Goal: Task Accomplishment & Management: Manage account settings

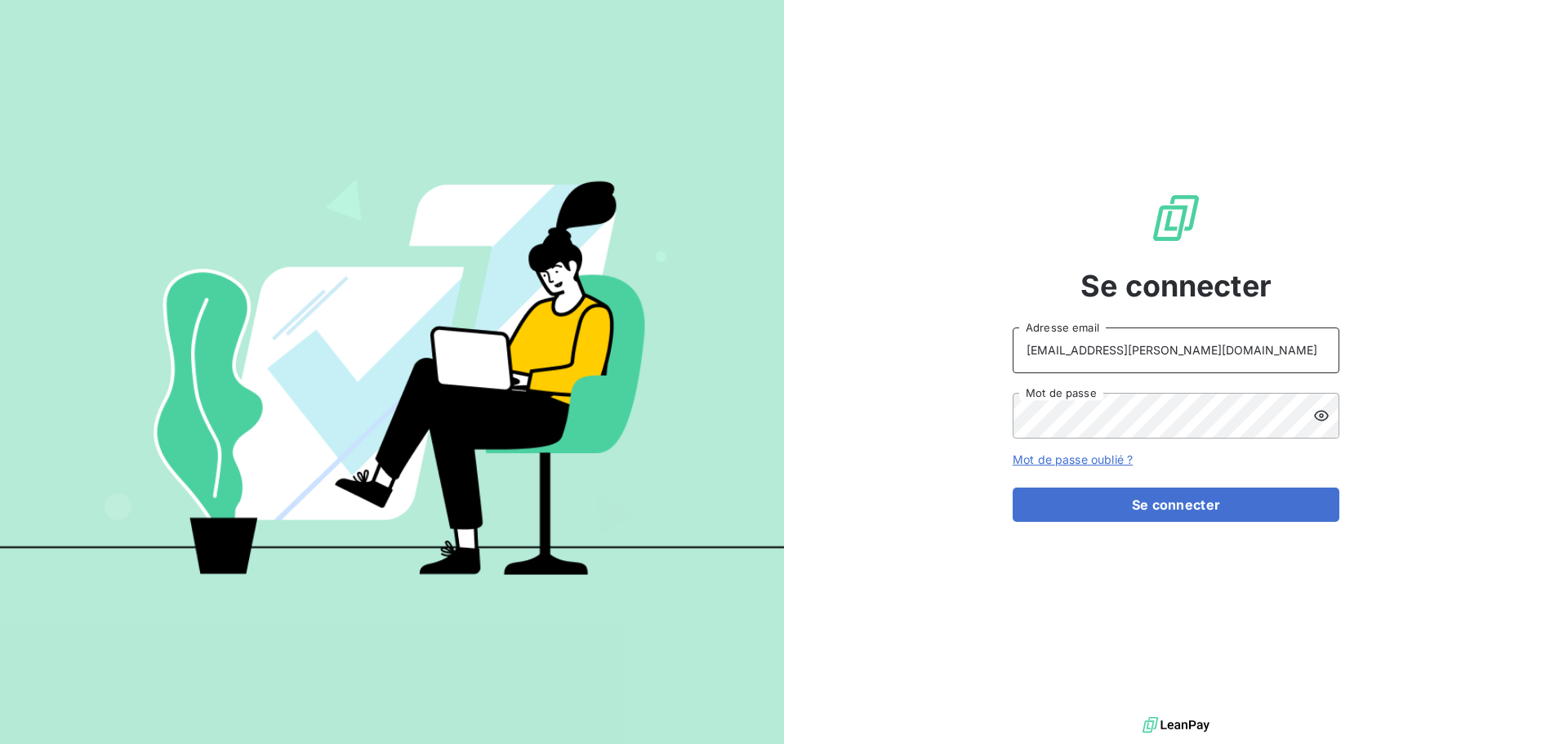
click at [1202, 349] on input "[EMAIL_ADDRESS][PERSON_NAME][DOMAIN_NAME]" at bounding box center [1177, 350] width 327 height 46
type input "[PERSON_NAME][EMAIL_ADDRESS][PERSON_NAME][DOMAIN_NAME]"
click at [1174, 499] on button "Se connecter" at bounding box center [1177, 504] width 327 height 34
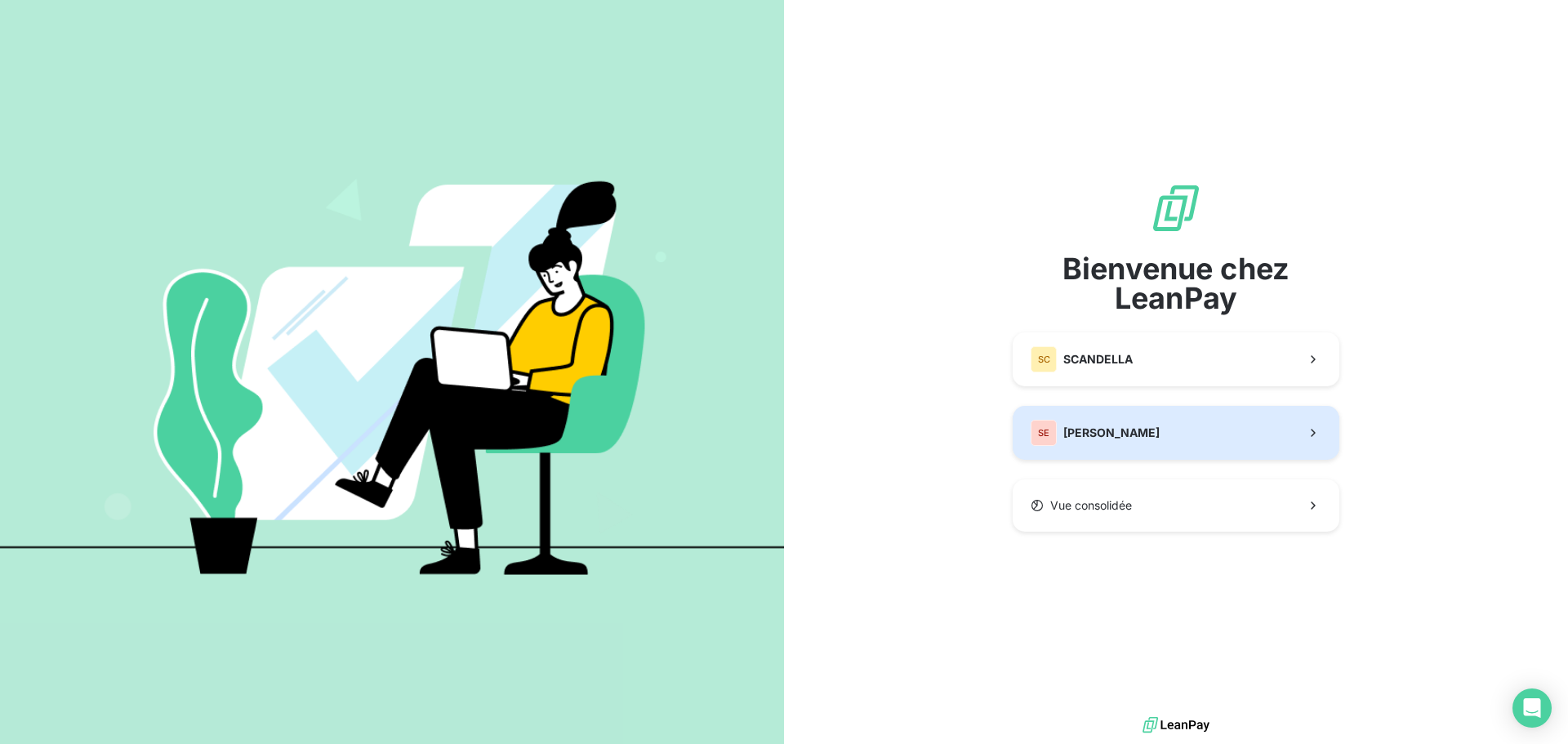
click at [1139, 437] on button "[PERSON_NAME]" at bounding box center [1177, 433] width 327 height 54
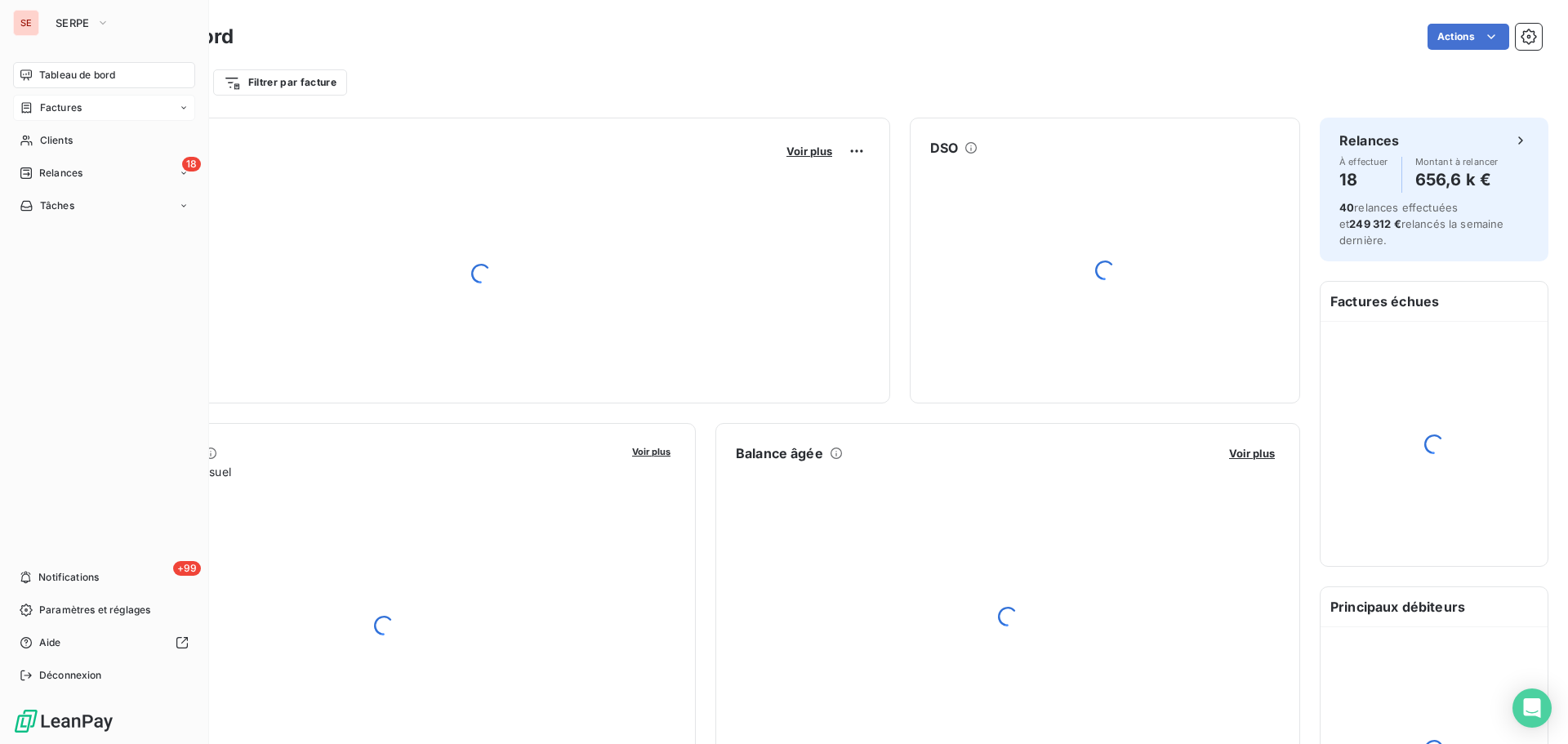
click at [75, 103] on span "Factures" at bounding box center [61, 108] width 42 height 15
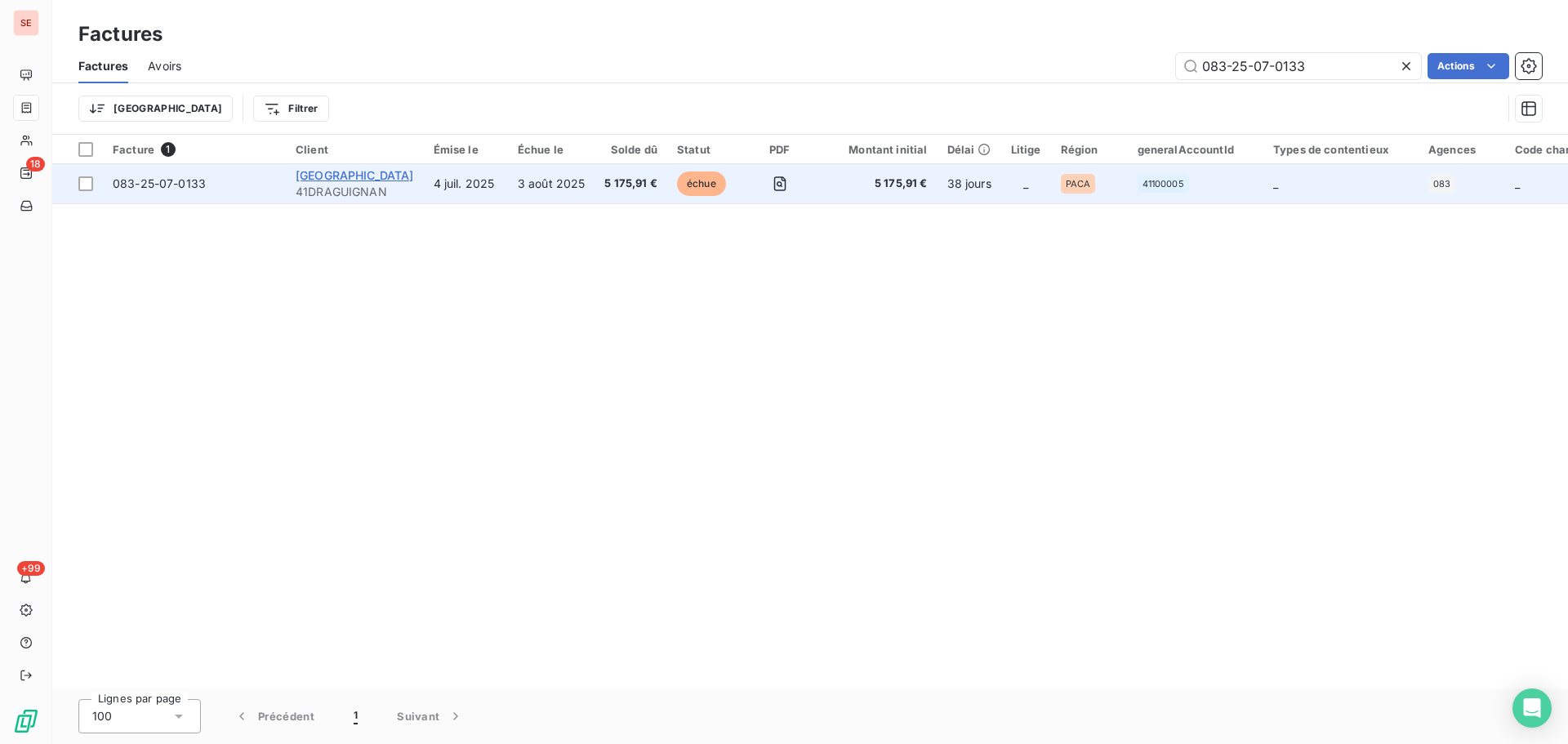
click at [365, 178] on span "[GEOGRAPHIC_DATA]" at bounding box center [355, 176] width 118 height 14
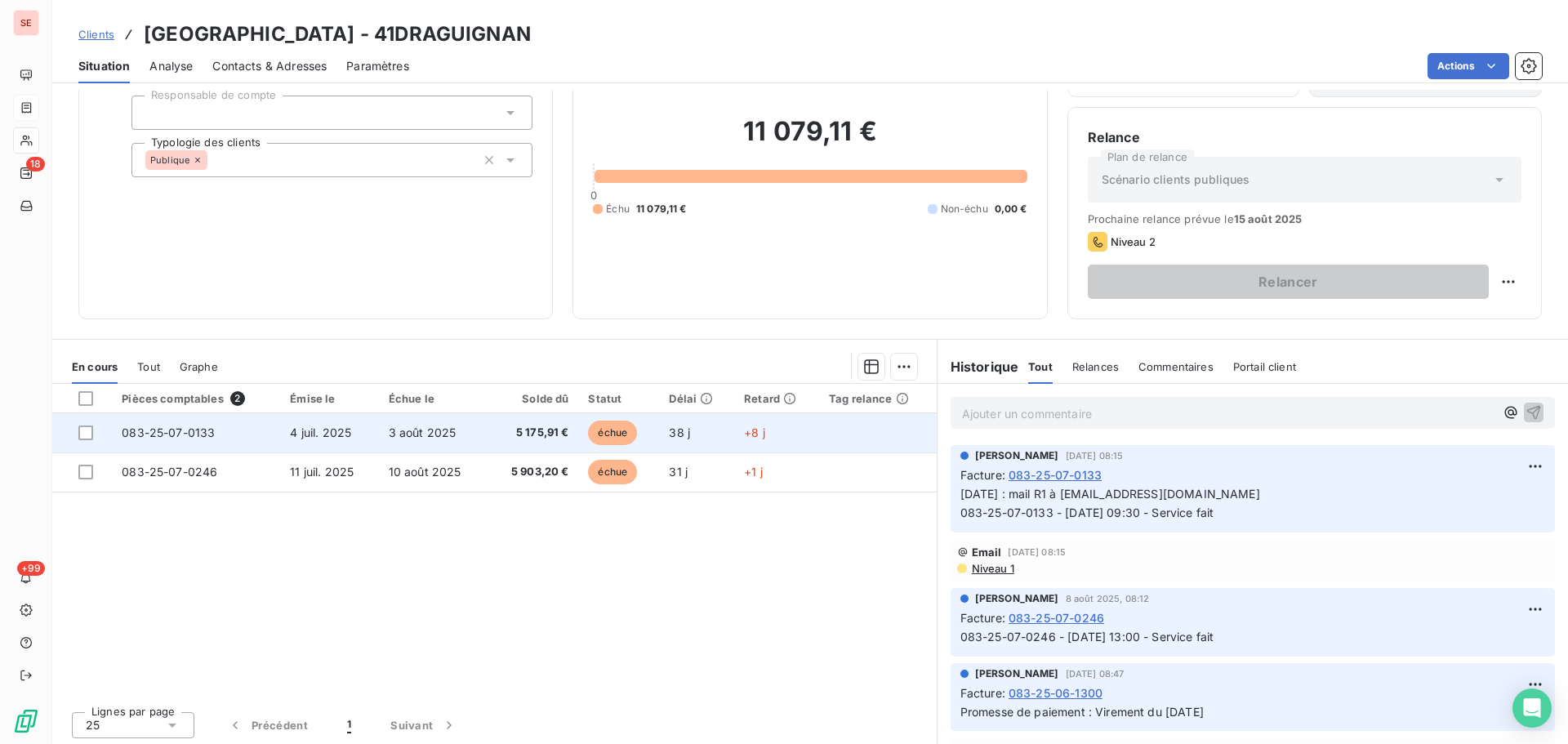
scroll to position [110, 0]
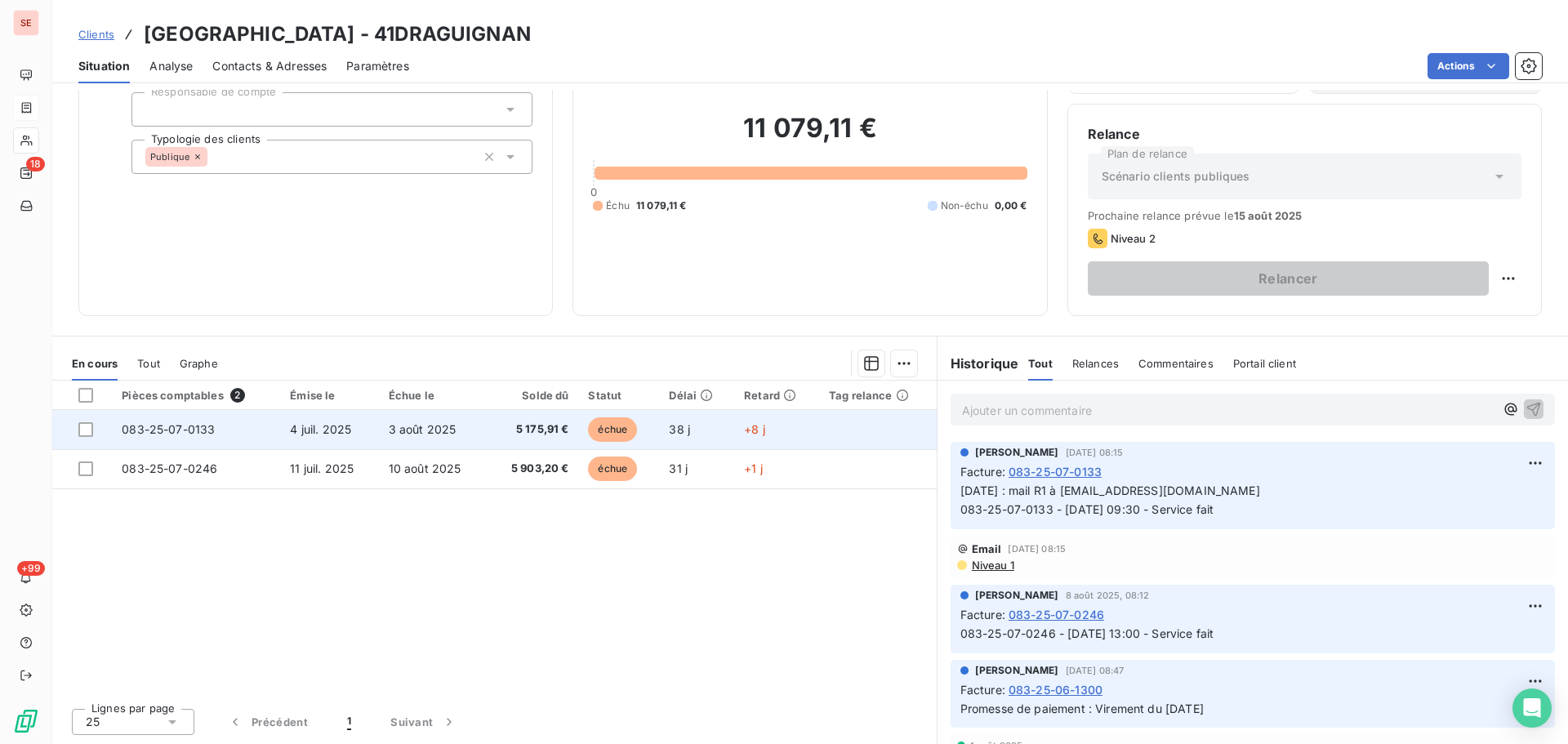
click at [467, 435] on td "3 août 2025" at bounding box center [433, 429] width 109 height 39
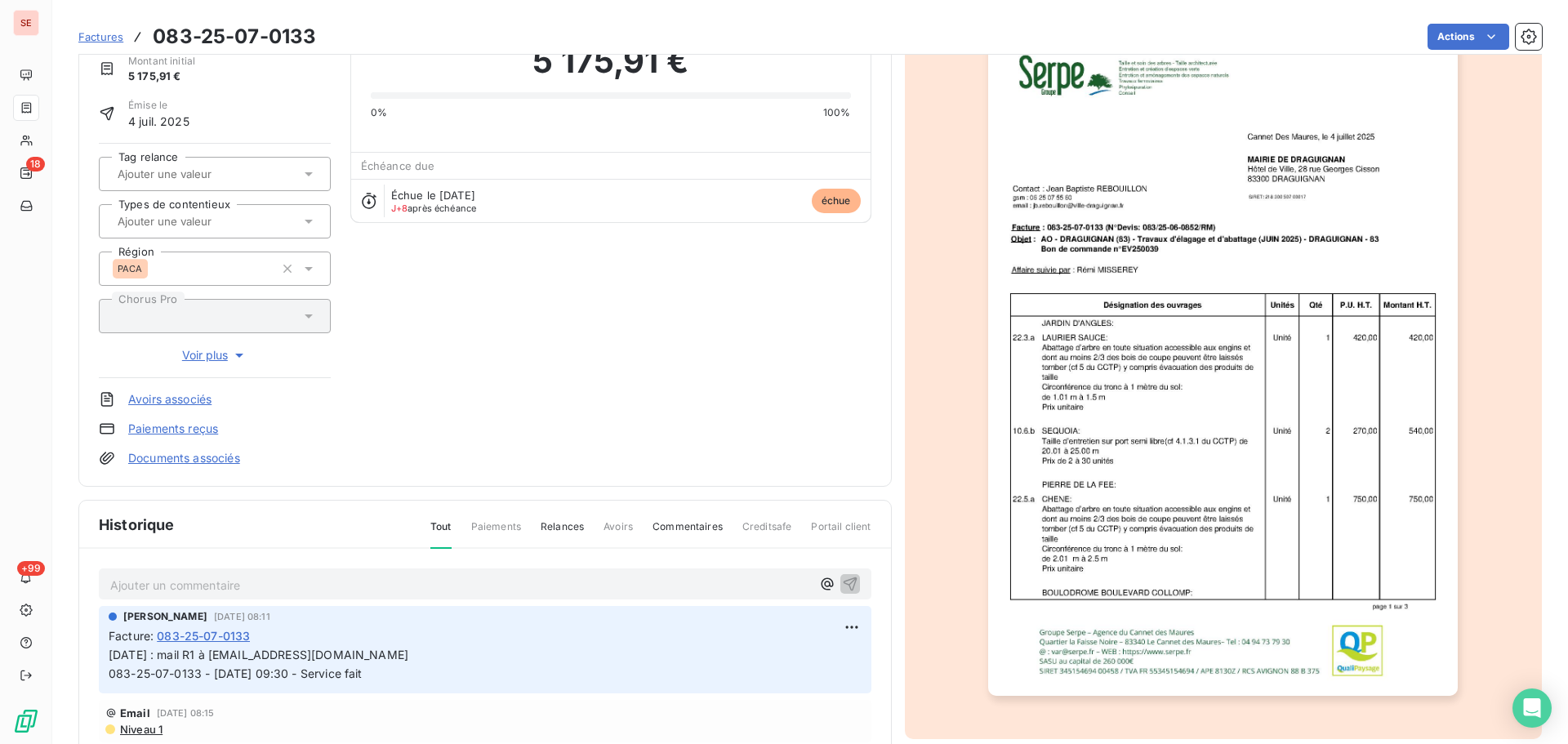
scroll to position [83, 0]
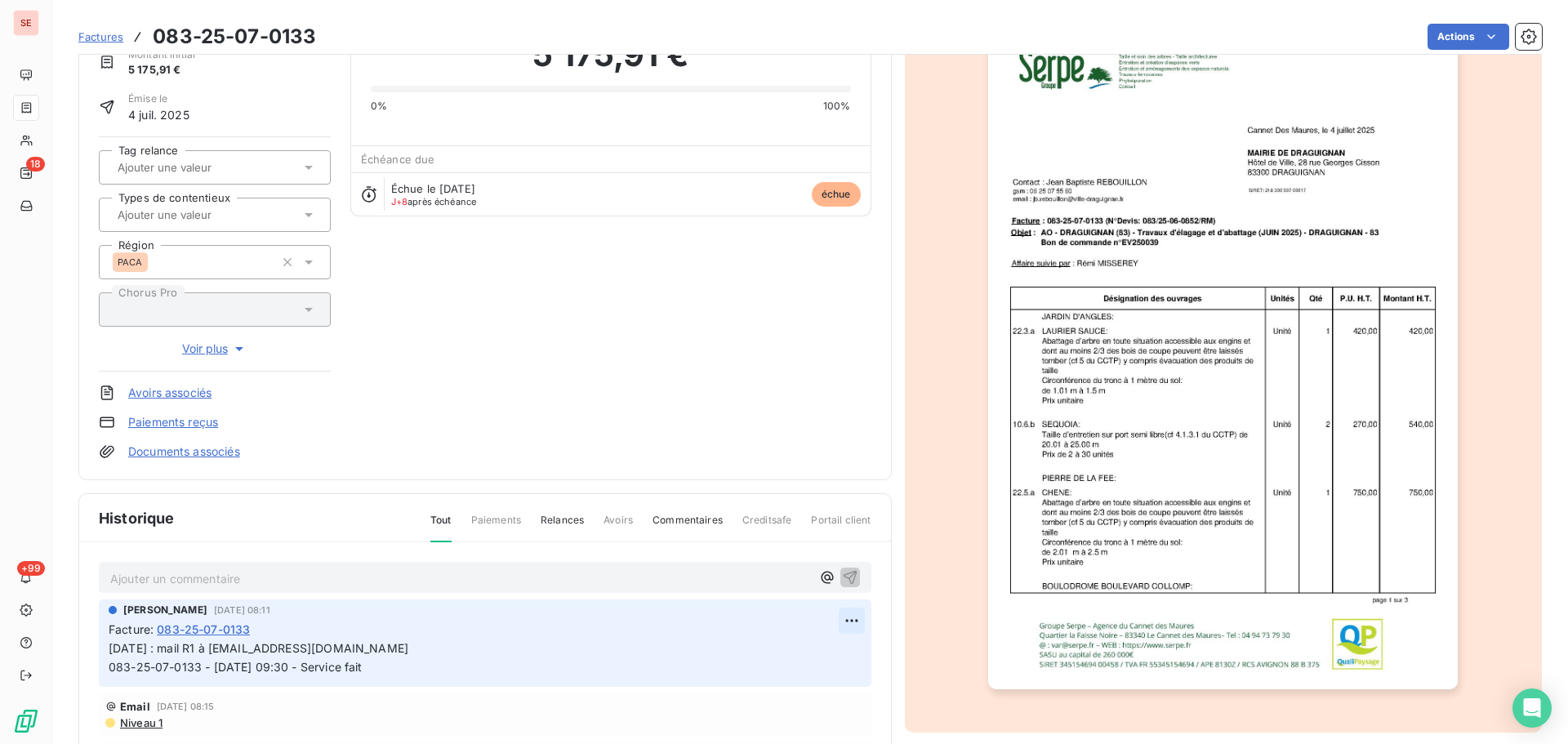
click at [850, 621] on html "SE 18 +99 Factures 083-25-07-0133 Actions [GEOGRAPHIC_DATA] 41DRAGUIGNAN Montan…" at bounding box center [784, 372] width 1568 height 744
click at [820, 653] on div "Editer" at bounding box center [806, 656] width 91 height 26
click at [113, 645] on span "[DATE] : mail R1 à [EMAIL_ADDRESS][DOMAIN_NAME] 083-25-07-0133 - [DATE] 09:30 -…" at bounding box center [258, 657] width 300 height 33
click at [112, 646] on span "[DATE] : mail R1 à [EMAIL_ADDRESS][DOMAIN_NAME] 083-25-07-0133 - [DATE] 09:30 -…" at bounding box center [258, 657] width 300 height 33
click at [111, 646] on p "[DATE] : mail R1 à [EMAIL_ADDRESS][DOMAIN_NAME] 083-25-07-0133 - [DATE] 09:30 -…" at bounding box center [474, 657] width 731 height 37
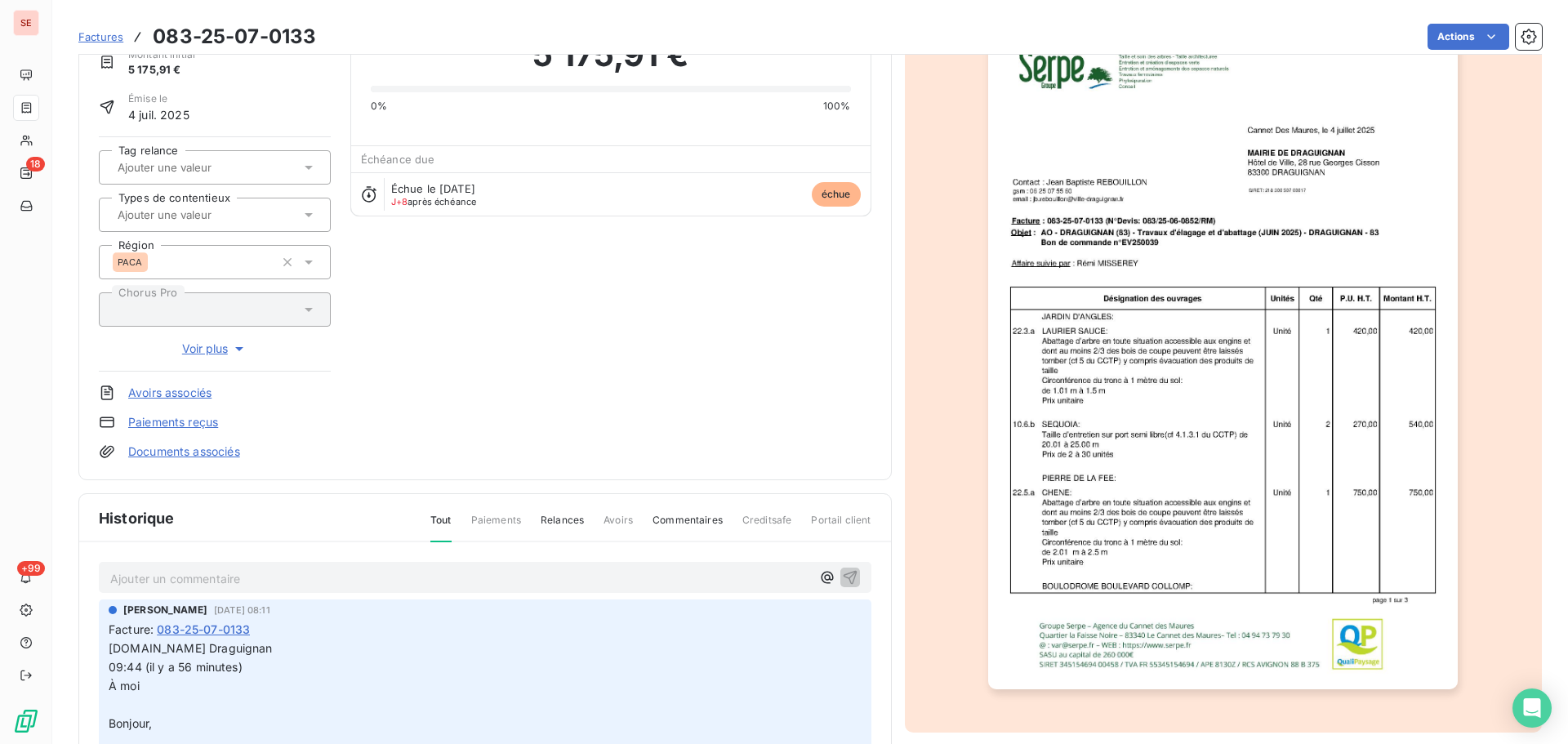
click at [110, 647] on span "[DOMAIN_NAME] Draguignan" at bounding box center [190, 648] width 164 height 14
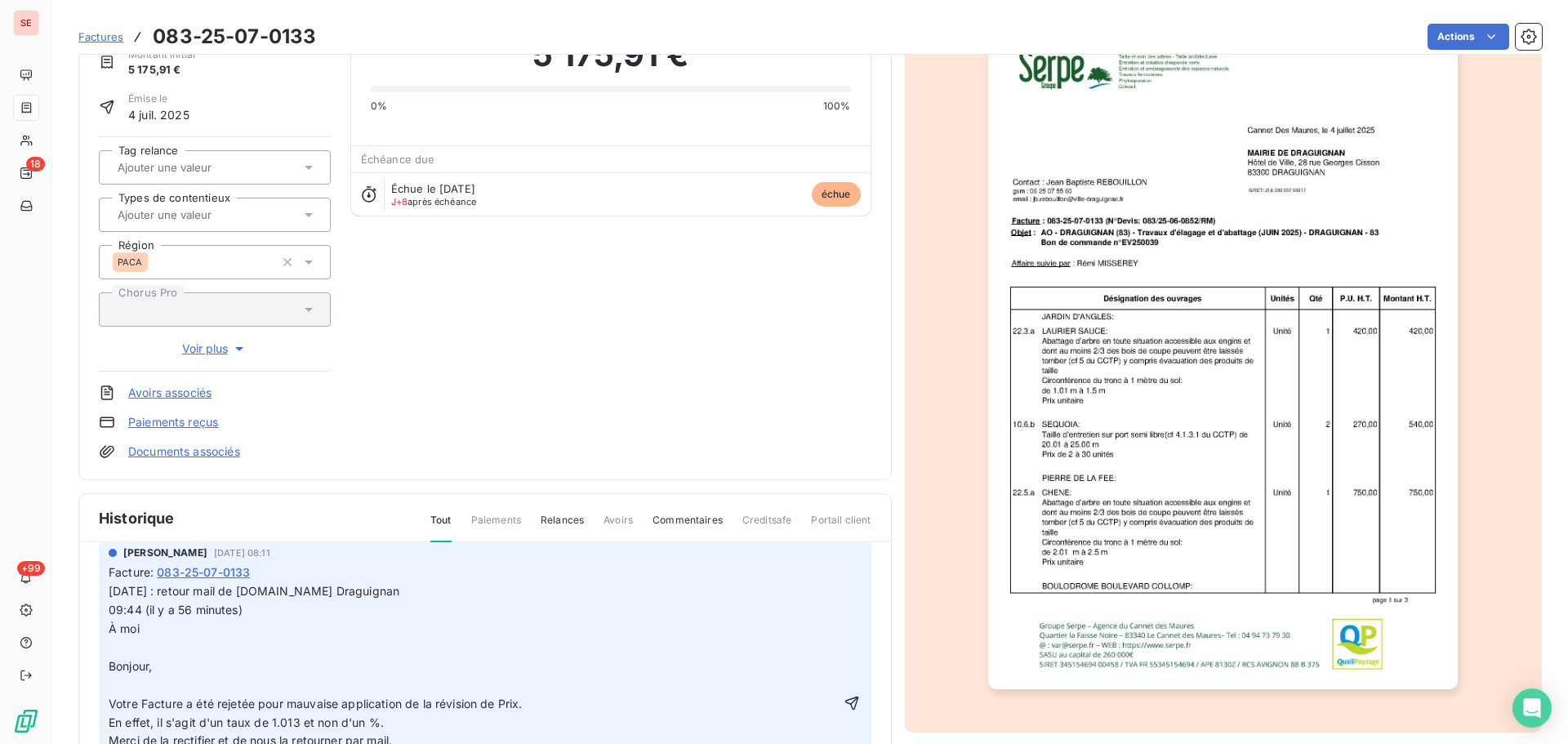
scroll to position [82, 0]
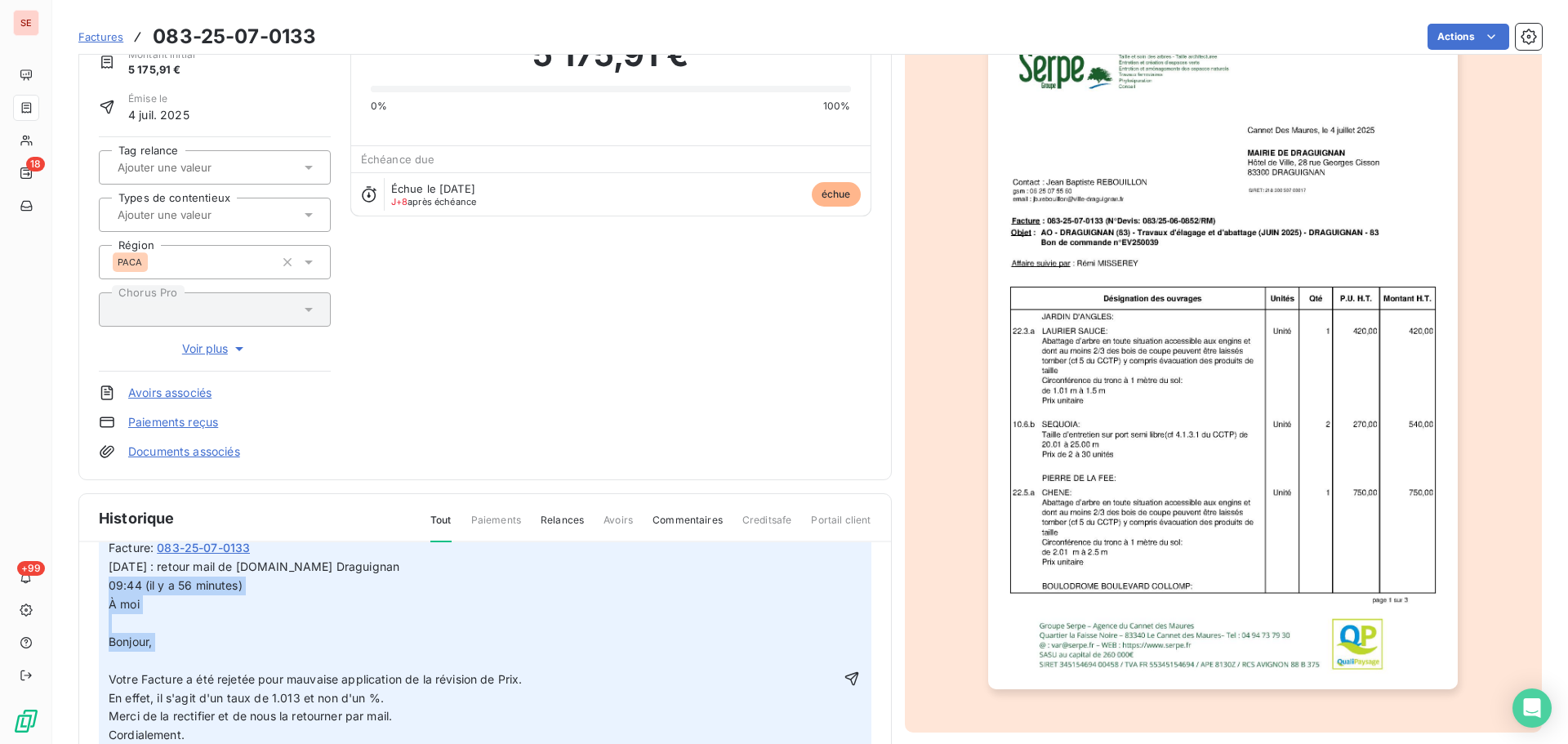
drag, startPoint x: 196, startPoint y: 664, endPoint x: 83, endPoint y: 585, distance: 137.9
click at [83, 585] on div "Ajouter un commentaire ﻿ [PERSON_NAME] [DATE] 08:11 Facture : 083-25-07-0133 [D…" at bounding box center [485, 731] width 812 height 378
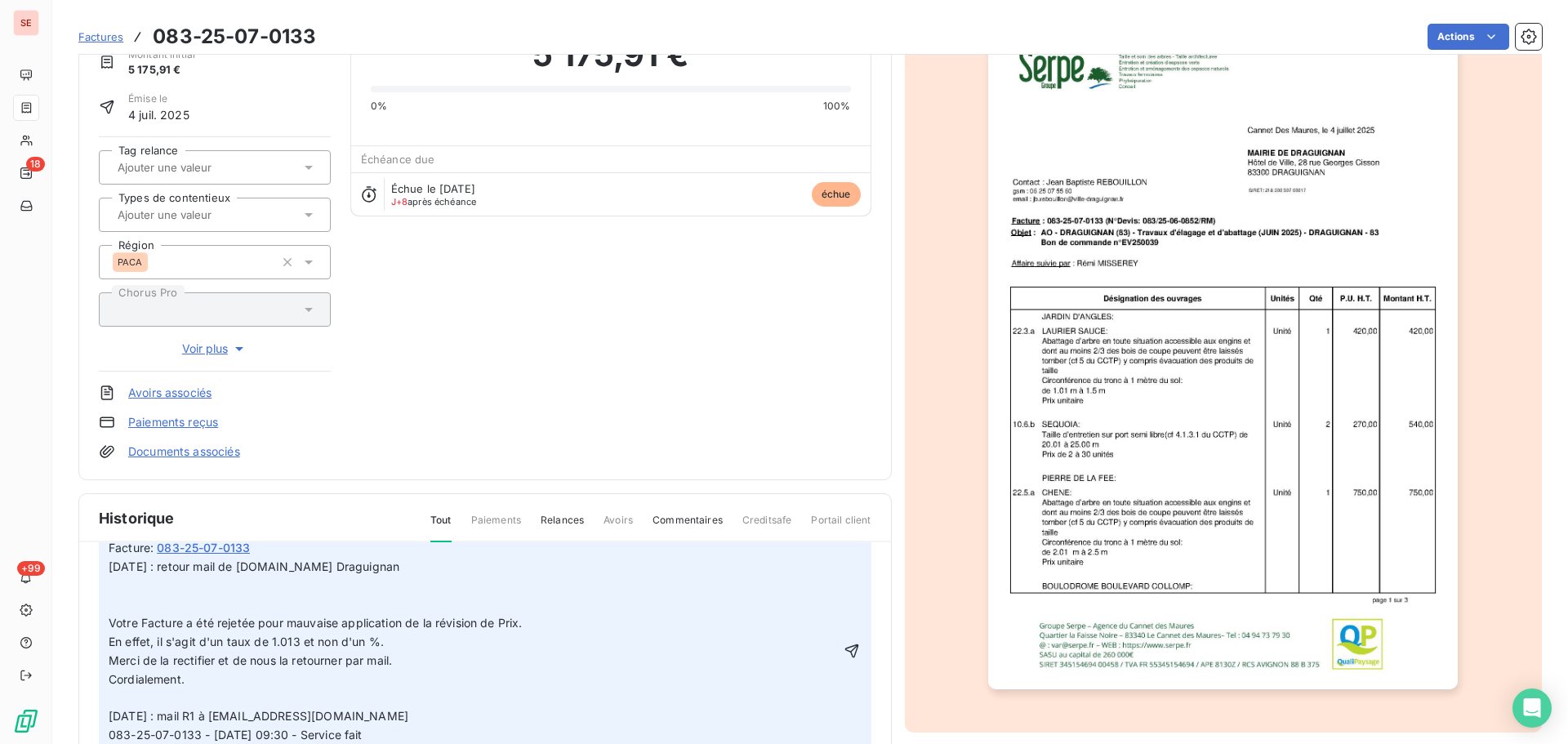
click at [115, 611] on p "﻿" at bounding box center [474, 605] width 731 height 19
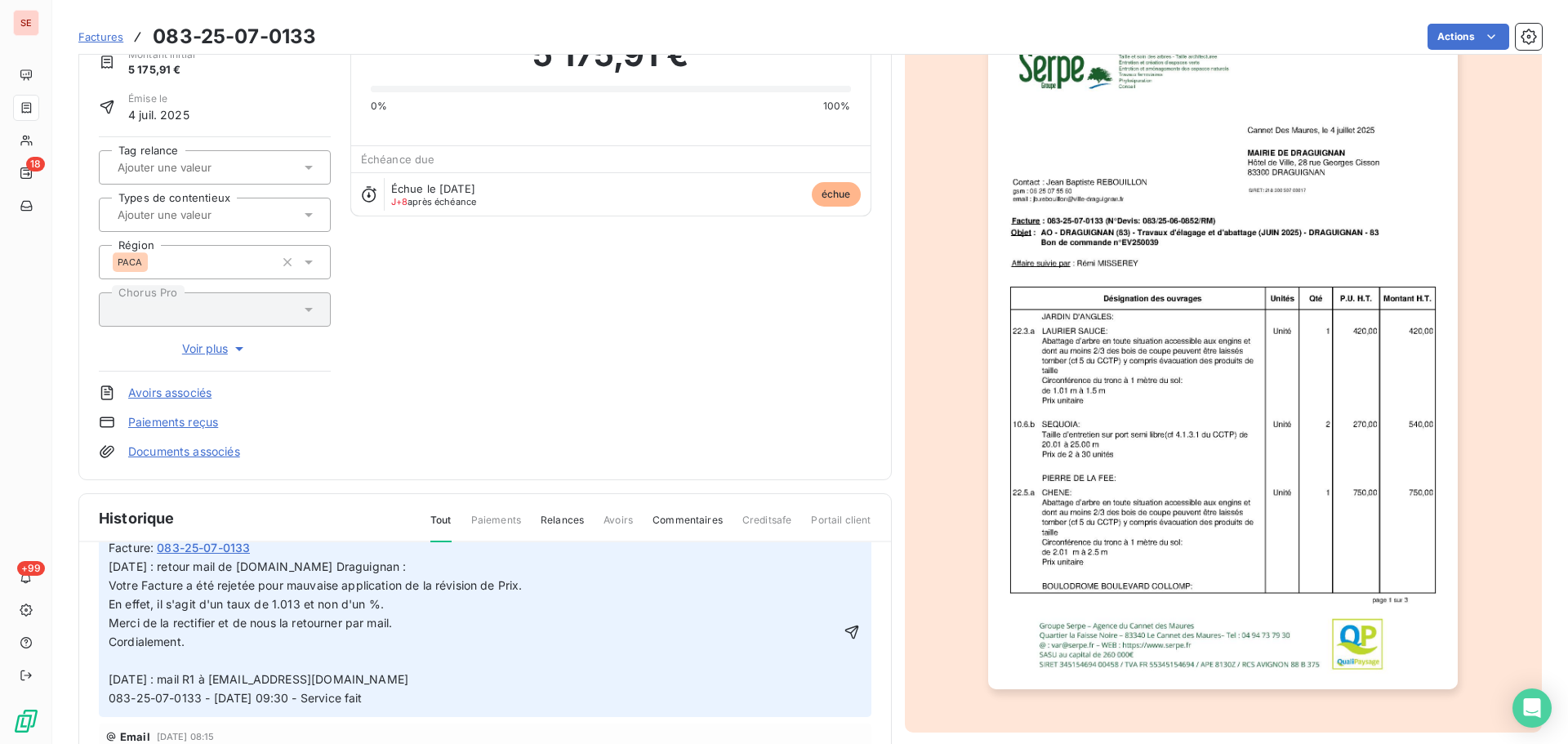
click at [110, 582] on span "Votre Facture a été rejetée pour mauvaise application de la révision de Prix." at bounding box center [316, 585] width 414 height 14
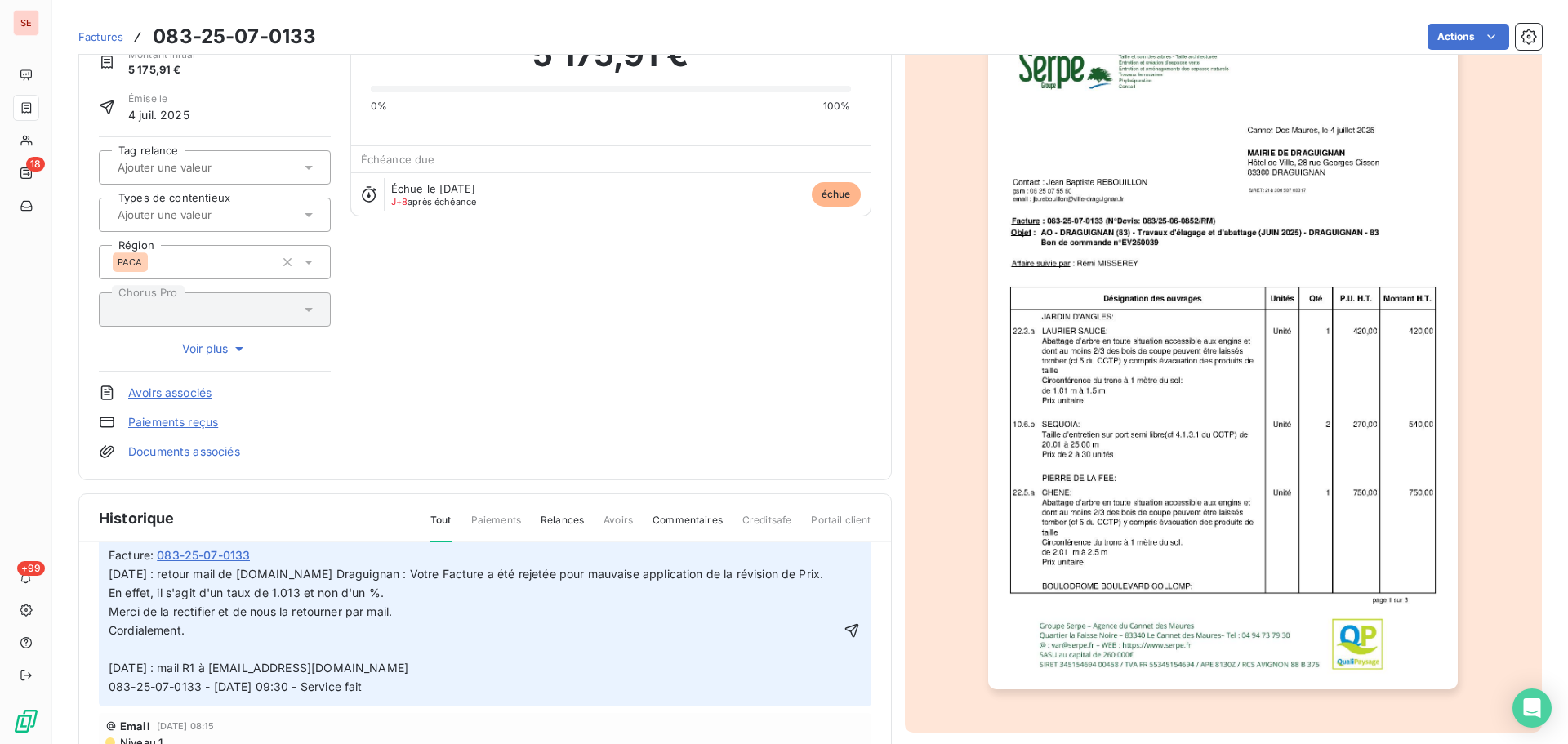
scroll to position [90, 0]
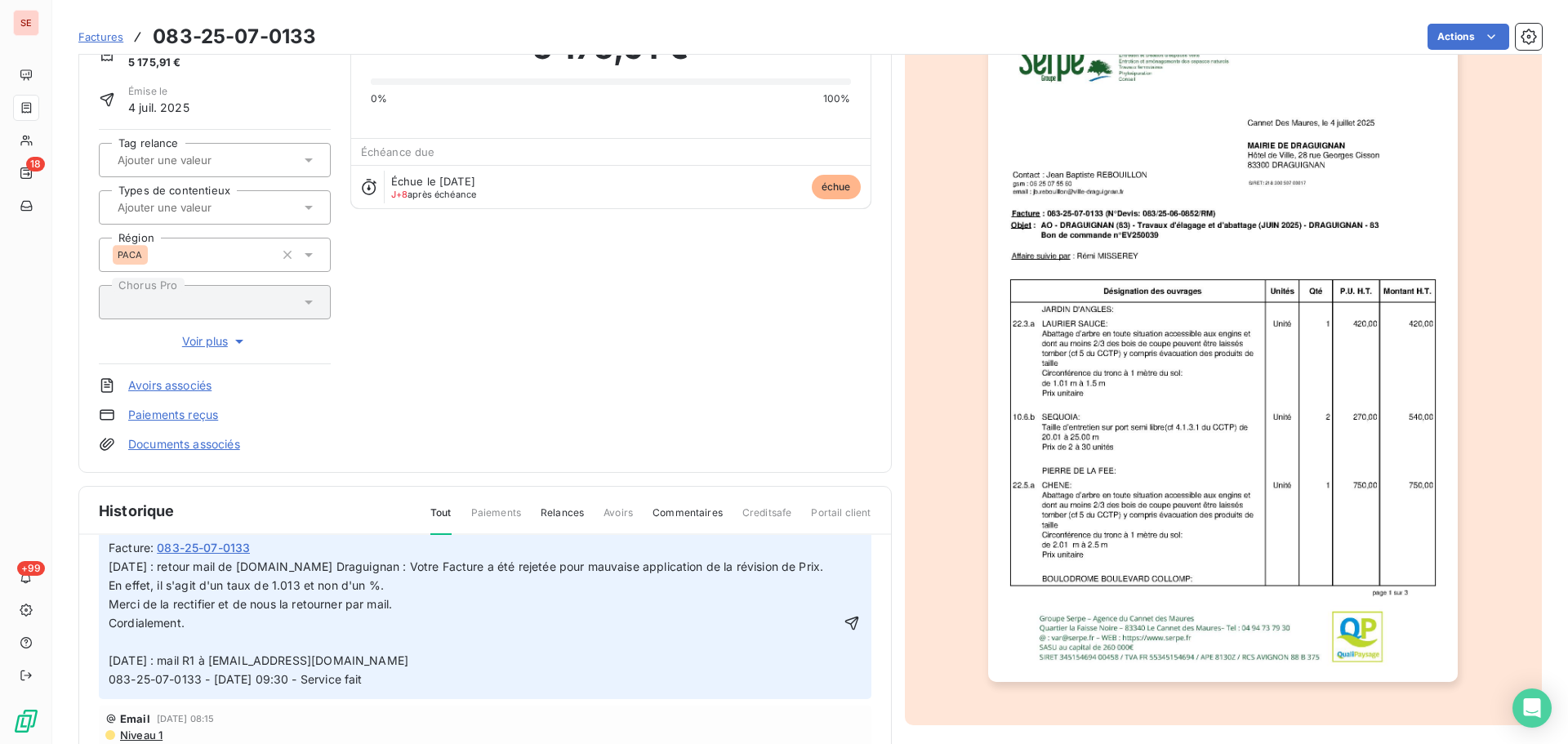
click at [114, 598] on span "Merci de la rectifier et de nous la retourner par mail." at bounding box center [250, 604] width 284 height 14
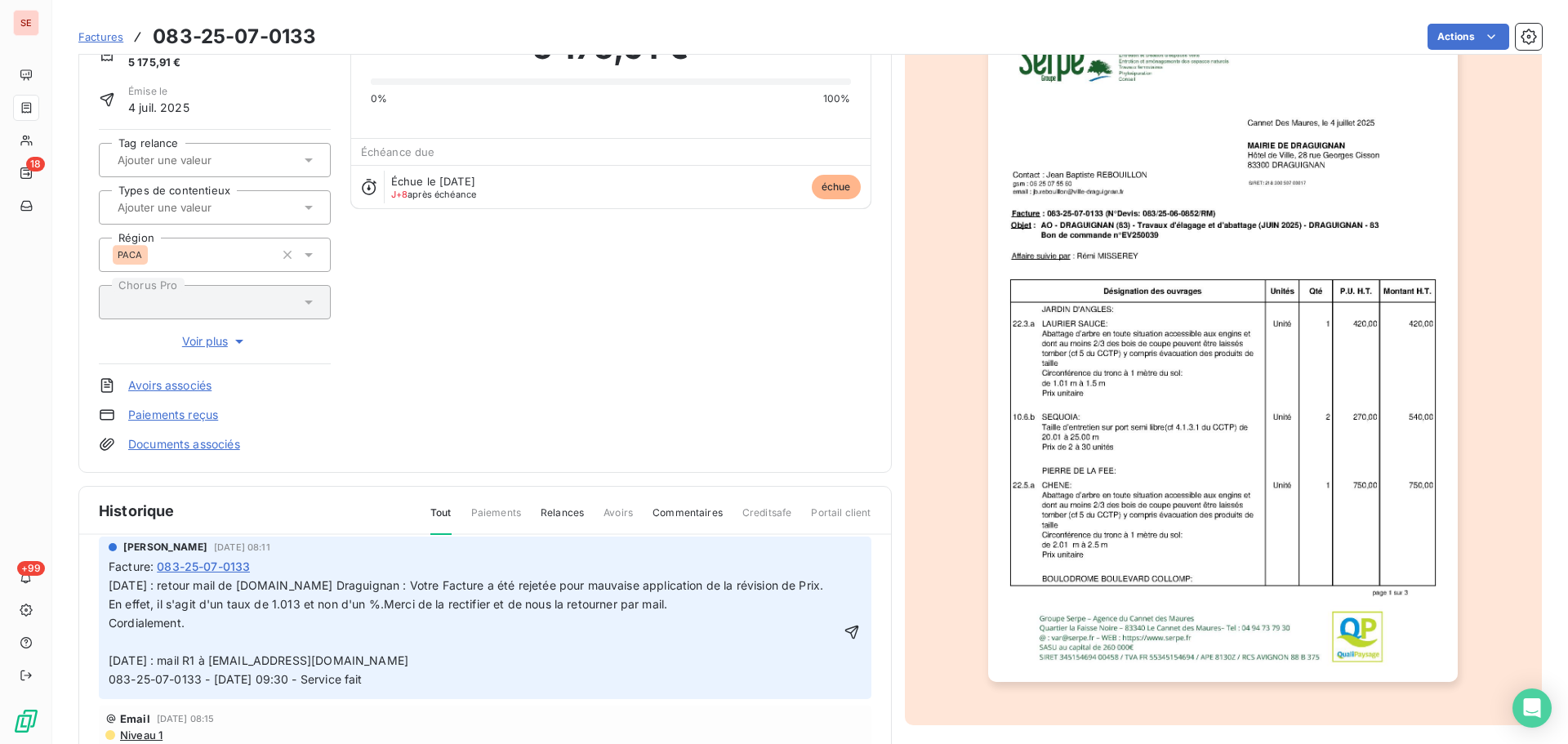
scroll to position [110, 0]
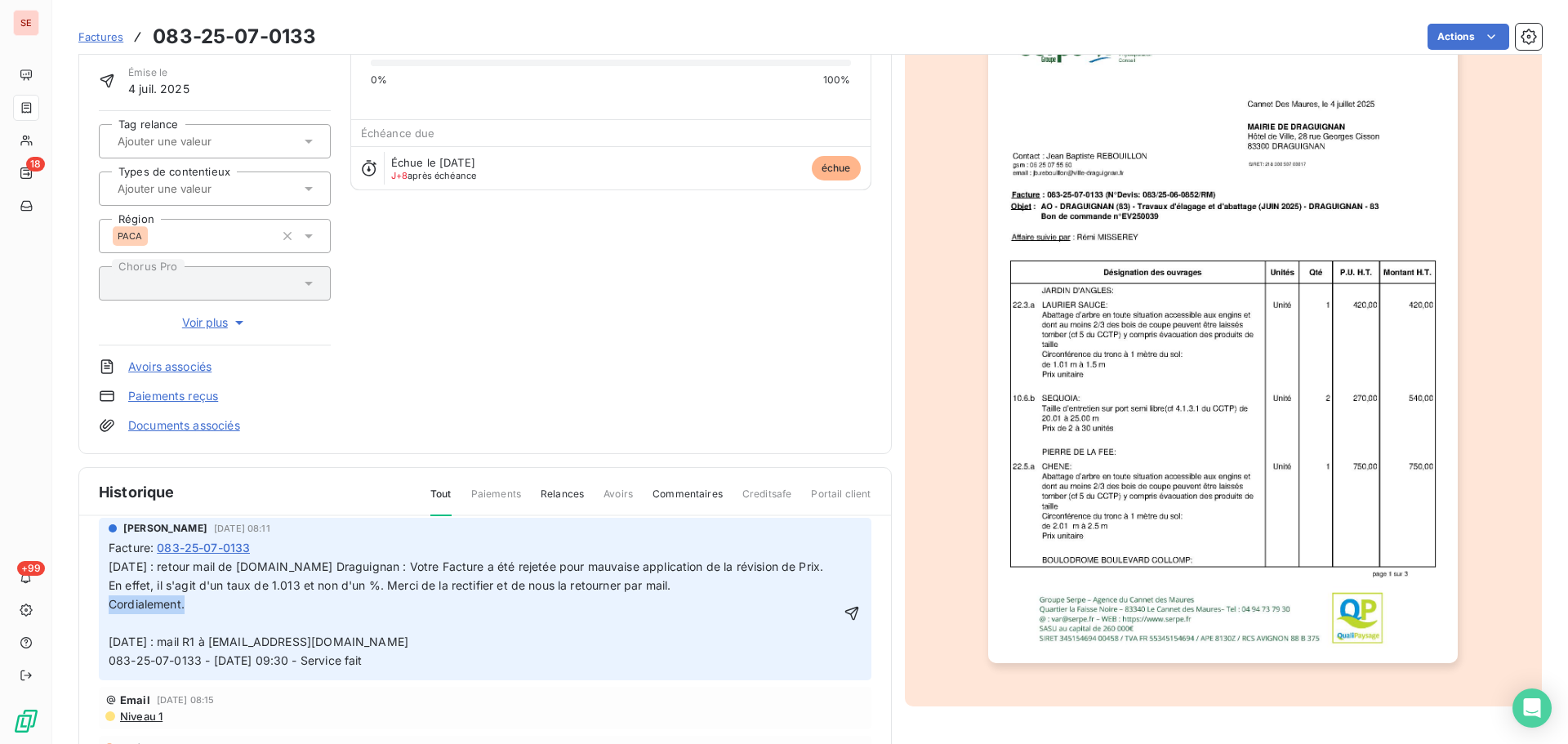
drag, startPoint x: 261, startPoint y: 614, endPoint x: 95, endPoint y: 607, distance: 166.1
click at [98, 608] on div "Ajouter un commentaire ﻿ [PERSON_NAME] [DATE] 08:11 Facture : 083-25-07-0133 [D…" at bounding box center [485, 705] width 812 height 378
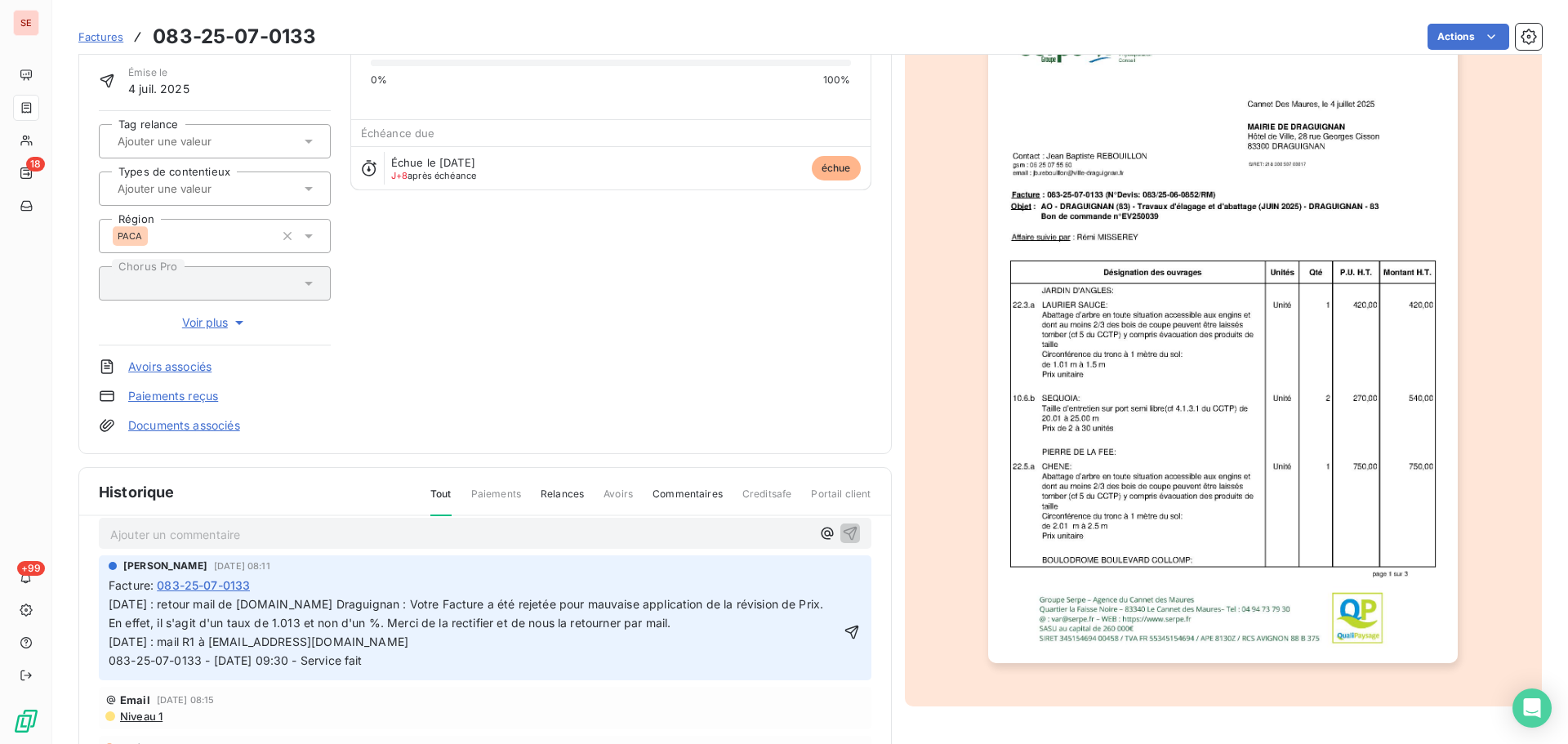
click at [163, 633] on p "[DATE] : mail R1 à [EMAIL_ADDRESS][DOMAIN_NAME] 083-25-07-0133 - [DATE] 09:30 -…" at bounding box center [474, 651] width 731 height 37
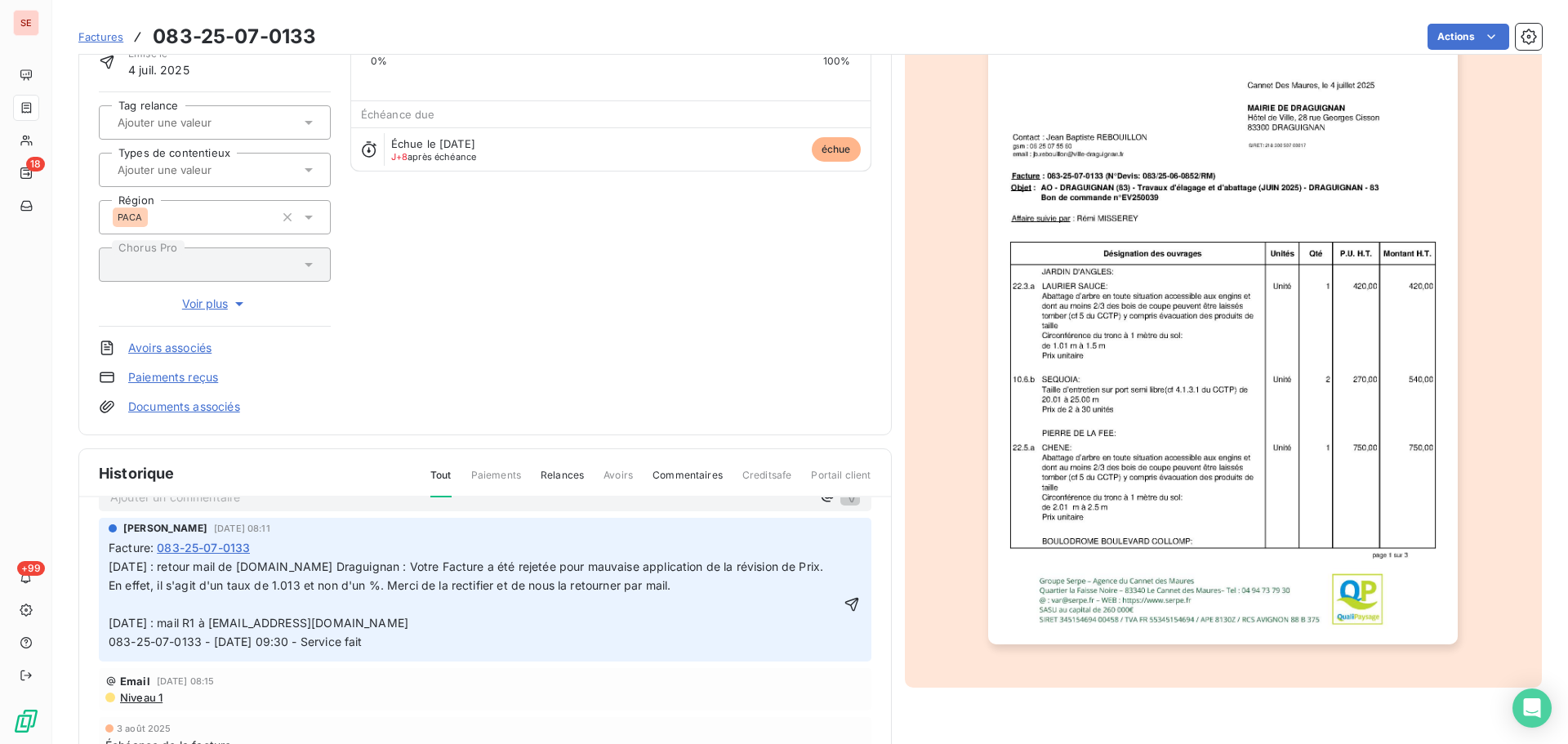
click at [185, 610] on p "En effet, il s'agit d'un taux de 1.013 et non d'un %. Merci de la rectifier et …" at bounding box center [474, 614] width 731 height 75
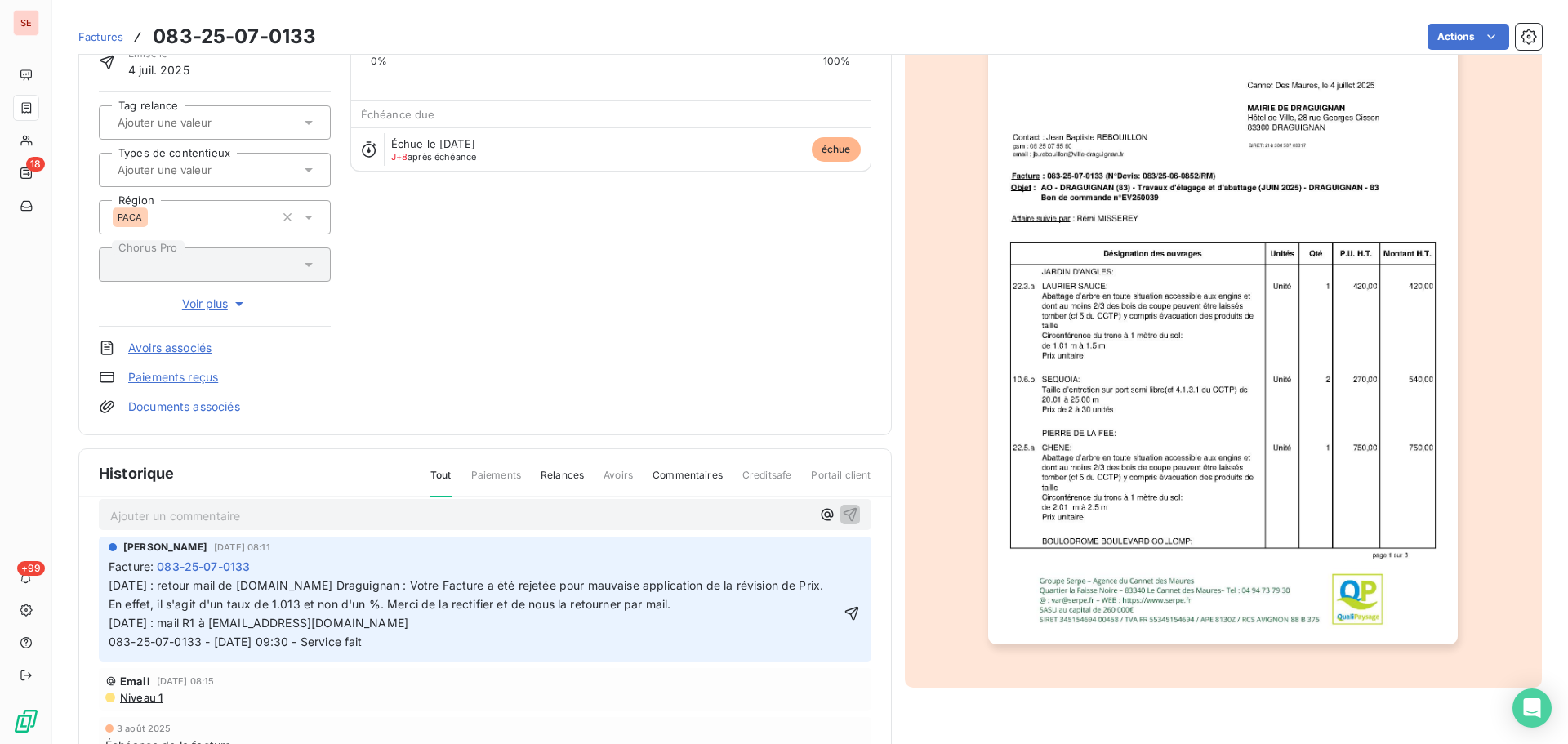
scroll to position [147, 0]
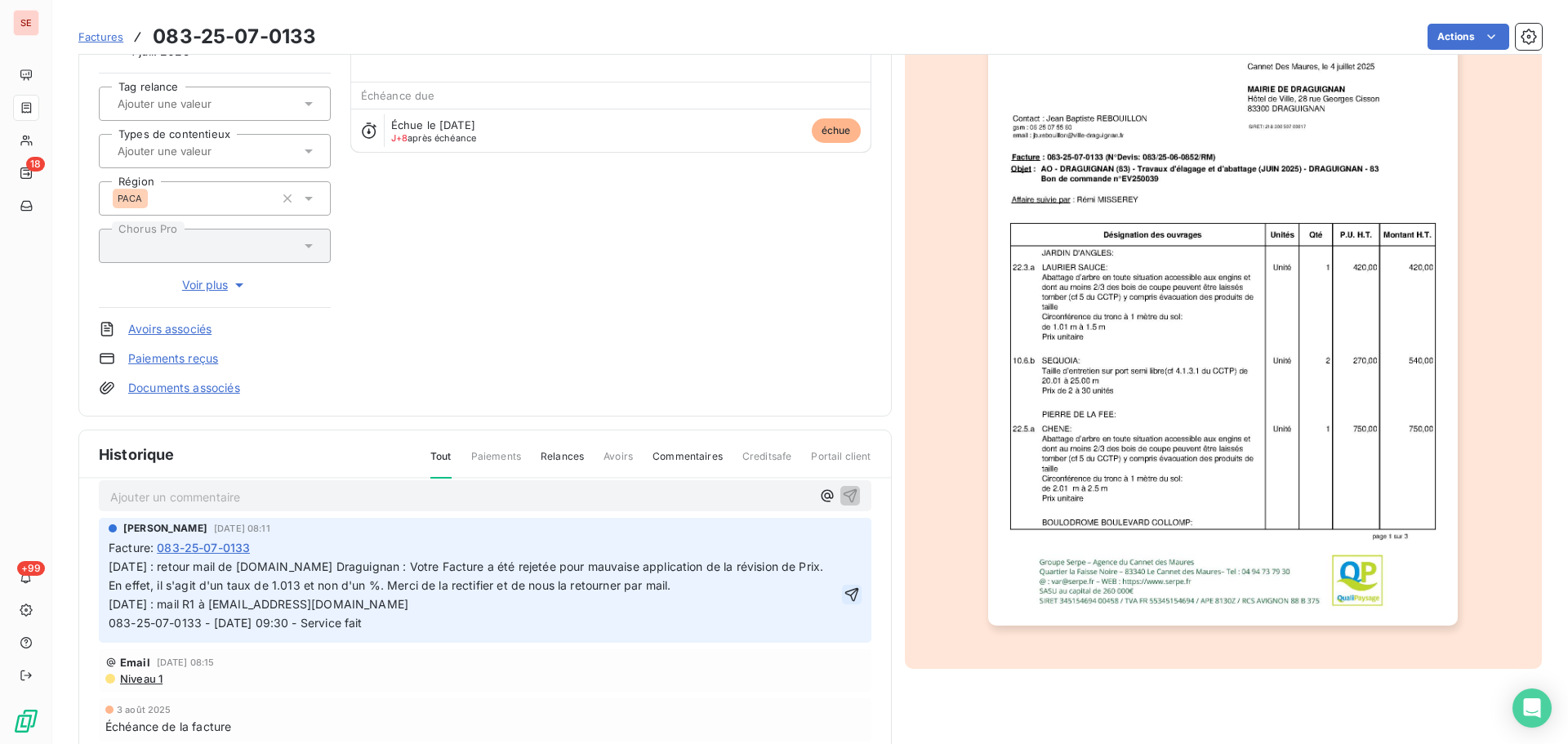
click at [844, 592] on icon "button" at bounding box center [851, 594] width 17 height 17
click at [1438, 36] on html "SE 18 +99 Factures 083-25-07-0133 Actions [GEOGRAPHIC_DATA] 41DRAGUIGNAN Montan…" at bounding box center [784, 372] width 1568 height 744
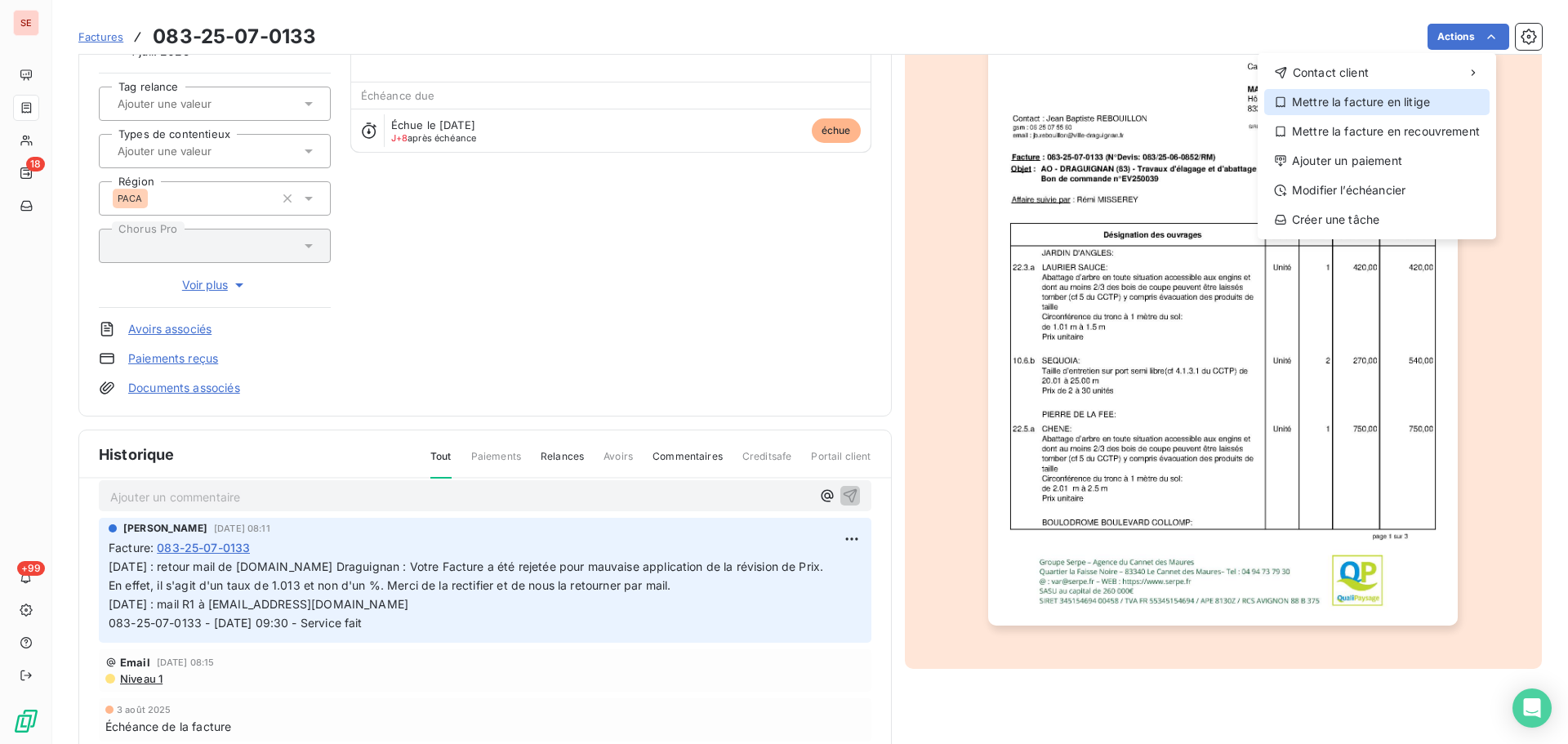
click at [1361, 101] on div "Mettre la facture en litige" at bounding box center [1377, 102] width 225 height 26
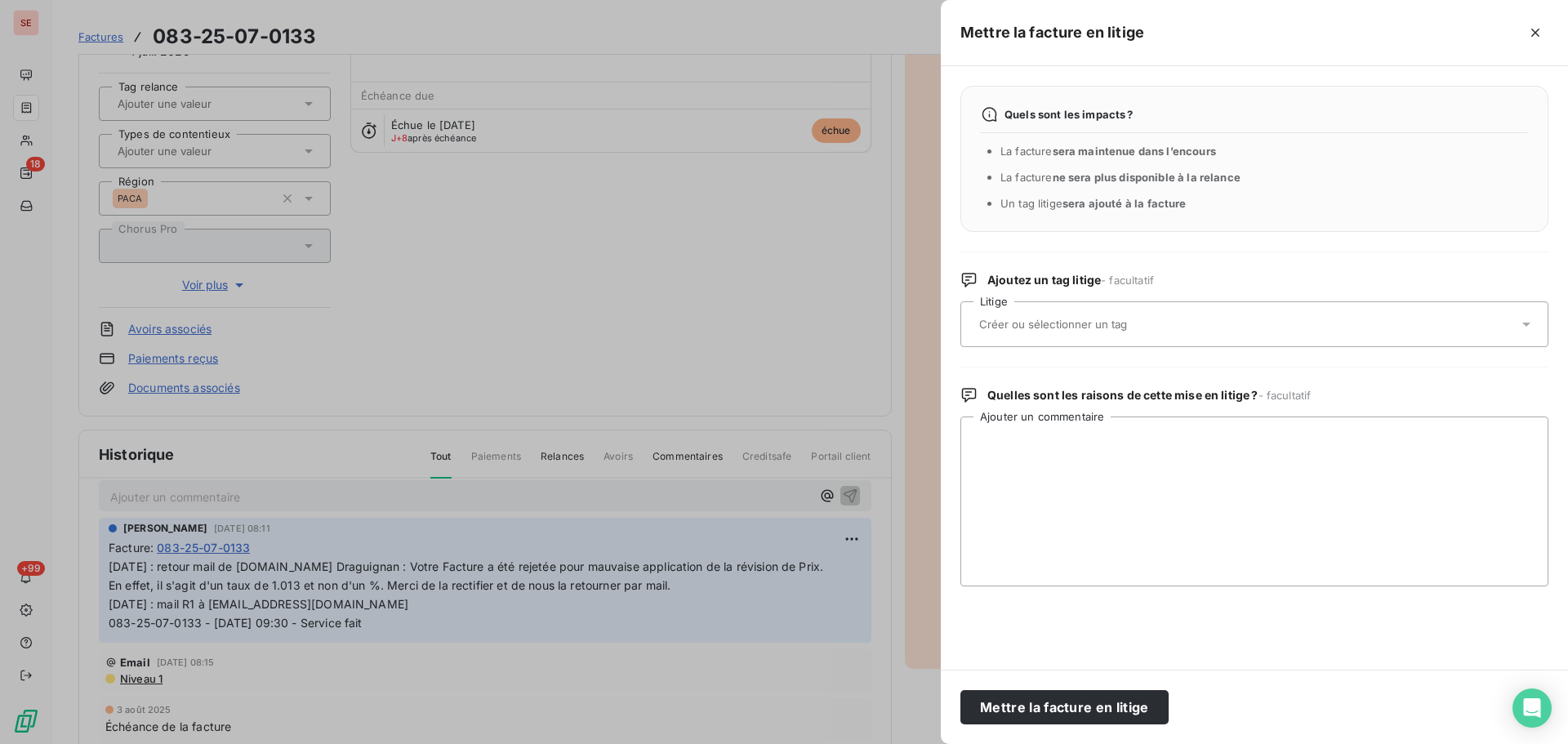
click at [1044, 333] on div at bounding box center [1247, 323] width 544 height 34
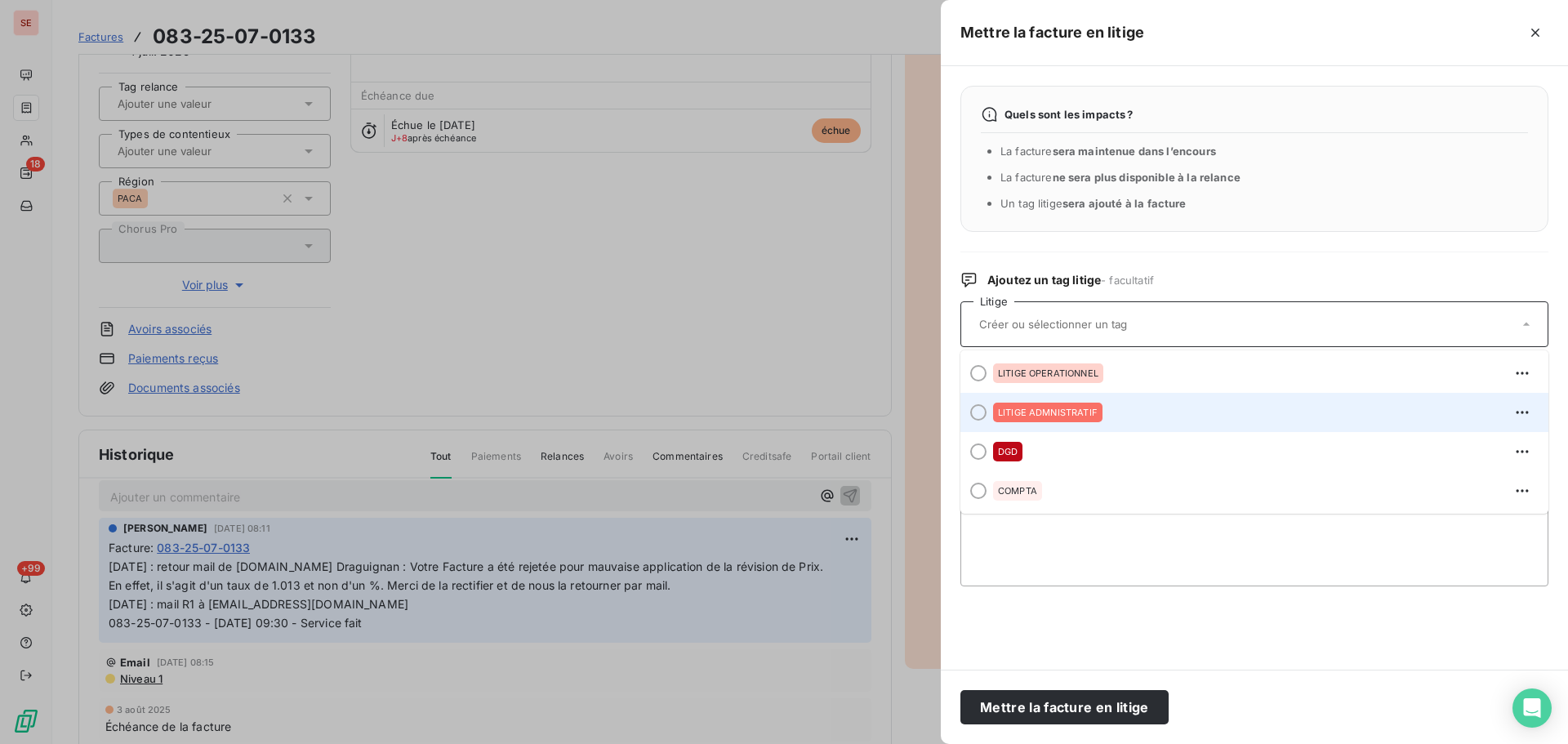
click at [1030, 408] on span "LITIGE ADMNISTRATIF" at bounding box center [1048, 412] width 100 height 10
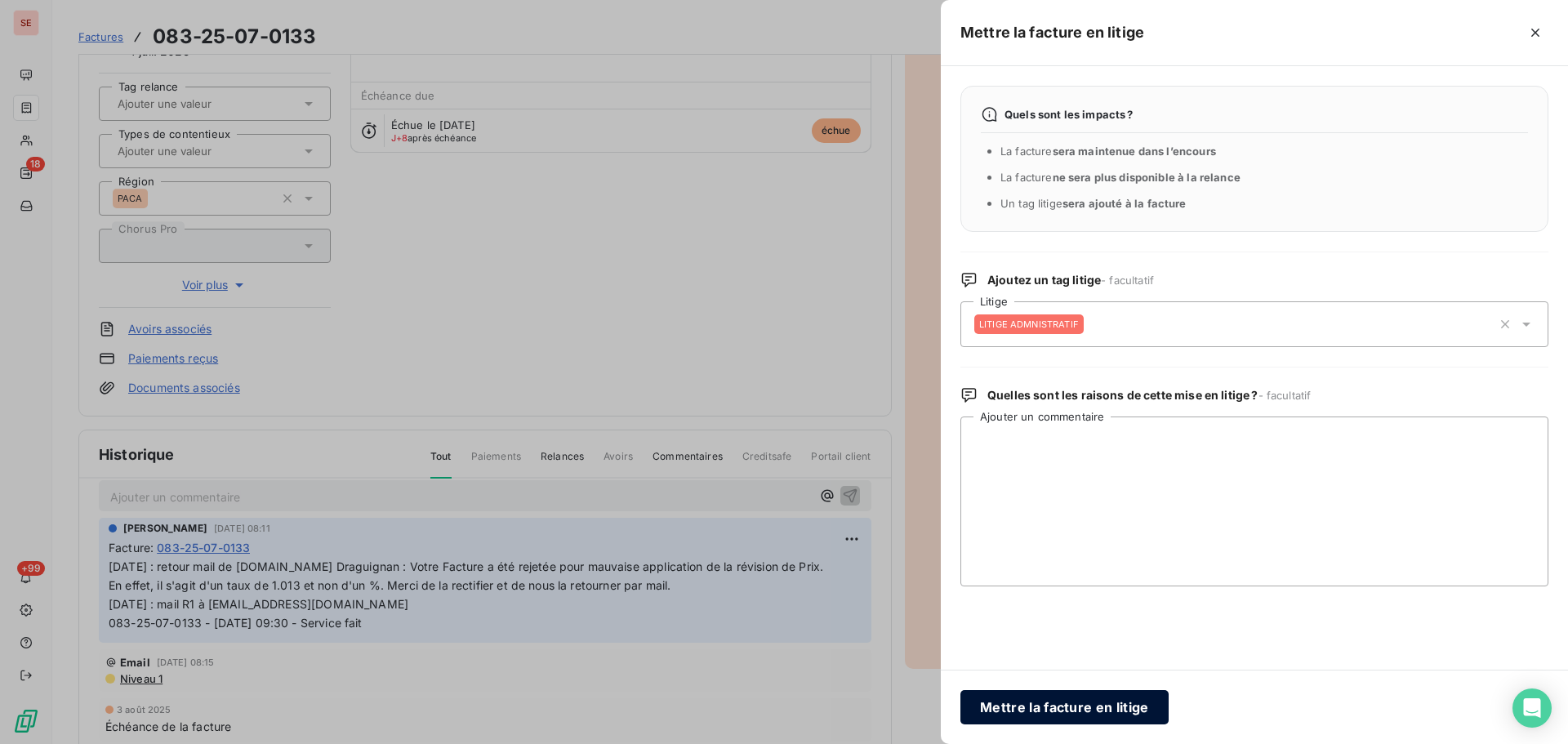
click at [1055, 708] on button "Mettre la facture en litige" at bounding box center [1065, 707] width 209 height 34
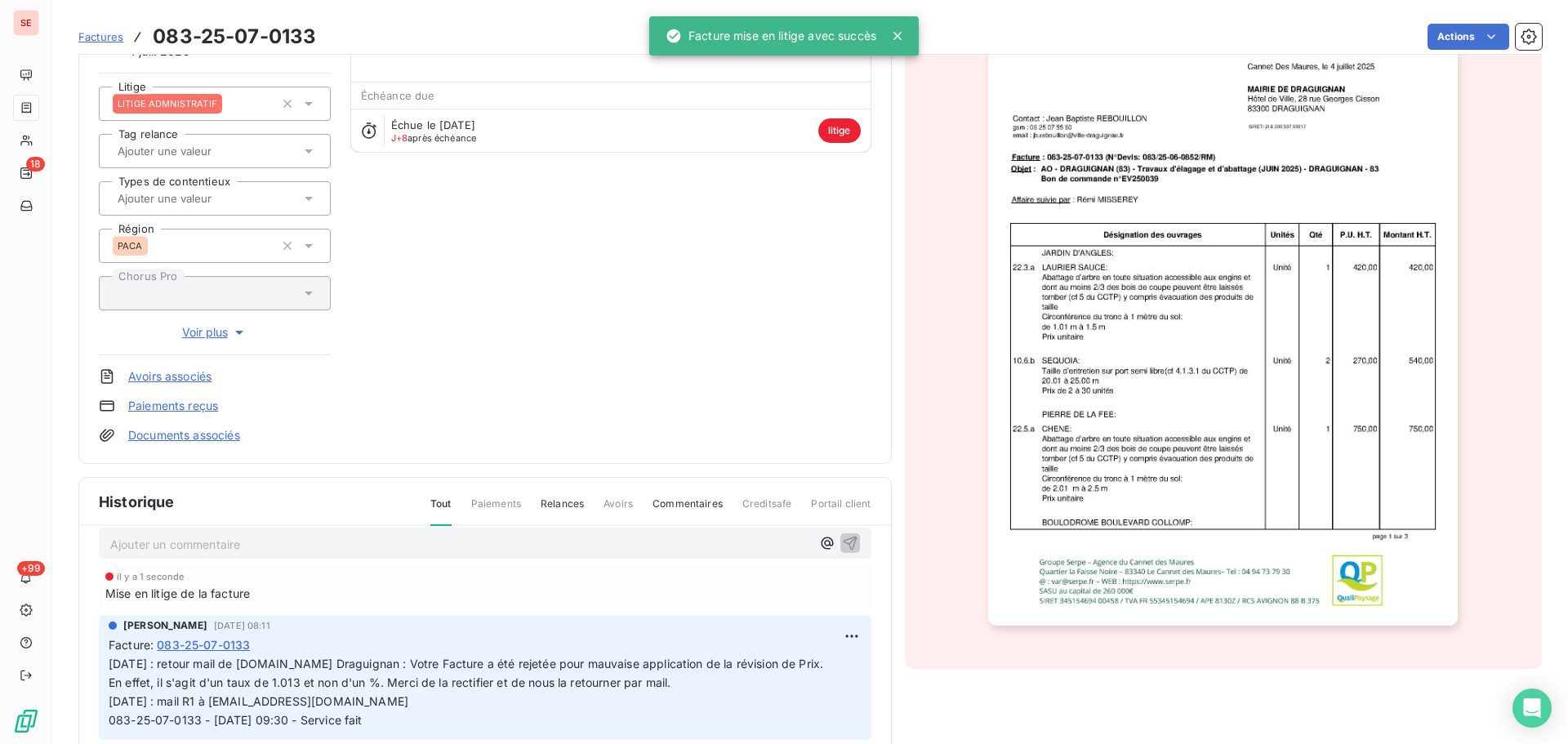
click at [824, 637] on html "SE 18 +99 Factures 083-25-07-0133 Actions [GEOGRAPHIC_DATA] 41DRAGUIGNAN Montan…" at bounding box center [784, 372] width 1568 height 744
click at [813, 658] on div "Editer Supprimer" at bounding box center [794, 687] width 104 height 69
click at [795, 674] on div "Editer" at bounding box center [793, 672] width 91 height 26
click at [743, 683] on p "En effet, il s'agit d'un taux de 1.013 et non d'un %. Merci de la rectifier et …" at bounding box center [474, 701] width 731 height 56
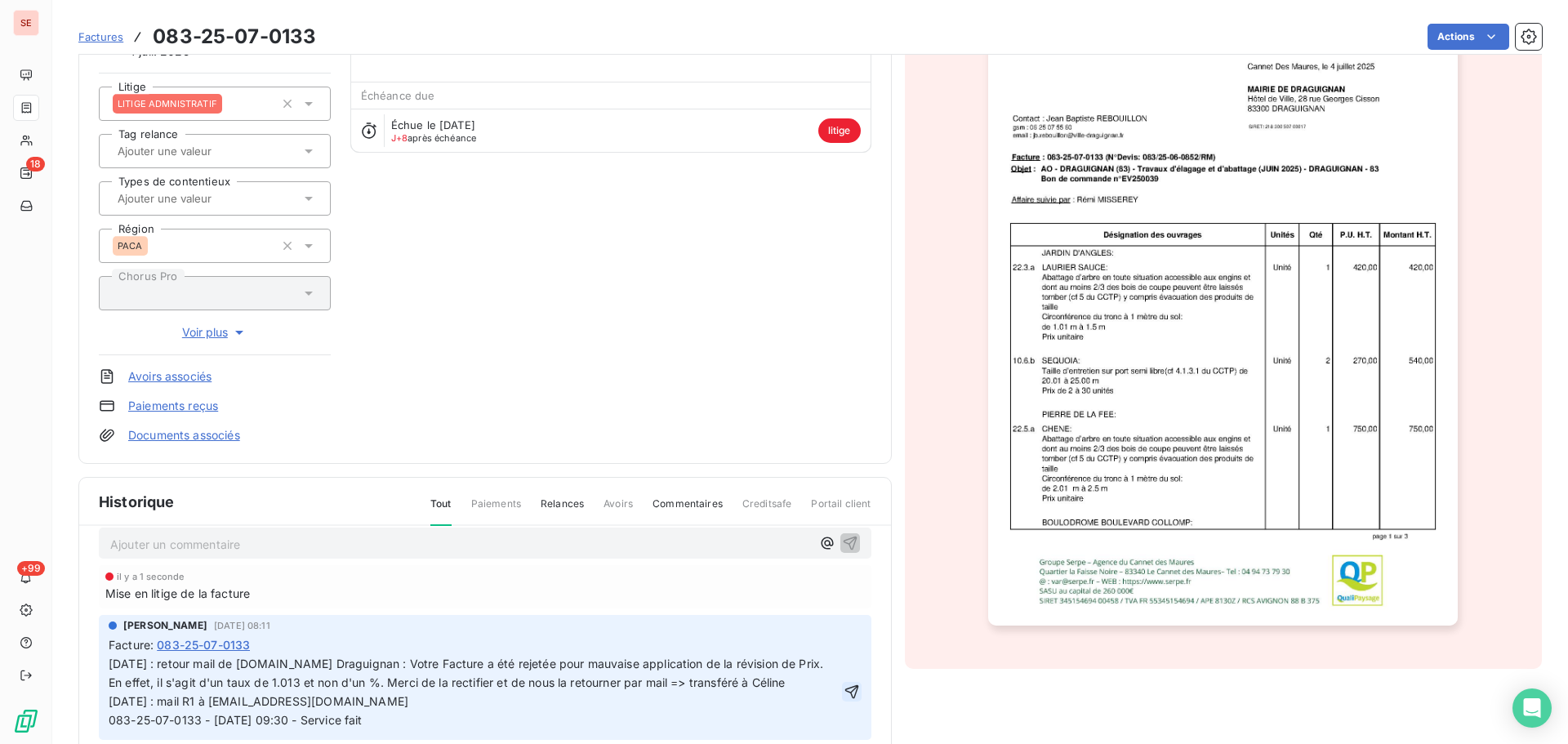
click at [844, 690] on icon "button" at bounding box center [851, 692] width 14 height 14
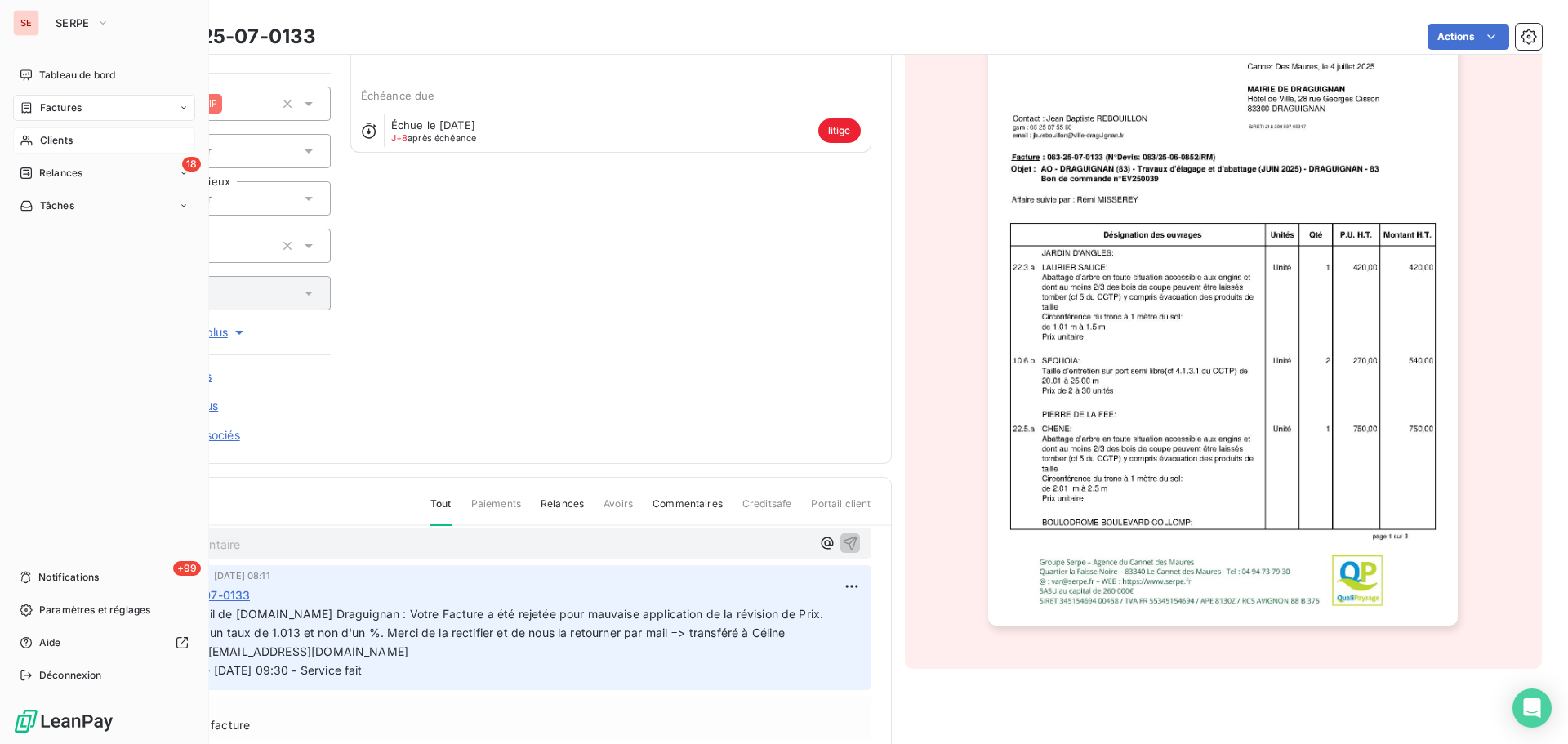
click at [61, 142] on span "Clients" at bounding box center [57, 140] width 33 height 15
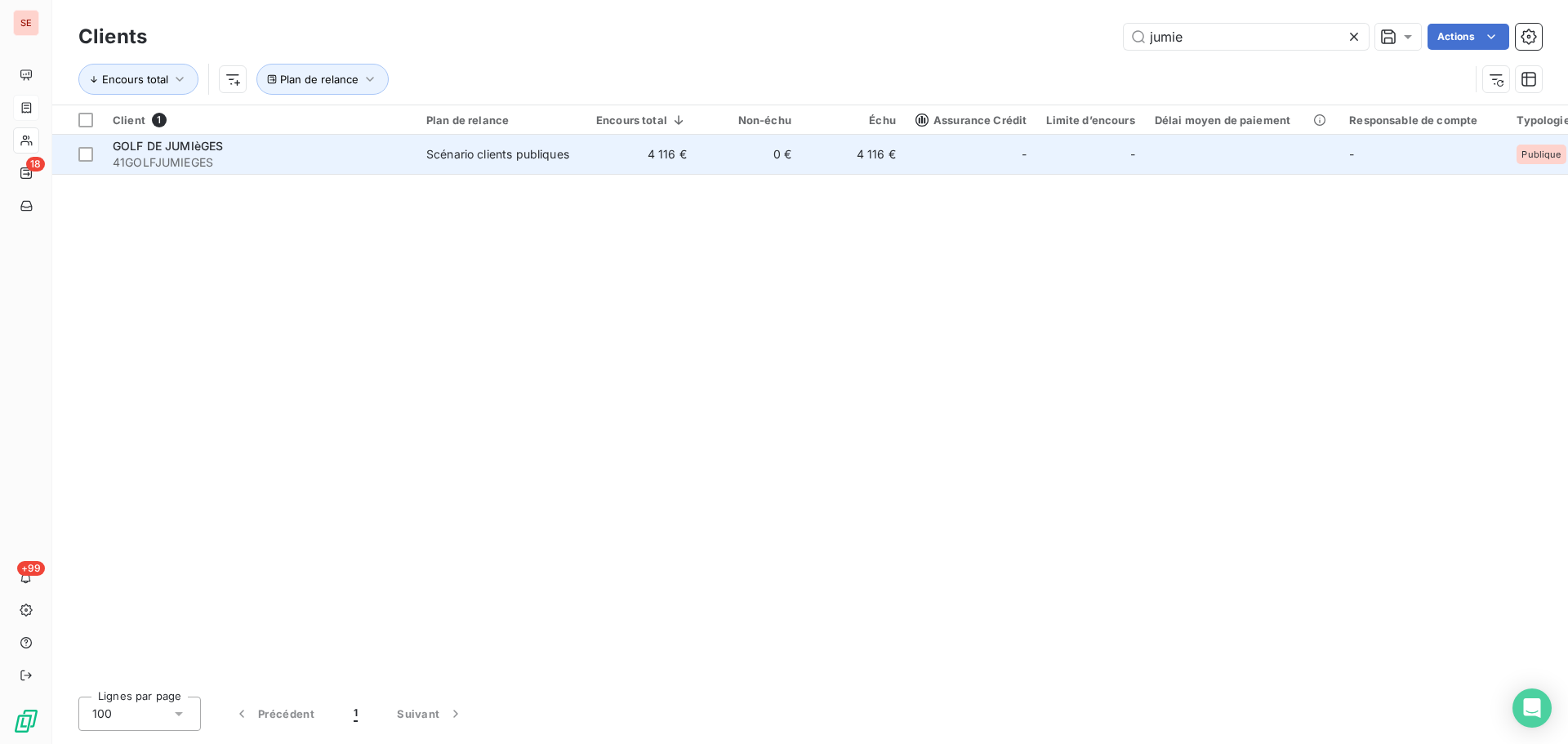
type input "jumie"
click at [270, 142] on div "GOLF DE JUMIèGES" at bounding box center [260, 146] width 294 height 17
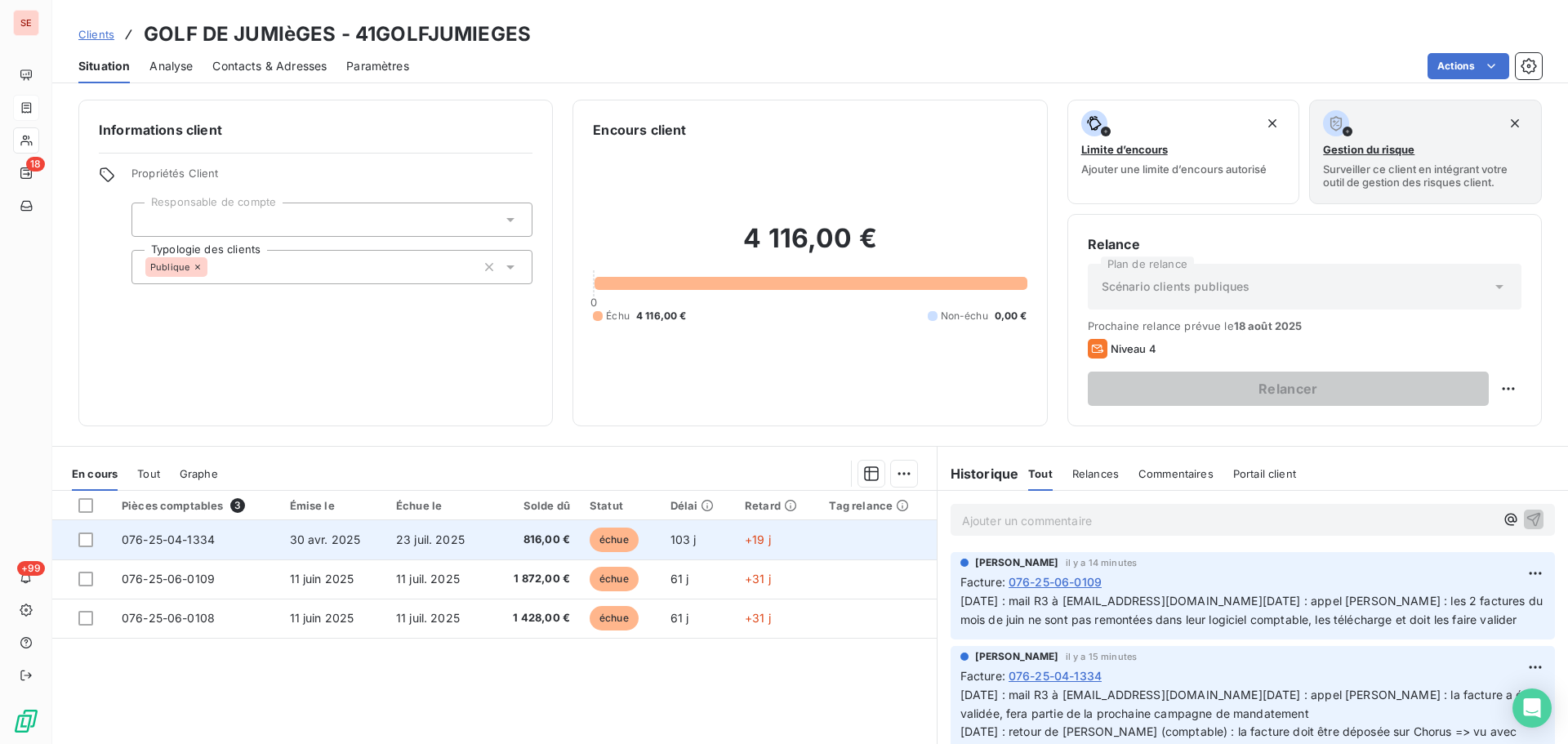
click at [397, 543] on span "23 juil. 2025" at bounding box center [430, 539] width 69 height 14
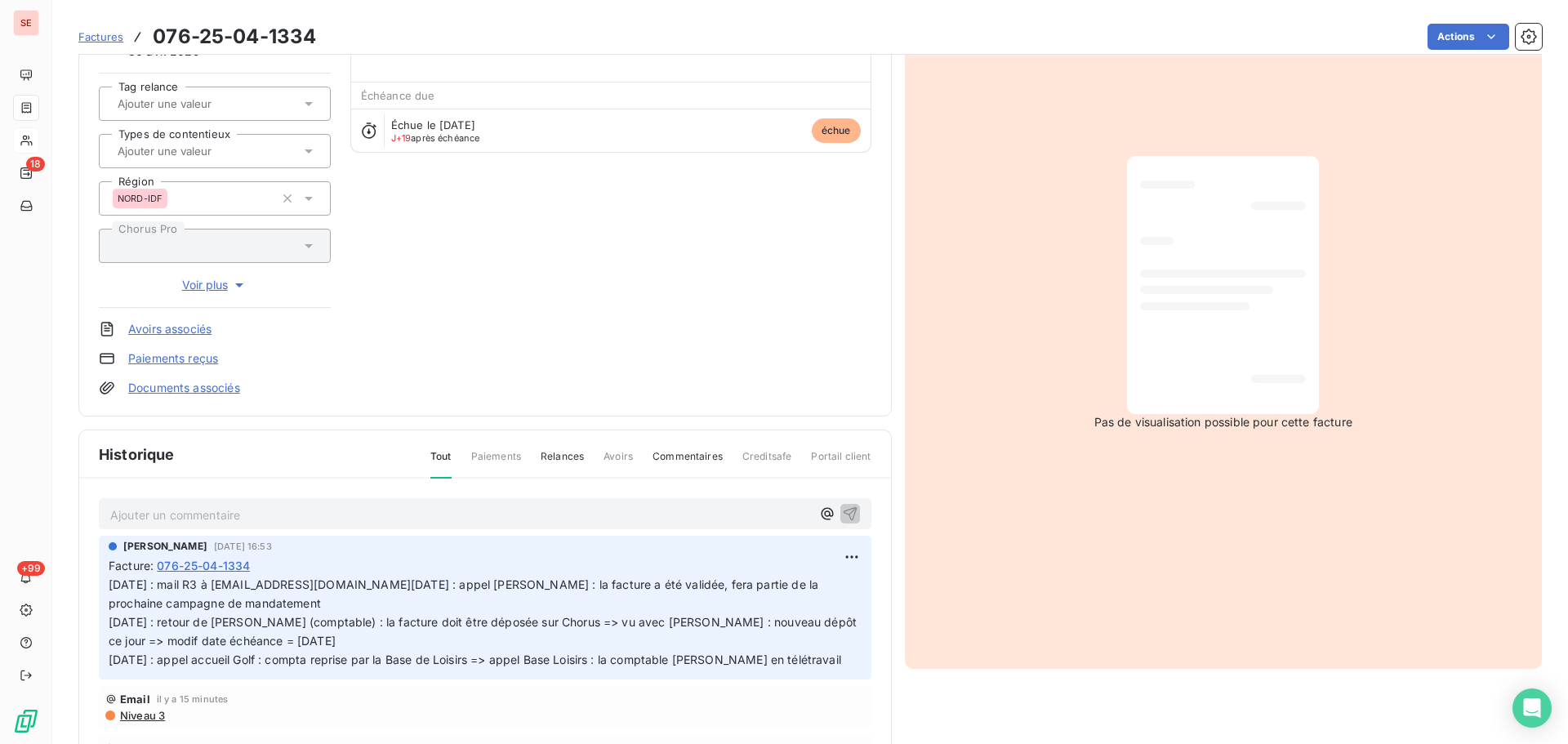
scroll to position [166, 0]
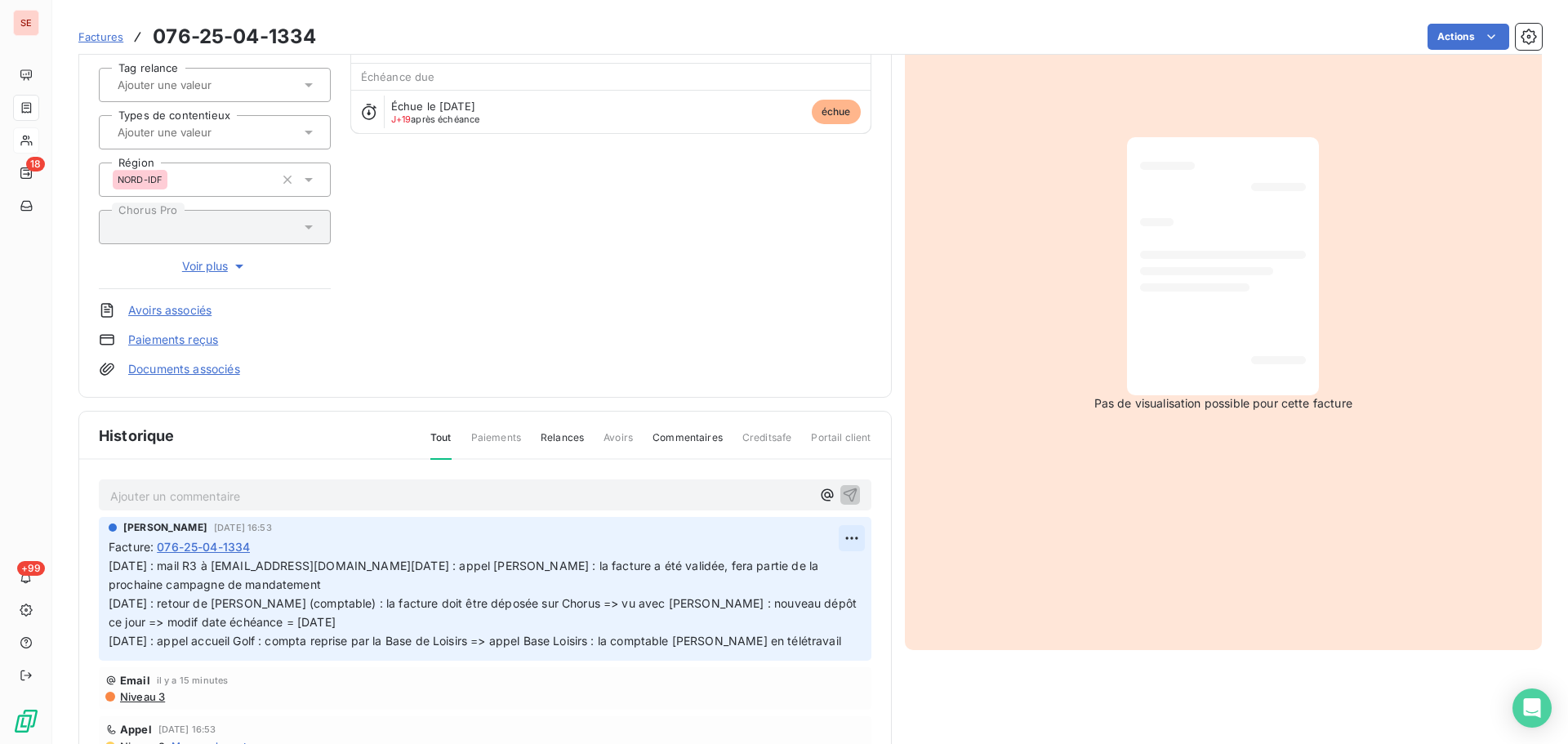
click at [837, 538] on html "SE 18 +99 Factures 076-25-04-1334 Actions GOLF DE JUMIèGES 41GOLFJUMIEGES Monta…" at bounding box center [784, 372] width 1568 height 744
click at [794, 572] on div "Editer" at bounding box center [793, 574] width 91 height 26
click at [577, 560] on p "[DATE] : mail R3 à [EMAIL_ADDRESS][DOMAIN_NAME][DATE] : appel [PERSON_NAME] : l…" at bounding box center [476, 603] width 734 height 93
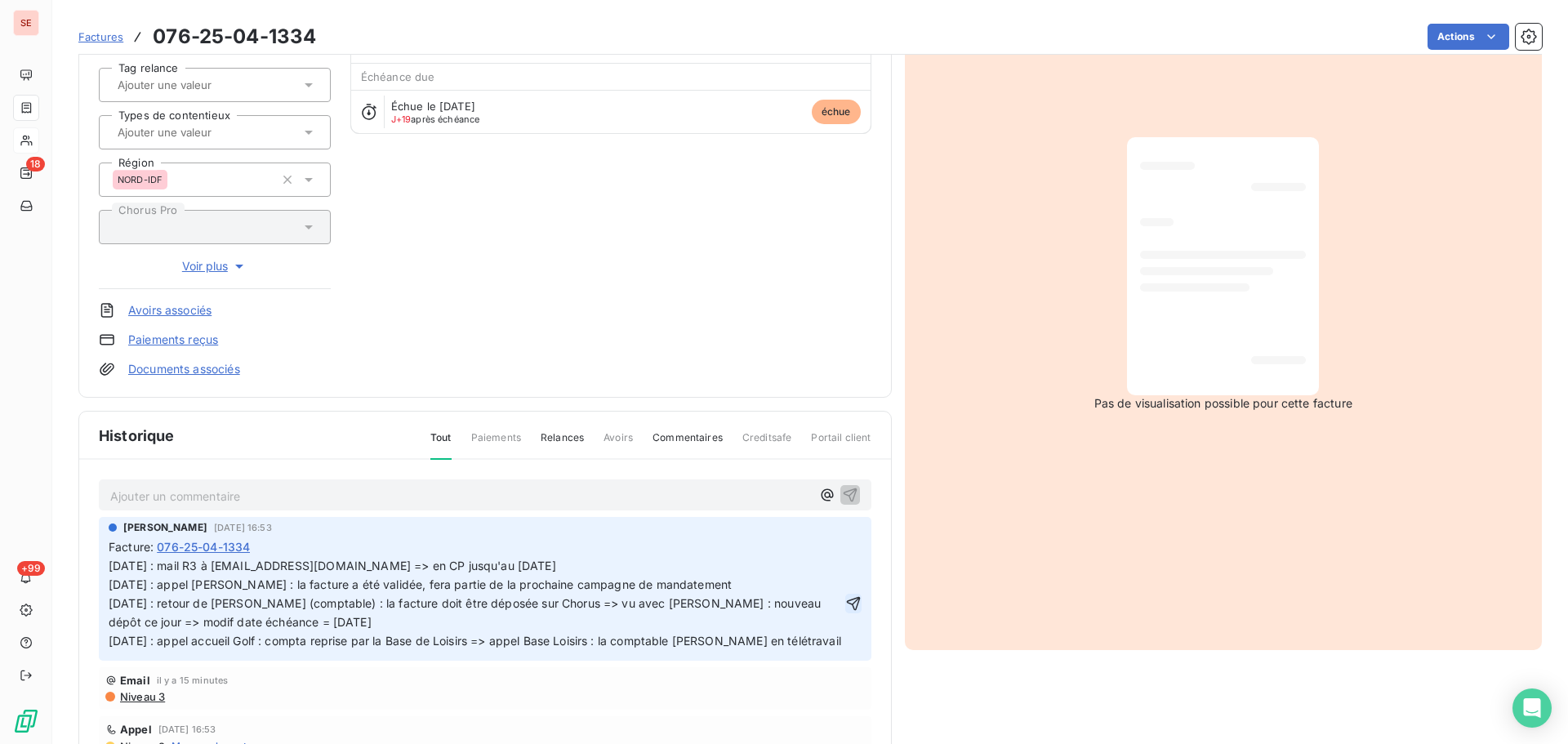
click at [845, 612] on icon "button" at bounding box center [853, 603] width 17 height 17
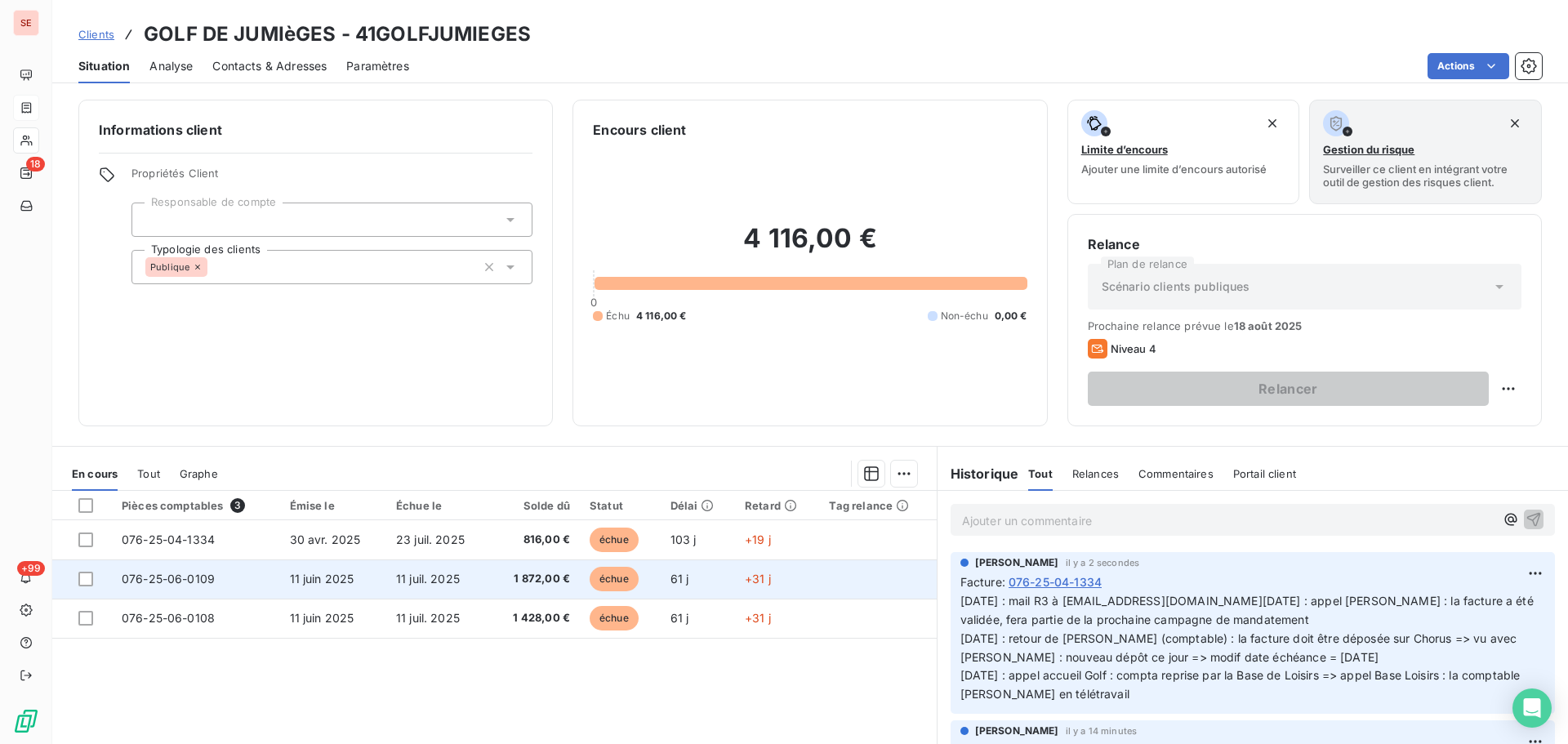
click at [416, 585] on span "11 juil. 2025" at bounding box center [428, 579] width 63 height 14
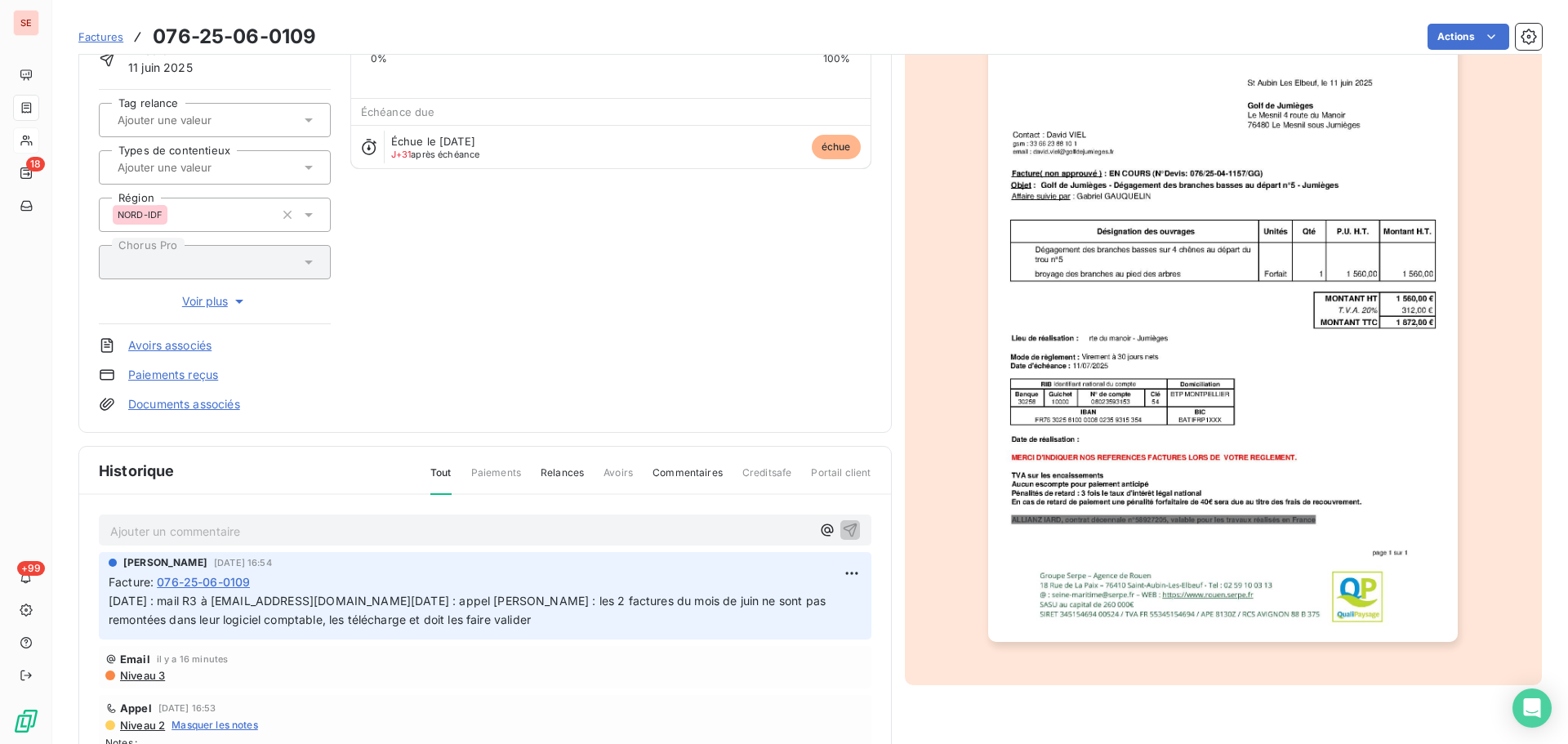
scroll to position [165, 0]
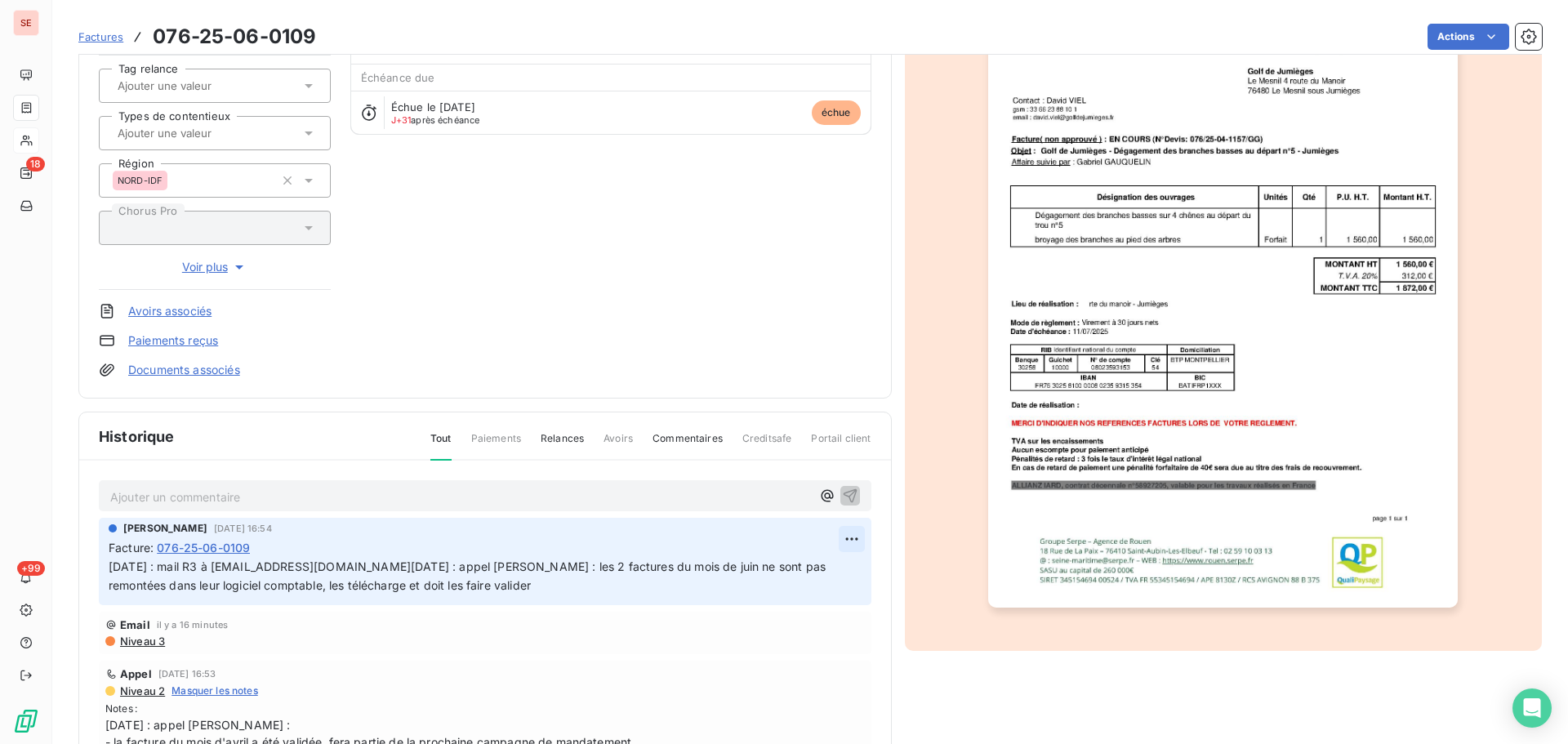
click at [827, 541] on html "SE 18 +99 Factures 076-25-06-0109 Actions GOLF DE JUMIèGES 41GOLFJUMIEGES Monta…" at bounding box center [784, 372] width 1568 height 744
click at [801, 568] on div "Editer" at bounding box center [793, 575] width 91 height 26
click at [562, 568] on p "[DATE] : mail R3 à [EMAIL_ADDRESS][DOMAIN_NAME][DATE] : appel [PERSON_NAME] : l…" at bounding box center [476, 576] width 734 height 37
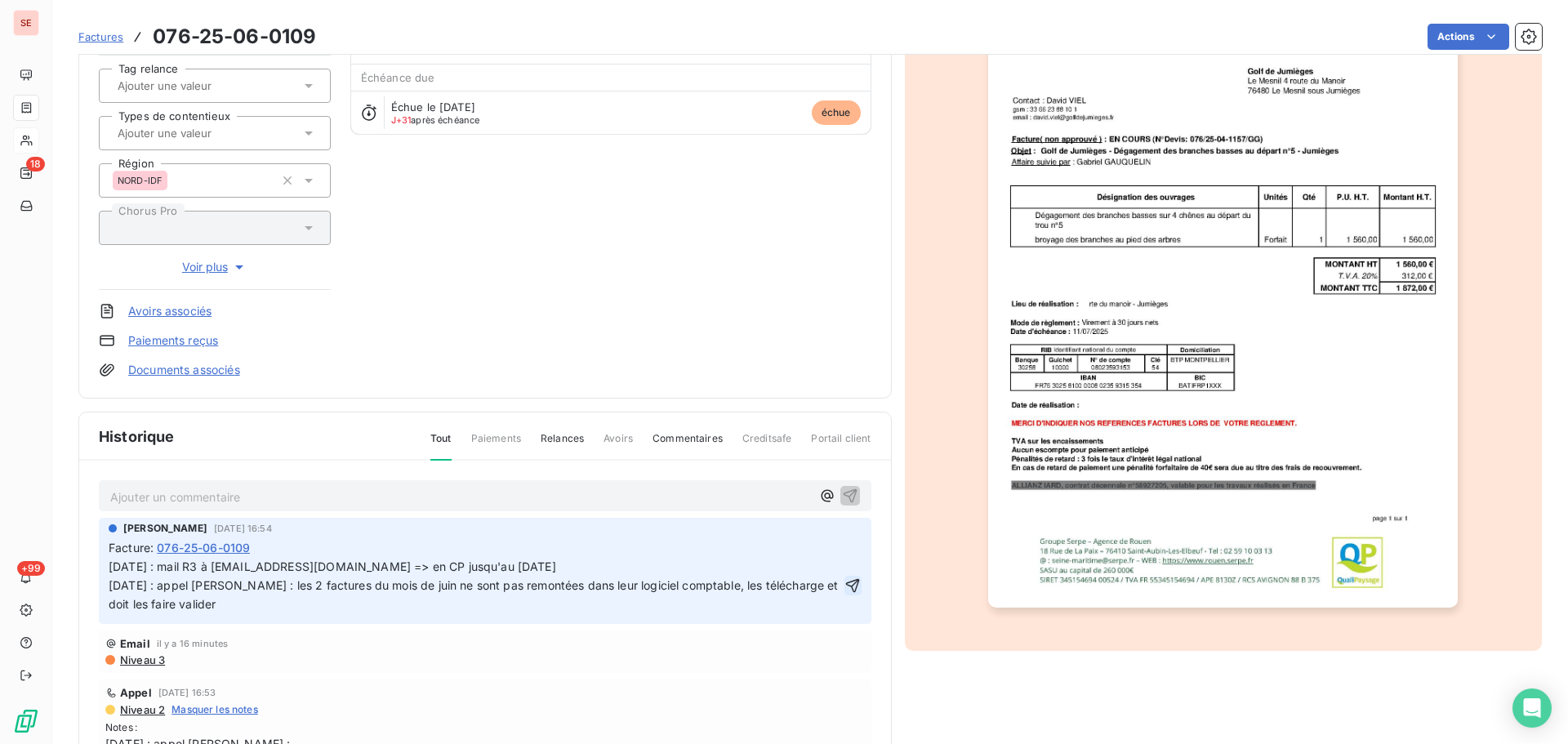
click at [844, 585] on icon "button" at bounding box center [852, 585] width 17 height 17
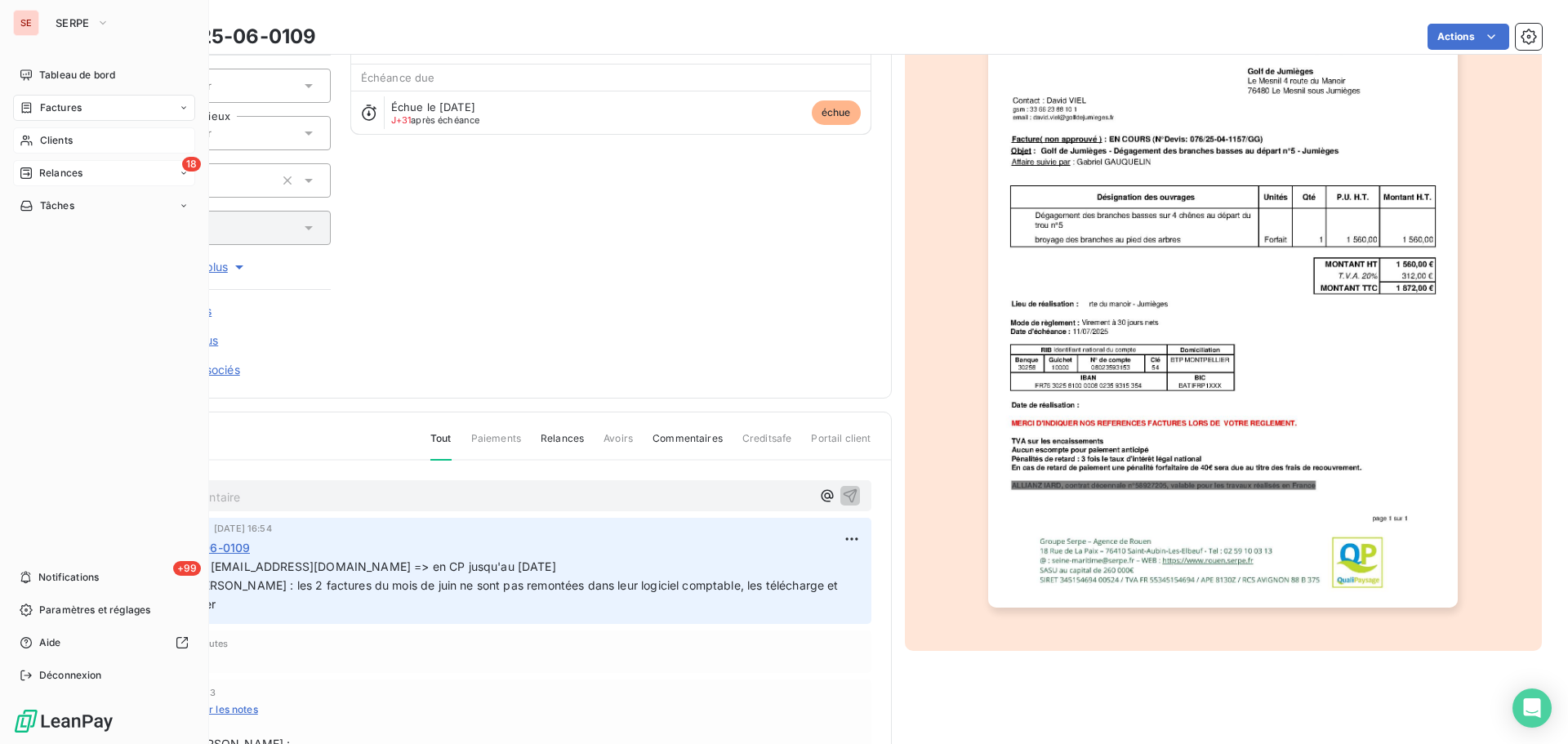
click at [71, 171] on span "Relances" at bounding box center [61, 173] width 43 height 15
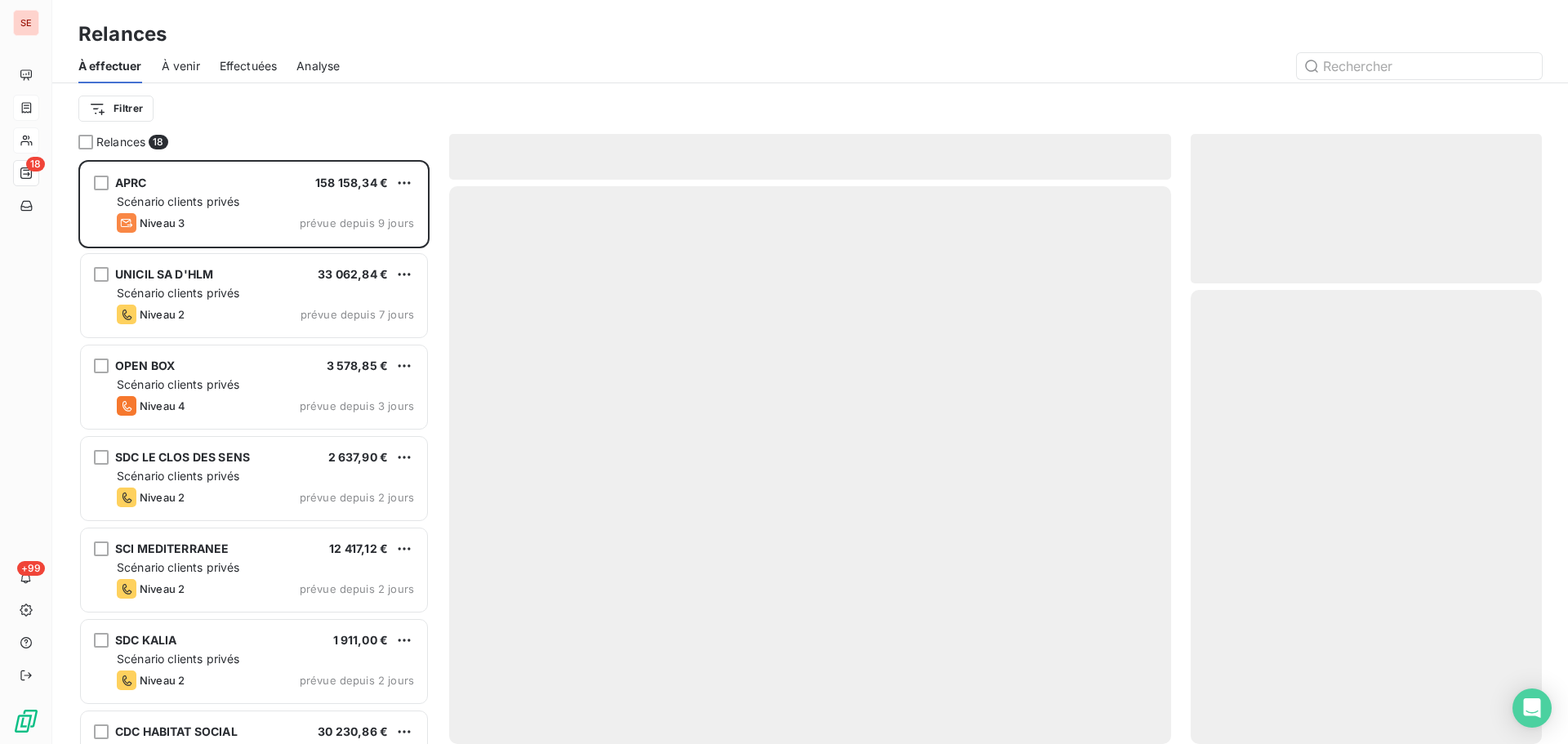
scroll to position [572, 339]
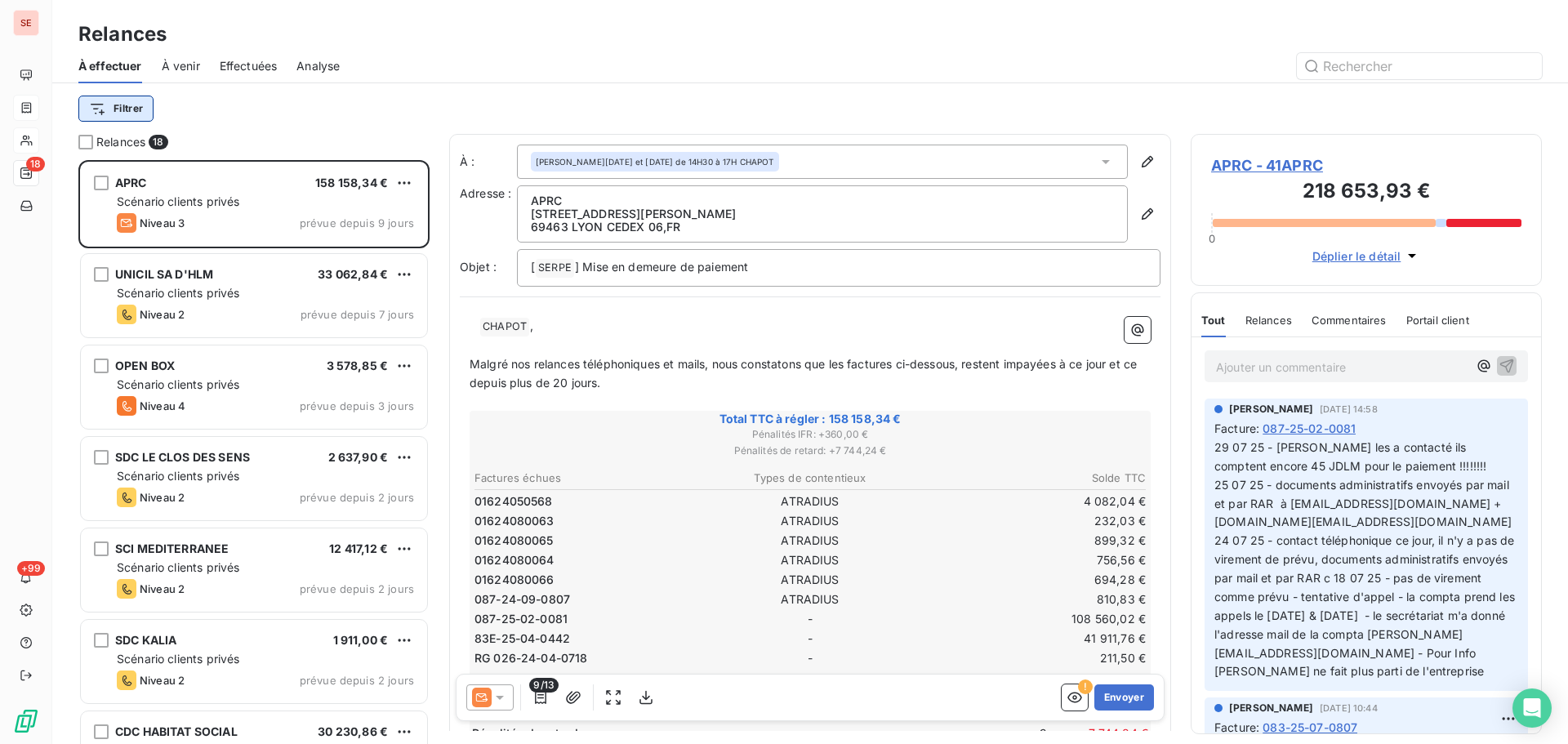
click at [125, 99] on html "SE 18 +99 Relances À effectuer À venir Effectuées Analyse Filtrer Relances 18 A…" at bounding box center [784, 372] width 1568 height 744
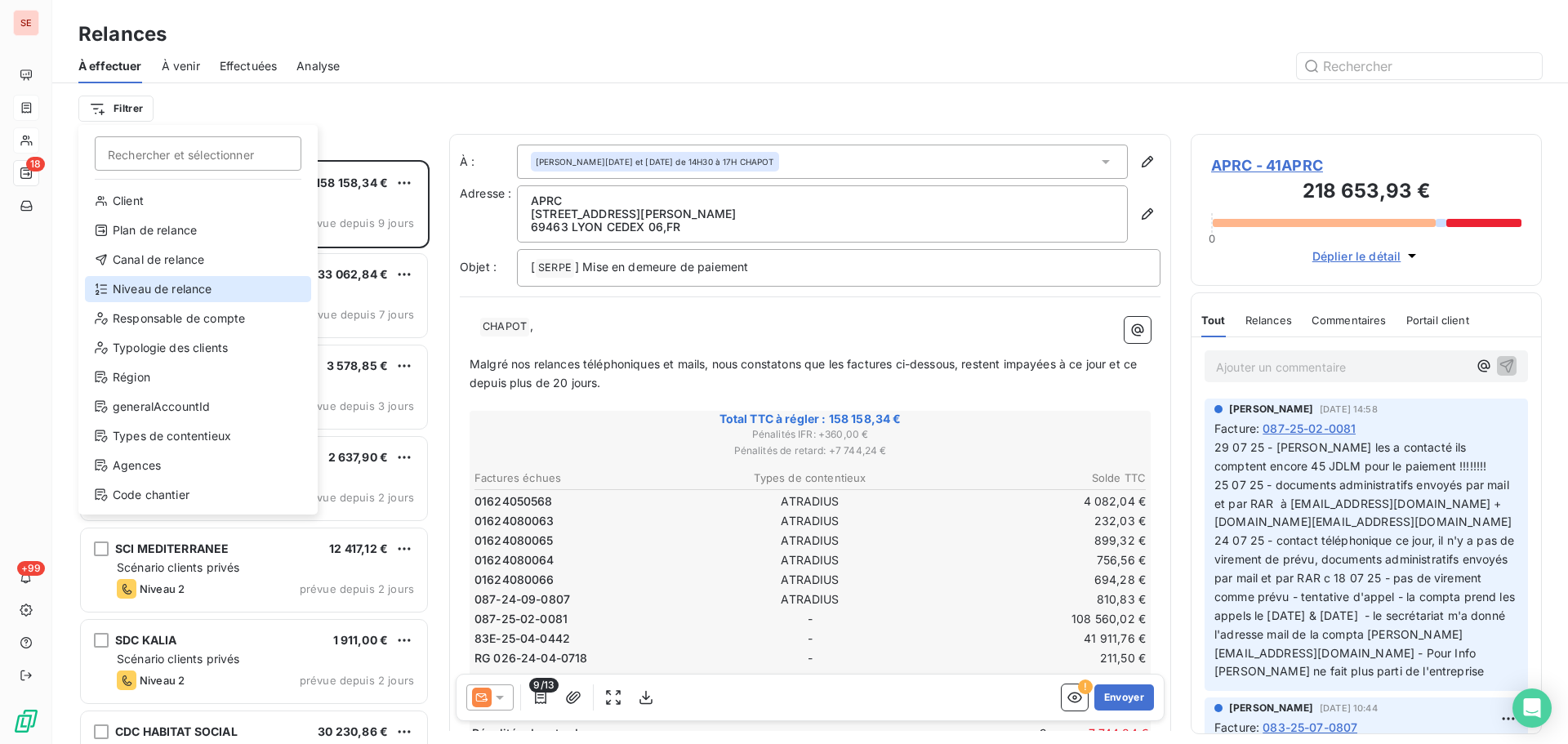
click at [205, 293] on div "Niveau de relance" at bounding box center [198, 289] width 226 height 26
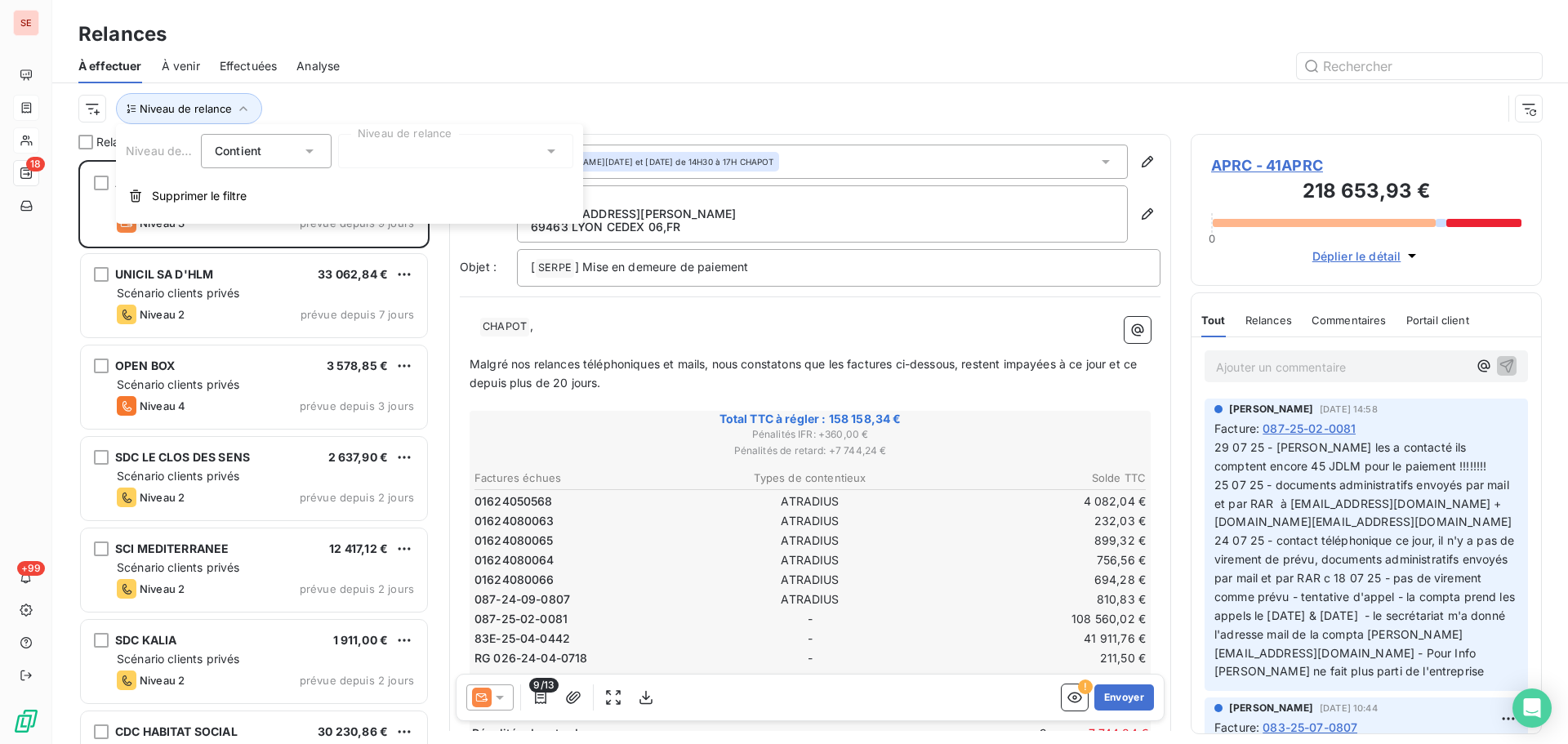
click at [405, 160] on div at bounding box center [456, 150] width 236 height 34
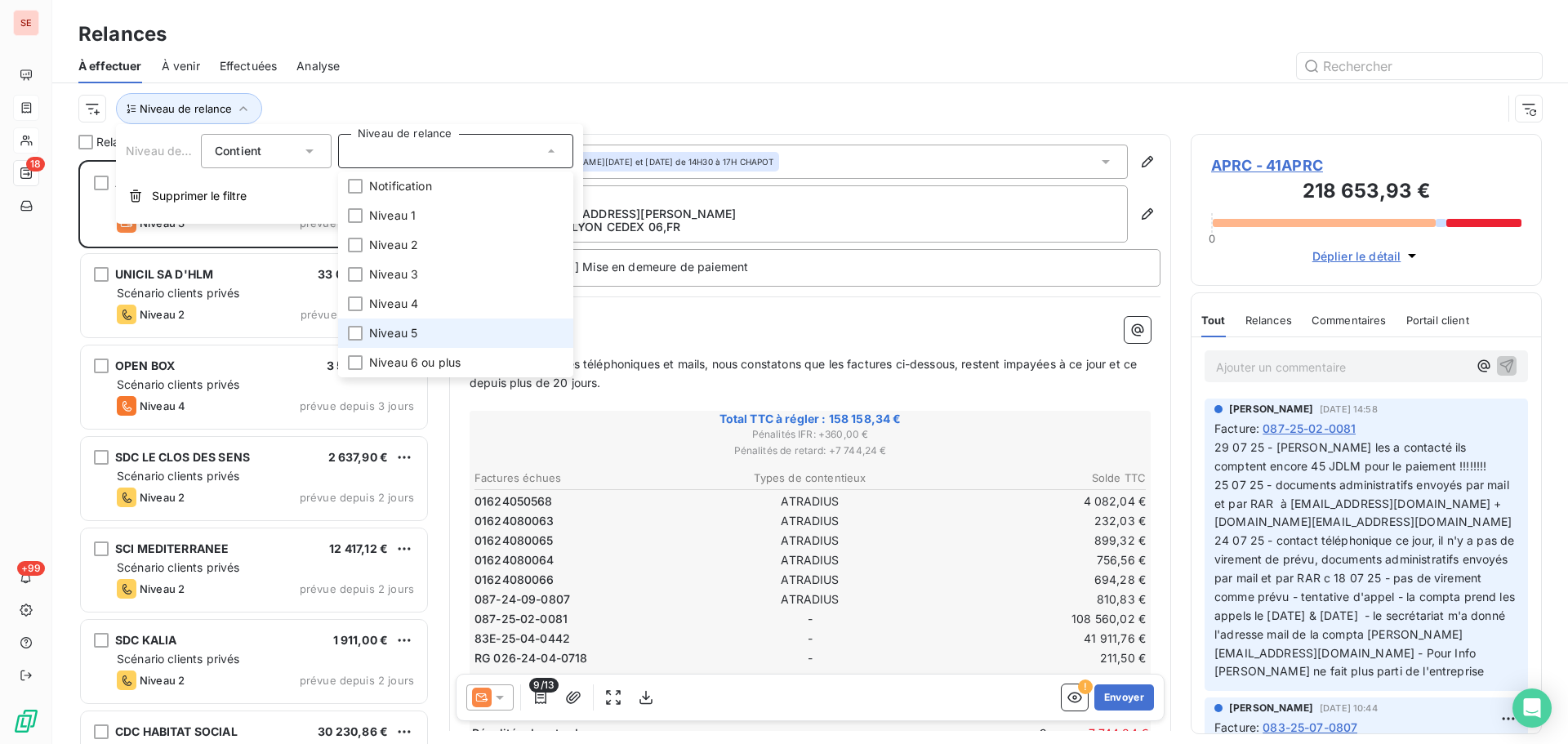
click at [386, 335] on span "Niveau 5" at bounding box center [393, 333] width 48 height 17
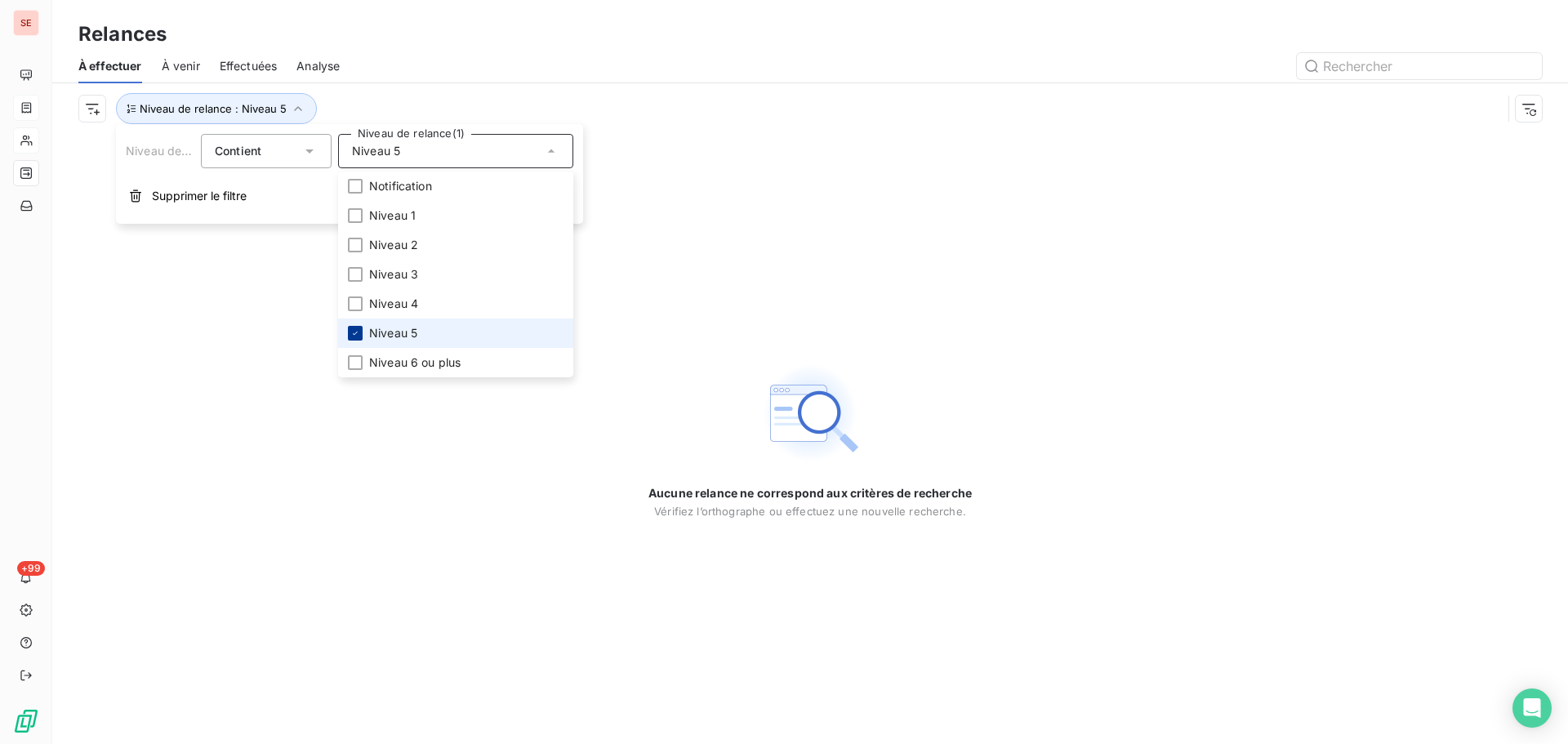
click at [355, 328] on div at bounding box center [355, 333] width 15 height 15
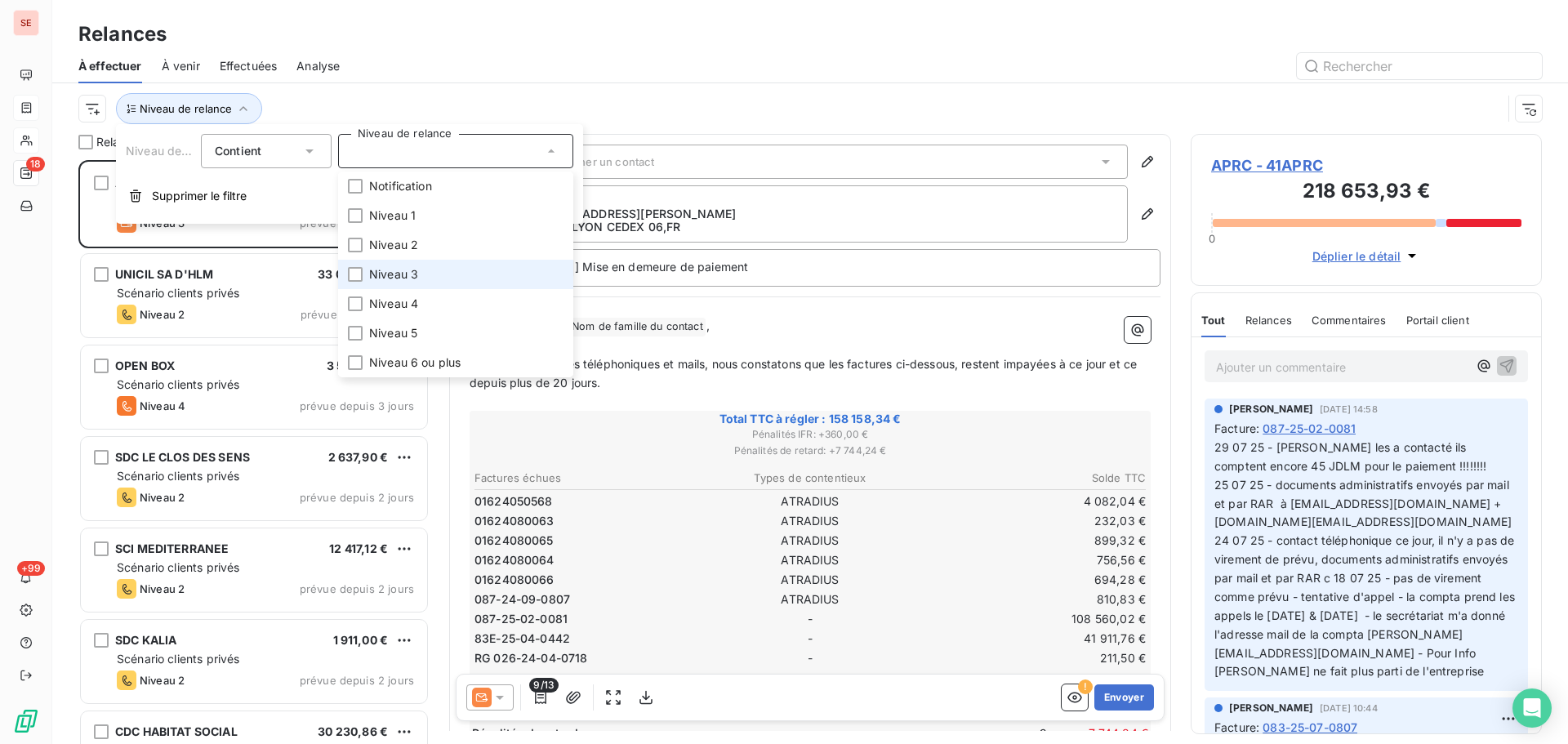
scroll to position [572, 339]
click at [404, 274] on span "Niveau 3" at bounding box center [394, 274] width 49 height 17
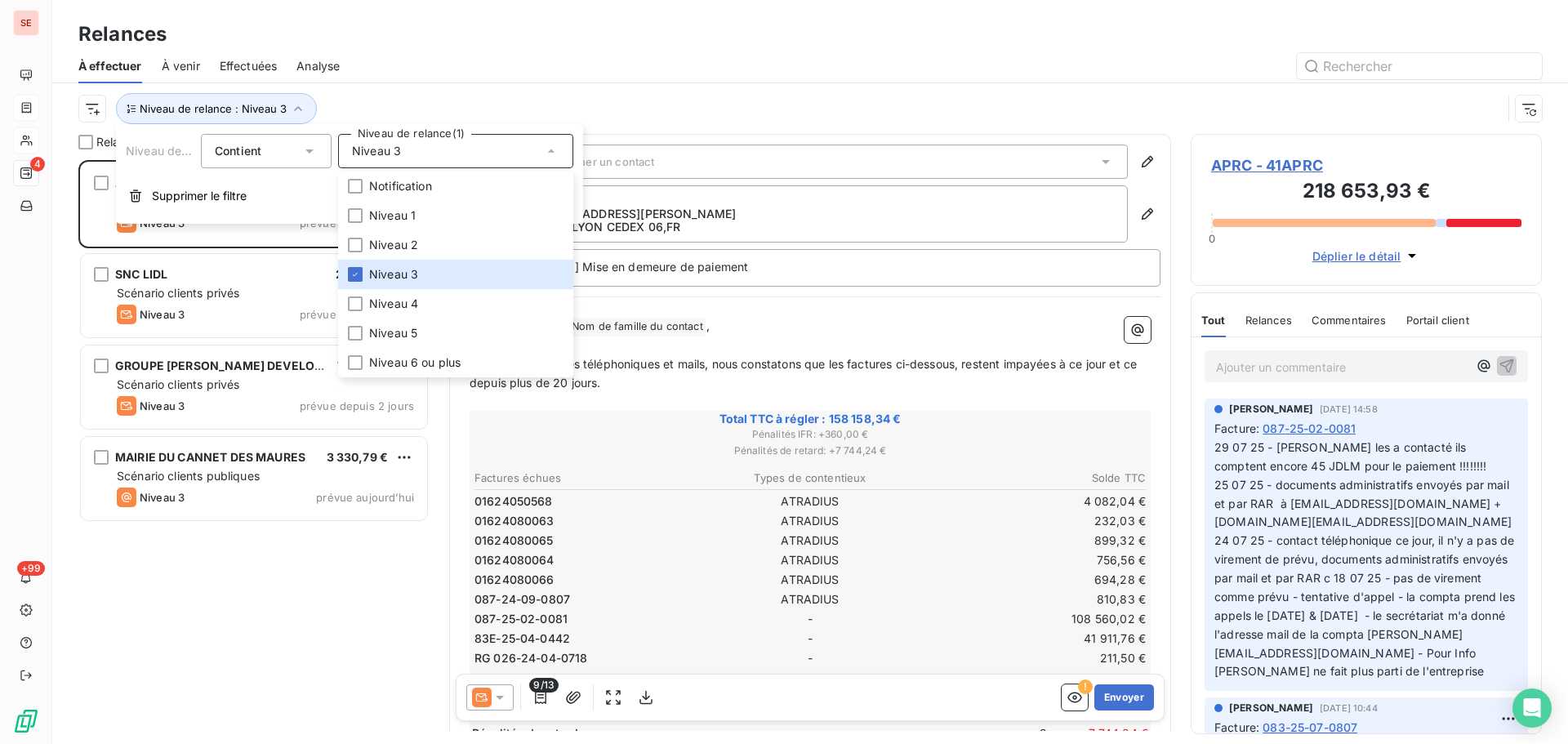
click at [492, 41] on div "Relances" at bounding box center [810, 35] width 1516 height 30
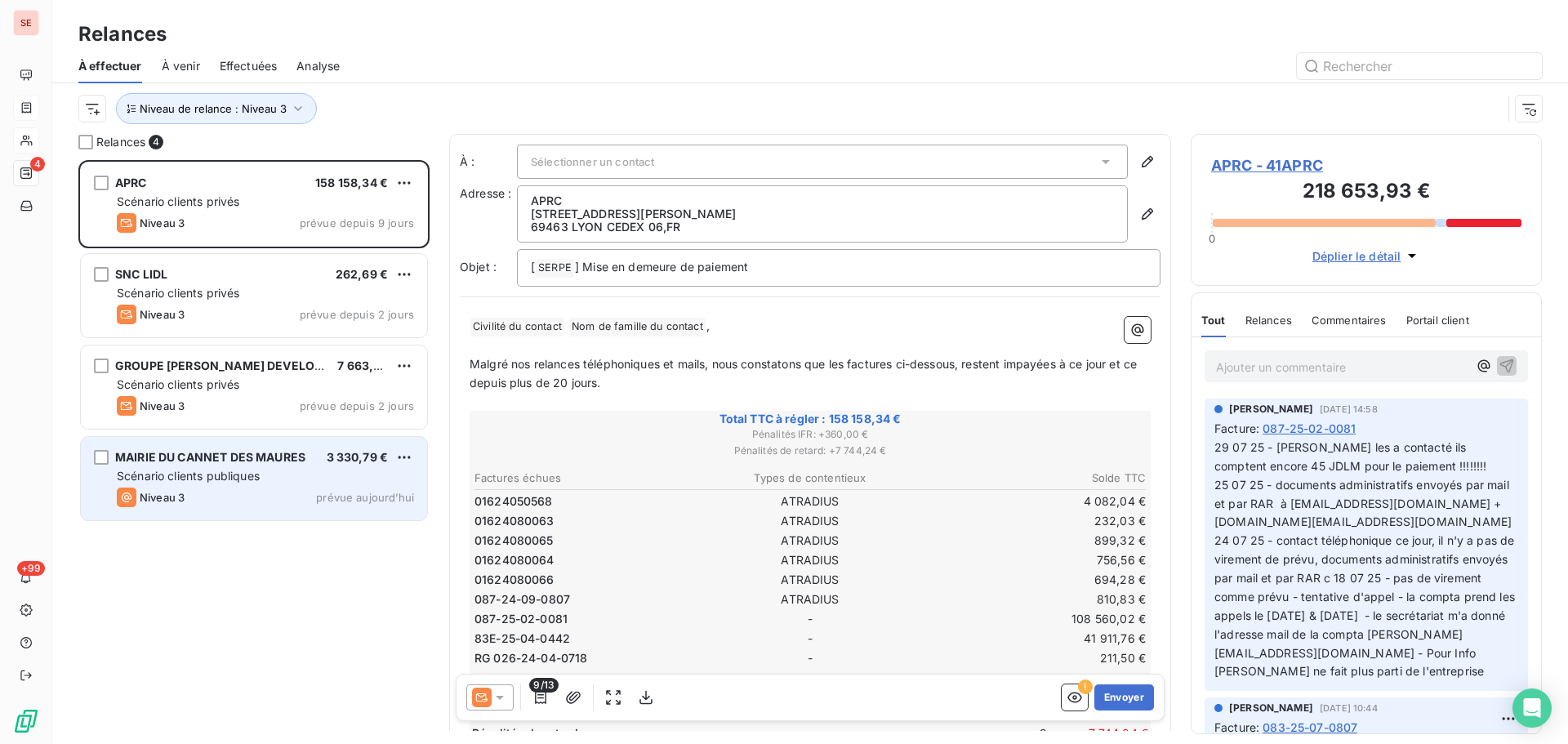
click at [204, 469] on span "Scénario clients publiques" at bounding box center [188, 475] width 143 height 14
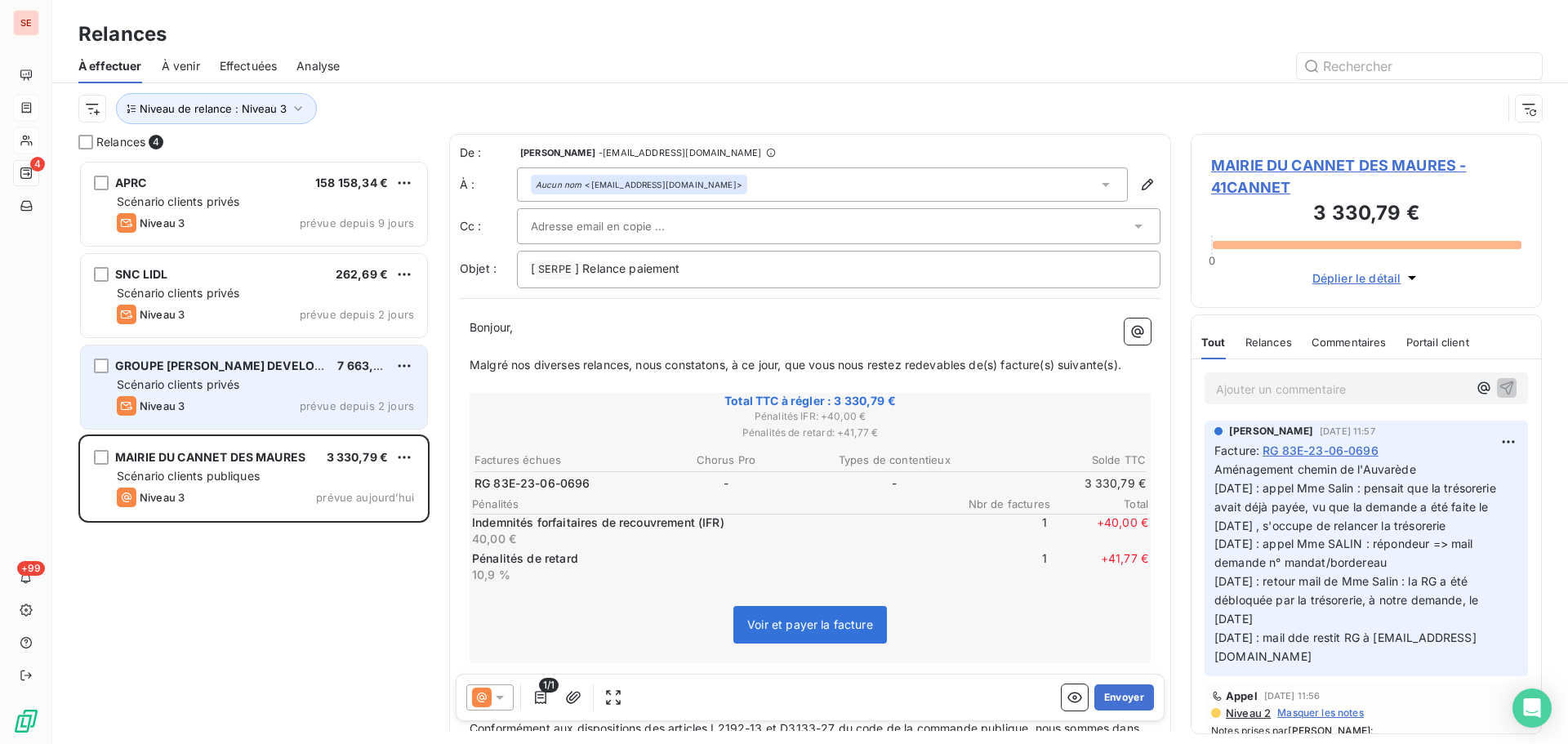
click at [252, 359] on span "GROUPE [PERSON_NAME] DEVELOPPEMENT" at bounding box center [243, 365] width 257 height 14
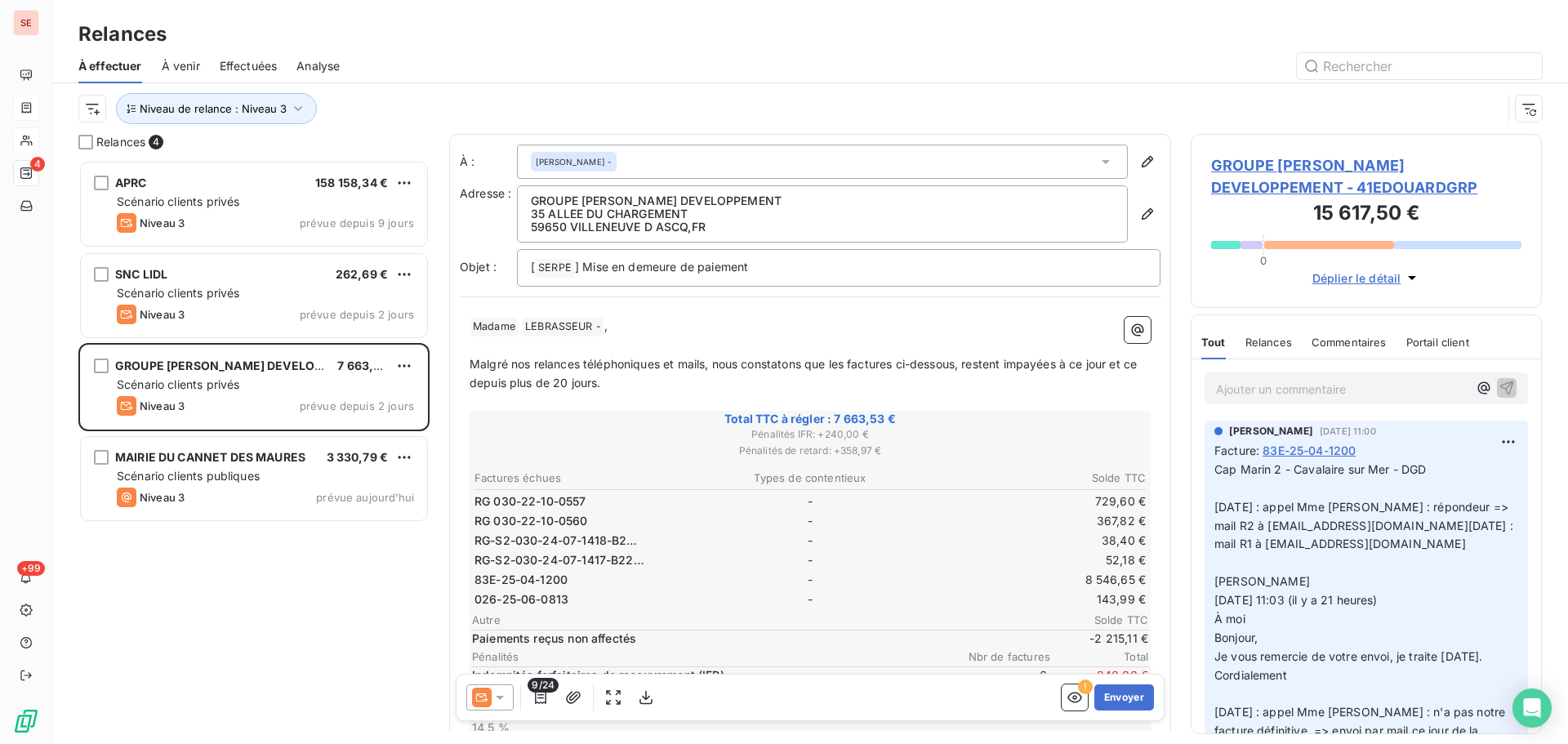
click at [1339, 169] on span "GROUPE [PERSON_NAME] DEVELOPPEMENT - 41EDOUARDGRP" at bounding box center [1366, 176] width 310 height 44
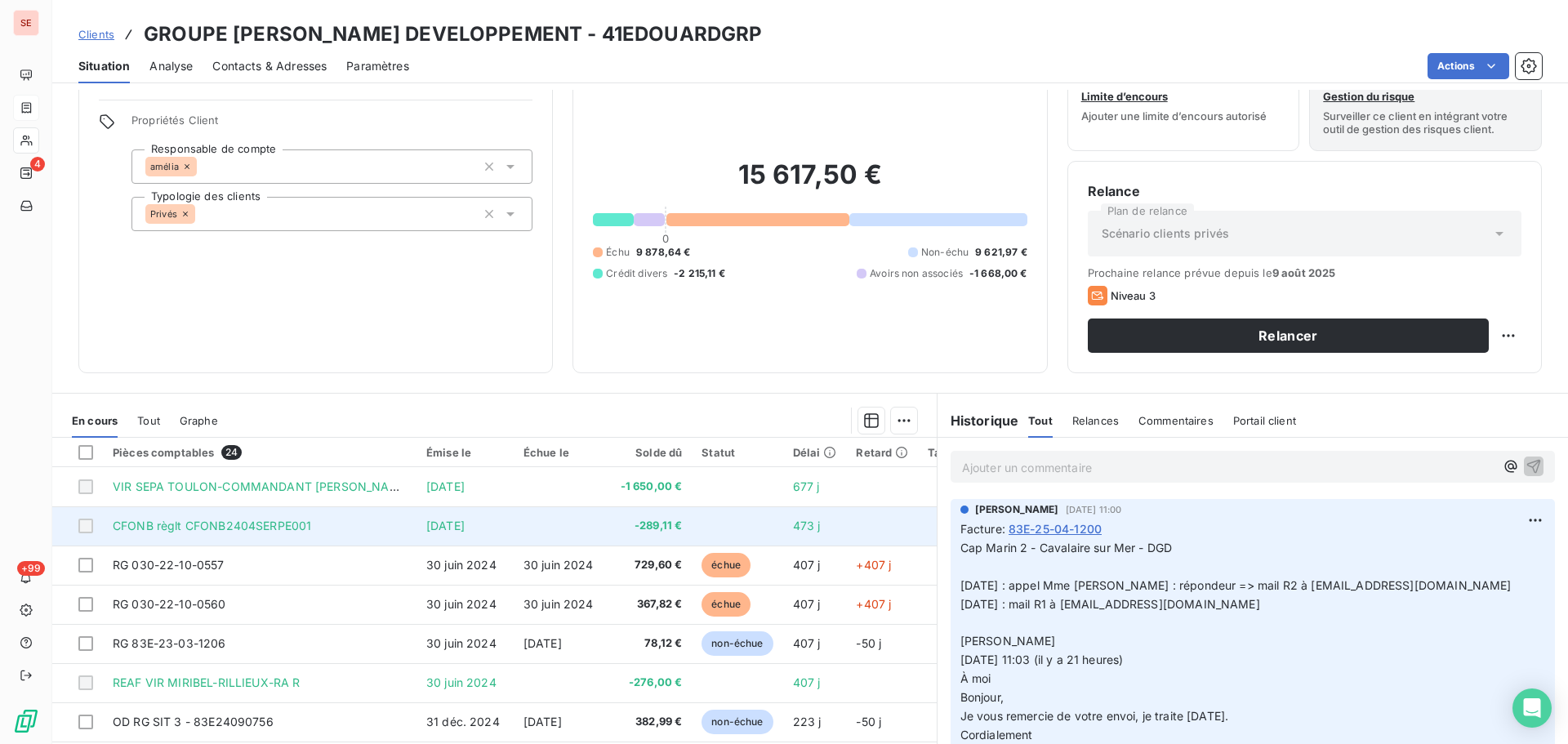
scroll to position [110, 0]
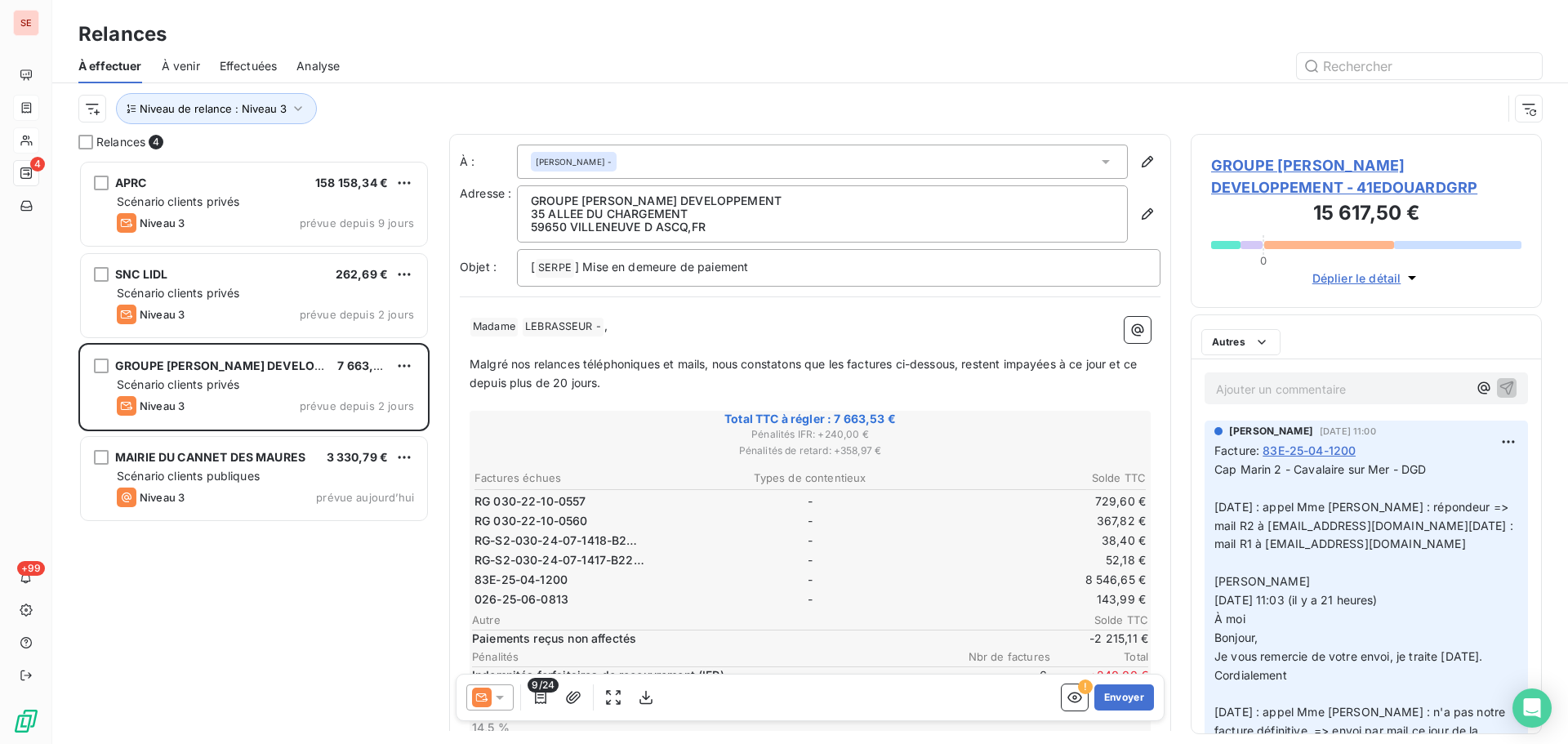
scroll to position [572, 339]
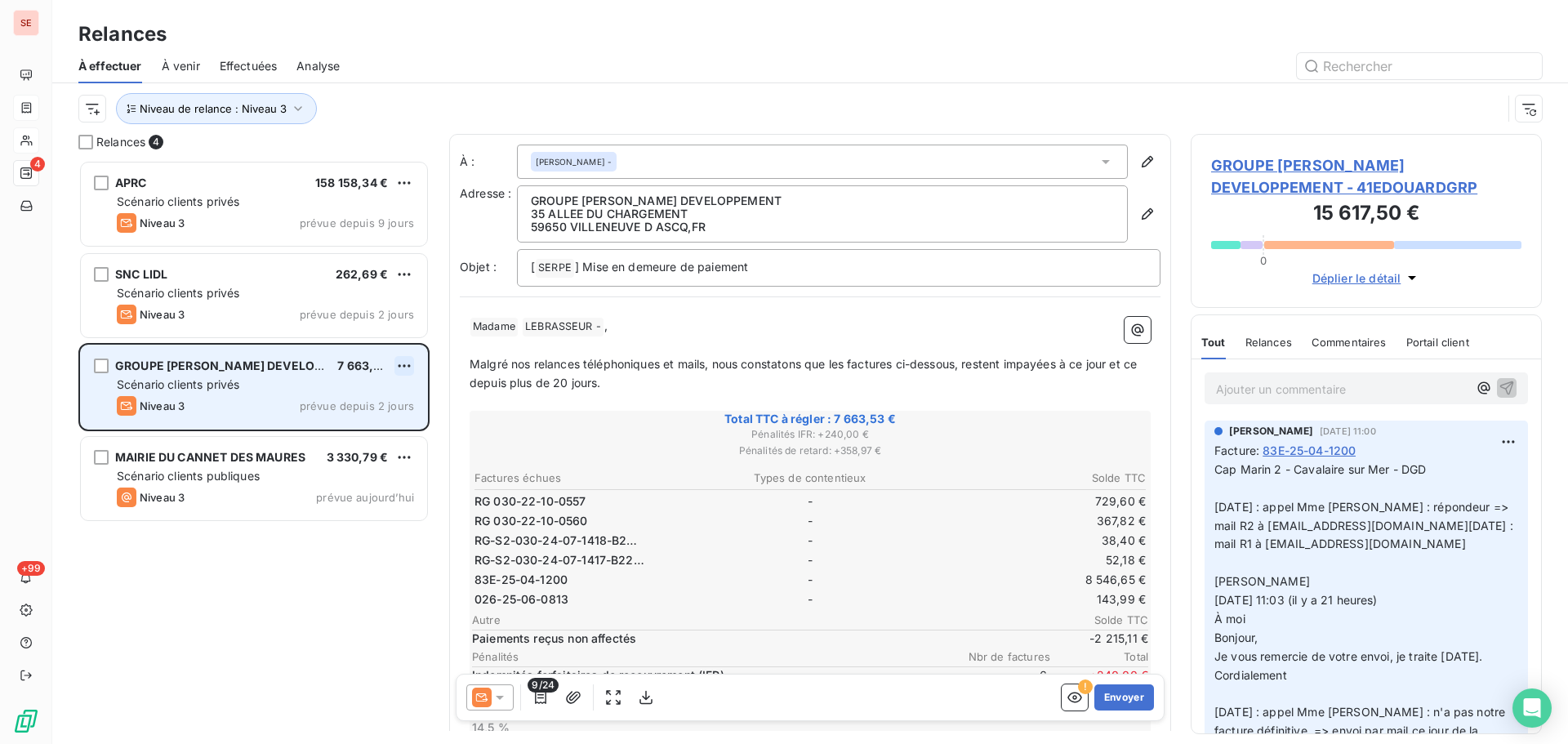
click at [404, 369] on html "SE 4 +99 Relances À effectuer À venir Effectuées Analyse Niveau de relance : Ni…" at bounding box center [784, 372] width 1568 height 744
click at [377, 398] on div "Replanifier cette action" at bounding box center [334, 398] width 146 height 26
select select "7"
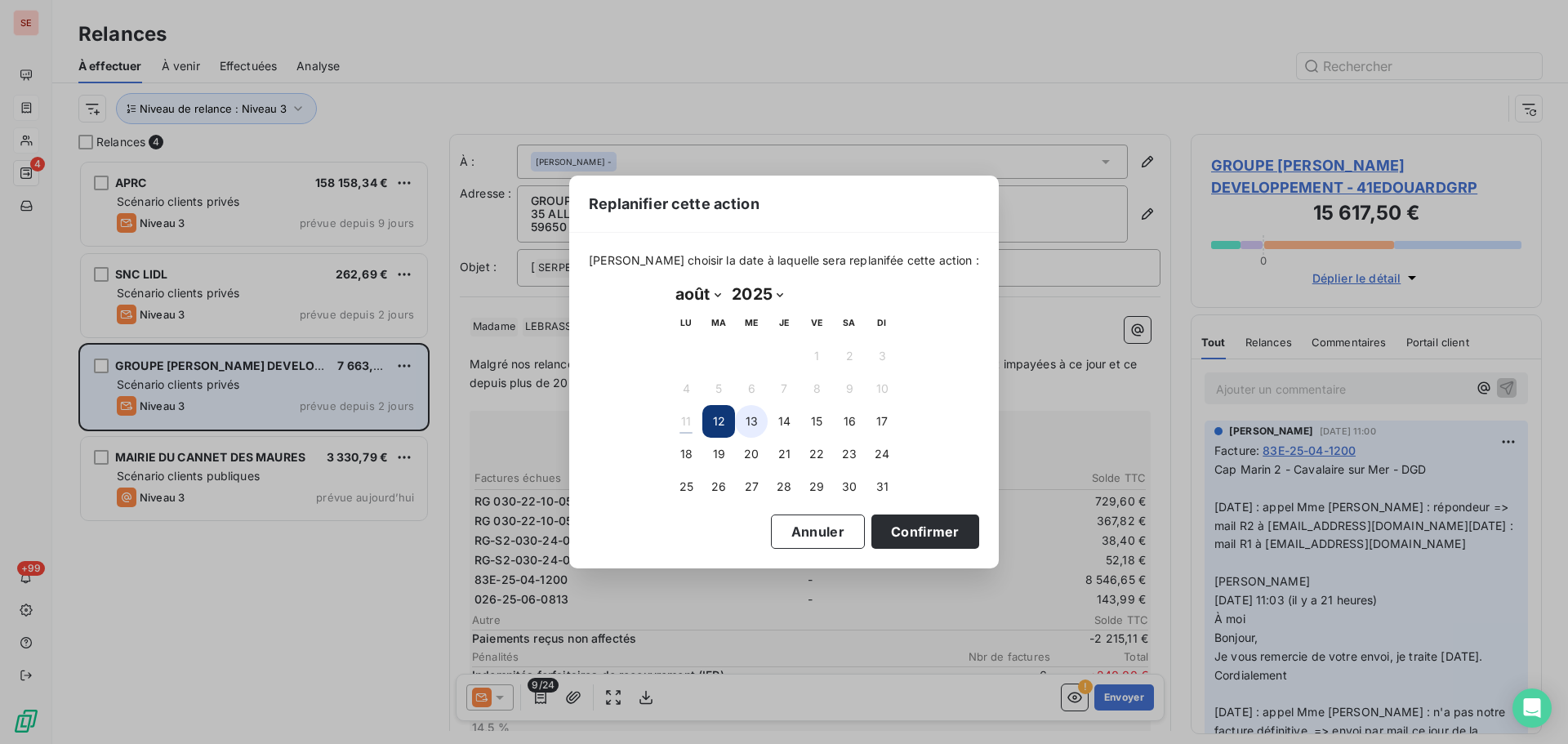
click at [756, 423] on button "13" at bounding box center [751, 422] width 33 height 33
click at [884, 534] on button "Confirmer" at bounding box center [925, 531] width 108 height 34
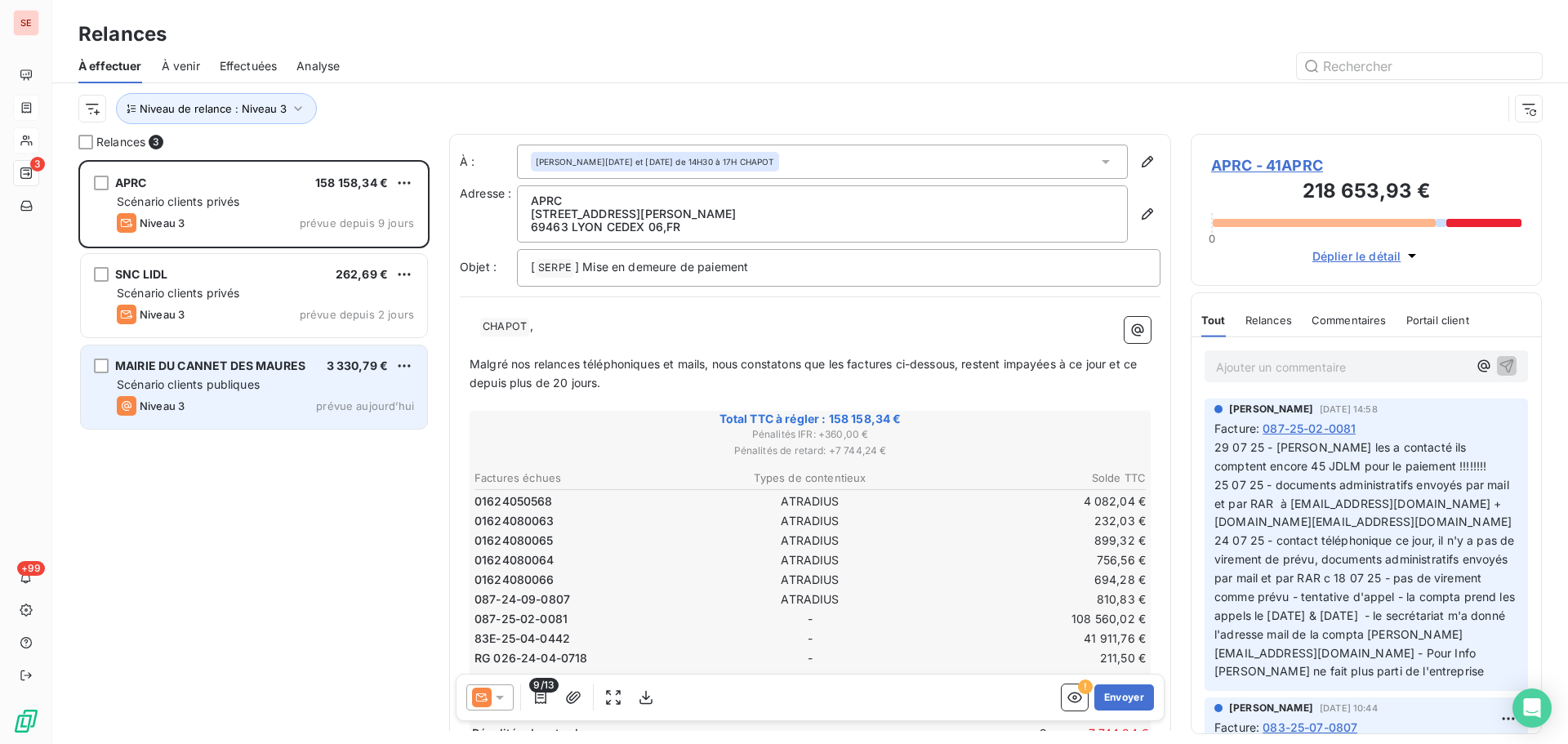
drag, startPoint x: 275, startPoint y: 580, endPoint x: 280, endPoint y: 505, distance: 75.2
click at [273, 573] on div "APRC 158 158,34 € Scénario clients privés Niveau 3 prévue depuis 9 jours SNC LI…" at bounding box center [254, 452] width 351 height 584
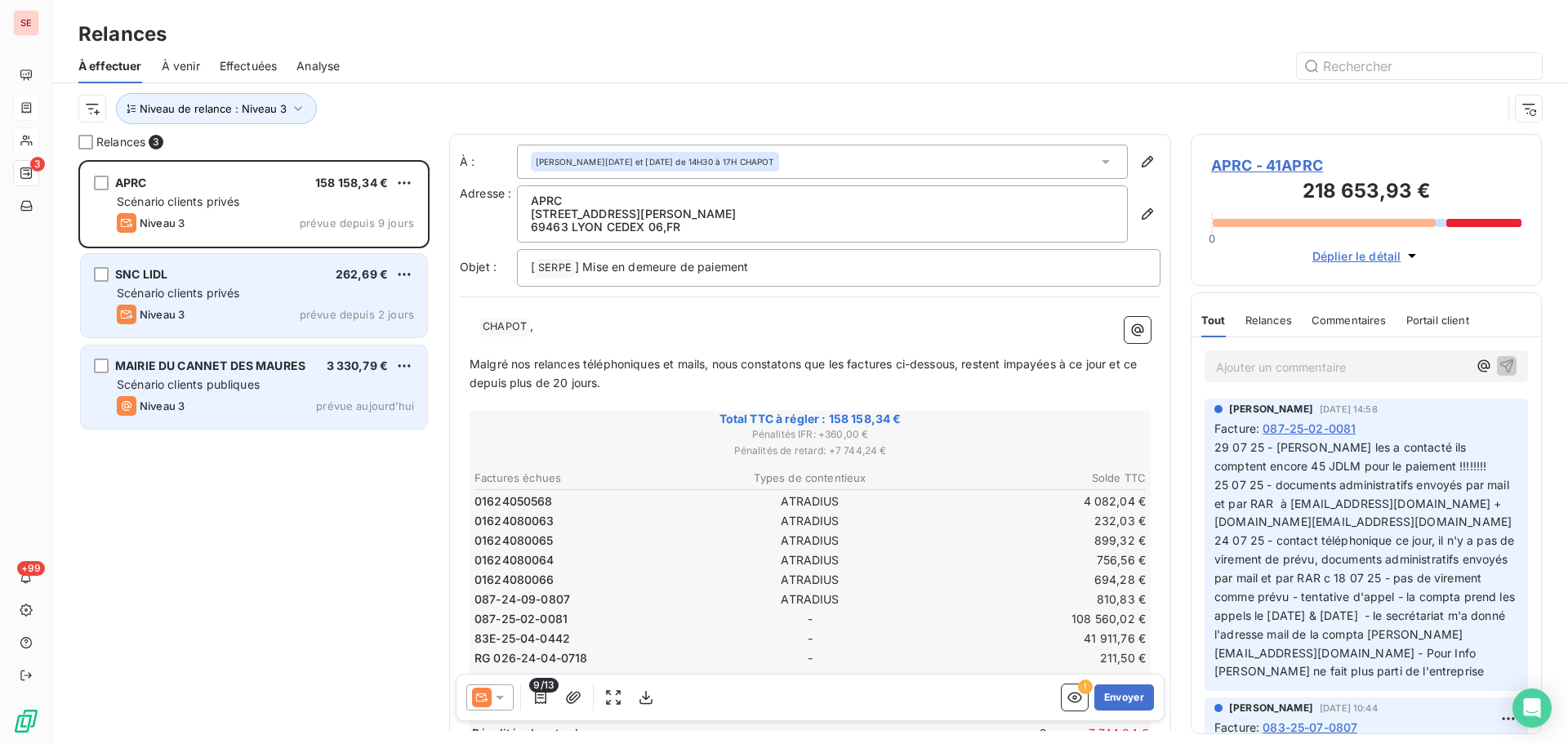
click at [222, 294] on span "Scénario clients privés" at bounding box center [177, 293] width 123 height 14
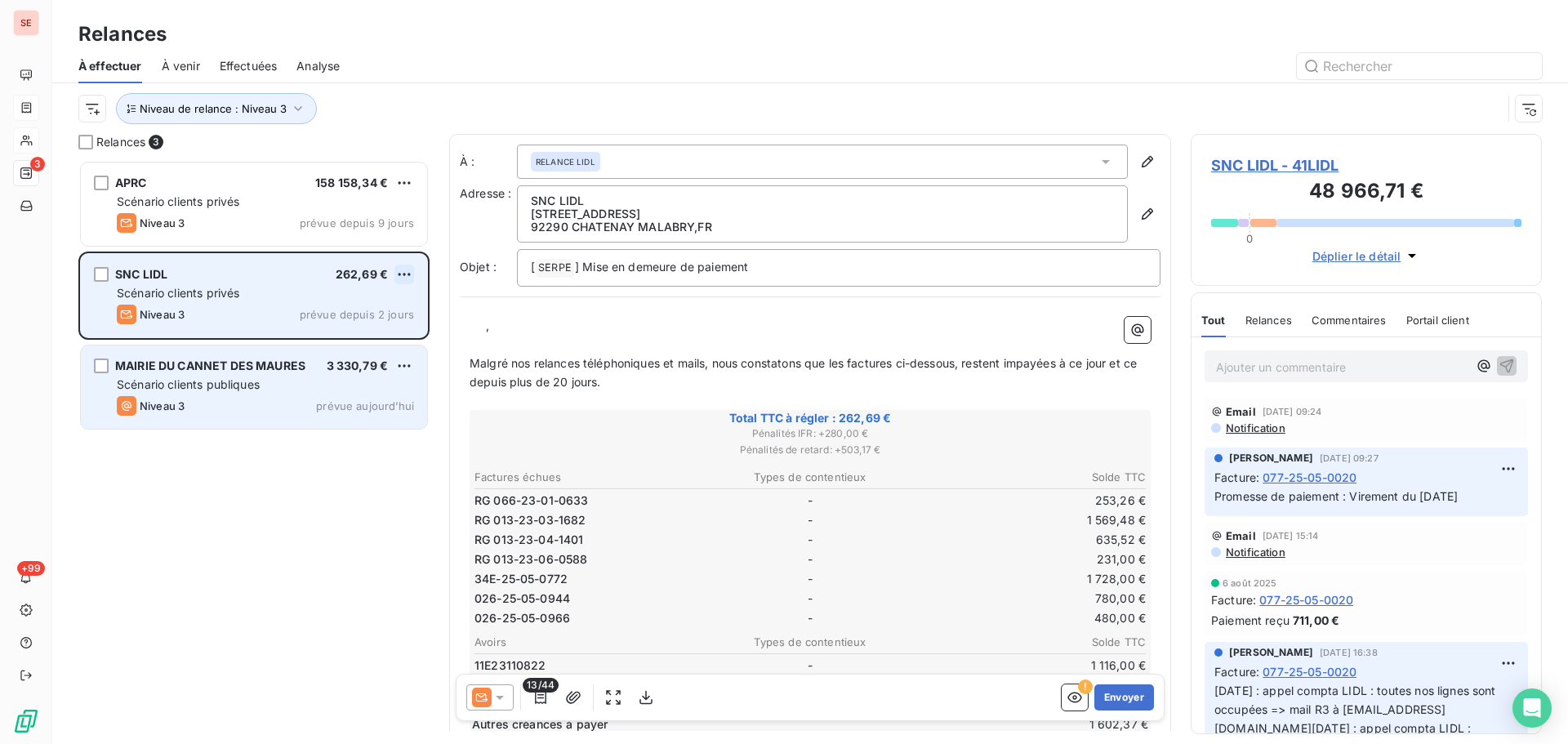
click at [408, 280] on html "SE 3 +99 Relances À effectuer À venir Effectuées Analyse Niveau de relance : Ni…" at bounding box center [784, 372] width 1568 height 744
click at [371, 310] on div "Replanifier cette action" at bounding box center [334, 307] width 146 height 26
select select "7"
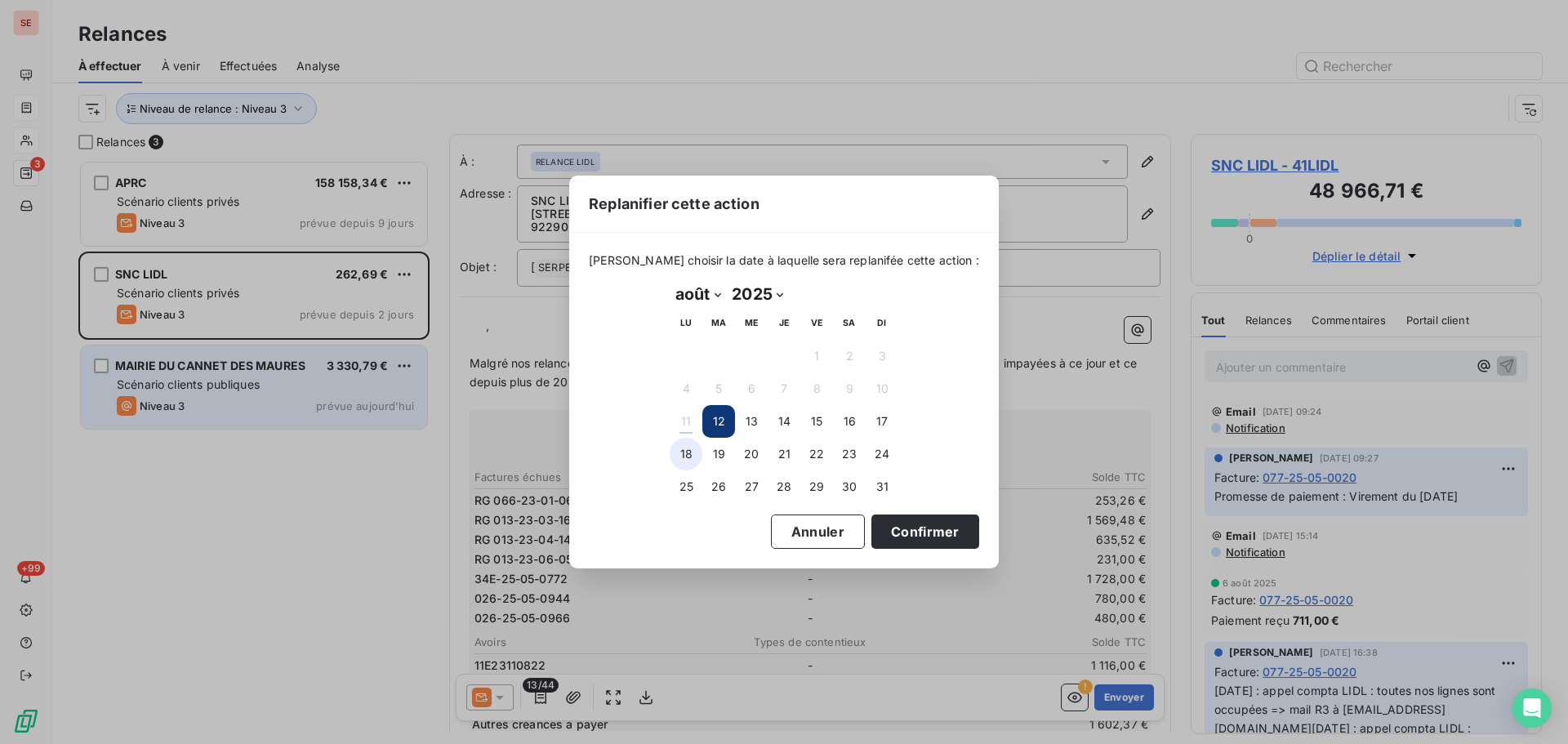
click at [695, 456] on button "18" at bounding box center [686, 454] width 33 height 33
click at [911, 525] on button "Confirmer" at bounding box center [925, 531] width 108 height 34
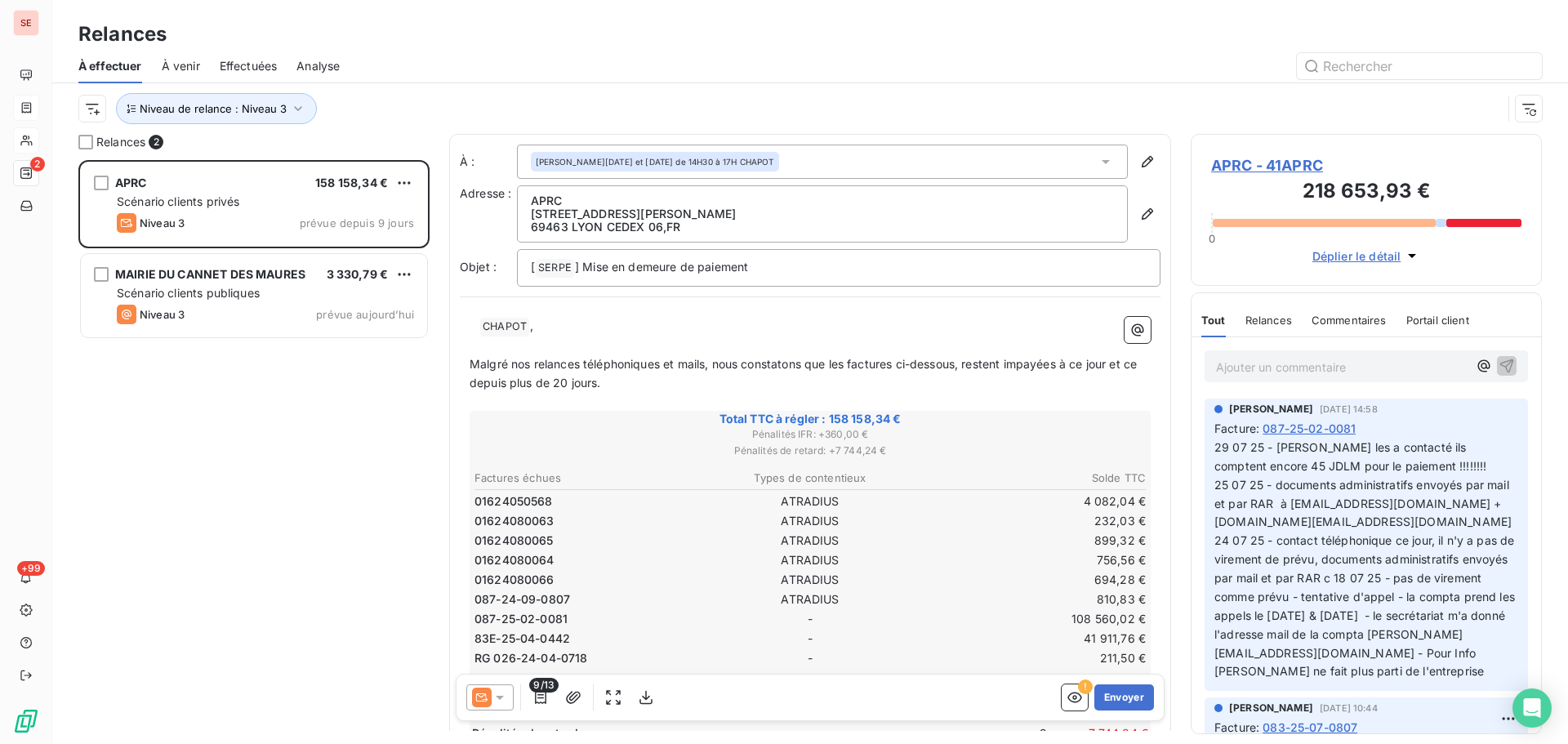
drag, startPoint x: 251, startPoint y: 543, endPoint x: 250, endPoint y: 535, distance: 8.1
click at [250, 535] on div "APRC 158 158,34 € Scénario clients privés Niveau 3 prévue depuis 9 jours MAIRIE…" at bounding box center [254, 452] width 351 height 584
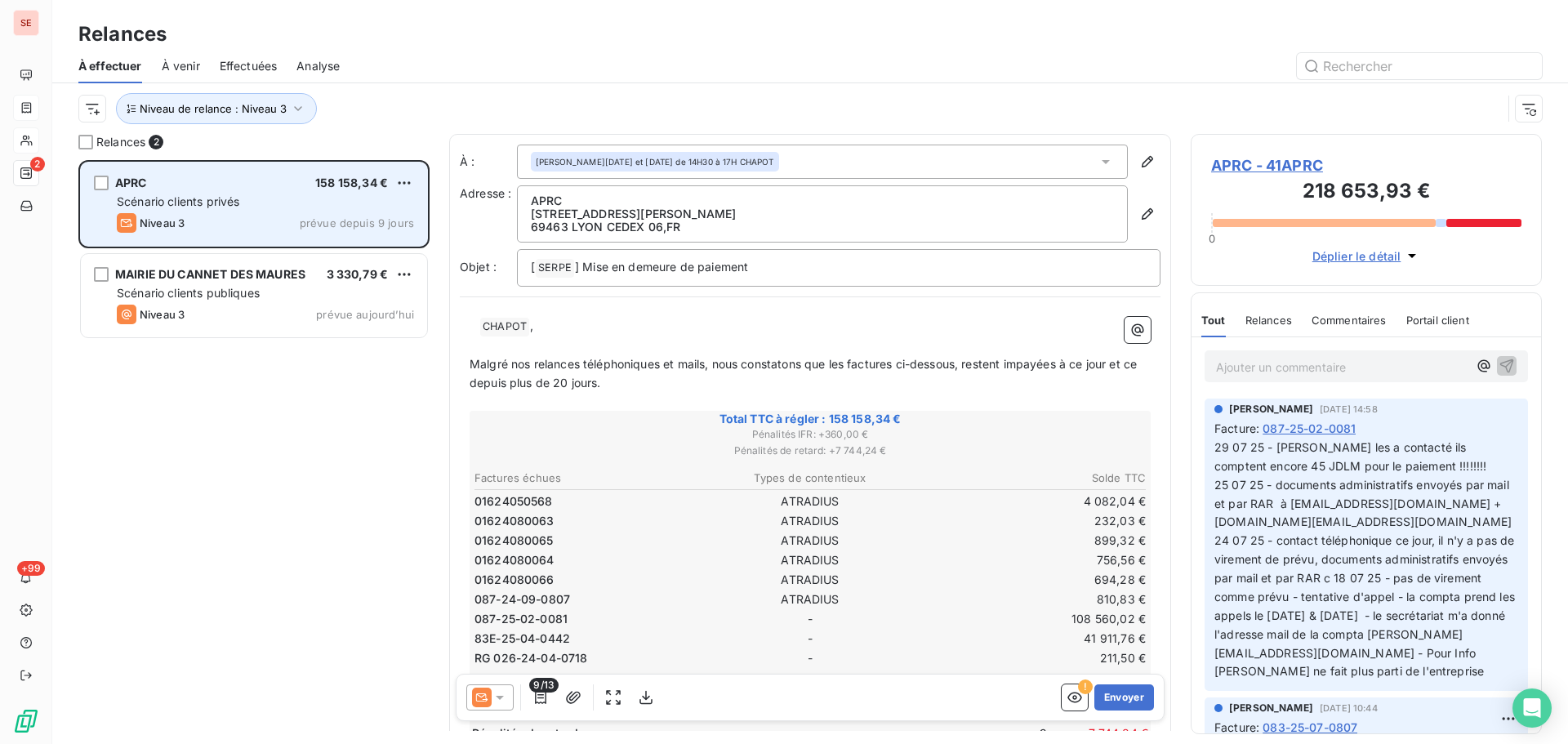
click at [211, 203] on span "Scénario clients privés" at bounding box center [177, 202] width 123 height 14
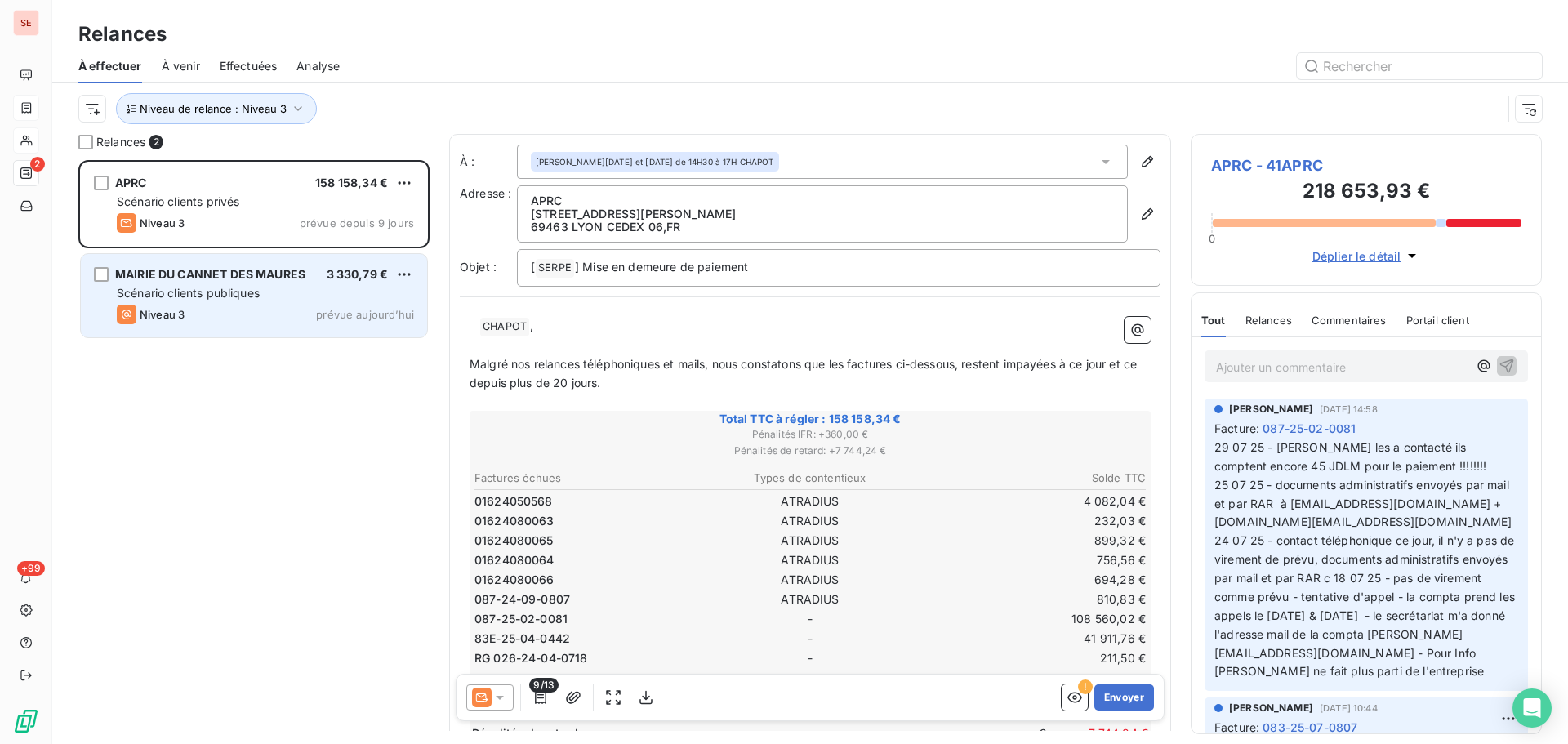
click at [206, 266] on div "MAIRIE DU CANNET DES MAURES" at bounding box center [210, 274] width 190 height 17
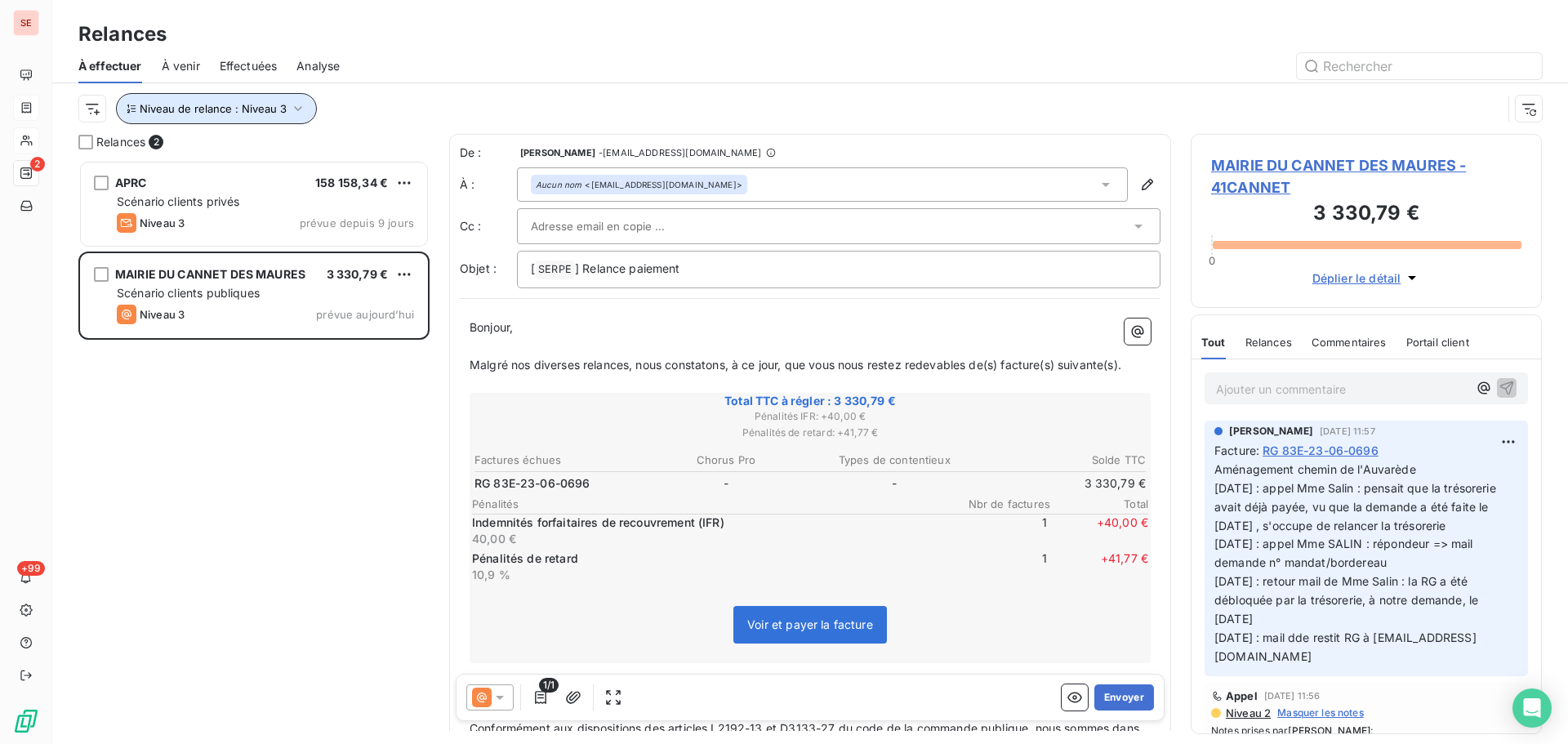
click at [290, 103] on icon "button" at bounding box center [297, 109] width 17 height 17
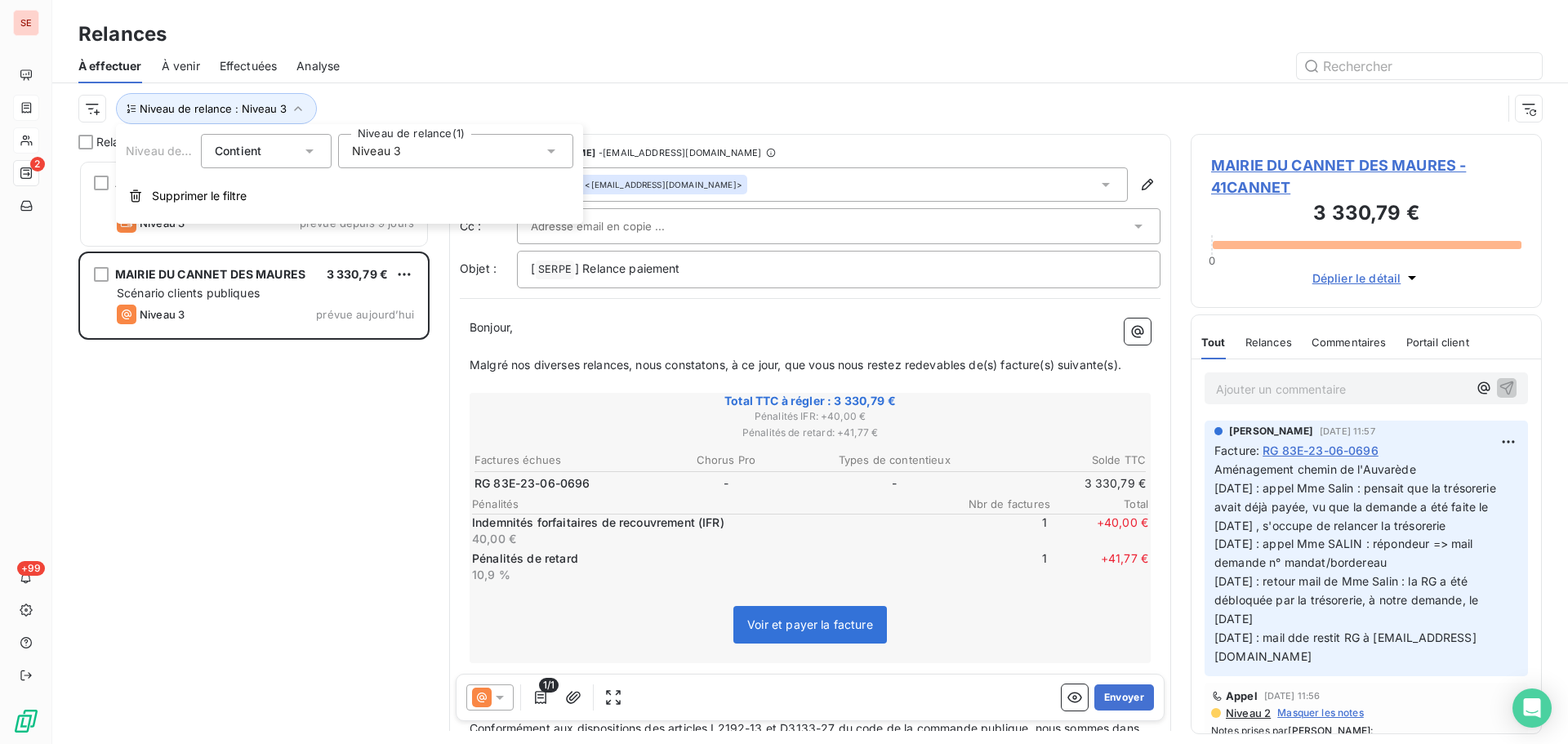
click at [443, 143] on div "Niveau 3" at bounding box center [456, 150] width 236 height 34
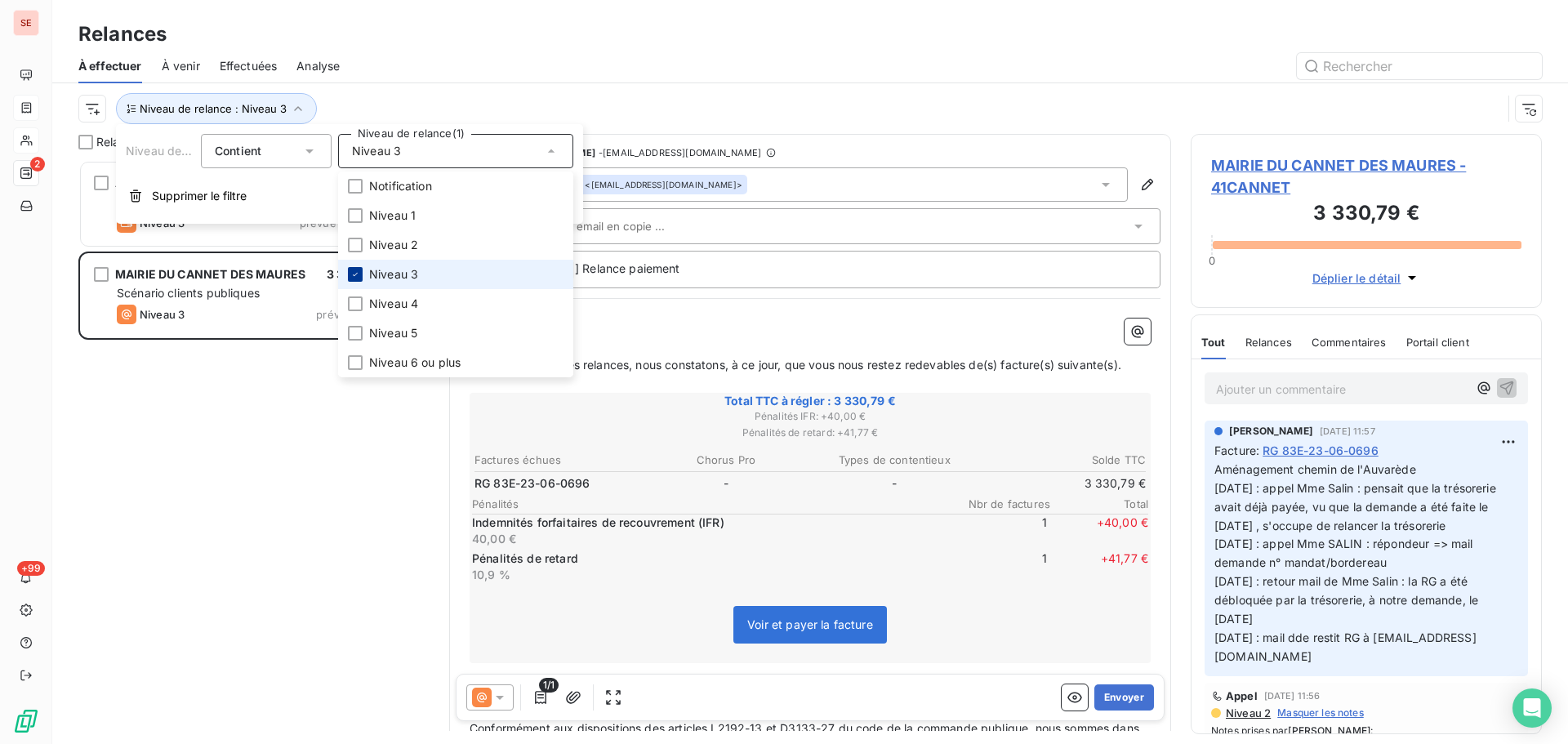
click at [354, 276] on icon at bounding box center [355, 274] width 10 height 10
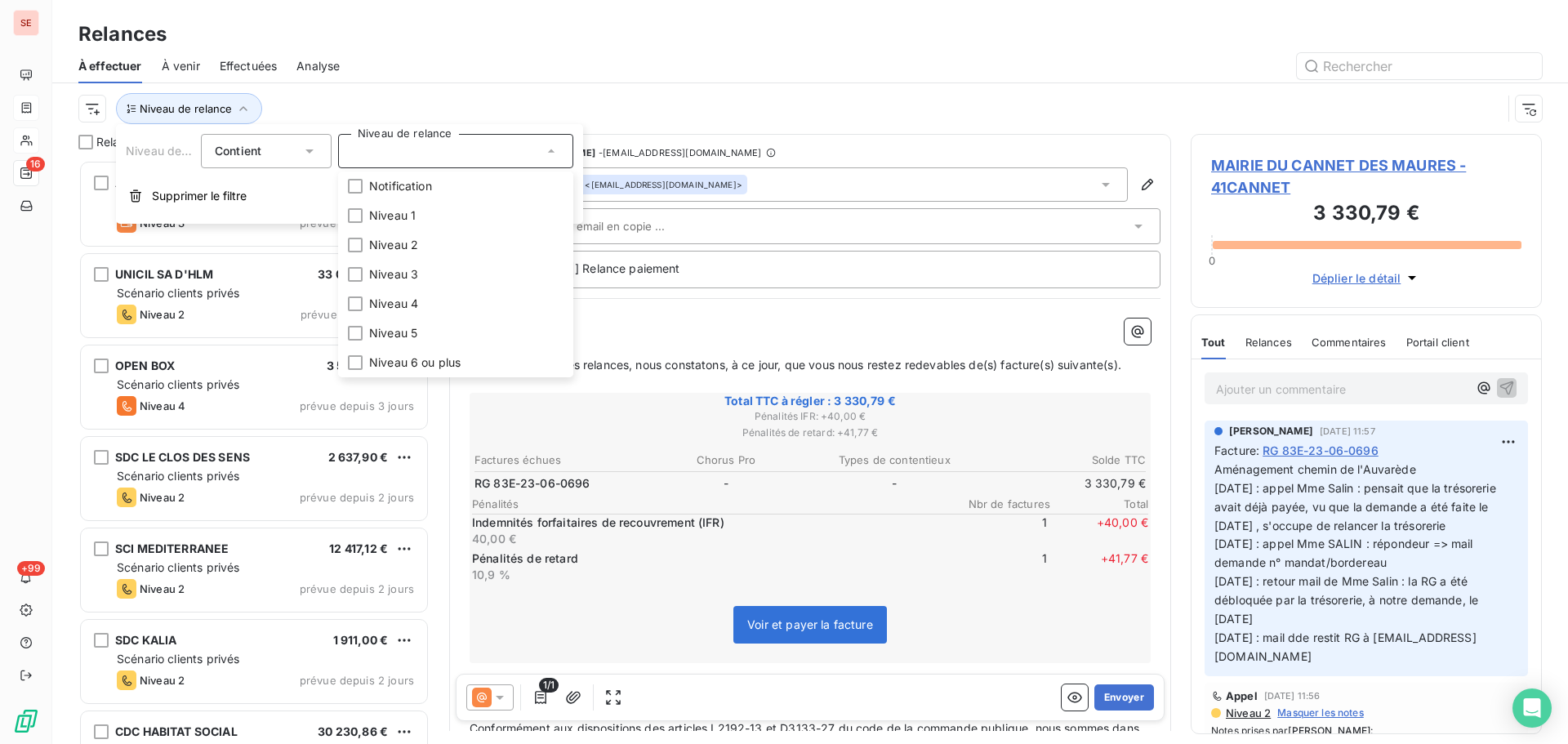
click at [548, 69] on div at bounding box center [951, 66] width 1183 height 26
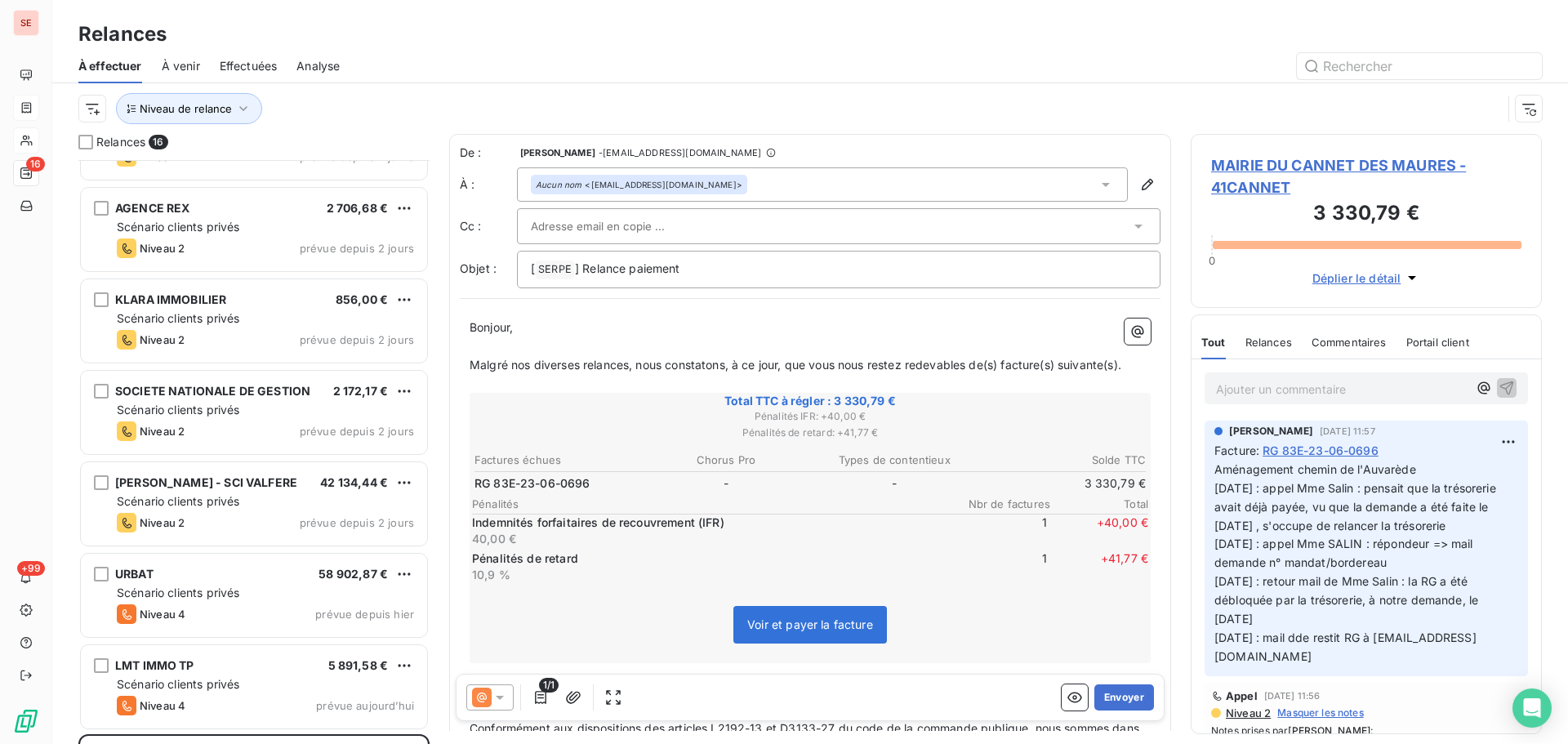
scroll to position [491, 0]
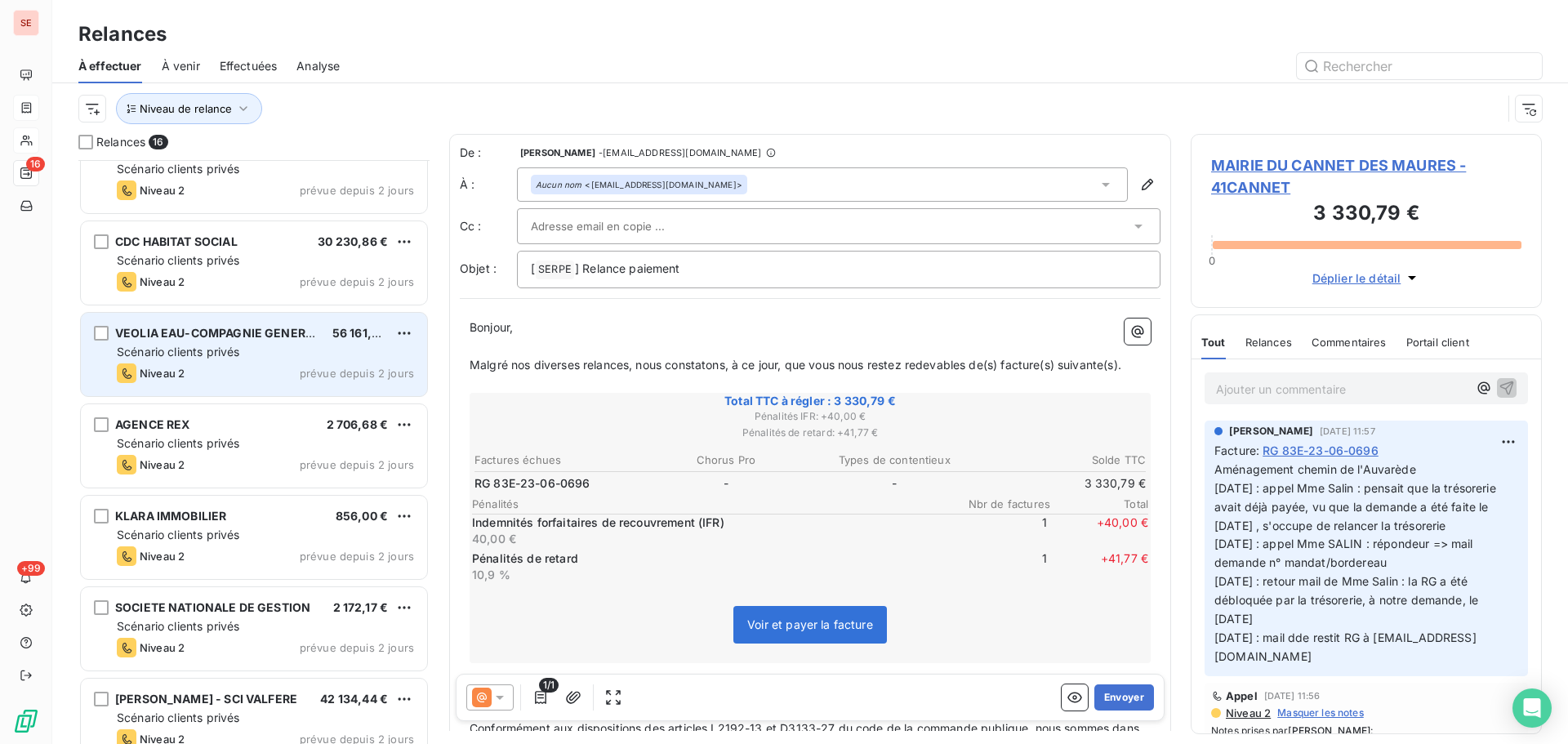
click at [182, 346] on span "Scénario clients privés" at bounding box center [177, 351] width 123 height 14
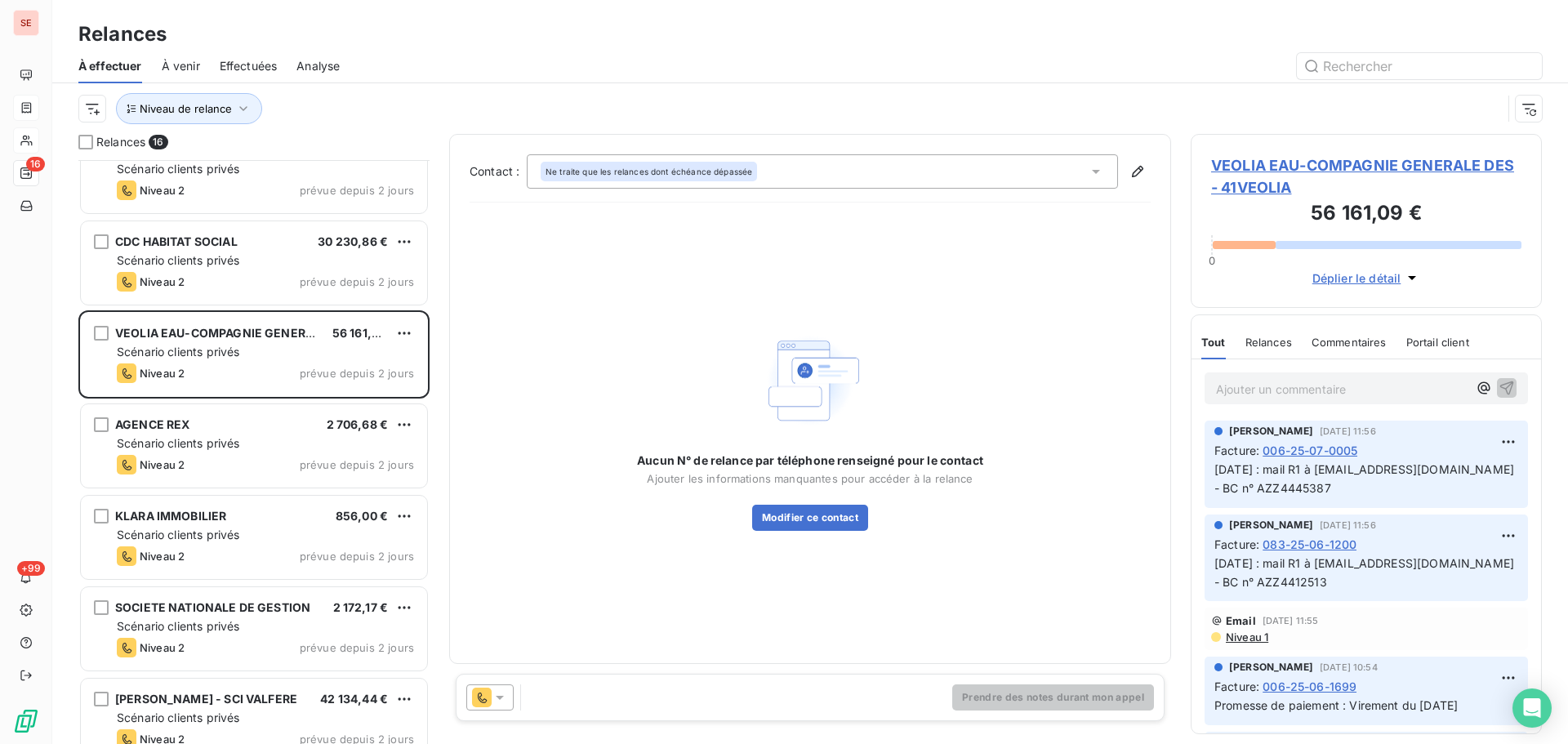
click at [1251, 168] on span "VEOLIA EAU-COMPAGNIE GENERALE DES - 41VEOLIA" at bounding box center [1366, 176] width 310 height 44
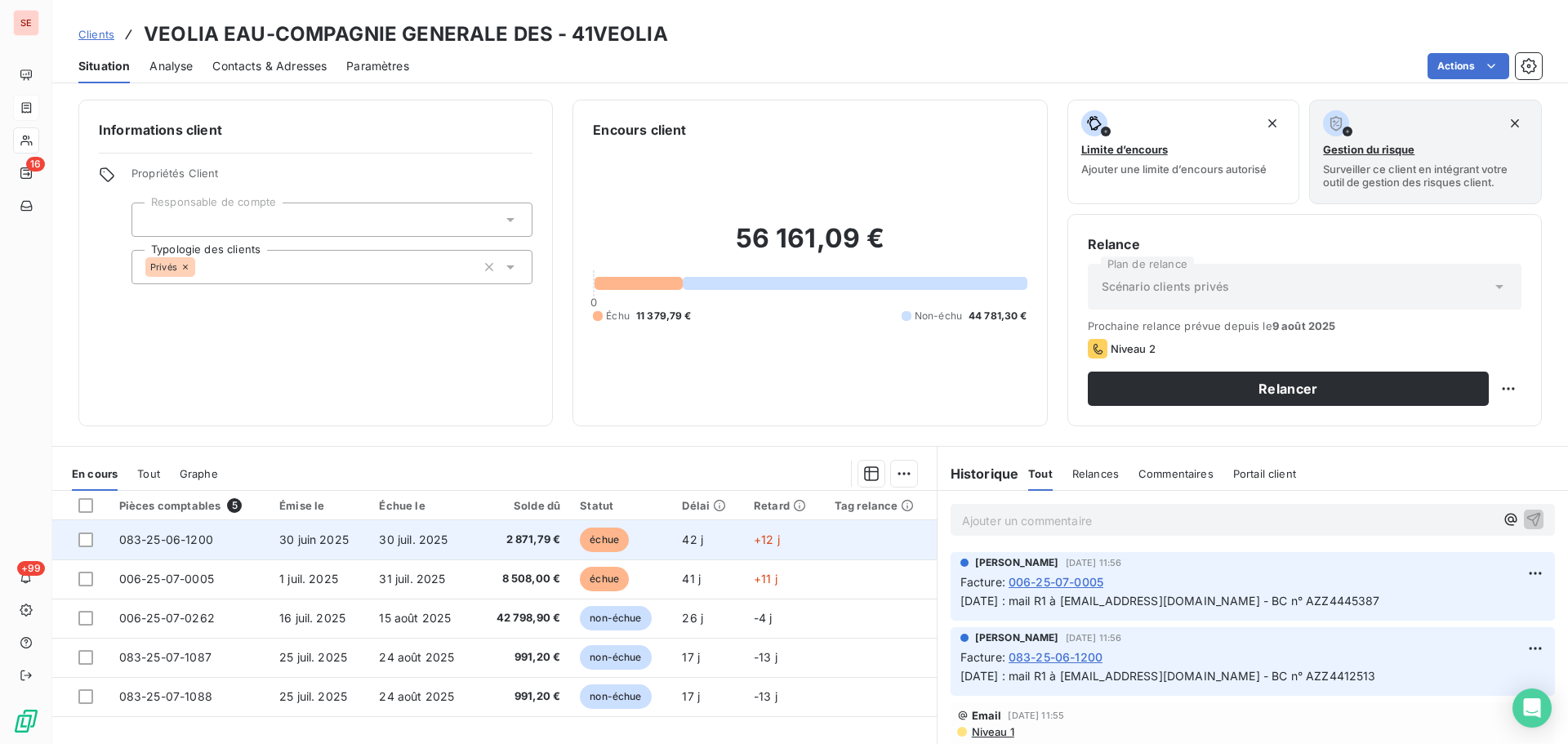
click at [384, 545] on span "30 juil. 2025" at bounding box center [413, 539] width 69 height 14
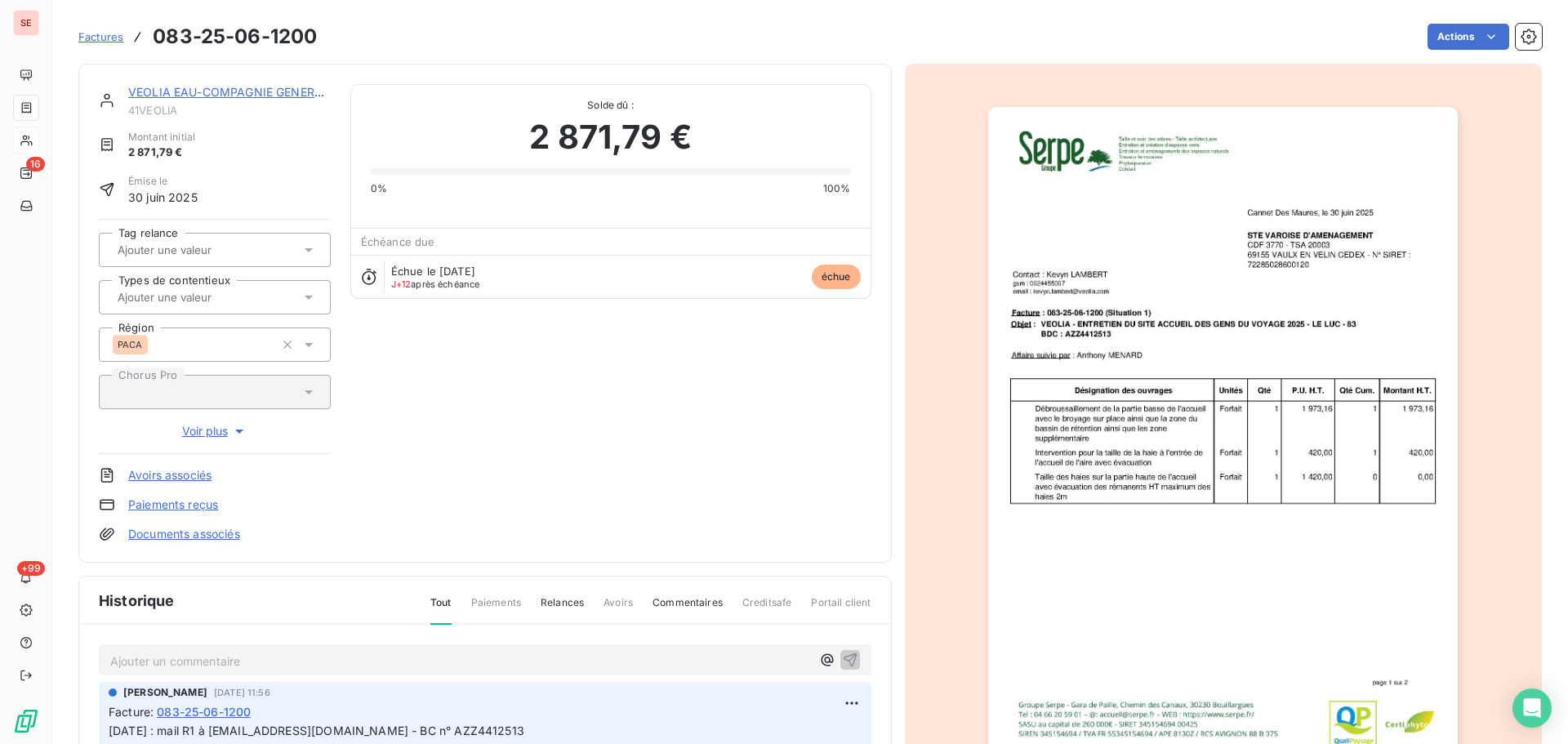
click at [170, 94] on link "VEOLIA EAU-COMPAGNIE GENERALE DES" at bounding box center [244, 92] width 234 height 14
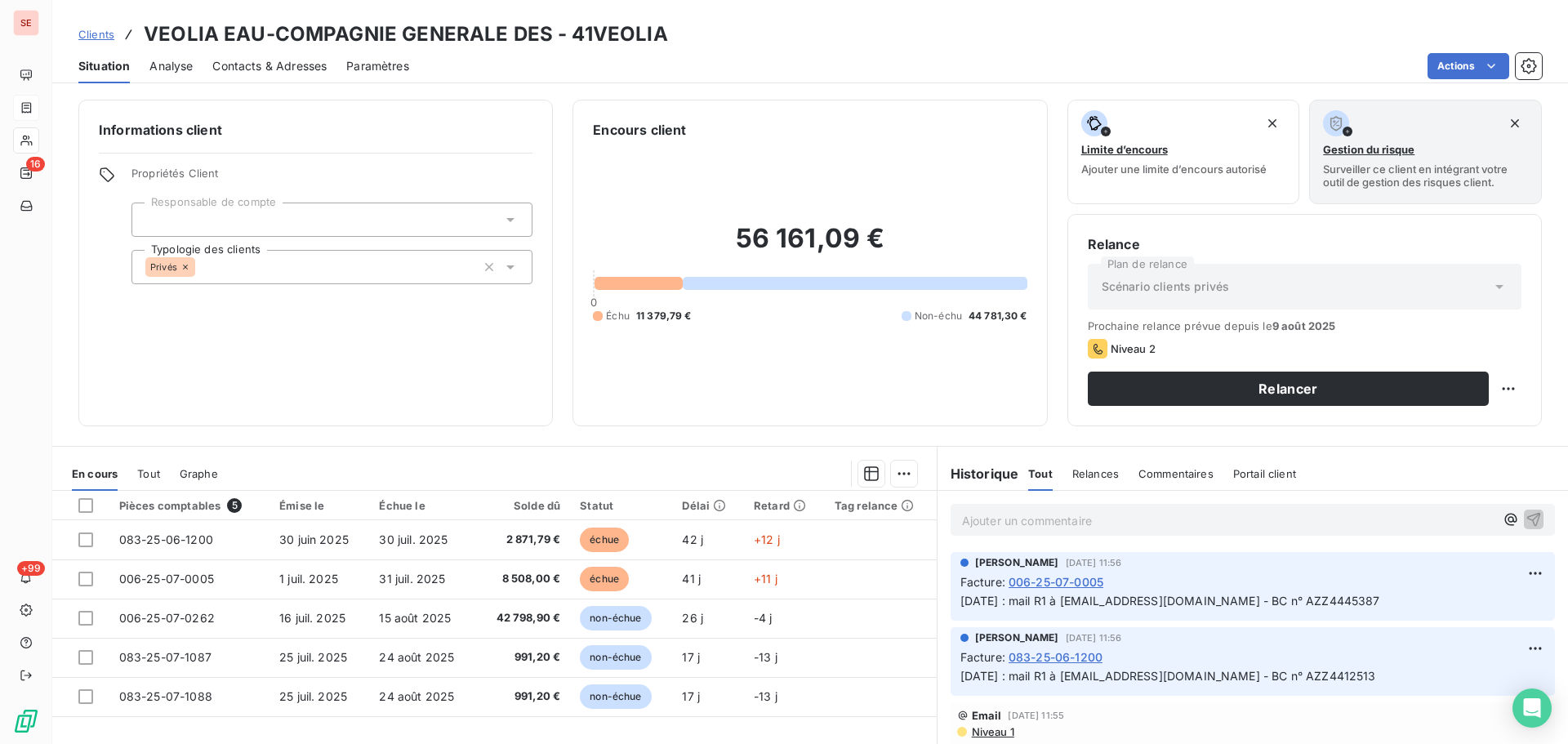
click at [220, 55] on div "Contacts & Adresses" at bounding box center [270, 65] width 115 height 34
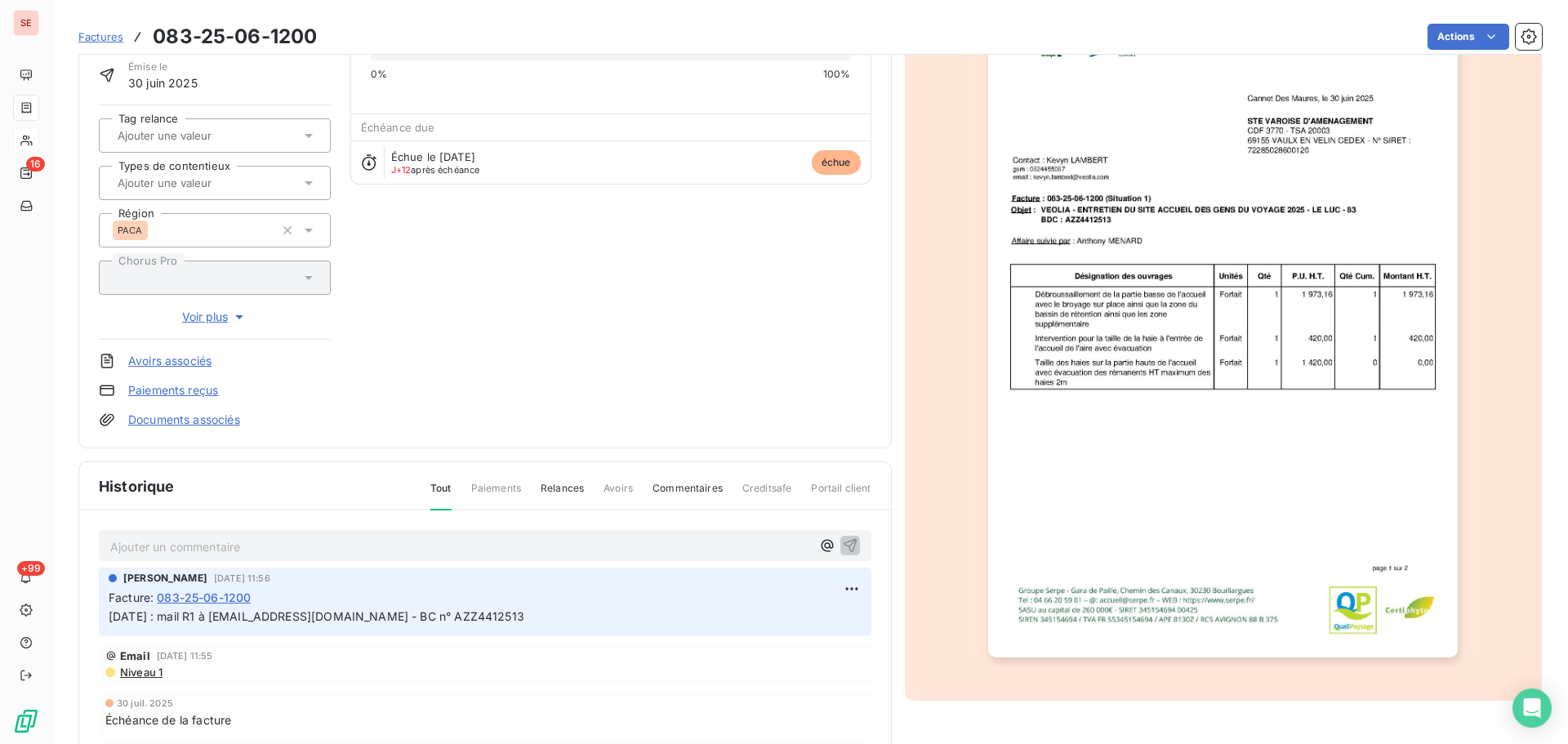
scroll to position [165, 0]
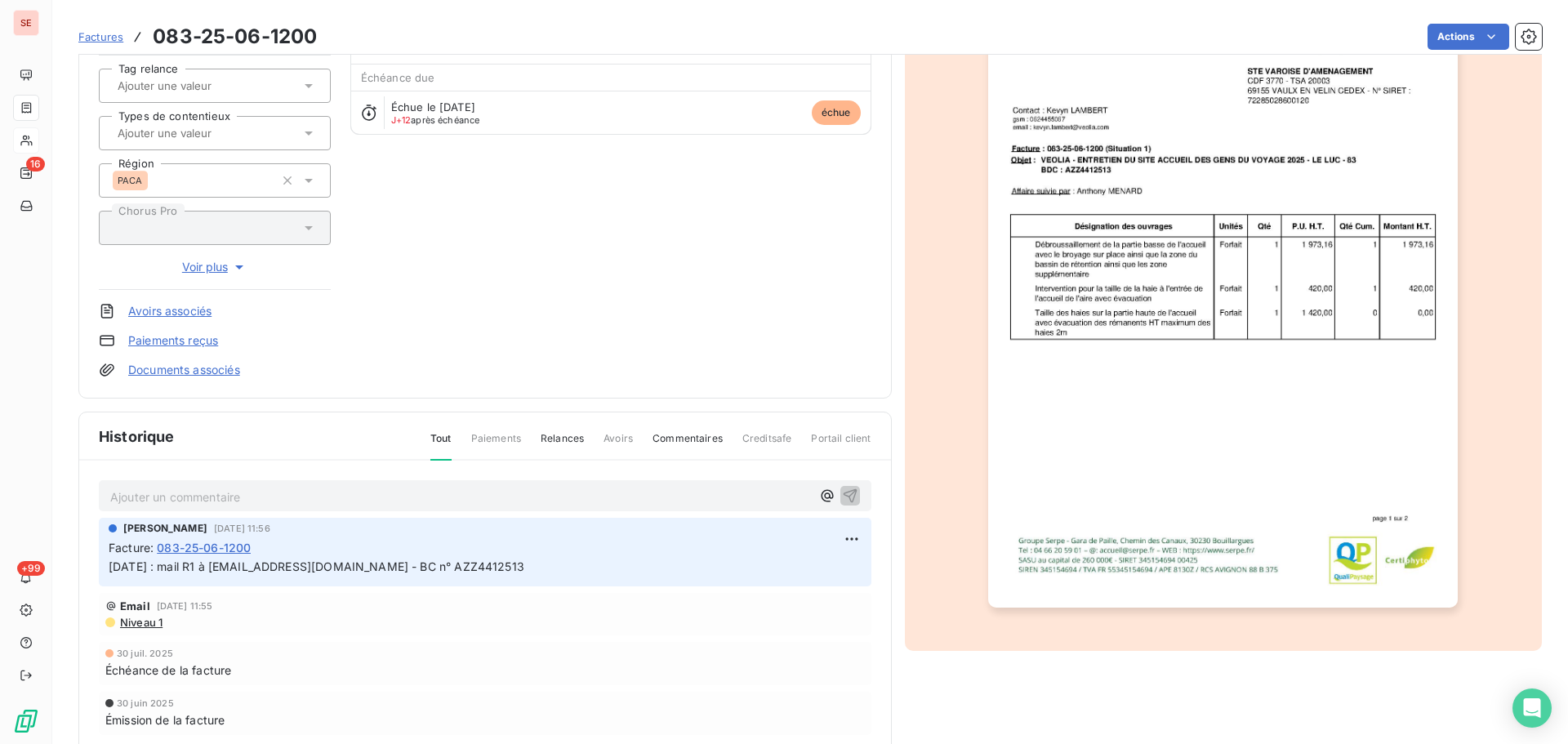
click at [216, 363] on link "Documents associés" at bounding box center [183, 369] width 112 height 17
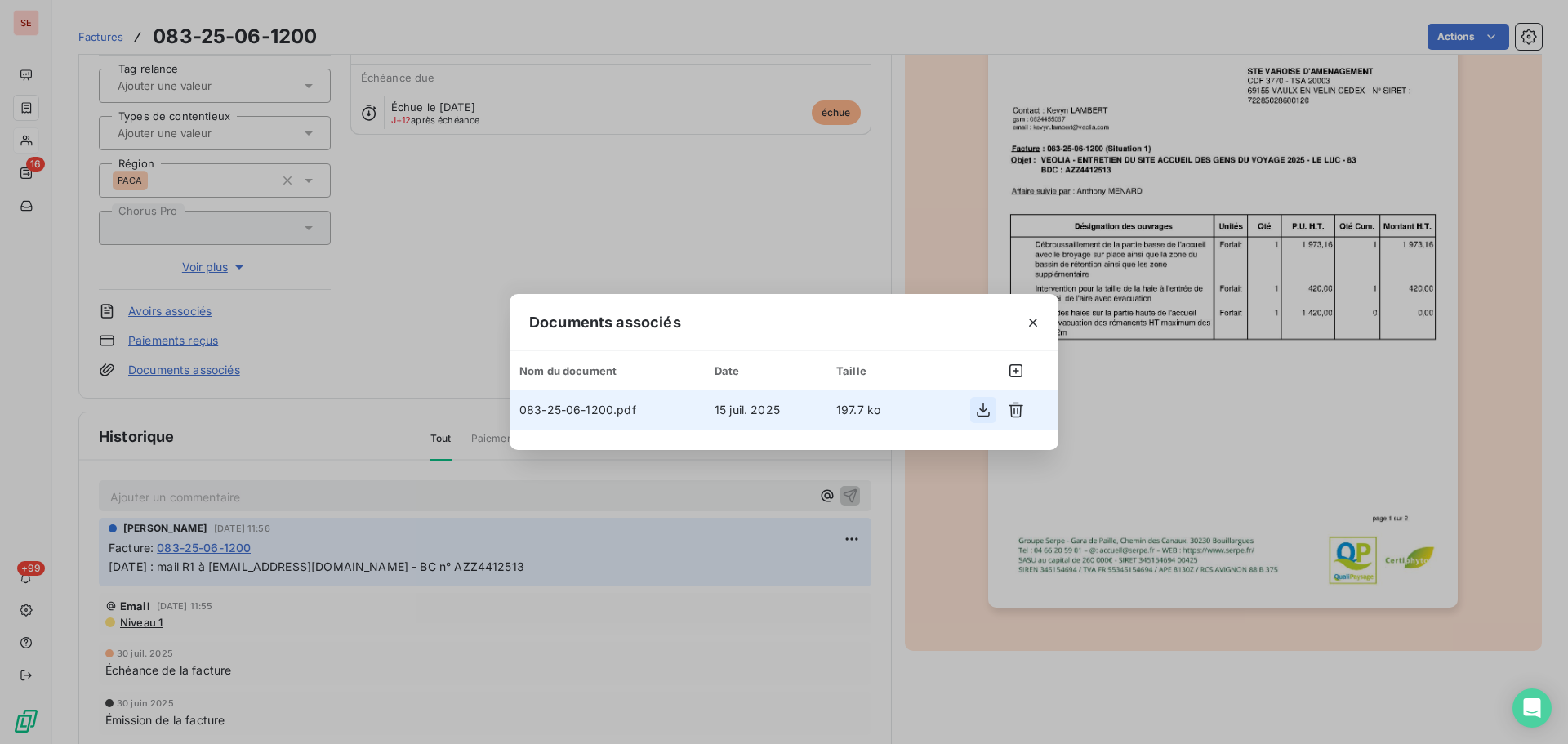
click at [980, 416] on icon "button" at bounding box center [984, 409] width 17 height 17
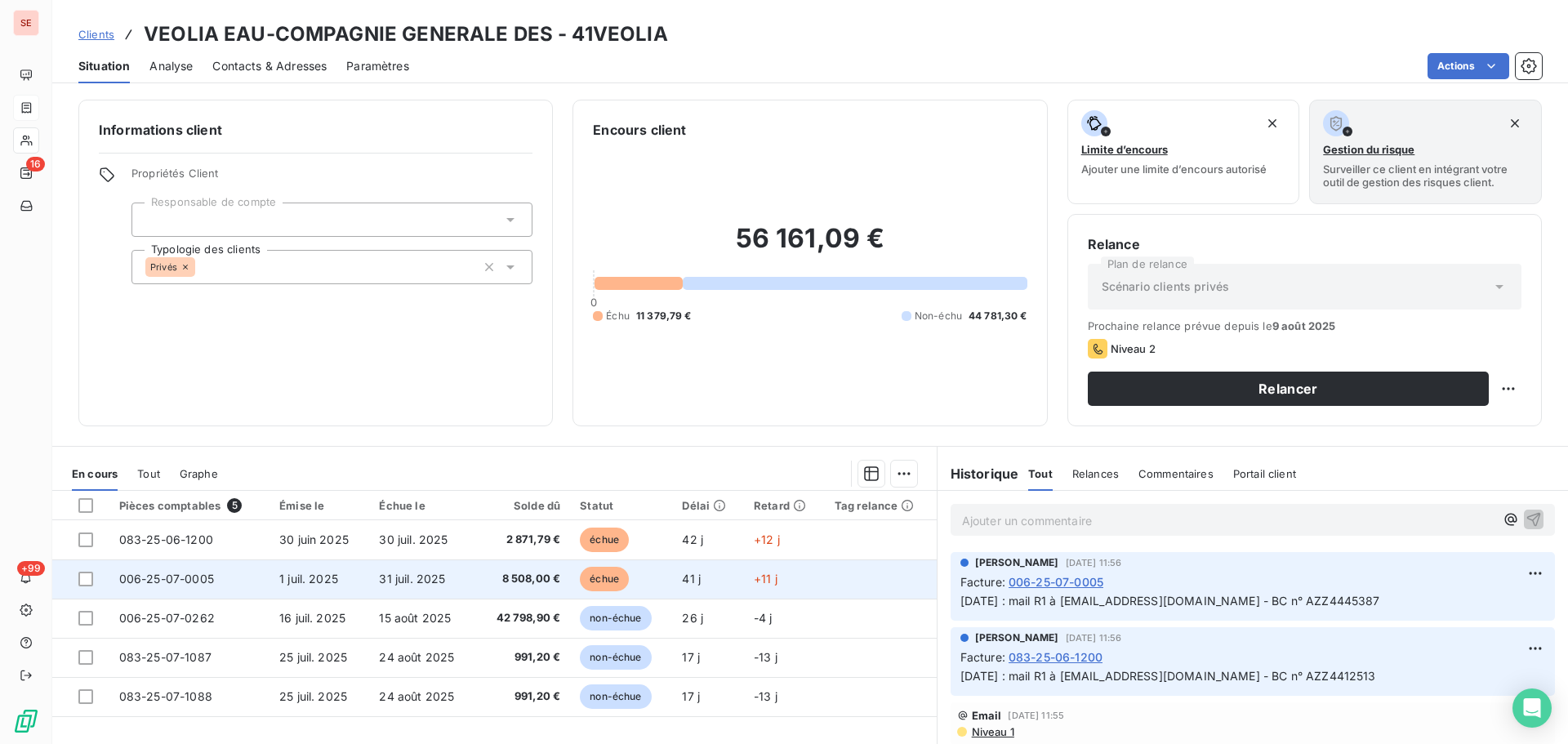
click at [298, 576] on span "1 juil. 2025" at bounding box center [309, 579] width 59 height 14
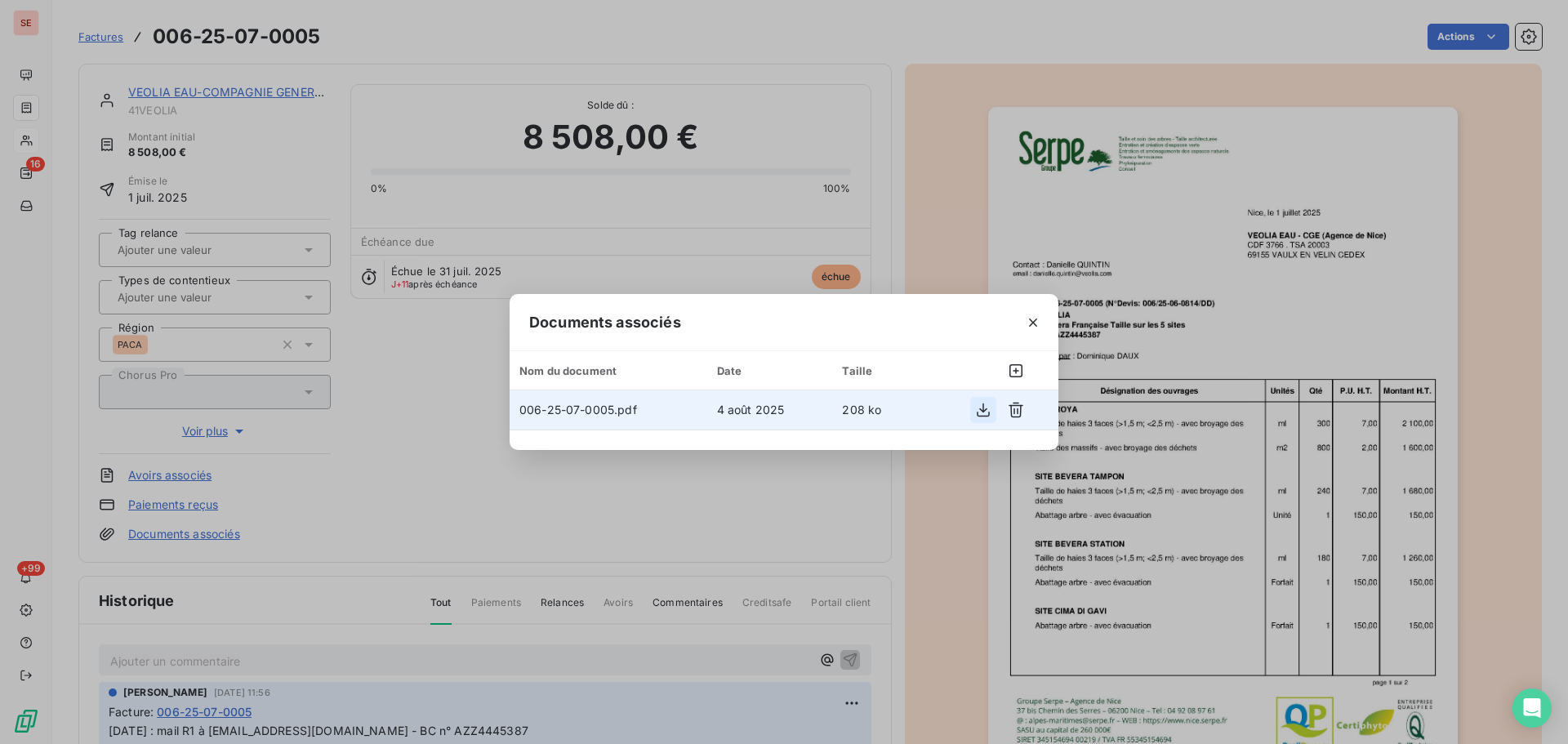
click at [984, 409] on icon "button" at bounding box center [984, 409] width 17 height 17
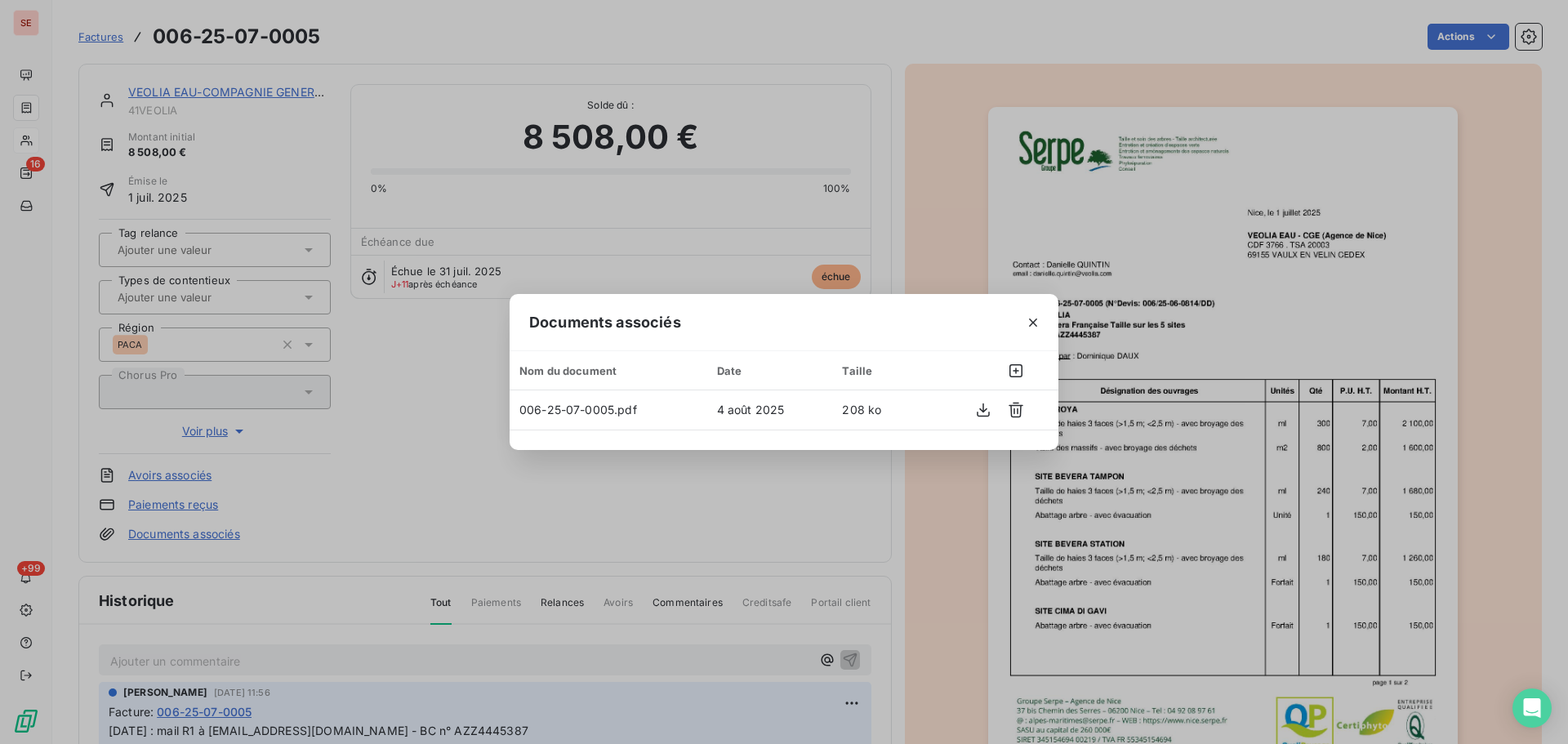
click at [372, 384] on div "Documents associés Nom du document Date Taille 006-25-07-0005.pdf [DATE] 208 ko" at bounding box center [784, 372] width 1568 height 744
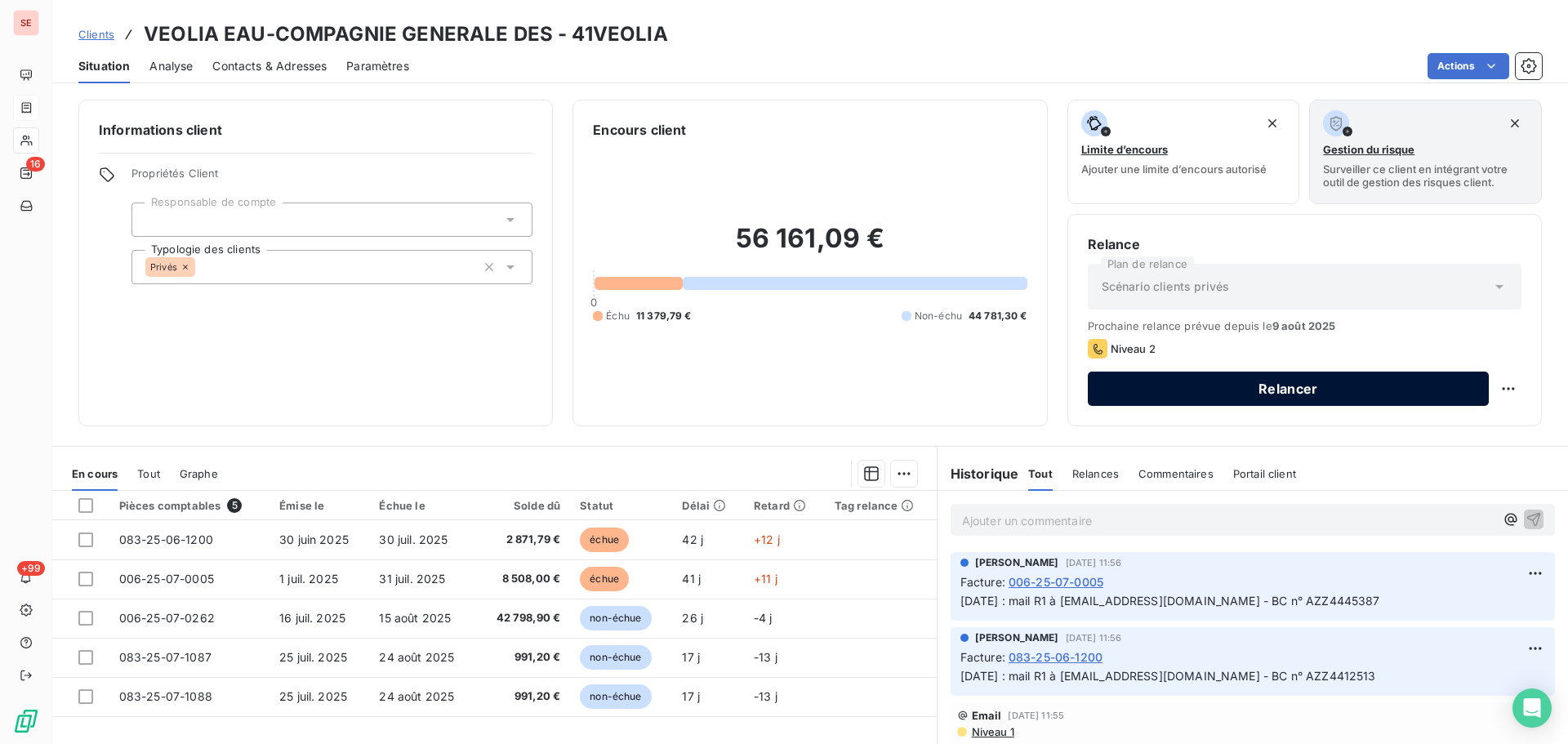
click at [1295, 394] on button "Relancer" at bounding box center [1288, 388] width 401 height 34
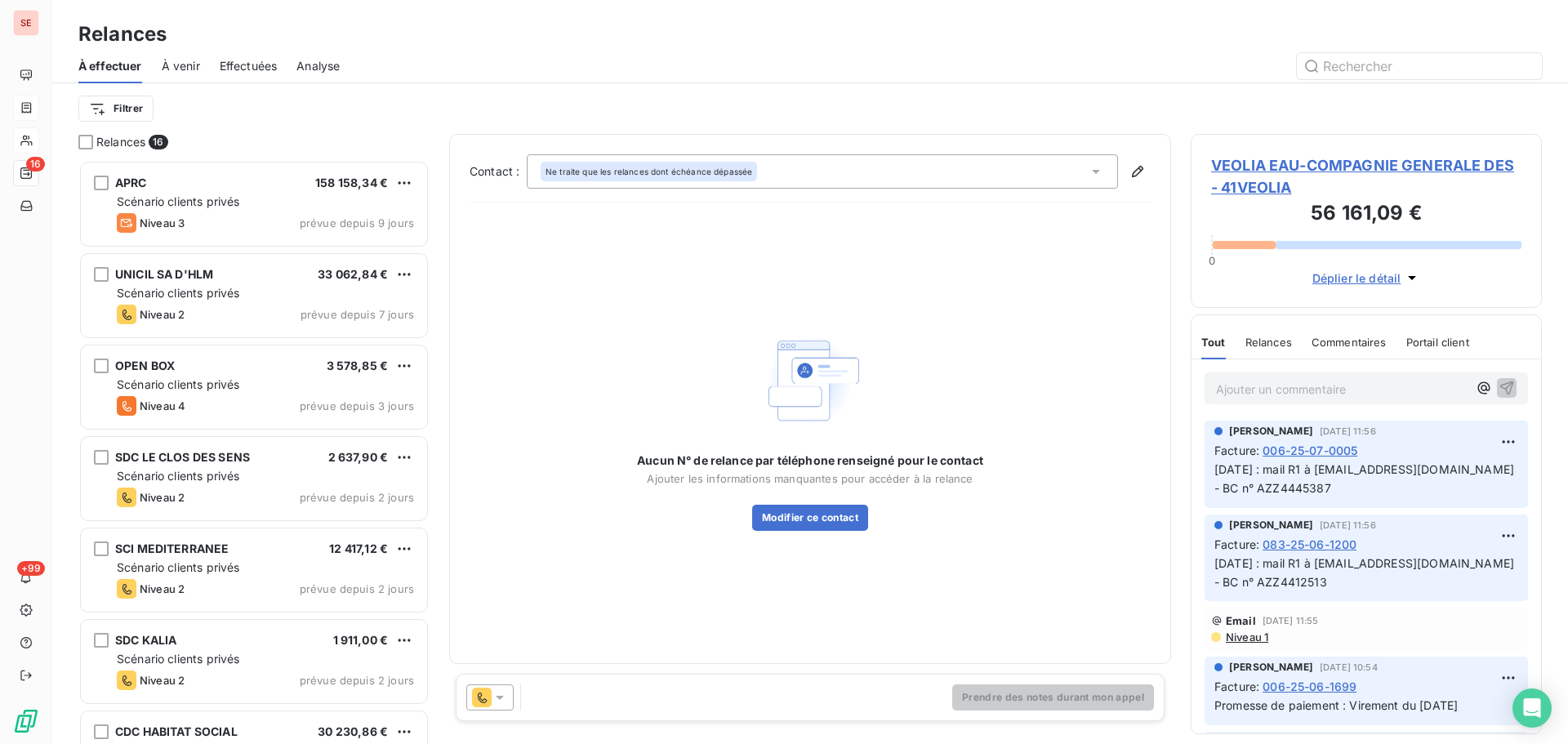
scroll to position [572, 339]
click at [832, 177] on div "Ne traite que les relances dont échéance dépassée" at bounding box center [823, 171] width 591 height 34
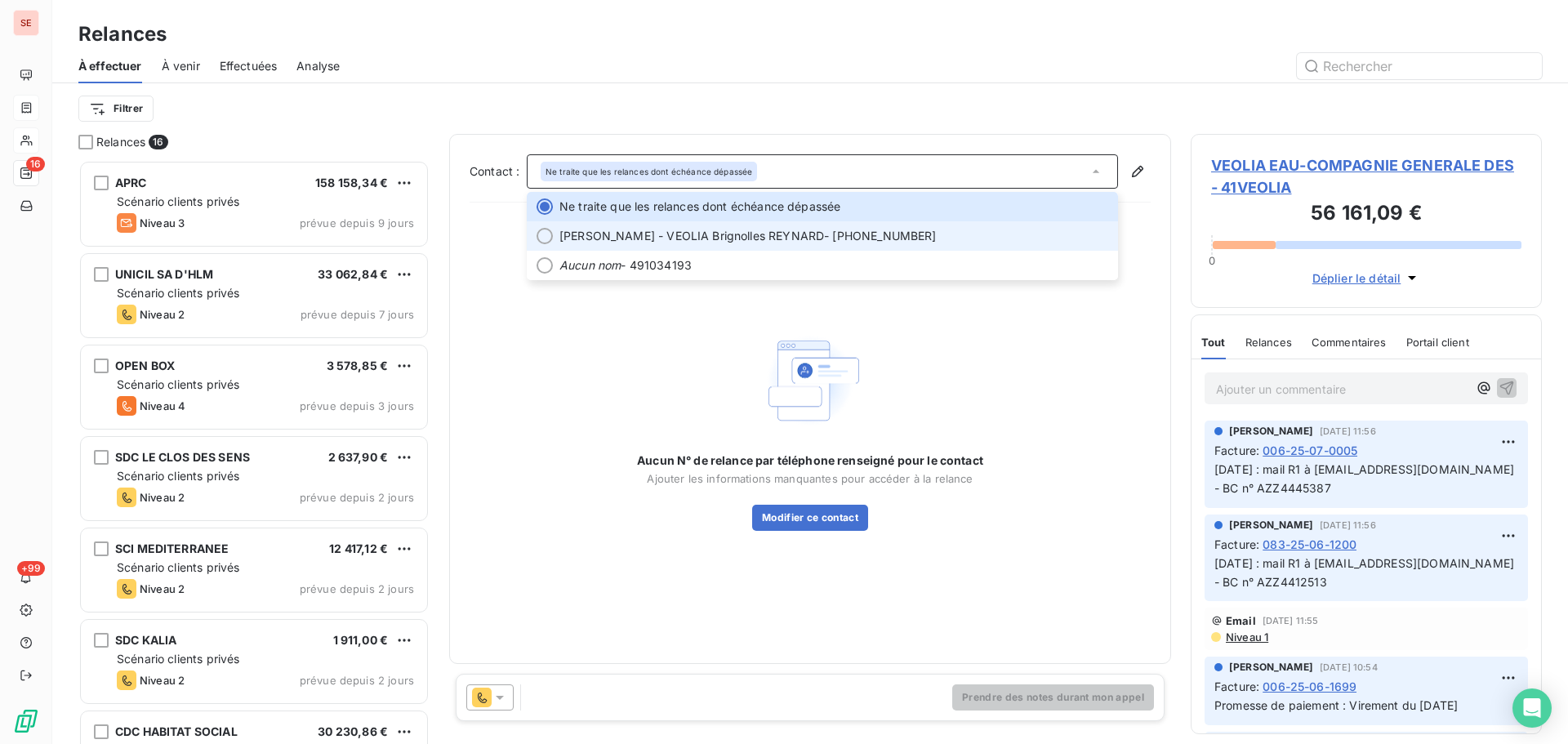
click at [795, 236] on span "[PERSON_NAME] - VEOLIA Brignolles REYNARD - [PHONE_NUMBER]" at bounding box center [833, 236] width 549 height 17
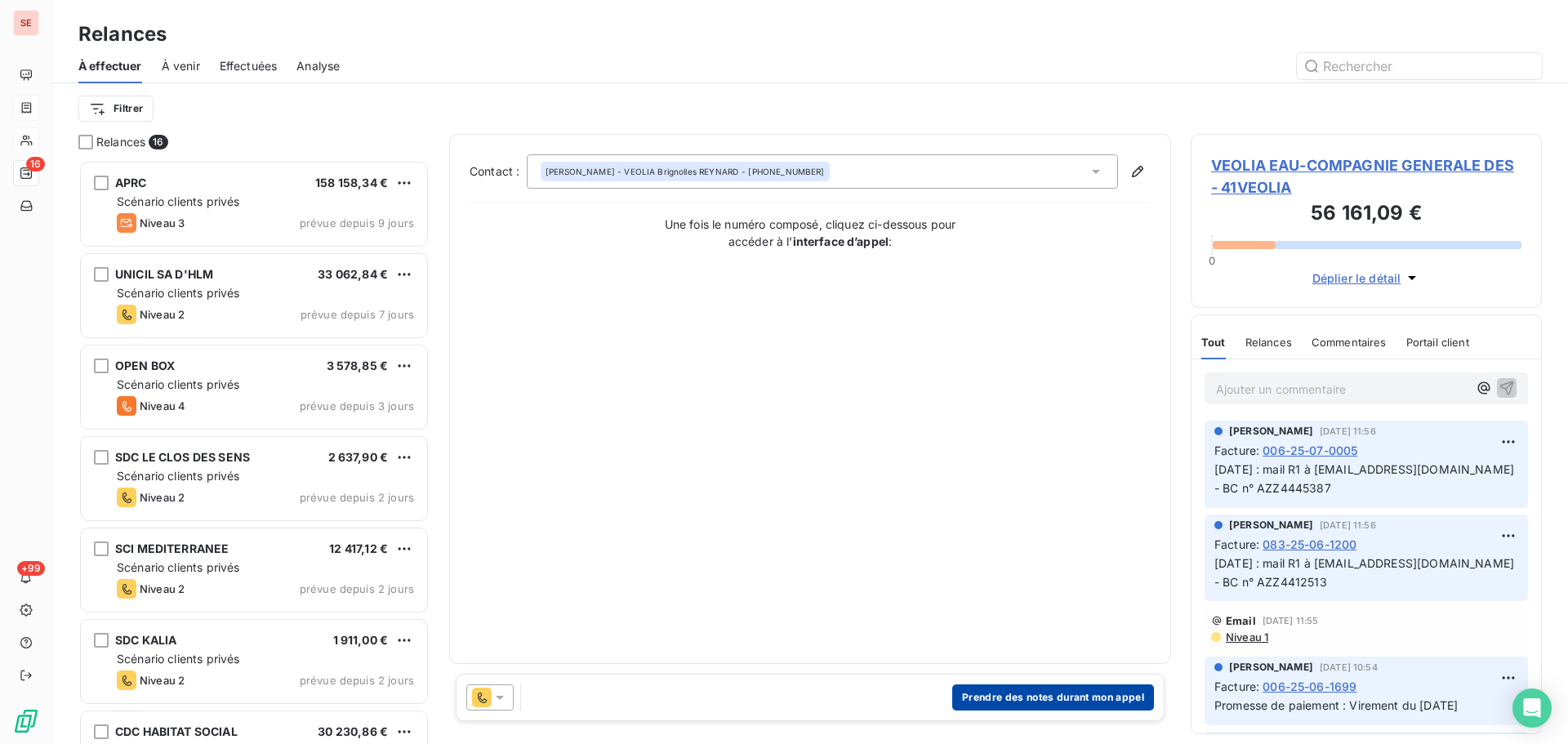
click at [1083, 696] on button "Prendre des notes durant mon appel" at bounding box center [1053, 697] width 202 height 26
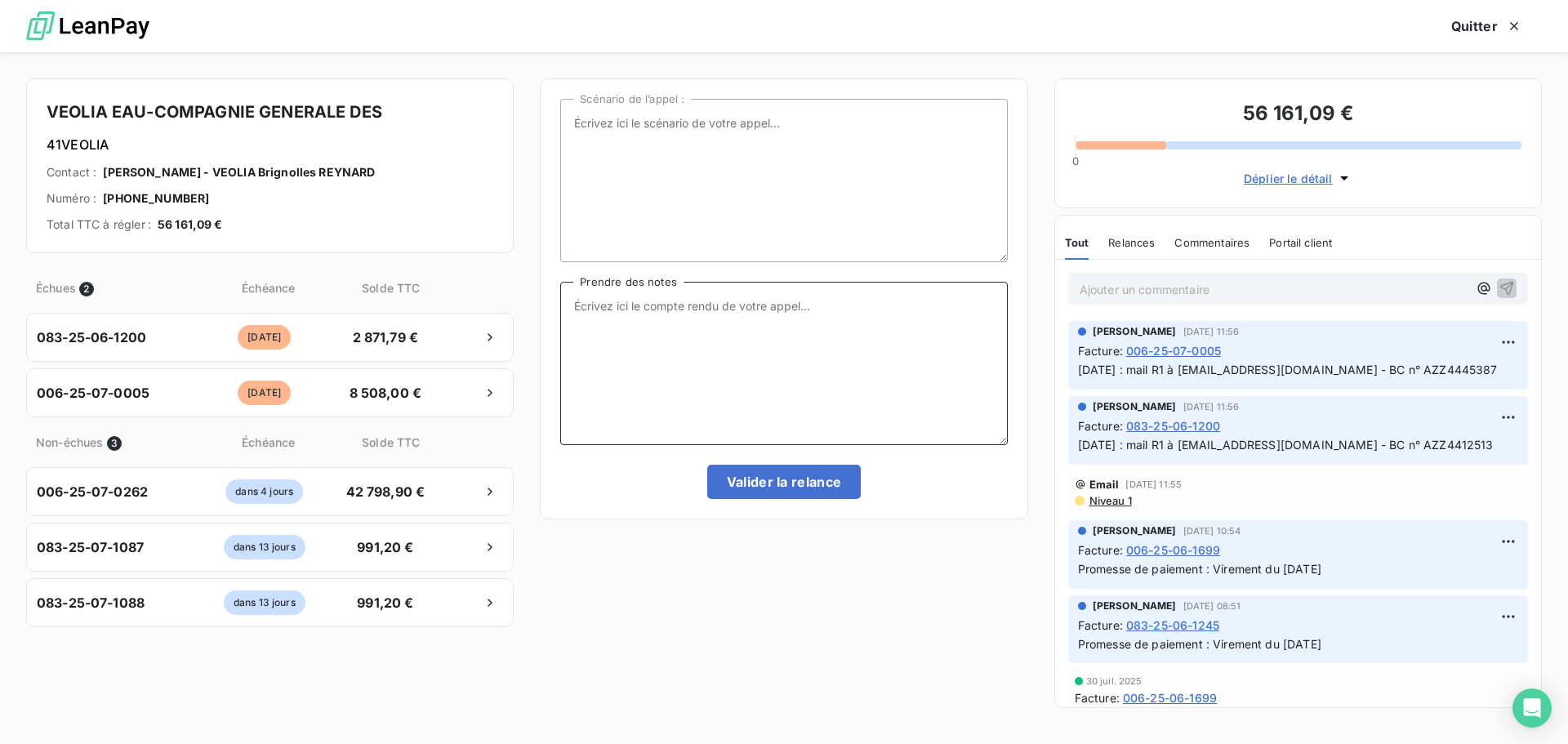
click at [696, 308] on textarea "Prendre des notes" at bounding box center [784, 363] width 447 height 163
type textarea "[DATE] : pas de coord tél pour sce compta fnrs => mail R2"
click at [828, 486] on button "Valider la relance" at bounding box center [784, 481] width 155 height 34
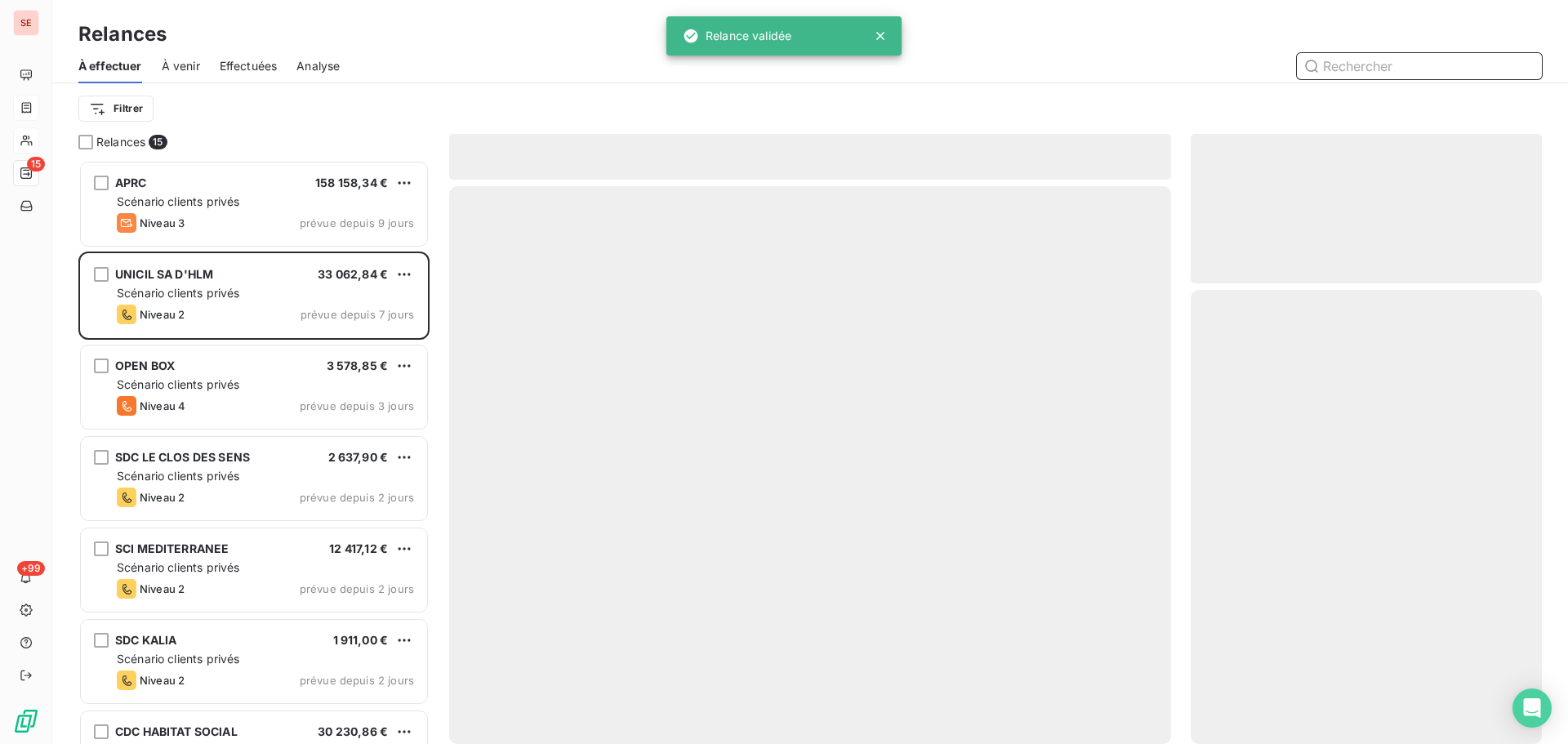
click at [242, 65] on span "Effectuées" at bounding box center [249, 66] width 58 height 17
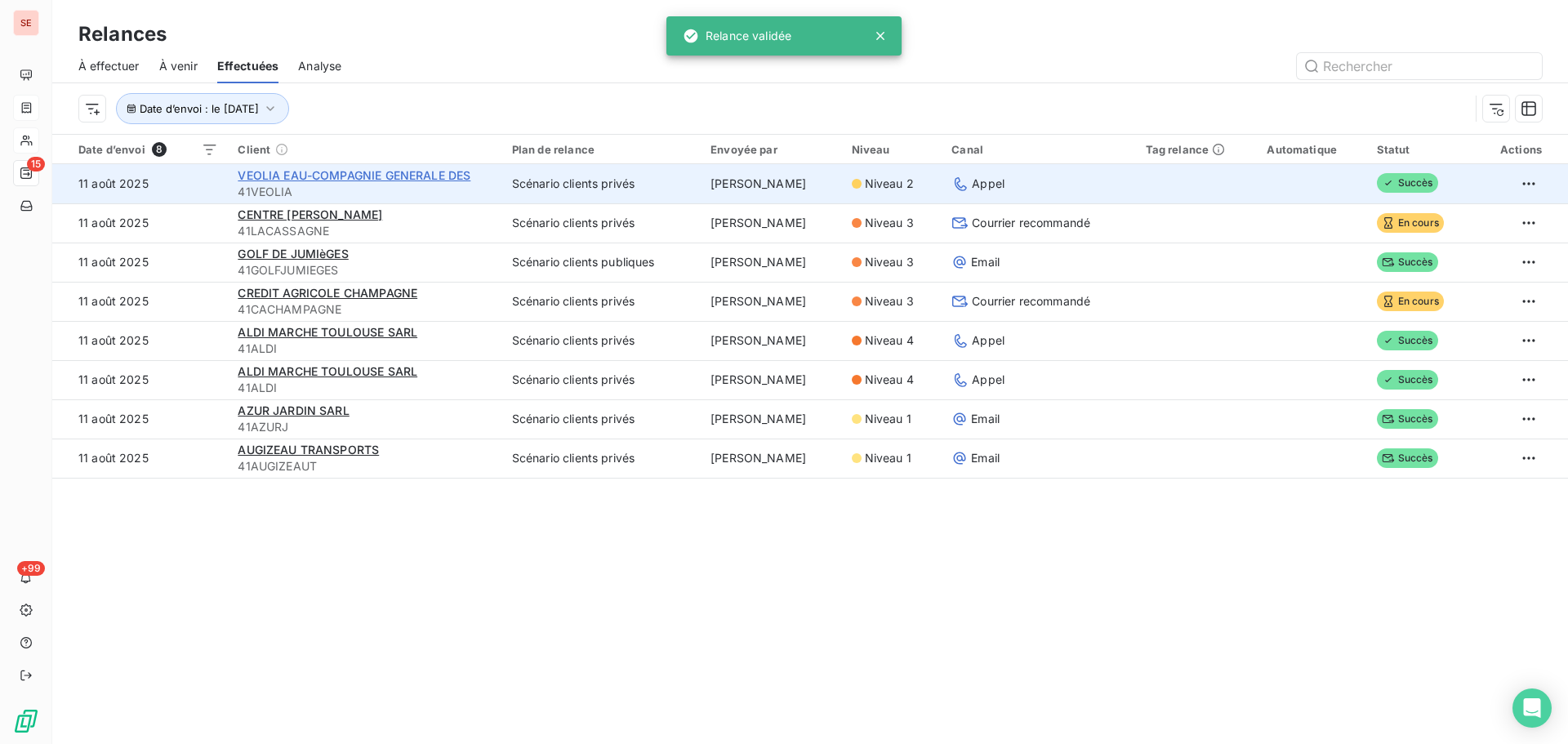
click at [344, 176] on span "VEOLIA EAU-COMPAGNIE GENERALE DES" at bounding box center [354, 176] width 233 height 14
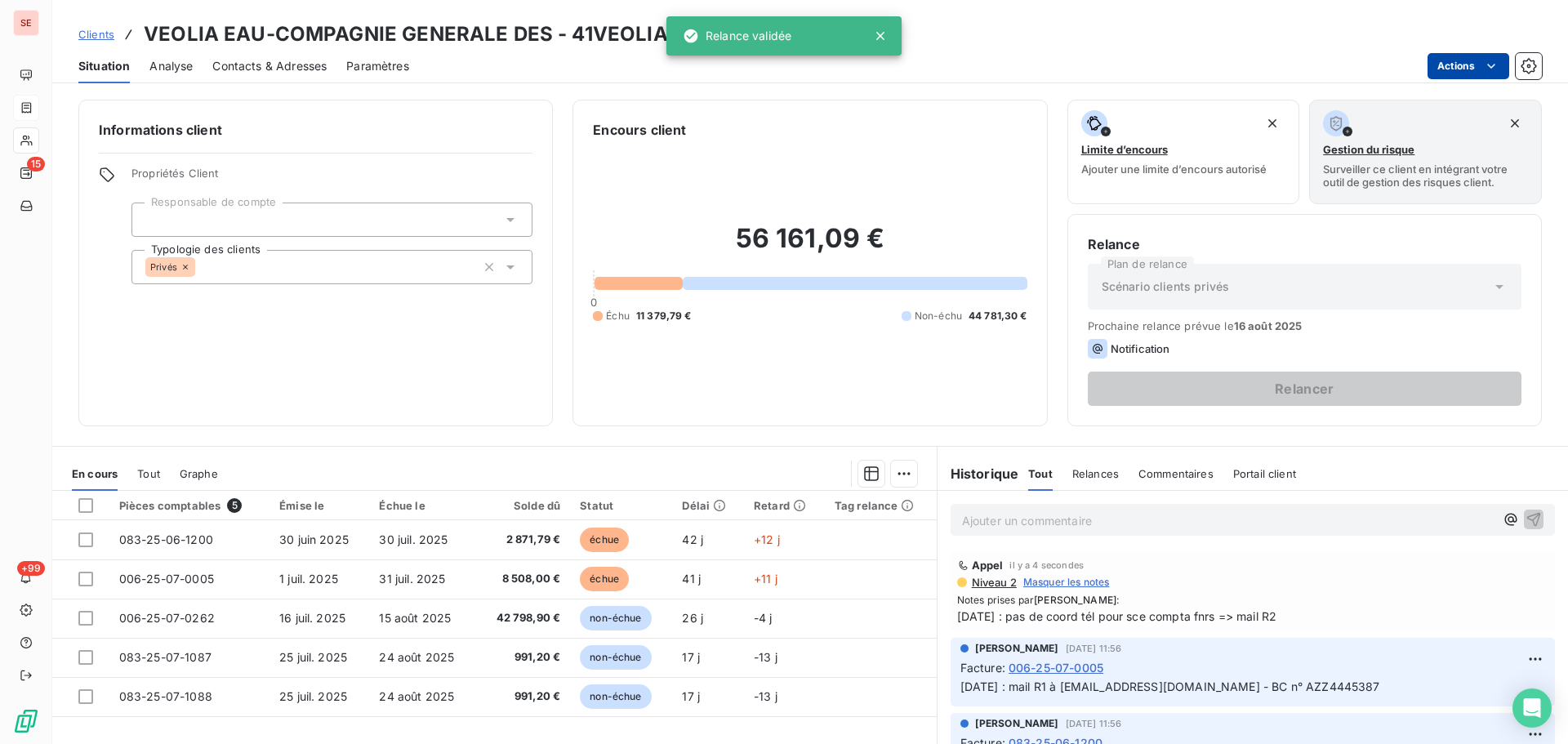
click at [1448, 69] on html "SE 15 +99 Clients VEOLIA EAU-COMPAGNIE GENERALE DES - 41VEOLIA Situation Analys…" at bounding box center [784, 372] width 1568 height 744
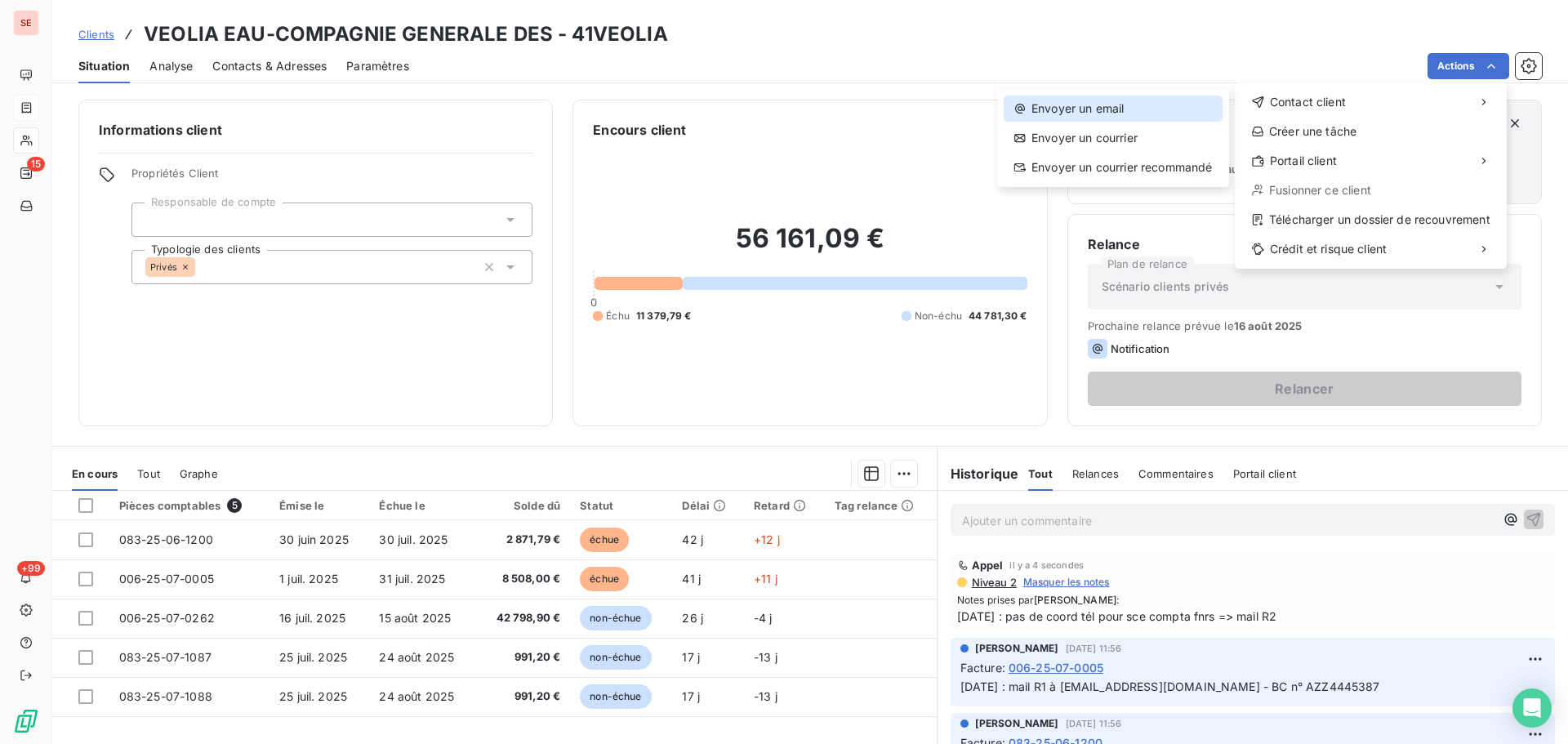
click at [1113, 103] on div "Envoyer un email" at bounding box center [1113, 109] width 219 height 26
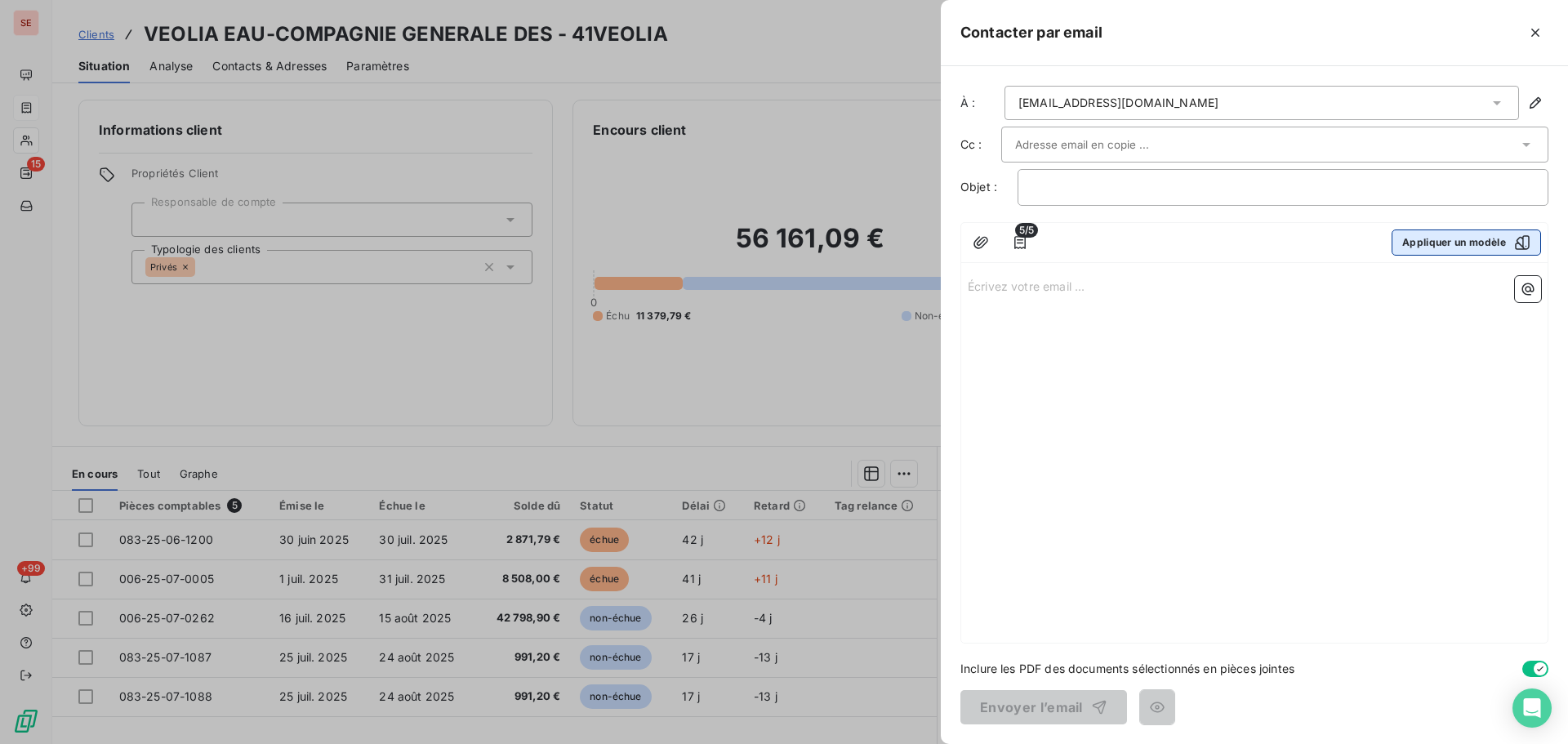
click at [1437, 250] on button "Appliquer un modèle" at bounding box center [1467, 242] width 150 height 26
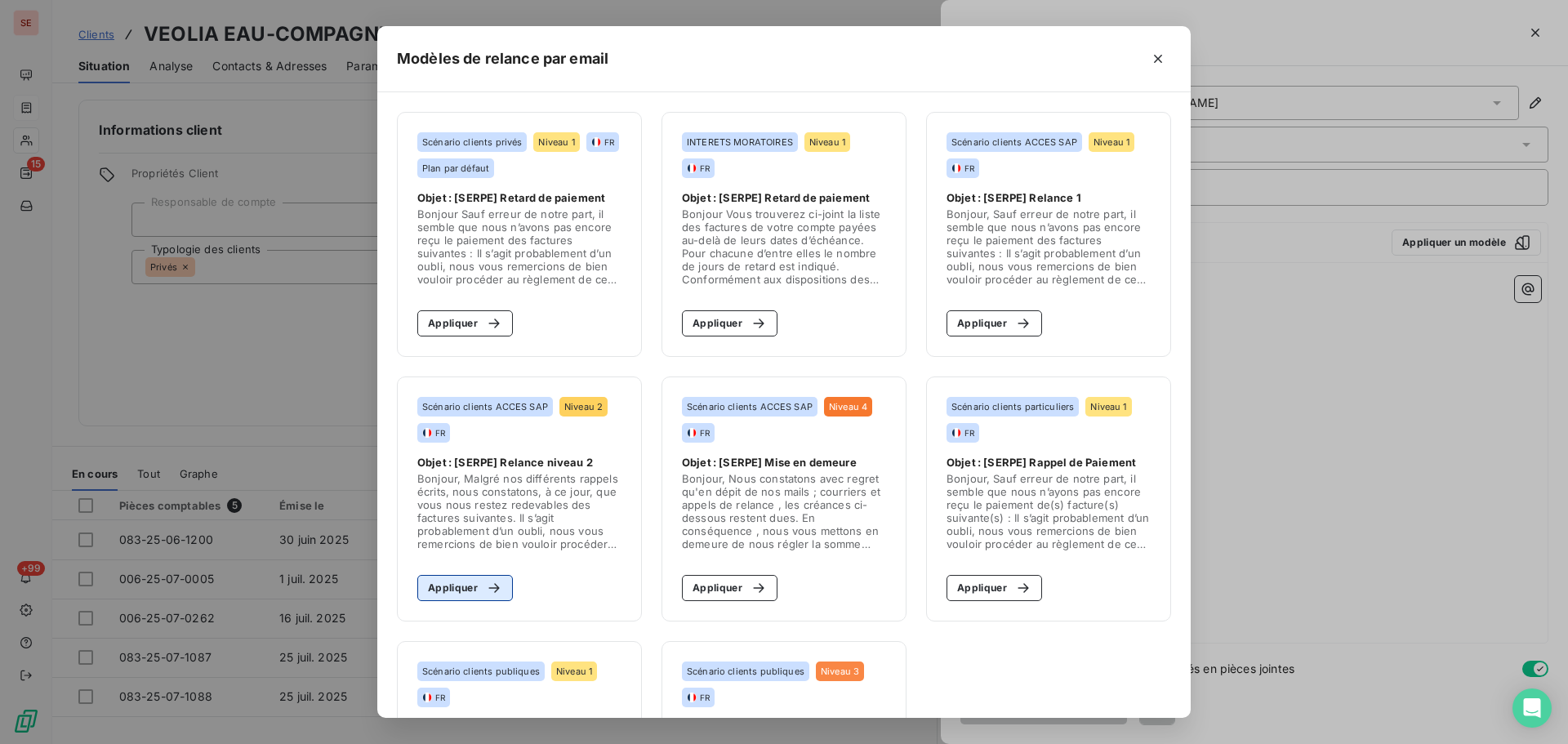
click at [478, 585] on div "button" at bounding box center [490, 588] width 24 height 17
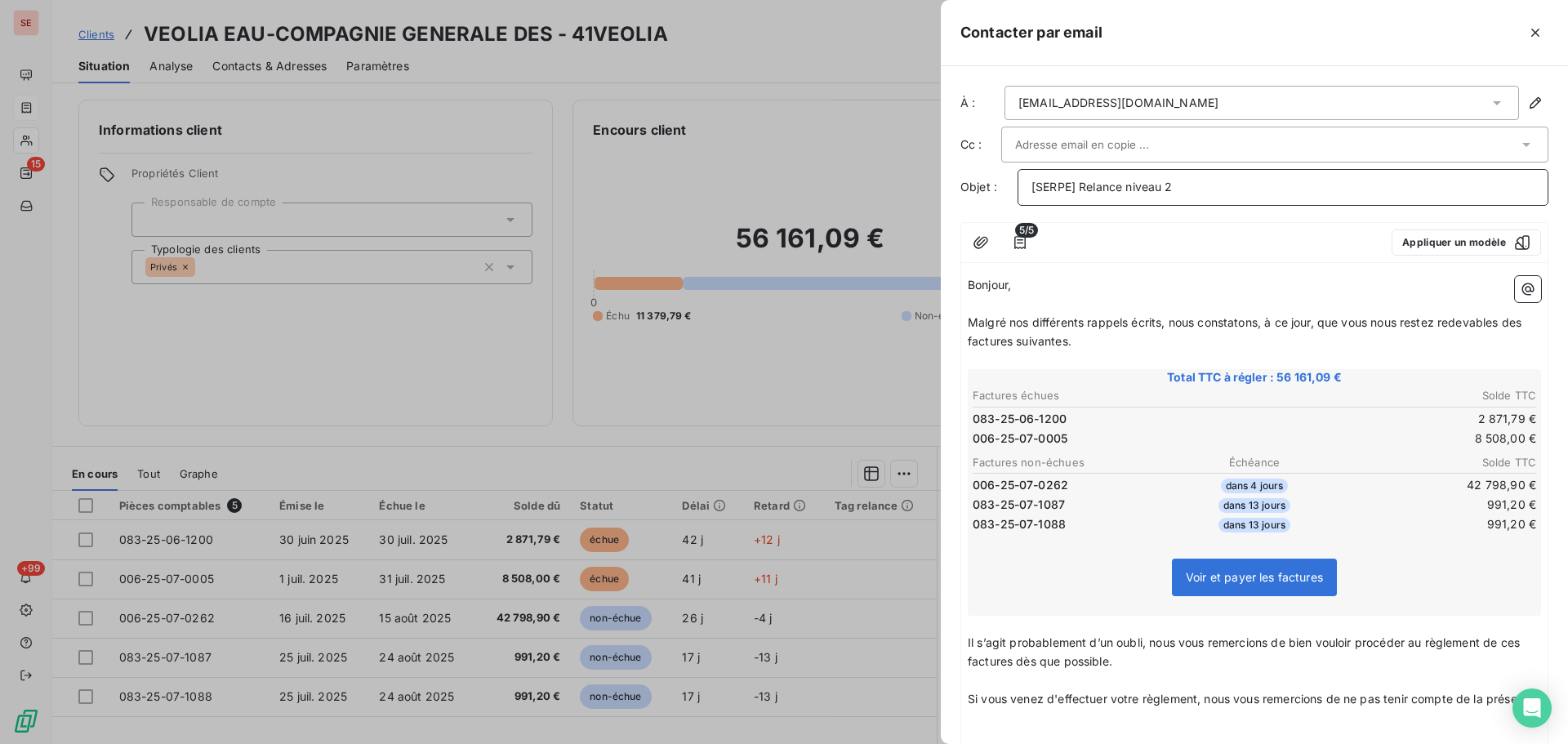
click at [1236, 191] on p "[SERPE] Relance niveau 2" at bounding box center [1283, 188] width 504 height 19
click at [777, 356] on div at bounding box center [784, 372] width 1568 height 744
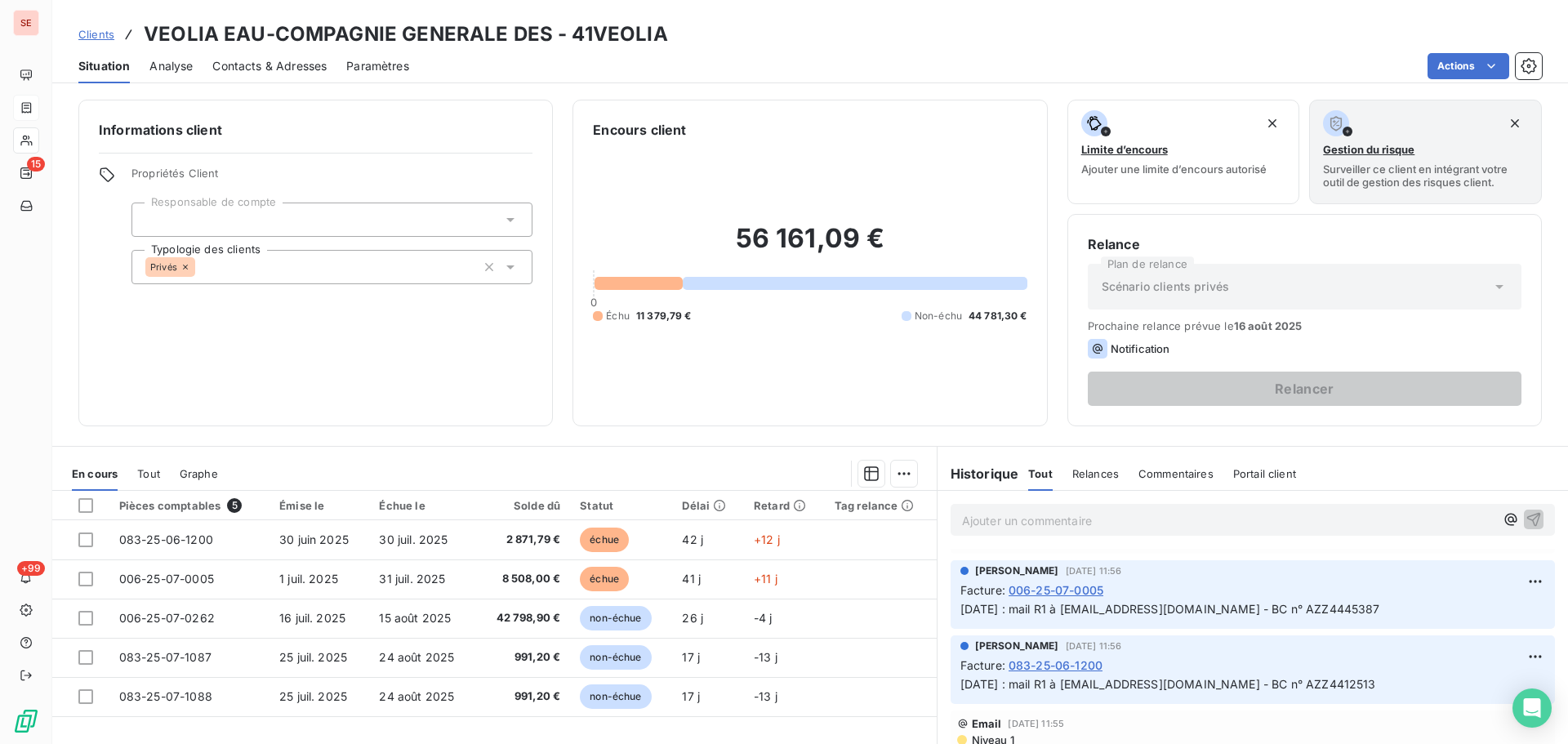
scroll to position [163, 0]
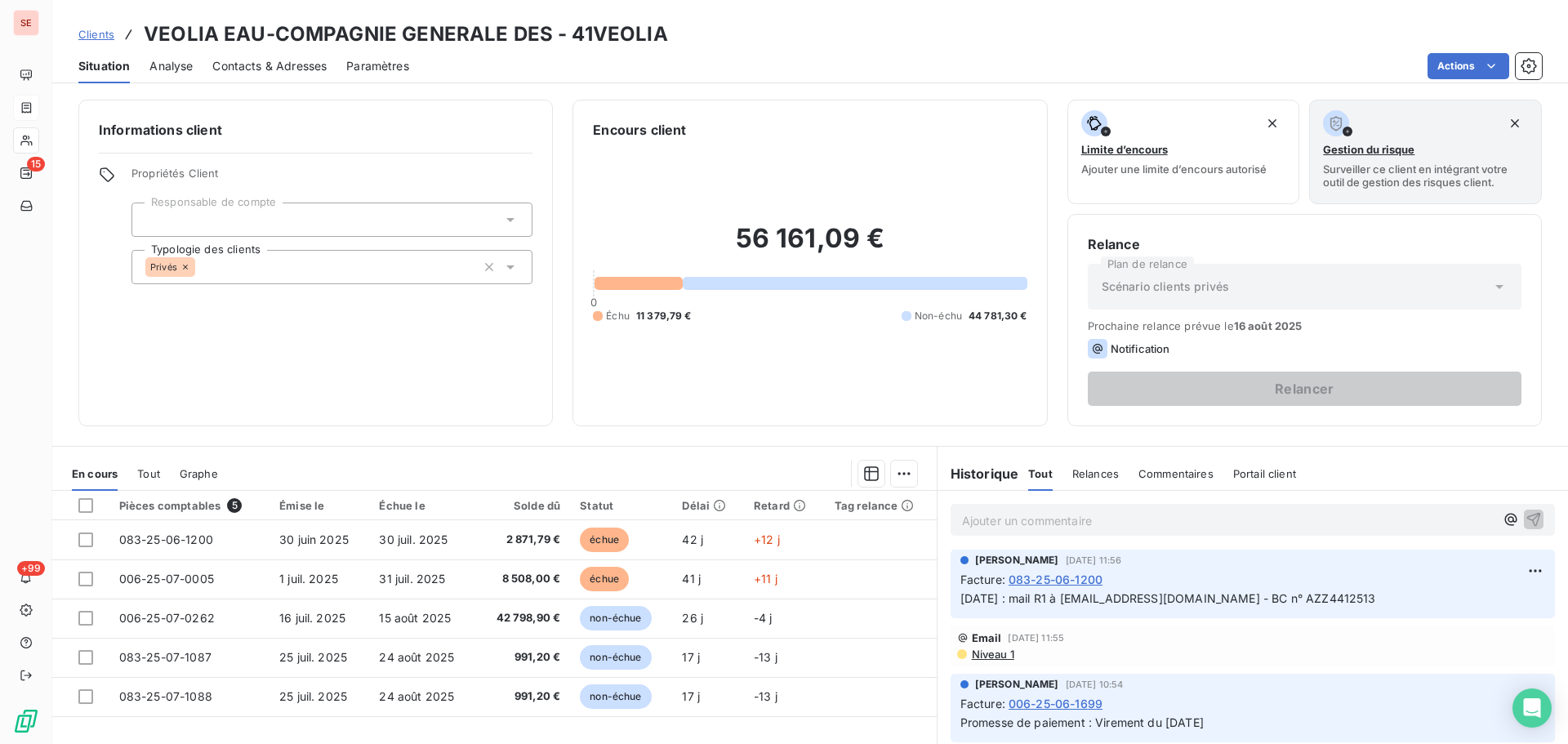
click at [994, 656] on span "Niveau 1" at bounding box center [992, 654] width 44 height 13
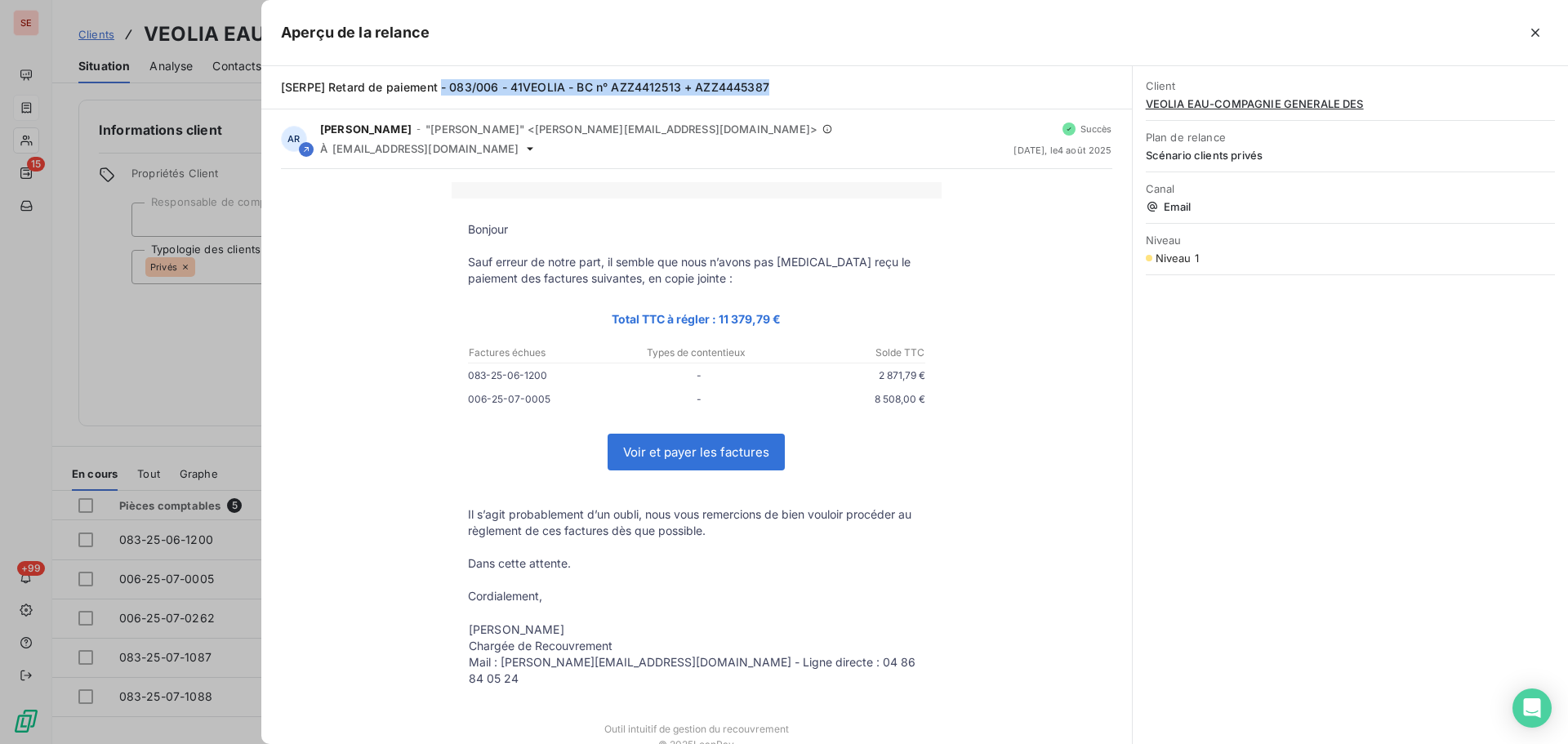
drag, startPoint x: 441, startPoint y: 84, endPoint x: 788, endPoint y: 74, distance: 347.1
click at [788, 74] on div "[SERPE] Retard de paiement - 083/006 - 41VEOLIA - BC n° AZZ4412513 + AZZ4445387" at bounding box center [697, 88] width 871 height 43
copy span "- 083/006 - 41VEOLIA - BC n° AZZ4412513 + AZZ4445387"
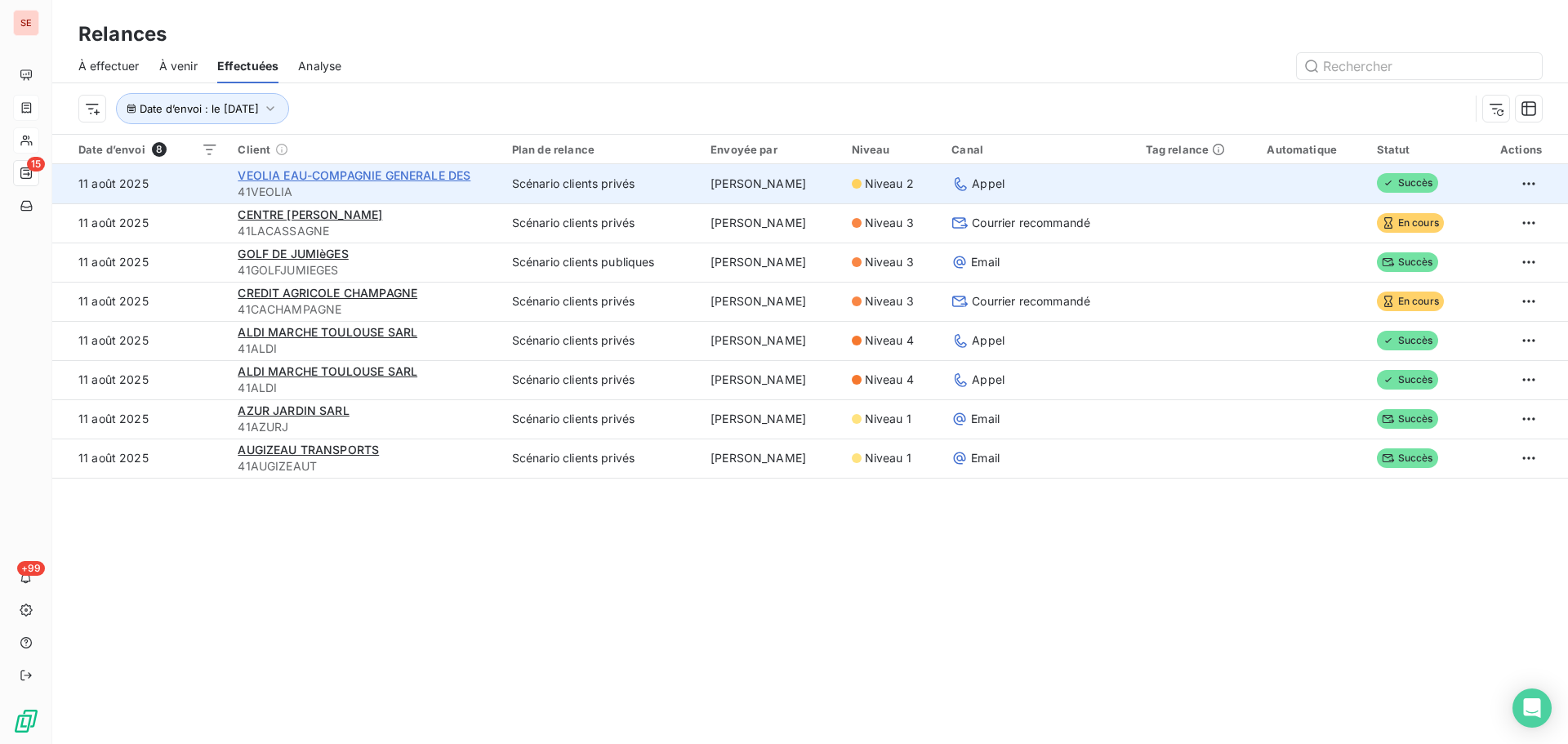
click at [438, 177] on span "VEOLIA EAU-COMPAGNIE GENERALE DES" at bounding box center [354, 176] width 233 height 14
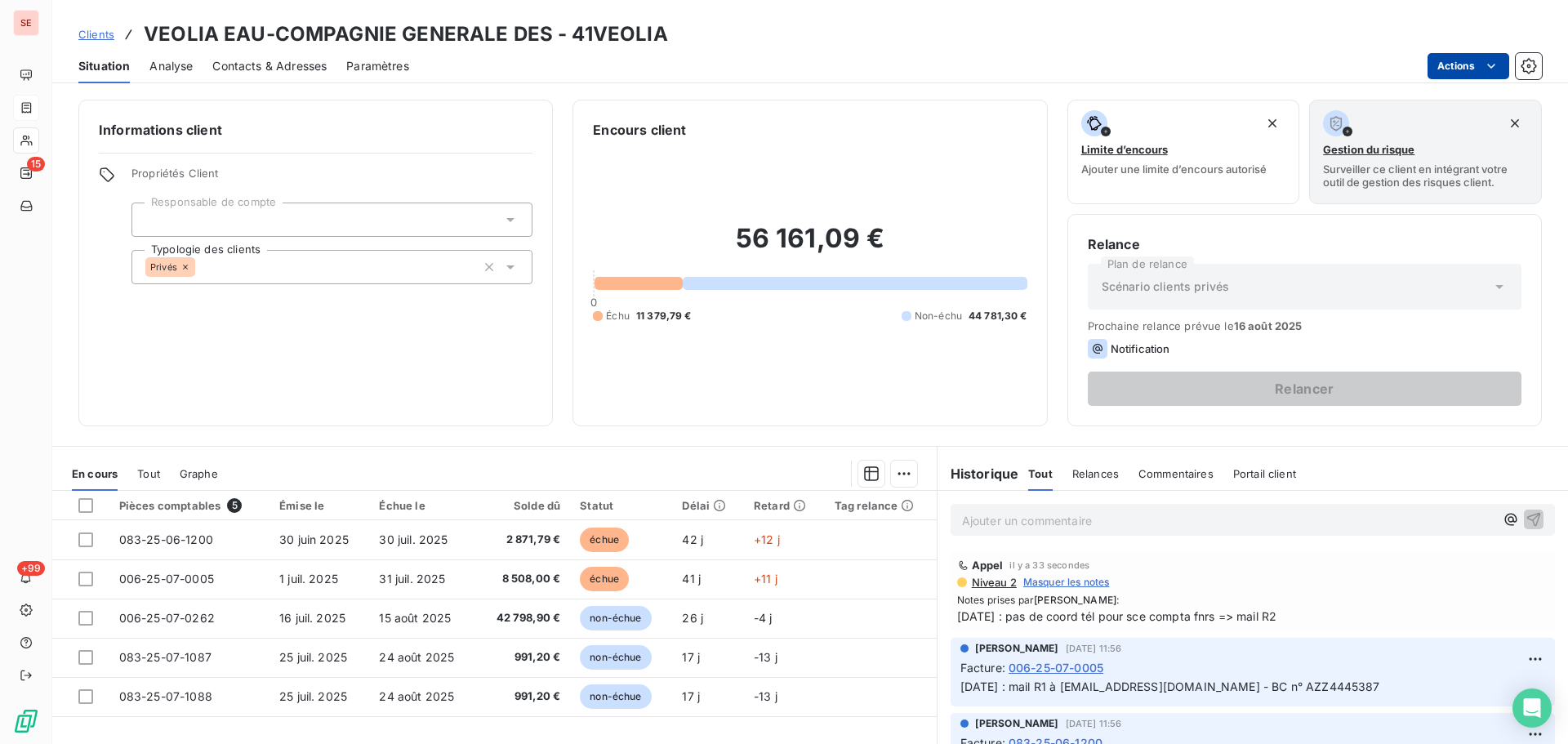
click at [1450, 61] on html "SE 15 +99 Clients VEOLIA EAU-COMPAGNIE GENERALE DES - 41VEOLIA Situation Analys…" at bounding box center [784, 372] width 1568 height 744
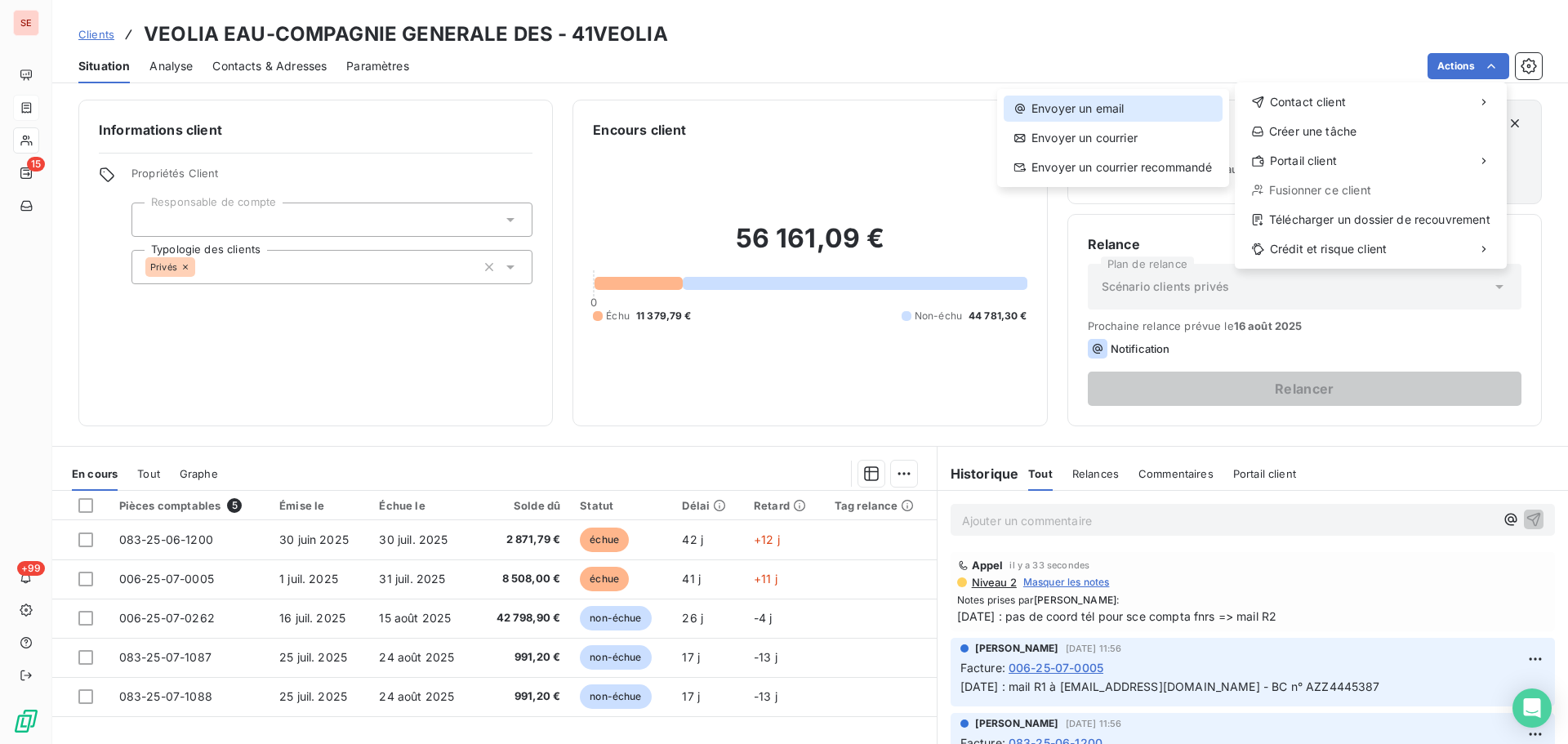
click at [1130, 110] on div "Envoyer un email" at bounding box center [1113, 109] width 219 height 26
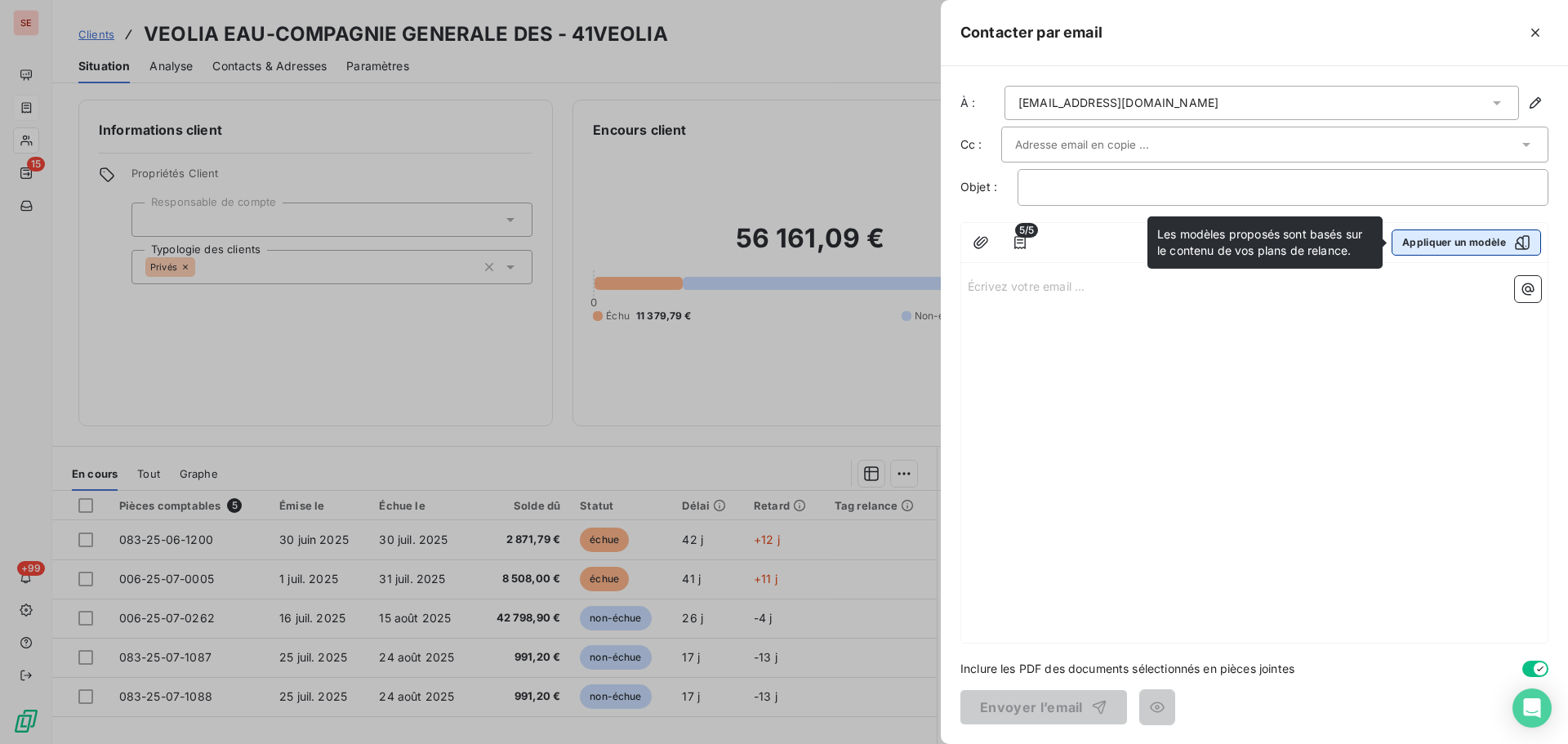
click at [1439, 242] on button "Appliquer un modèle" at bounding box center [1467, 242] width 150 height 26
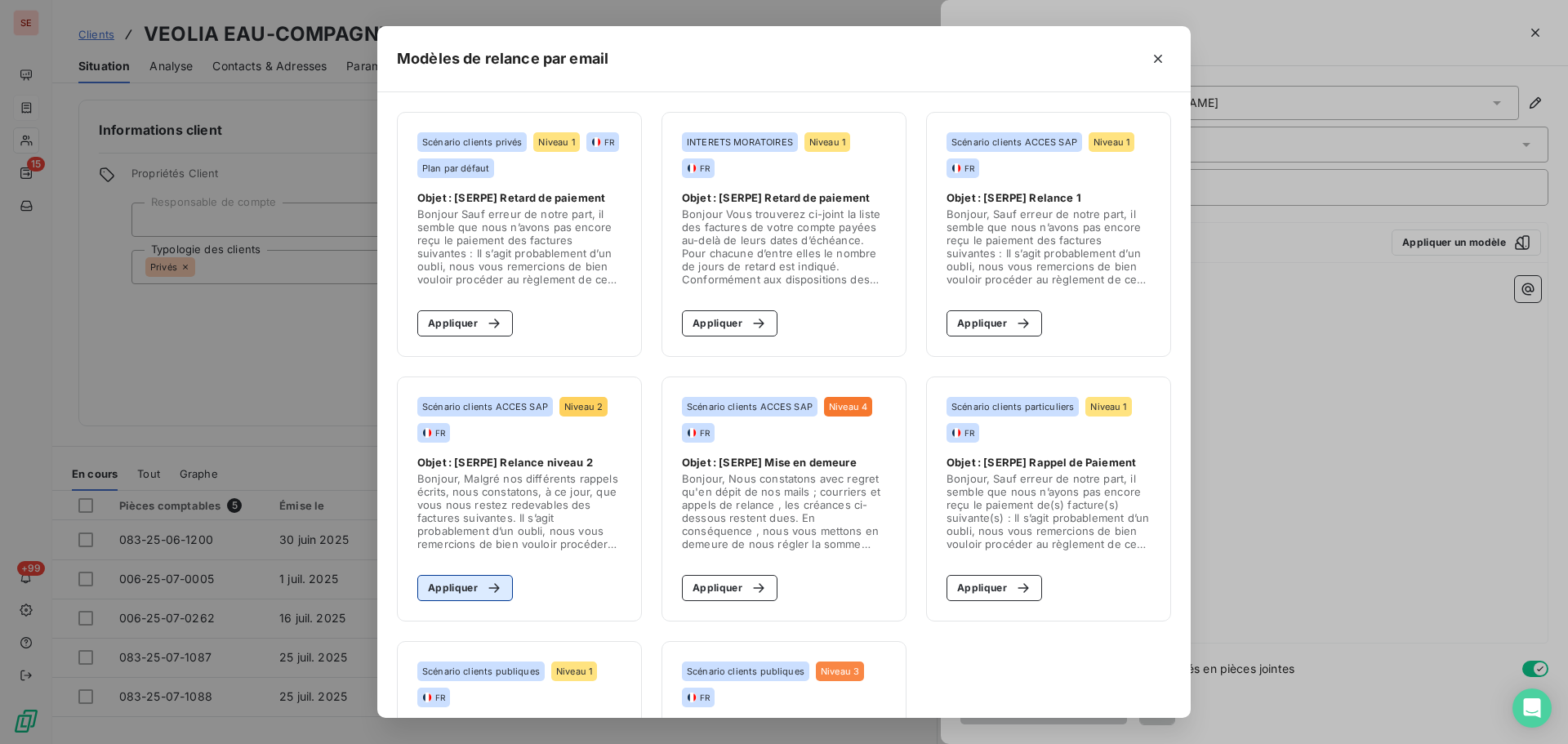
click at [460, 581] on button "Appliquer" at bounding box center [465, 588] width 96 height 26
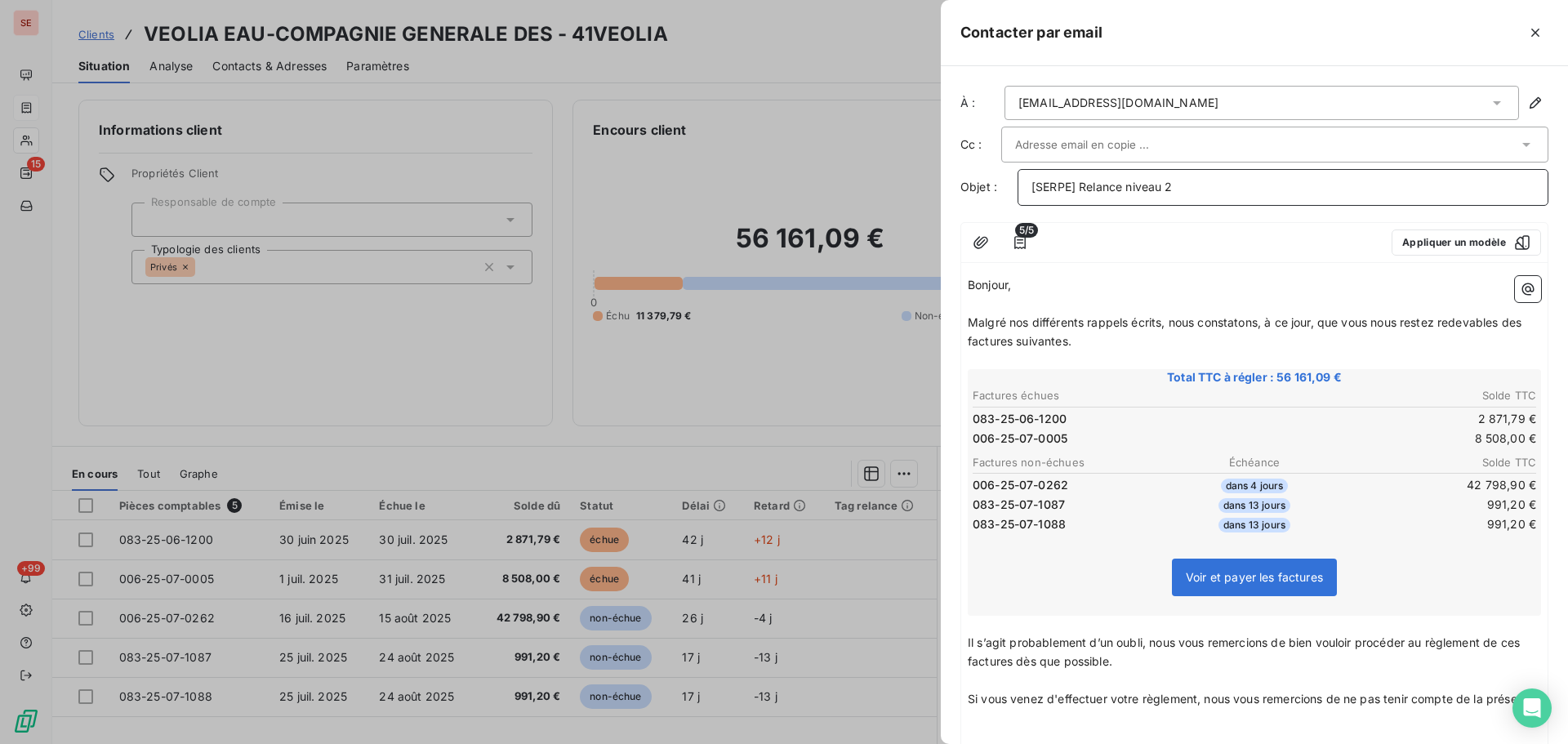
click at [1214, 193] on p "[SERPE] Relance niveau 2" at bounding box center [1283, 188] width 504 height 19
drag, startPoint x: 1009, startPoint y: 320, endPoint x: 1164, endPoint y: 316, distance: 155.1
click at [1164, 316] on span "Malgré nos différents rappels écrits, nous constatons, à ce jour, que vous nous…" at bounding box center [1246, 332] width 557 height 33
click at [1106, 350] on p "﻿" at bounding box center [1254, 360] width 573 height 19
click at [1120, 332] on p "Malgré notre précédent rappel, nous constatons, à ce jour, que vous nous restez…" at bounding box center [1254, 332] width 573 height 37
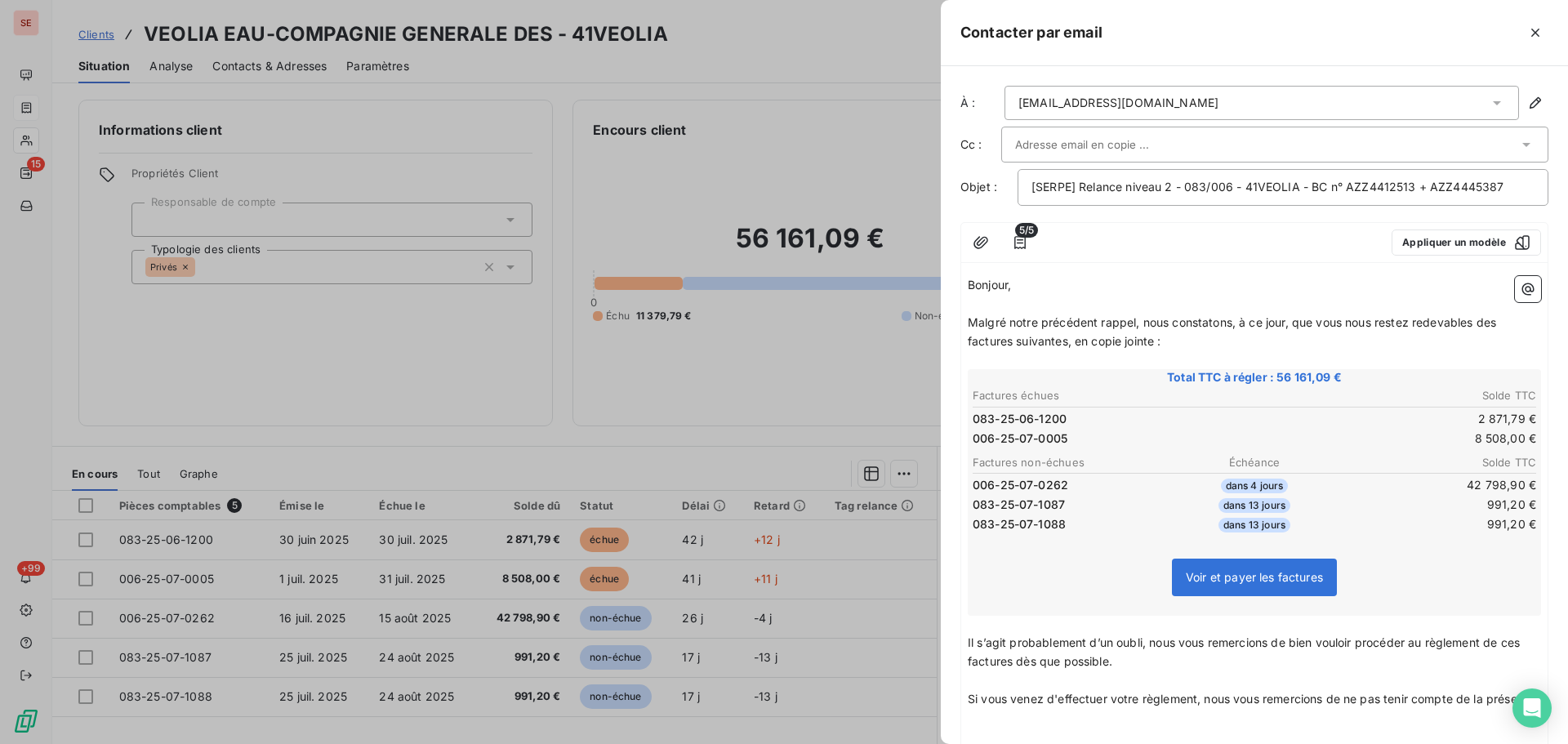
scroll to position [163, 0]
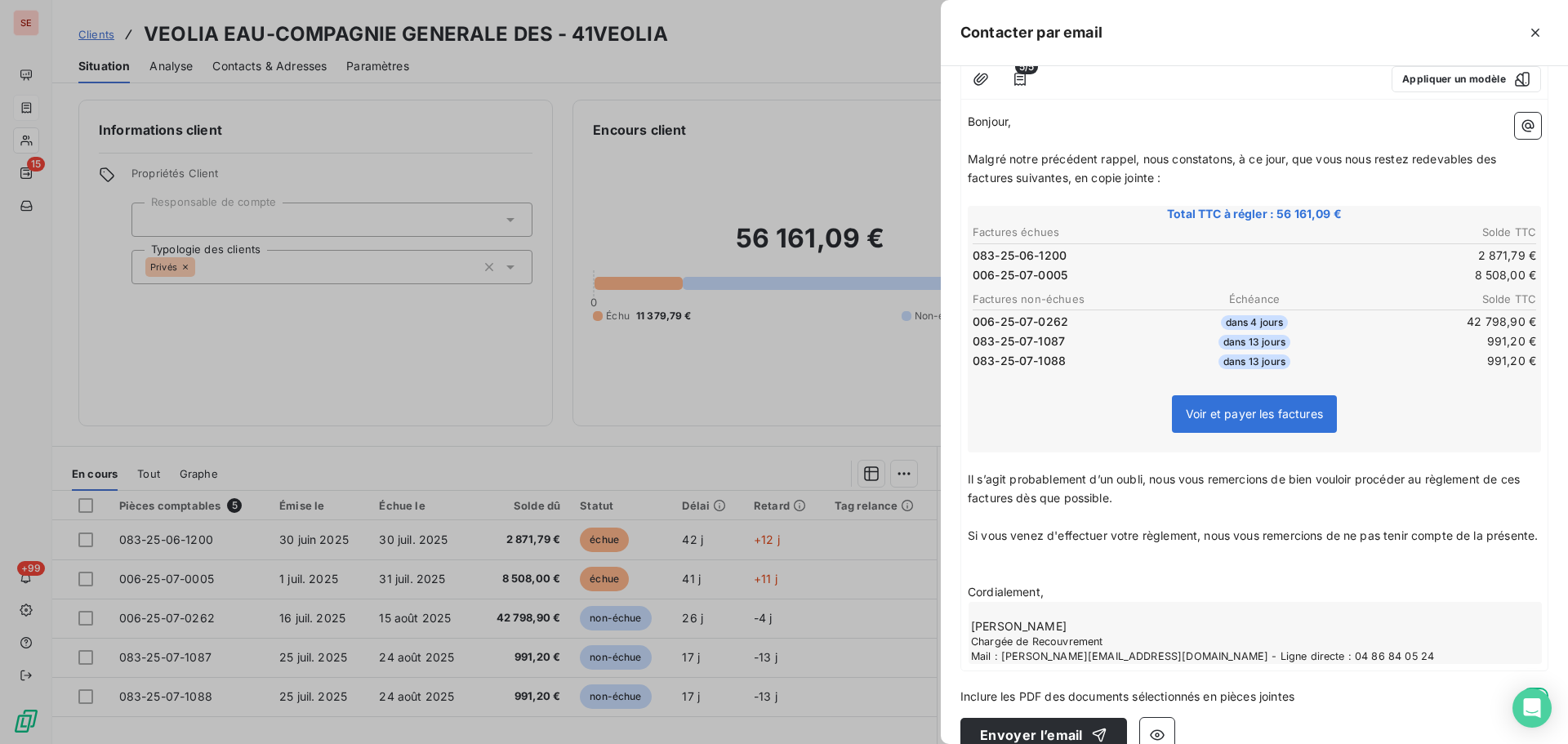
click at [1071, 583] on p "﻿" at bounding box center [1254, 574] width 573 height 19
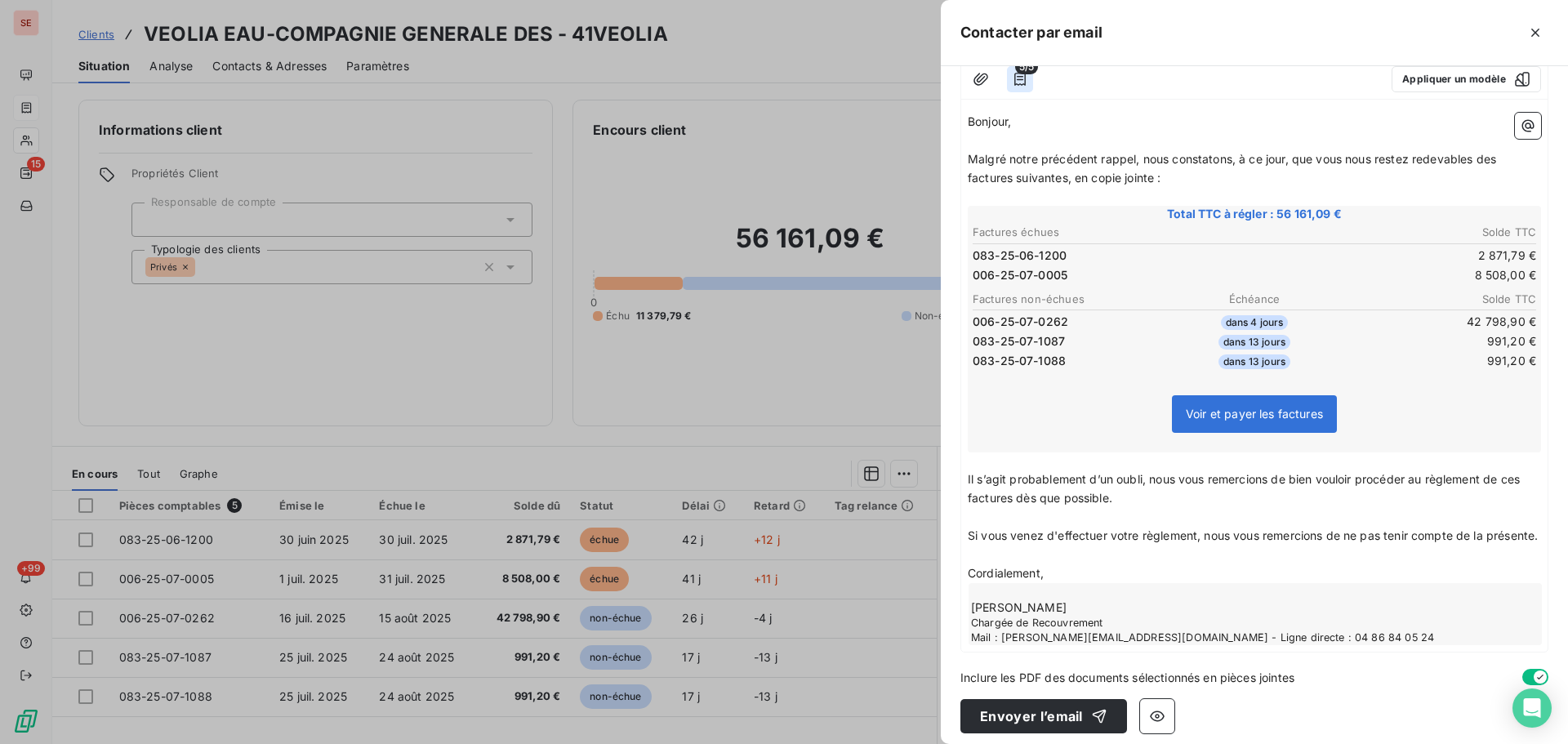
click at [1017, 81] on icon "button" at bounding box center [1020, 79] width 17 height 17
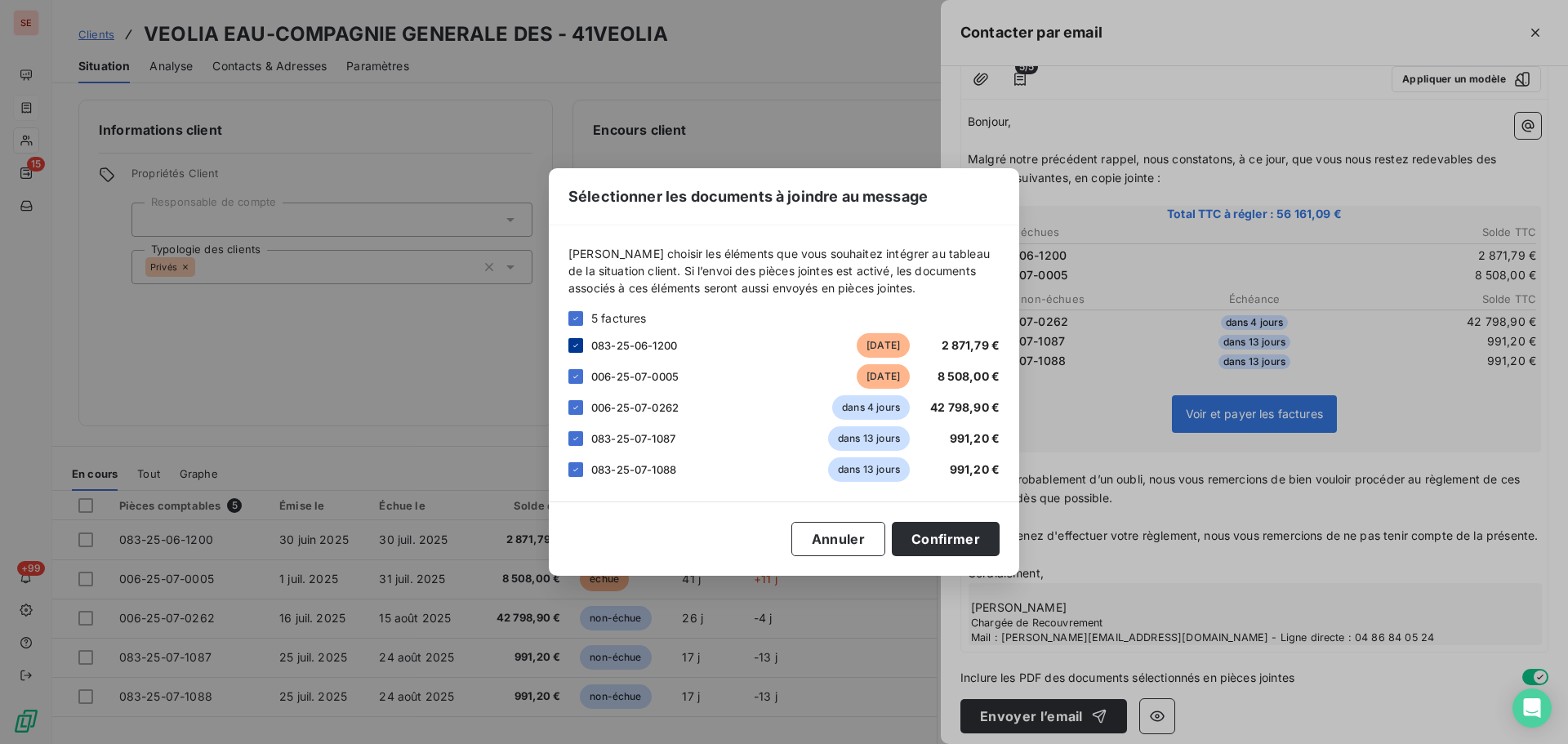
drag, startPoint x: 577, startPoint y: 311, endPoint x: 571, endPoint y: 342, distance: 31.6
click at [577, 311] on div at bounding box center [576, 318] width 15 height 15
click at [575, 342] on div at bounding box center [576, 345] width 15 height 15
drag, startPoint x: 573, startPoint y: 376, endPoint x: 642, endPoint y: 416, distance: 79.8
click at [575, 375] on div at bounding box center [576, 376] width 15 height 15
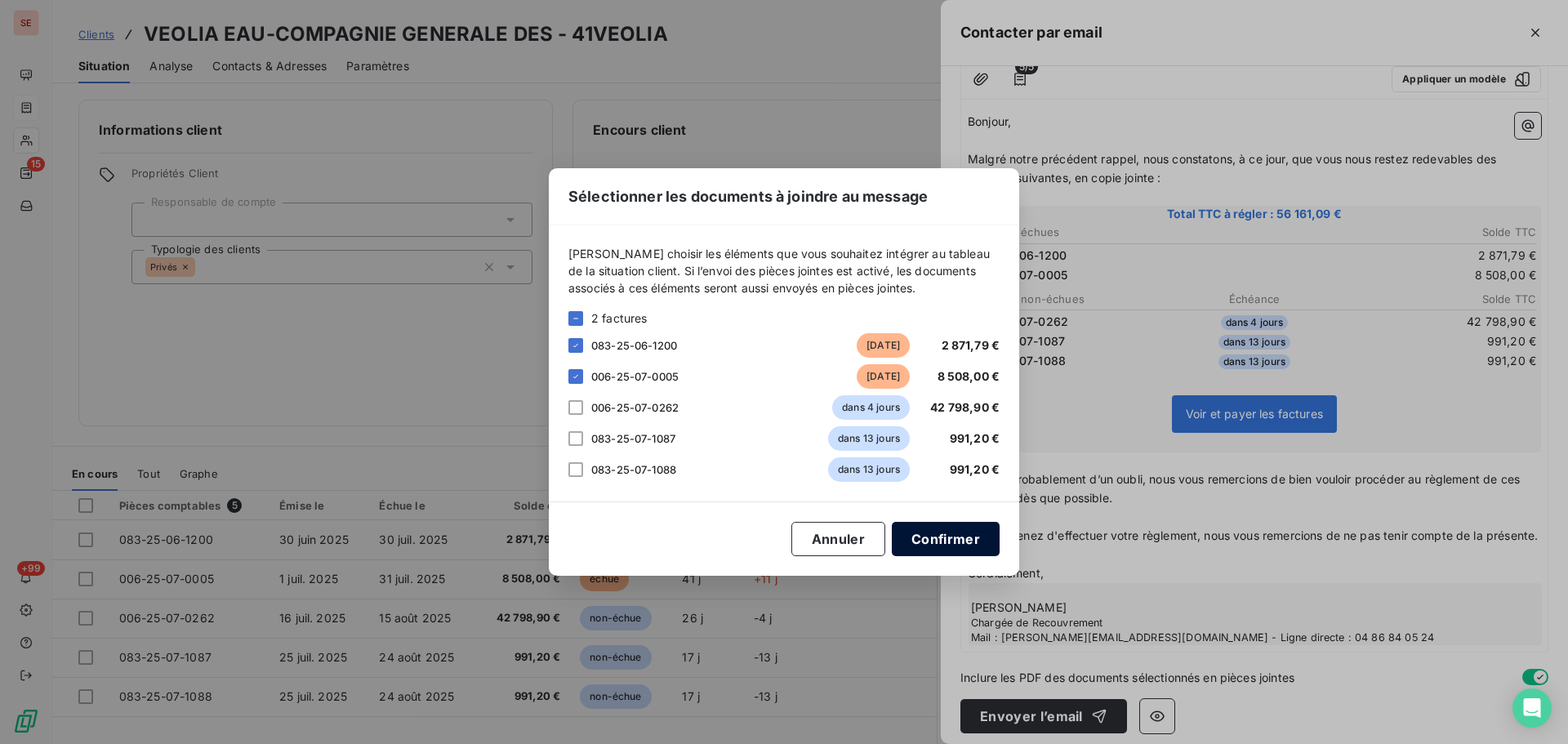
click at [936, 542] on button "Confirmer" at bounding box center [946, 538] width 108 height 34
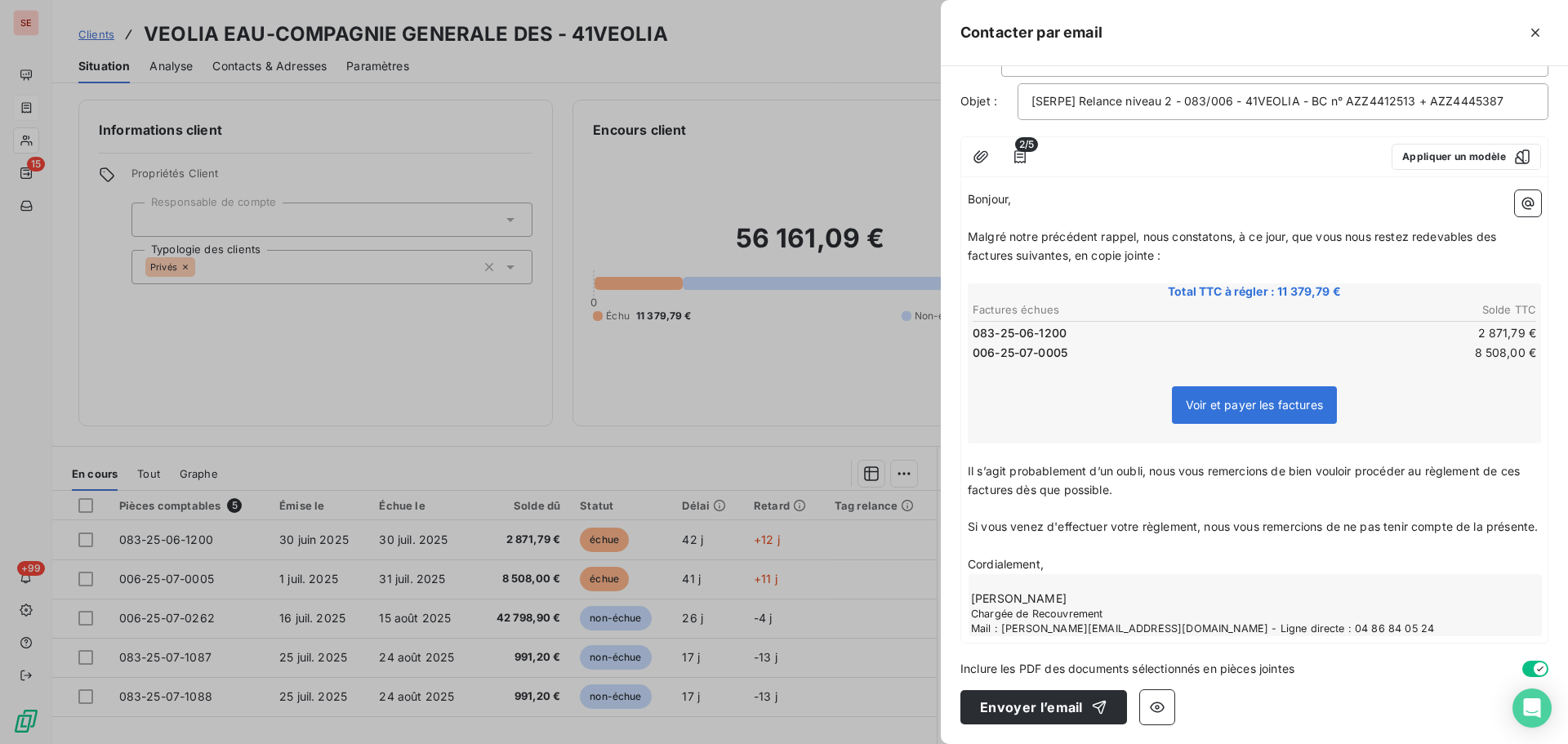
scroll to position [104, 0]
click at [986, 149] on icon "button" at bounding box center [981, 156] width 17 height 17
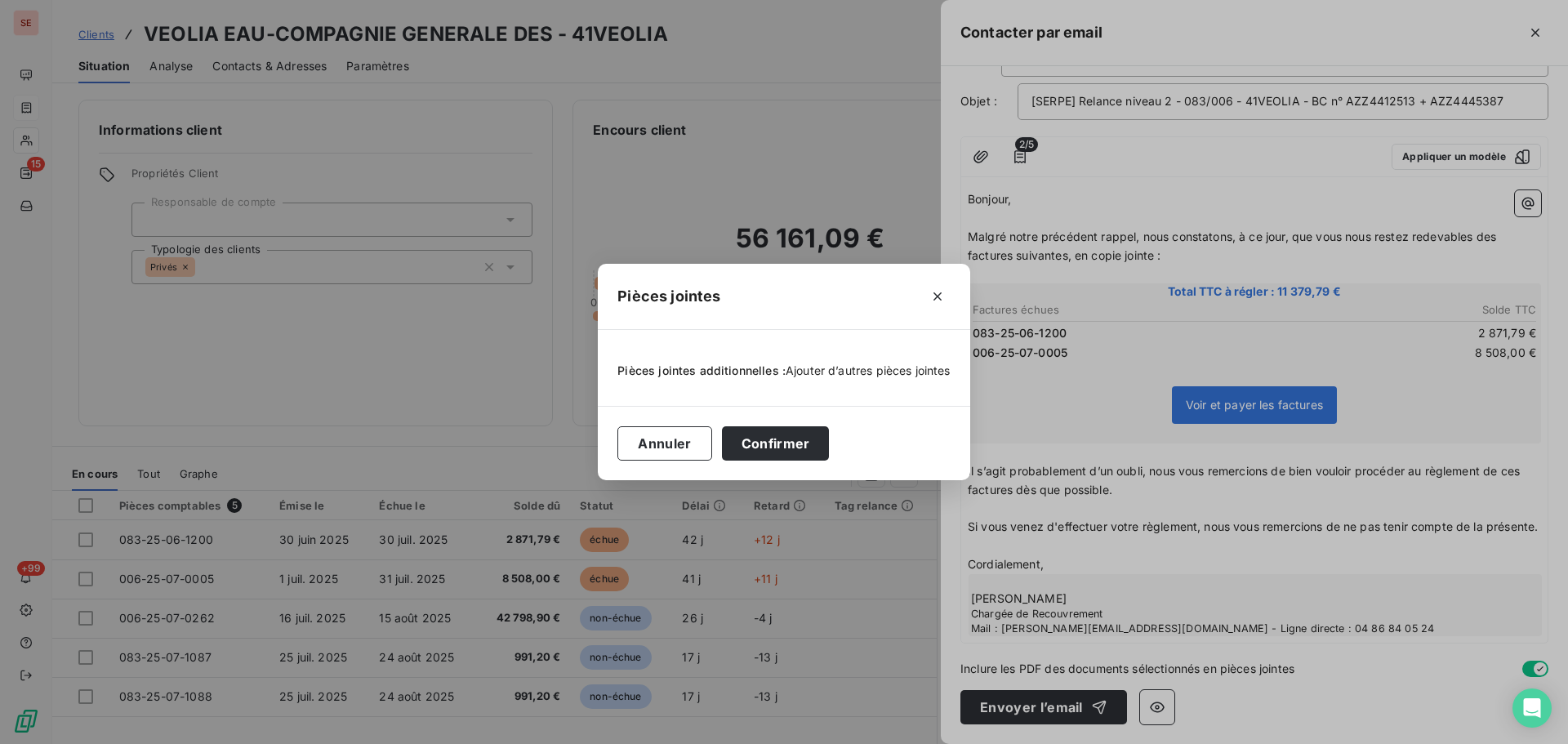
click at [840, 363] on span "Ajouter d’autres pièces jointes" at bounding box center [869, 370] width 165 height 14
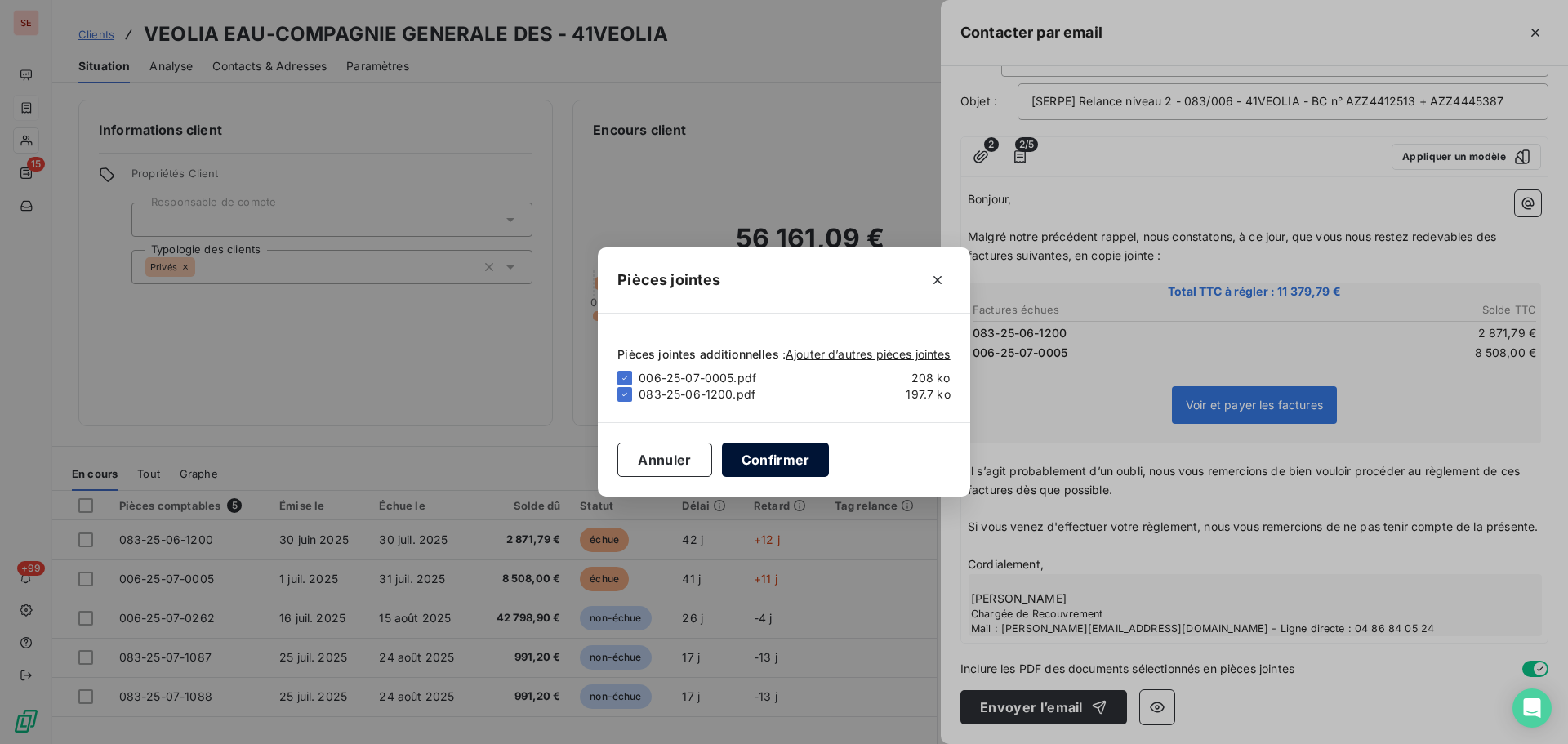
click at [740, 461] on button "Confirmer" at bounding box center [776, 459] width 108 height 34
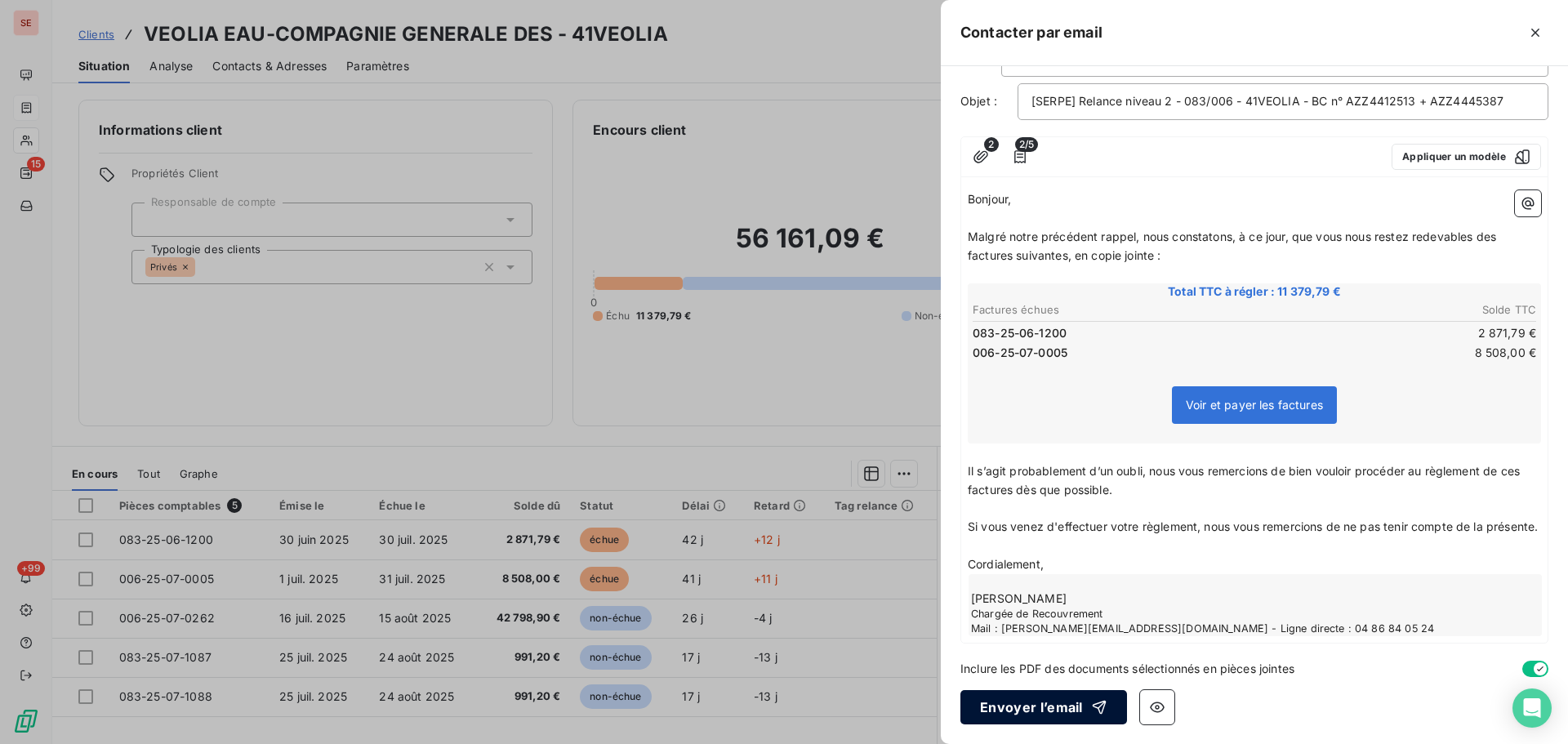
click at [1014, 709] on button "Envoyer l’email" at bounding box center [1044, 707] width 167 height 34
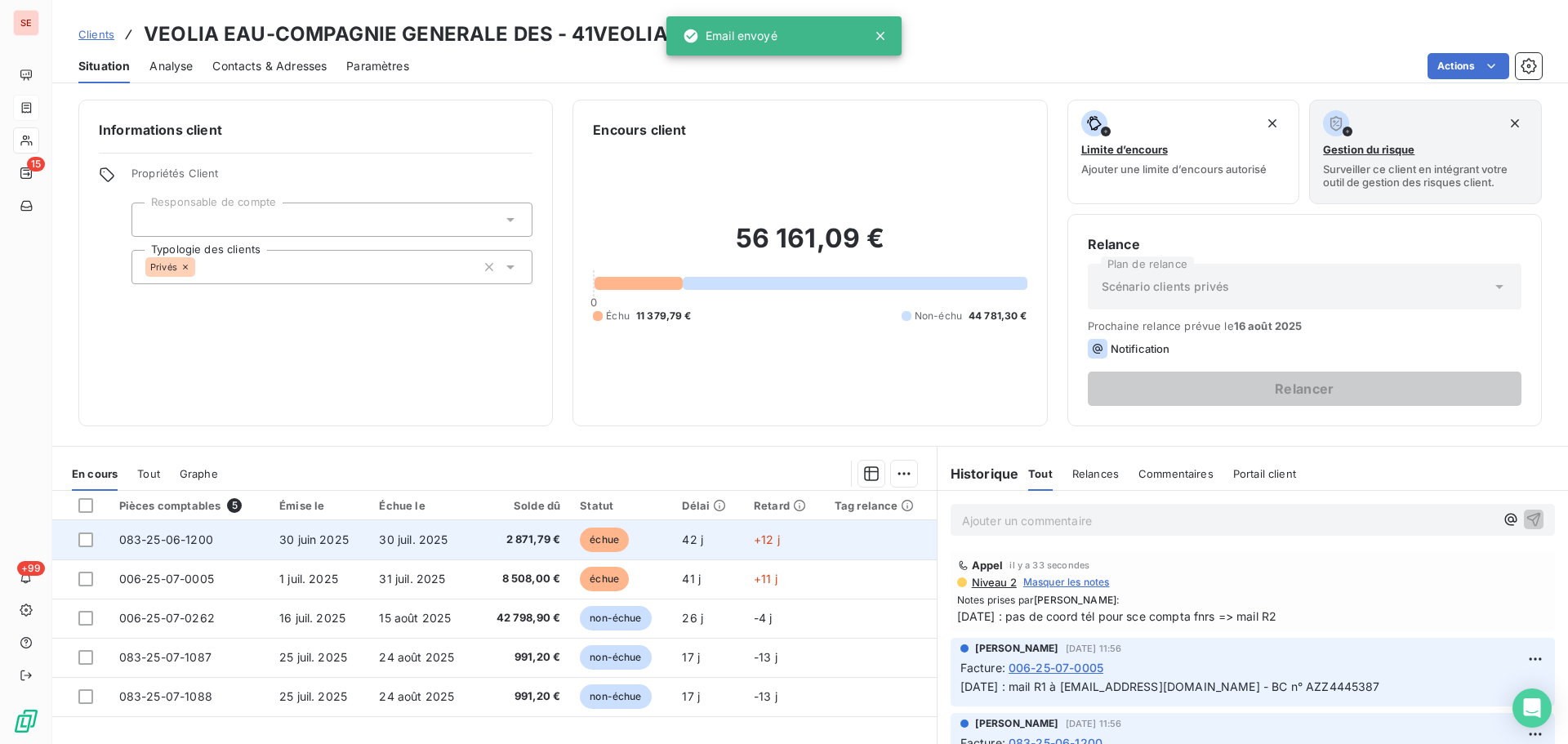
click at [430, 536] on span "30 juil. 2025" at bounding box center [413, 539] width 69 height 14
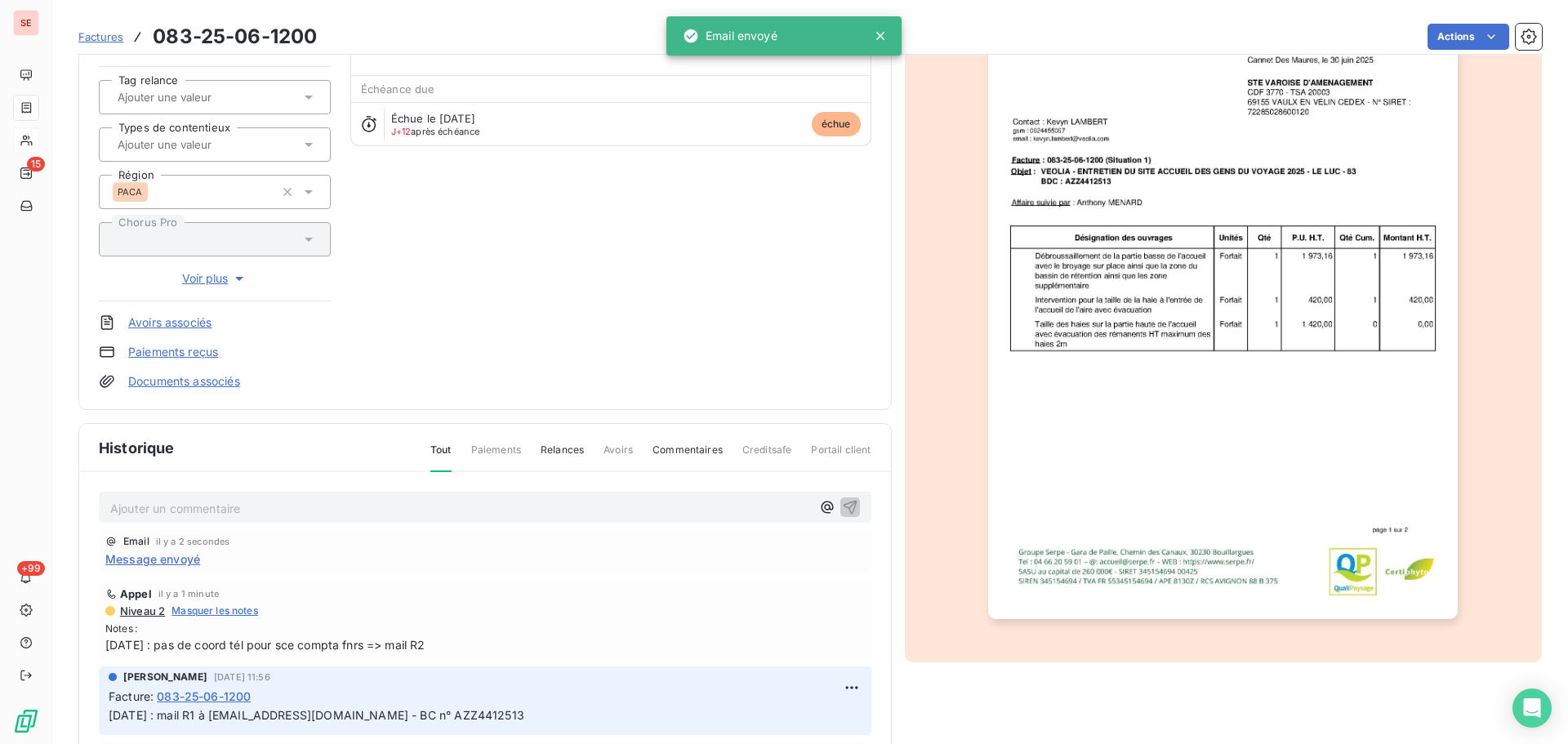
scroll to position [238, 0]
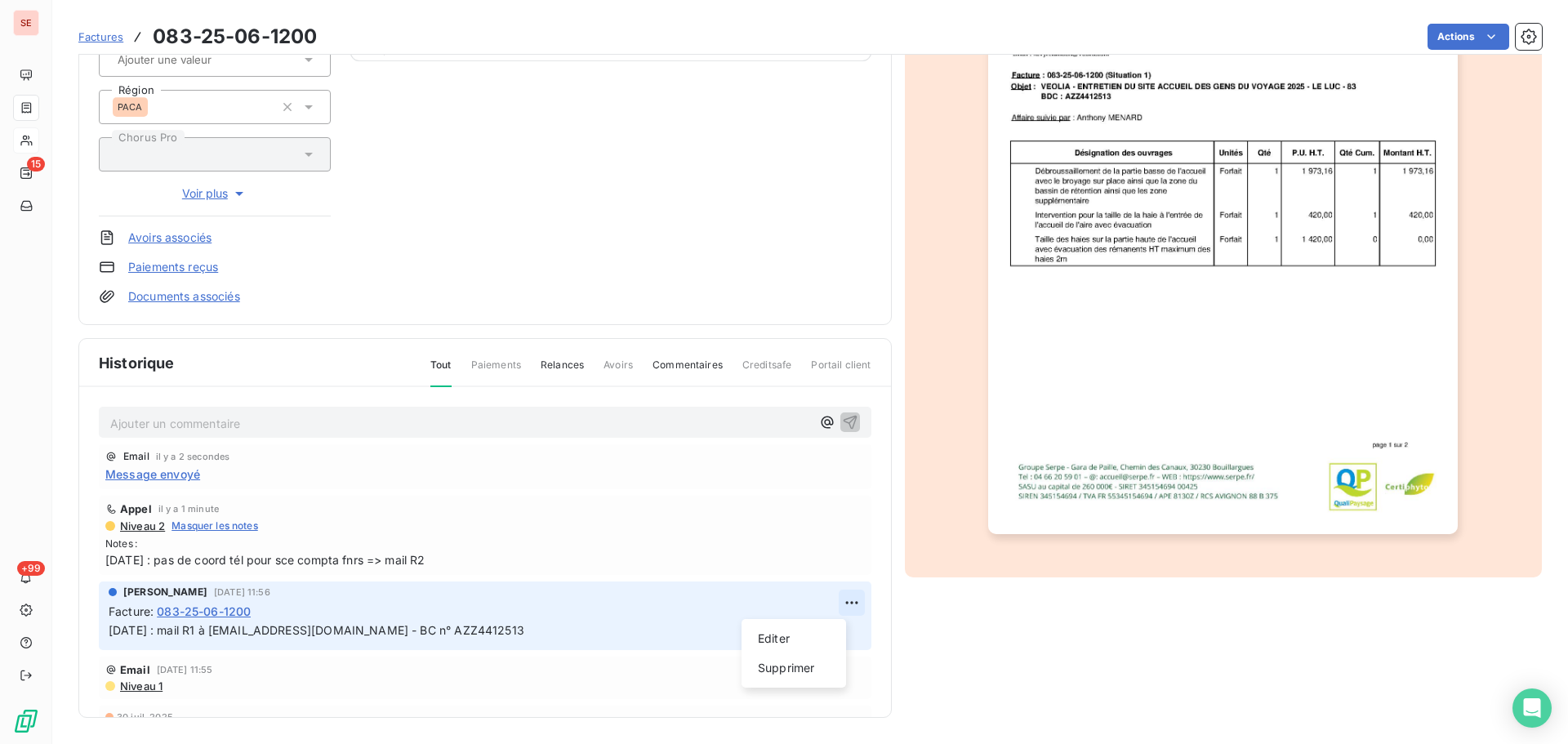
click at [833, 601] on html "SE 15 +99 Factures 083-25-06-1200 Actions VEOLIA EAU-COMPAGNIE GENERALE DES 41V…" at bounding box center [784, 372] width 1568 height 744
click at [771, 632] on div "Editer" at bounding box center [793, 639] width 91 height 26
click at [465, 639] on p "[DATE] : mail R1 à [EMAIL_ADDRESS][DOMAIN_NAME] - BC n° AZZ4412513" at bounding box center [474, 631] width 731 height 19
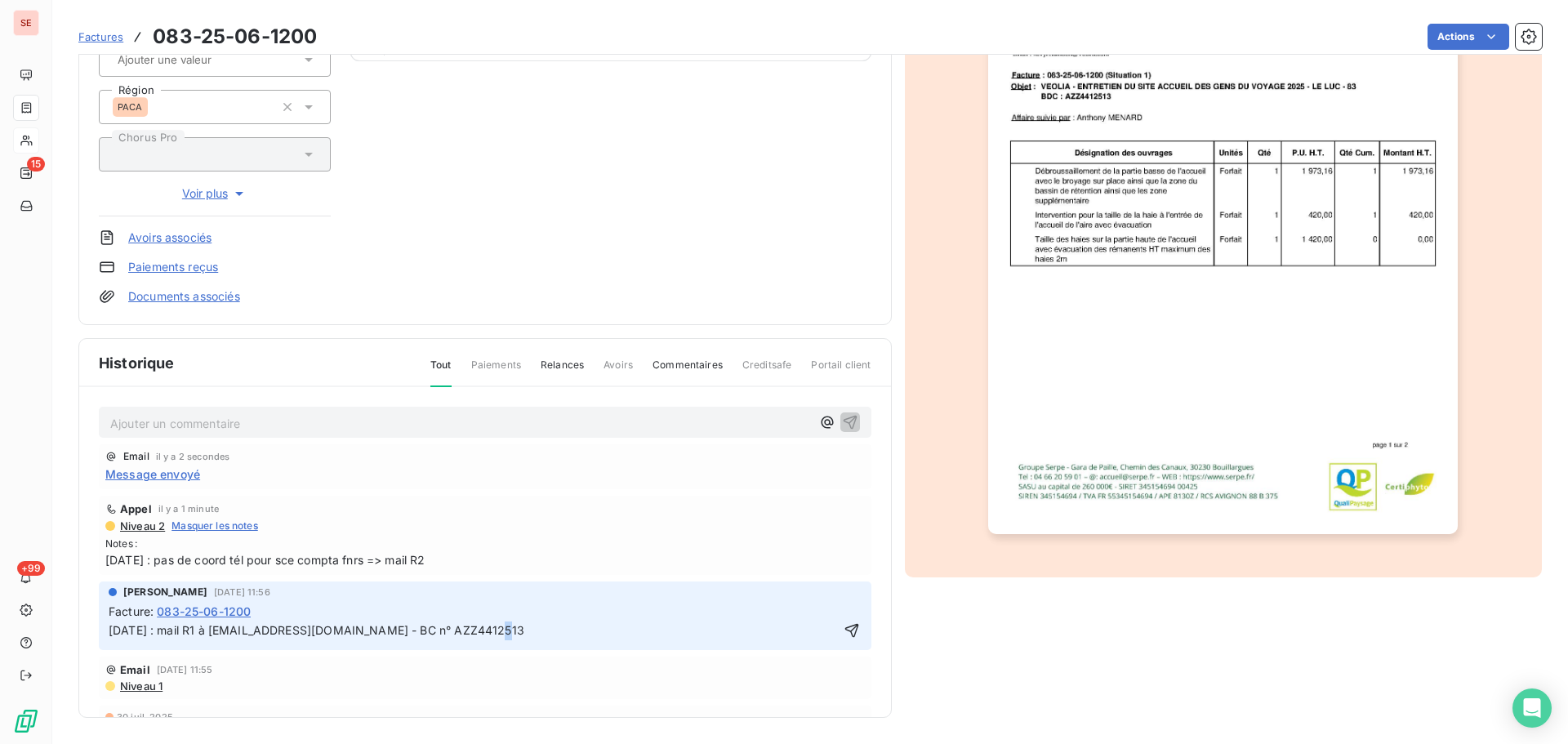
copy span "[DATE] : mail R1 à [EMAIL_ADDRESS][DOMAIN_NAME] - BC n° AZZ4412513"
click at [113, 626] on span "[DATE] : mail R1 à [EMAIL_ADDRESS][DOMAIN_NAME] - BC n° AZZ4412513" at bounding box center [317, 630] width 416 height 14
click at [110, 626] on span "[DATE] : mail R1 à [EMAIL_ADDRESS][DOMAIN_NAME] - BC n° AZZ4412513" at bounding box center [317, 630] width 416 height 14
click at [153, 633] on p "[DATE] : mail R1 à [EMAIL_ADDRESS][DOMAIN_NAME] - BC n° AZZ4412513" at bounding box center [474, 631] width 731 height 19
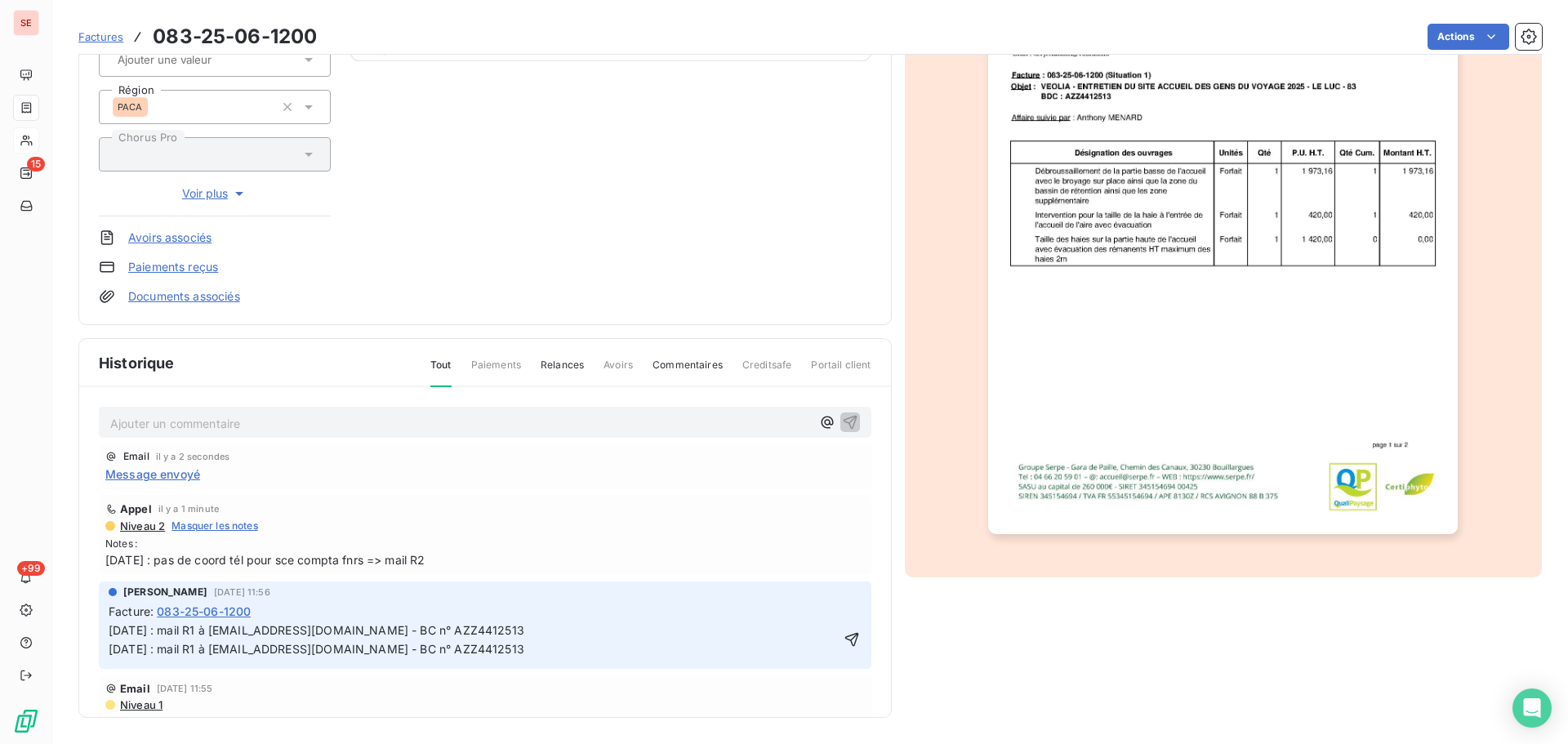
click at [173, 561] on span "[DATE] : pas de coord tél pour sce compta fnrs => mail R2" at bounding box center [485, 560] width 760 height 17
click at [173, 561] on span "[DATE] : pas de coord tél pour sce compta fnrs => mail R2" at bounding box center [485, 560] width 760 height 17
copy span "[DATE] : pas de coord tél pour sce compta fnrs => mail R2"
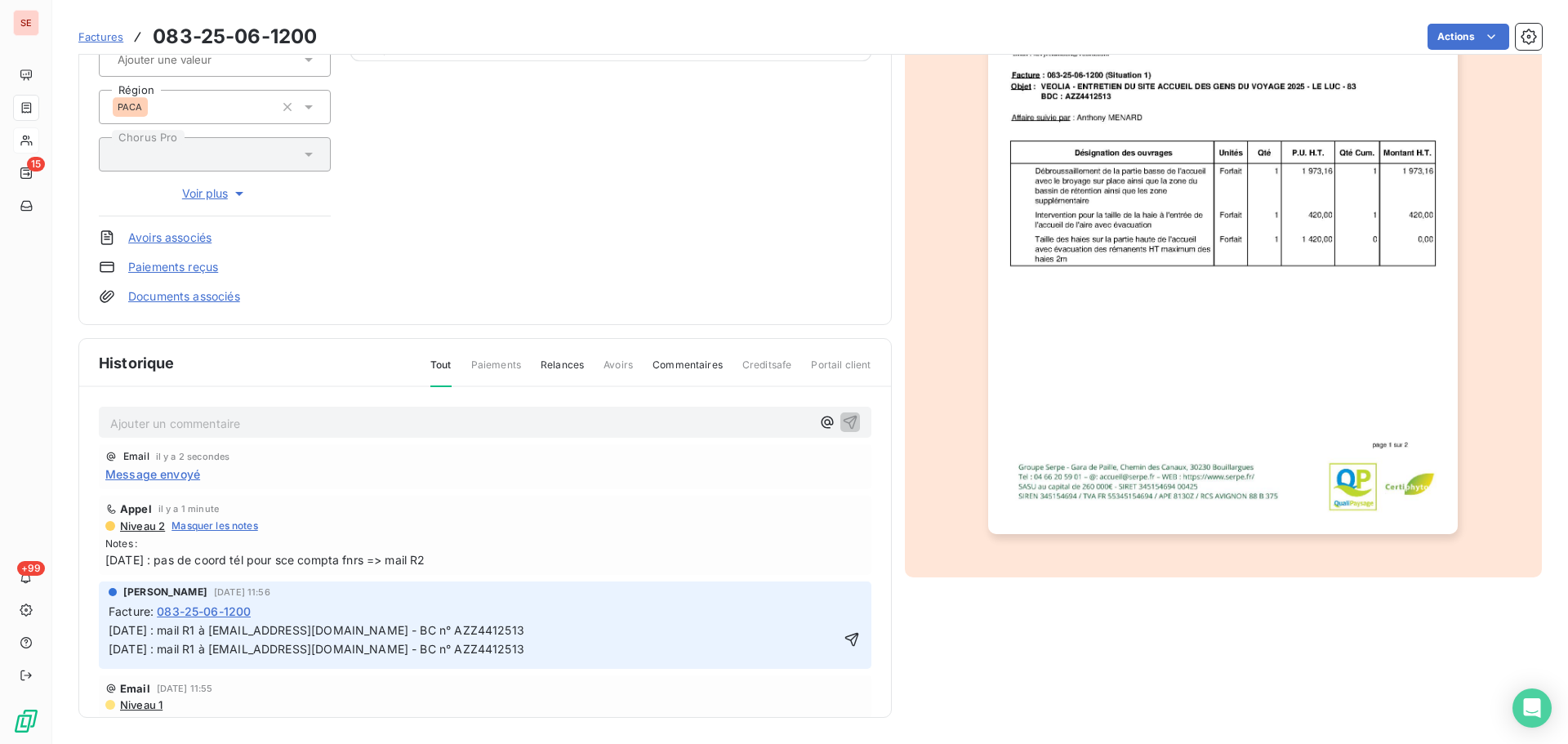
drag, startPoint x: 157, startPoint y: 604, endPoint x: 150, endPoint y: 609, distance: 8.6
click at [158, 604] on div "Facture : 083-25-06-1200" at bounding box center [485, 611] width 753 height 17
drag, startPoint x: 110, startPoint y: 631, endPoint x: 209, endPoint y: 634, distance: 99.0
click at [209, 634] on span "[DATE] : mail R1 à [EMAIL_ADDRESS][DOMAIN_NAME] - BC n° AZZ4412513 [DATE] : mai…" at bounding box center [317, 640] width 416 height 33
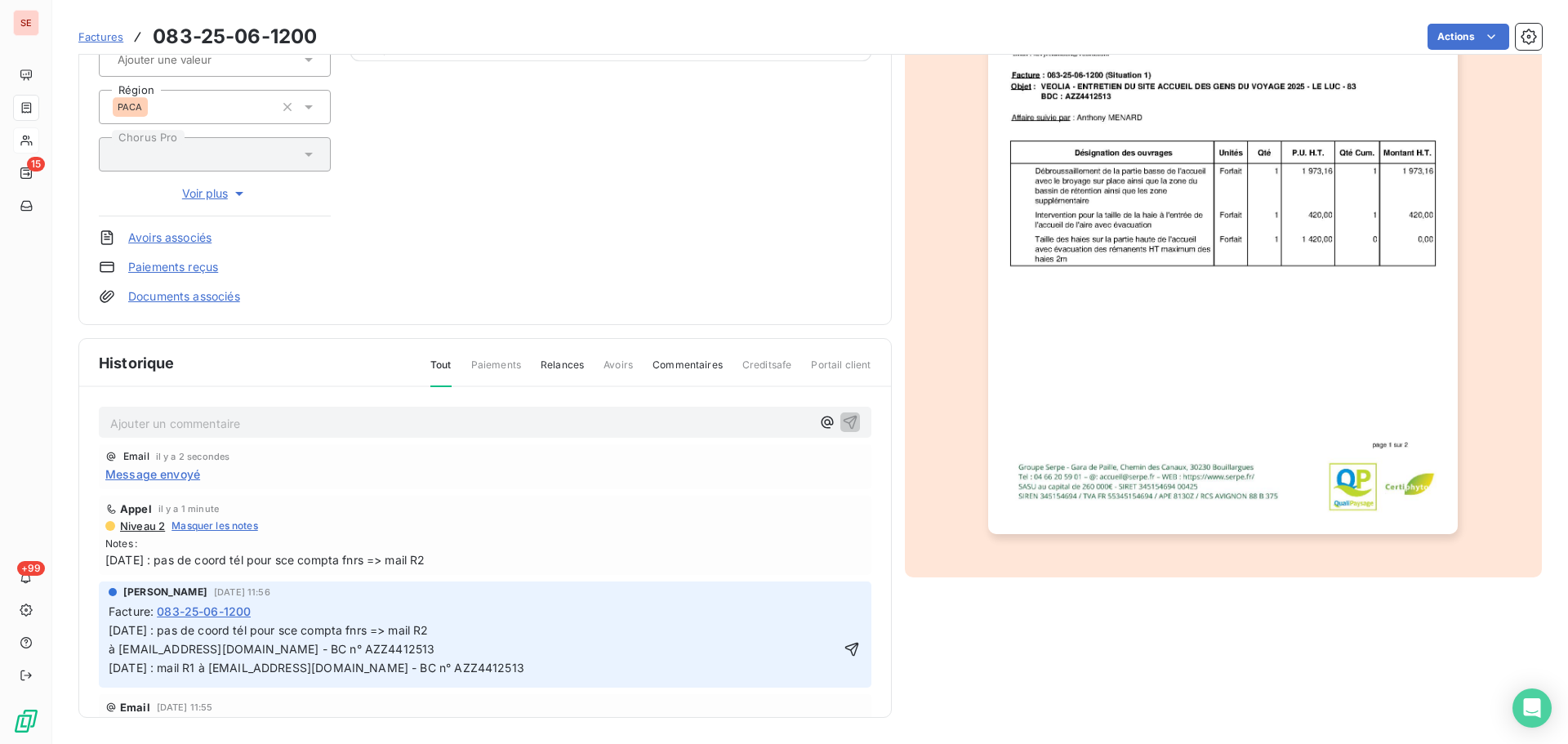
click at [116, 644] on span "à [EMAIL_ADDRESS][DOMAIN_NAME] - BC n° AZZ4412513 [DATE] : mail R1 à [EMAIL_ADD…" at bounding box center [317, 658] width 416 height 33
click at [114, 644] on span "à [EMAIL_ADDRESS][DOMAIN_NAME] - BC n° AZZ4412513 [DATE] : mail R1 à [EMAIL_ADD…" at bounding box center [317, 658] width 416 height 33
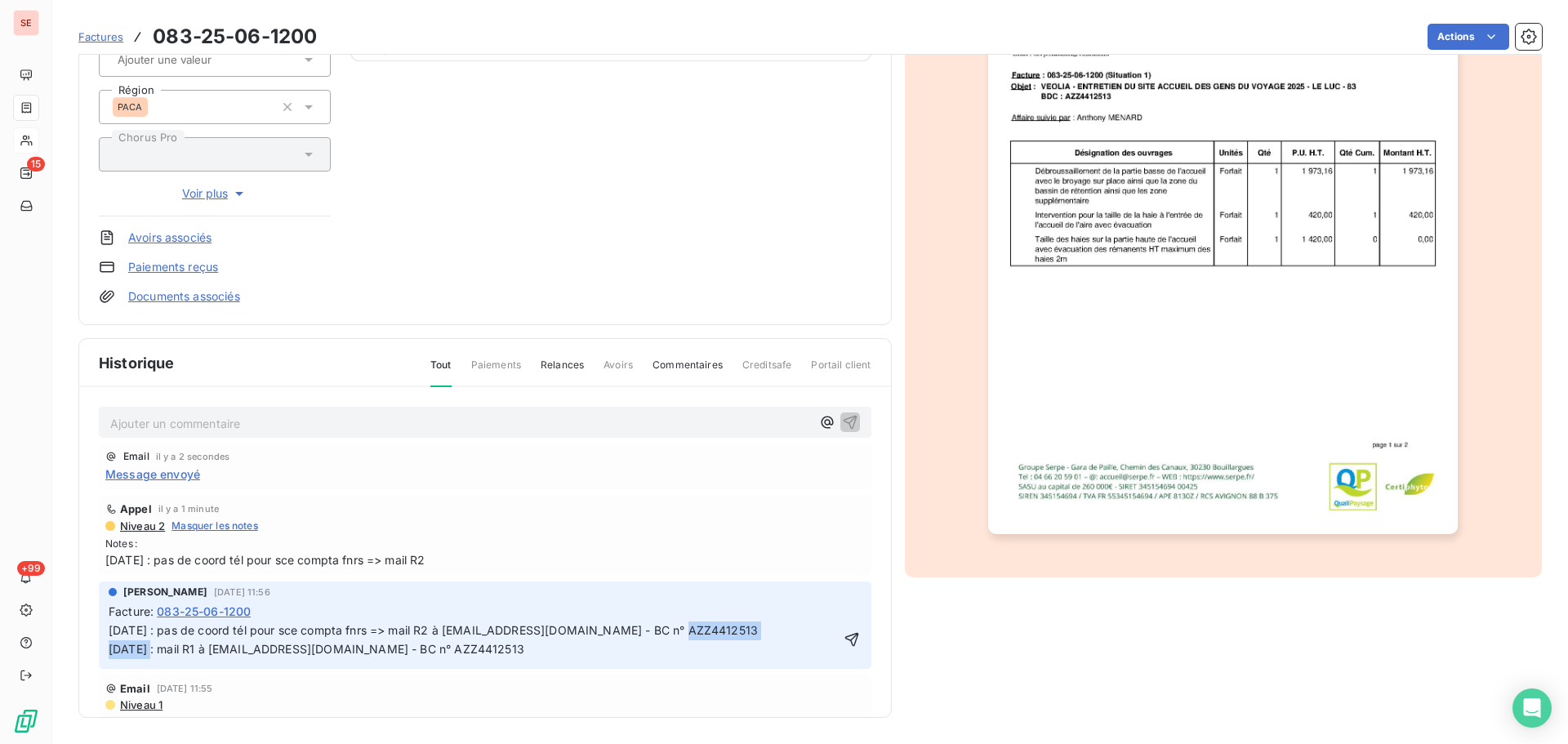
drag, startPoint x: 653, startPoint y: 632, endPoint x: 772, endPoint y: 624, distance: 119.3
click at [772, 624] on p "[DATE] : pas de coord tél pour sce compta fnrs => mail R2 à [EMAIL_ADDRESS][DOM…" at bounding box center [474, 640] width 731 height 37
click at [779, 631] on p "[DATE] : pas de coord tél pour sce compta fnrs => mail R2 à [EMAIL_ADDRESS][DOM…" at bounding box center [474, 640] width 731 height 37
drag, startPoint x: 777, startPoint y: 633, endPoint x: 651, endPoint y: 634, distance: 126.0
click at [651, 634] on p "[DATE] : pas de coord tél pour sce compta fnrs => mail R2 à [EMAIL_ADDRESS][DOM…" at bounding box center [474, 640] width 731 height 37
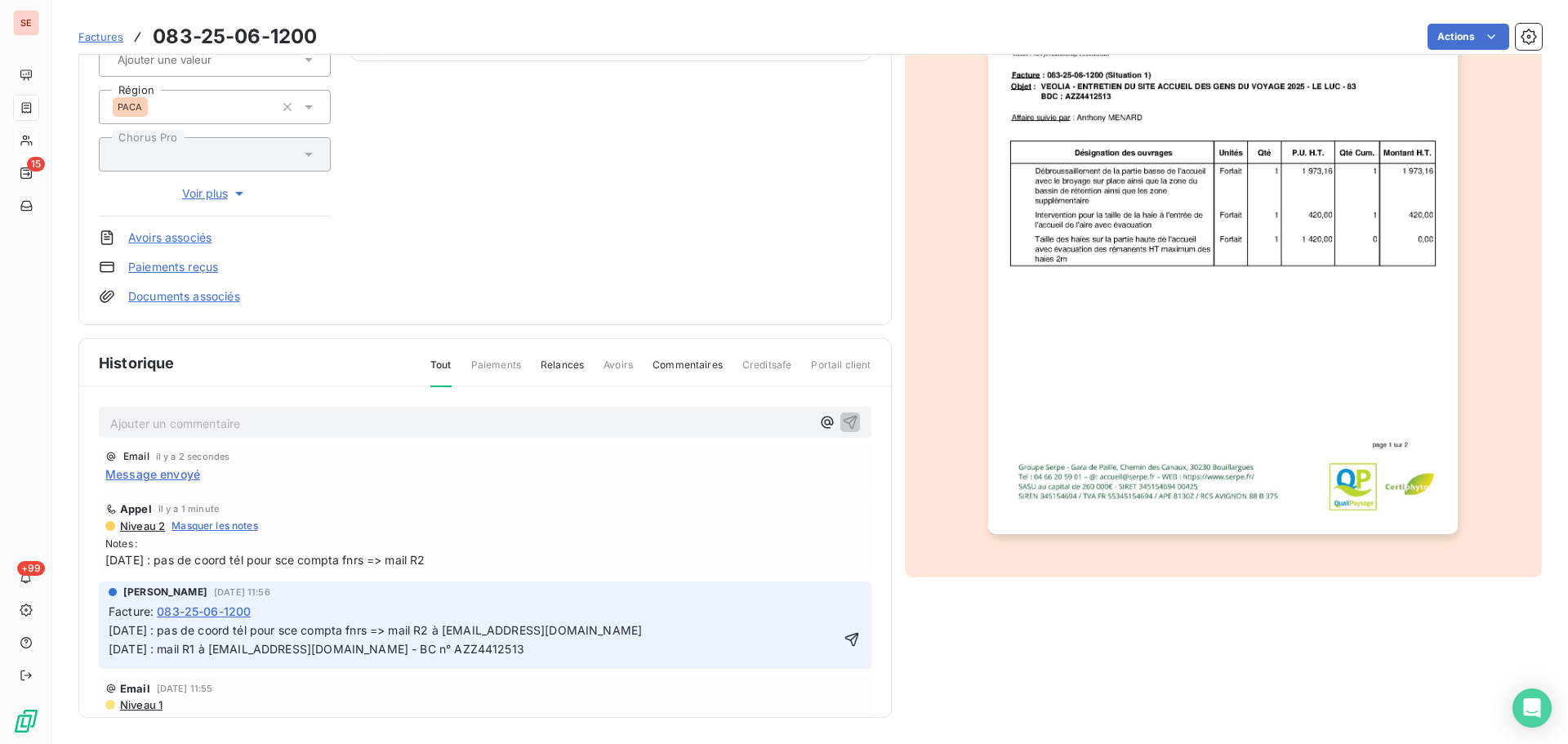
click at [593, 637] on span "[DATE] : pas de coord tél pour sce compta fnrs => mail R2 à [EMAIL_ADDRESS][DOM…" at bounding box center [375, 640] width 533 height 33
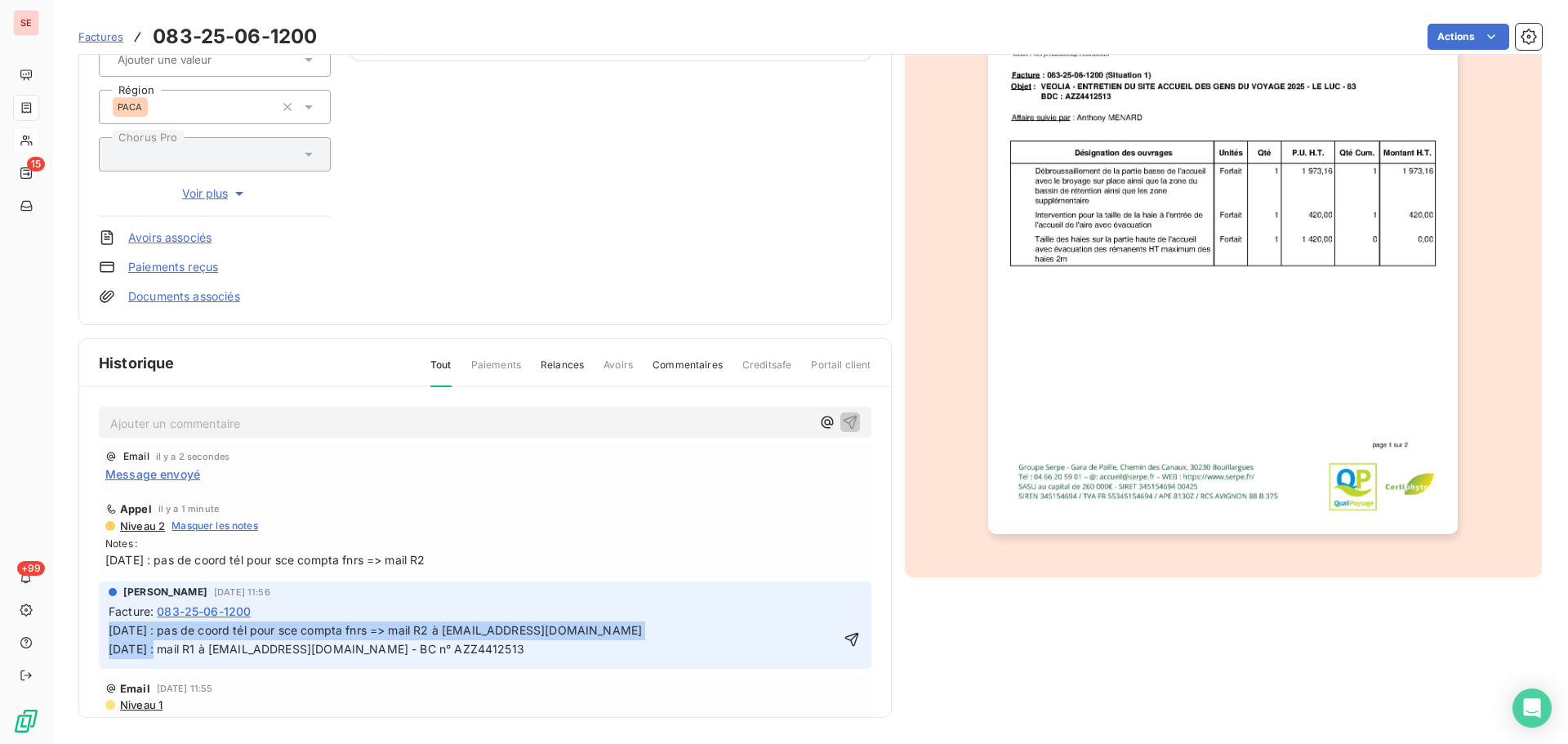
click at [593, 637] on span "[DATE] : pas de coord tél pour sce compta fnrs => mail R2 à [EMAIL_ADDRESS][DOM…" at bounding box center [375, 640] width 533 height 33
copy span "[DATE] : pas de coord tél pour sce compta fnrs => mail R2 à [EMAIL_ADDRESS][DOM…"
click at [844, 637] on icon "button" at bounding box center [851, 639] width 17 height 17
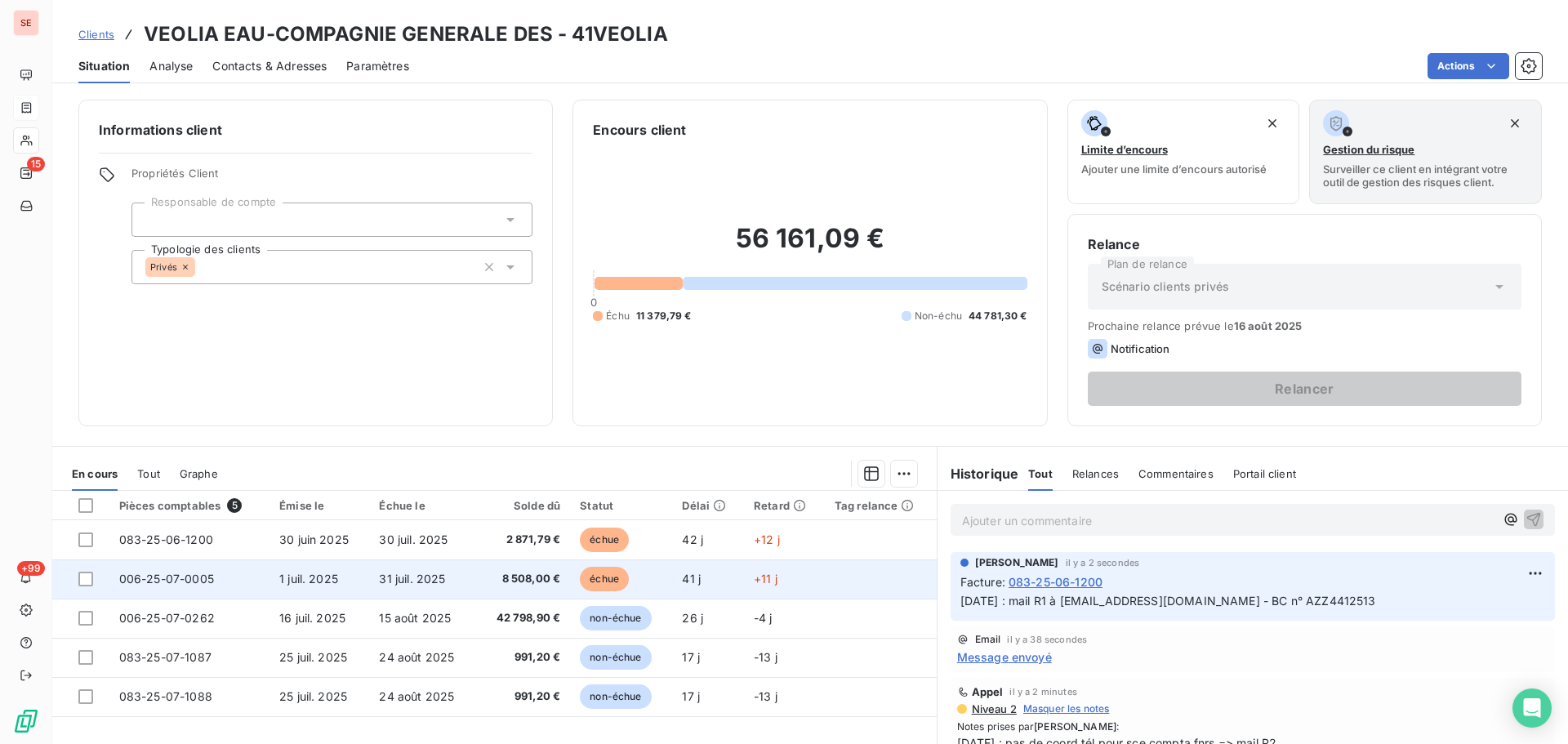
click at [335, 581] on span "1 juil. 2025" at bounding box center [309, 579] width 59 height 14
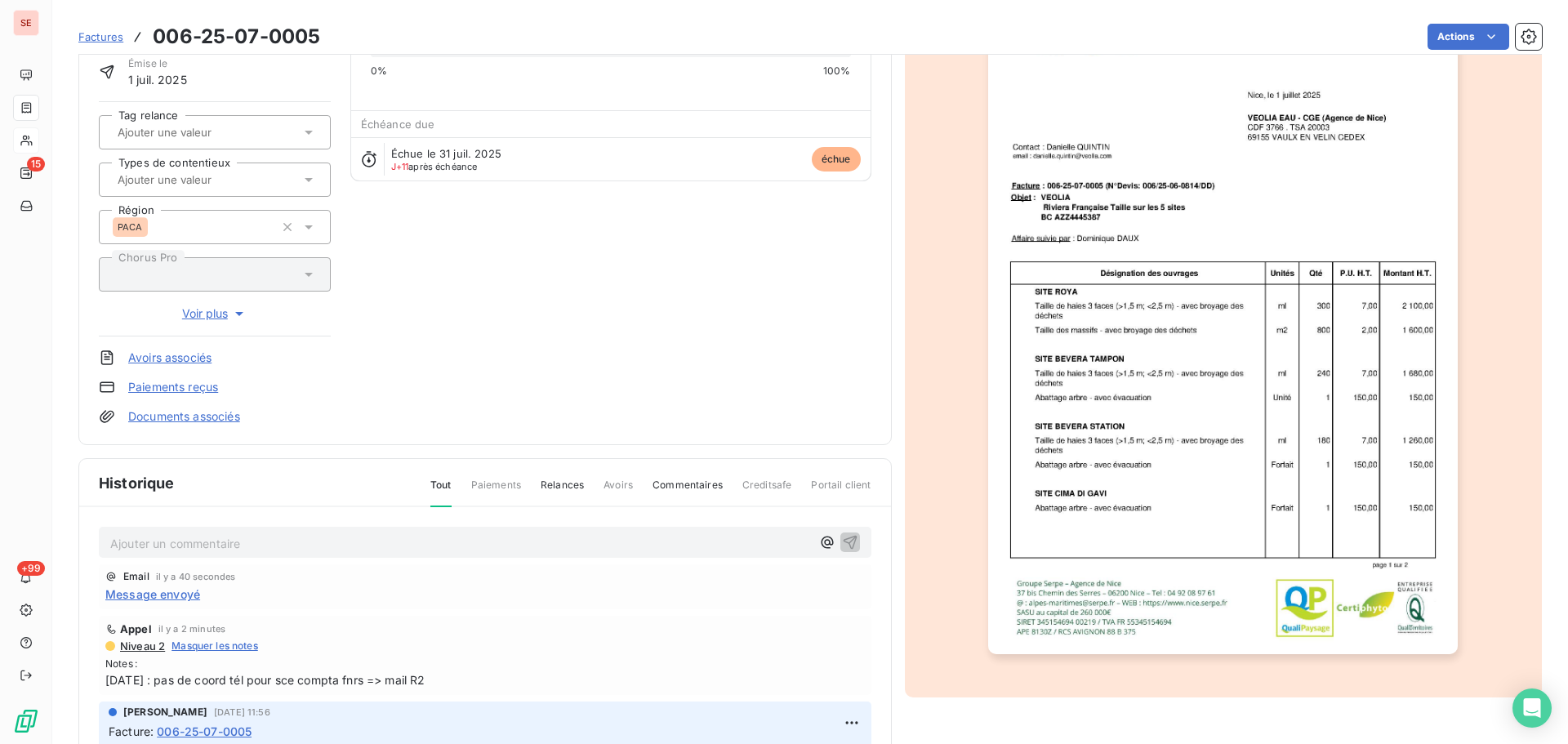
scroll to position [238, 0]
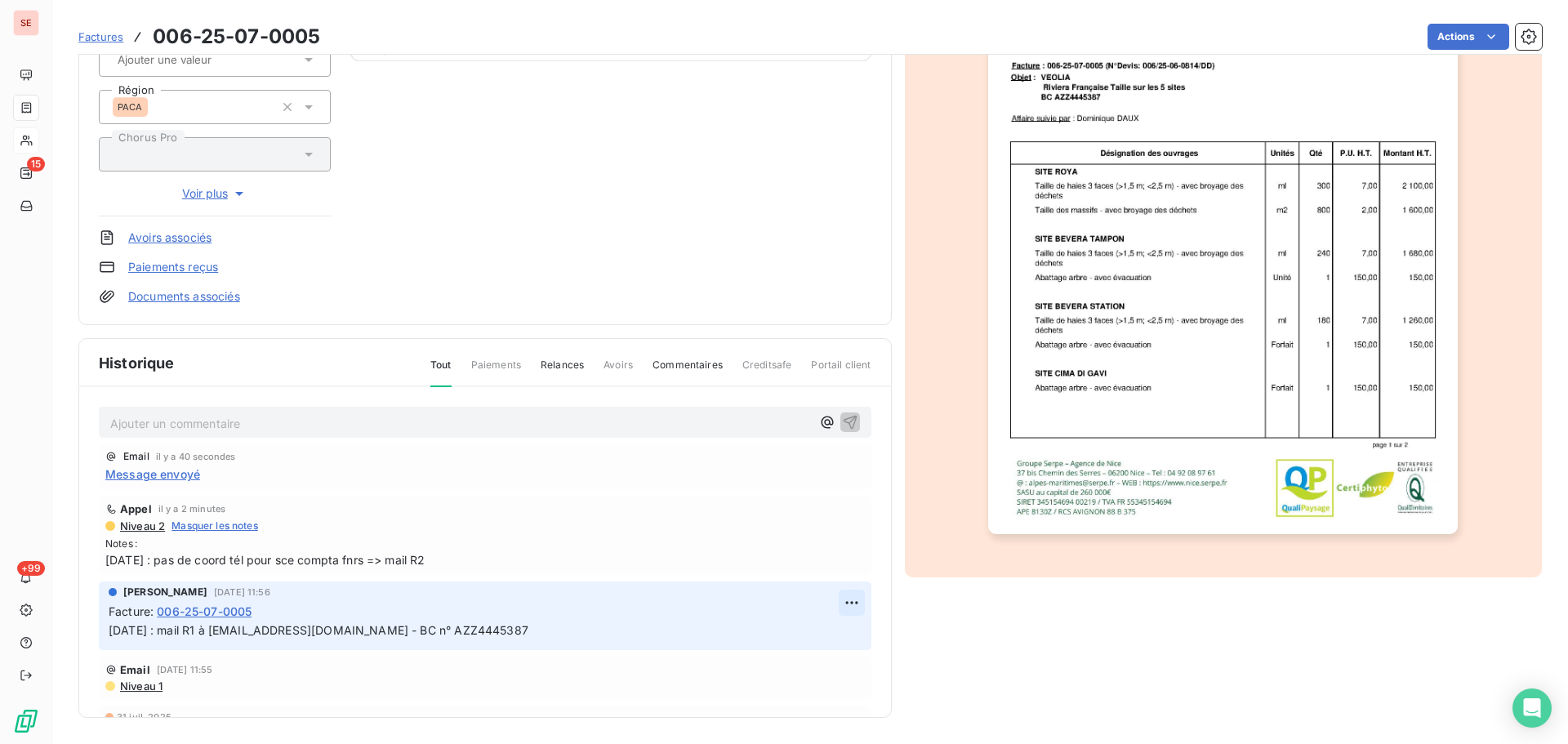
click at [833, 609] on html "SE 15 +99 Factures 006-25-07-0005 Actions VEOLIA EAU-COMPAGNIE GENERALE DES 41V…" at bounding box center [784, 372] width 1568 height 744
drag, startPoint x: 824, startPoint y: 633, endPoint x: 651, endPoint y: 639, distance: 173.1
click at [824, 632] on div "Editer" at bounding box center [793, 639] width 91 height 26
click at [110, 628] on span "[DATE] : mail R1 à [EMAIL_ADDRESS][DOMAIN_NAME] - BC n° AZZ4445387" at bounding box center [318, 630] width 420 height 14
click at [111, 628] on p "[DATE] : mail R1 à [EMAIL_ADDRESS][DOMAIN_NAME] - BC n° AZZ4445387" at bounding box center [474, 631] width 731 height 19
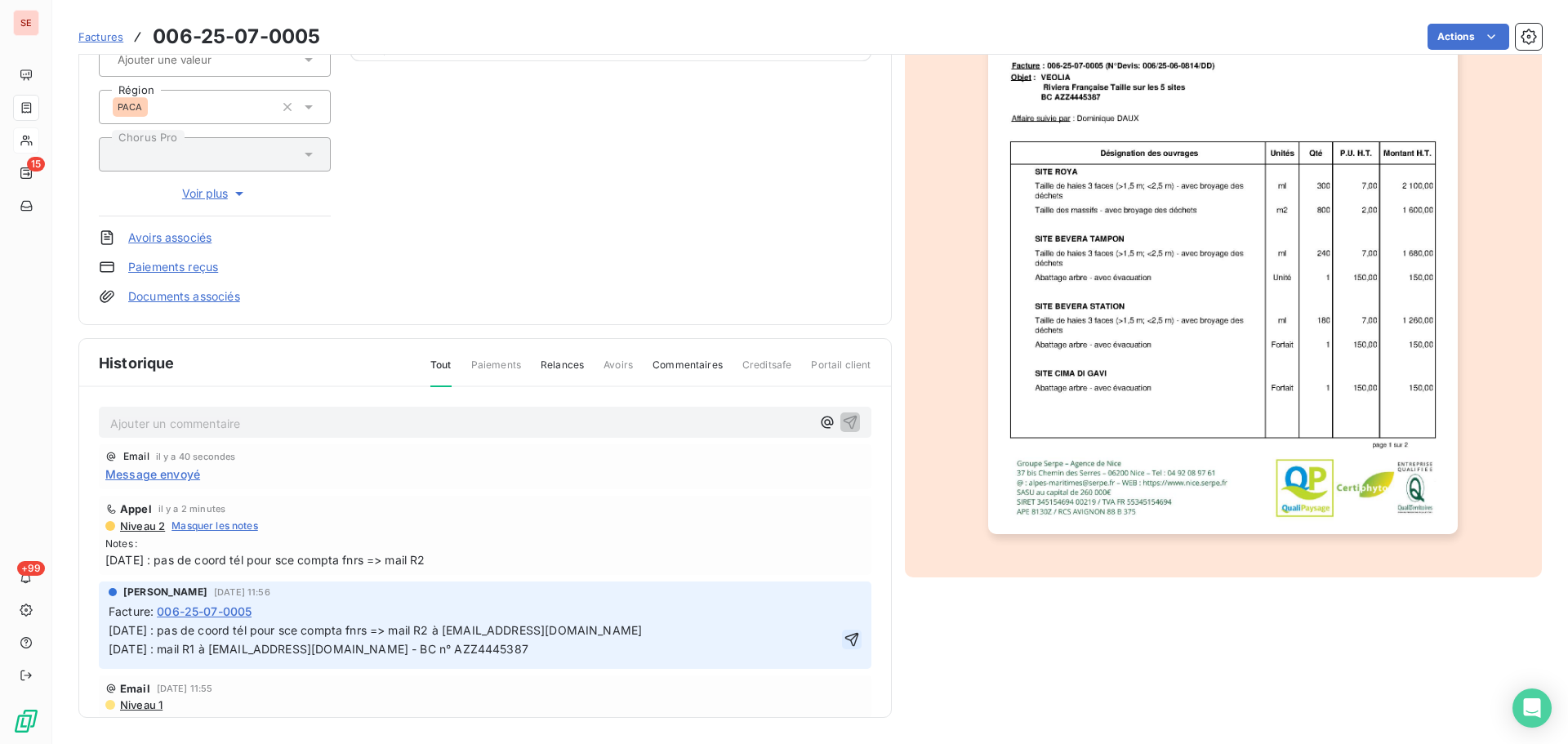
click at [844, 633] on icon "button" at bounding box center [851, 639] width 17 height 17
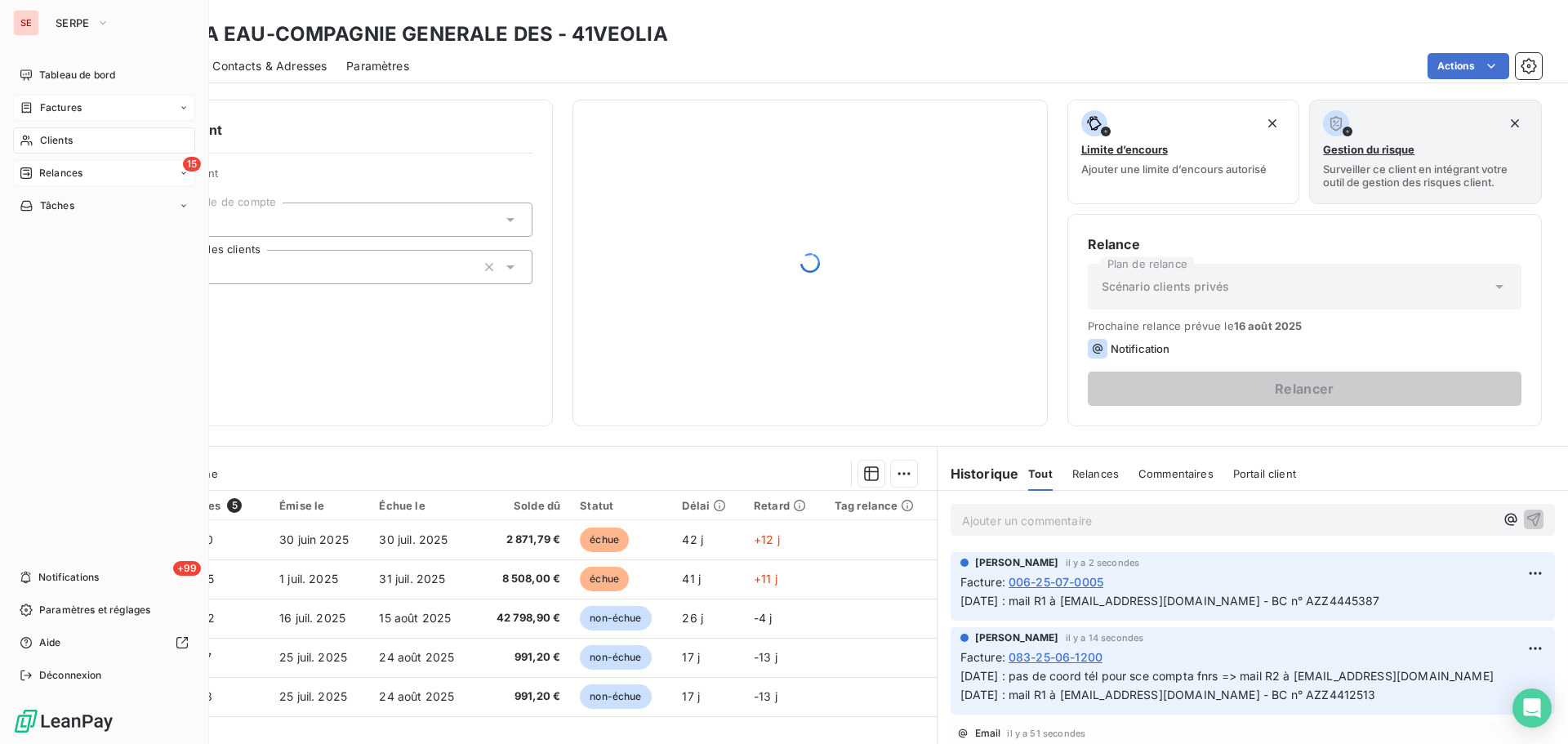
click at [67, 172] on span "Relances" at bounding box center [61, 173] width 43 height 15
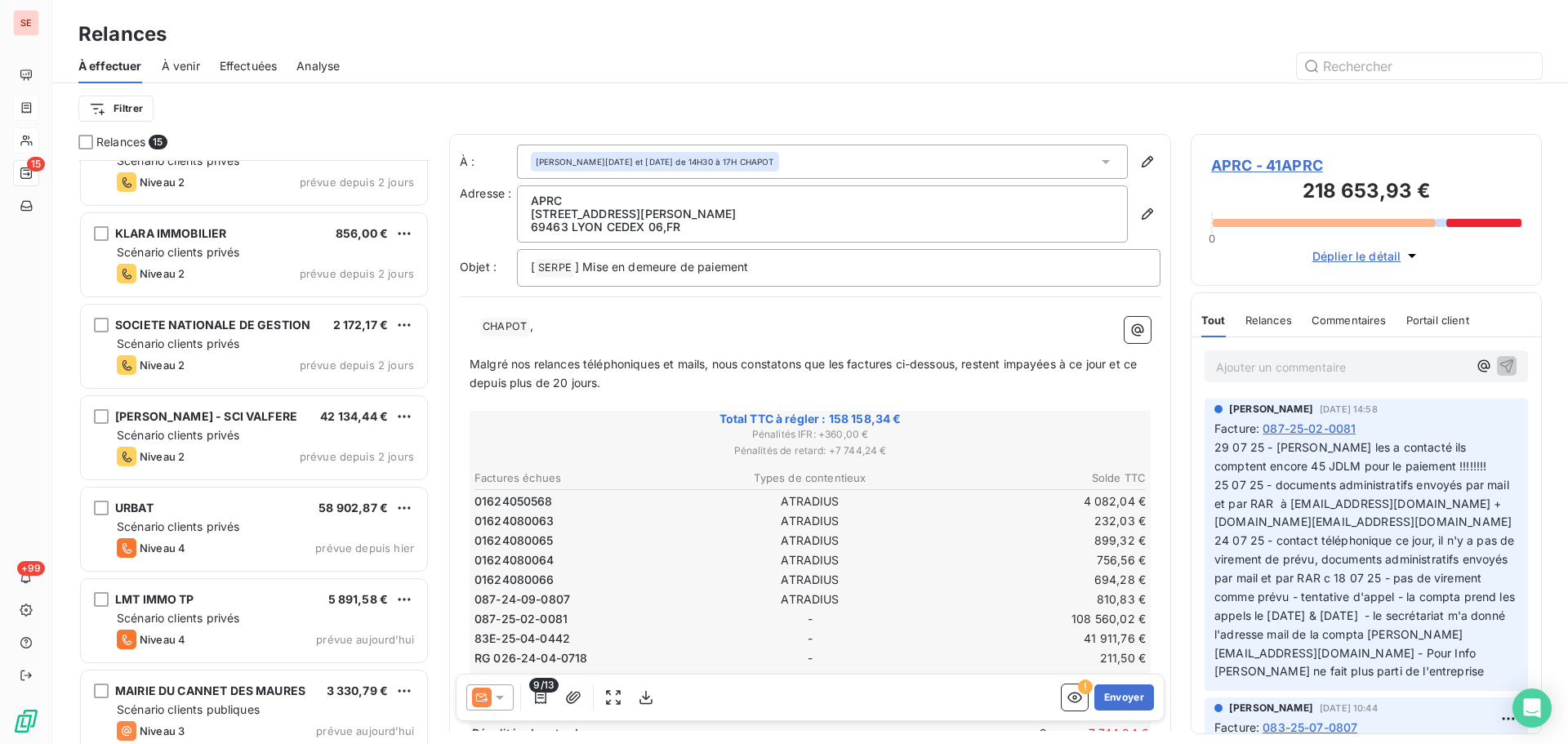
scroll to position [788, 0]
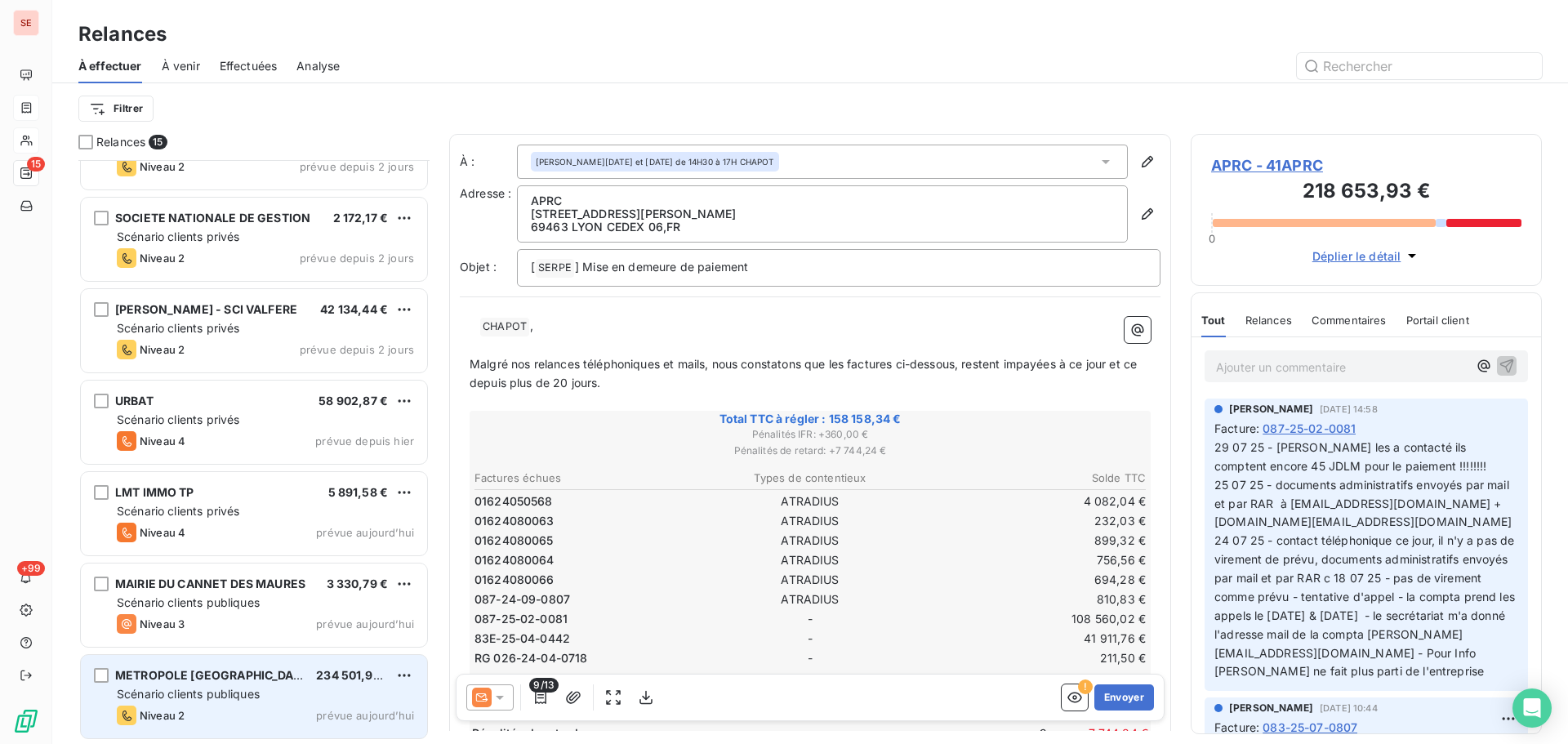
click at [222, 684] on div "METROPOLE [GEOGRAPHIC_DATA] 234 501,90 € Scénario clients publiques Niveau 2 pr…" at bounding box center [254, 696] width 346 height 83
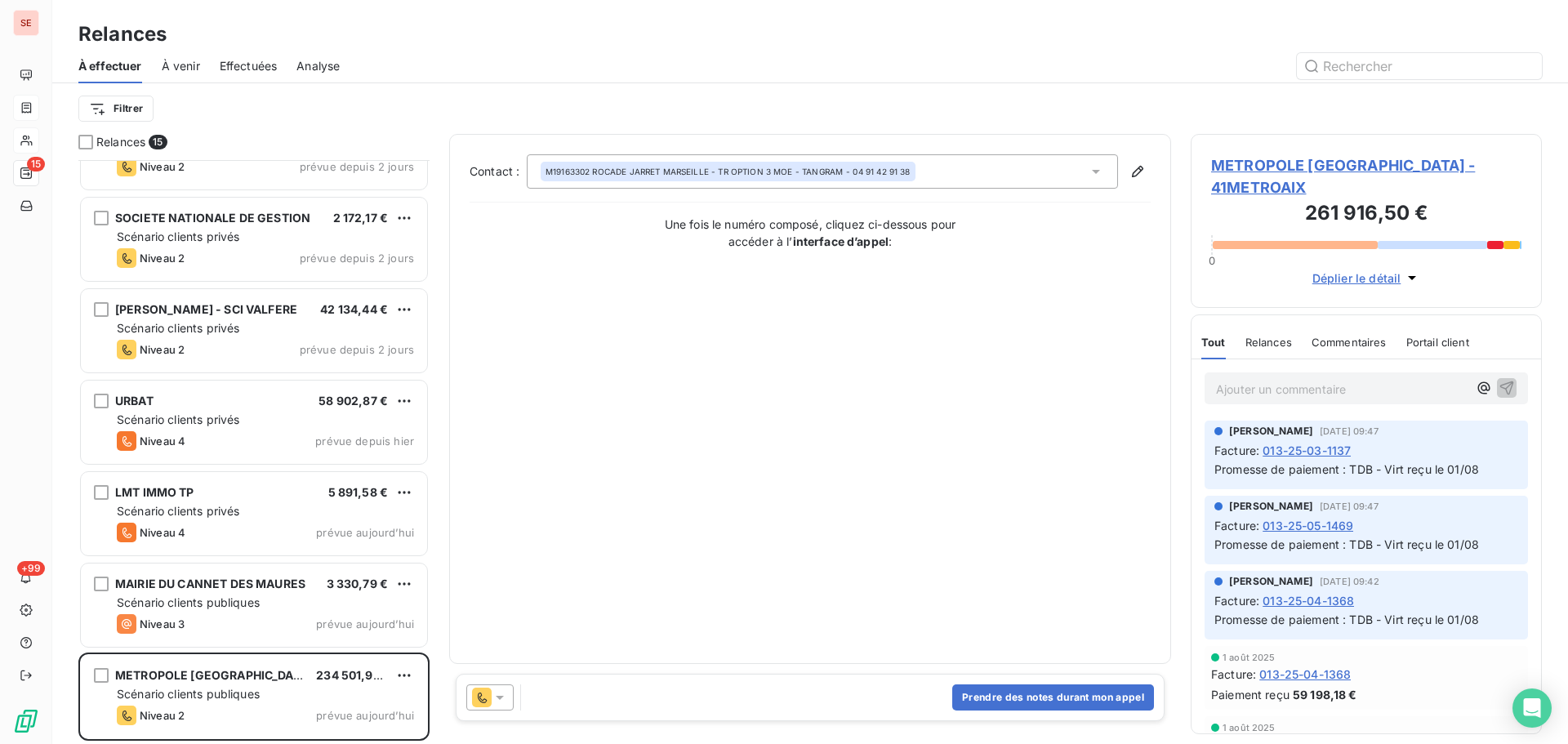
click at [1329, 158] on span "METROPOLE [GEOGRAPHIC_DATA] - 41METROAIX" at bounding box center [1366, 176] width 310 height 44
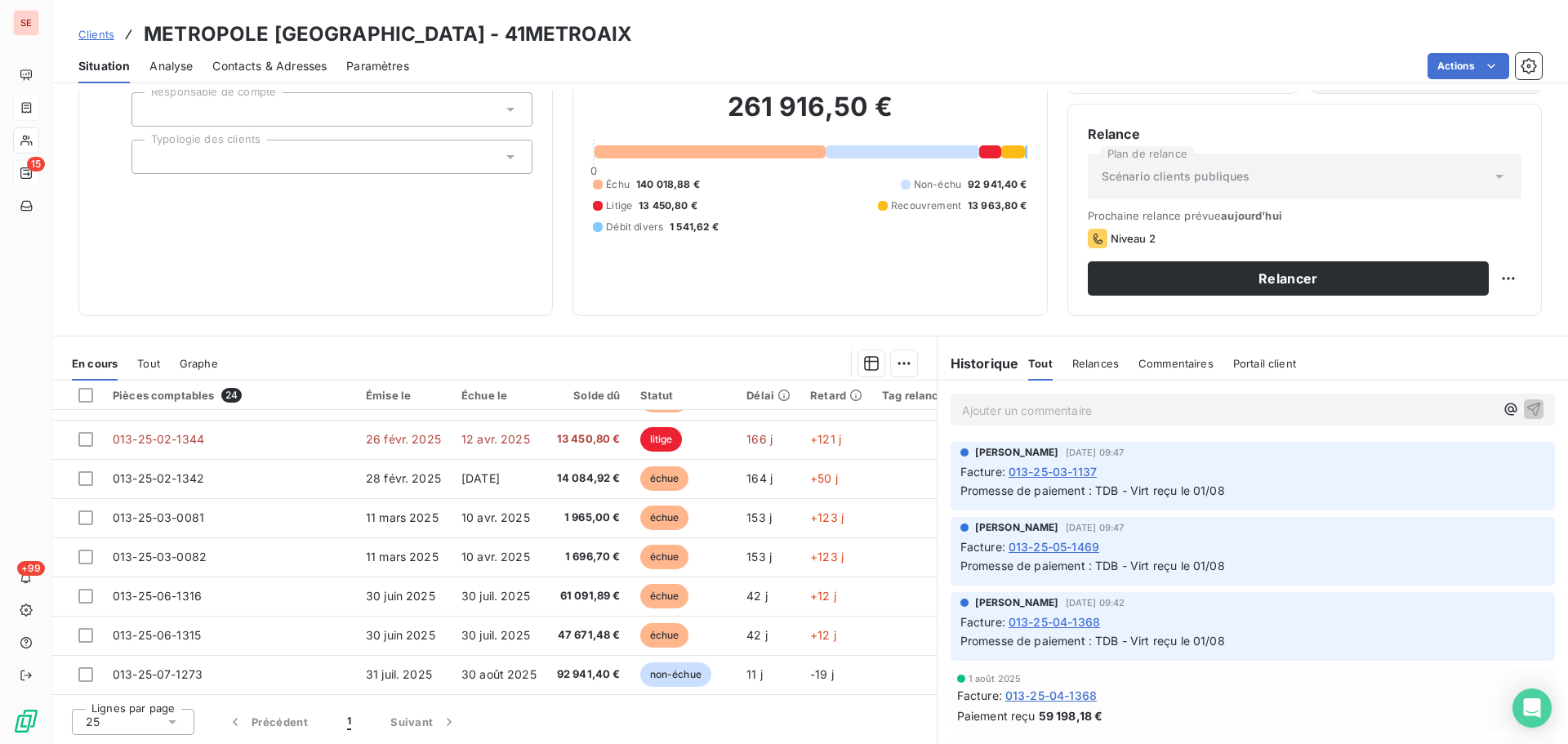
scroll to position [663, 0]
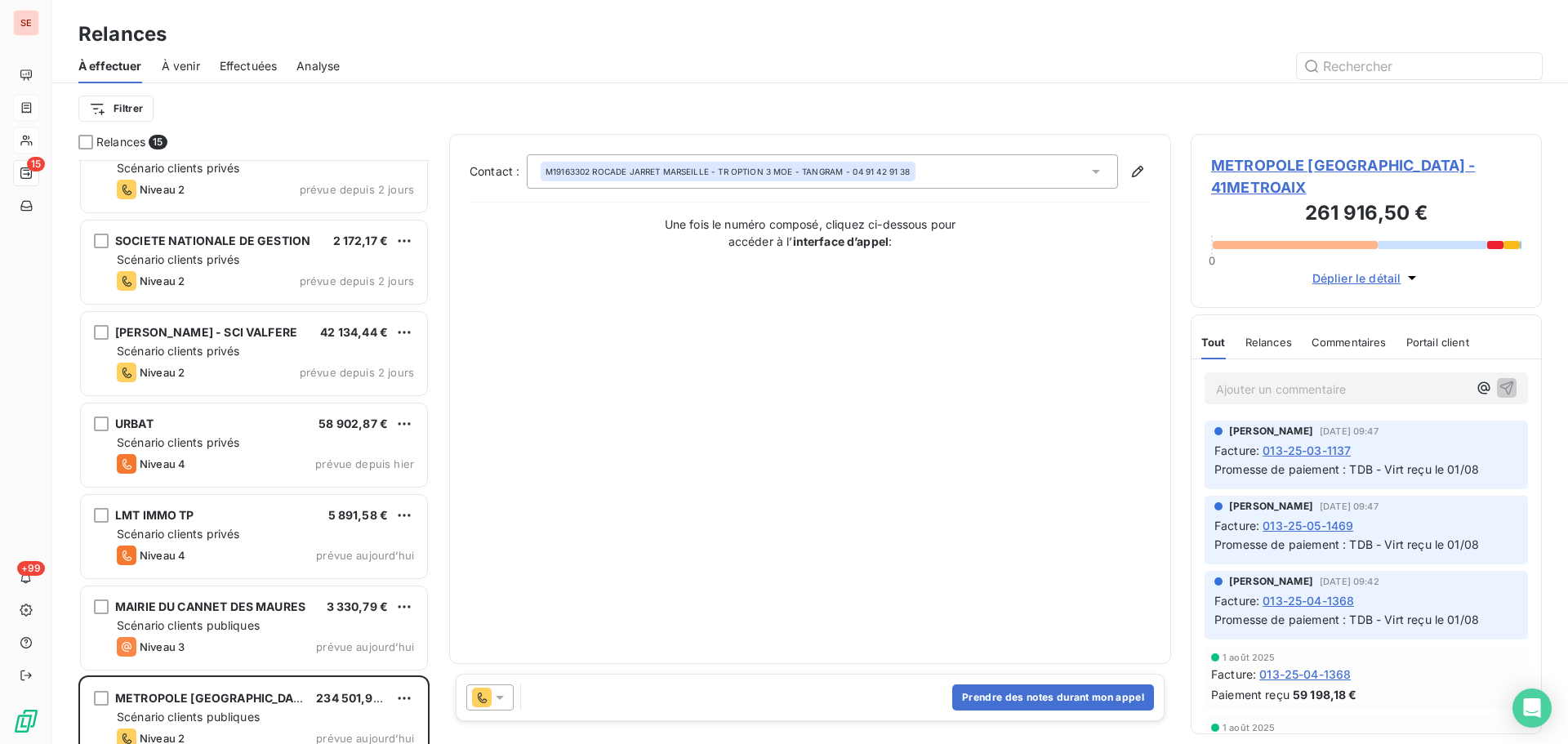
scroll to position [788, 0]
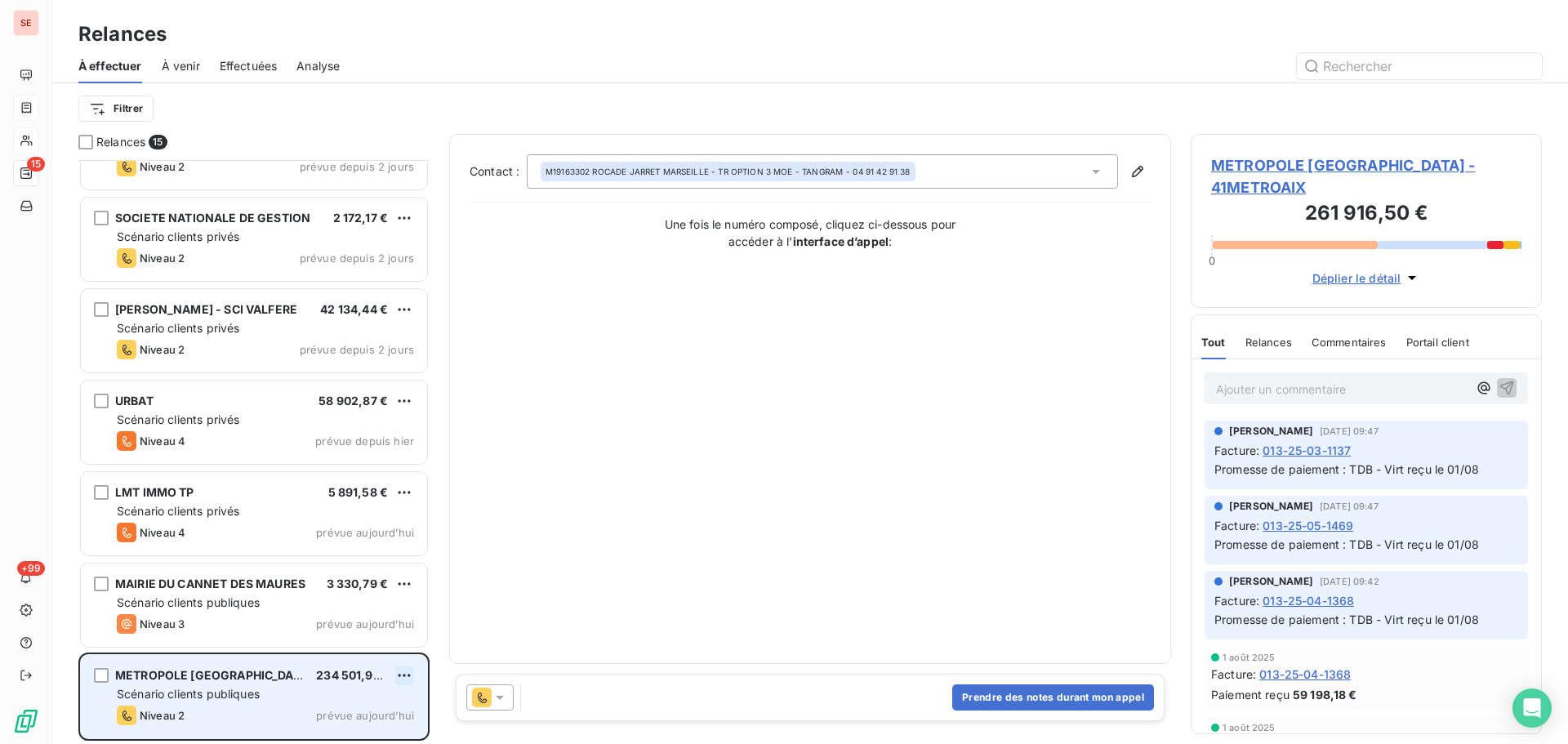
click at [410, 672] on html "SE 15 +99 Relances À effectuer À venir Effectuées Analyse Filtrer Relances 15 A…" at bounding box center [784, 372] width 1568 height 744
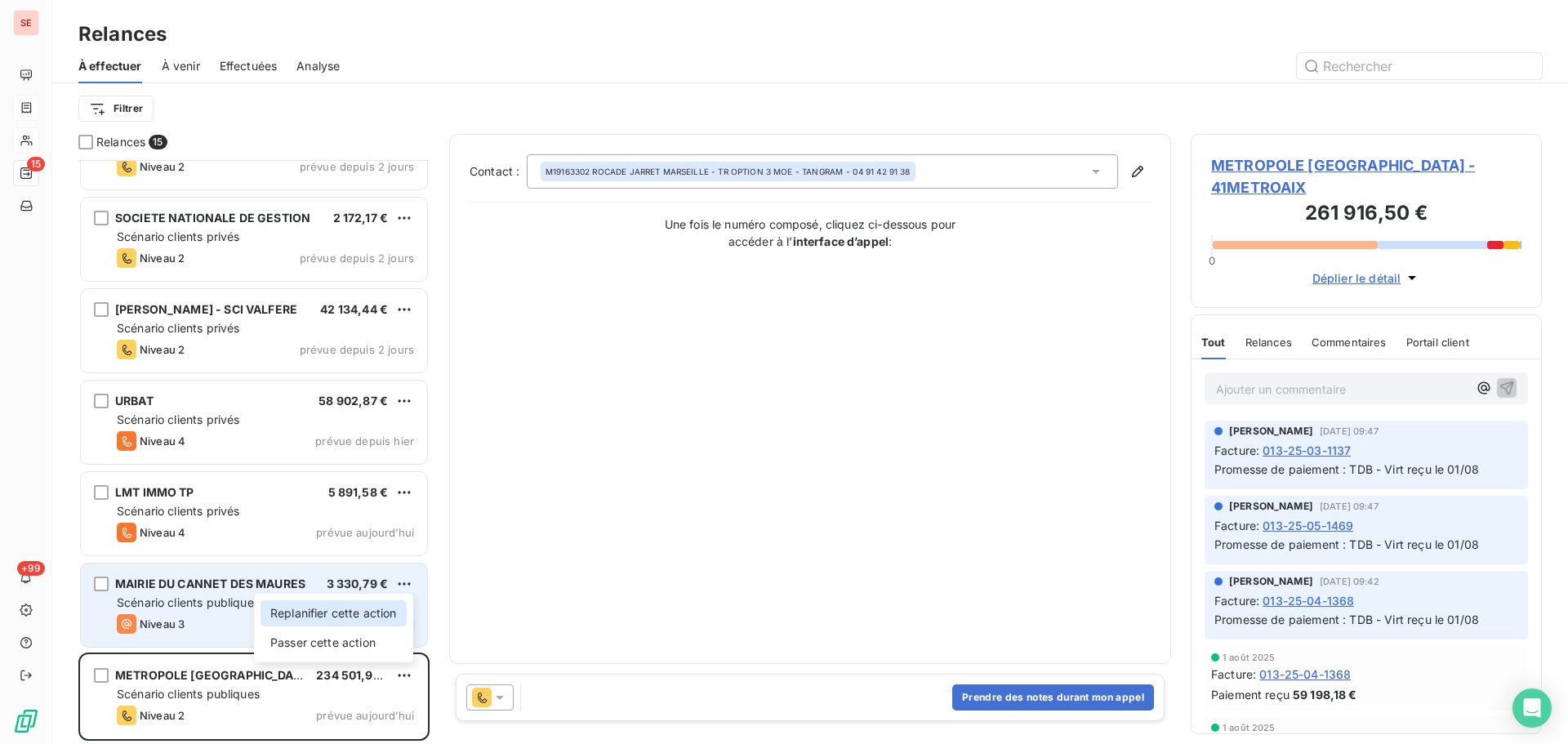
click at [380, 613] on div "Replanifier cette action" at bounding box center [334, 613] width 146 height 26
select select "7"
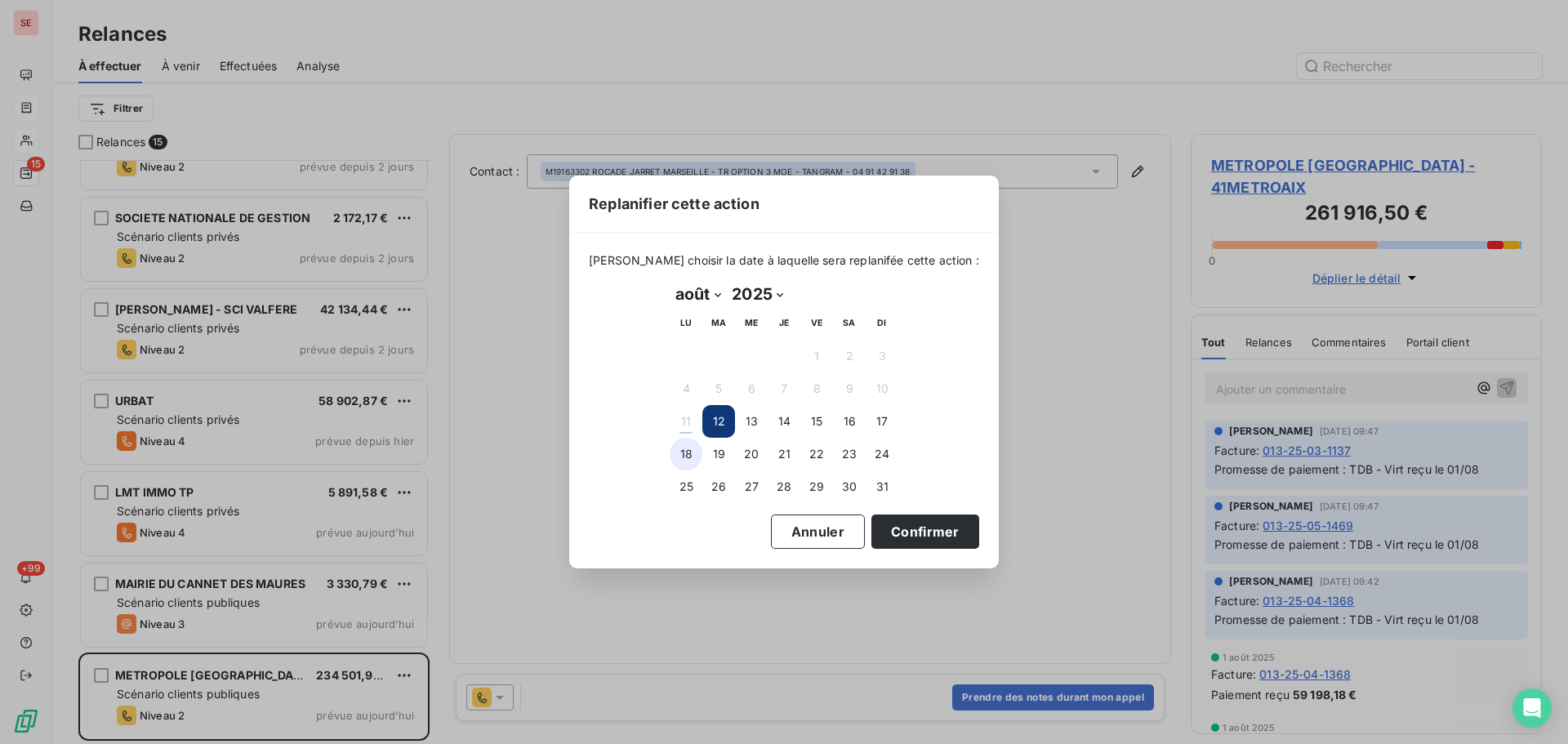
click at [691, 450] on button "18" at bounding box center [686, 454] width 33 height 33
click at [908, 537] on button "Confirmer" at bounding box center [925, 531] width 108 height 34
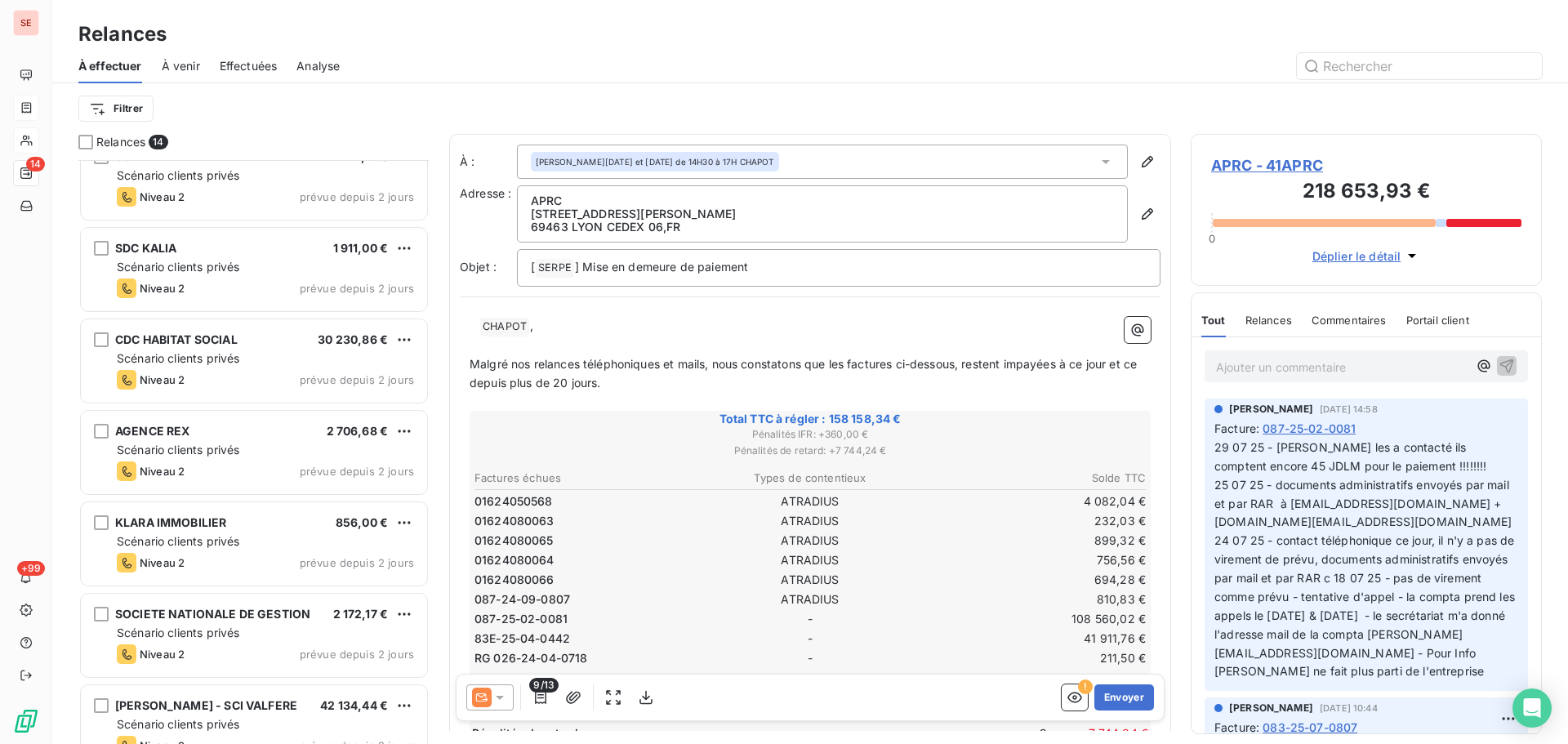
scroll to position [409, 0]
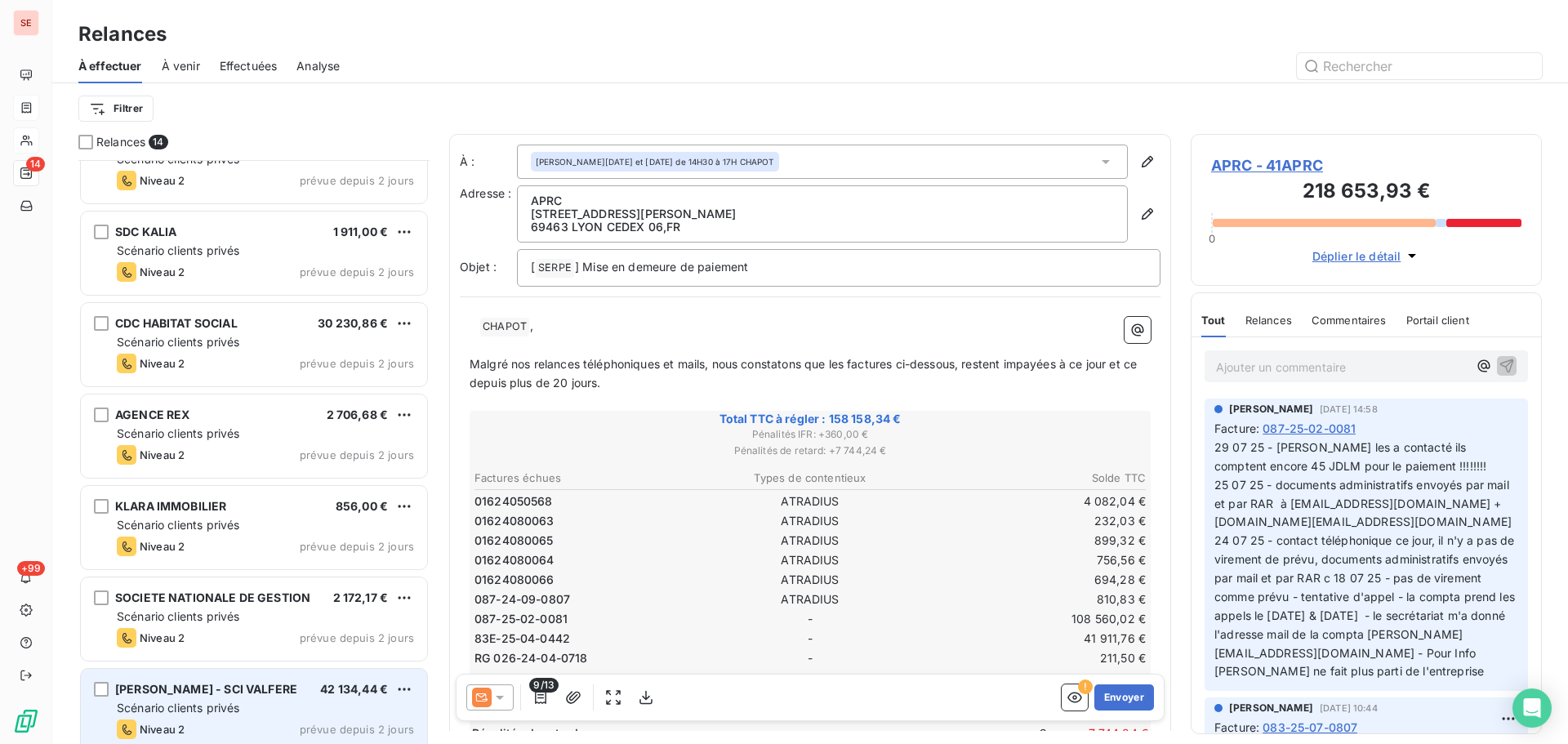
click at [193, 698] on div "[PERSON_NAME] - SCI VALFERE 42 134,44 € Scénario clients privés Niveau 2 prévue…" at bounding box center [254, 710] width 346 height 83
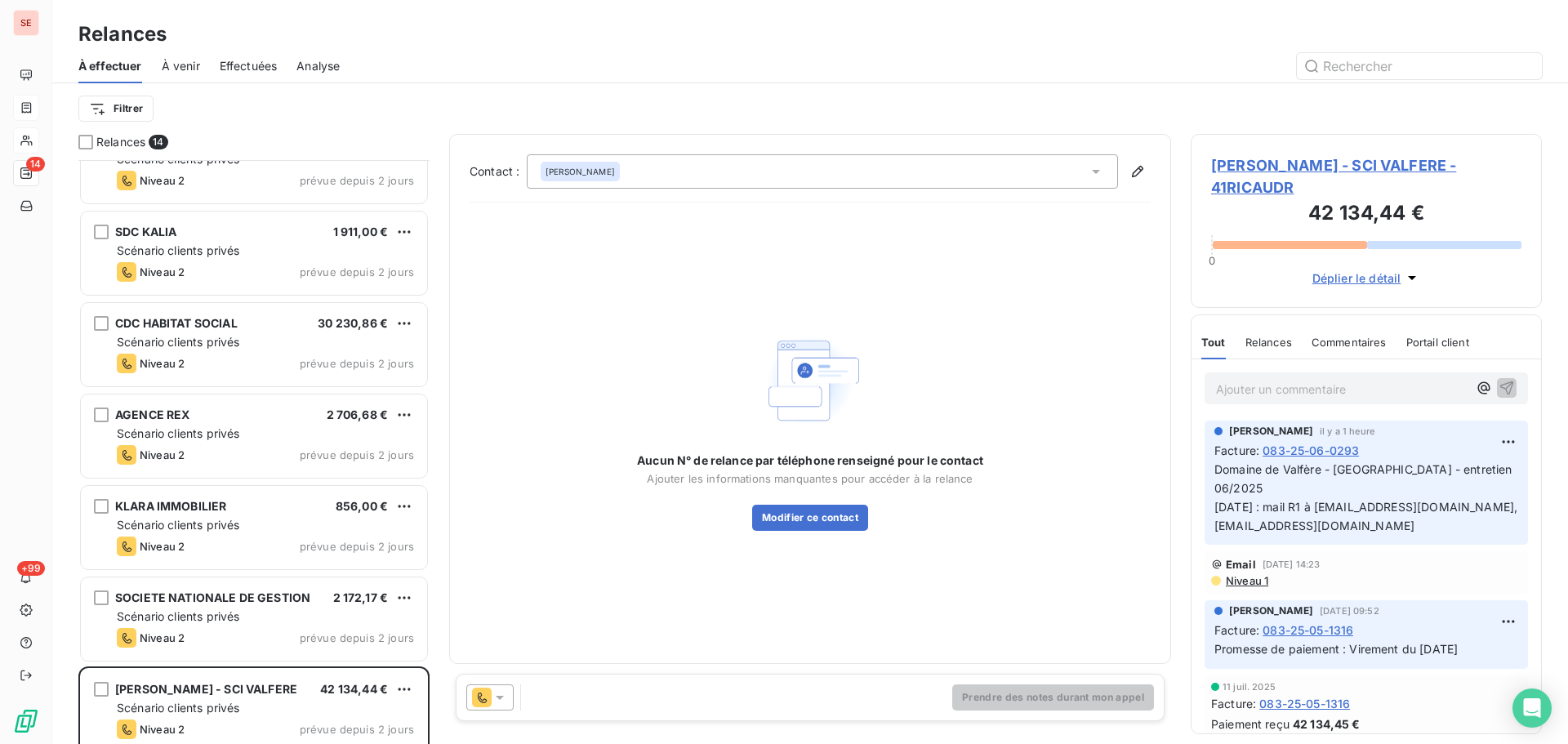
click at [1264, 165] on span "[PERSON_NAME] - SCI VALFERE - 41RICAUDR" at bounding box center [1366, 176] width 310 height 44
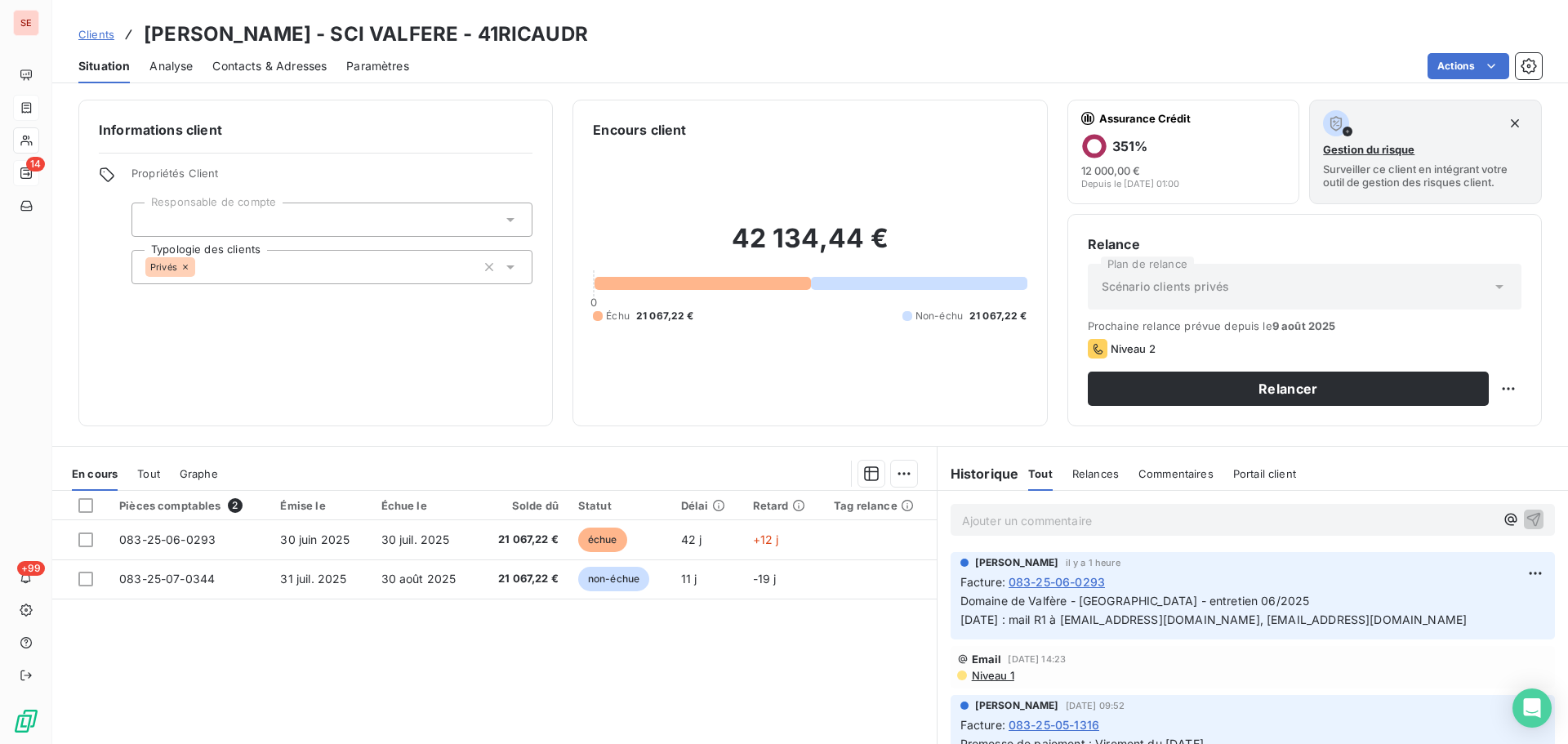
click at [289, 66] on span "Contacts & Adresses" at bounding box center [270, 66] width 115 height 17
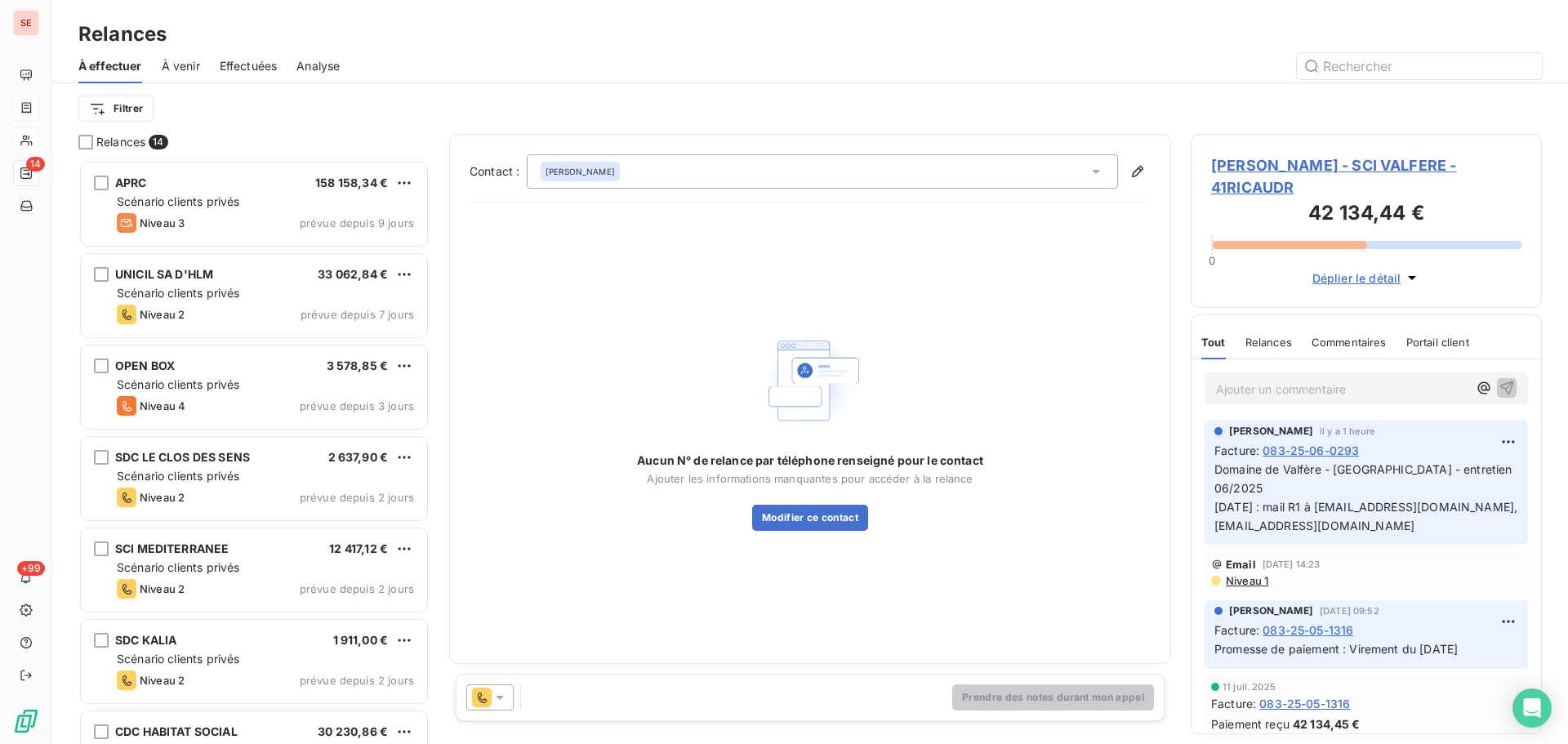
scroll to position [572, 339]
click at [1348, 158] on span "[PERSON_NAME] - SCI VALFERE - 41RICAUDR" at bounding box center [1366, 176] width 310 height 44
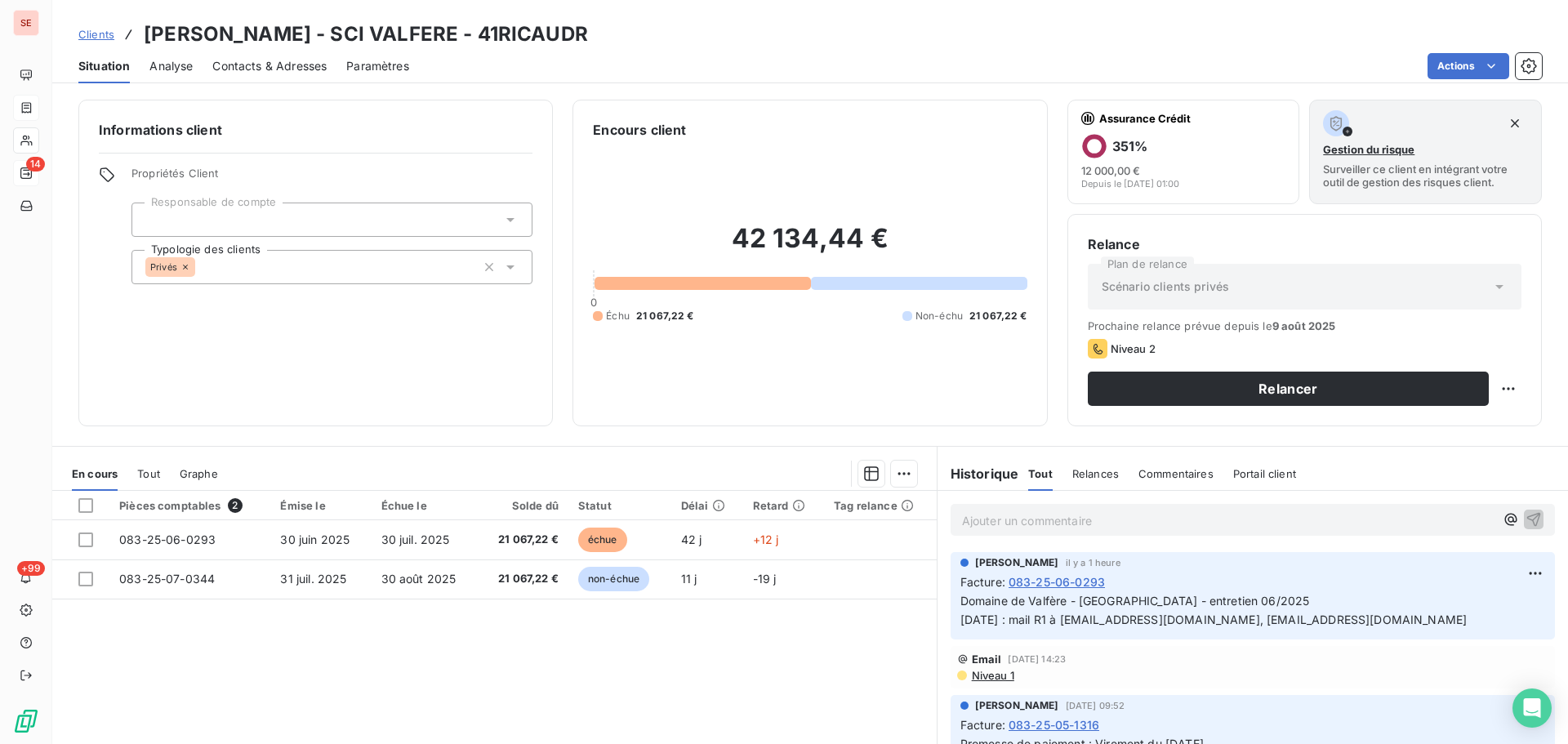
click at [390, 701] on div "Pièces comptables 2 Émise le Échue le Solde dû Statut Délai Retard Tag relance …" at bounding box center [494, 648] width 884 height 315
click at [1495, 394] on html "SE 14 +99 Clients [PERSON_NAME] - SCI VALFERE - 41RICAUDR Situation Analyse Con…" at bounding box center [784, 372] width 1568 height 744
click at [1483, 425] on div "Replanifier cette action" at bounding box center [1429, 424] width 146 height 26
select select "7"
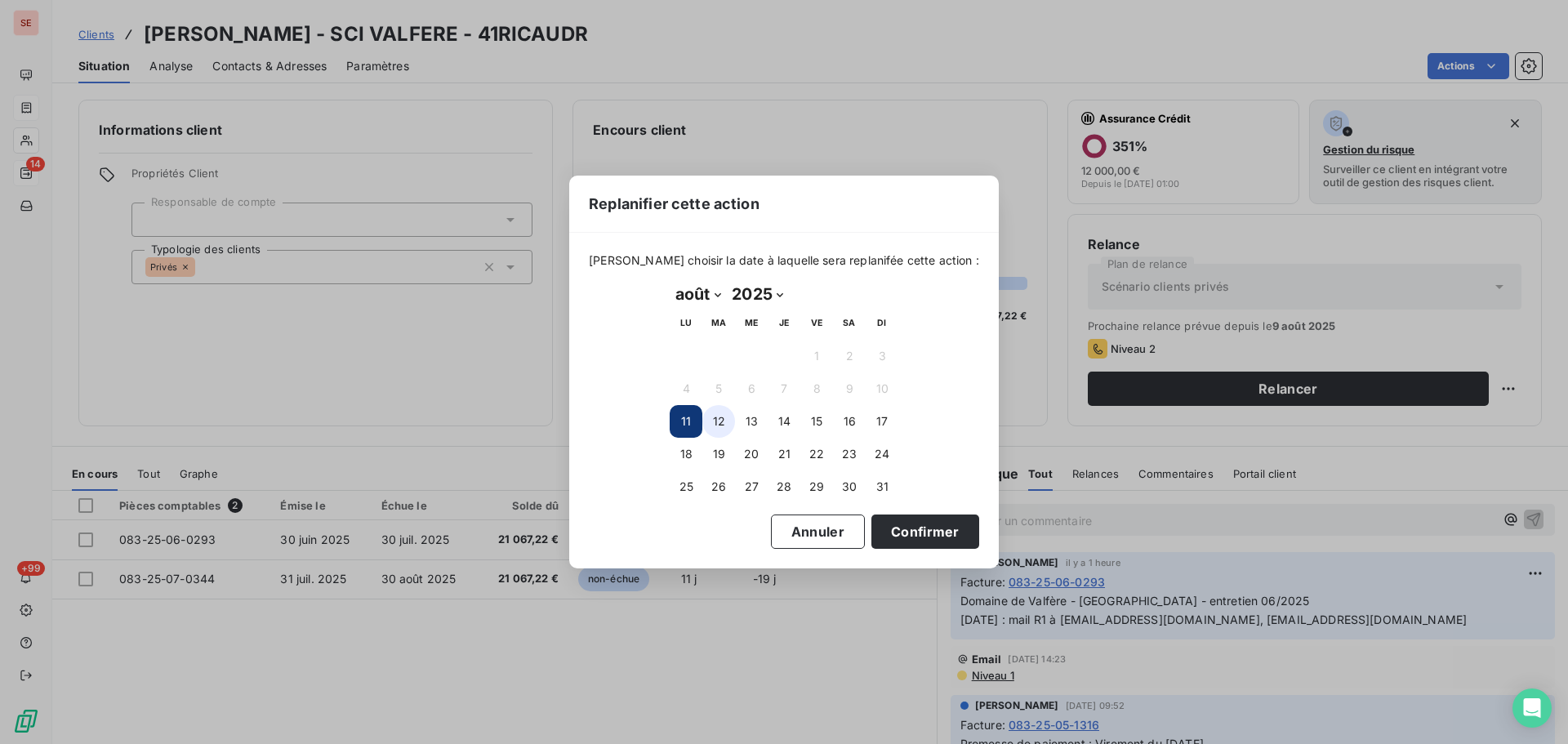
click at [720, 424] on button "12" at bounding box center [719, 422] width 33 height 33
click at [892, 528] on button "Confirmer" at bounding box center [925, 531] width 108 height 34
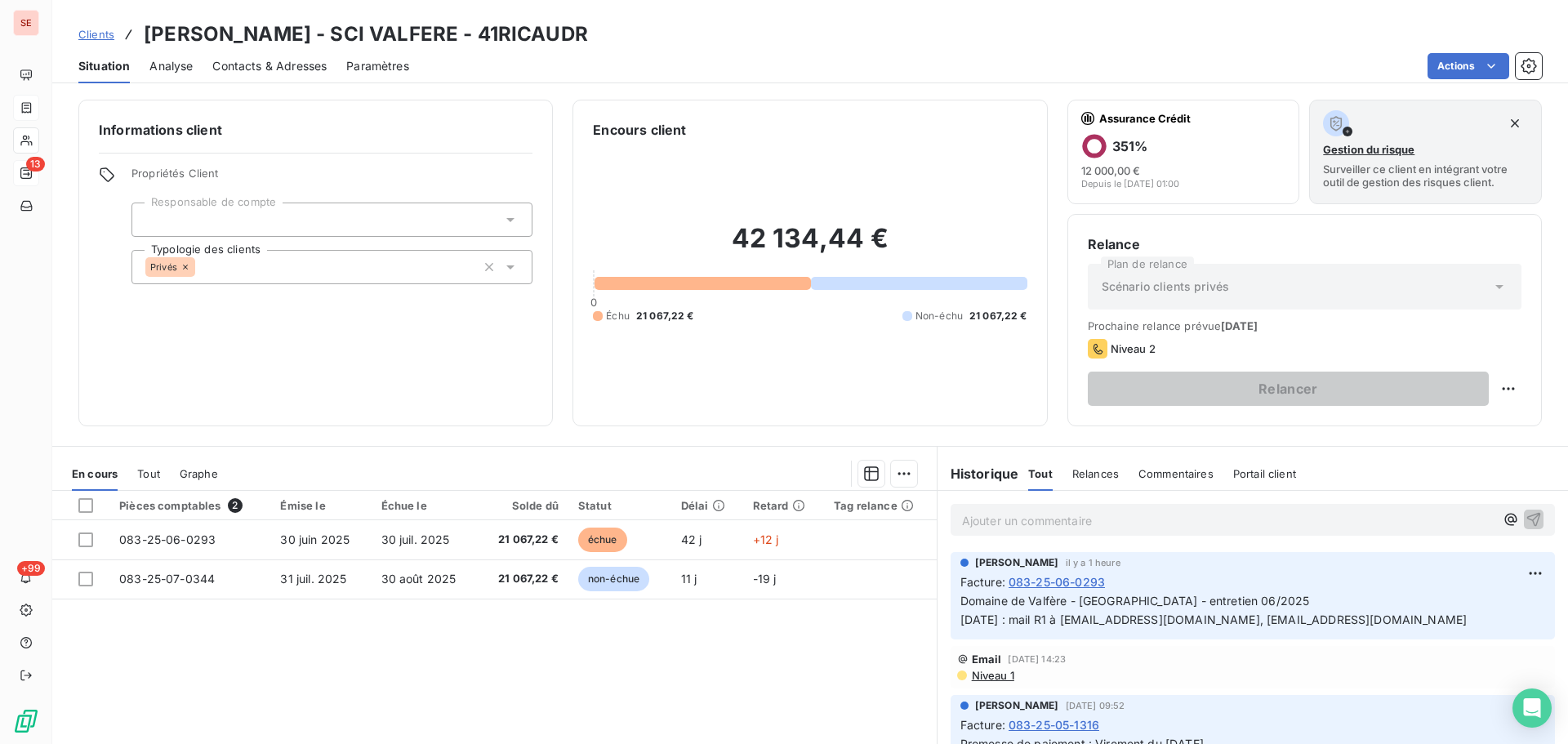
click at [623, 652] on div "Pièces comptables 2 Émise le Échue le Solde dû Statut Délai Retard Tag relance …" at bounding box center [494, 648] width 884 height 315
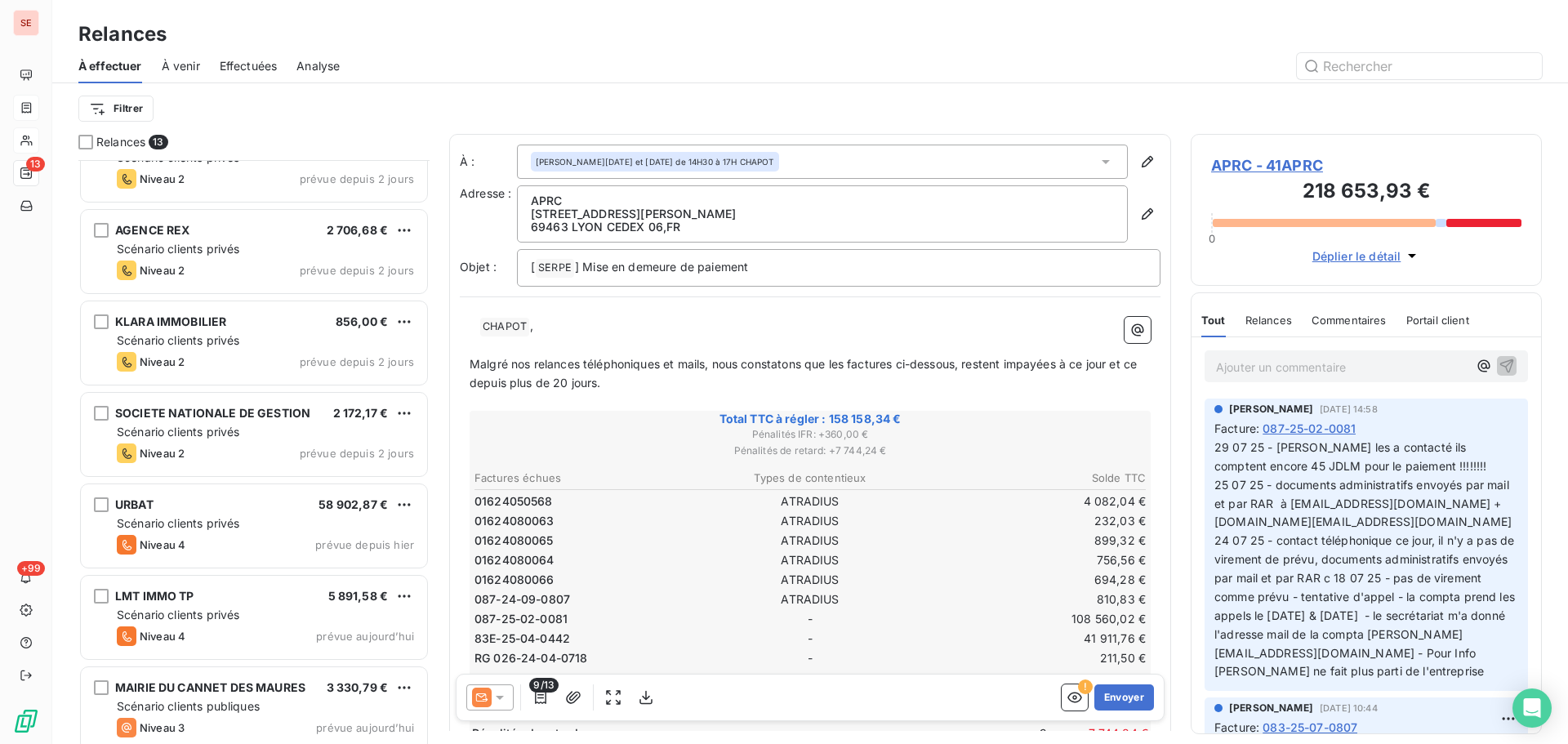
scroll to position [606, 0]
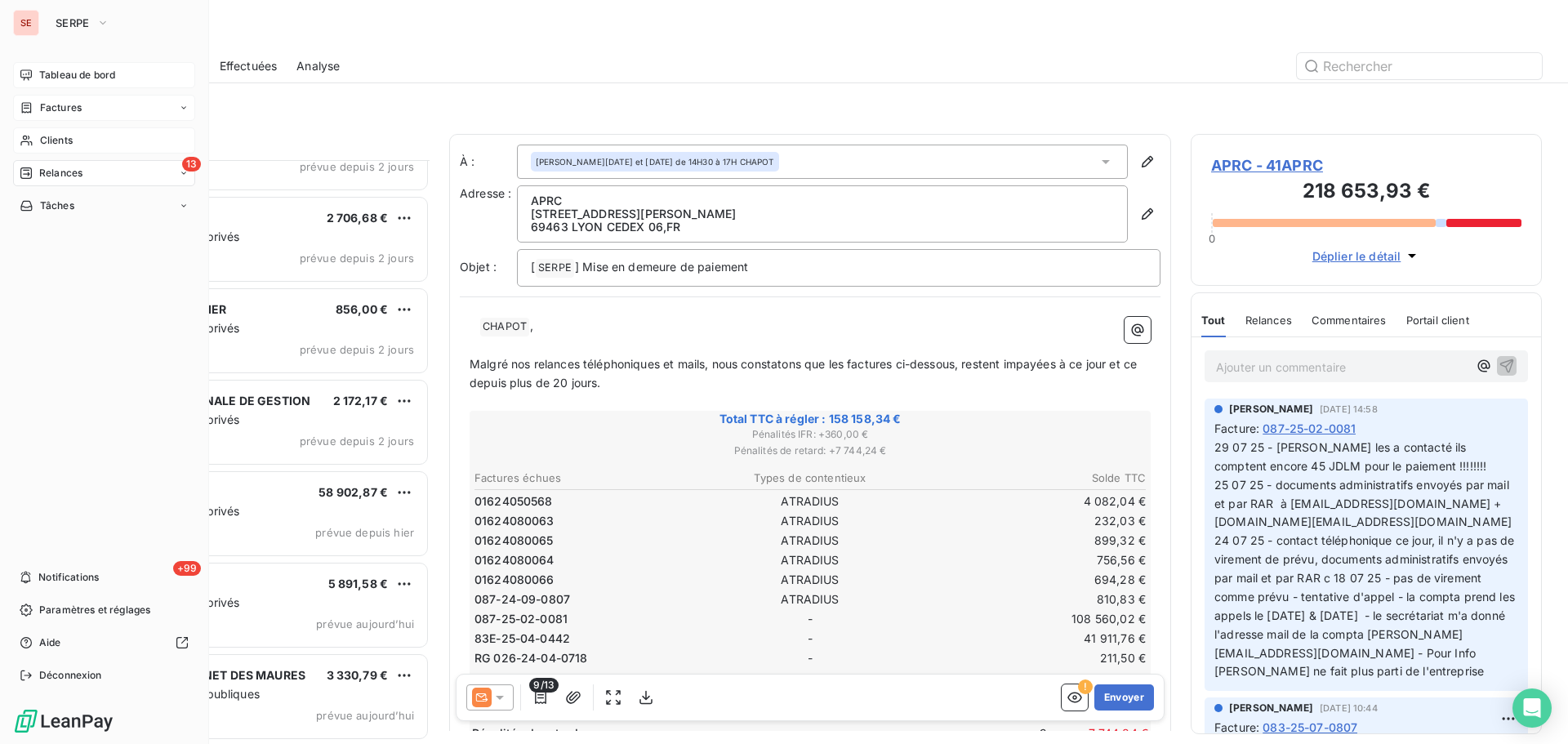
click at [71, 69] on span "Tableau de bord" at bounding box center [77, 75] width 76 height 15
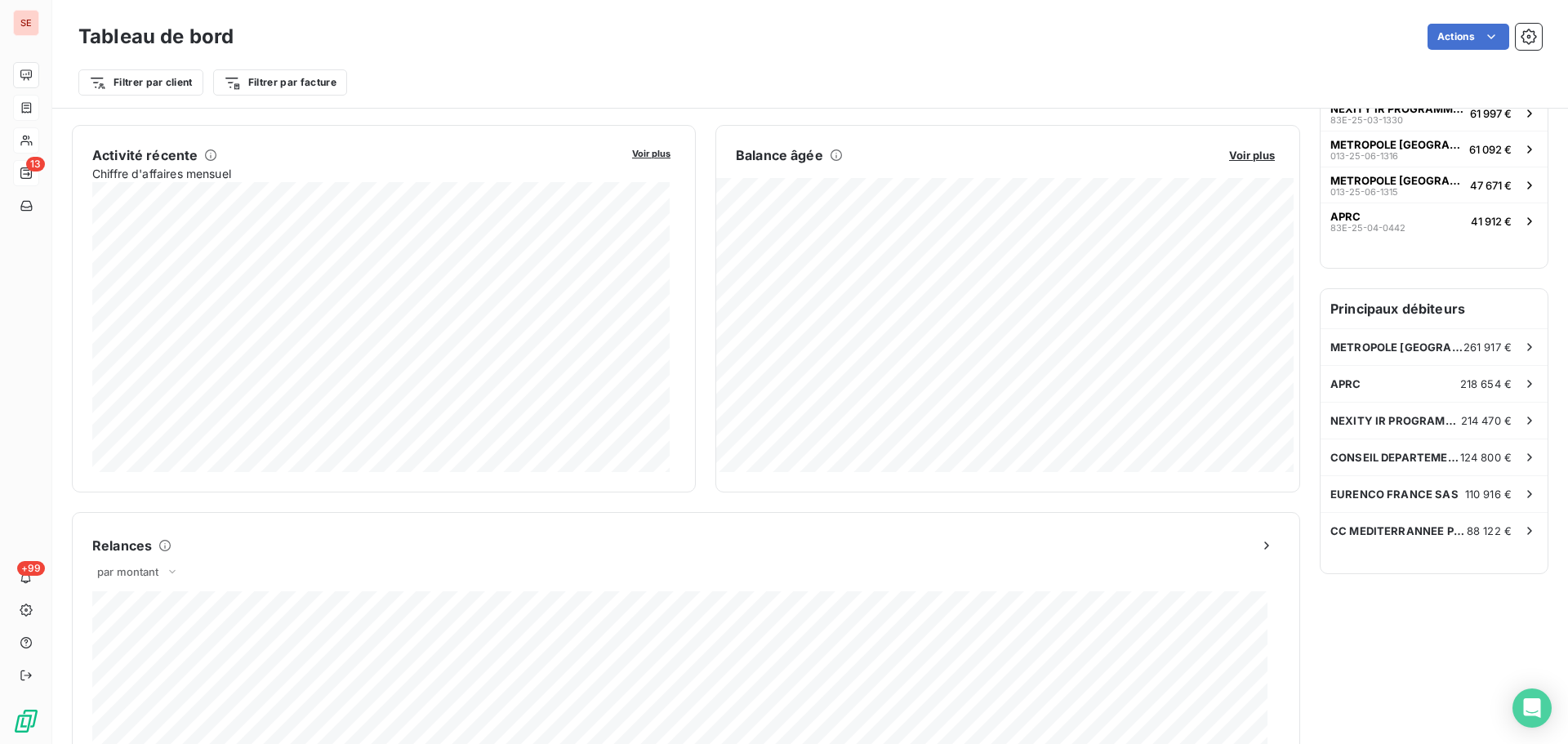
scroll to position [328, 0]
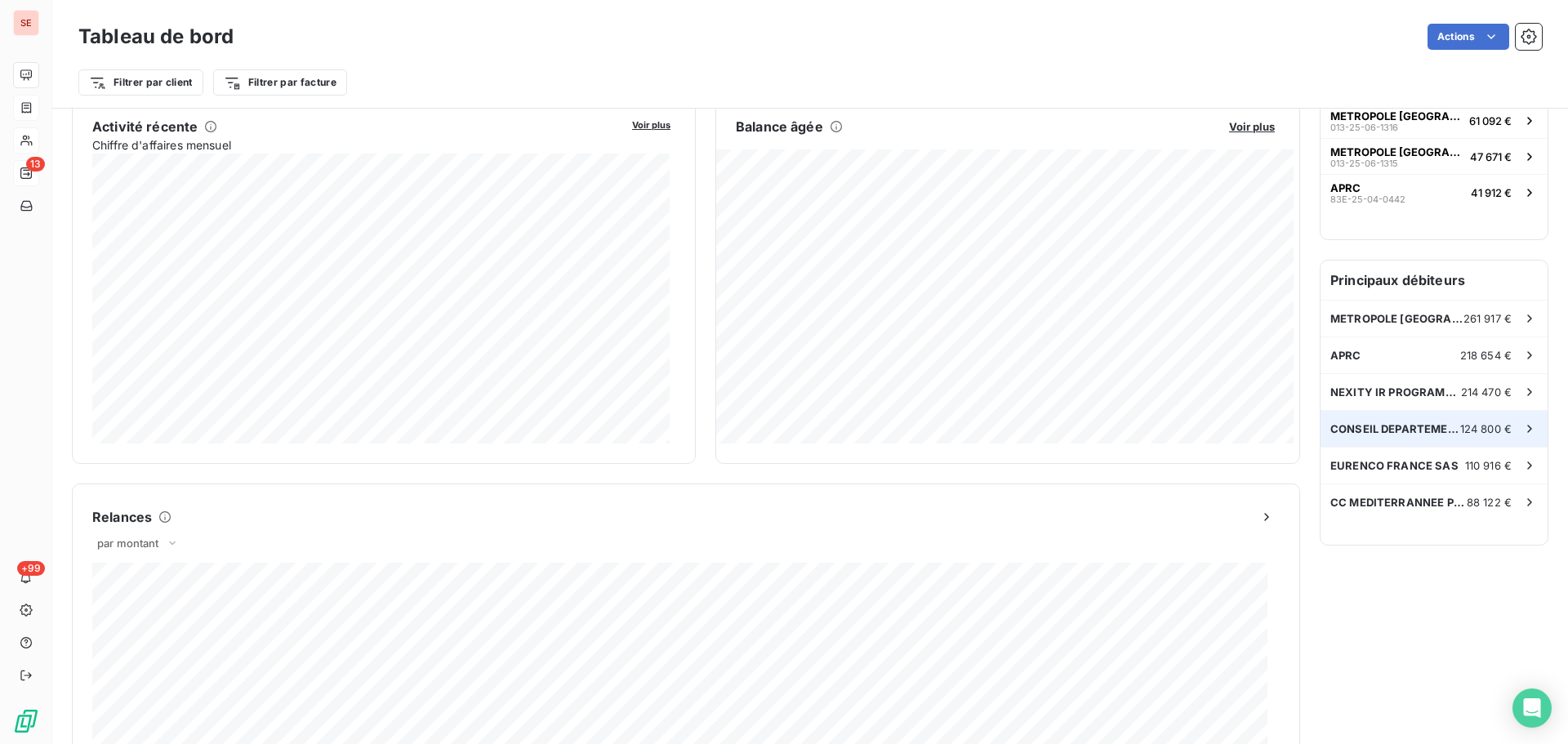
click at [1372, 422] on span "CONSEIL DEPARTEMENTAL DES [GEOGRAPHIC_DATA]" at bounding box center [1395, 428] width 130 height 13
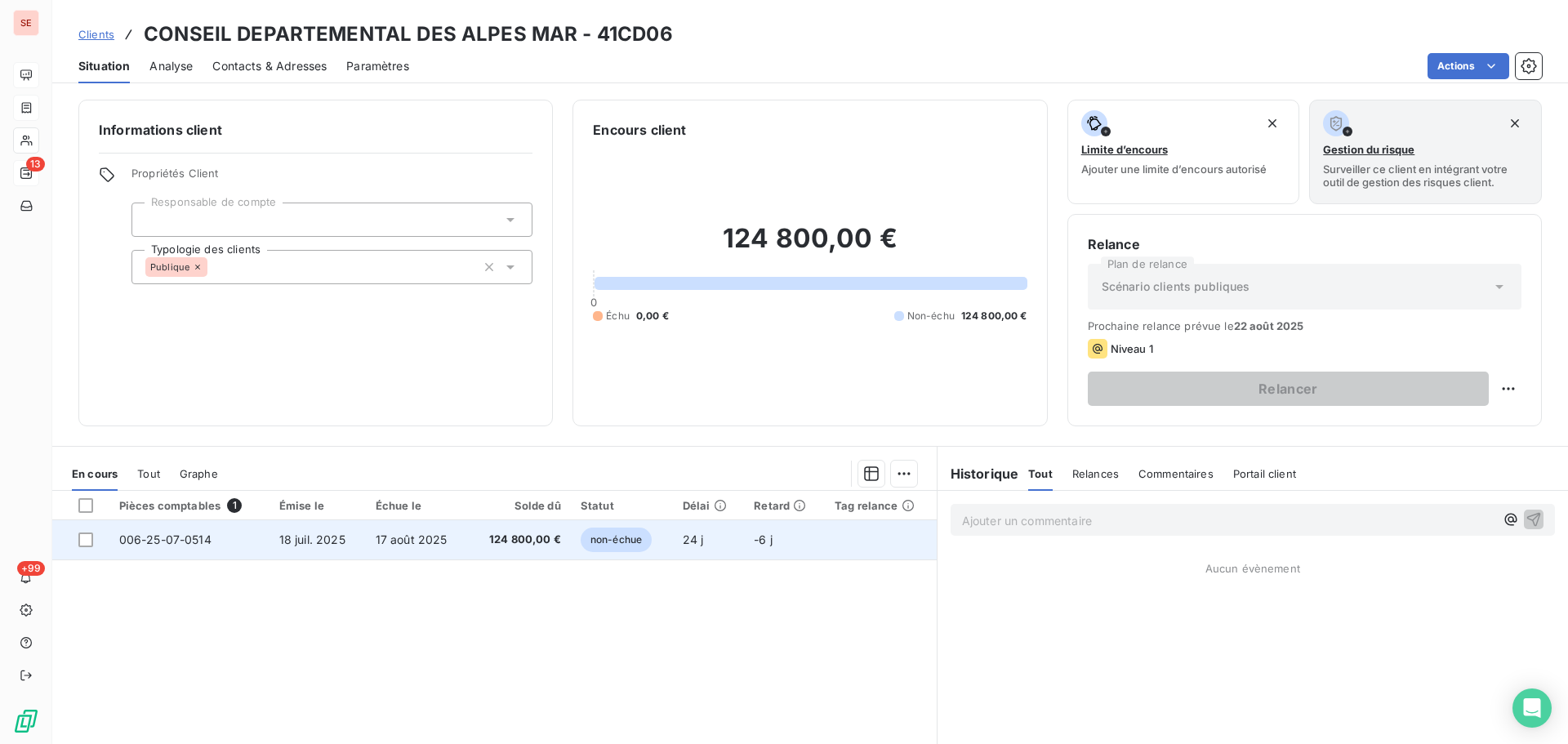
click at [531, 540] on span "124 800,00 €" at bounding box center [520, 539] width 83 height 17
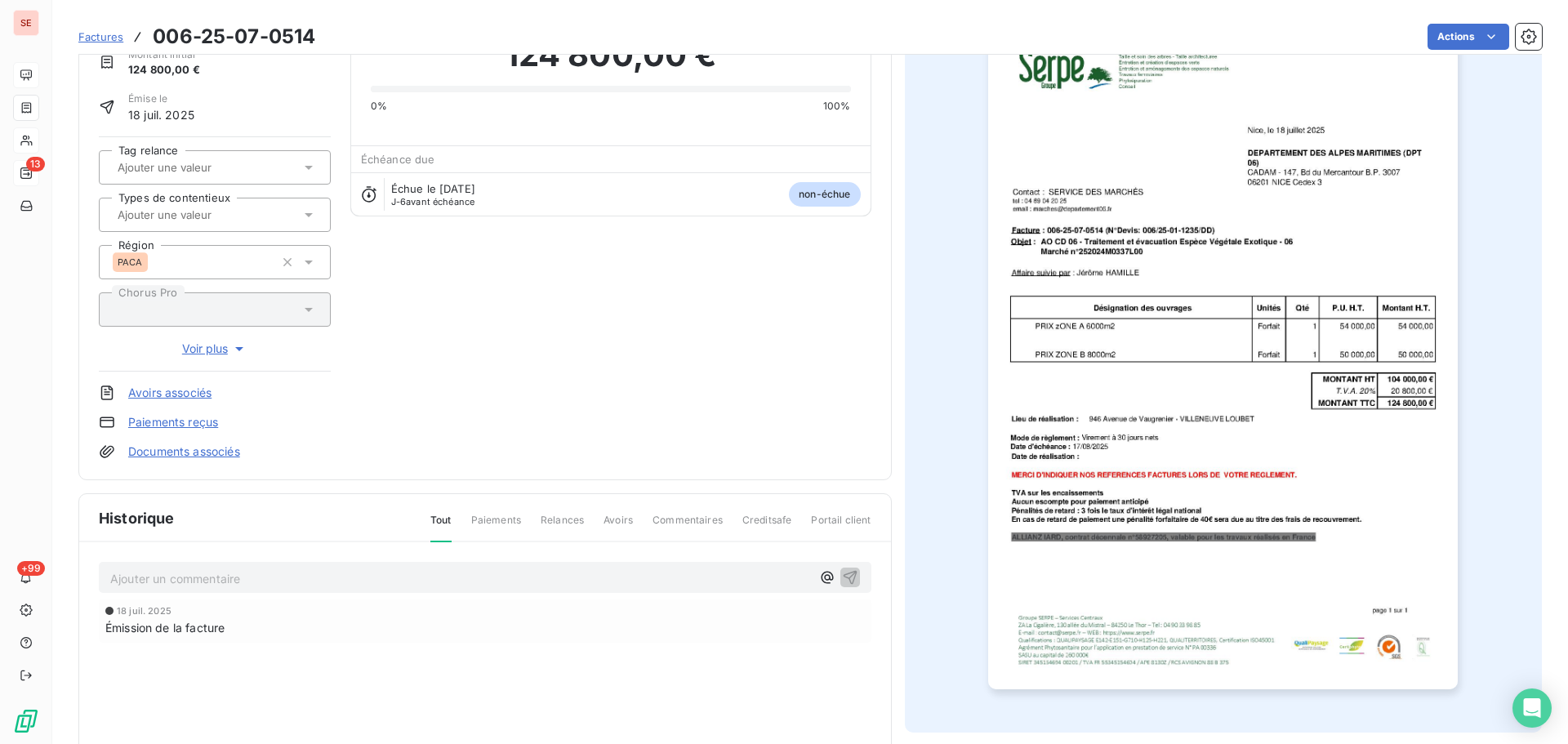
scroll to position [84, 0]
click at [308, 574] on p "Ajouter un commentaire ﻿" at bounding box center [461, 577] width 701 height 20
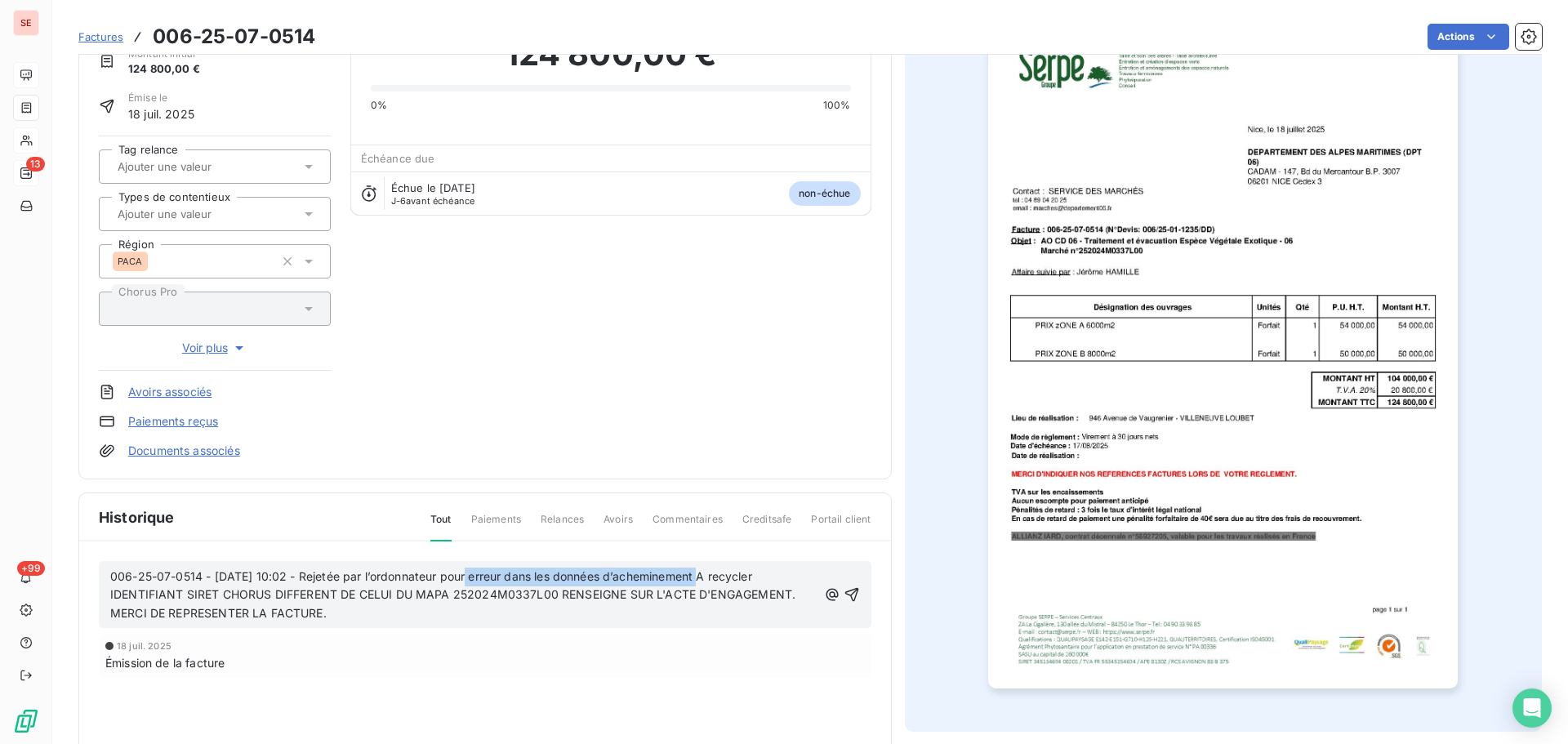
drag, startPoint x: 466, startPoint y: 577, endPoint x: 705, endPoint y: 575, distance: 239.0
click at [705, 575] on span "006-25-07-0514 - [DATE] 10:02 - Rejetée par l’ordonnateur pour erreur dans les …" at bounding box center [455, 595] width 689 height 51
click at [602, 580] on span "006-25-07-0514 - [DATE] 10:02 - Rejetée par l’ordonnateur pour erreur dans les …" at bounding box center [455, 595] width 689 height 51
click at [469, 575] on span "006-25-07-0514 - [DATE] 10:02 - Rejetée par l’ordonnateur pour erreur dans les …" at bounding box center [455, 595] width 689 height 51
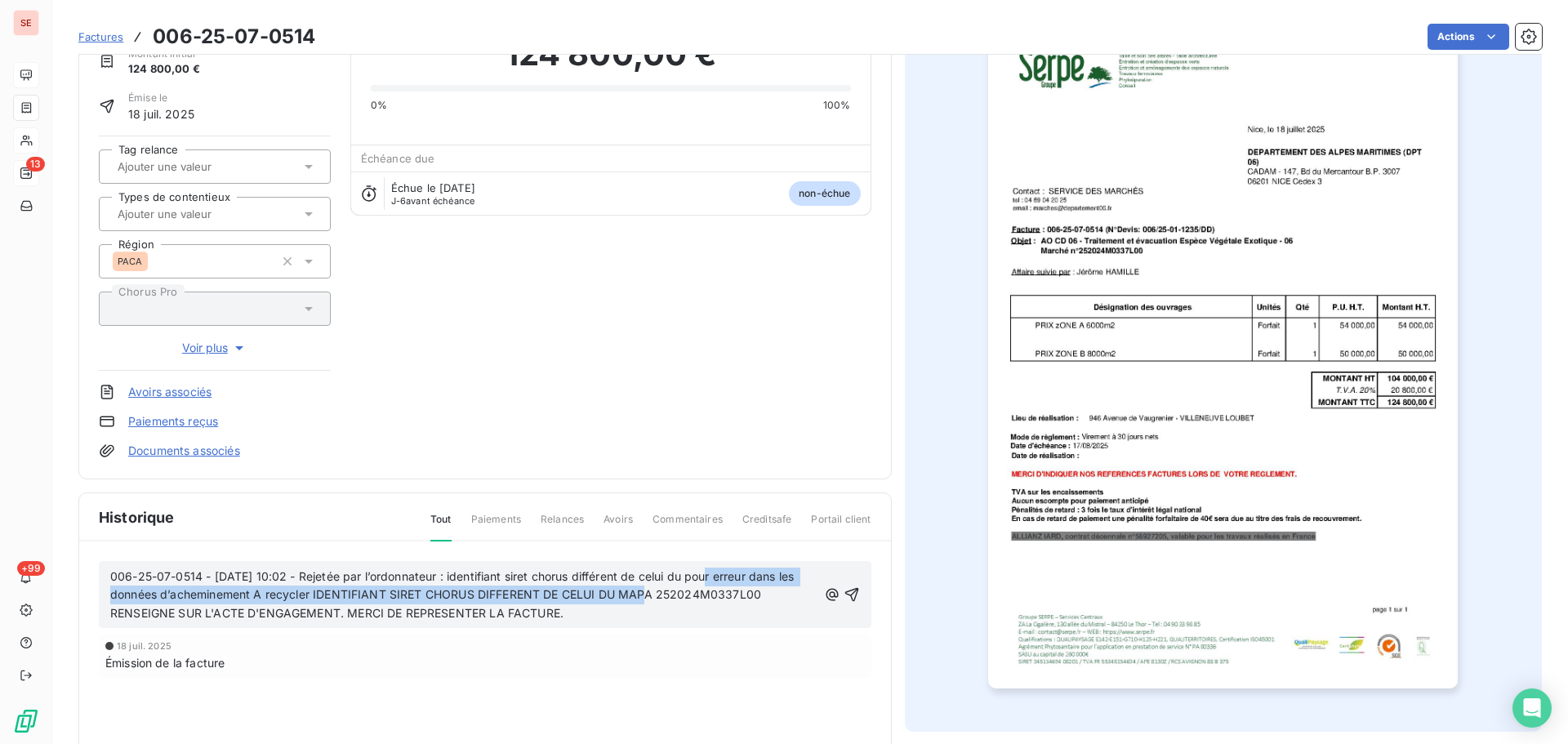
drag, startPoint x: 638, startPoint y: 593, endPoint x: 712, endPoint y: 552, distance: 84.6
click at [712, 552] on div "006-25-07-0514 - [DATE] 10:02 - Rejetée par l’ordonnateur : identifiant siret c…" at bounding box center [485, 642] width 812 height 203
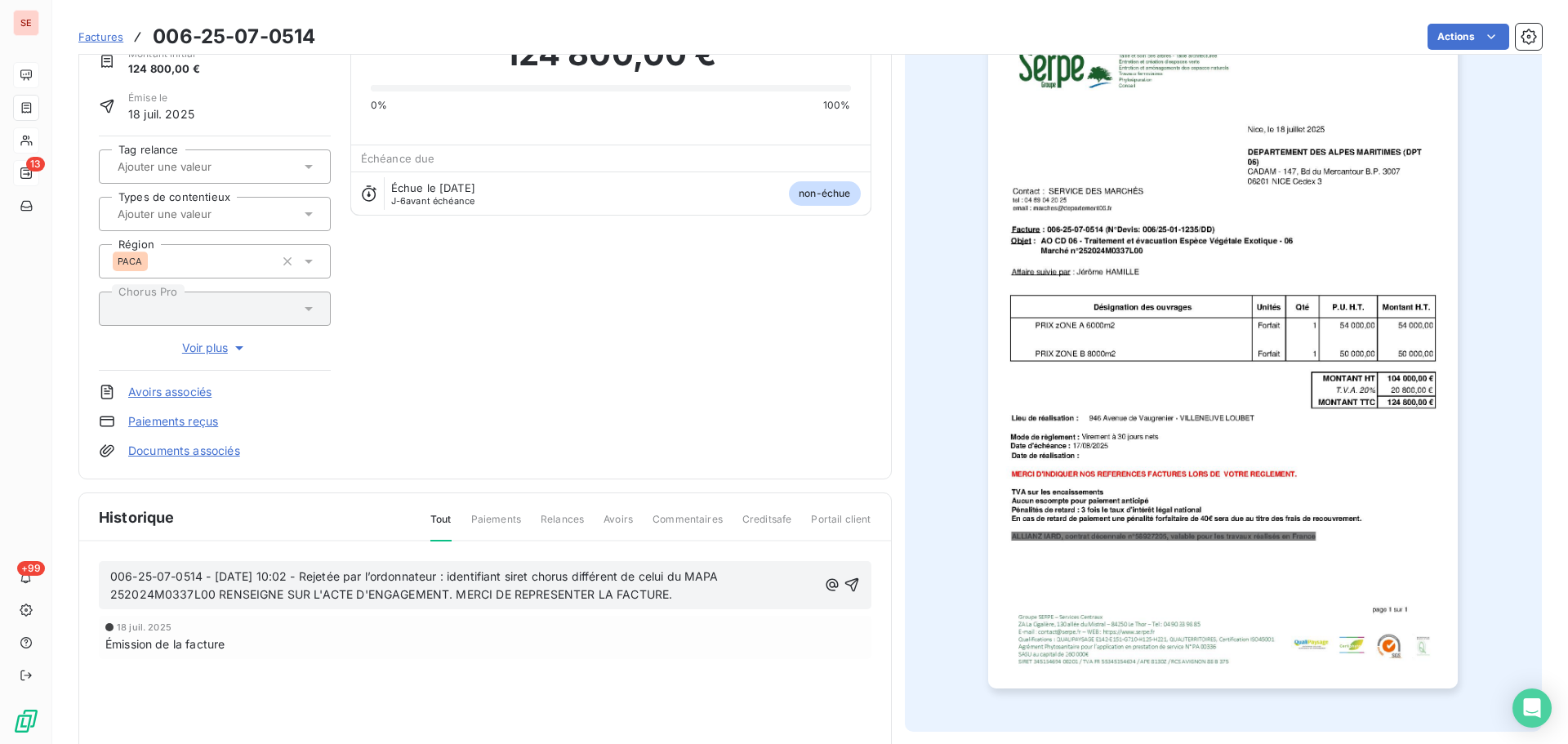
drag, startPoint x: 221, startPoint y: 590, endPoint x: 744, endPoint y: 599, distance: 523.1
click at [744, 599] on p "006-25-07-0514 - [DATE] 10:02 - Rejetée par l’ordonnateur : identifiant siret c…" at bounding box center [464, 586] width 707 height 37
click at [365, 595] on p "006-25-07-0514 - [DATE] 10:02 - Rejetée par l’ordonnateur : identifiant siret c…" at bounding box center [462, 586] width 703 height 37
click at [847, 581] on icon "button" at bounding box center [850, 584] width 17 height 17
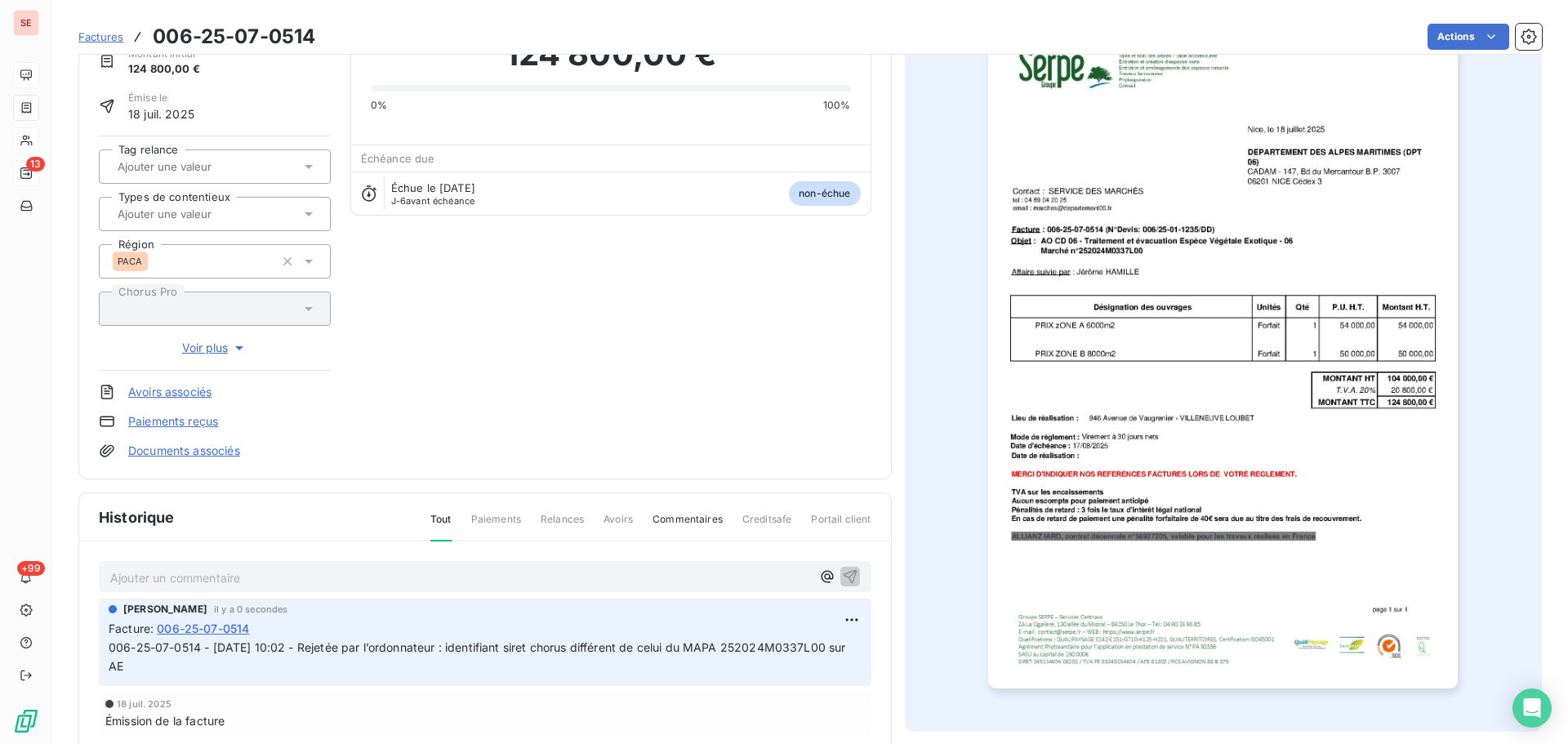
click at [125, 653] on span "006-25-07-0514 - [DATE] 10:02 - Rejetée par l’ordonnateur : identifiant siret c…" at bounding box center [479, 656] width 741 height 33
click at [112, 642] on span "006-25-07-0514 - [DATE] 10:02 - Rejetée par l’ordonnateur : identifiant siret c…" at bounding box center [479, 656] width 741 height 33
click at [848, 619] on html "SE 13 +99 Factures 006-25-07-0514 Actions CONSEIL DEPARTEMENTAL DES ALPES MAR 4…" at bounding box center [784, 372] width 1568 height 744
click at [837, 648] on div "Editer" at bounding box center [806, 655] width 91 height 26
click at [111, 641] on span "006-25-07-0514 - [DATE] 10:02 - Rejetée par l’ordonnateur : identifiant siret c…" at bounding box center [469, 656] width 720 height 33
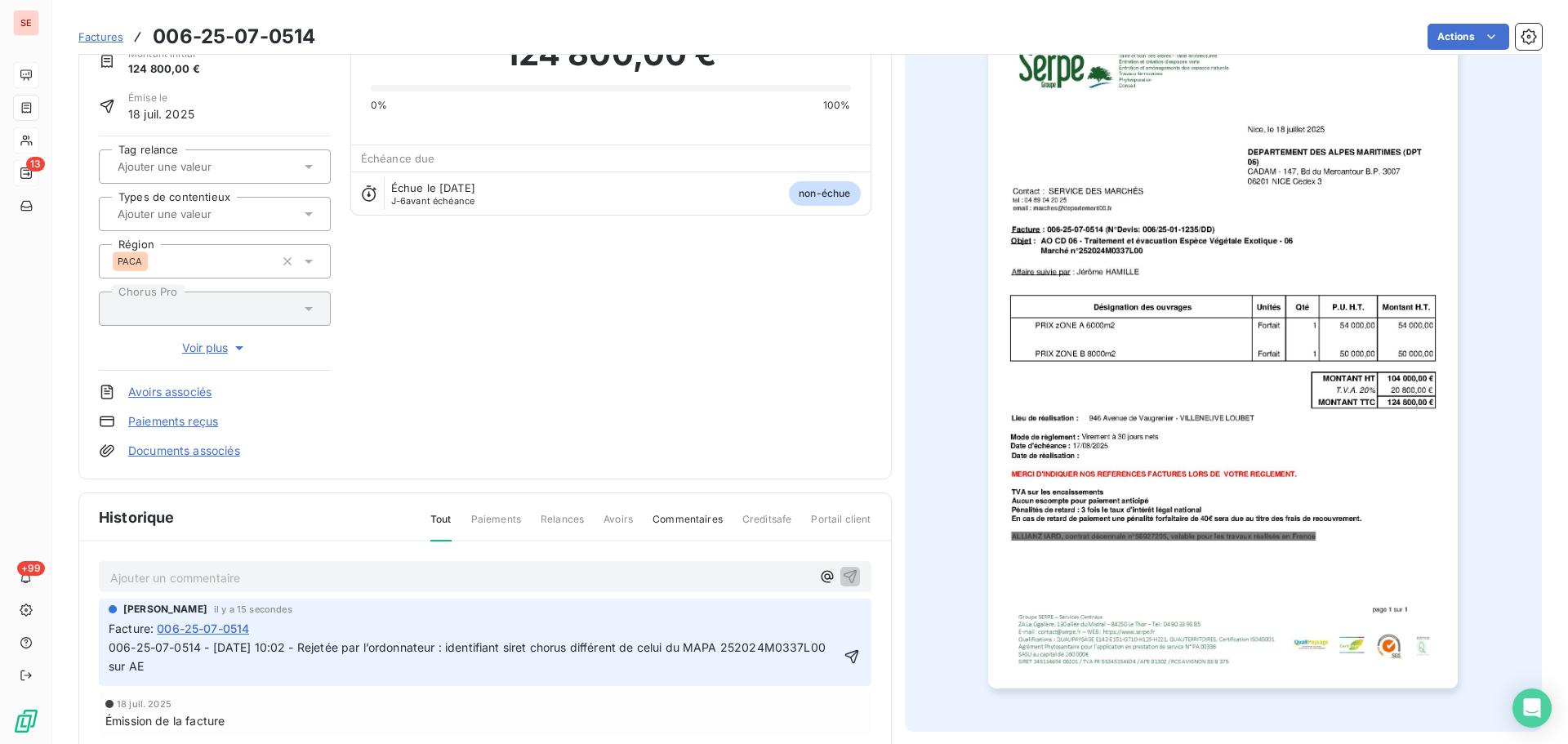
click at [111, 641] on p "006-25-07-0514 - [DATE] 10:02 - Rejetée par l’ordonnateur : identifiant siret c…" at bounding box center [474, 657] width 731 height 37
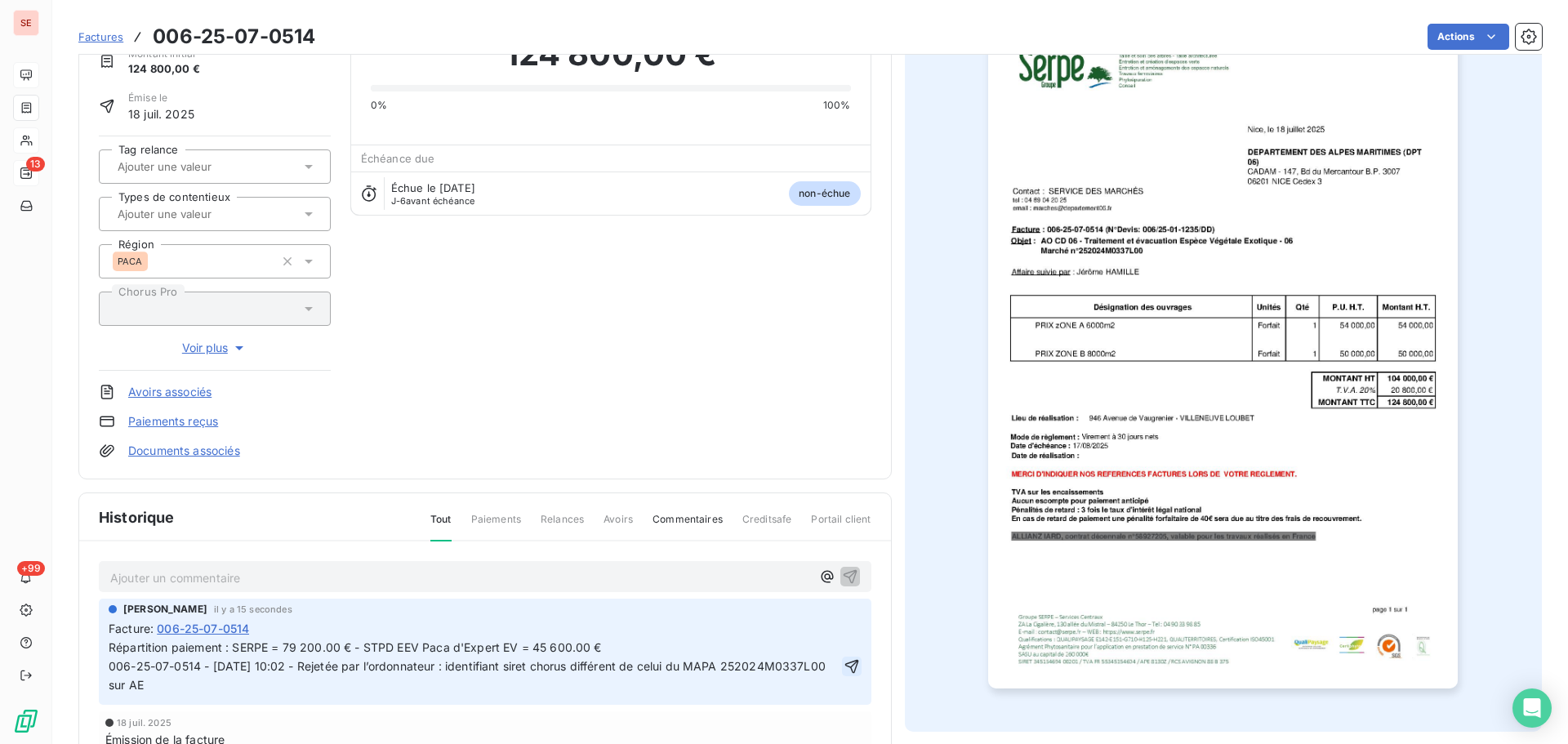
click at [844, 668] on icon "button" at bounding box center [851, 666] width 17 height 17
click at [848, 626] on html "SE 13 +99 Factures 006-25-07-0514 Actions CONSEIL DEPARTEMENTAL DES ALPES MAR 4…" at bounding box center [784, 372] width 1568 height 744
click at [801, 652] on div "Editer" at bounding box center [806, 655] width 91 height 26
click at [631, 645] on p "Répartition paiement : SERPE = 79 200.00 € - STPD EEV Paca d'Expert EV = 45 600…" at bounding box center [476, 667] width 734 height 56
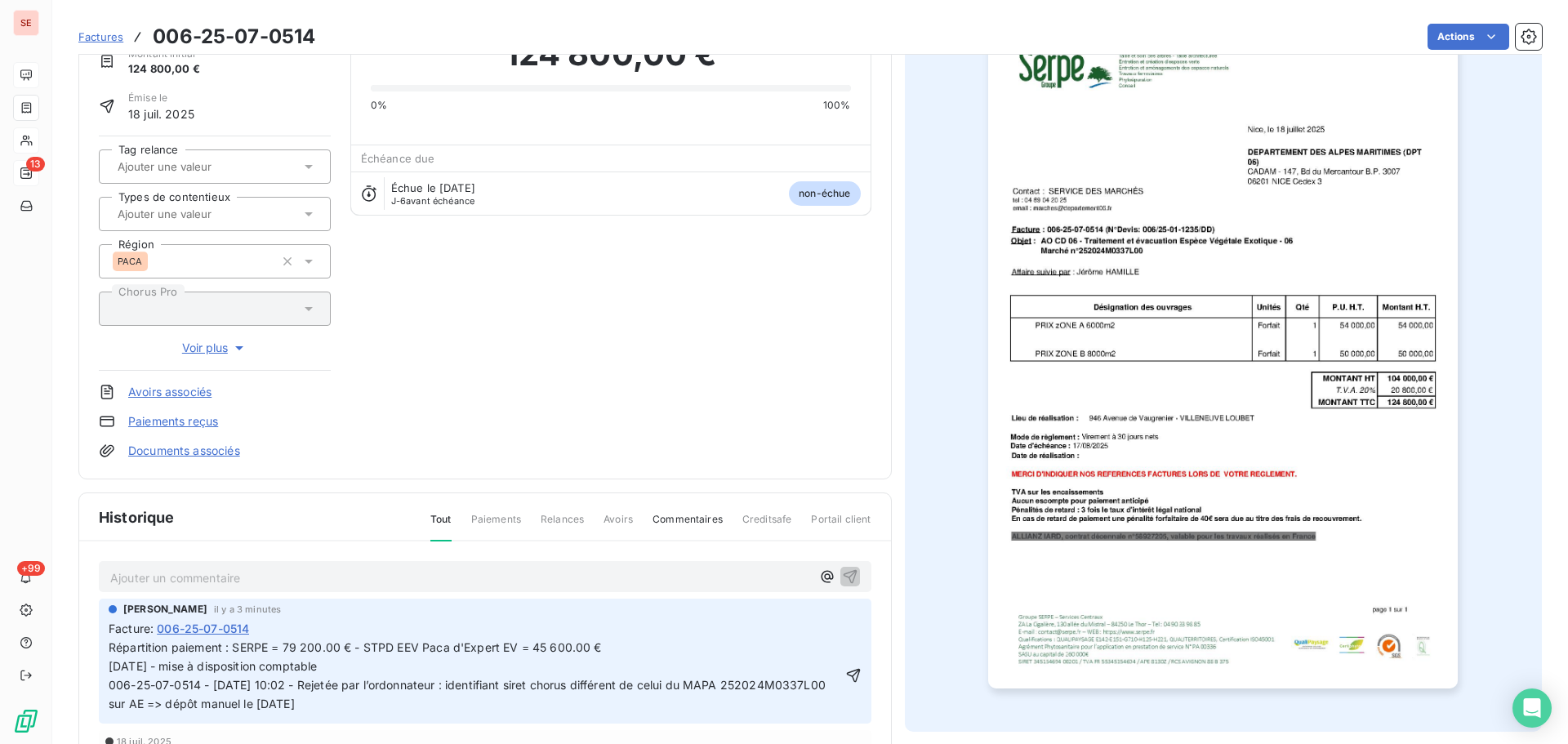
click at [521, 707] on p "Répartition paiement : SERPE = 79 200.00 € - STPD EEV Paca d'Expert EV = 45 600…" at bounding box center [476, 676] width 734 height 75
click at [848, 674] on icon "button" at bounding box center [853, 674] width 17 height 17
click at [1459, 40] on html "SE 13 +99 Factures 006-25-07-0514 Actions CONSEIL DEPARTEMENTAL DES ALPES MAR 4…" at bounding box center [784, 372] width 1568 height 744
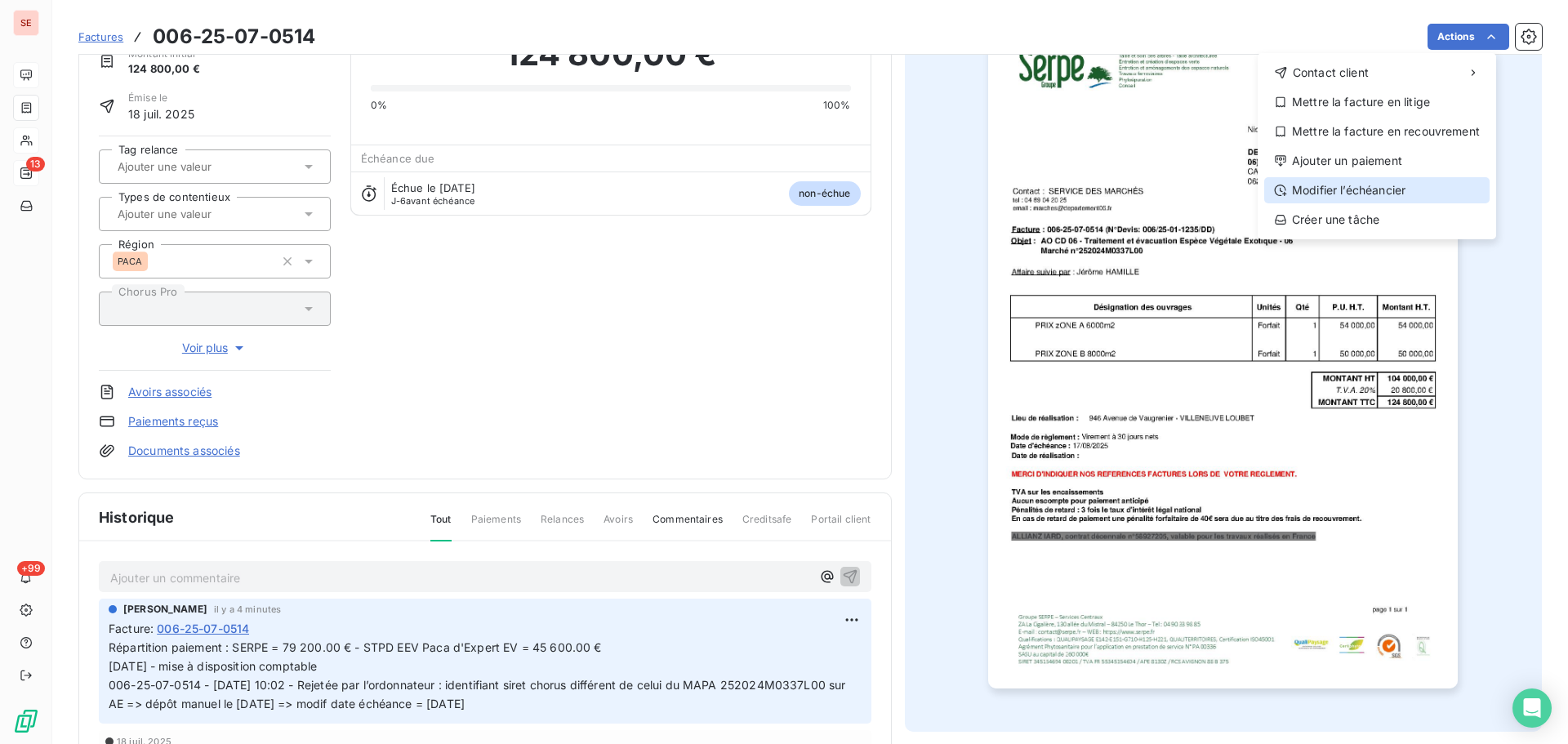
click at [1400, 189] on div "Modifier l’échéancier" at bounding box center [1377, 190] width 225 height 26
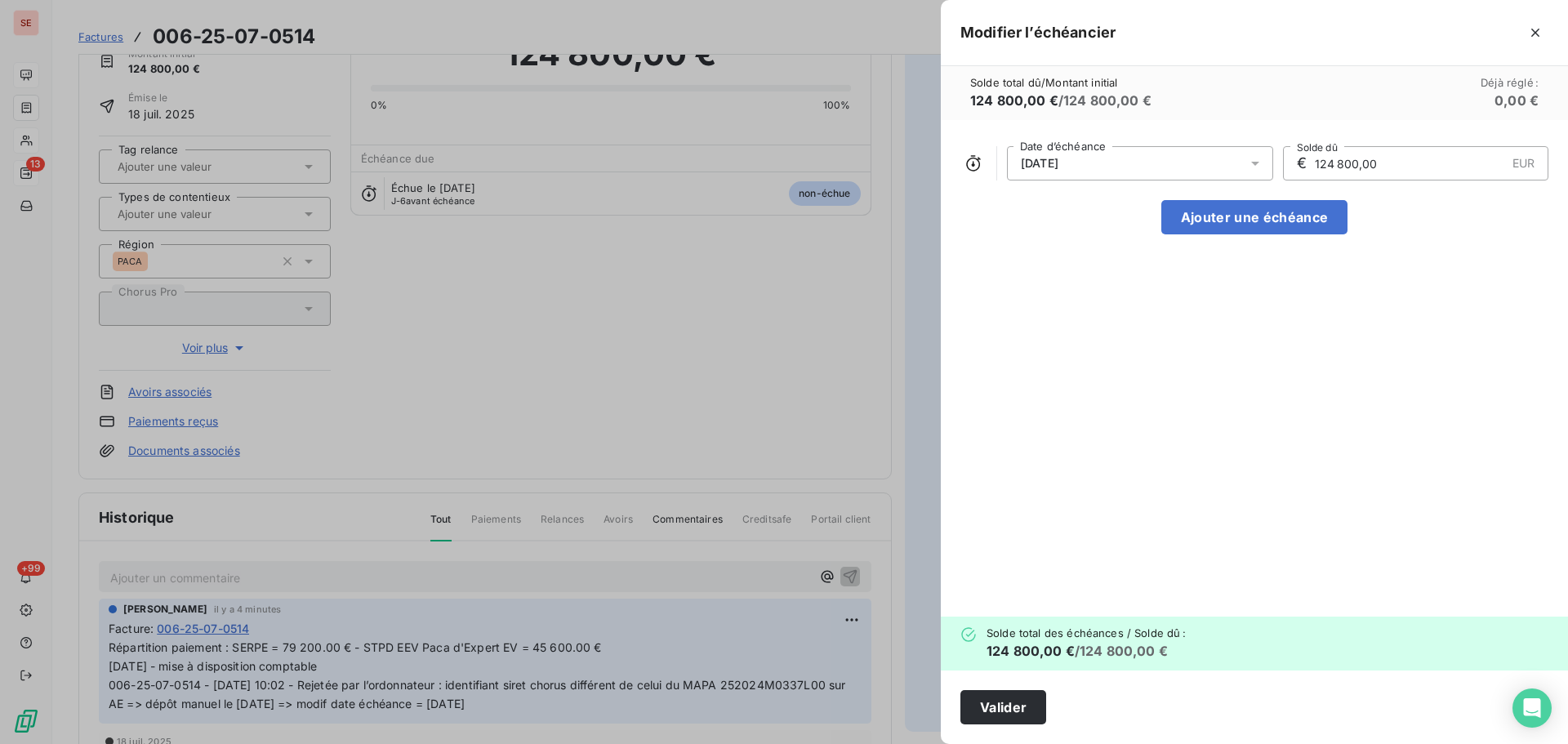
click at [1111, 155] on div "[DATE]" at bounding box center [1140, 163] width 266 height 34
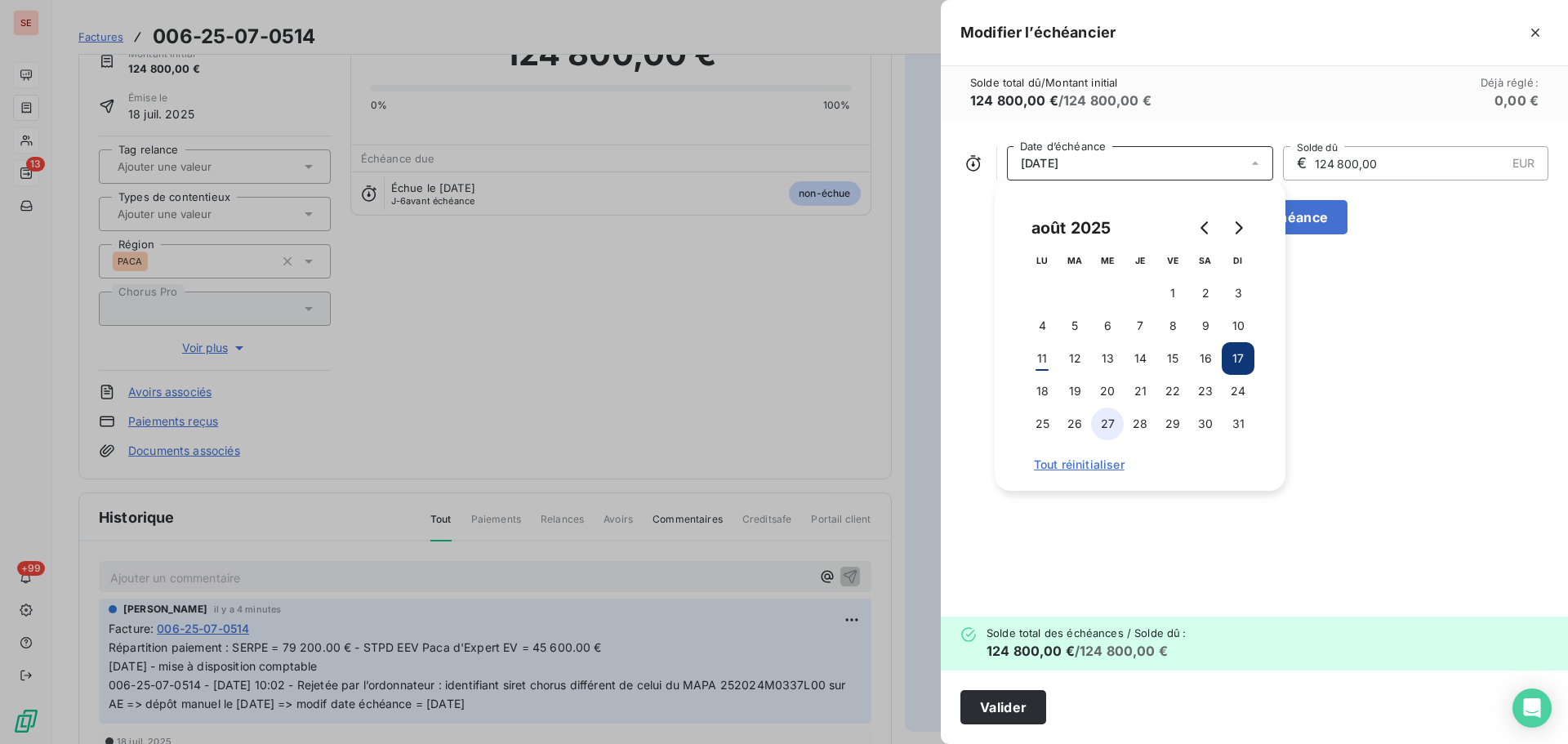
click at [1110, 426] on button "27" at bounding box center [1108, 424] width 33 height 33
click at [1030, 713] on button "Valider" at bounding box center [1004, 707] width 86 height 34
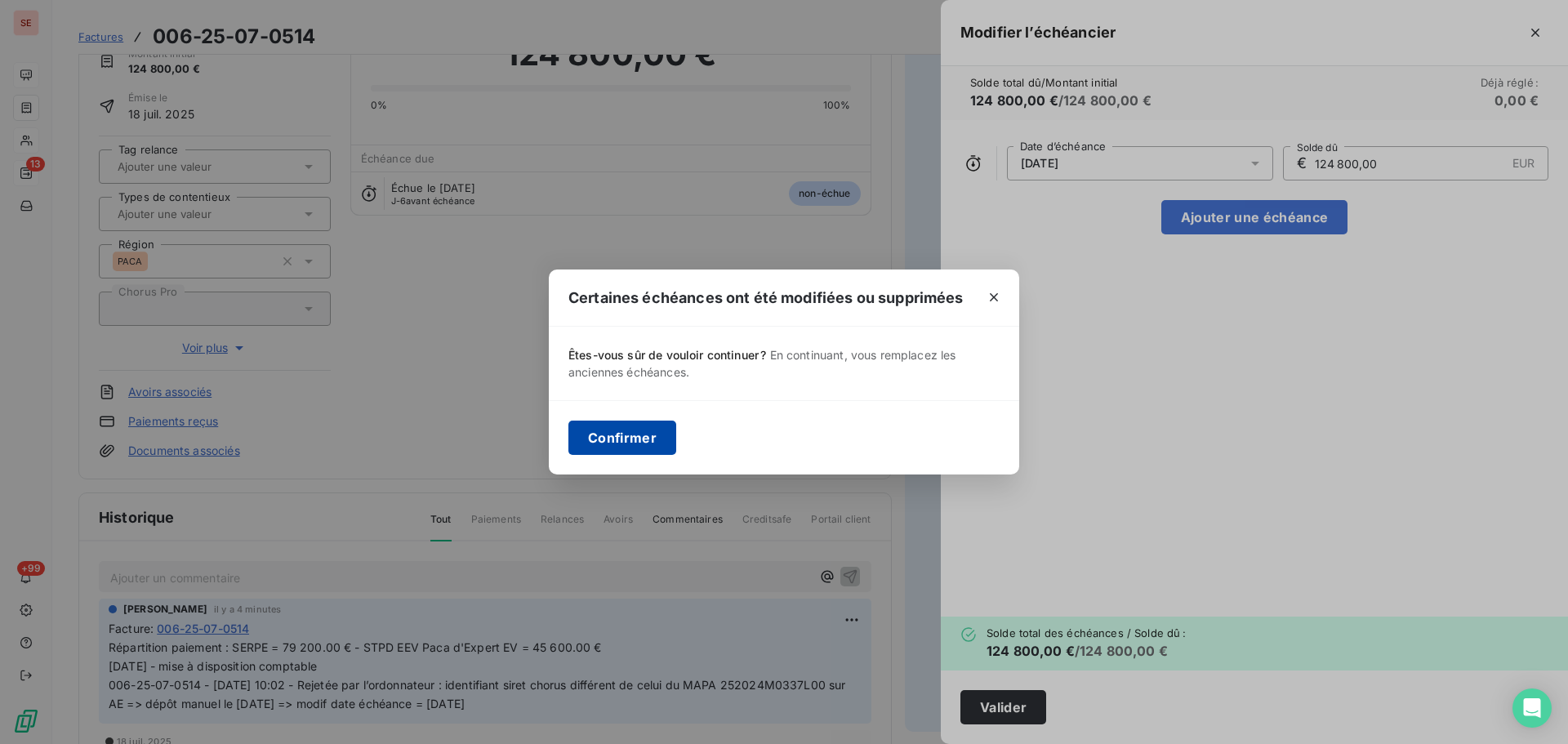
click at [624, 443] on button "Confirmer" at bounding box center [623, 437] width 108 height 34
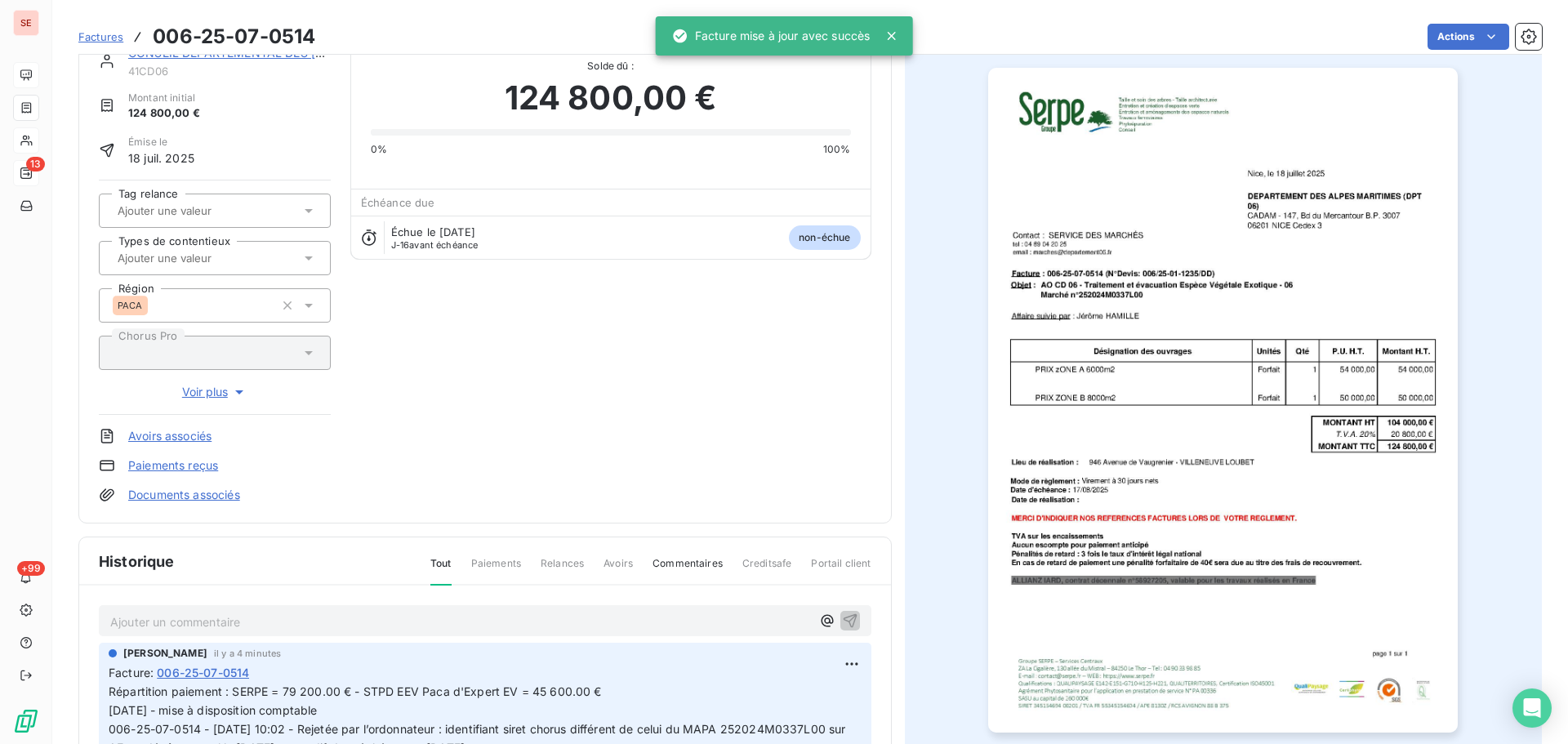
scroll to position [0, 0]
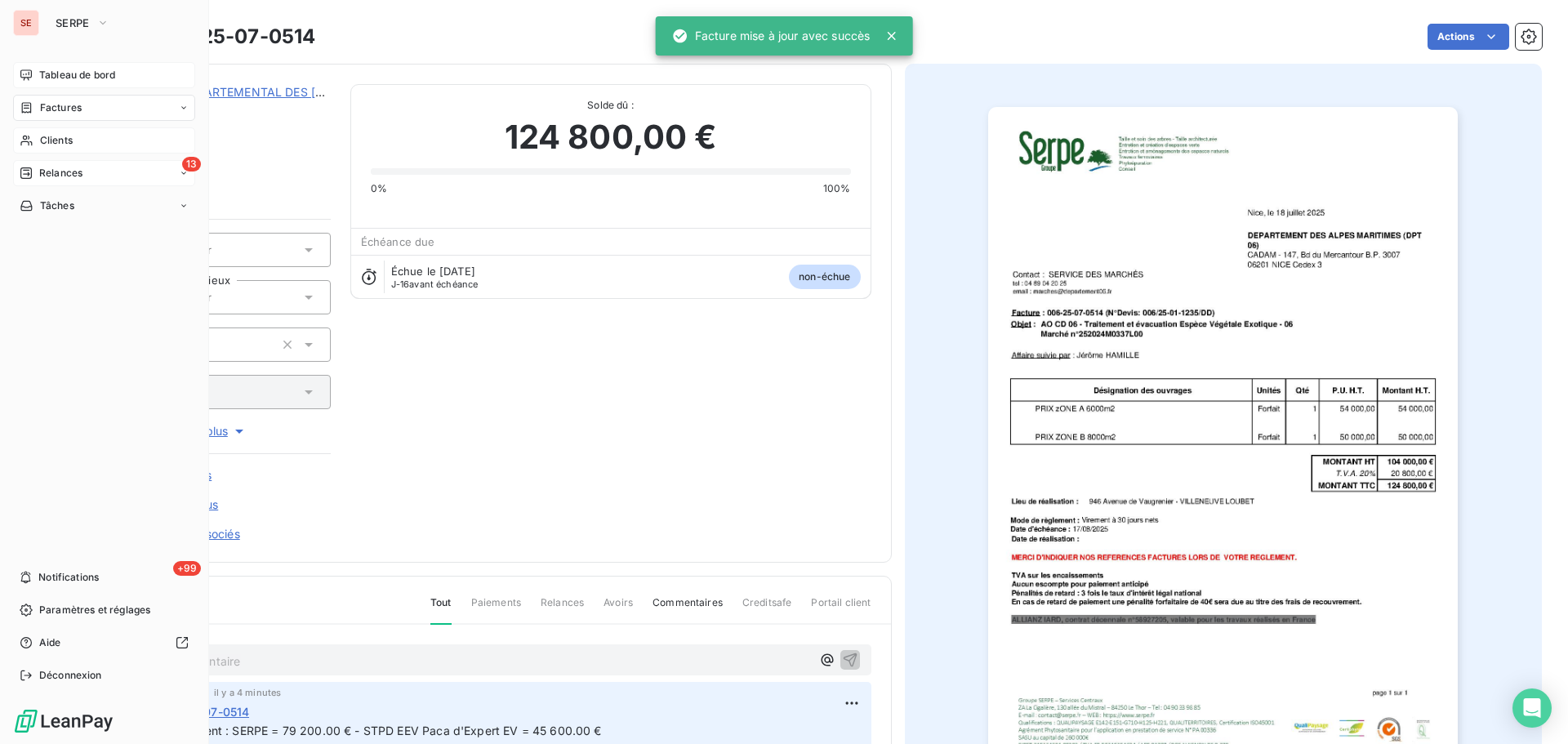
click at [55, 174] on span "Relances" at bounding box center [61, 173] width 43 height 15
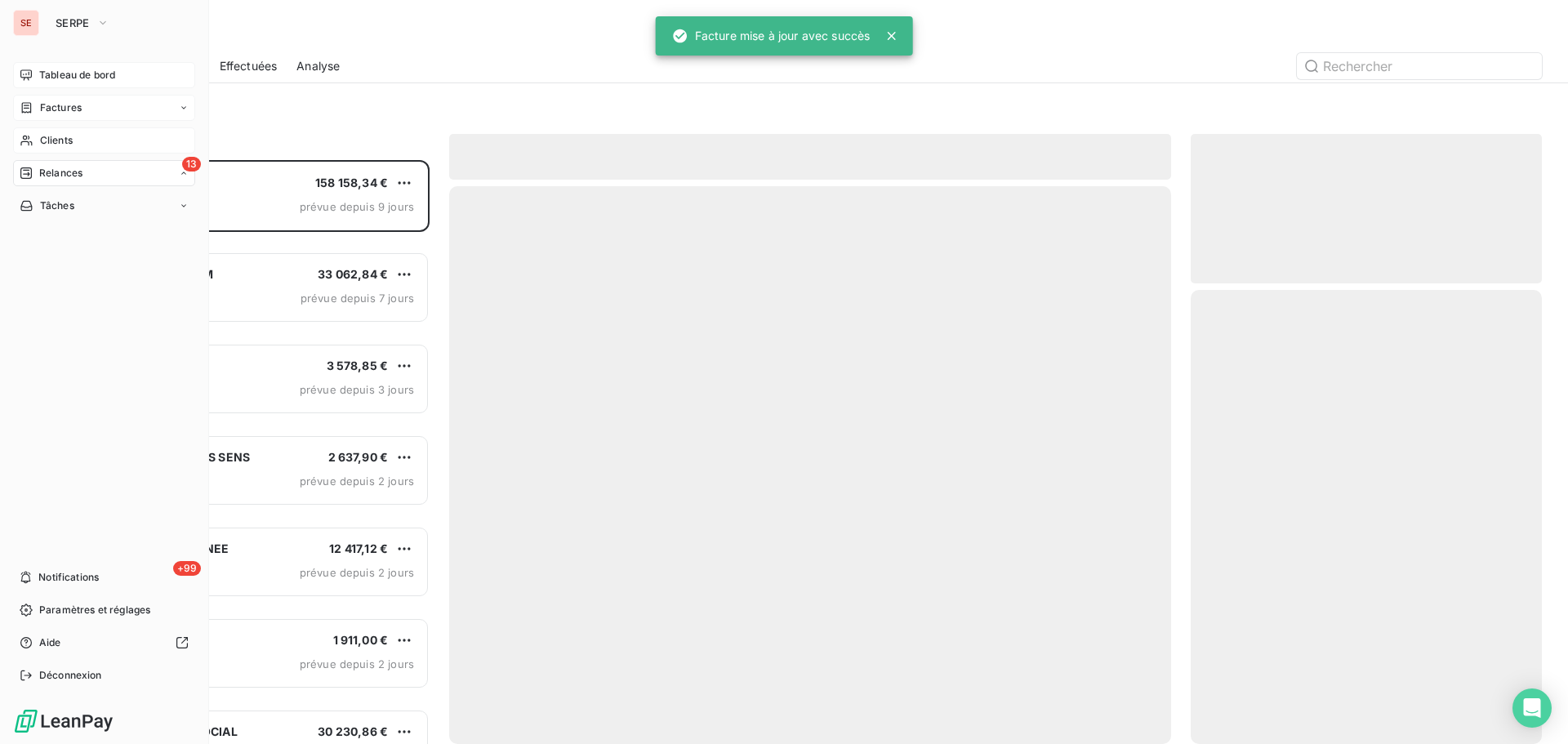
scroll to position [572, 339]
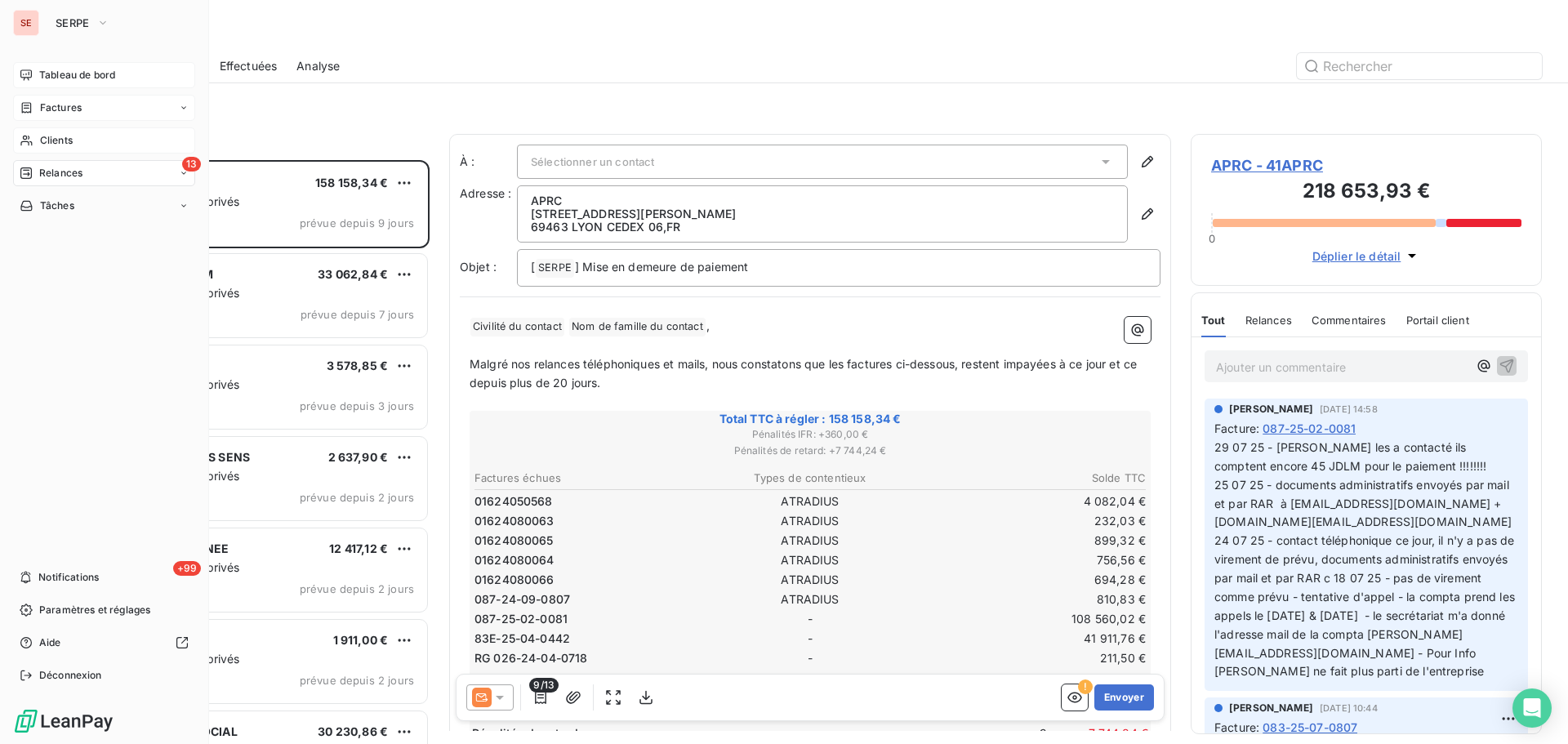
click at [55, 104] on span "Factures" at bounding box center [61, 108] width 42 height 15
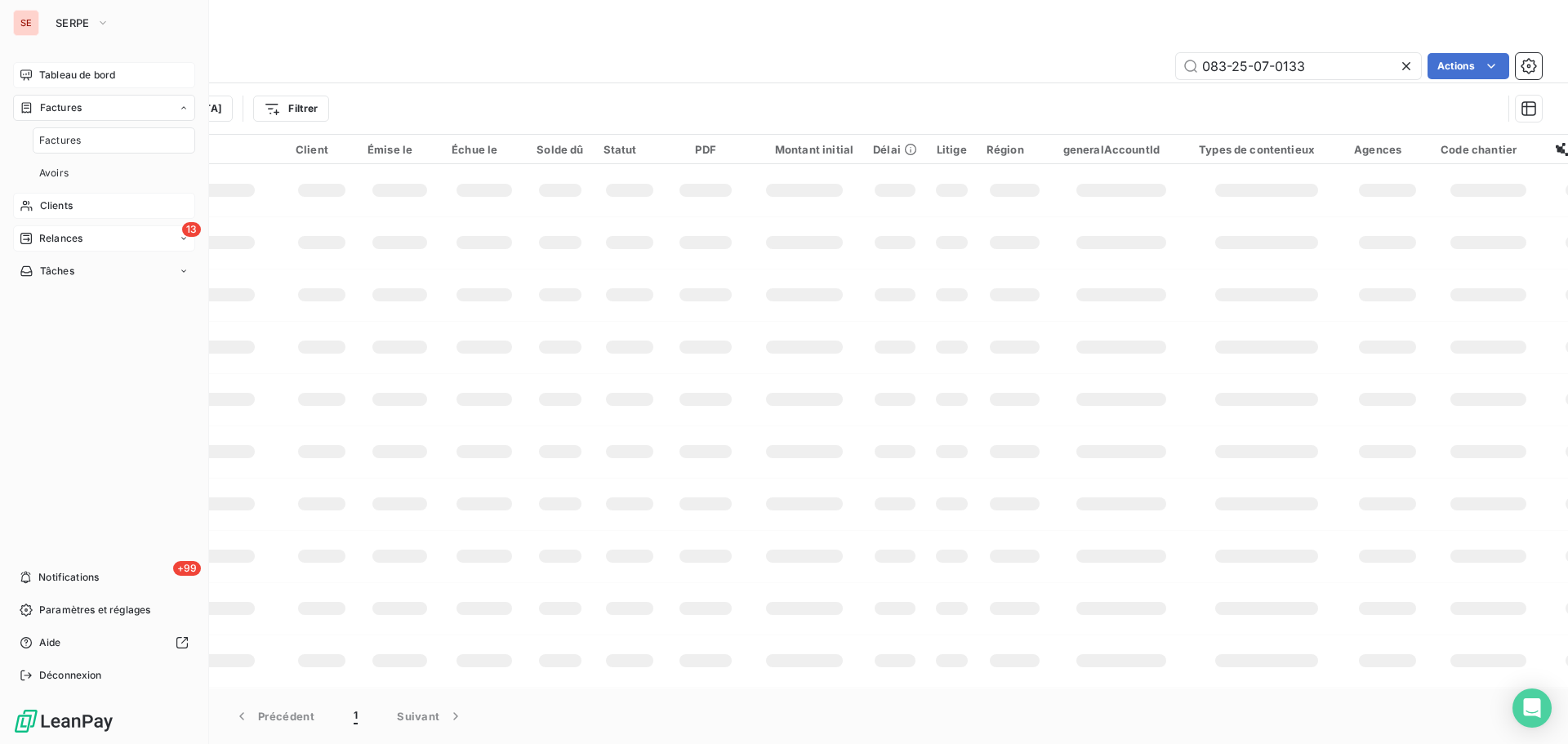
click at [74, 73] on span "Tableau de bord" at bounding box center [77, 75] width 76 height 15
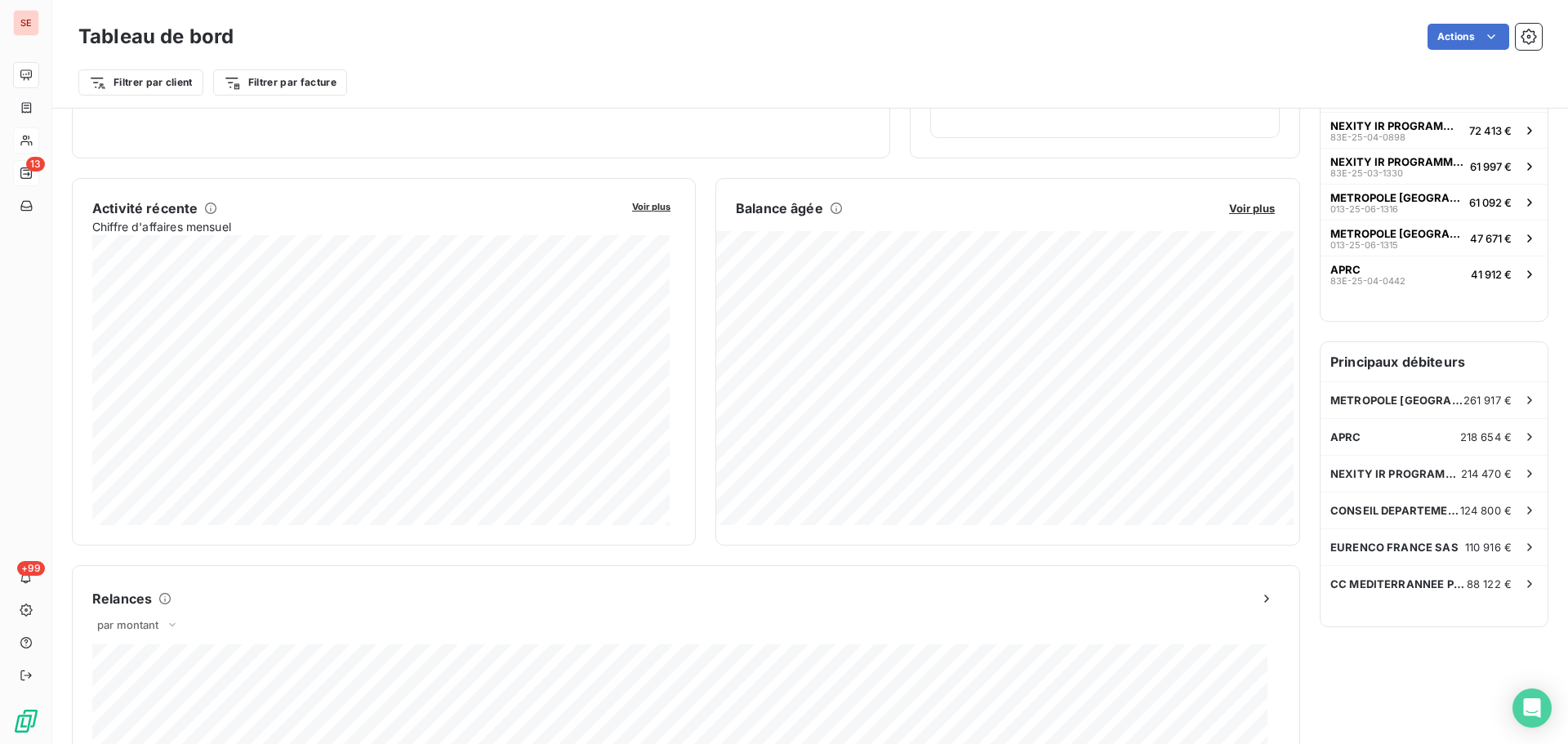
scroll to position [328, 0]
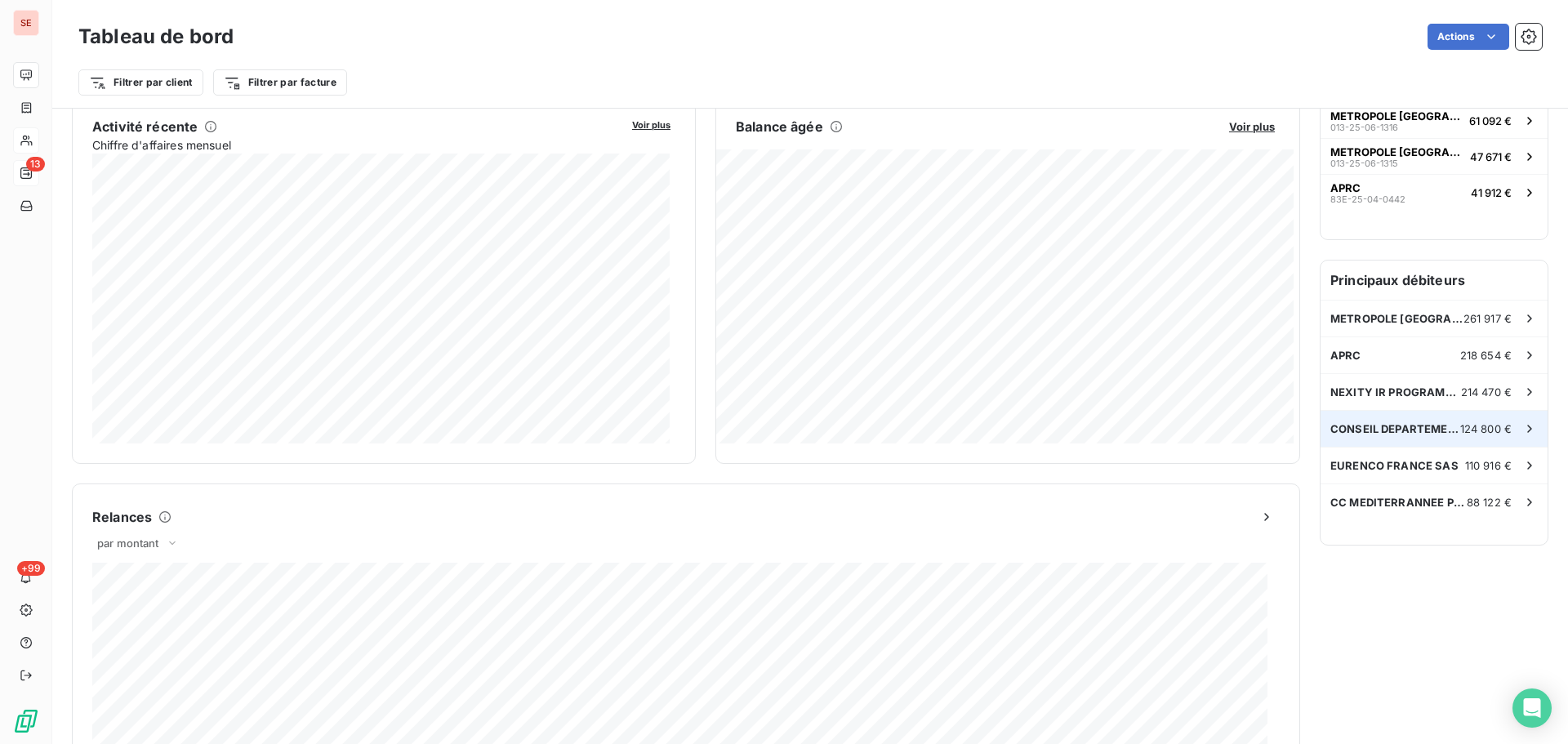
click at [1401, 422] on span "CONSEIL DEPARTEMENTAL DES [GEOGRAPHIC_DATA]" at bounding box center [1395, 428] width 130 height 13
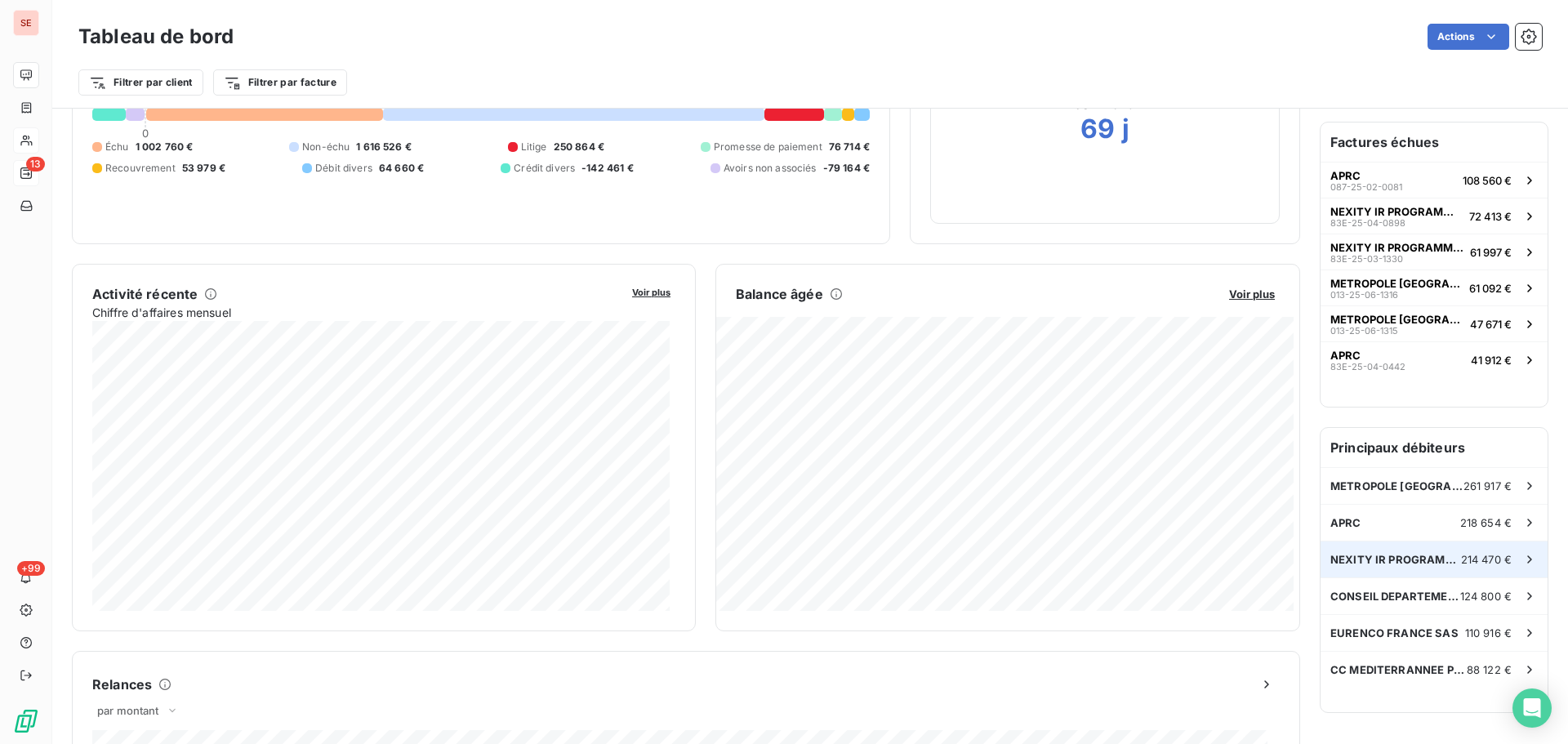
scroll to position [164, 0]
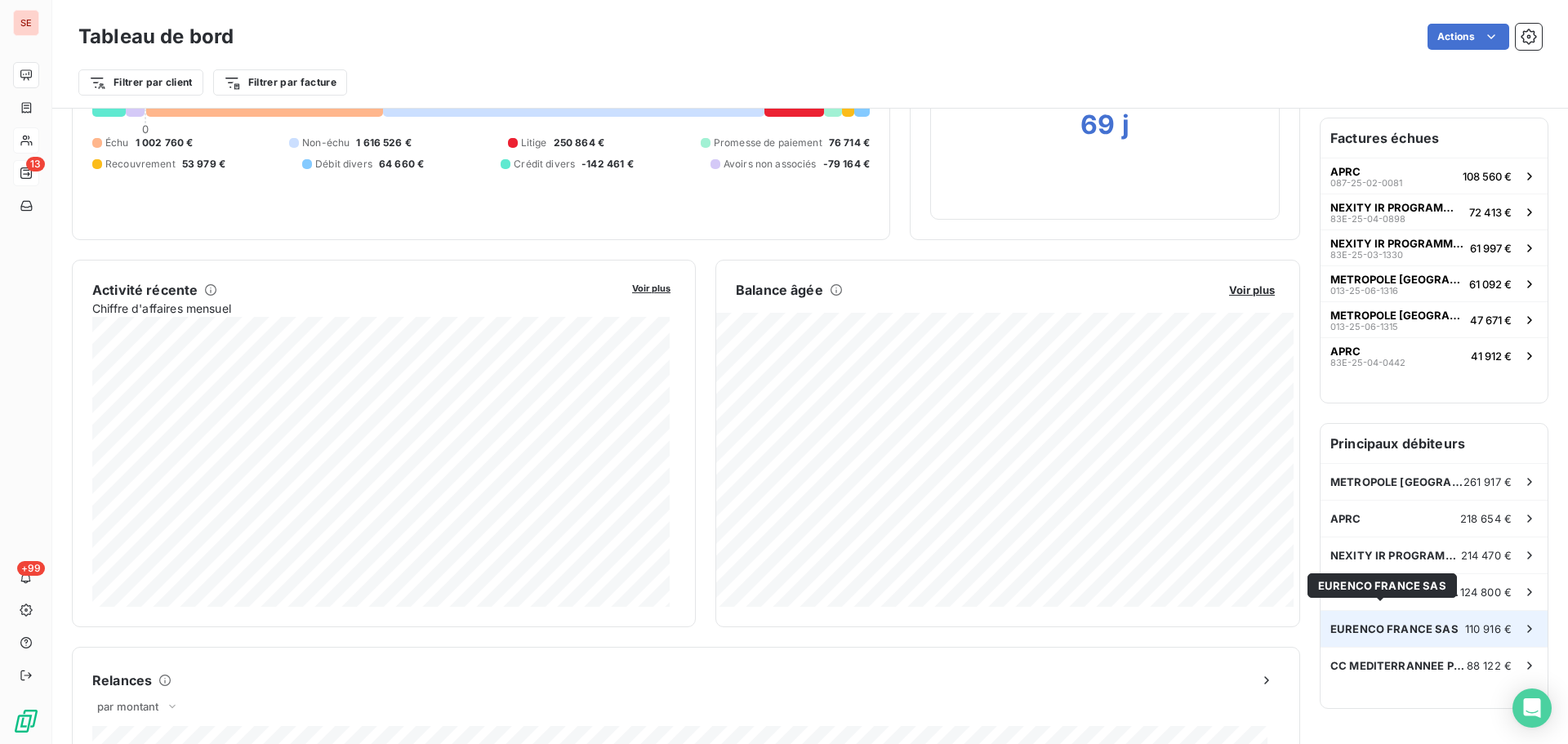
click at [1439, 622] on span "EURENCO FRANCE SAS" at bounding box center [1394, 628] width 128 height 13
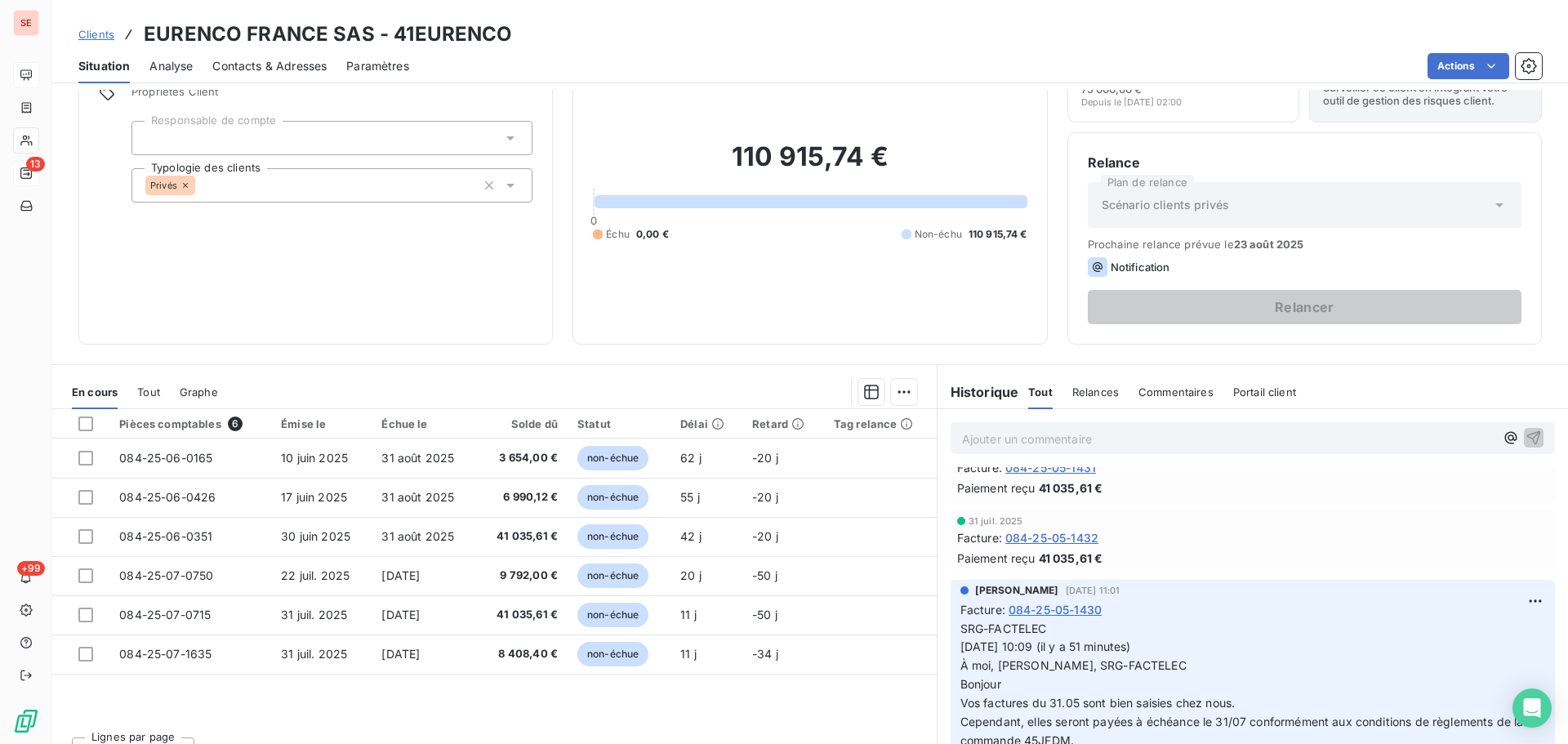
scroll to position [409, 0]
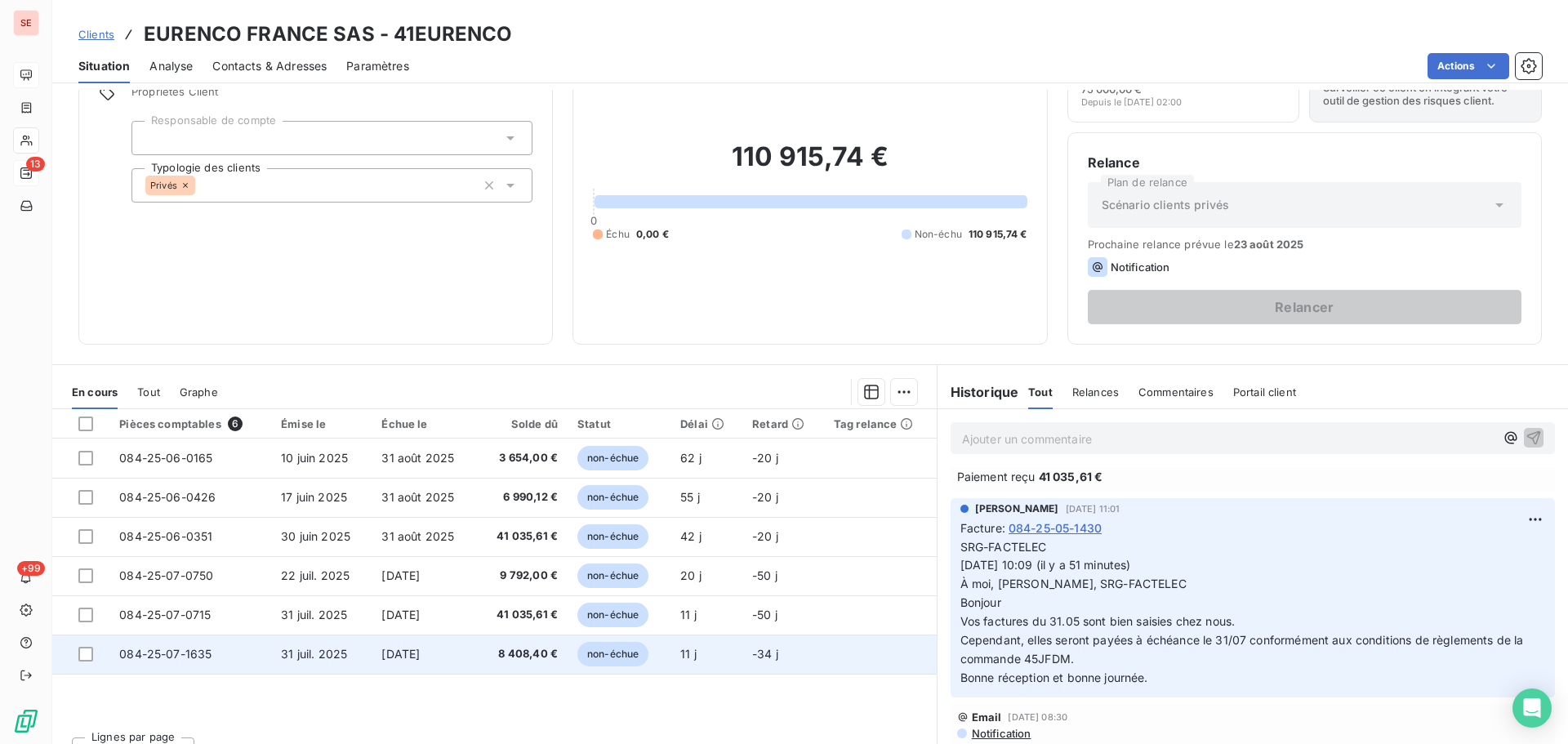
click at [163, 656] on span "084-25-07-1635" at bounding box center [165, 654] width 92 height 14
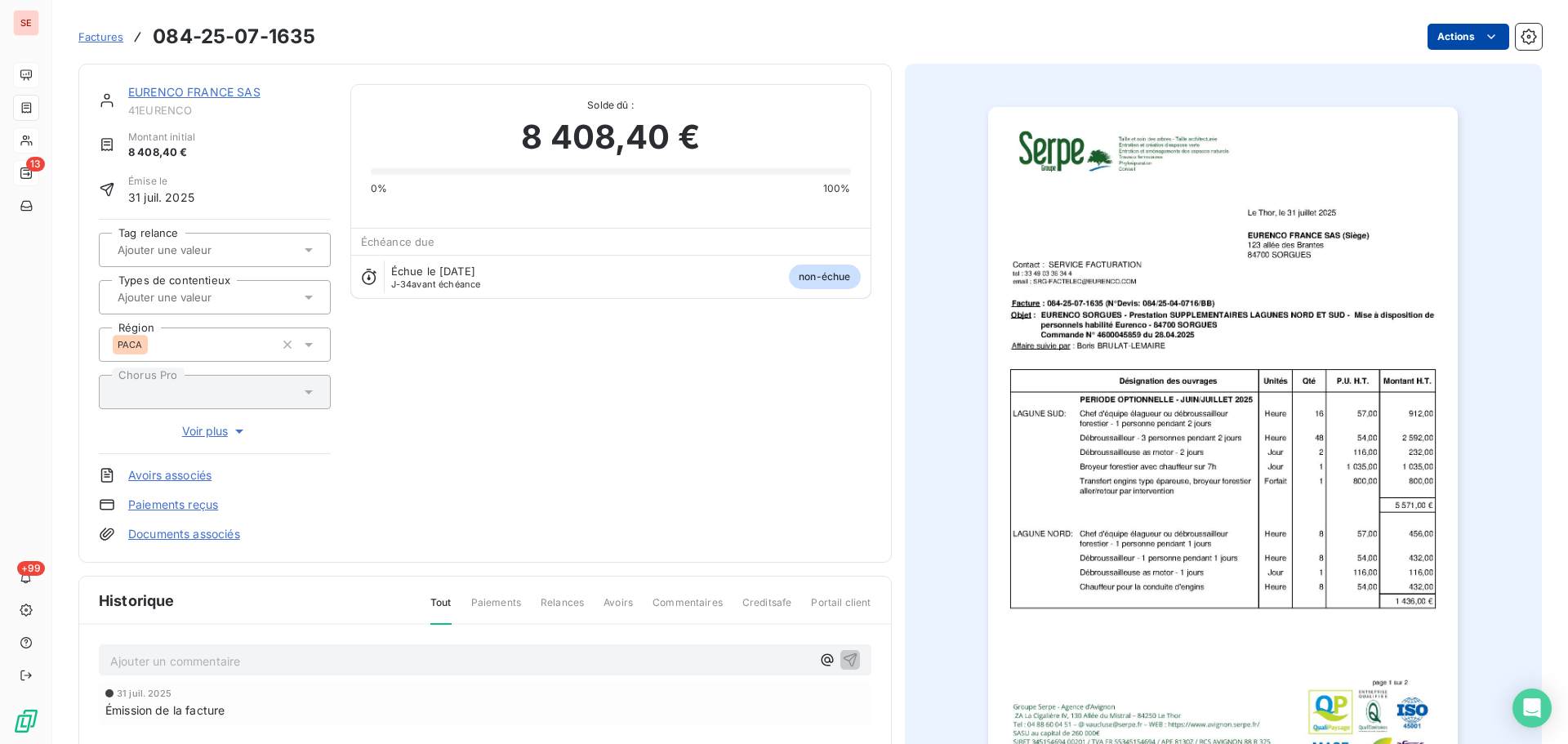
click at [1431, 43] on html "SE 13 +99 Factures 084-25-07-1635 Actions EURENCO FRANCE SAS 41EURENCO Montant …" at bounding box center [784, 372] width 1568 height 744
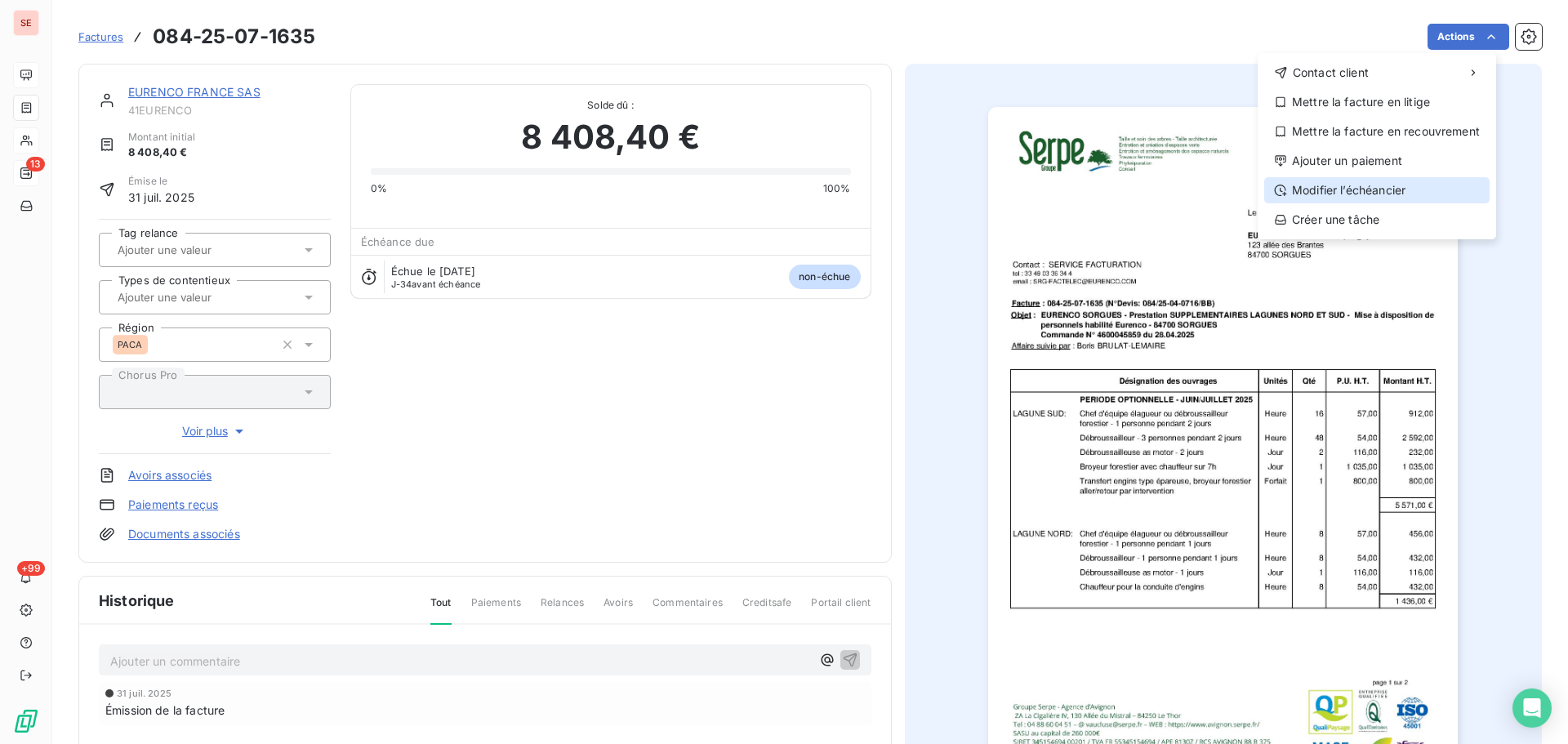
click at [1333, 182] on div "Modifier l’échéancier" at bounding box center [1377, 190] width 225 height 26
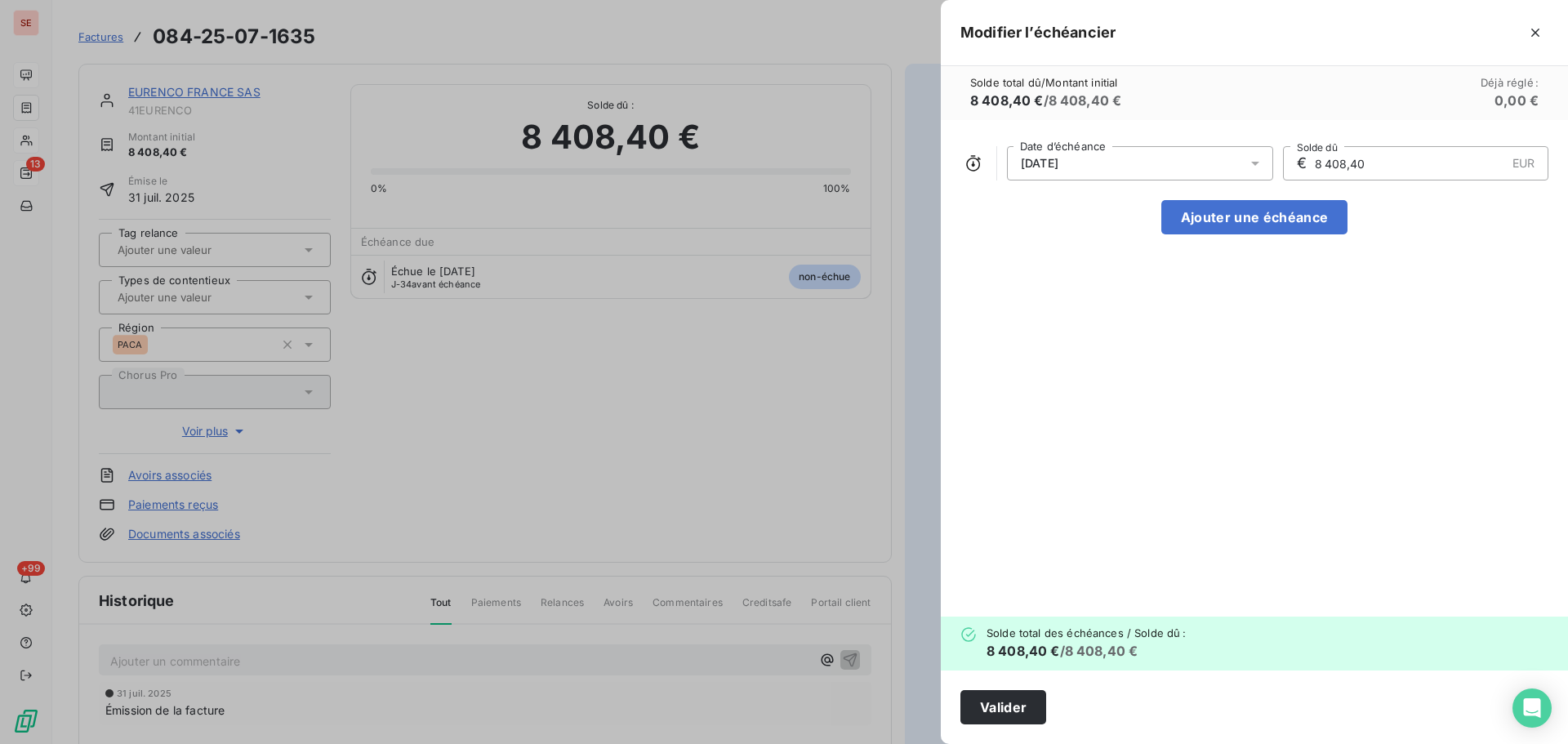
click at [1040, 165] on span "[DATE]" at bounding box center [1039, 163] width 37 height 13
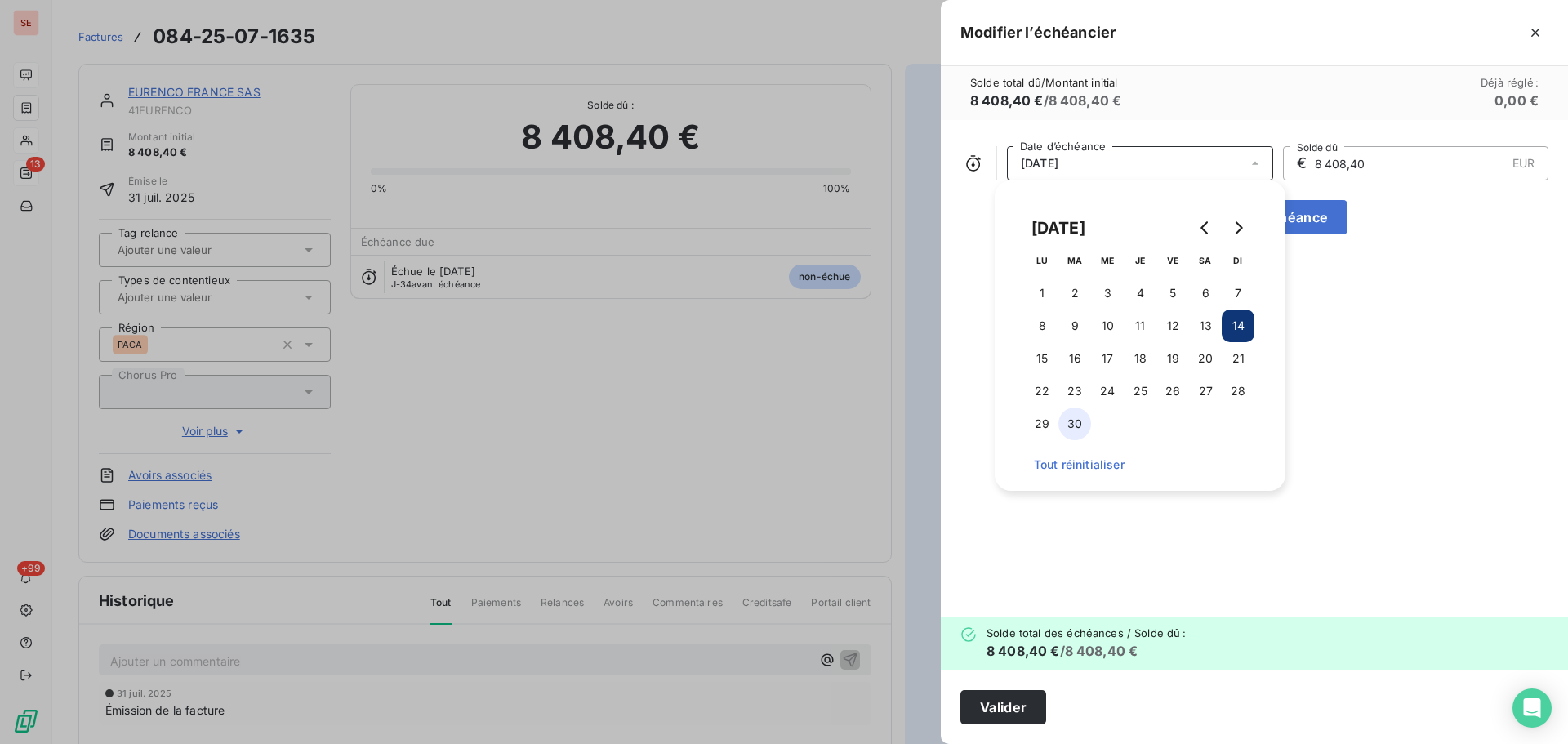
click at [1078, 424] on button "30" at bounding box center [1075, 424] width 33 height 33
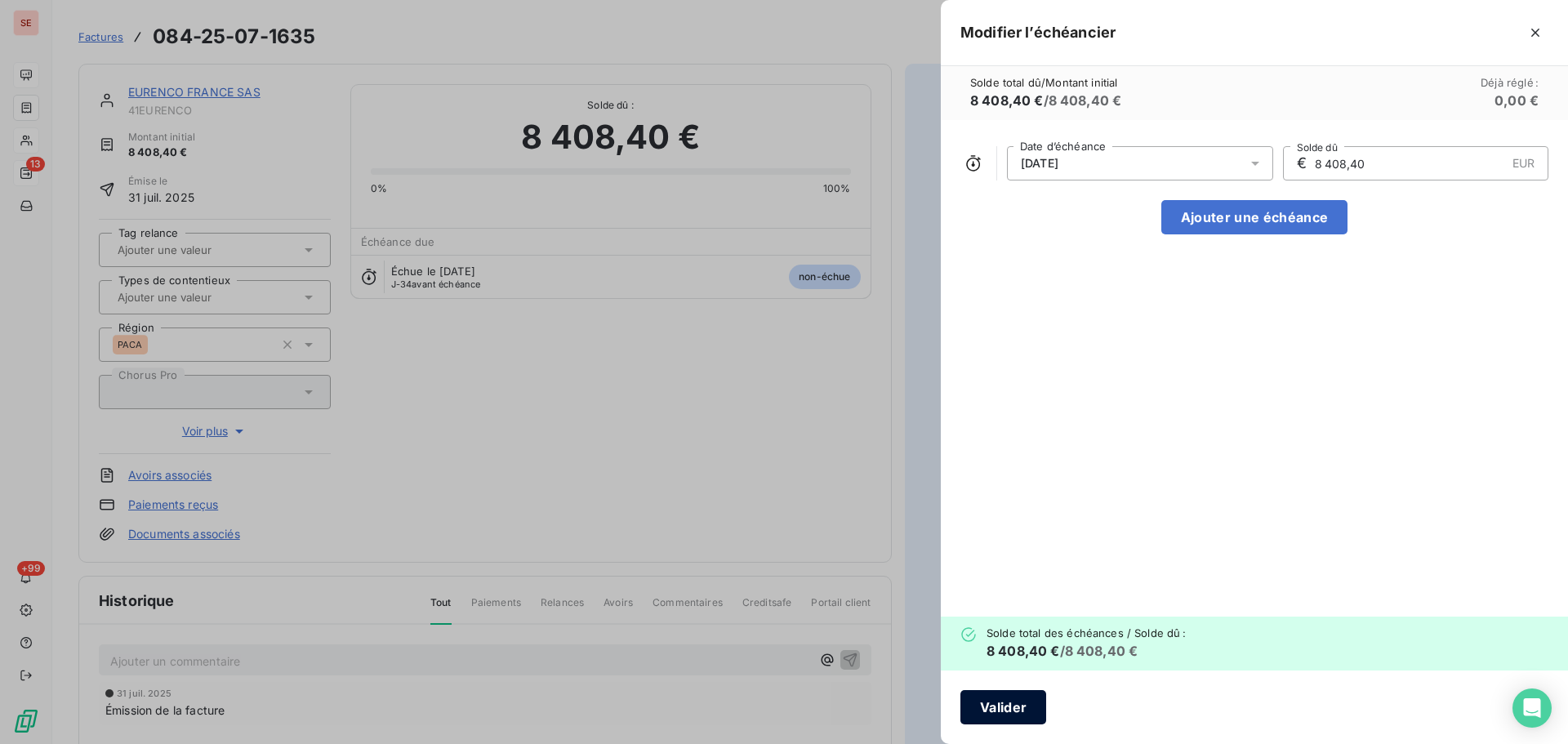
click at [1003, 709] on button "Valider" at bounding box center [1004, 707] width 86 height 34
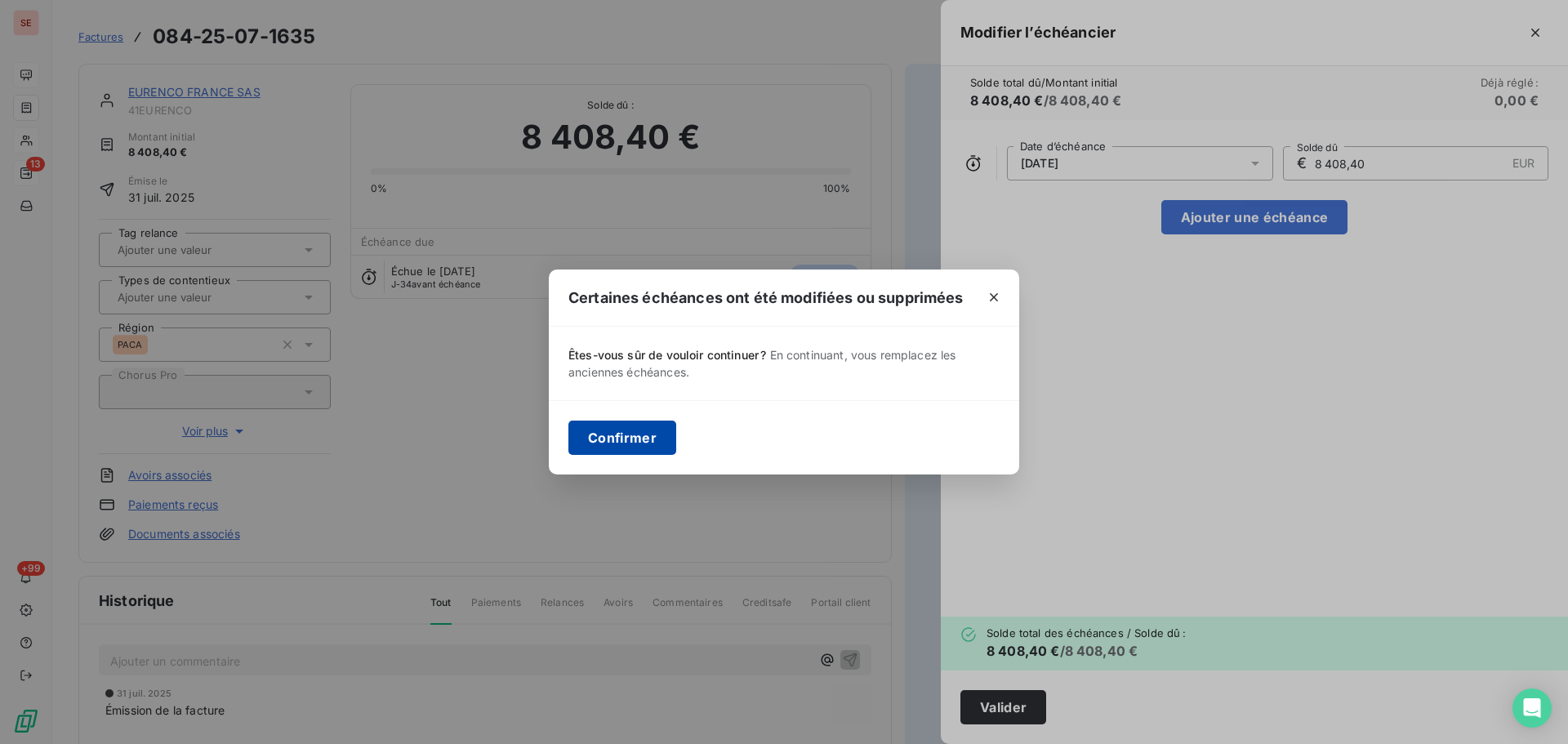
click at [609, 436] on button "Confirmer" at bounding box center [623, 437] width 108 height 34
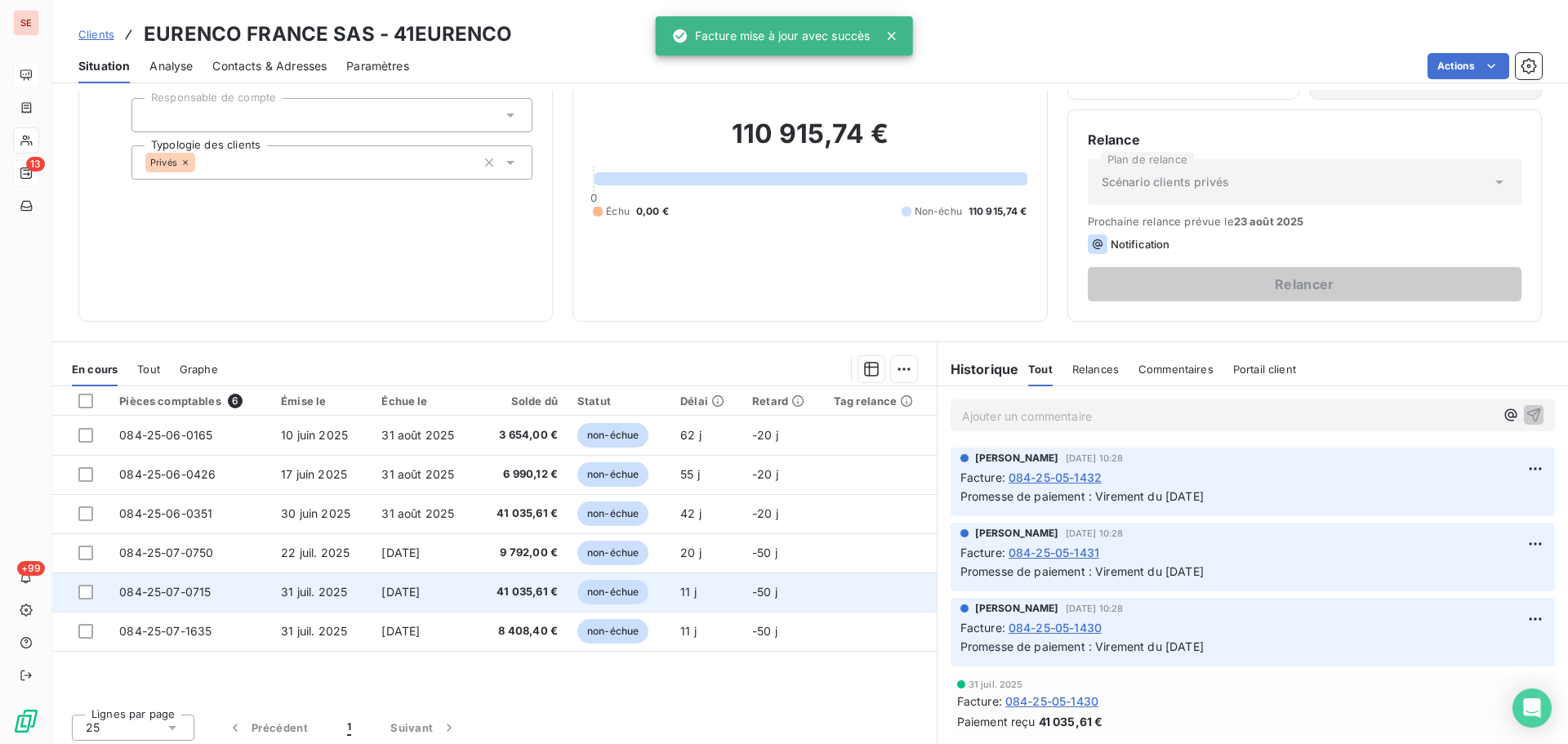
scroll to position [110, 0]
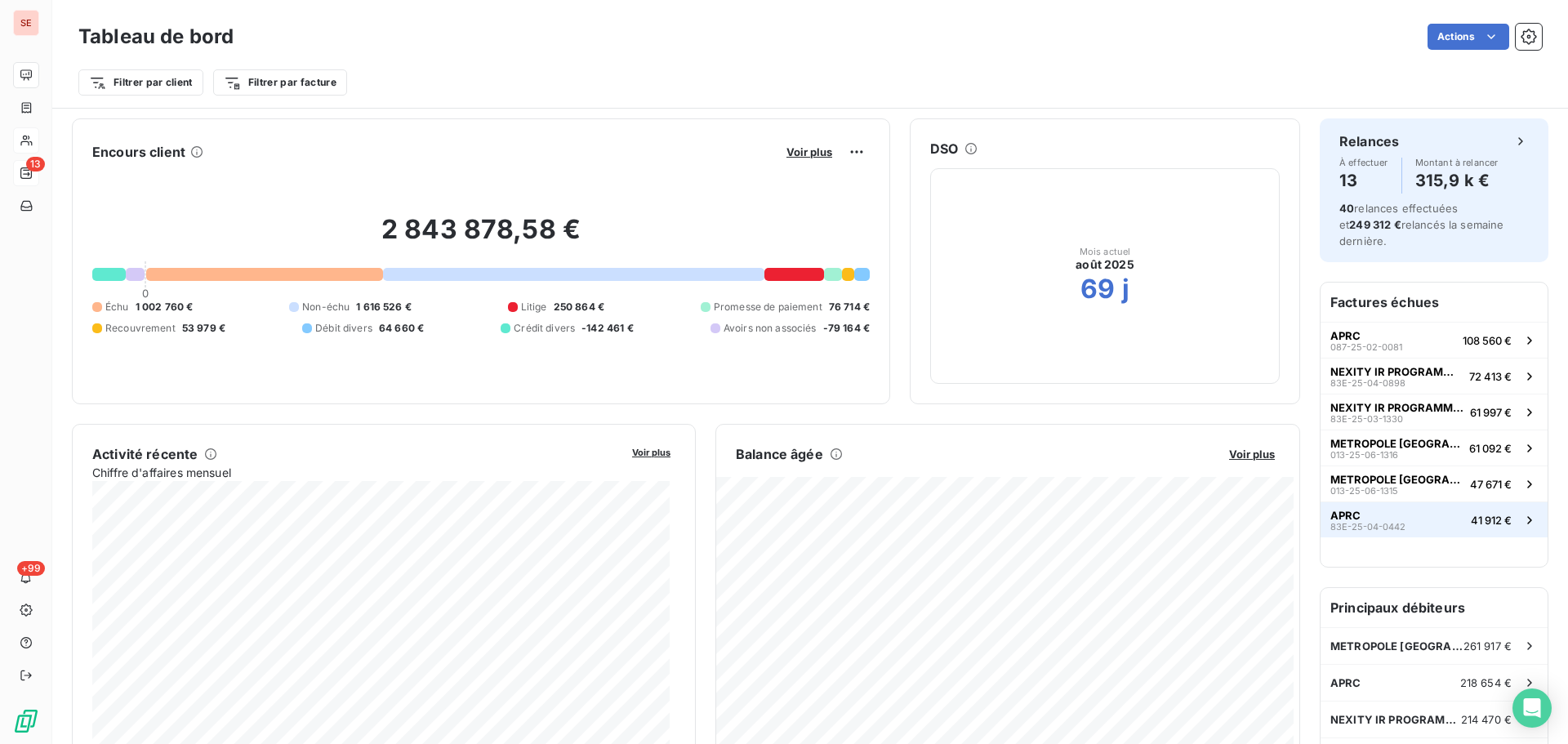
scroll to position [164, 0]
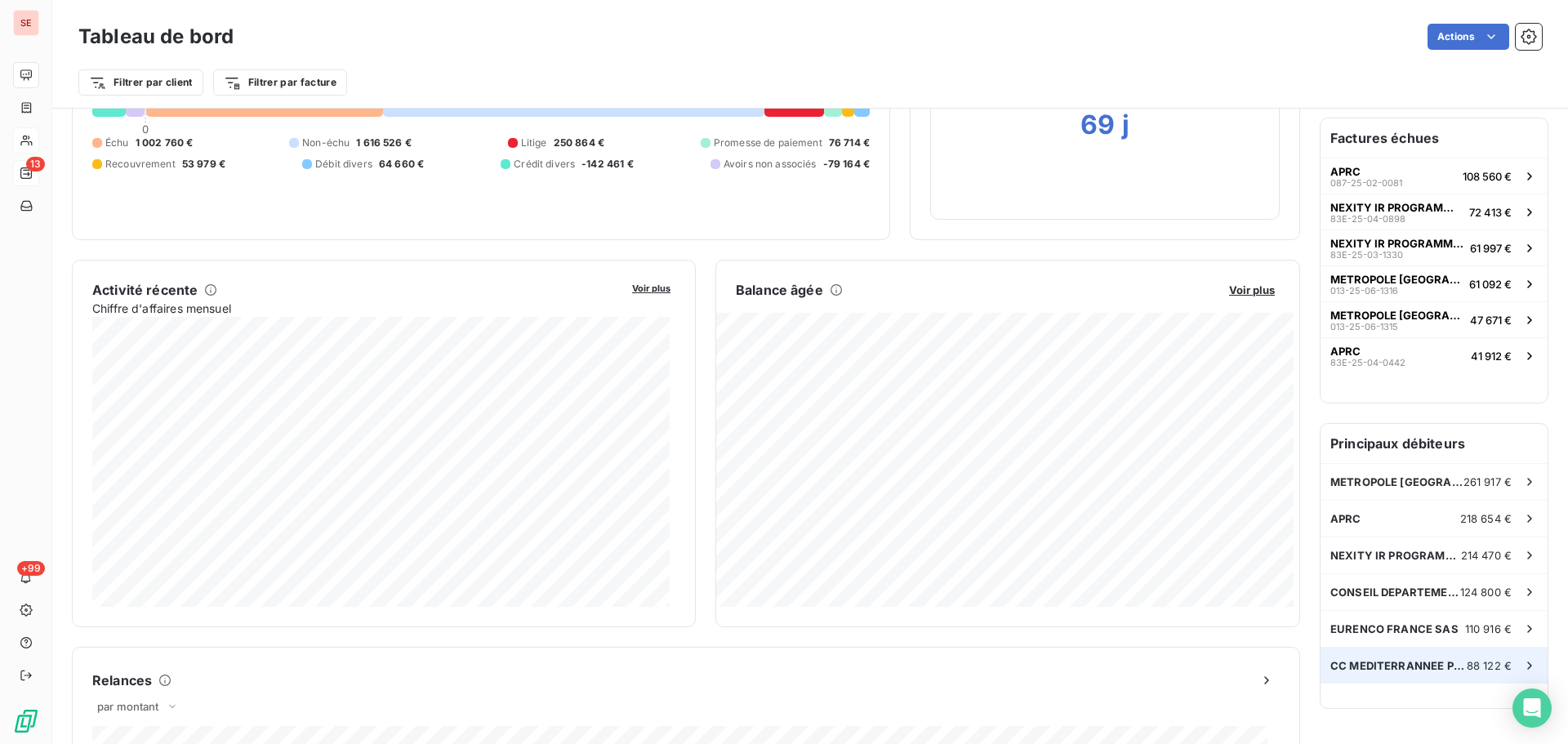
click at [1387, 659] on span "CC MEDITERRANNEE PORTE DES MAURES" at bounding box center [1398, 665] width 137 height 13
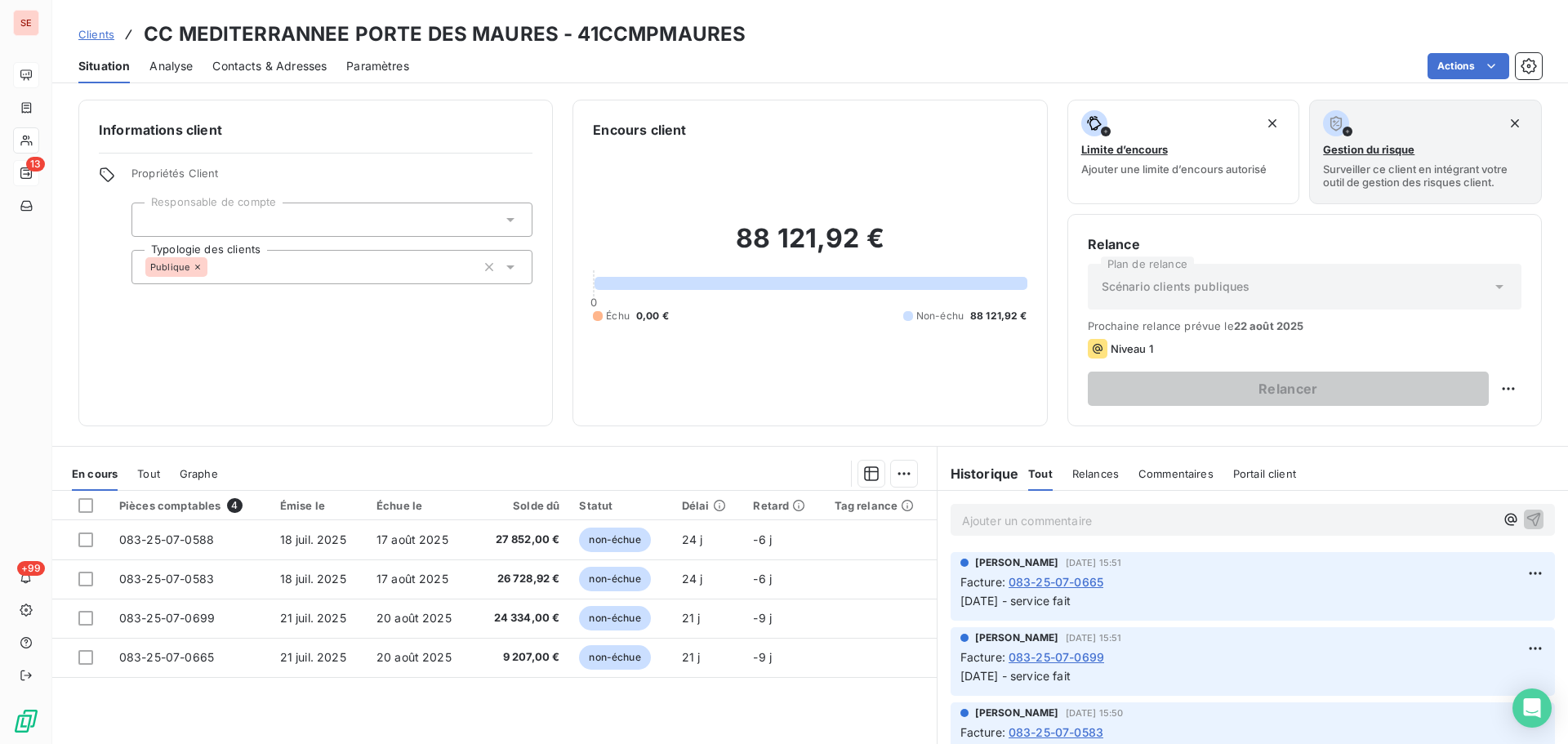
click at [1324, 658] on div "Facture : 083-25-07-0699" at bounding box center [1253, 657] width 585 height 17
click at [979, 94] on div "Informations client Propriétés Client Responsable de compte Typologie des clien…" at bounding box center [810, 416] width 1516 height 654
click at [968, 44] on div "Clients CC MEDITERRANNEE PORTE DES MAURES - 41CCMPMAURES" at bounding box center [810, 35] width 1516 height 30
click at [949, 10] on div "Clients CC MEDITERRANNEE PORTE DES MAURES - 41CCMPMAURES Situation Analyse Cont…" at bounding box center [810, 42] width 1516 height 83
click at [1028, 43] on div "Clients CC MEDITERRANNEE PORTE DES MAURES - 41CCMPMAURES" at bounding box center [810, 35] width 1516 height 30
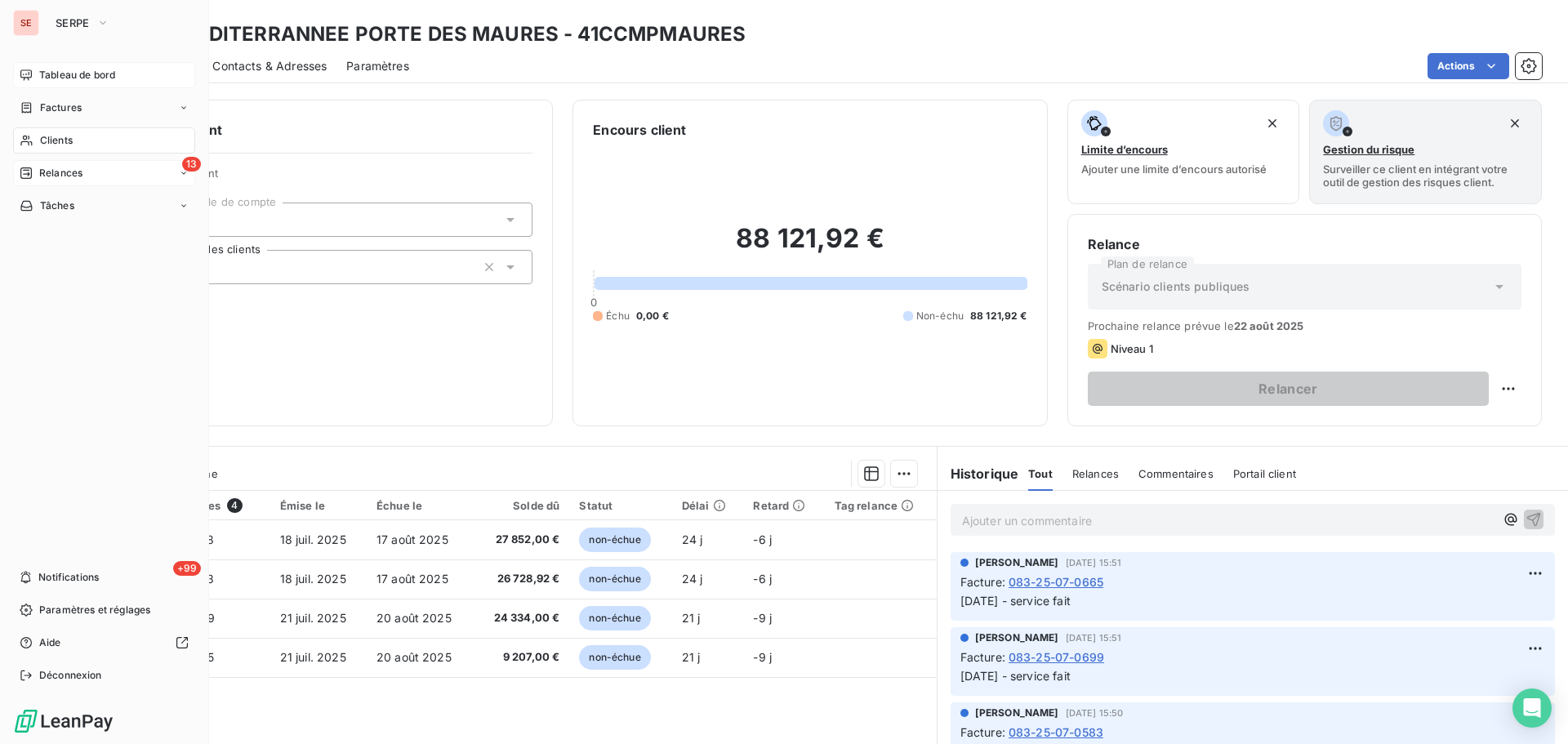
click at [130, 75] on div "Tableau de bord" at bounding box center [103, 75] width 182 height 26
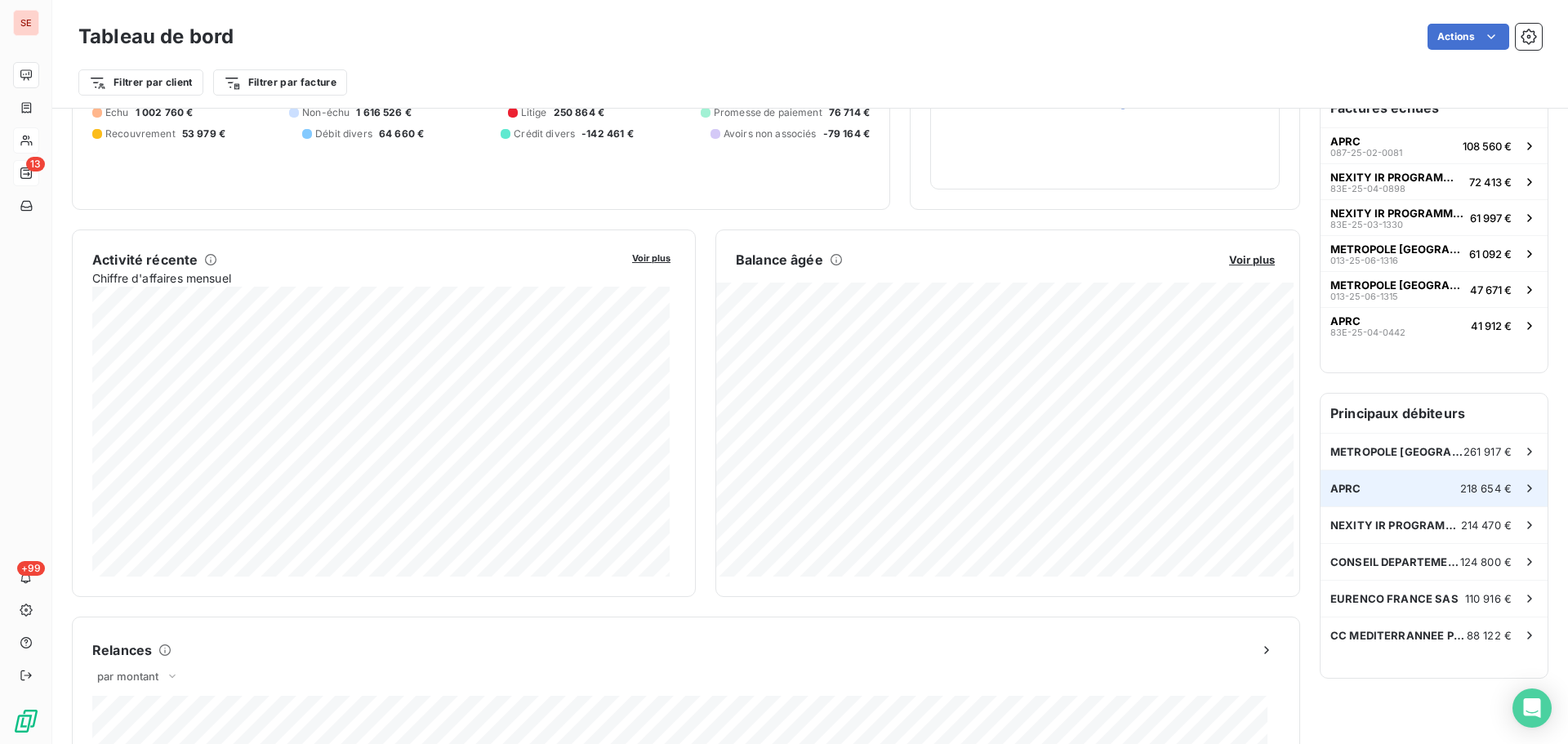
scroll to position [246, 0]
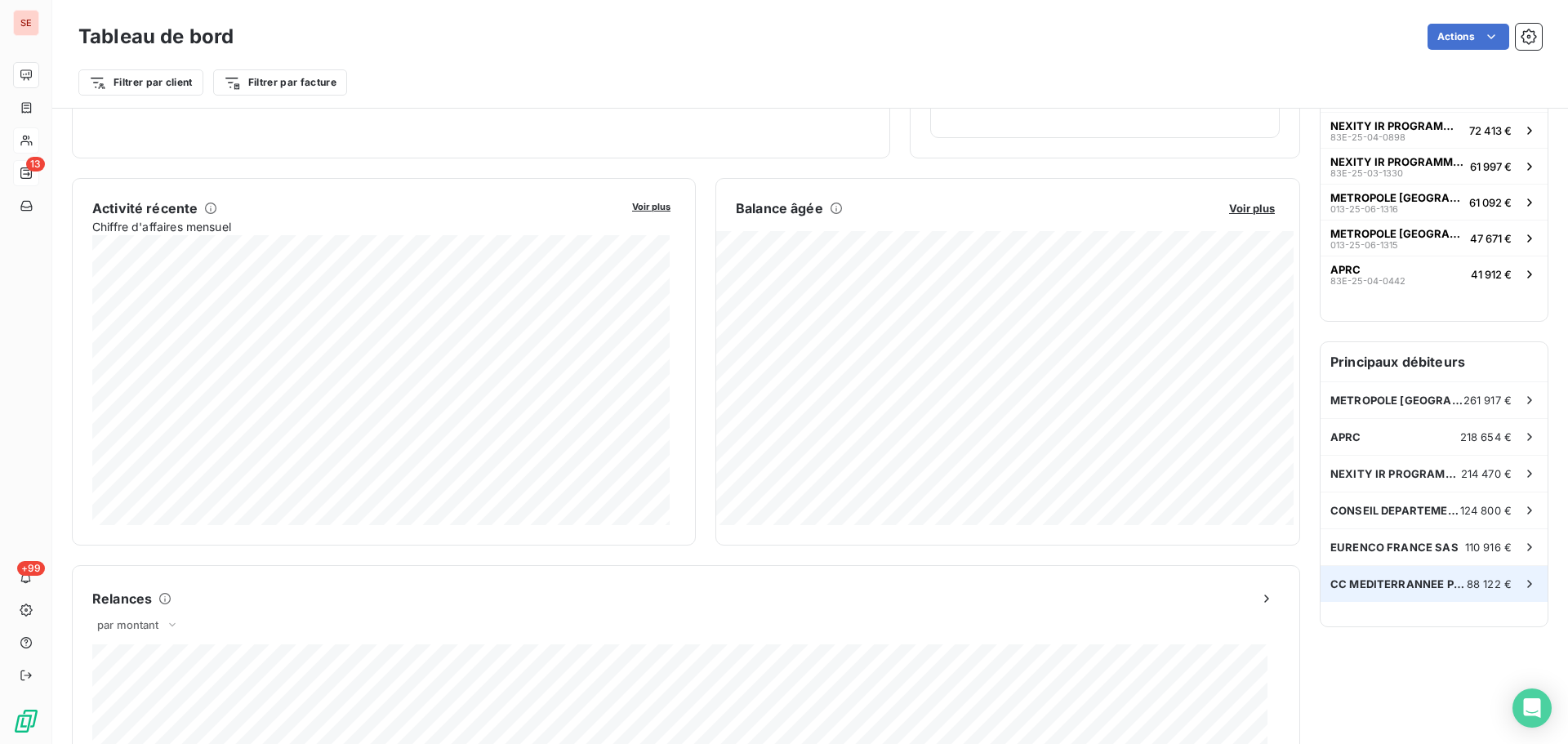
click at [1391, 577] on span "CC MEDITERRANNEE PORTE DES MAURES" at bounding box center [1398, 583] width 137 height 13
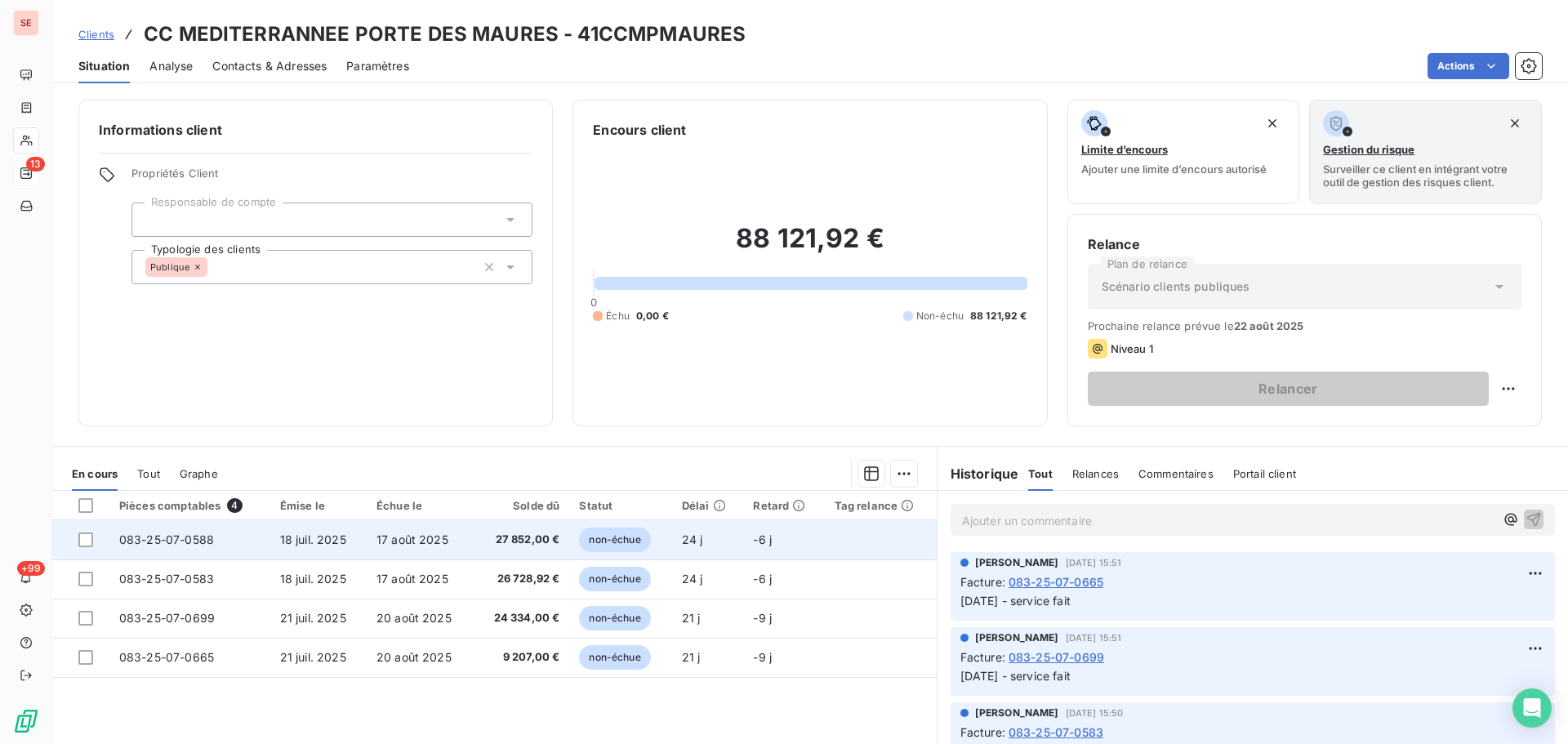
click at [390, 540] on span "17 août 2025" at bounding box center [412, 539] width 72 height 14
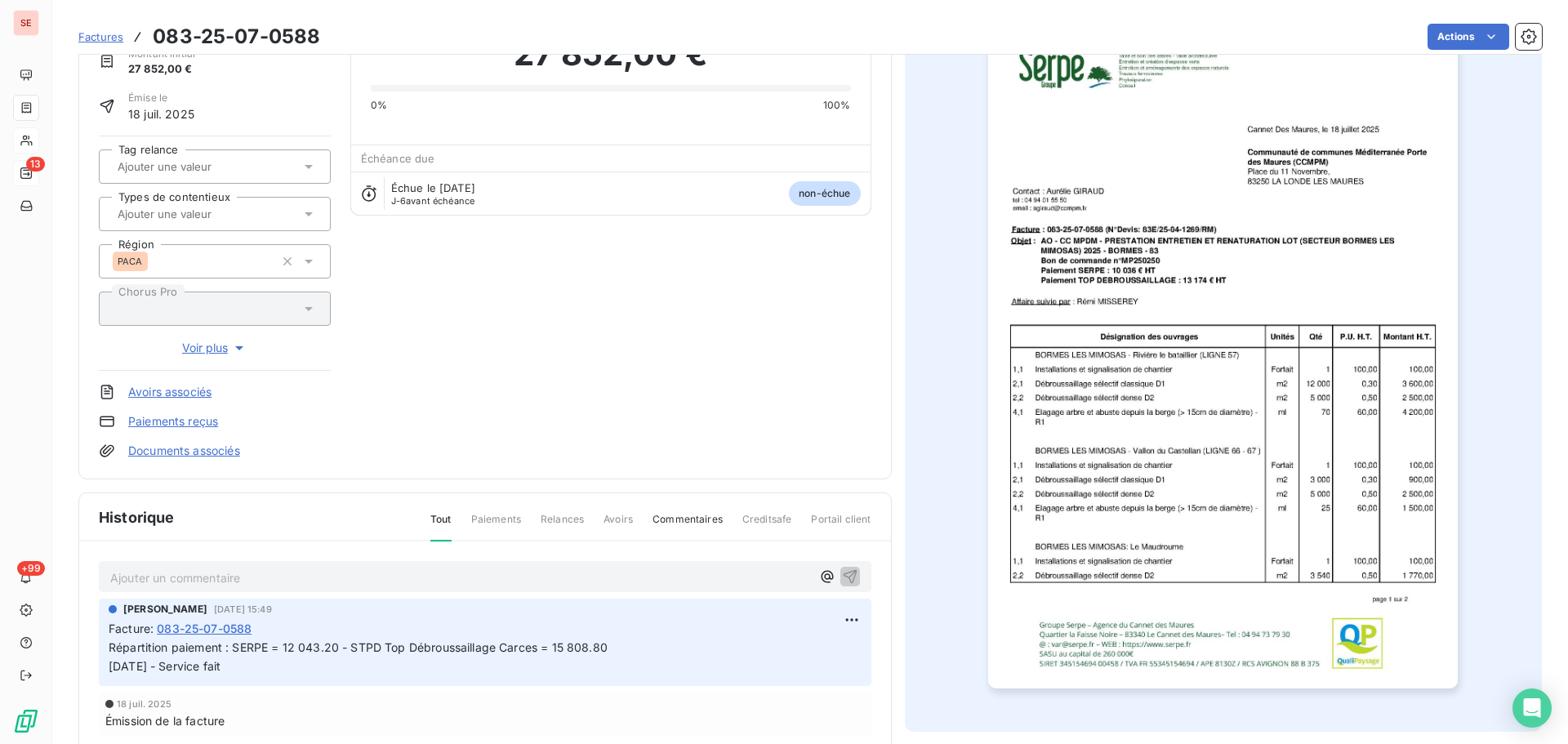
scroll to position [85, 0]
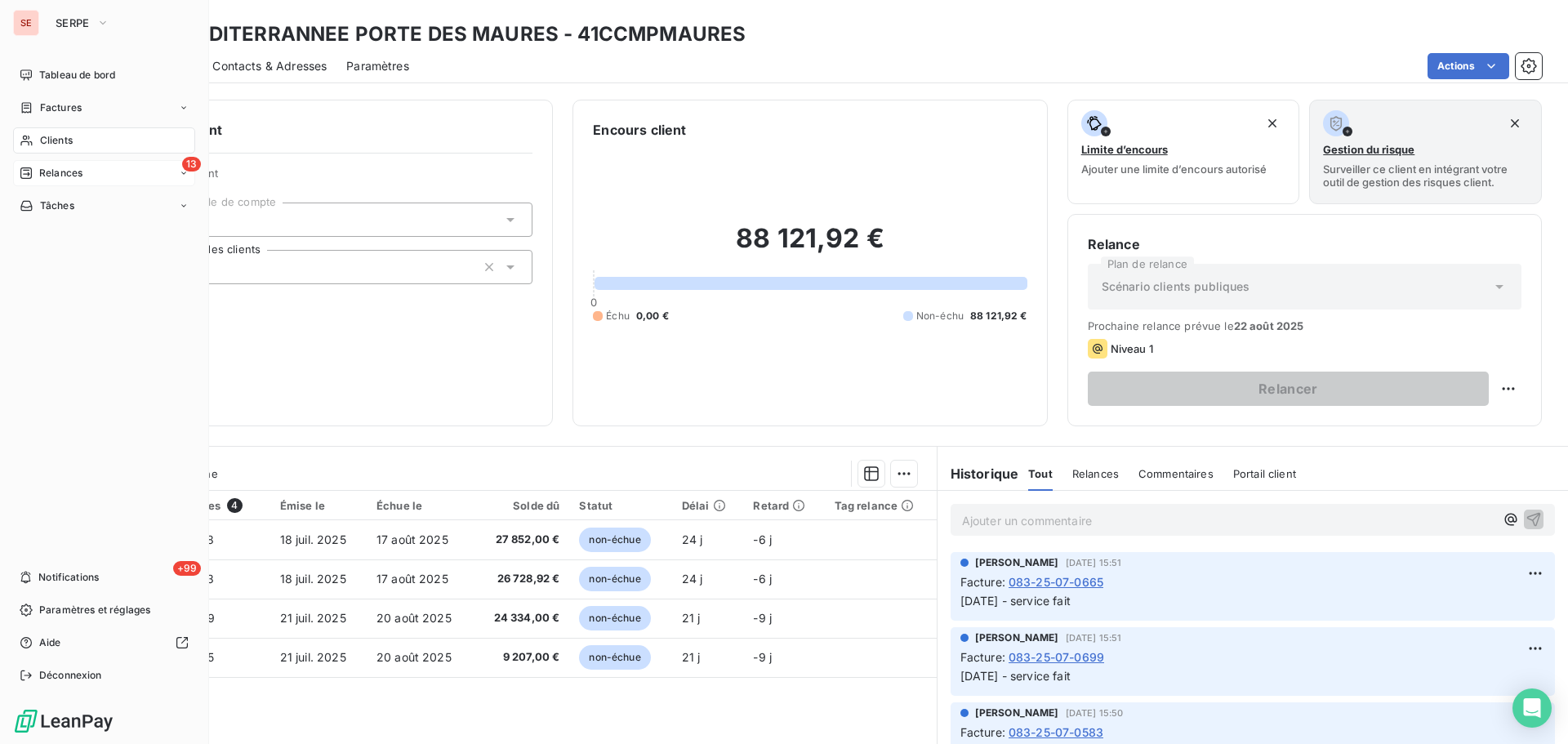
click at [50, 172] on span "Relances" at bounding box center [61, 173] width 43 height 15
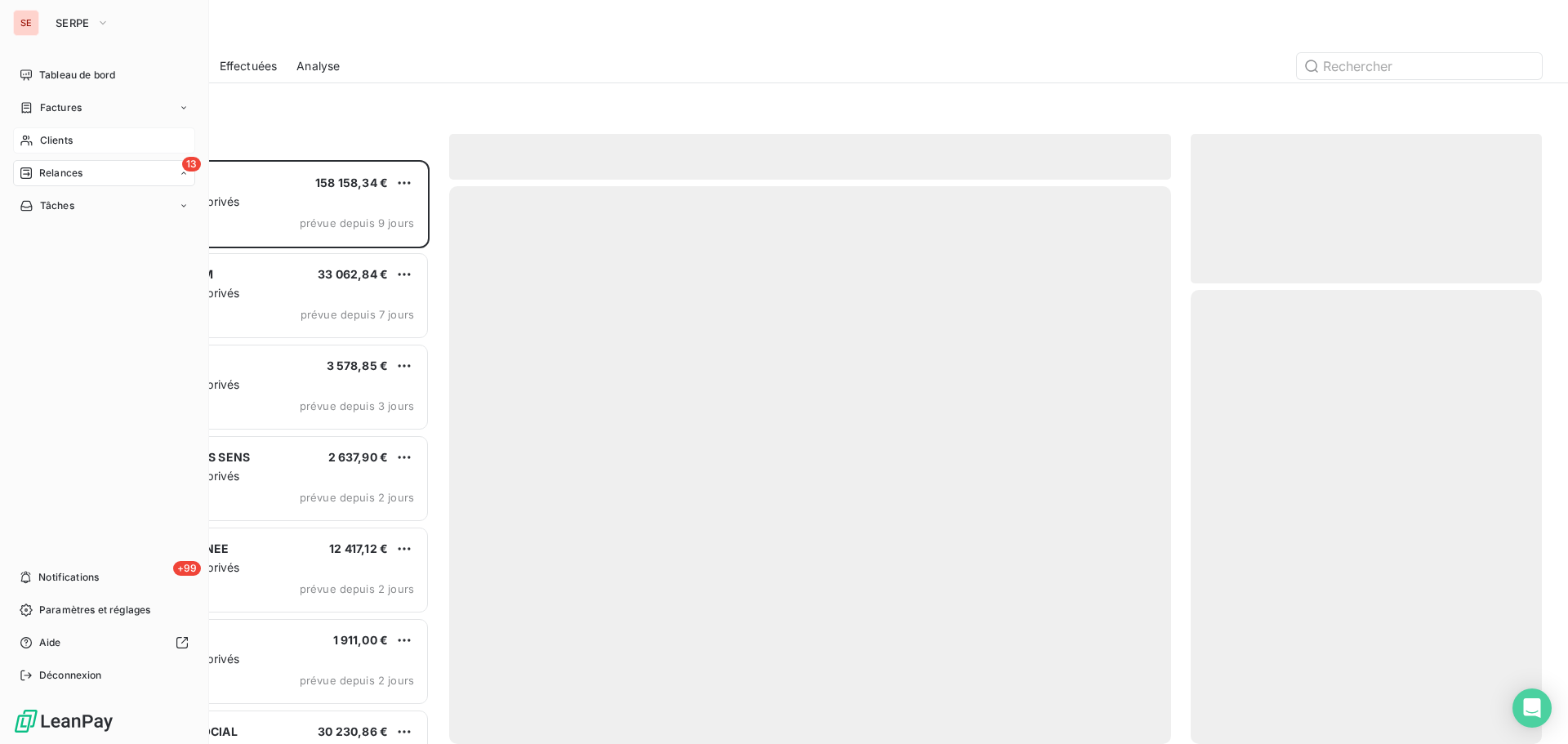
scroll to position [572, 339]
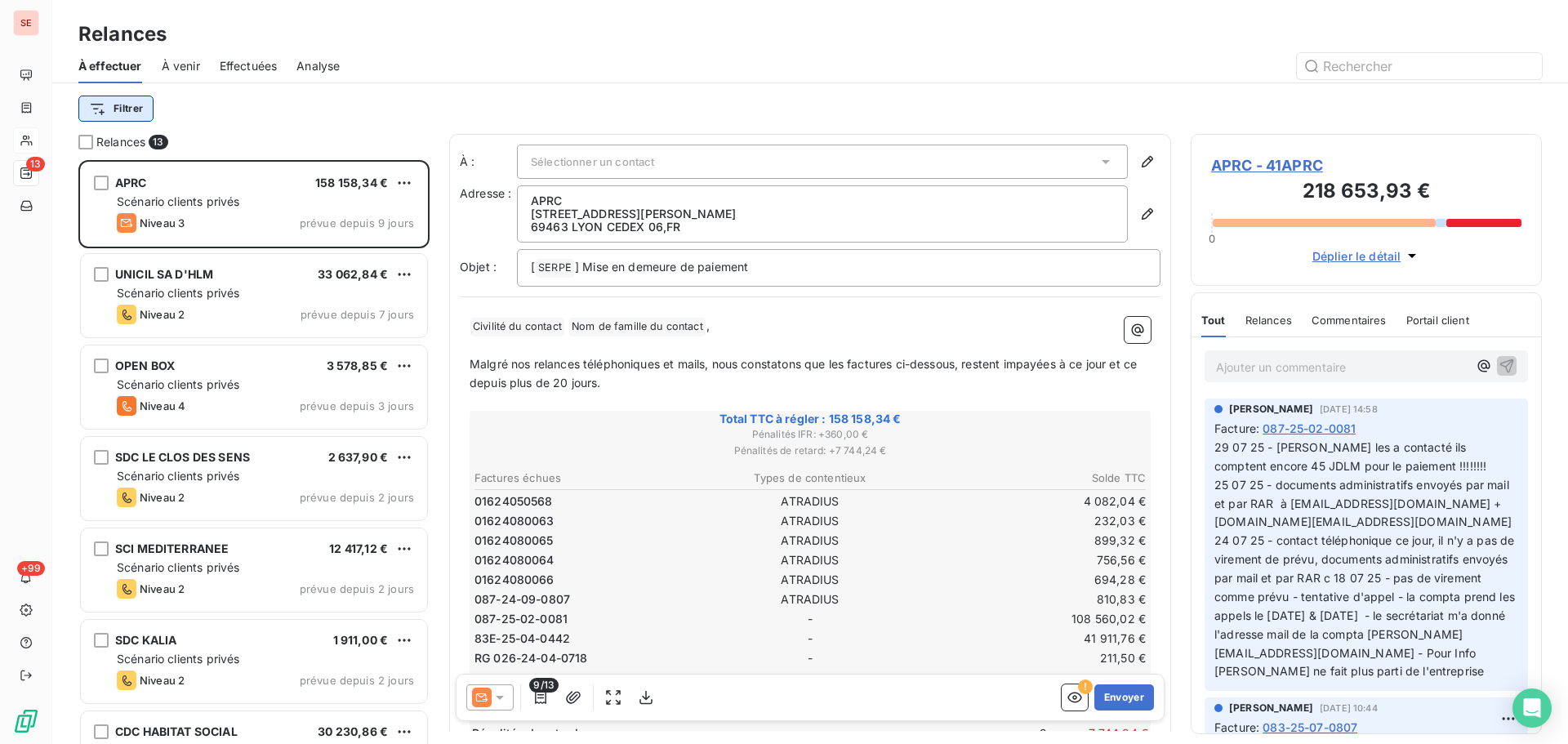
click at [117, 105] on html "SE 13 +99 Relances À effectuer À venir Effectuées Analyse Filtrer Relances 13 A…" at bounding box center [784, 372] width 1568 height 744
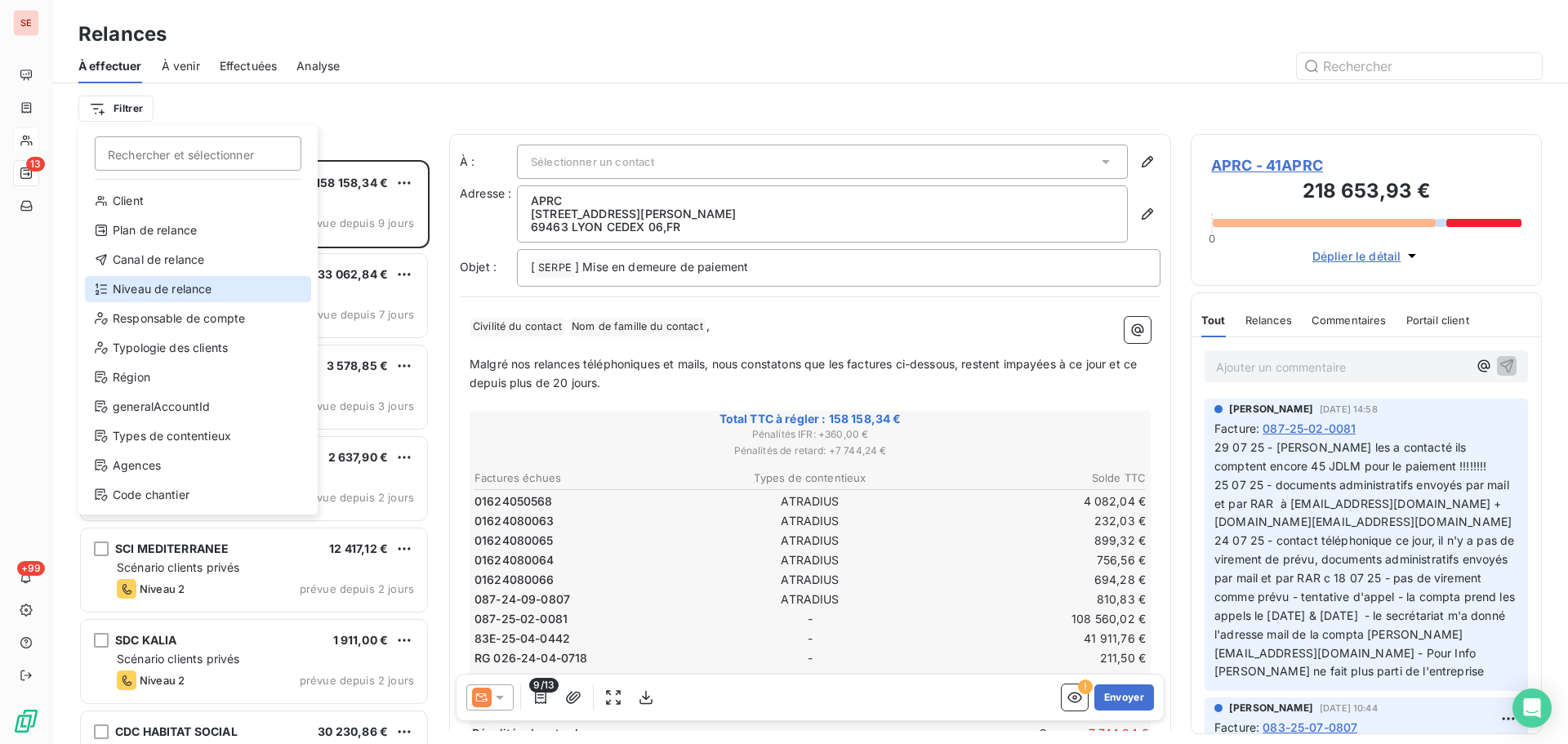
click at [158, 289] on div "Niveau de relance" at bounding box center [198, 289] width 226 height 26
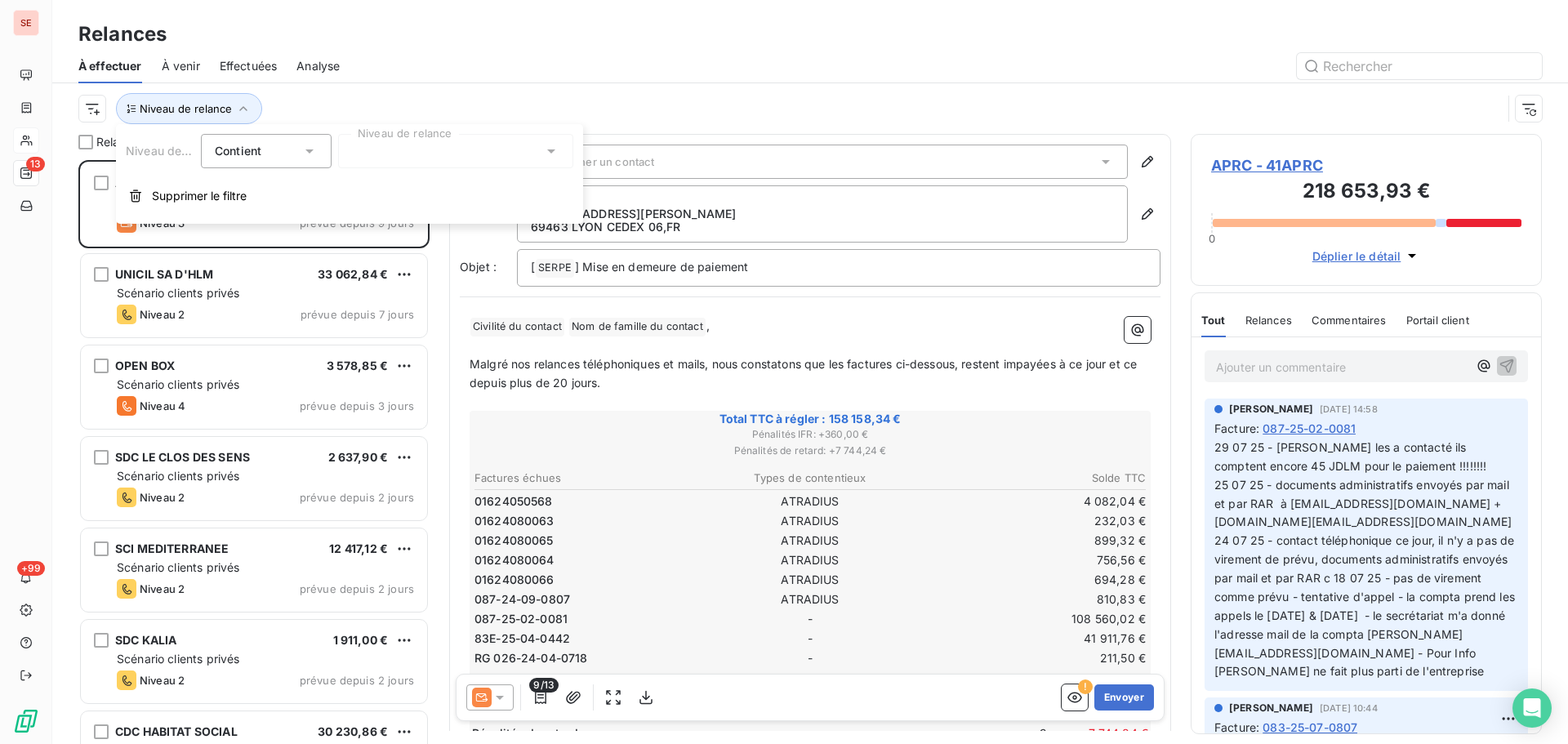
click at [468, 160] on div at bounding box center [456, 150] width 236 height 34
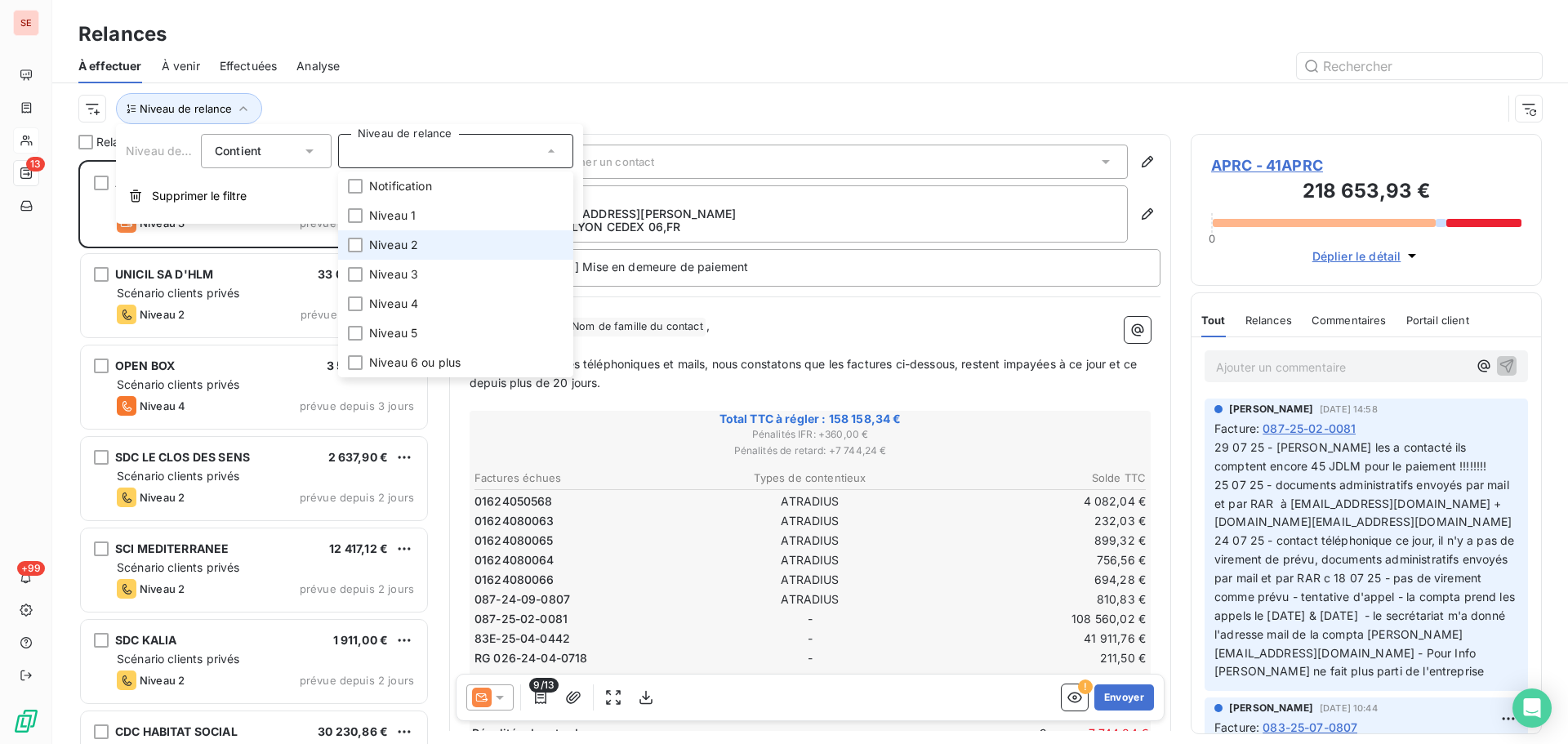
click at [413, 243] on span "Niveau 2" at bounding box center [394, 244] width 49 height 17
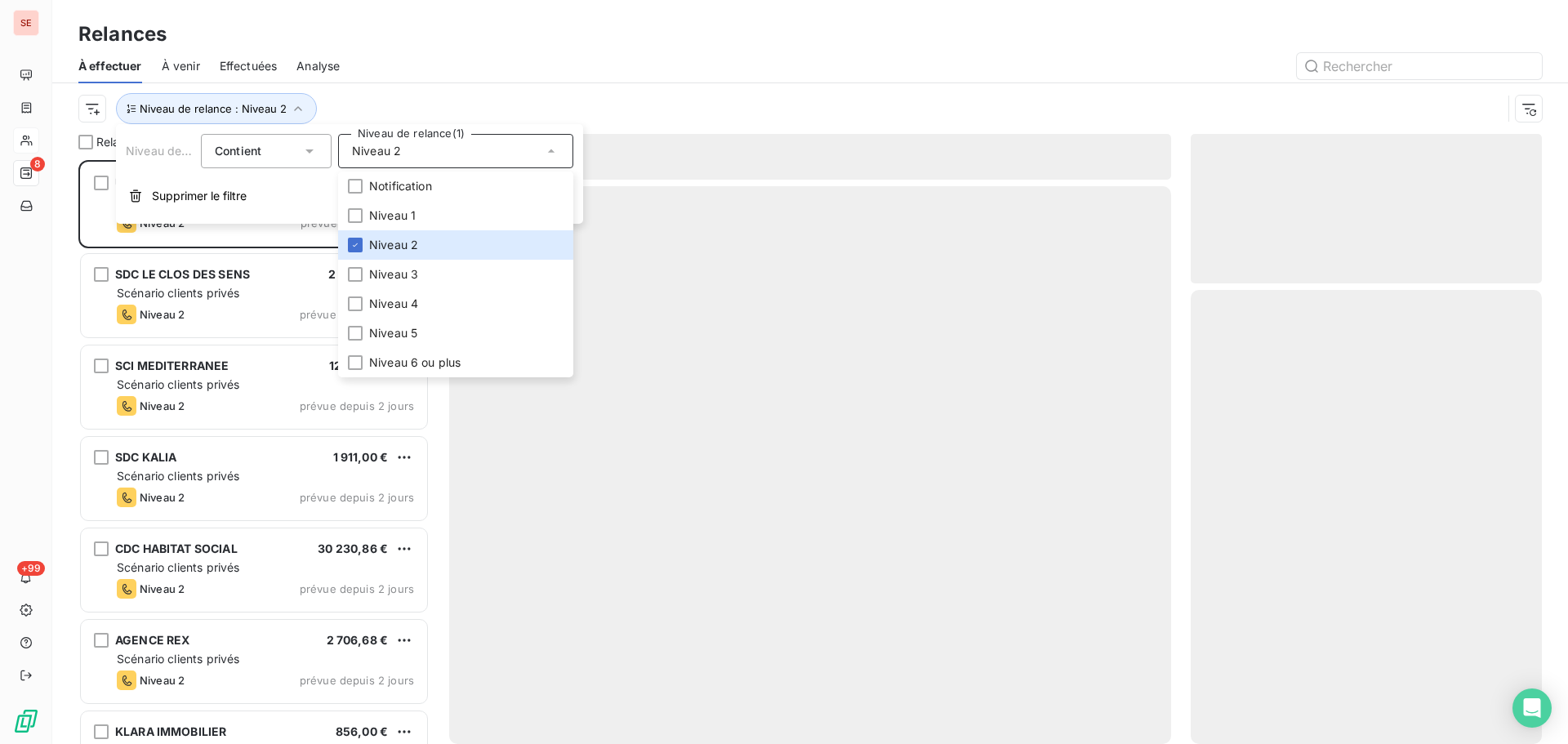
scroll to position [572, 339]
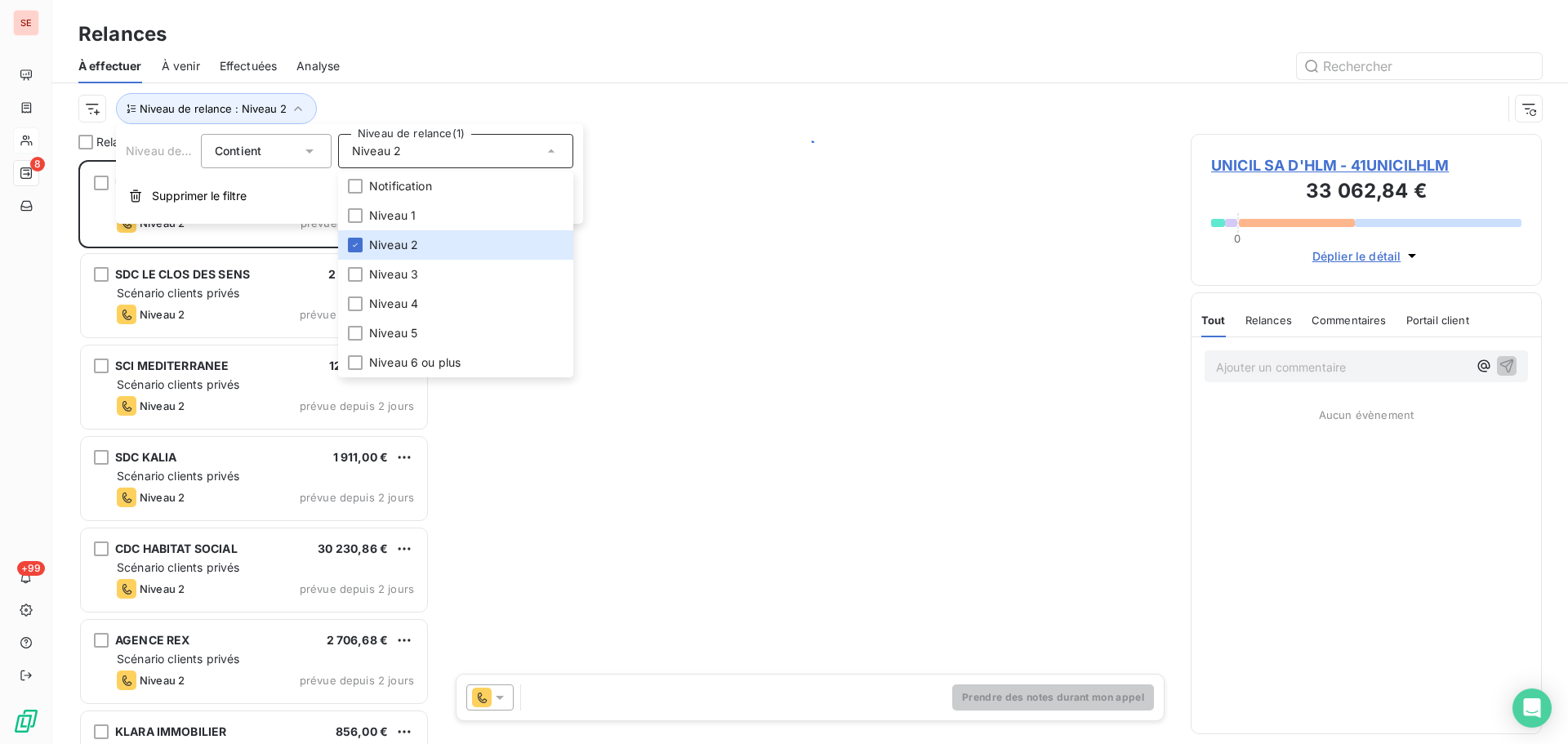
click at [651, 76] on div at bounding box center [951, 66] width 1183 height 26
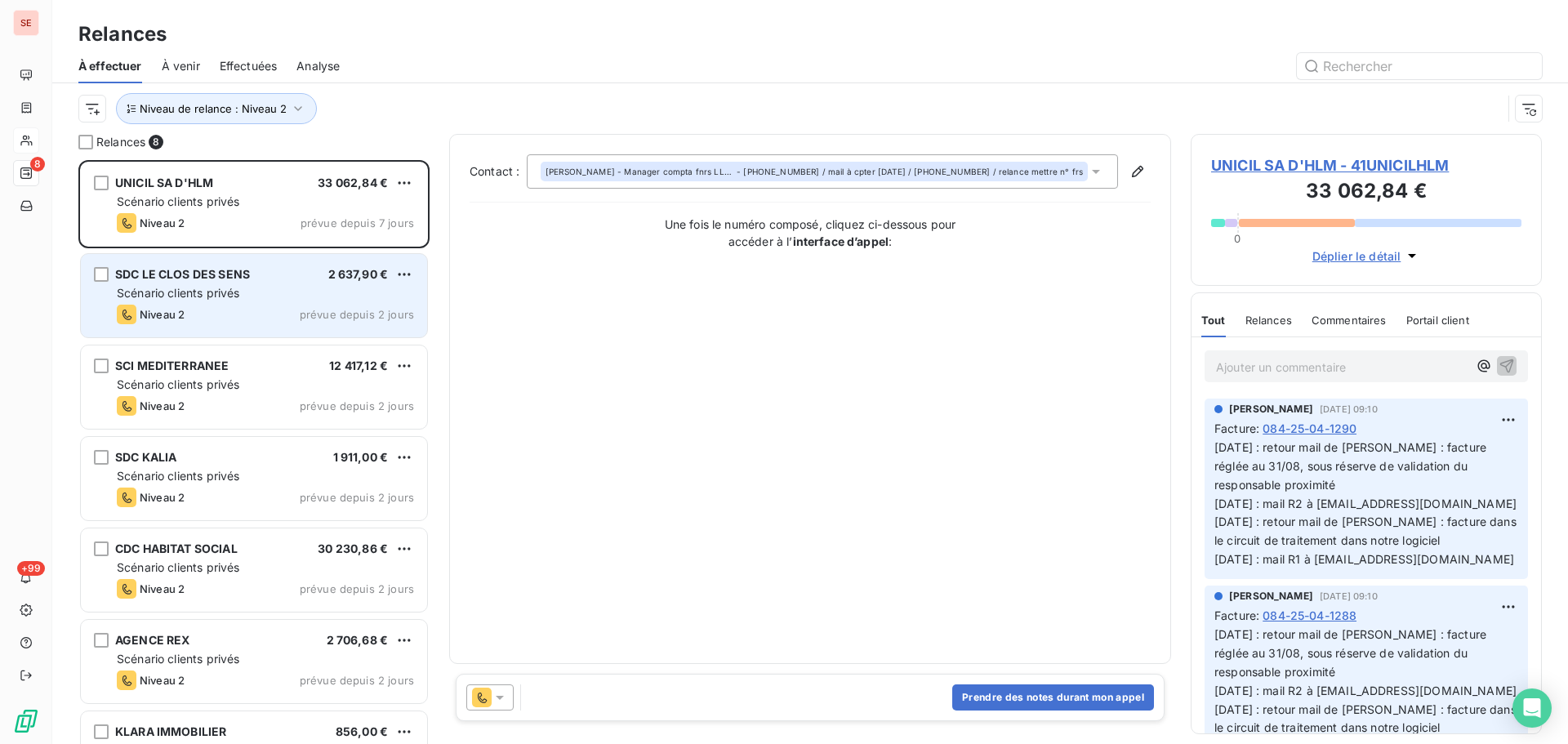
click at [275, 282] on div "SDC LE CLOS DES SENS 2 637,90 € Scénario clients privés Niveau 2 prévue depuis …" at bounding box center [254, 296] width 346 height 83
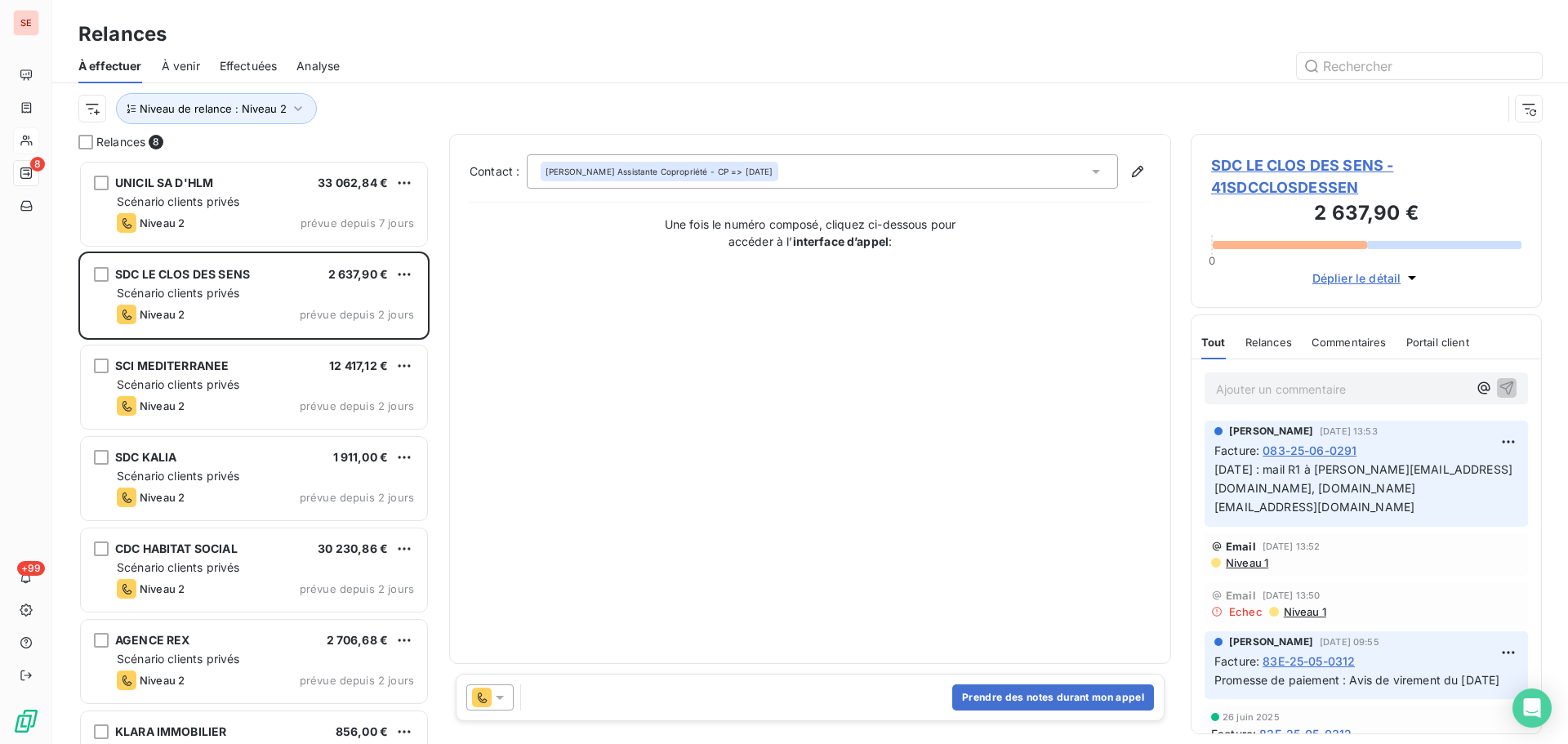
click at [1278, 164] on span "SDC LE CLOS DES SENS - 41SDCCLOSDESSEN" at bounding box center [1366, 176] width 310 height 44
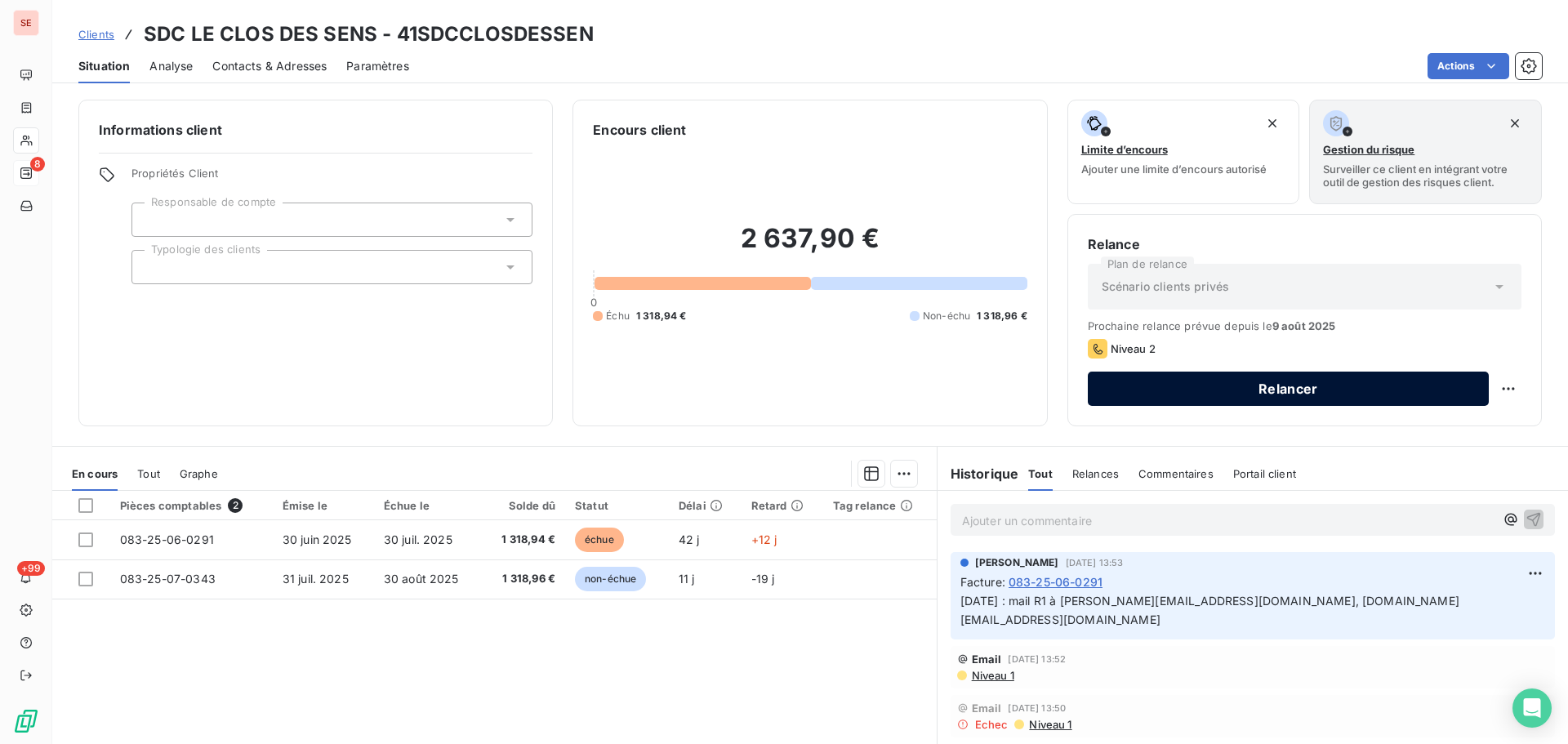
click at [1284, 395] on button "Relancer" at bounding box center [1288, 388] width 401 height 34
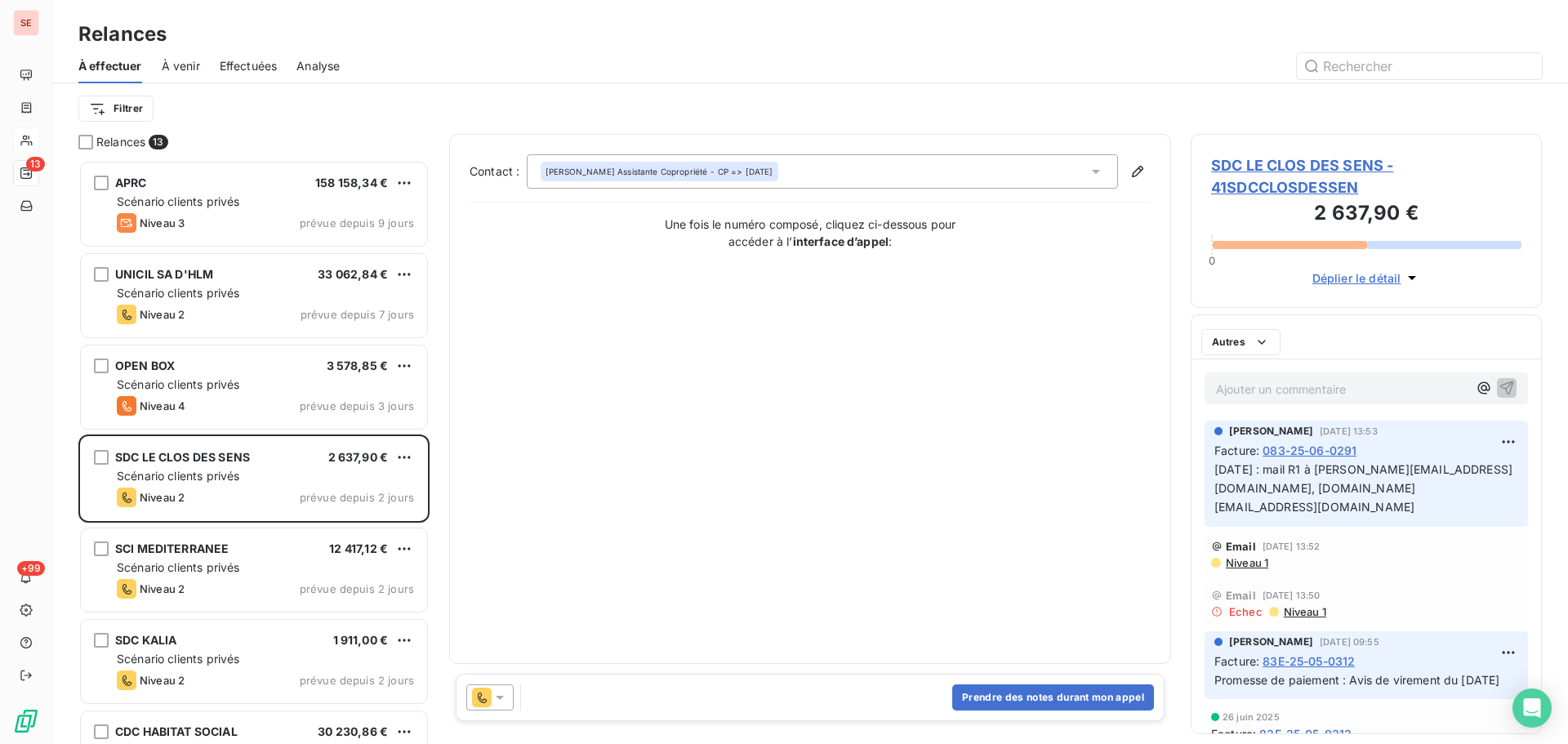
scroll to position [572, 339]
click at [758, 176] on div "[PERSON_NAME] Assistante Copropriété - CP => [DATE]" at bounding box center [659, 171] width 228 height 11
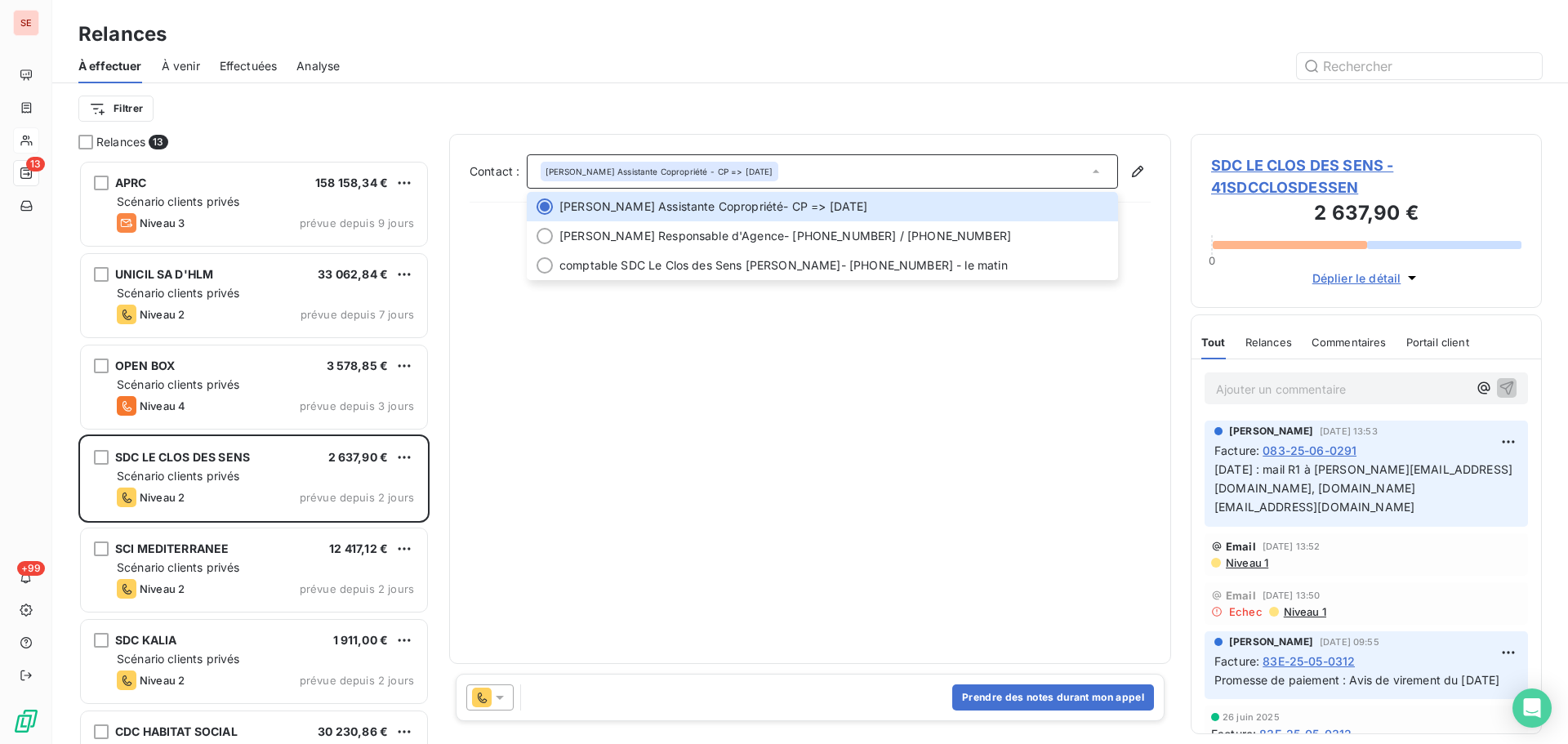
click at [1353, 169] on span "SDC LE CLOS DES SENS - 41SDCCLOSDESSEN" at bounding box center [1366, 176] width 310 height 44
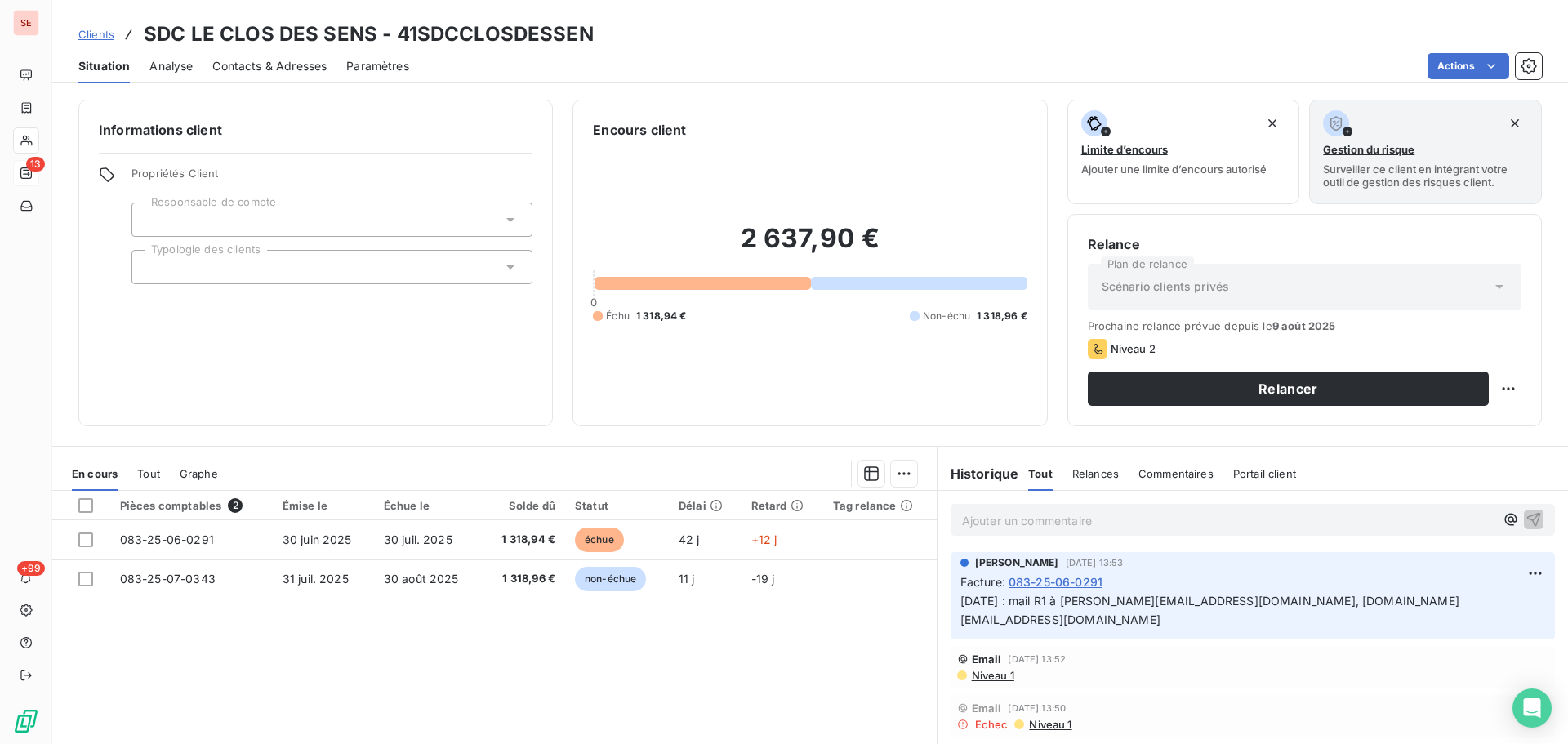
click at [257, 51] on div "Contacts & Adresses" at bounding box center [270, 65] width 115 height 34
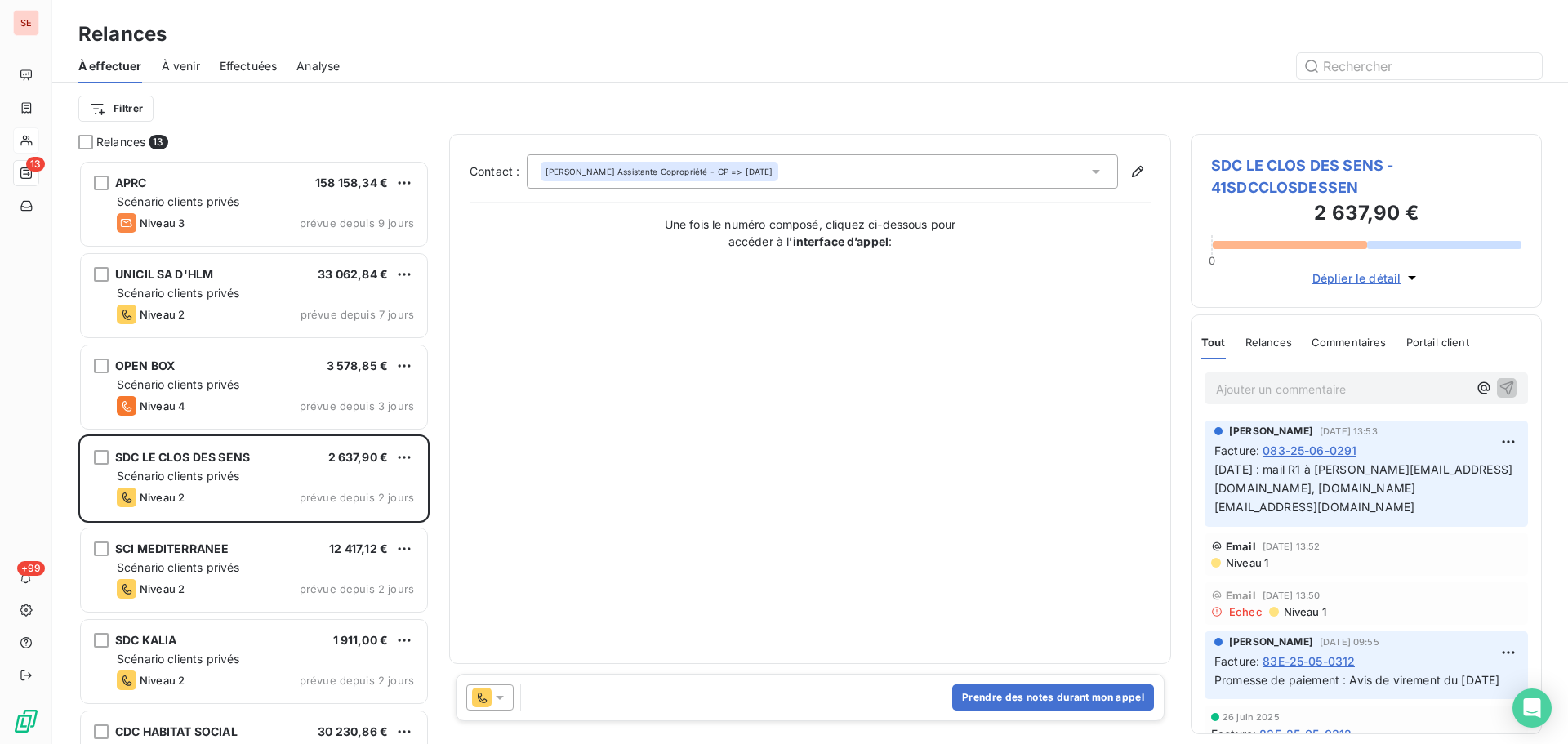
scroll to position [572, 339]
click at [994, 176] on div "[PERSON_NAME] Assistante Copropriété - CP => [DATE]" at bounding box center [823, 171] width 591 height 34
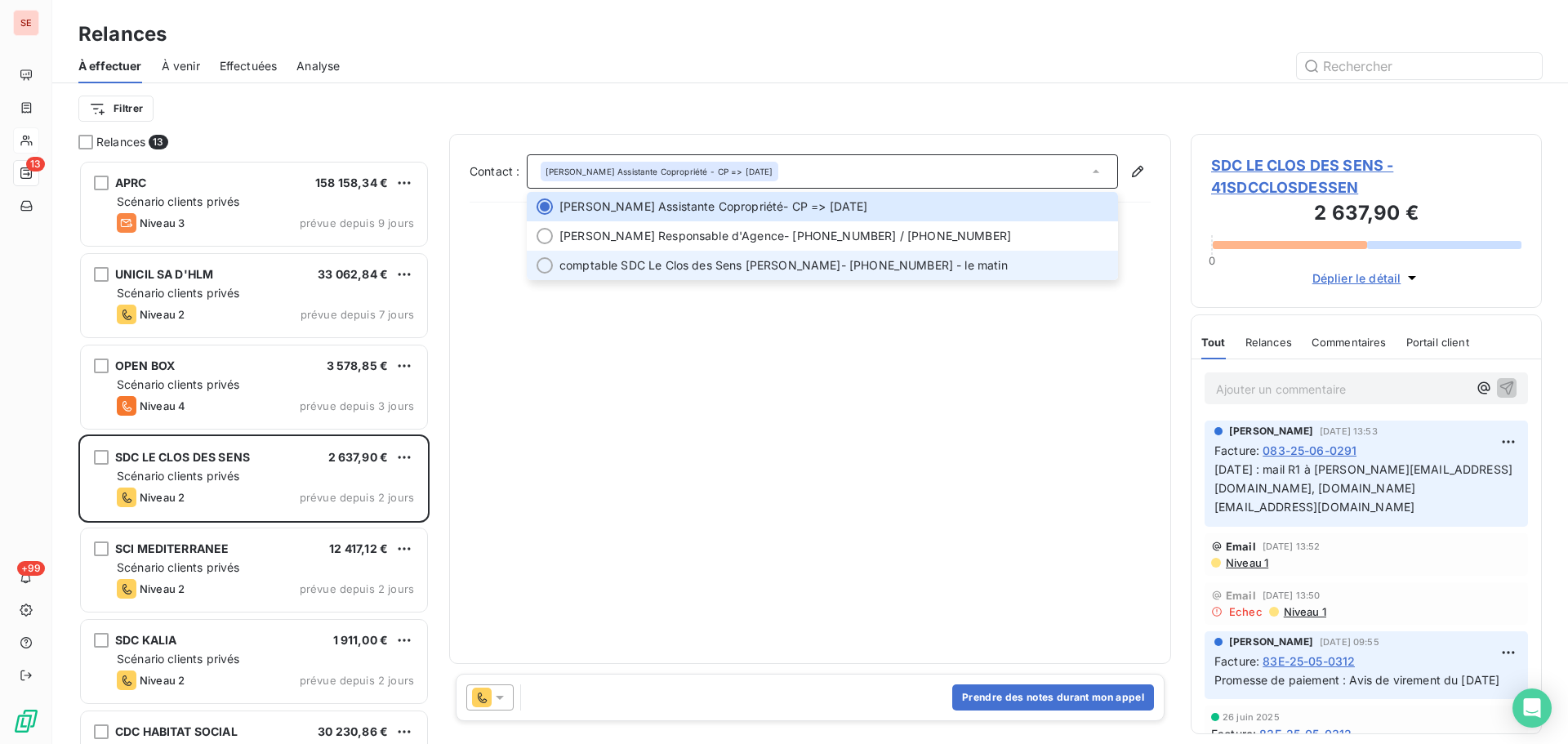
click at [902, 267] on span "comptable SDC Le Clos des Sens LUCAS - [PHONE_NUMBER] - le matin" at bounding box center [833, 265] width 549 height 17
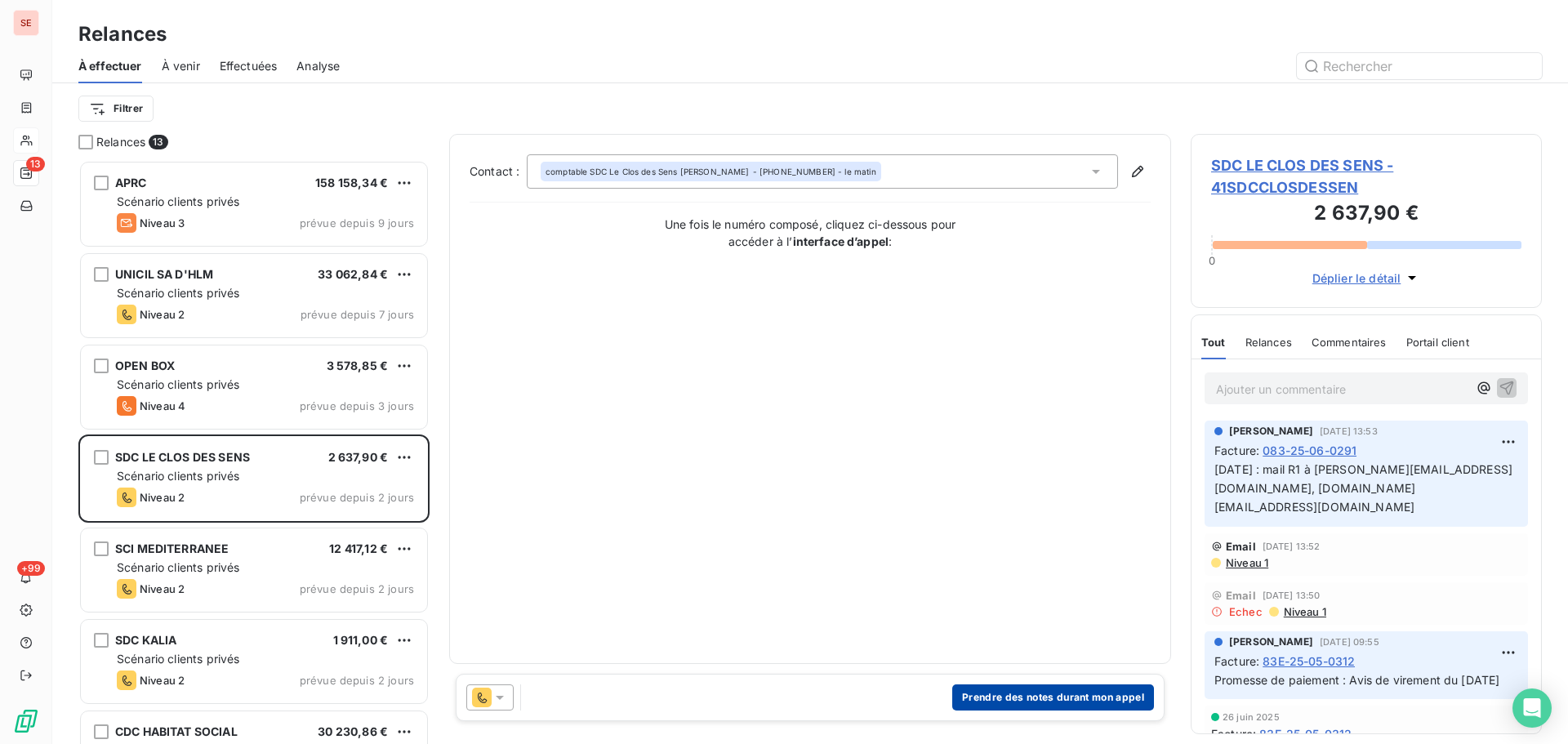
click at [1023, 692] on button "Prendre des notes durant mon appel" at bounding box center [1053, 697] width 202 height 26
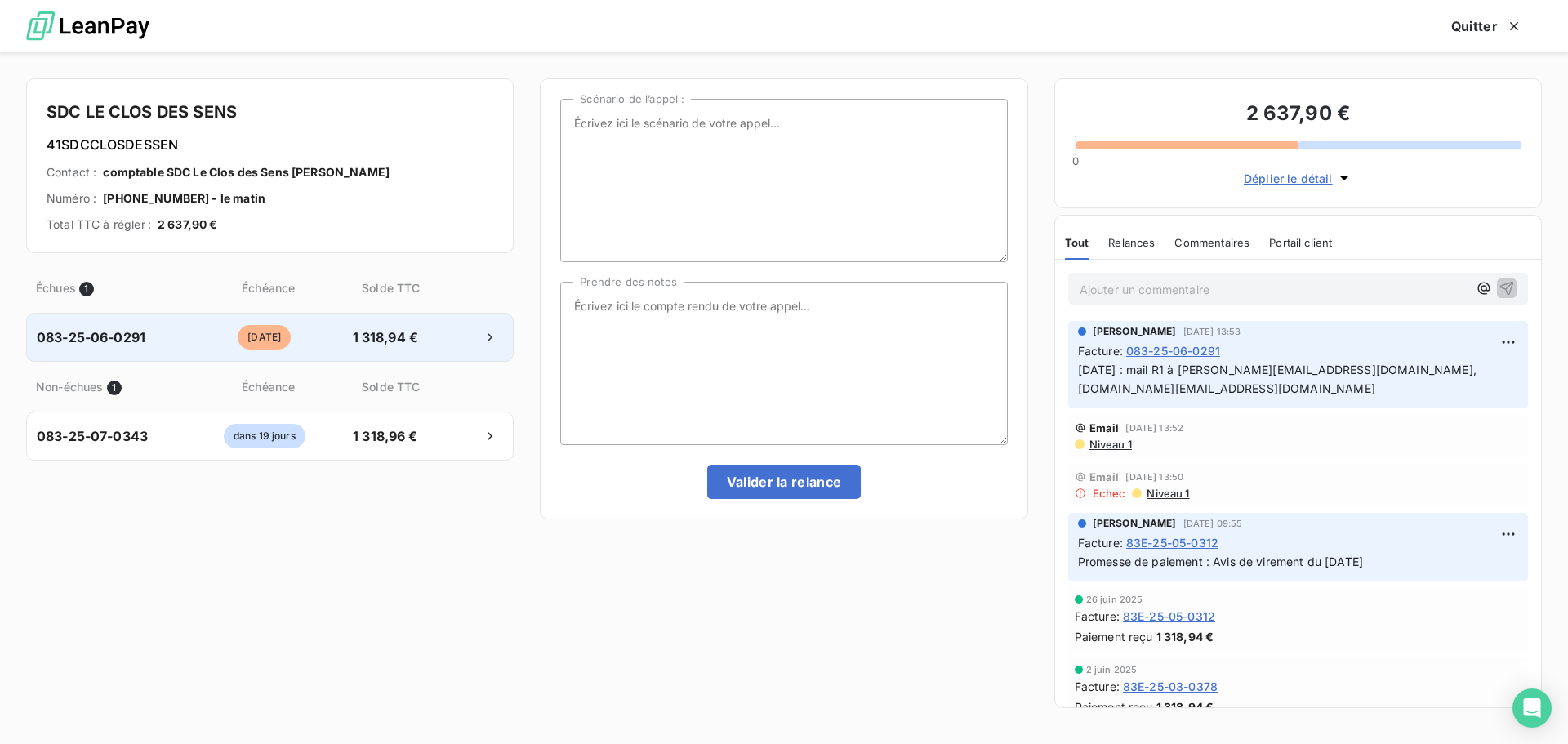
click at [117, 336] on span "083-25-06-0291" at bounding box center [90, 337] width 109 height 20
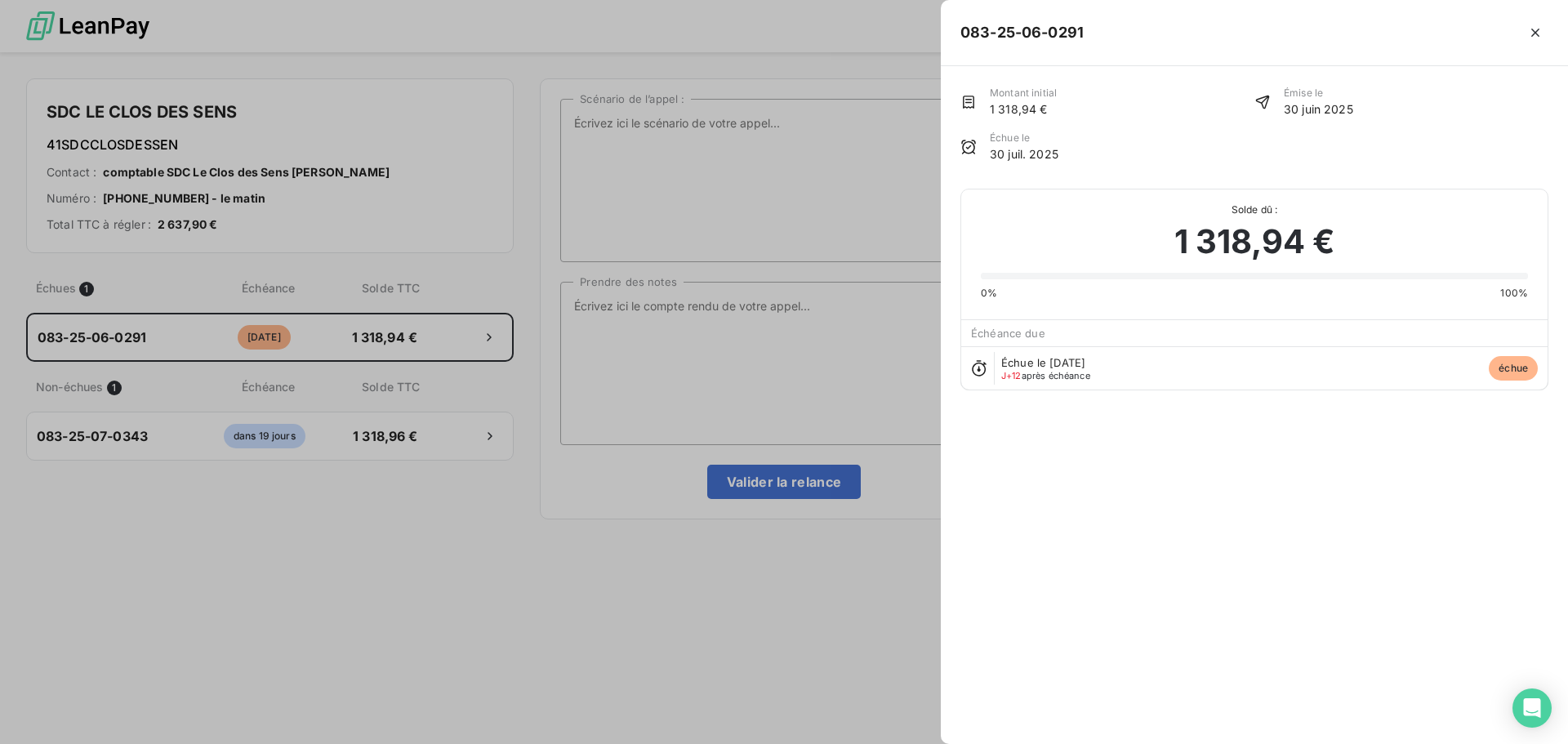
click at [642, 598] on div at bounding box center [784, 372] width 1568 height 744
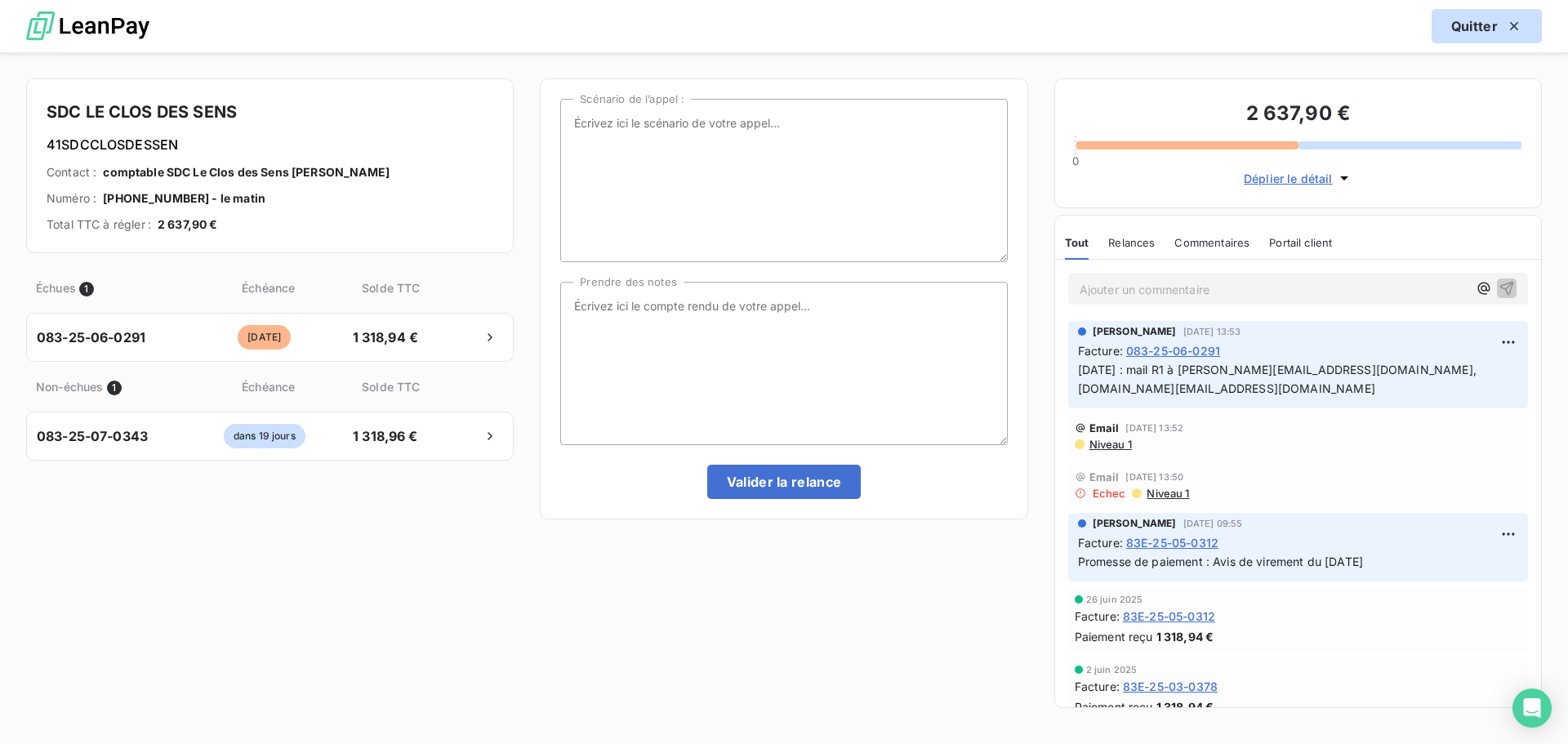
click at [1511, 20] on icon "button" at bounding box center [1514, 26] width 17 height 17
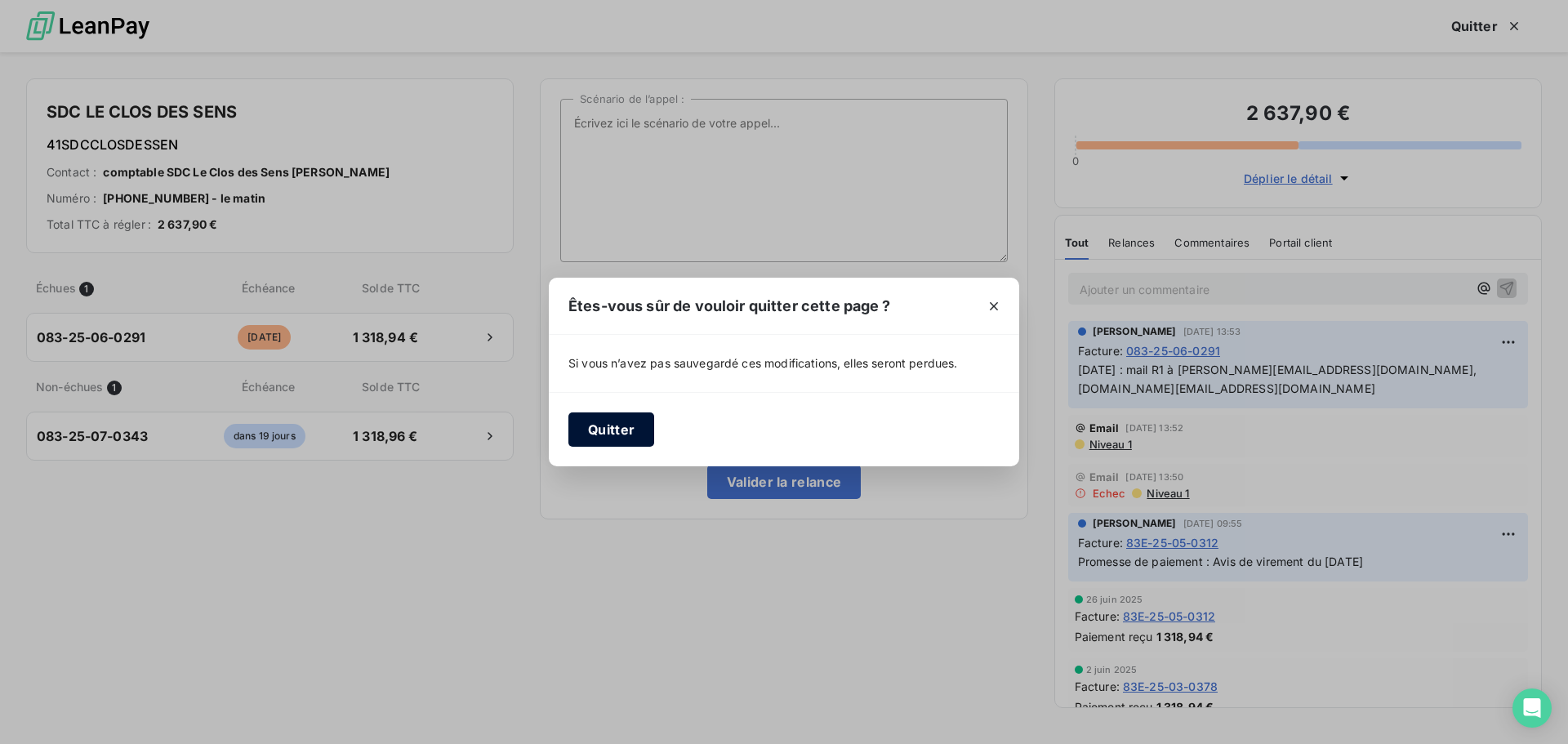
click at [624, 437] on button "Quitter" at bounding box center [611, 428] width 86 height 34
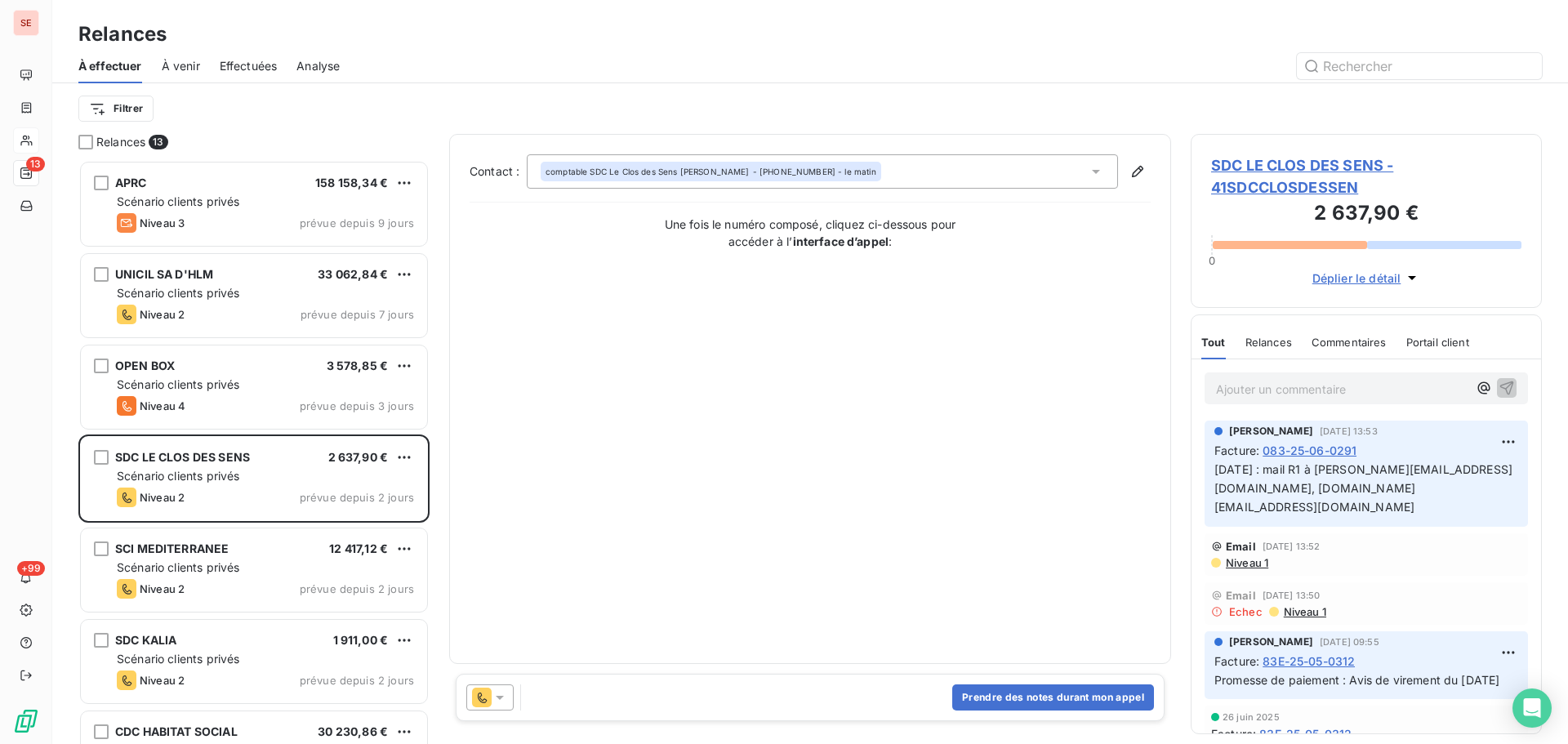
click at [1344, 165] on span "SDC LE CLOS DES SENS - 41SDCCLOSDESSEN" at bounding box center [1366, 176] width 310 height 44
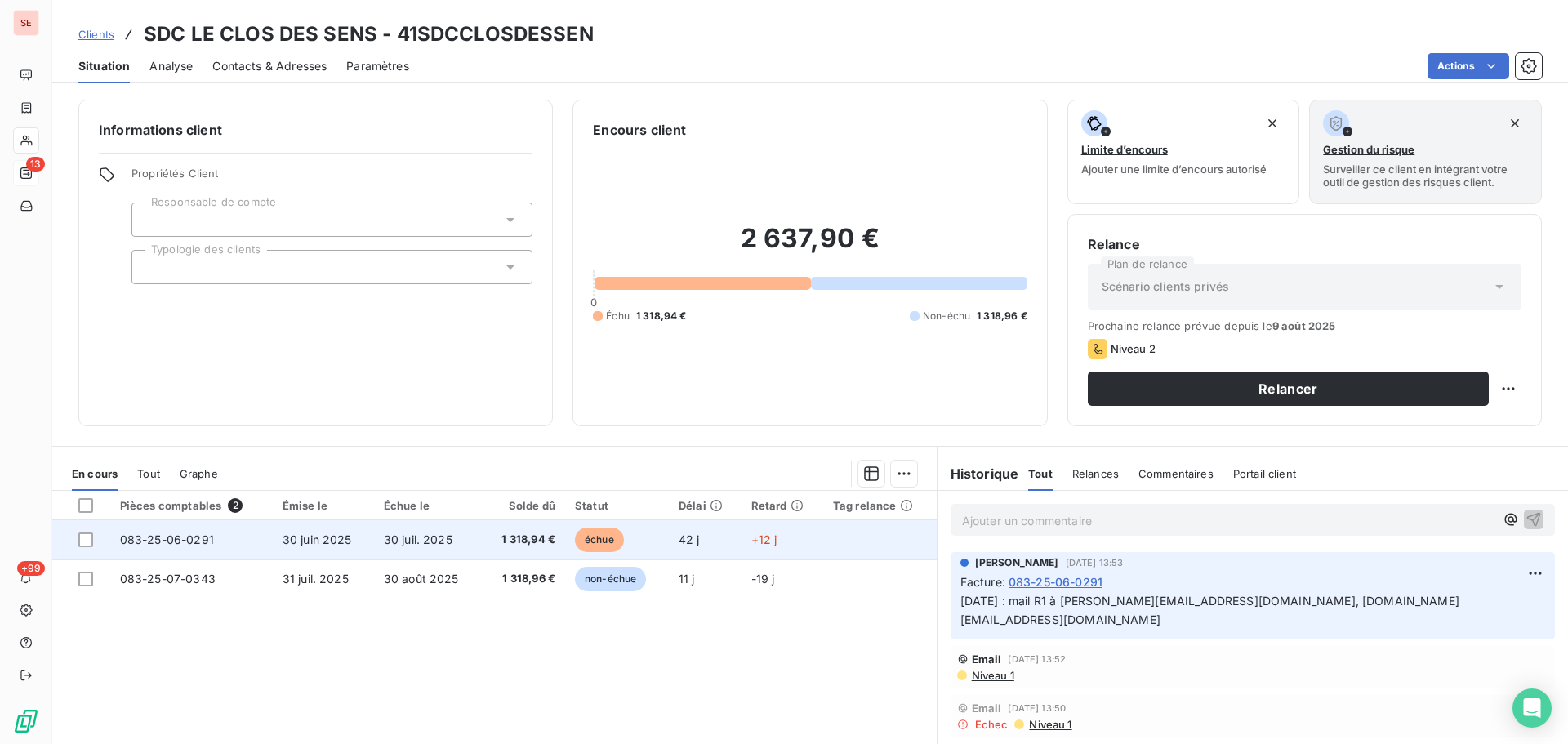
click at [505, 544] on span "1 318,94 €" at bounding box center [523, 539] width 63 height 17
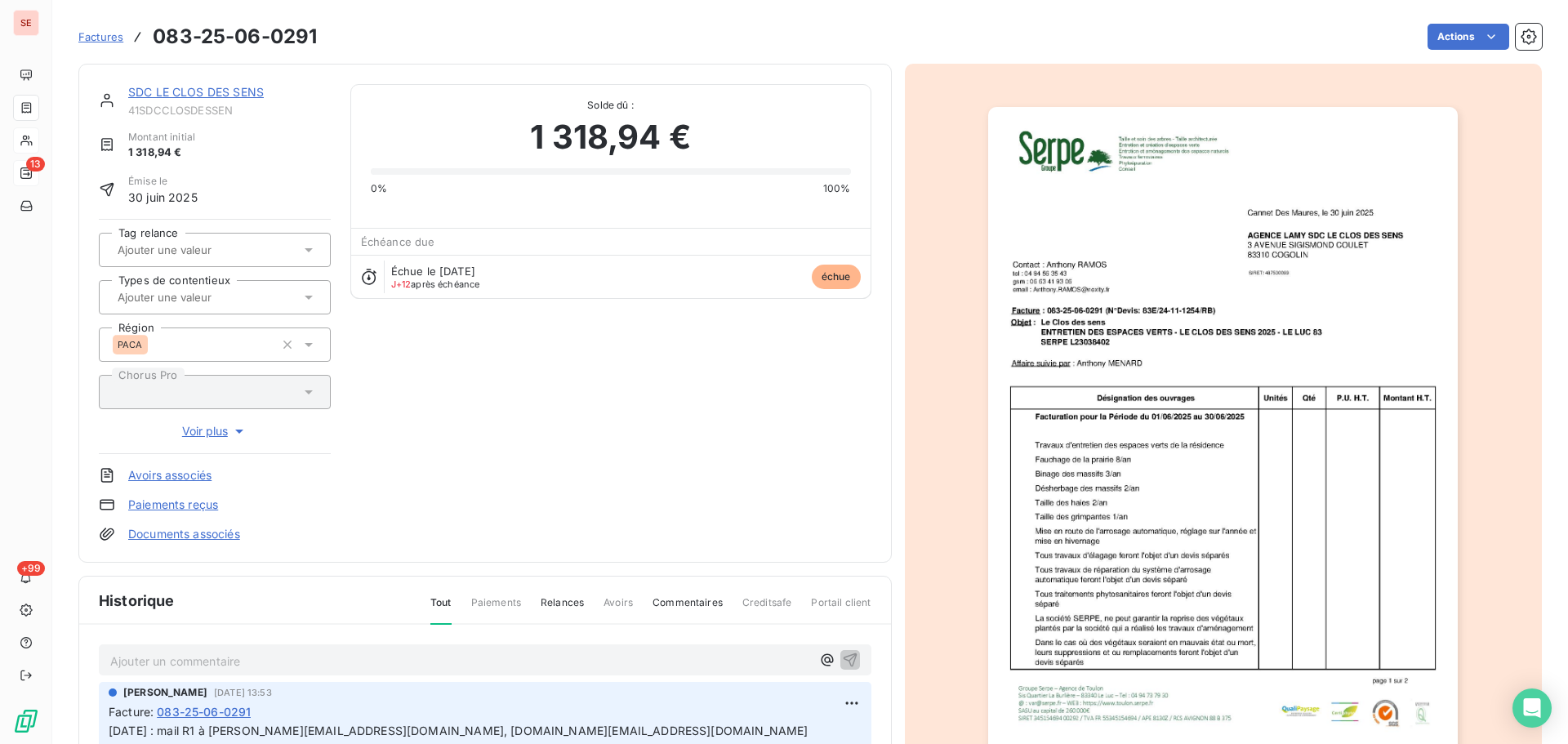
click at [233, 530] on link "Documents associés" at bounding box center [183, 534] width 112 height 17
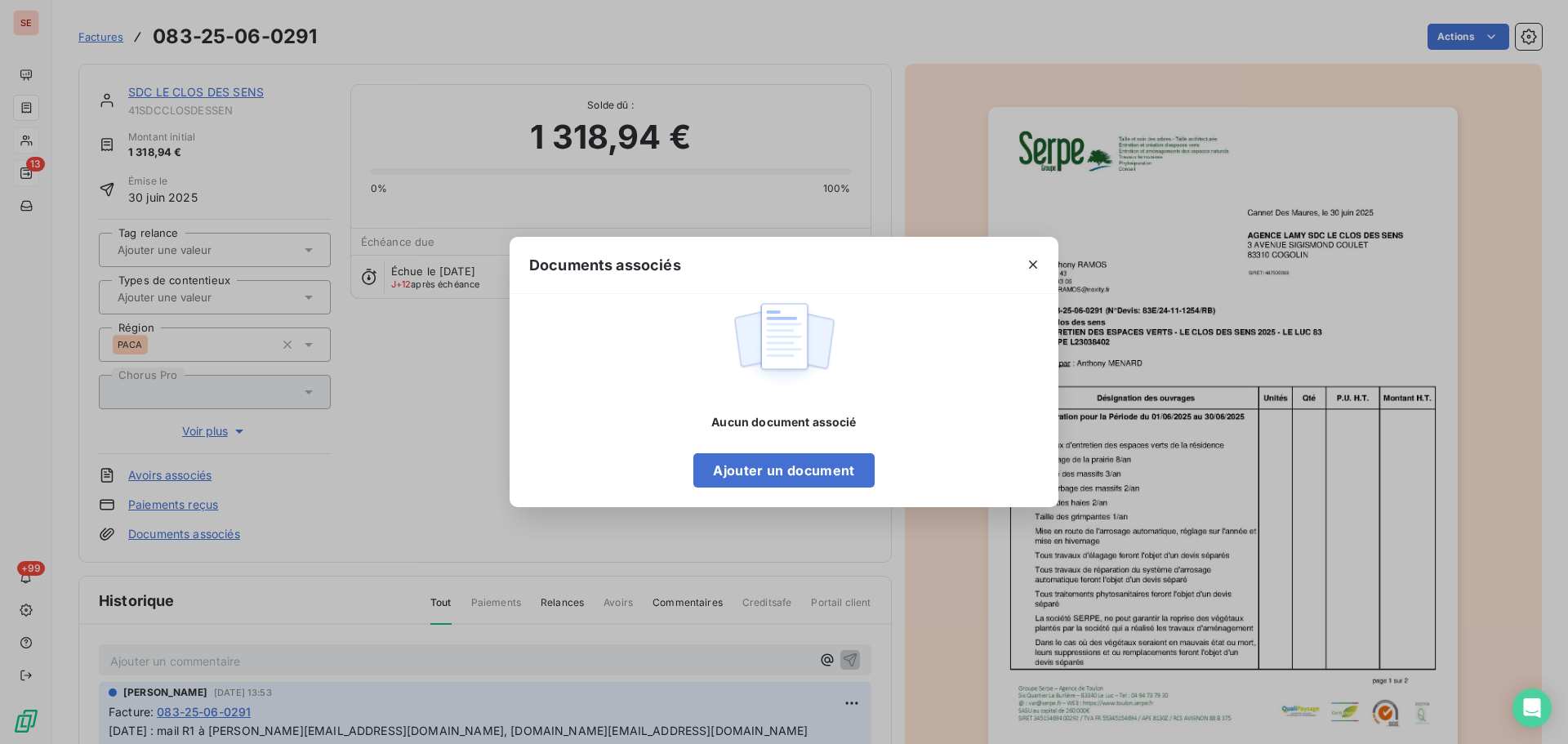
click at [1340, 302] on div "Documents associés Aucun document associé Ajouter un document" at bounding box center [784, 372] width 1568 height 744
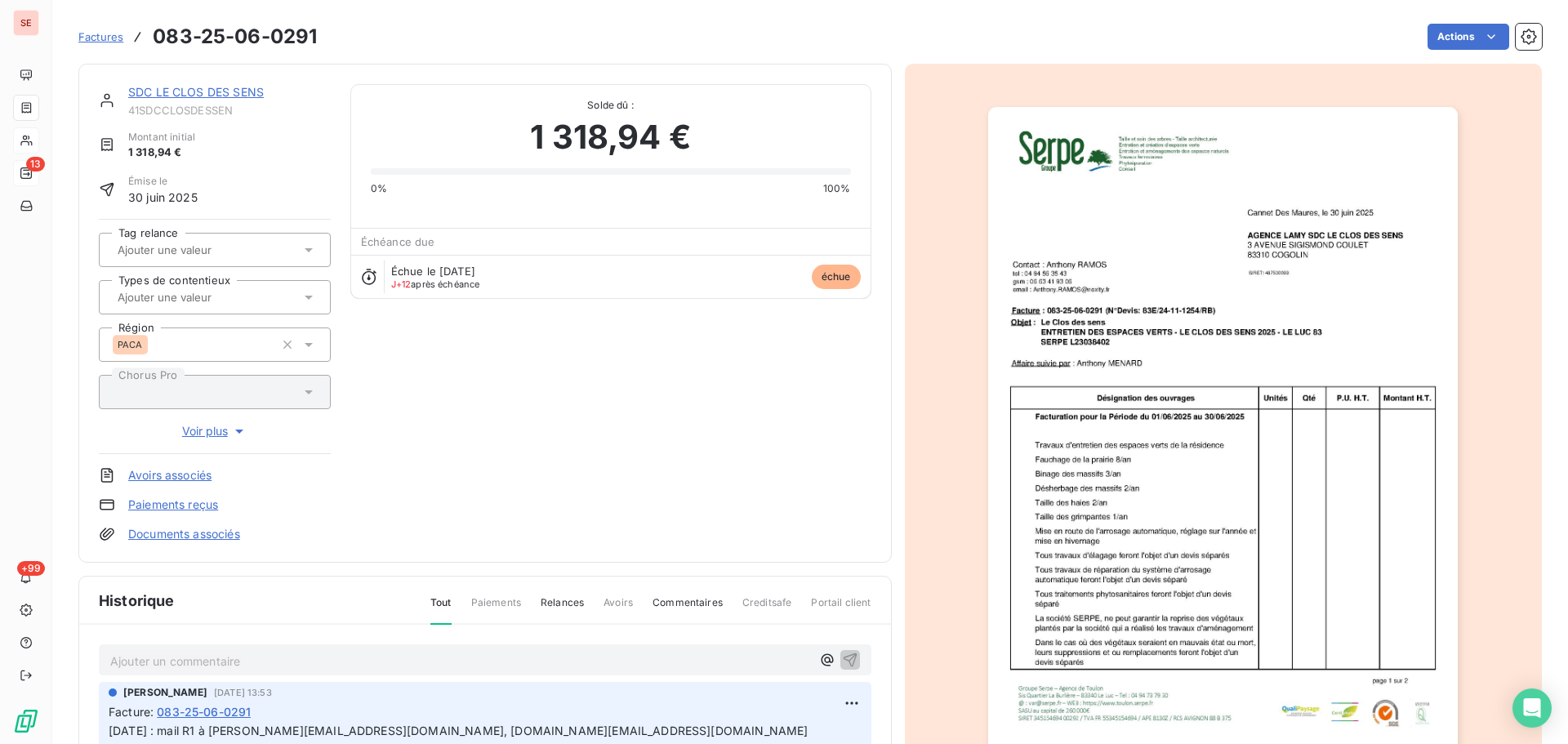
click at [1247, 445] on img "button" at bounding box center [1224, 439] width 470 height 665
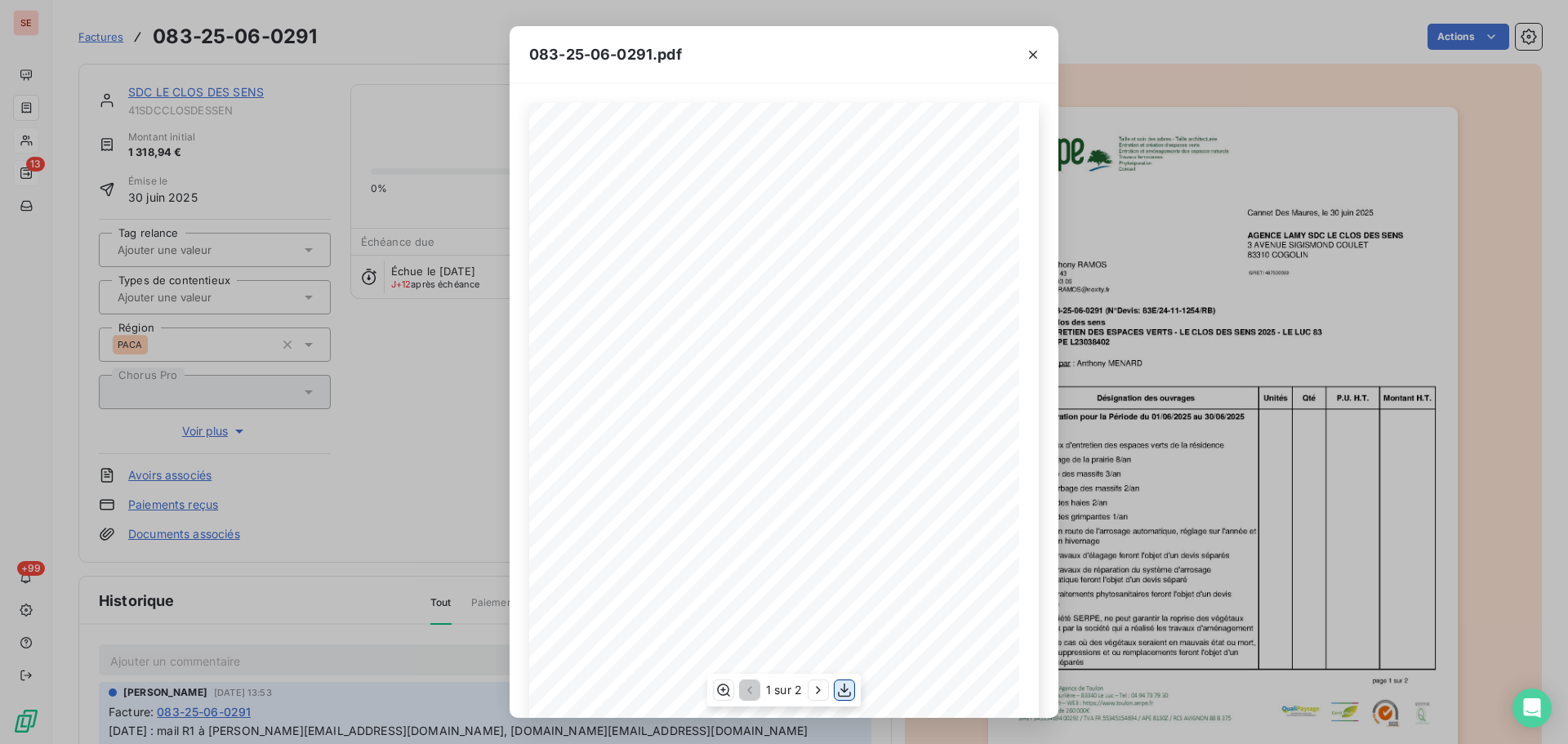
click at [842, 693] on icon "button" at bounding box center [844, 689] width 17 height 17
click at [338, 183] on div "083-25-06-0291.pdf Cannet Des Maures, le [DATE] AGENCE LAMY SDC LE CLOS DES SEN…" at bounding box center [784, 372] width 1568 height 744
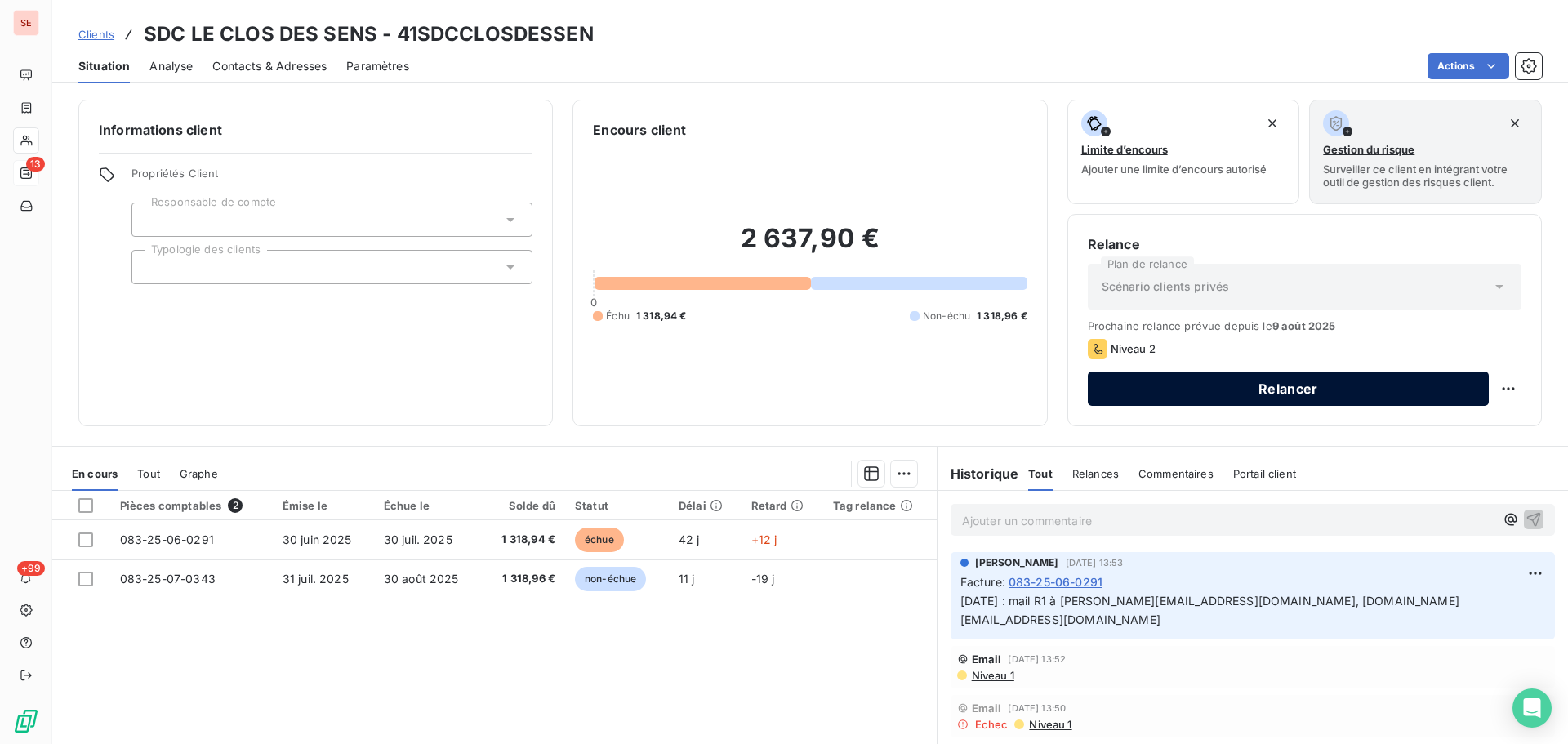
click at [1272, 396] on button "Relancer" at bounding box center [1288, 388] width 401 height 34
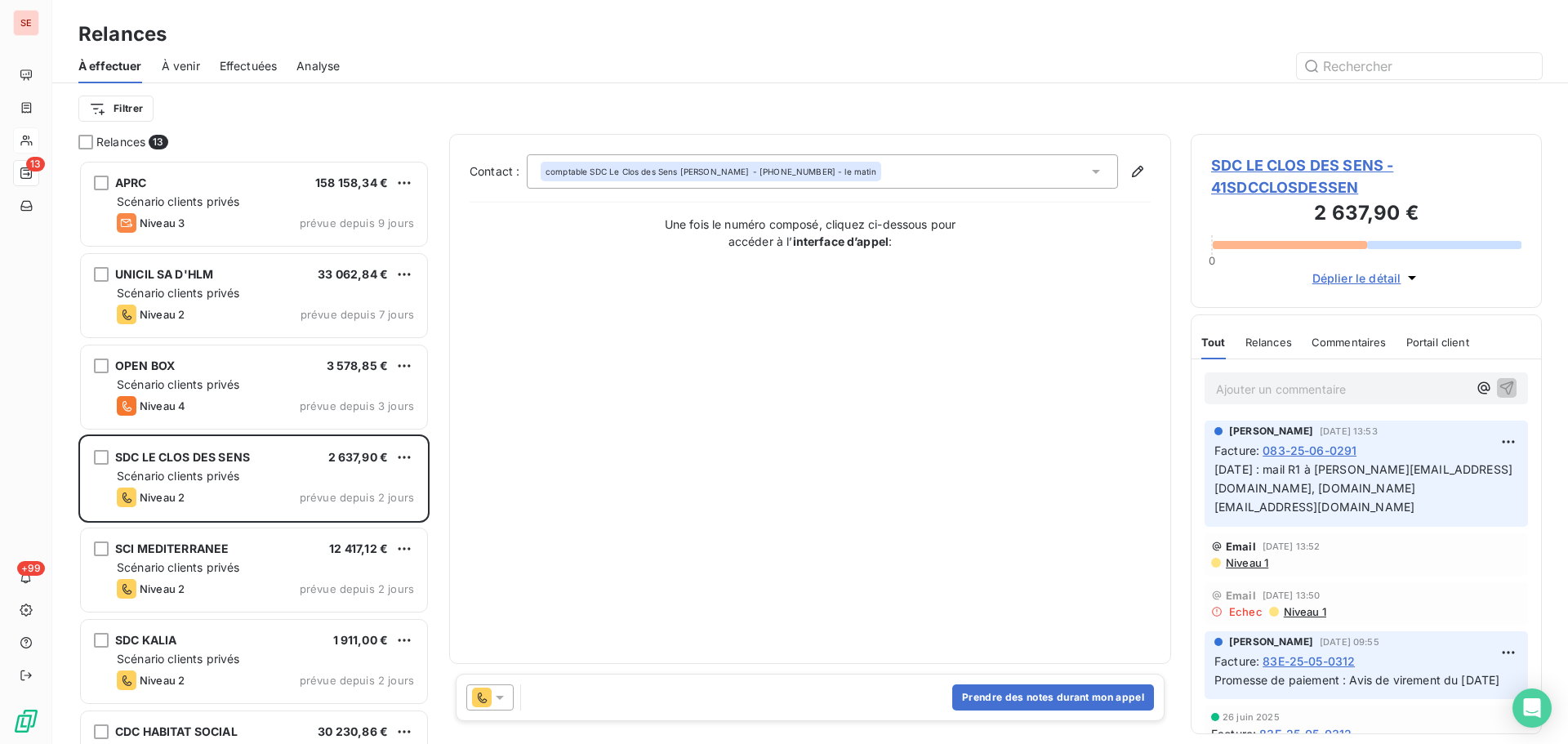
scroll to position [572, 339]
click at [1071, 693] on button "Prendre des notes durant mon appel" at bounding box center [1053, 697] width 202 height 26
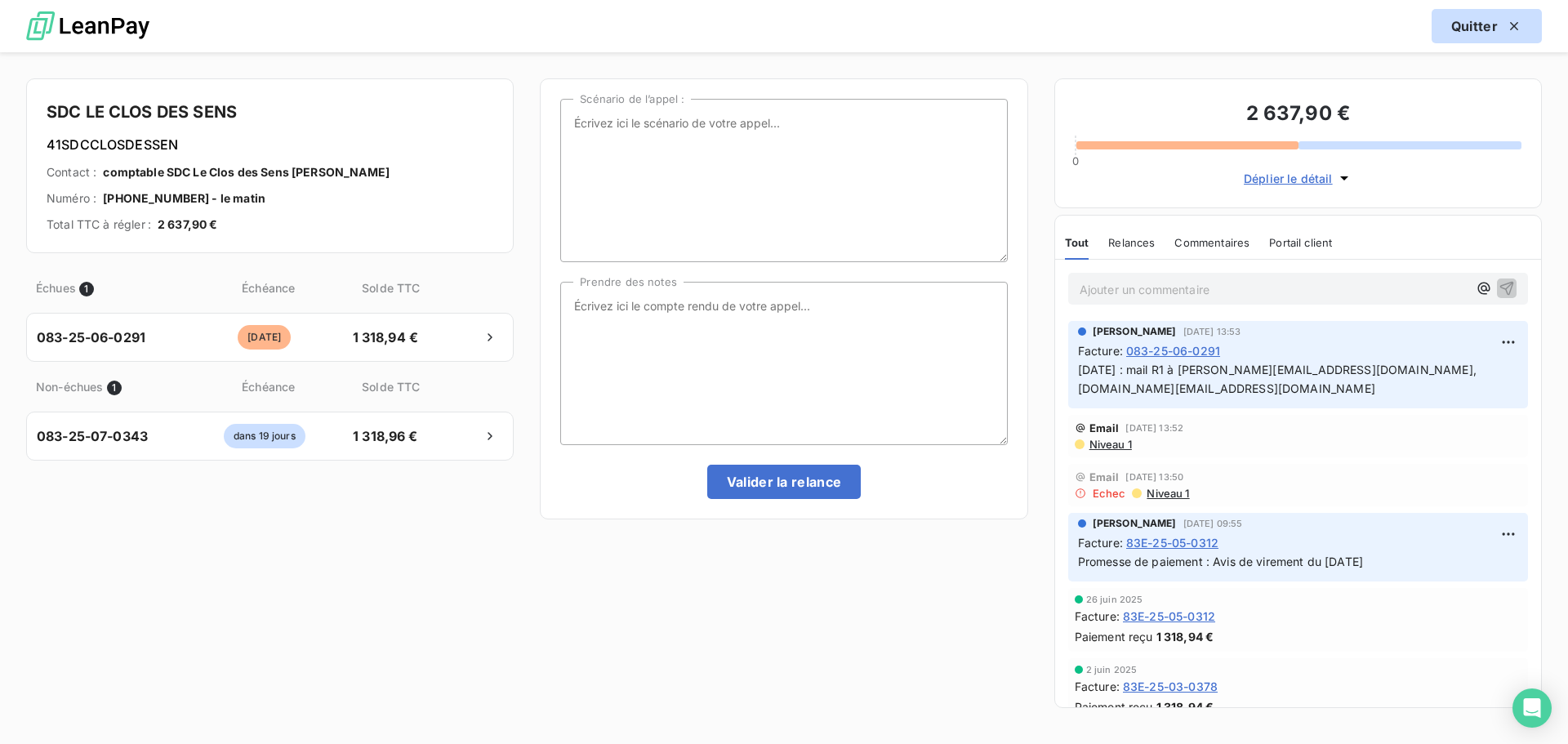
click at [1489, 21] on button "Quitter" at bounding box center [1487, 25] width 110 height 34
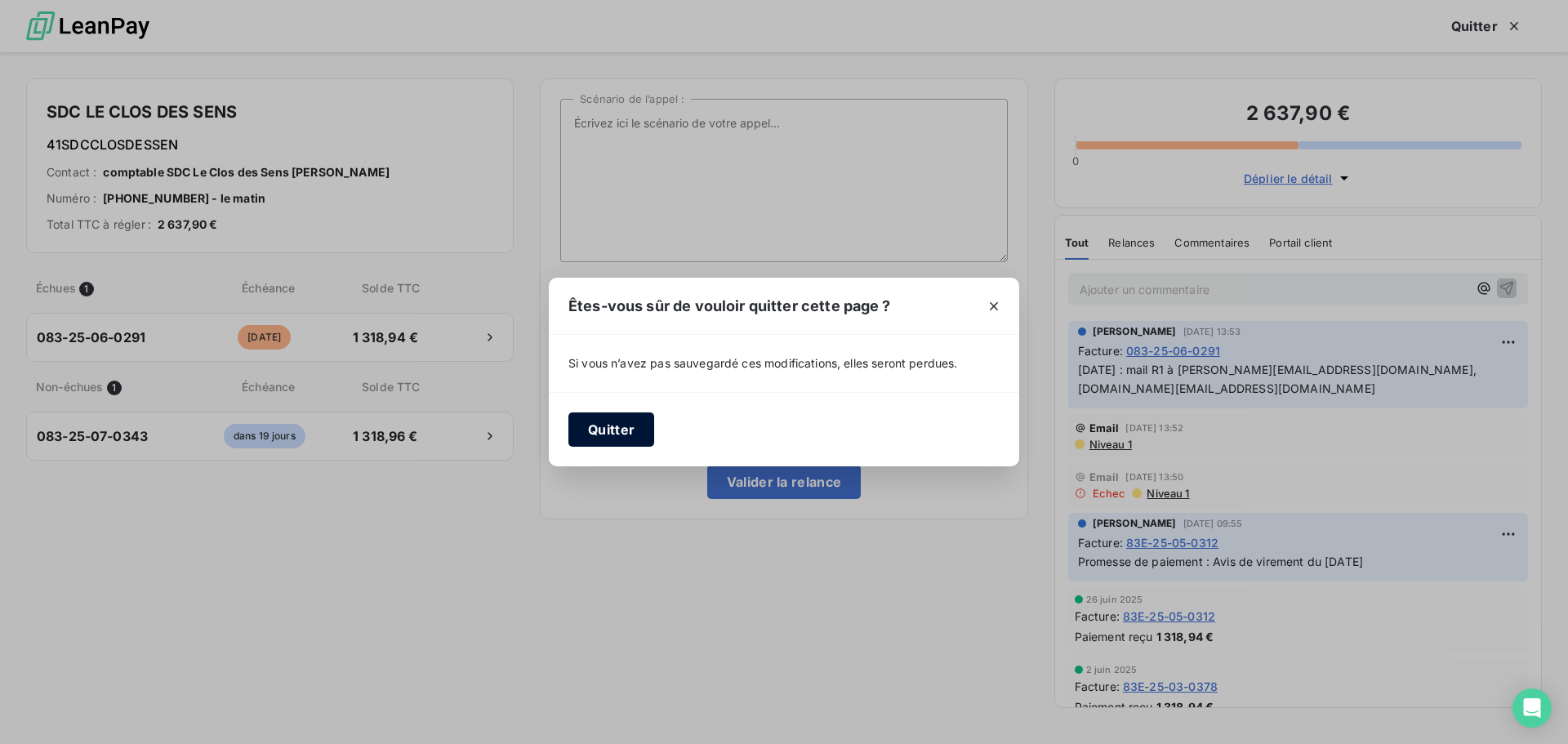
drag, startPoint x: 591, startPoint y: 425, endPoint x: 581, endPoint y: 383, distance: 43.2
click at [591, 425] on button "Quitter" at bounding box center [611, 428] width 86 height 34
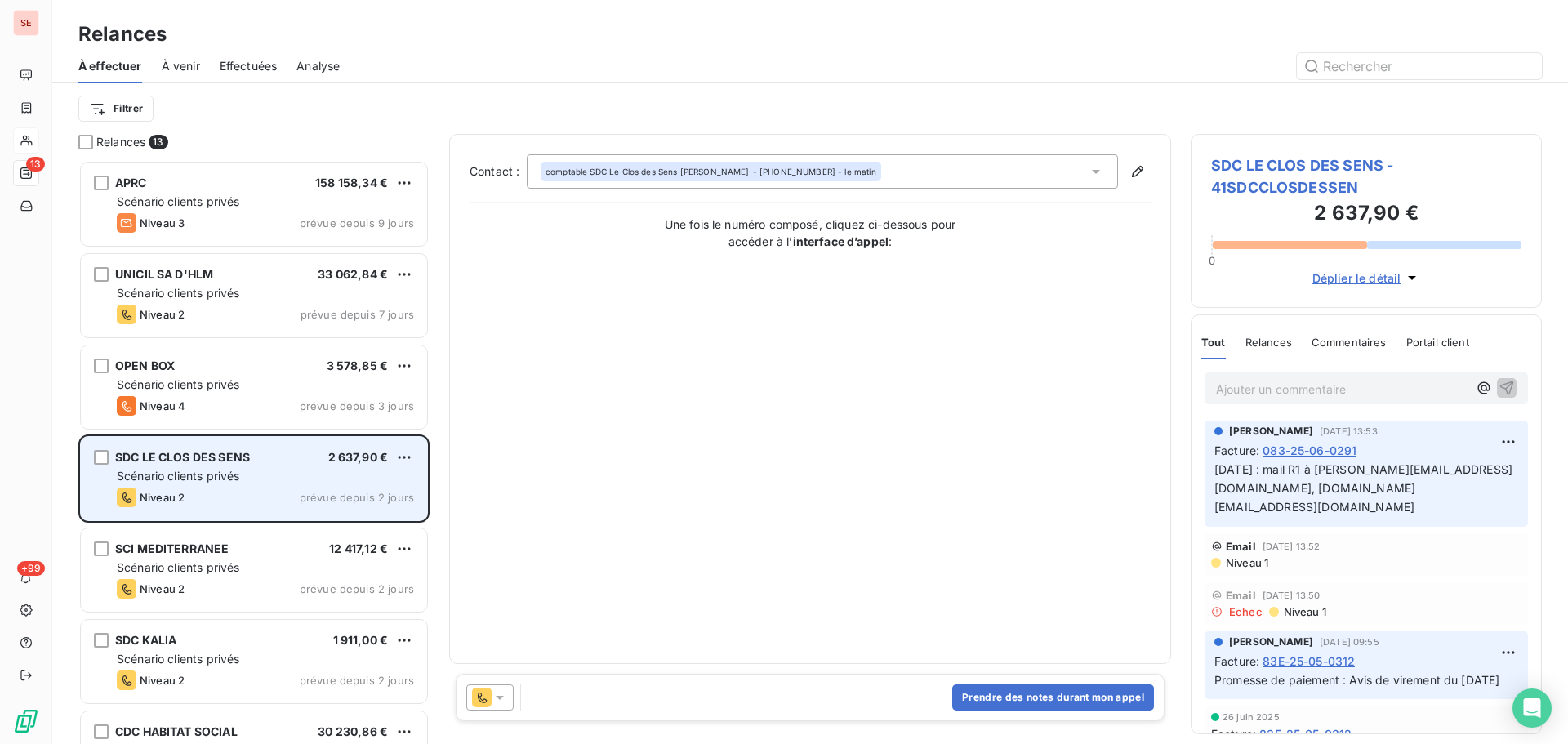
click at [183, 488] on div "Niveau 2" at bounding box center [150, 497] width 68 height 20
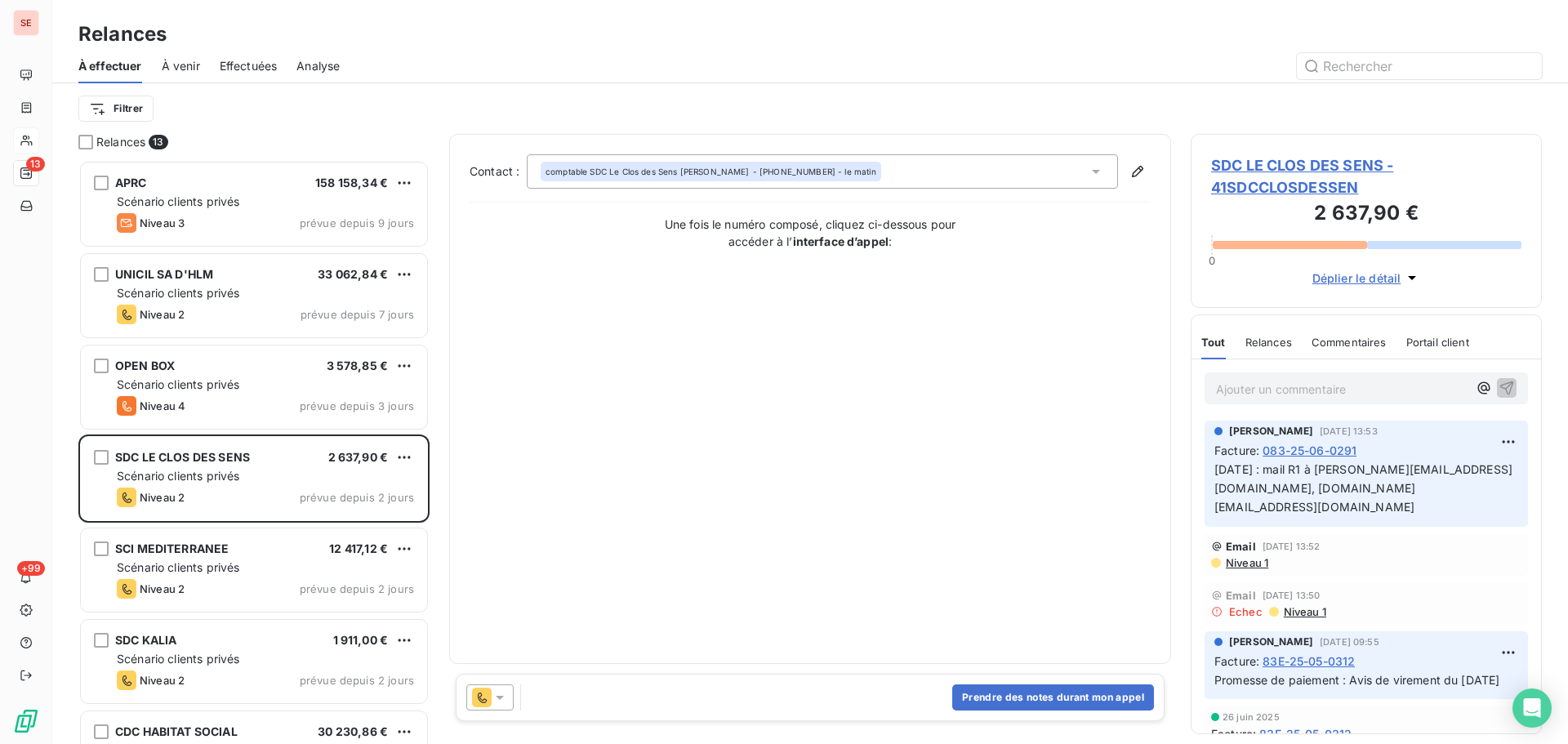
click at [1240, 166] on span "SDC LE CLOS DES SENS - 41SDCCLOSDESSEN" at bounding box center [1366, 176] width 310 height 44
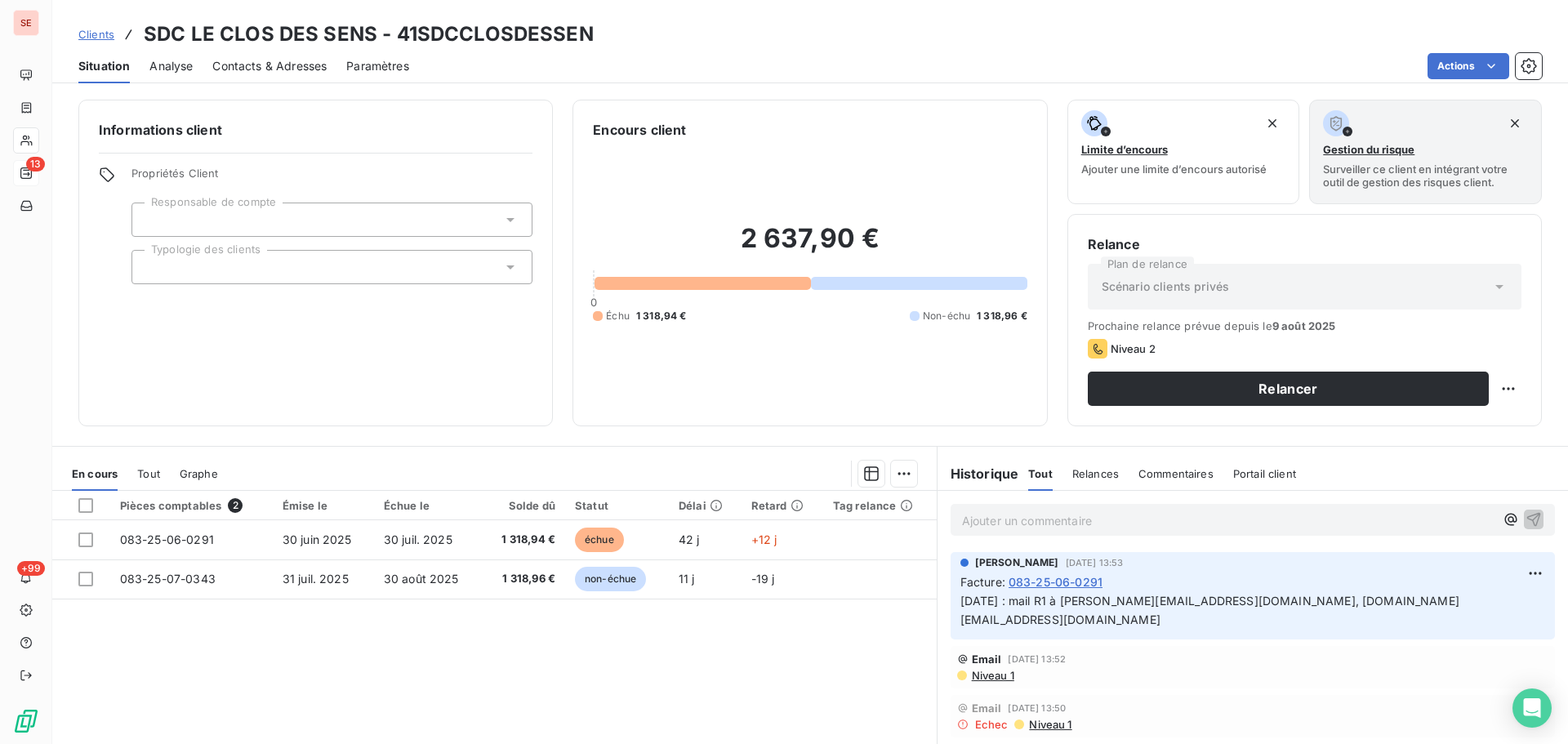
click at [280, 50] on div "Contacts & Adresses" at bounding box center [270, 65] width 115 height 34
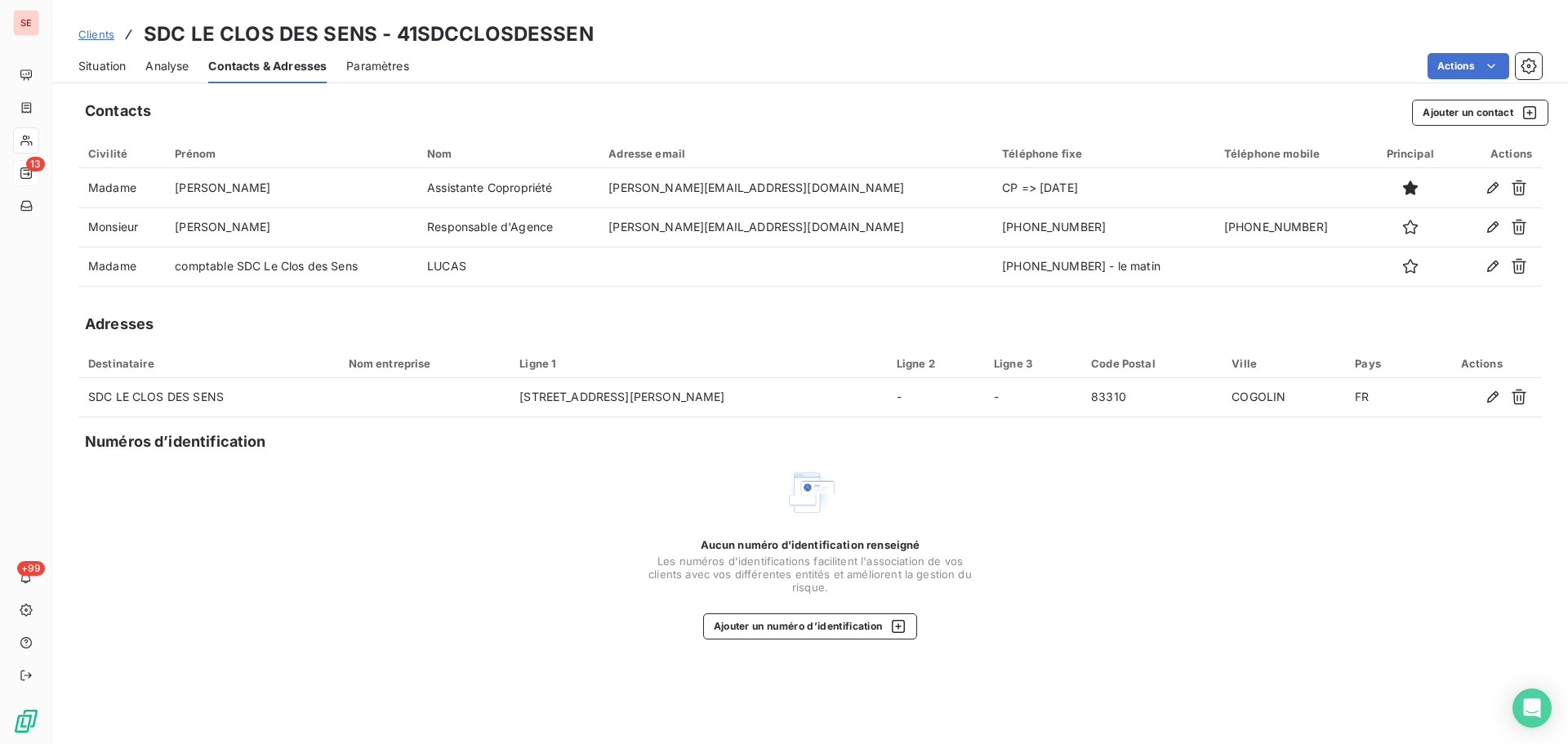
click at [557, 510] on div "Aucun numéro d’identification renseigné Les numéros d'identifications faciliten…" at bounding box center [810, 552] width 1464 height 173
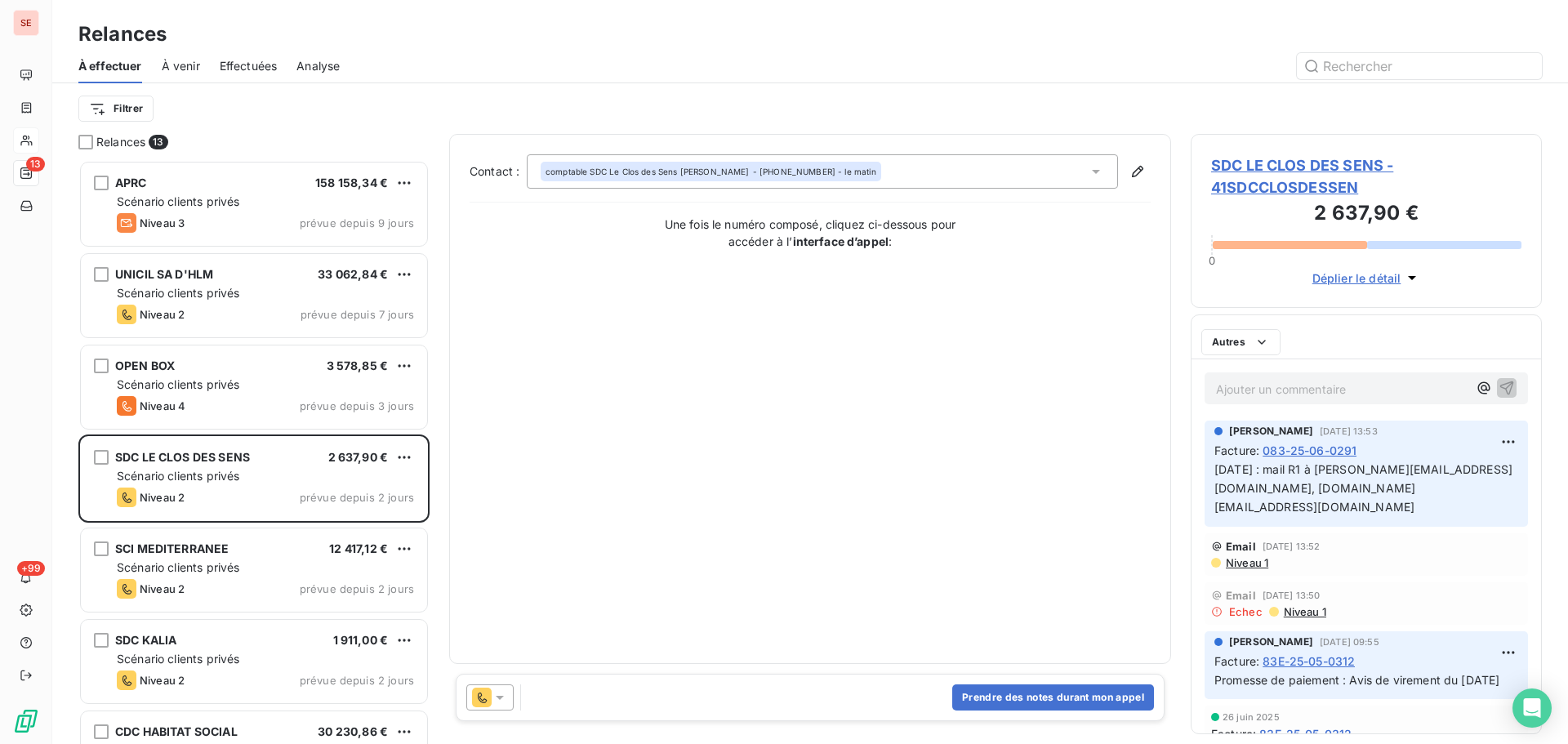
scroll to position [572, 339]
click at [1316, 162] on span "SDC LE CLOS DES SENS - 41SDCCLOSDESSEN" at bounding box center [1366, 176] width 310 height 44
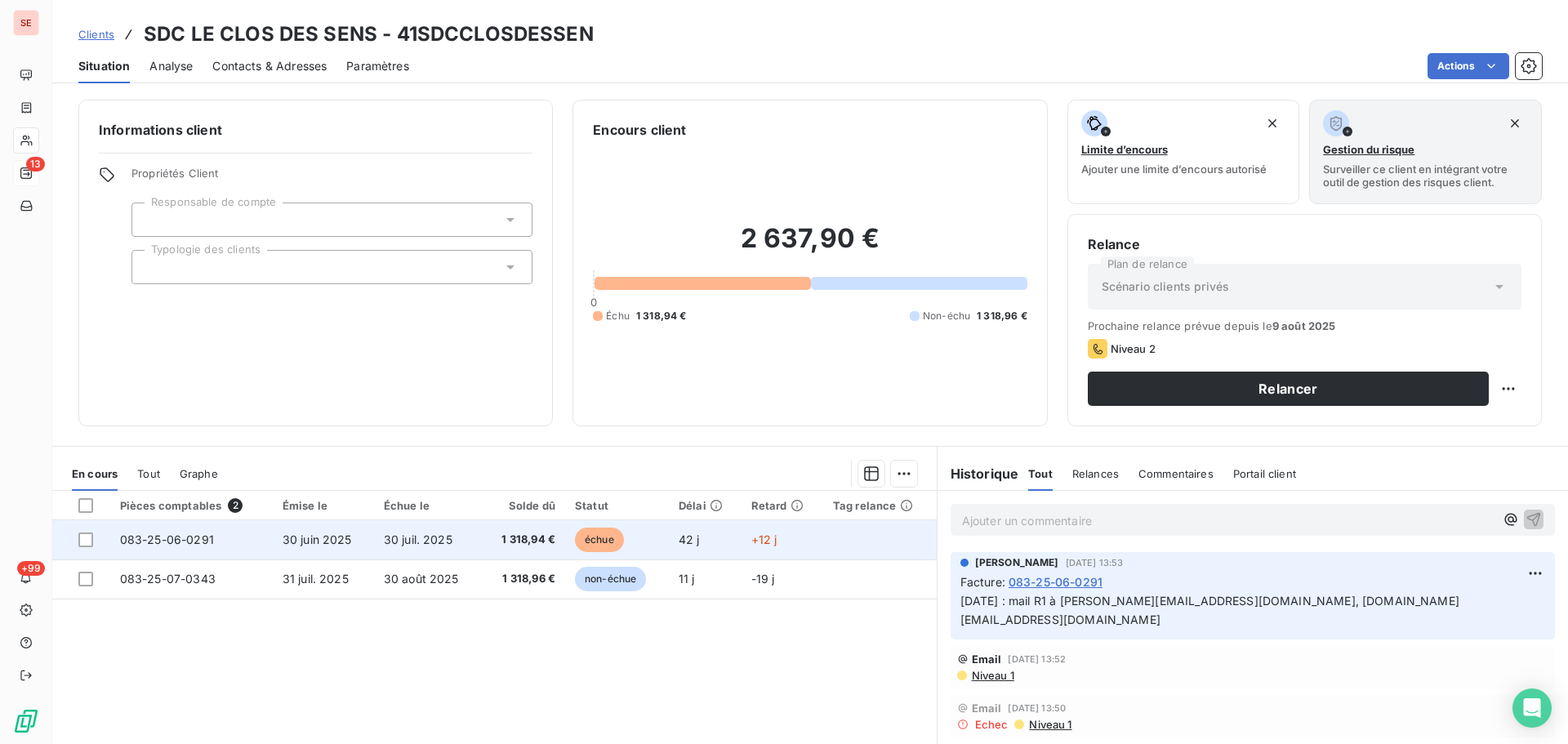
click at [506, 541] on span "1 318,94 €" at bounding box center [523, 539] width 63 height 17
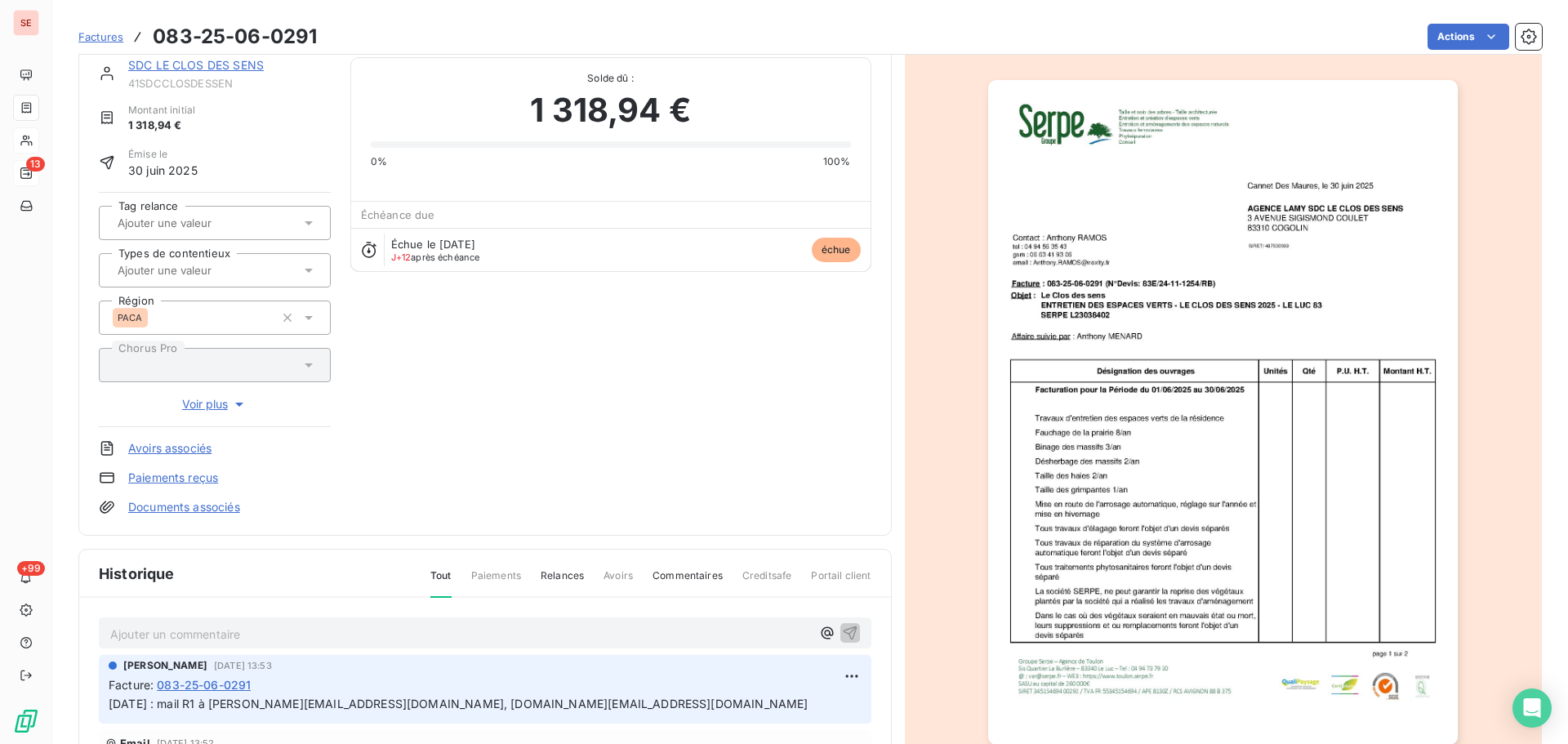
scroll to position [238, 0]
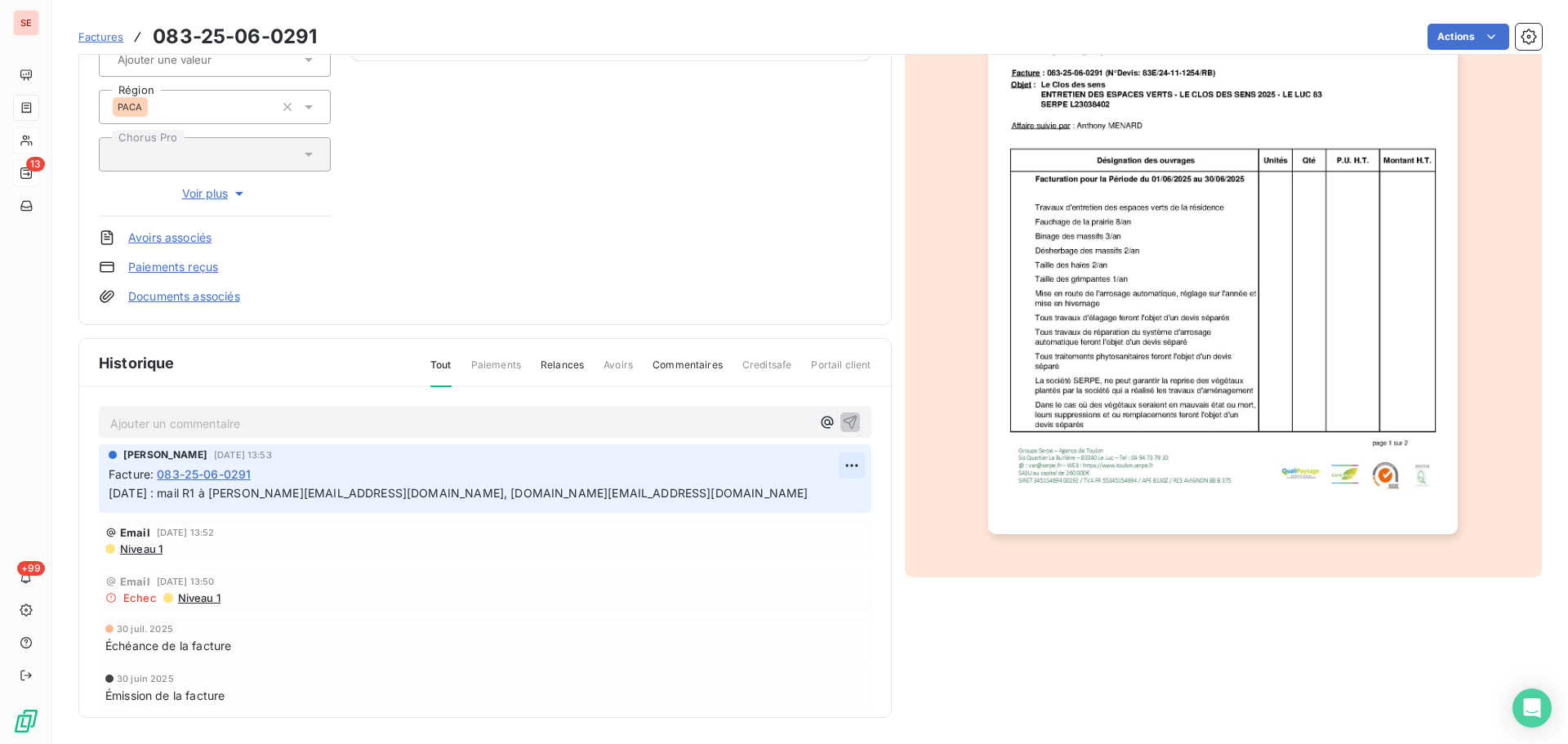
click at [824, 468] on html "SE 13 +99 Factures 083-25-06-0291 Actions SDC LE CLOS DES SENS 41SDCCLOSDESSEN …" at bounding box center [784, 372] width 1568 height 744
click at [811, 493] on div "Editer" at bounding box center [793, 502] width 91 height 26
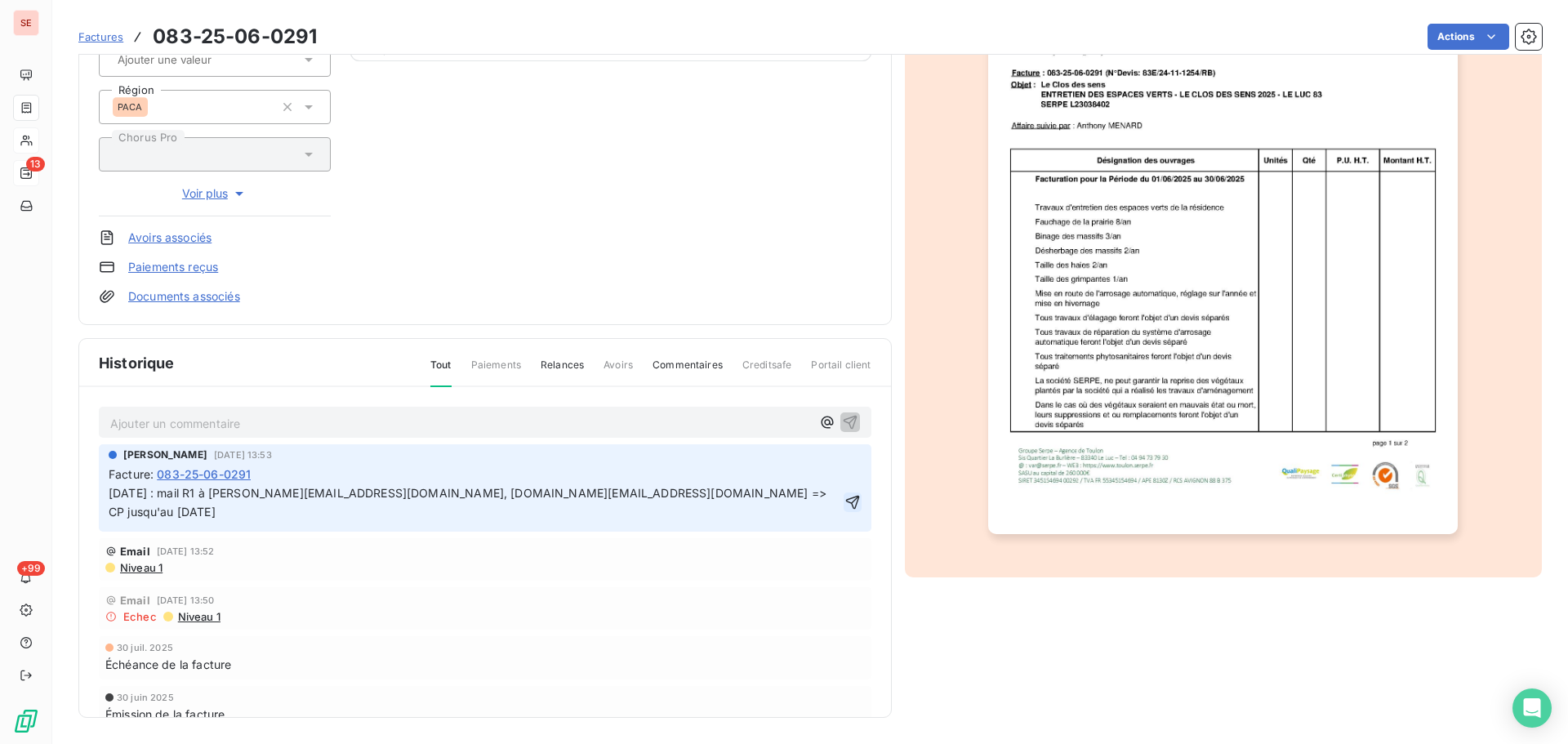
click at [846, 495] on icon "button" at bounding box center [853, 502] width 14 height 14
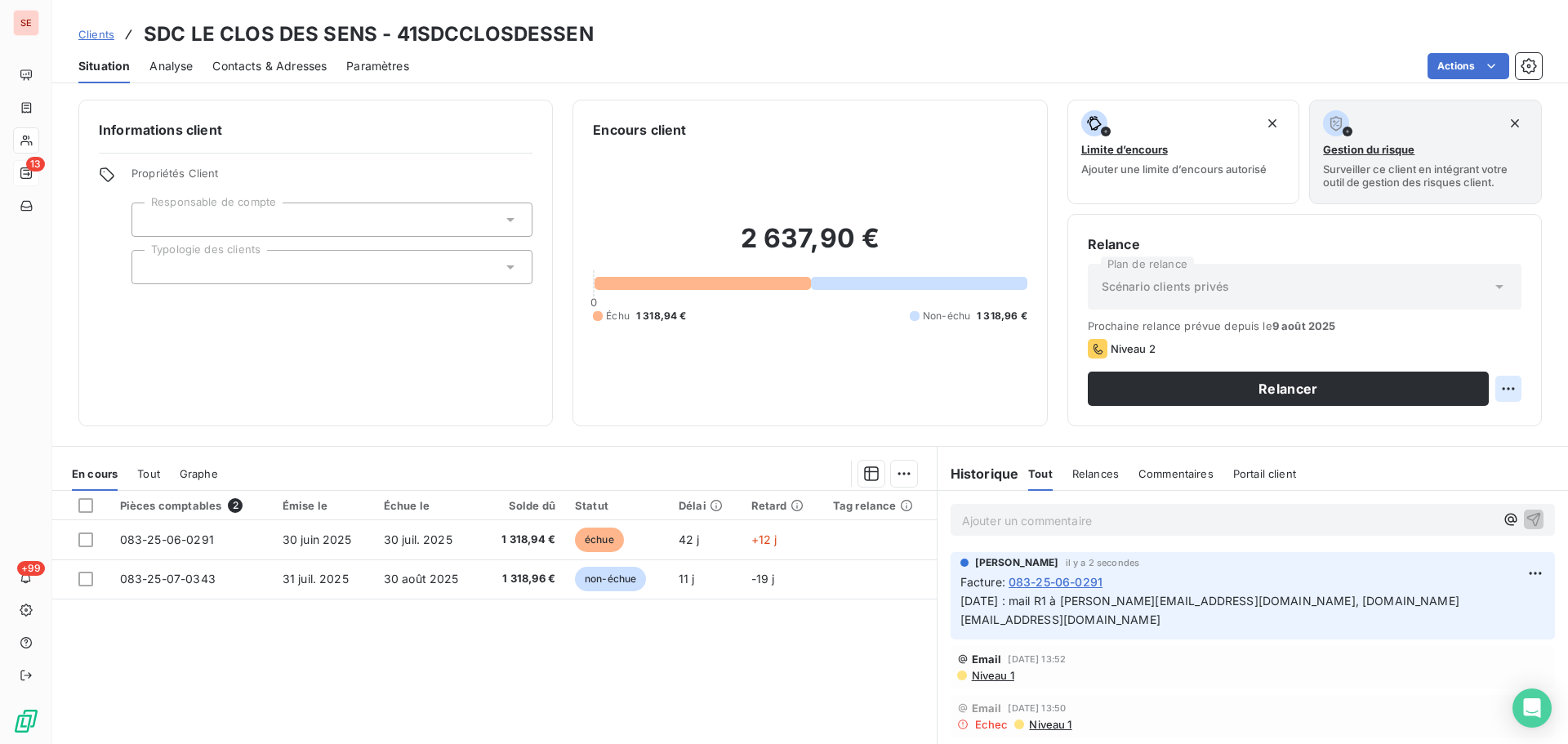
click at [1505, 383] on html "SE 13 +99 Clients SDC LE CLOS DES SENS - 41SDCCLOSDESSEN Situation Analyse Cont…" at bounding box center [784, 372] width 1568 height 744
click at [1480, 428] on div "Replanifier cette action" at bounding box center [1429, 424] width 146 height 26
select select "7"
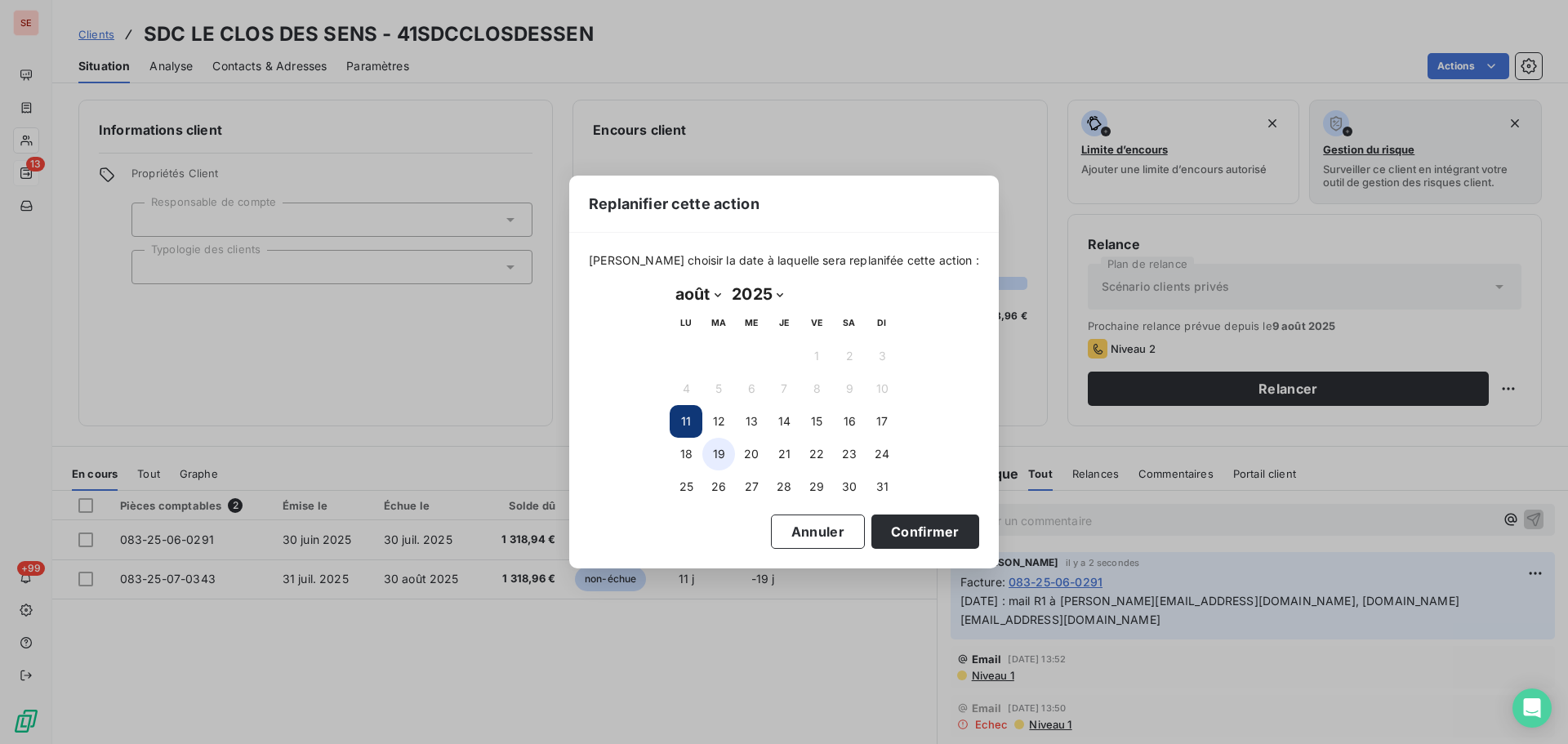
click at [715, 454] on button "19" at bounding box center [719, 454] width 33 height 33
click at [915, 538] on button "Confirmer" at bounding box center [925, 531] width 108 height 34
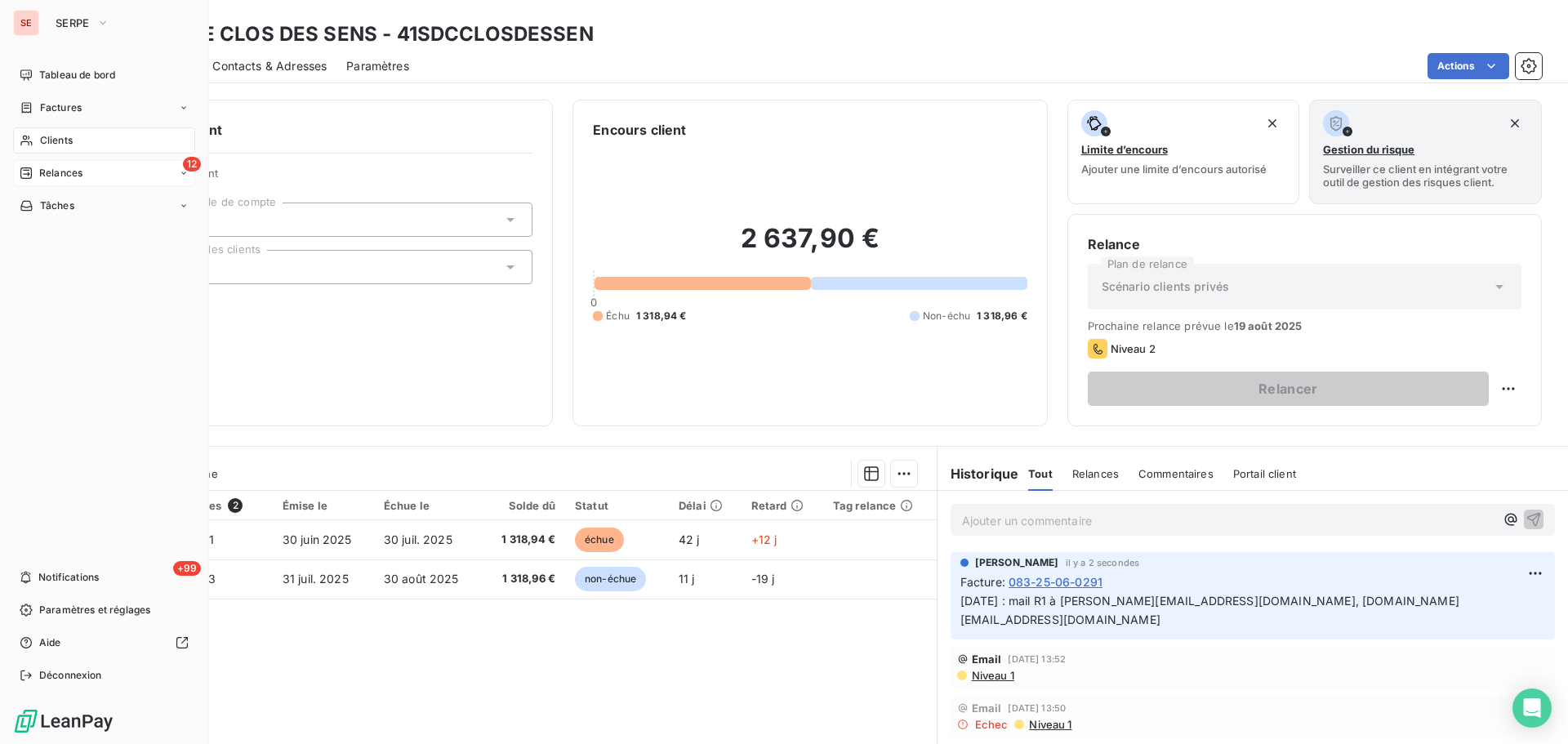
click at [95, 177] on div "12 Relances" at bounding box center [103, 173] width 182 height 26
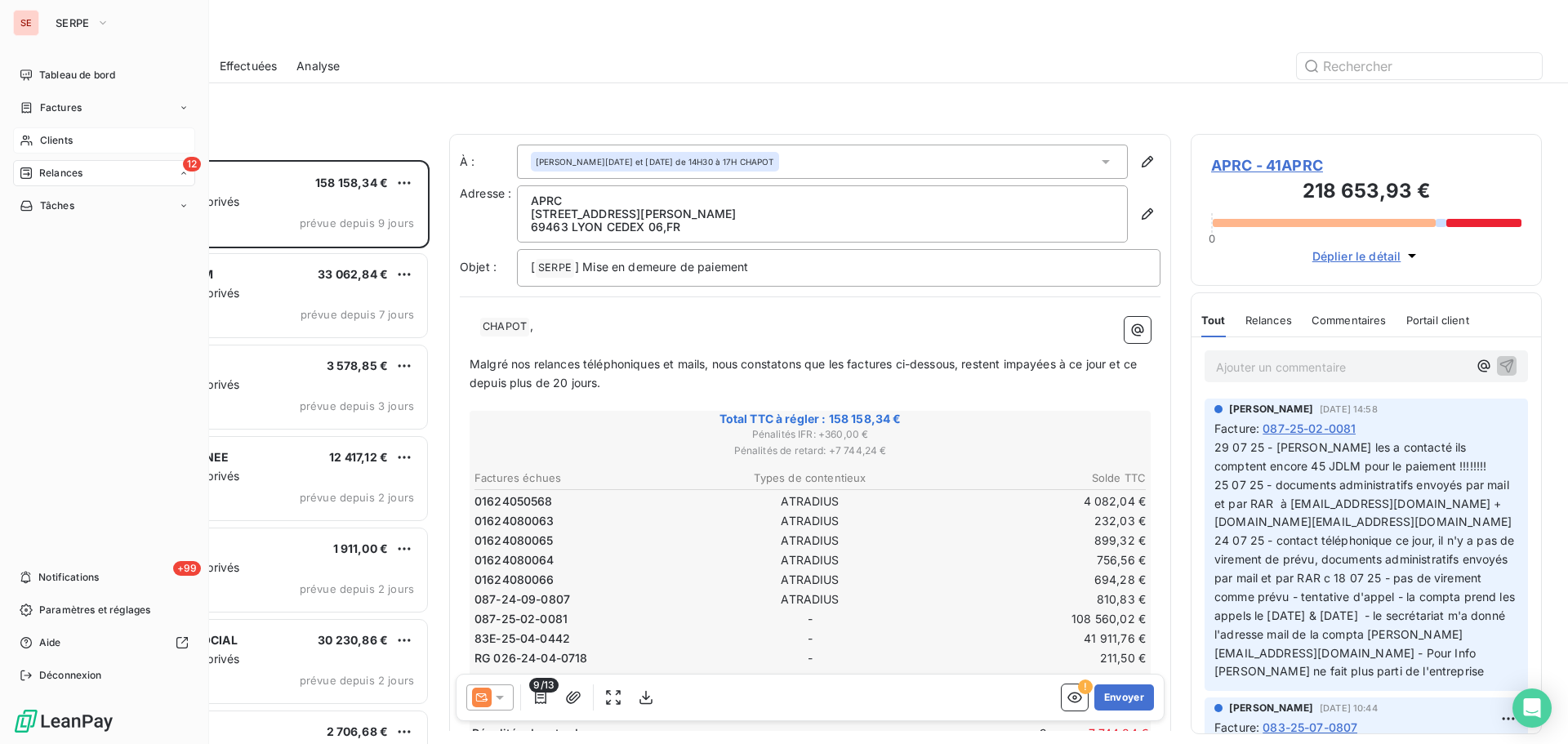
scroll to position [572, 339]
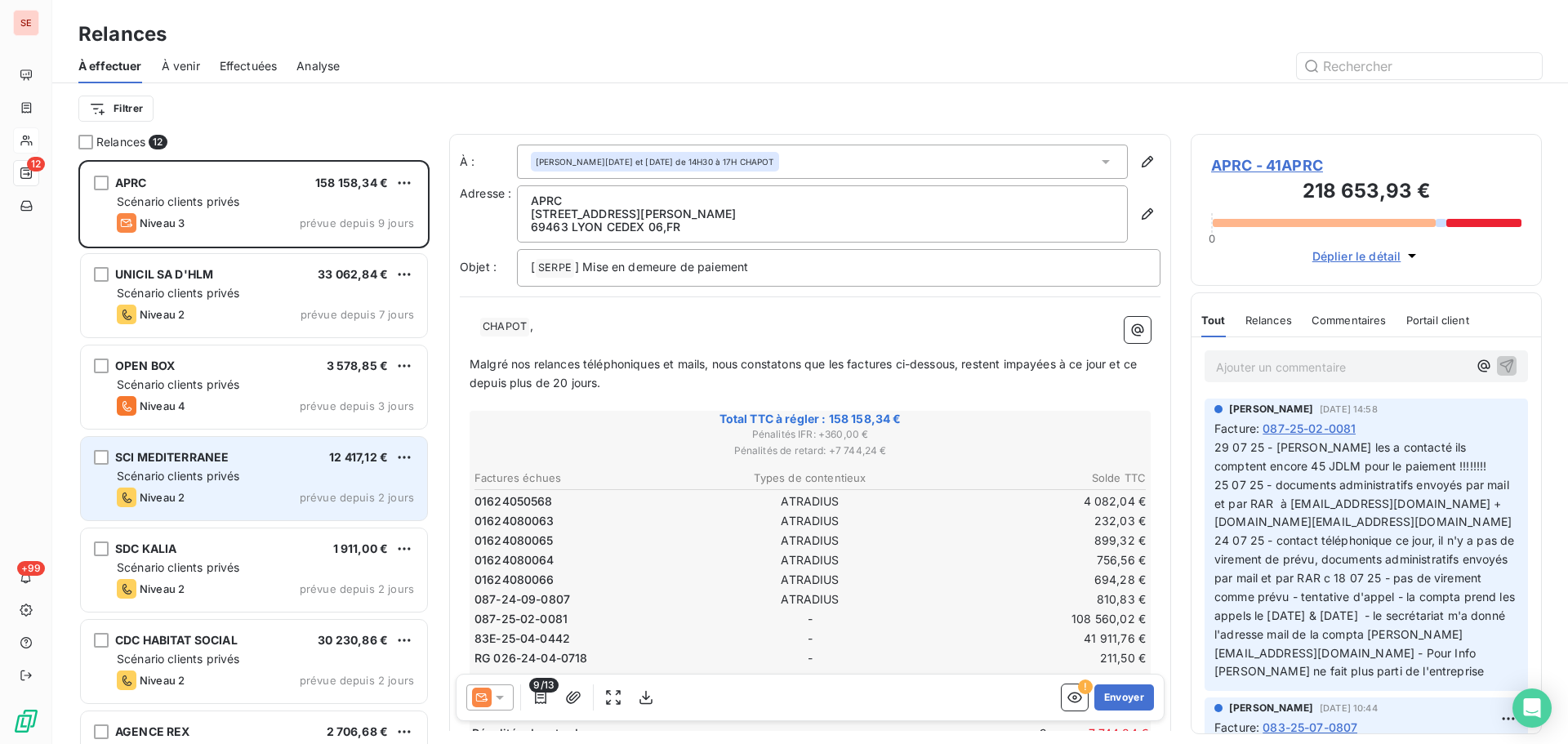
click at [183, 480] on span "Scénario clients privés" at bounding box center [177, 475] width 123 height 14
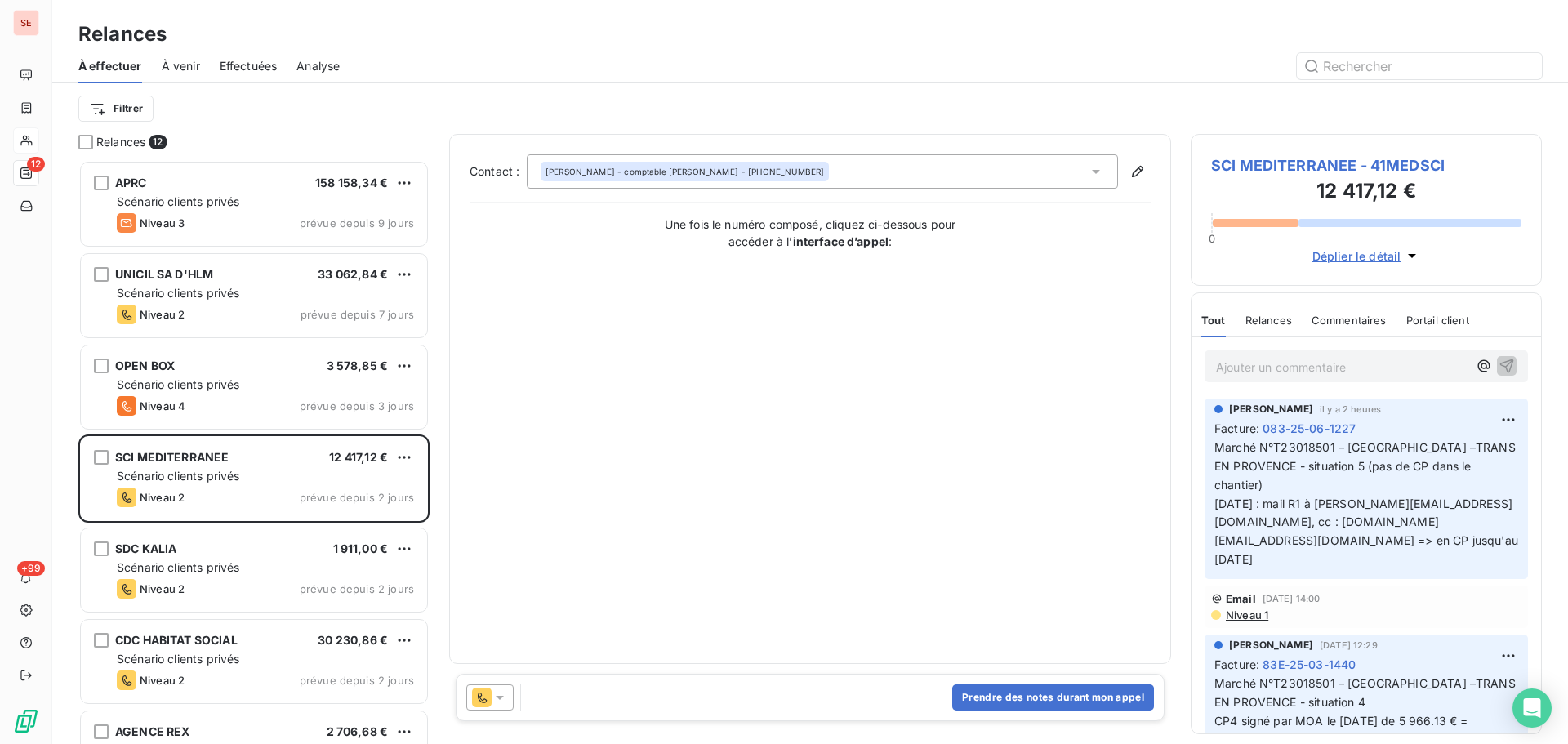
click at [1275, 161] on span "SCI MEDITERRANEE - 41MEDSCI" at bounding box center [1366, 165] width 310 height 22
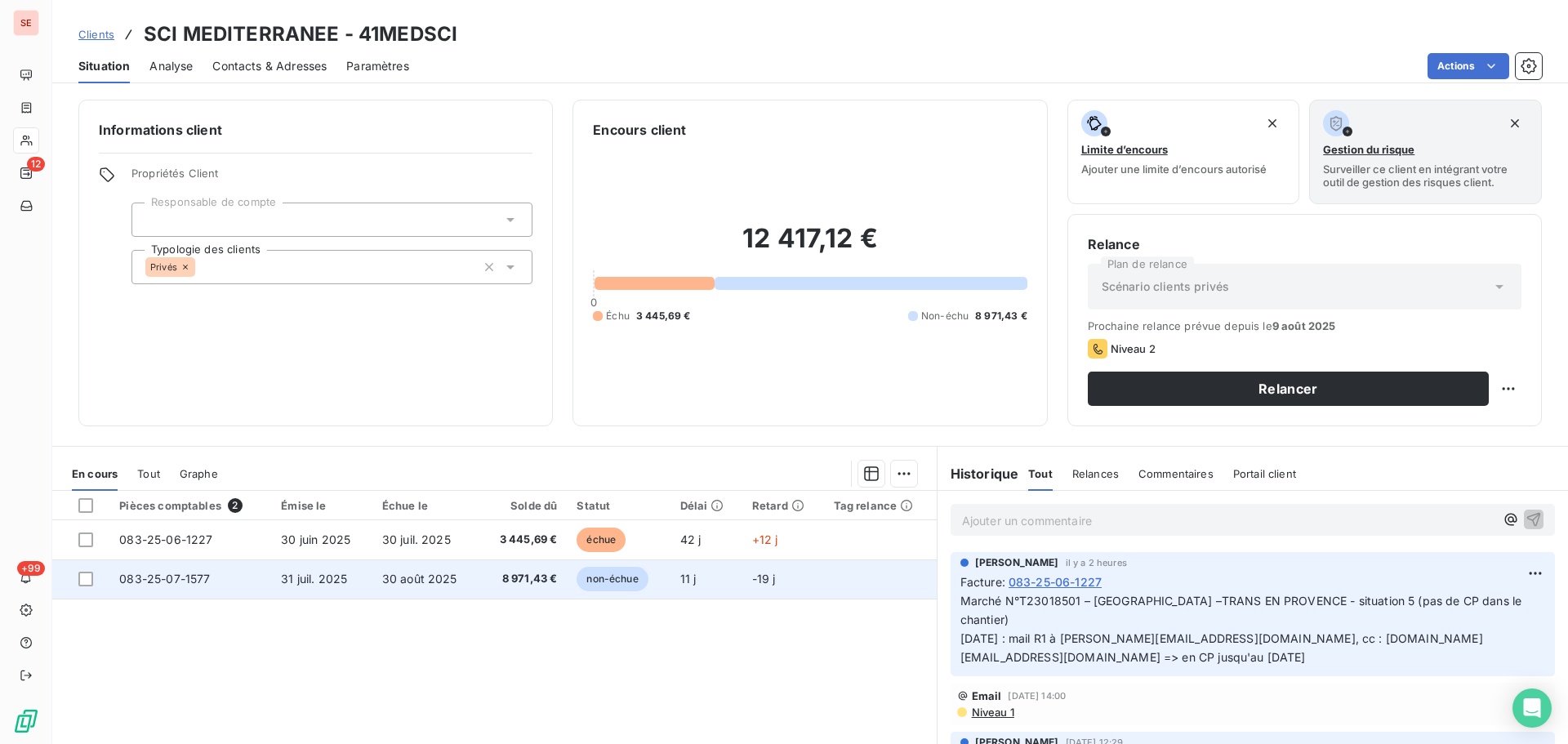
click at [281, 582] on span "31 juil. 2025" at bounding box center [314, 579] width 66 height 14
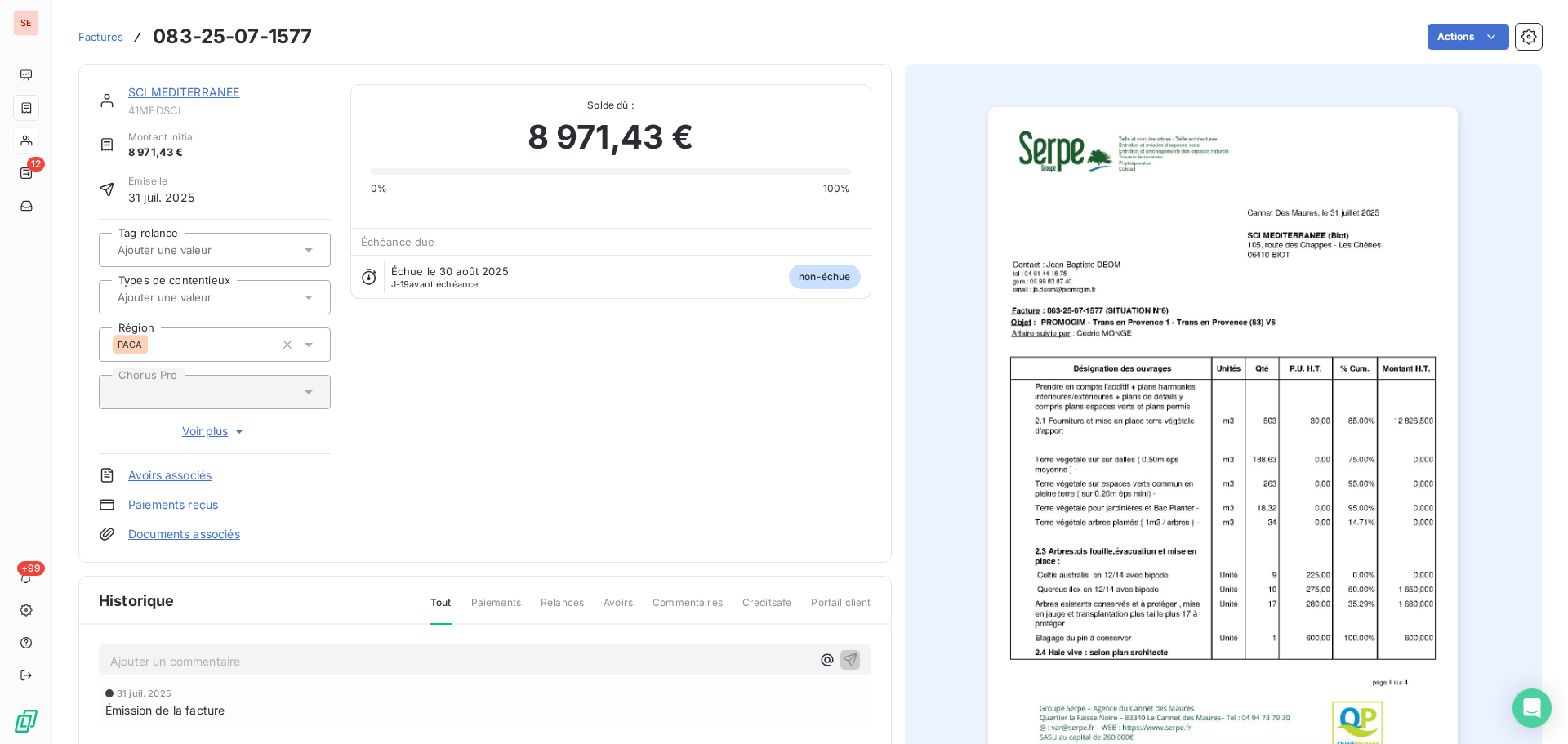
scroll to position [83, 0]
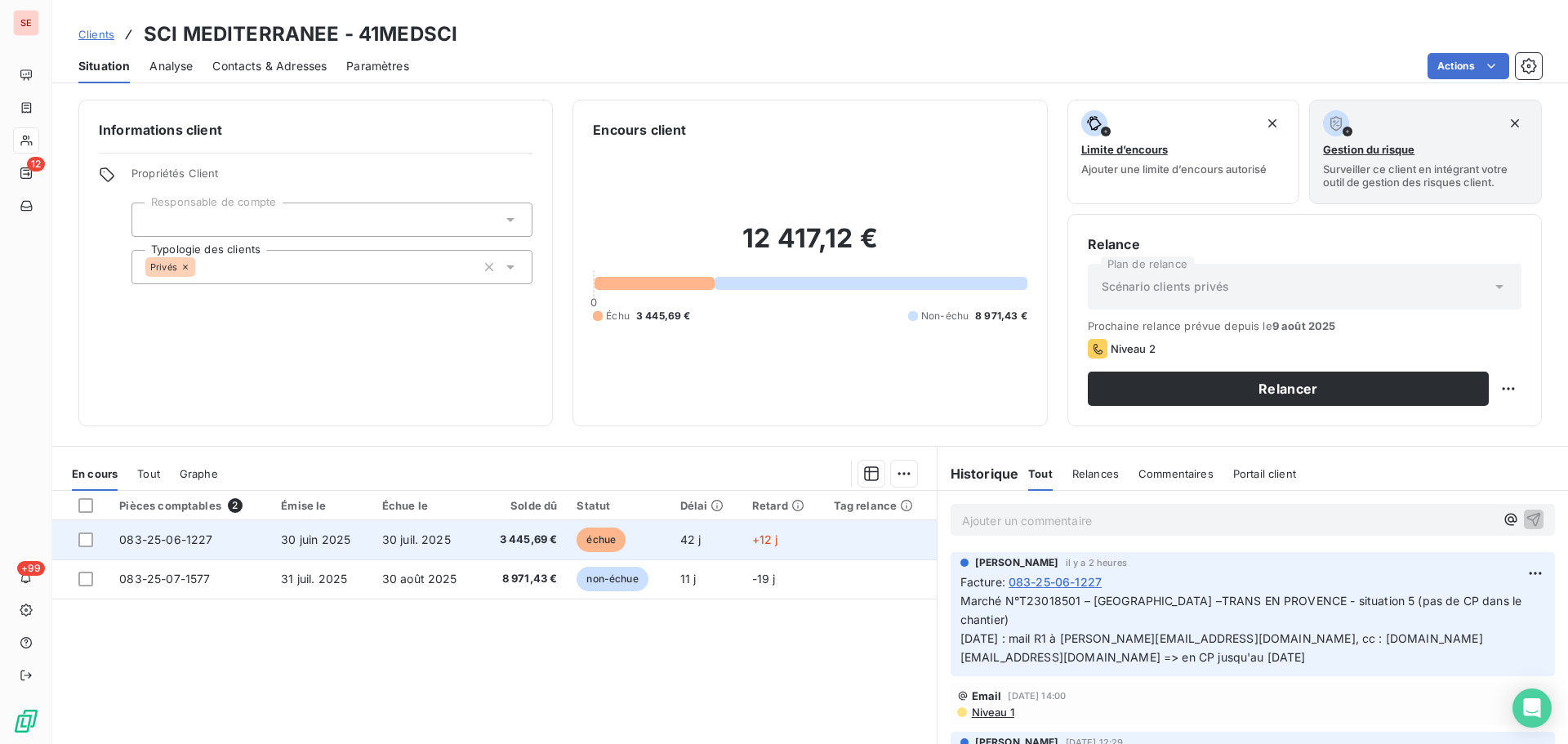
click at [309, 542] on span "30 juin 2025" at bounding box center [316, 539] width 70 height 14
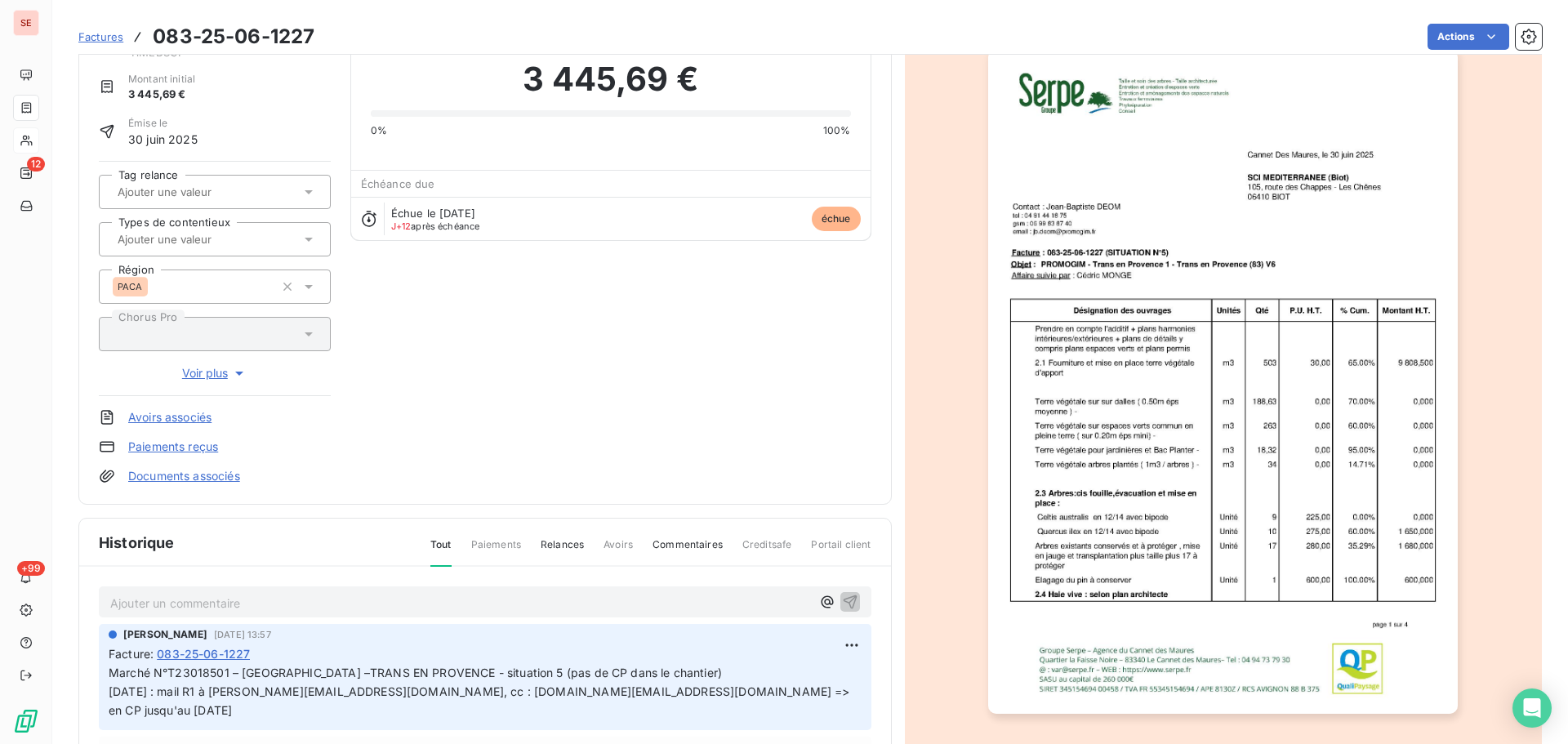
scroll to position [83, 0]
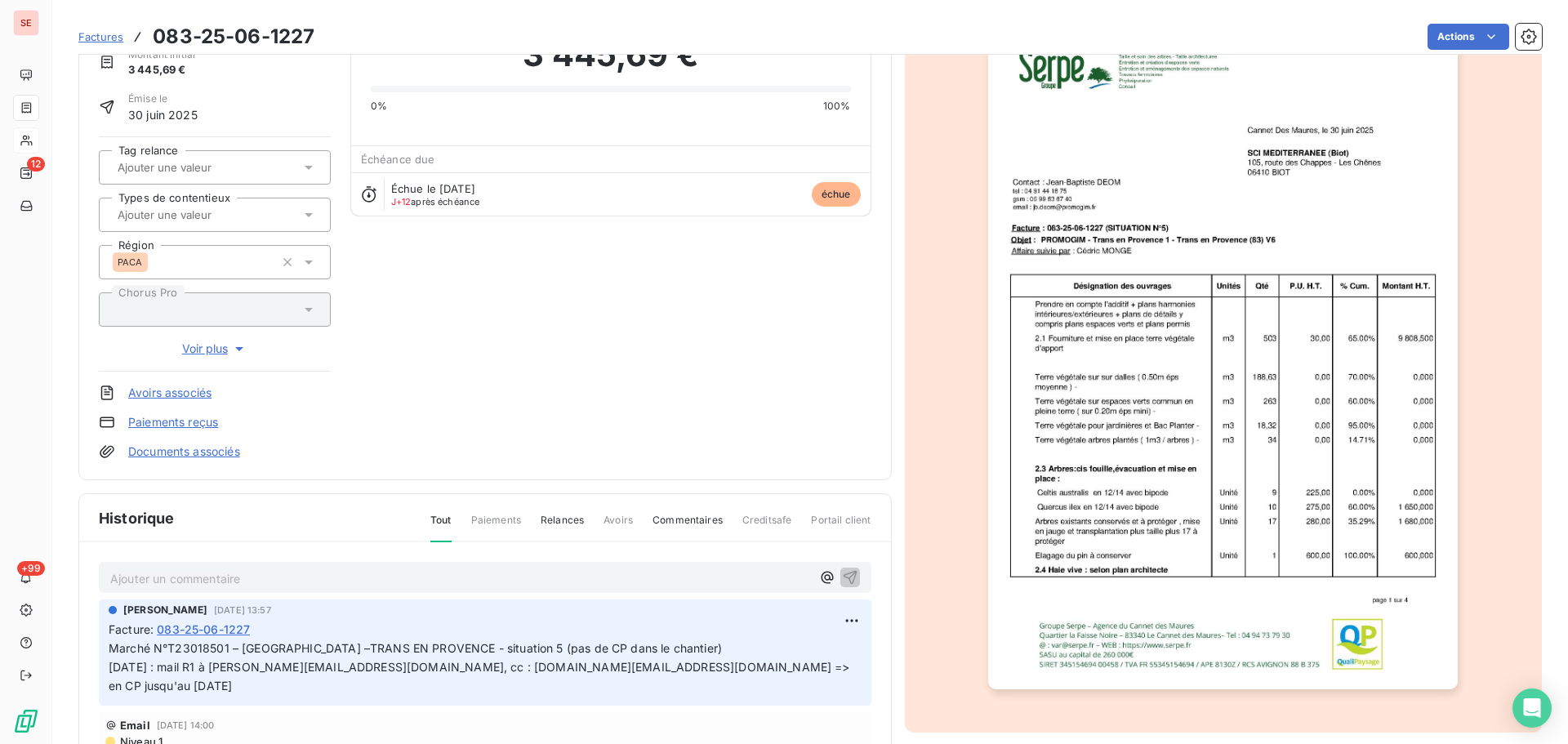
click at [428, 648] on span "Marché N°T23018501 – [GEOGRAPHIC_DATA] –TRANS EN PROVENCE - situation 5 (pas de…" at bounding box center [481, 666] width 745 height 51
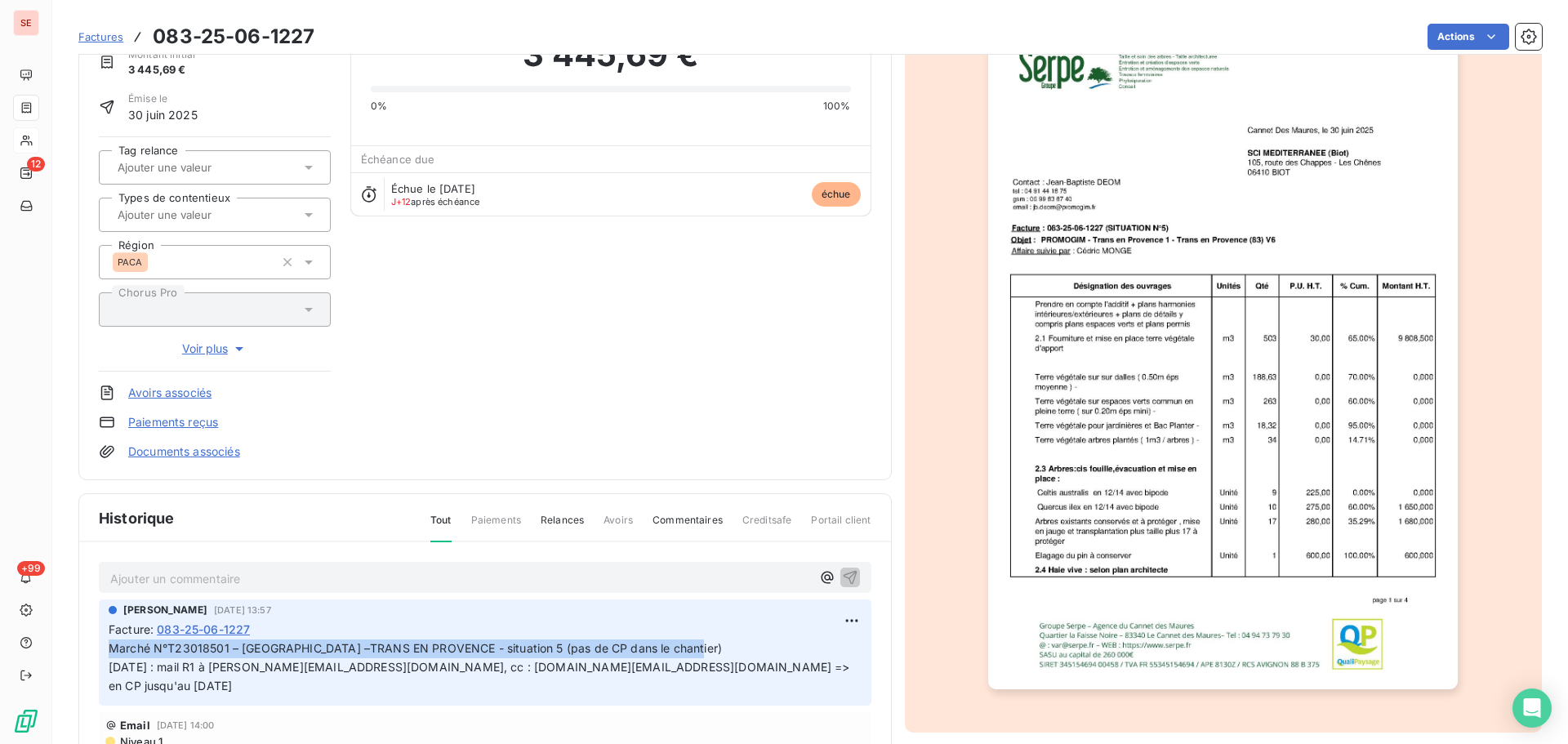
click at [428, 648] on span "Marché N°T23018501 – [GEOGRAPHIC_DATA] –TRANS EN PROVENCE - situation 5 (pas de…" at bounding box center [481, 666] width 745 height 51
copy span "Marché N°T23018501 – [GEOGRAPHIC_DATA] –TRANS EN PROVENCE - situation 5 (pas de…"
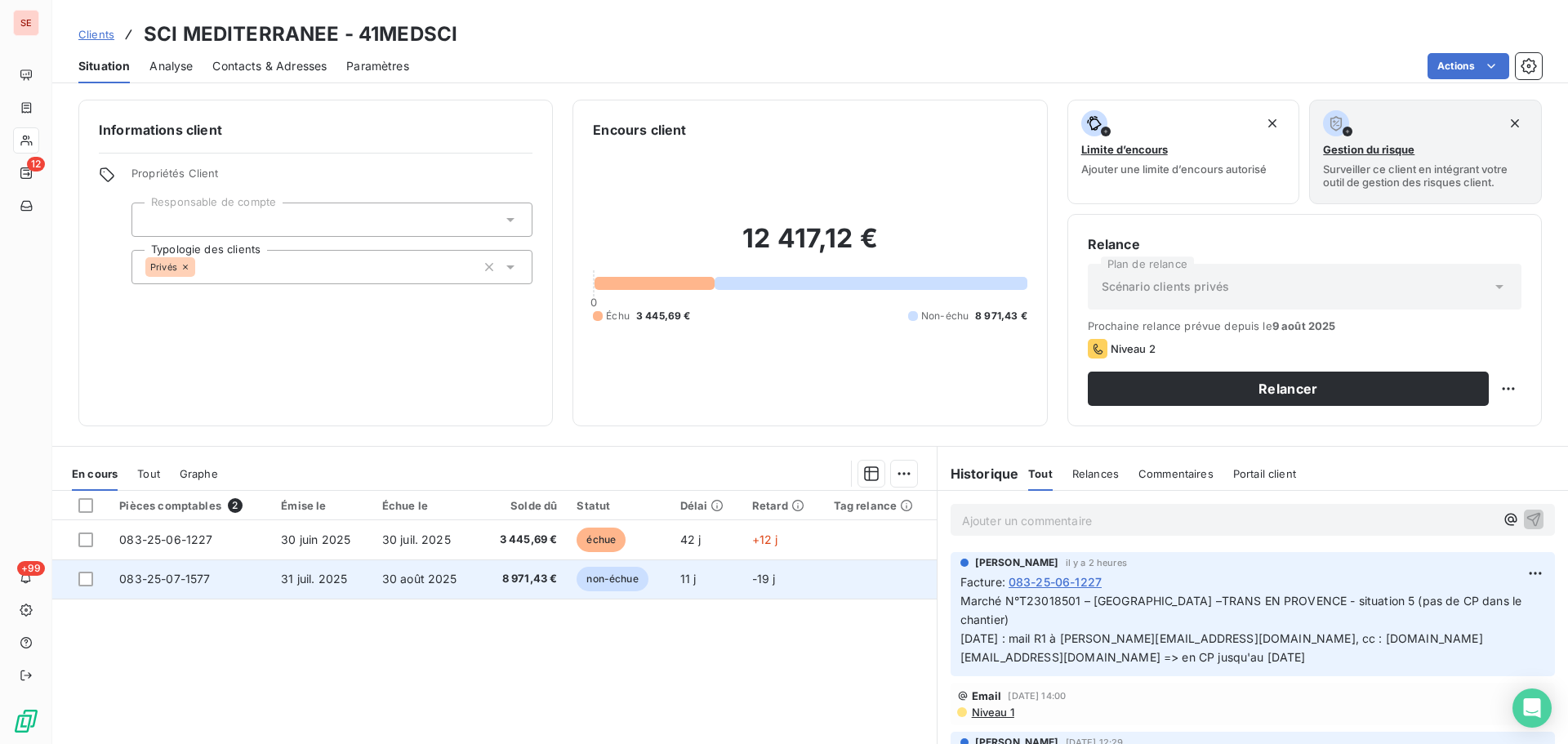
click at [310, 585] on span "31 juil. 2025" at bounding box center [314, 579] width 66 height 14
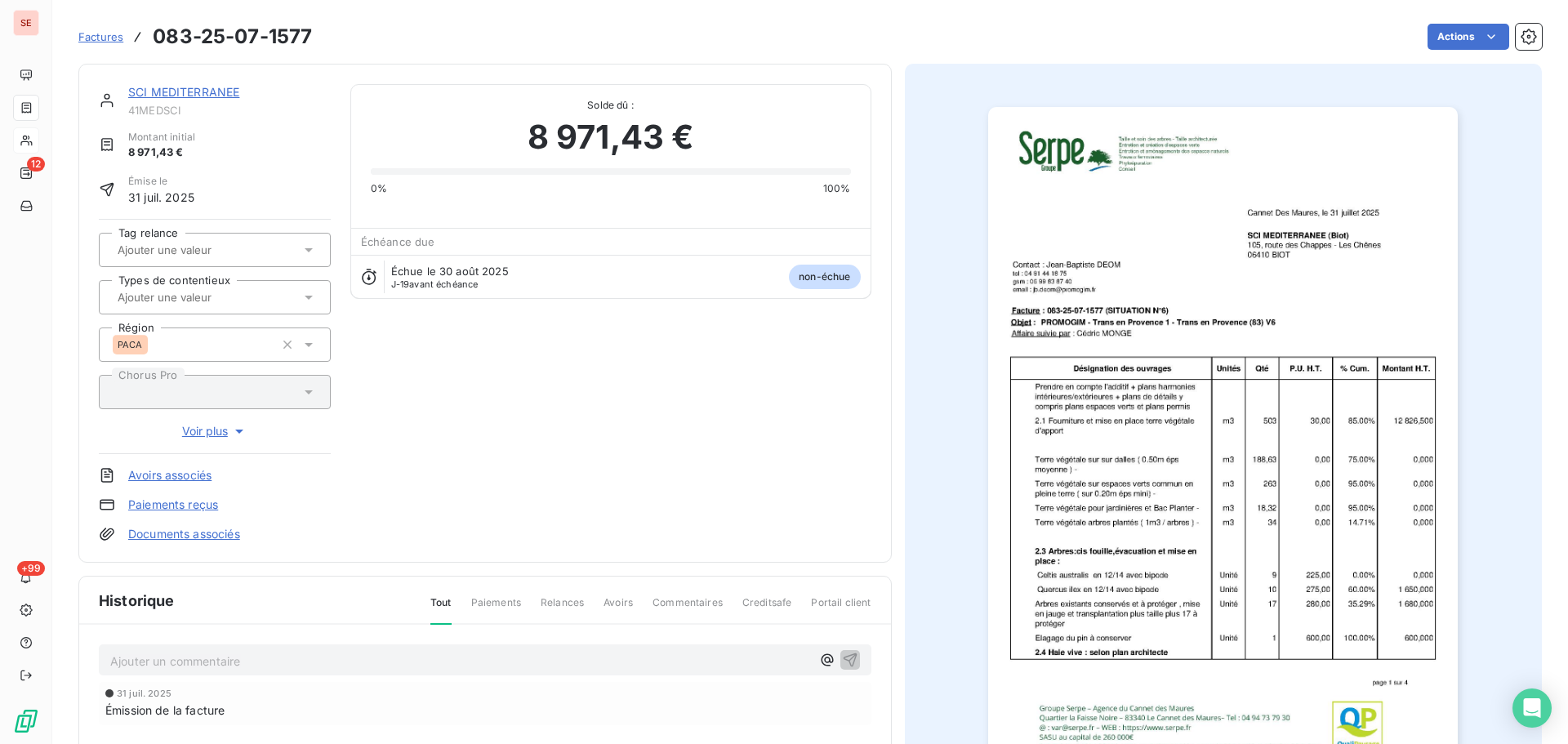
click at [245, 662] on p "Ajouter un commentaire ﻿" at bounding box center [461, 661] width 701 height 20
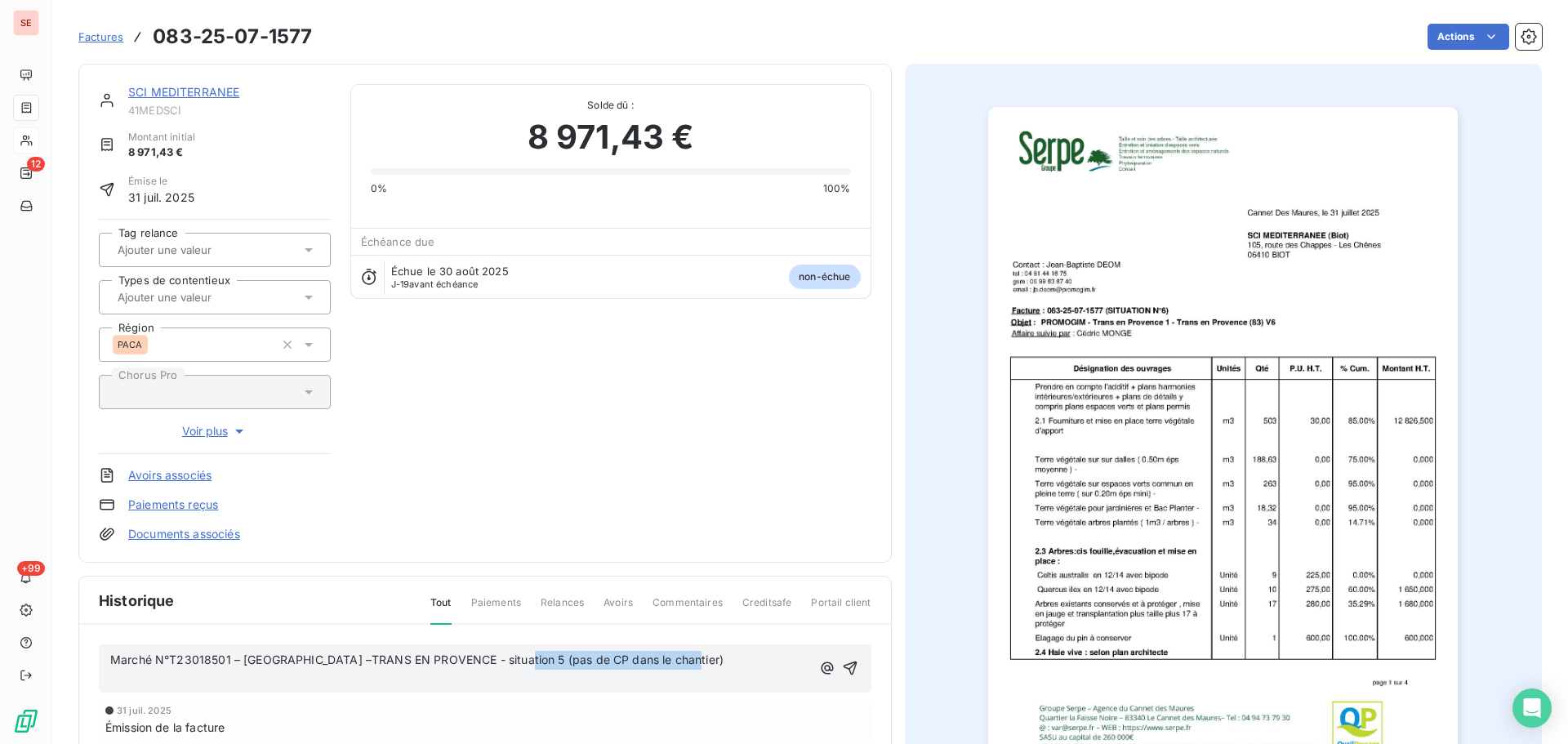
drag, startPoint x: 510, startPoint y: 656, endPoint x: 743, endPoint y: 653, distance: 233.0
click at [736, 653] on p "Marché N°T23018501 – [GEOGRAPHIC_DATA] –TRANS EN PROVENCE - situation 5 (pas de…" at bounding box center [461, 661] width 701 height 19
click at [426, 686] on p "﻿" at bounding box center [461, 678] width 701 height 19
click at [849, 654] on icon "button" at bounding box center [850, 660] width 14 height 14
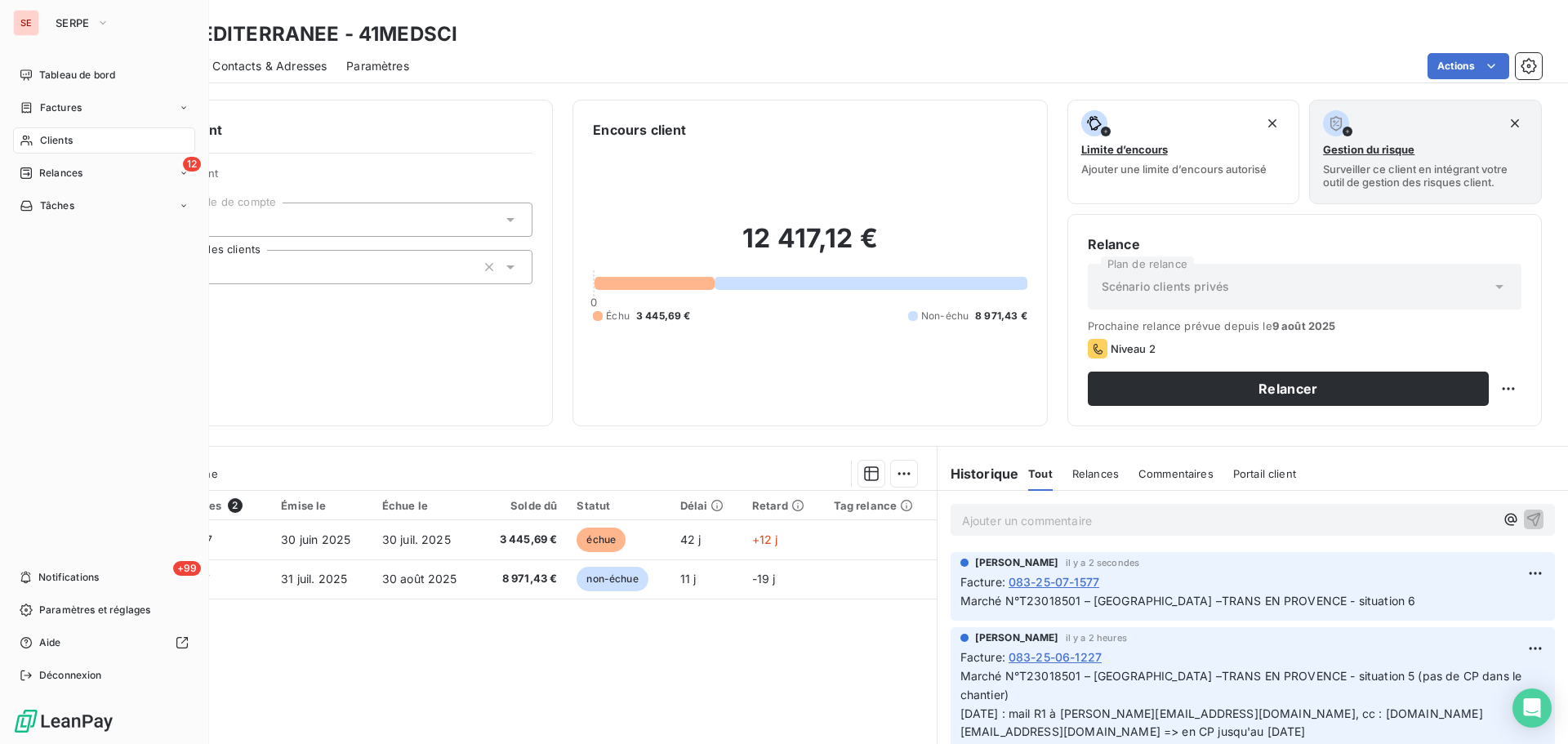
click at [58, 174] on span "Relances" at bounding box center [61, 173] width 43 height 15
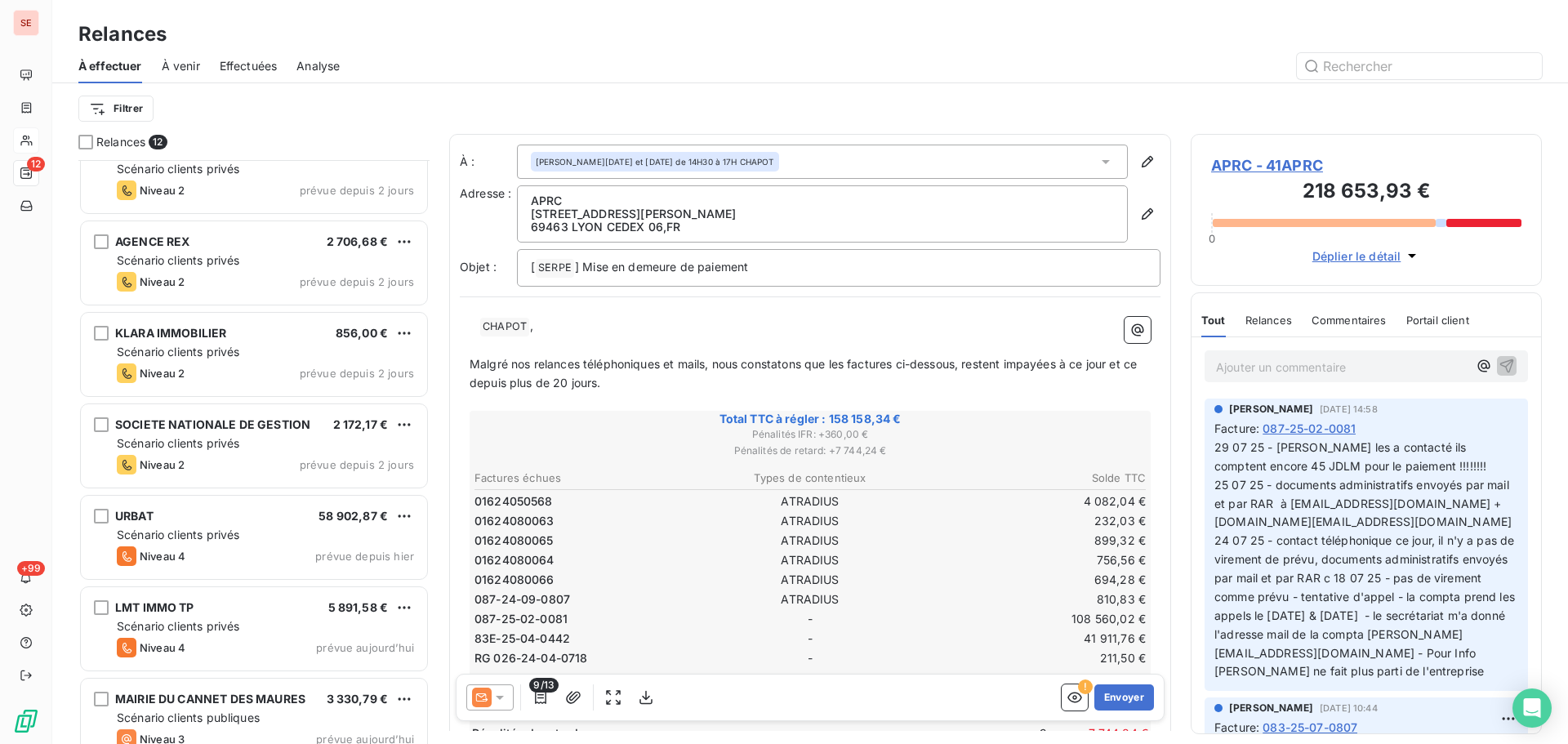
scroll to position [515, 0]
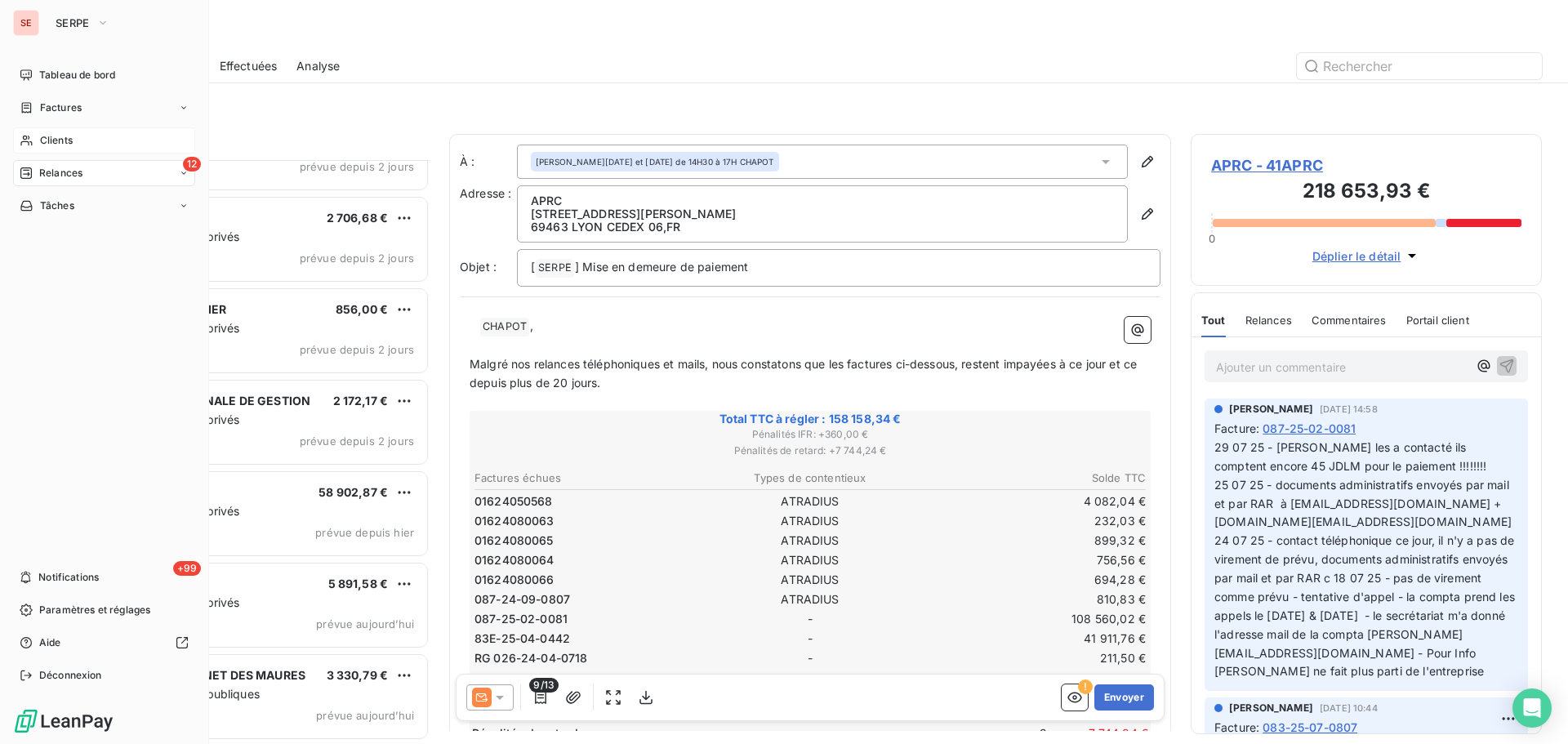
click at [74, 178] on span "Relances" at bounding box center [61, 173] width 43 height 15
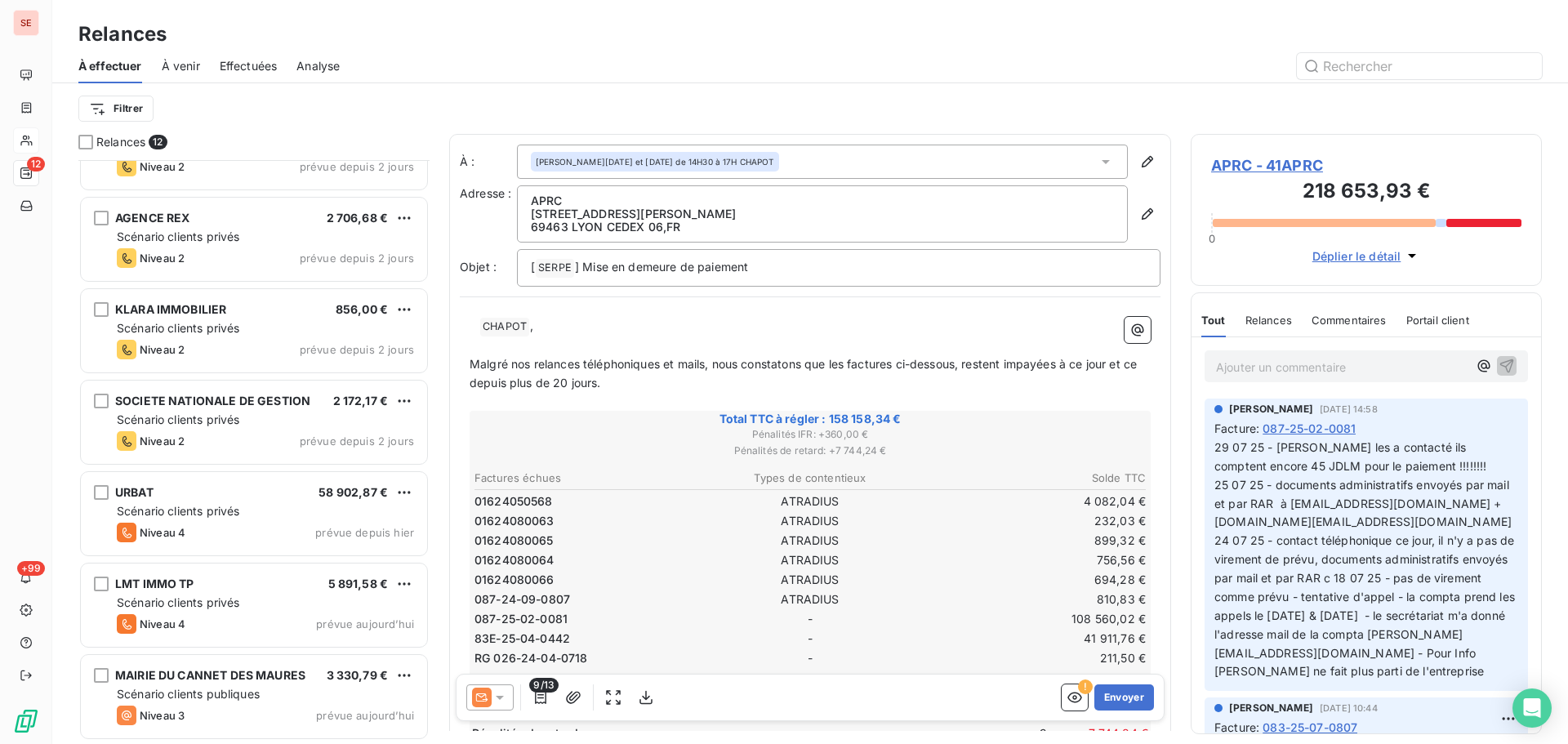
click at [419, 74] on div at bounding box center [951, 66] width 1183 height 26
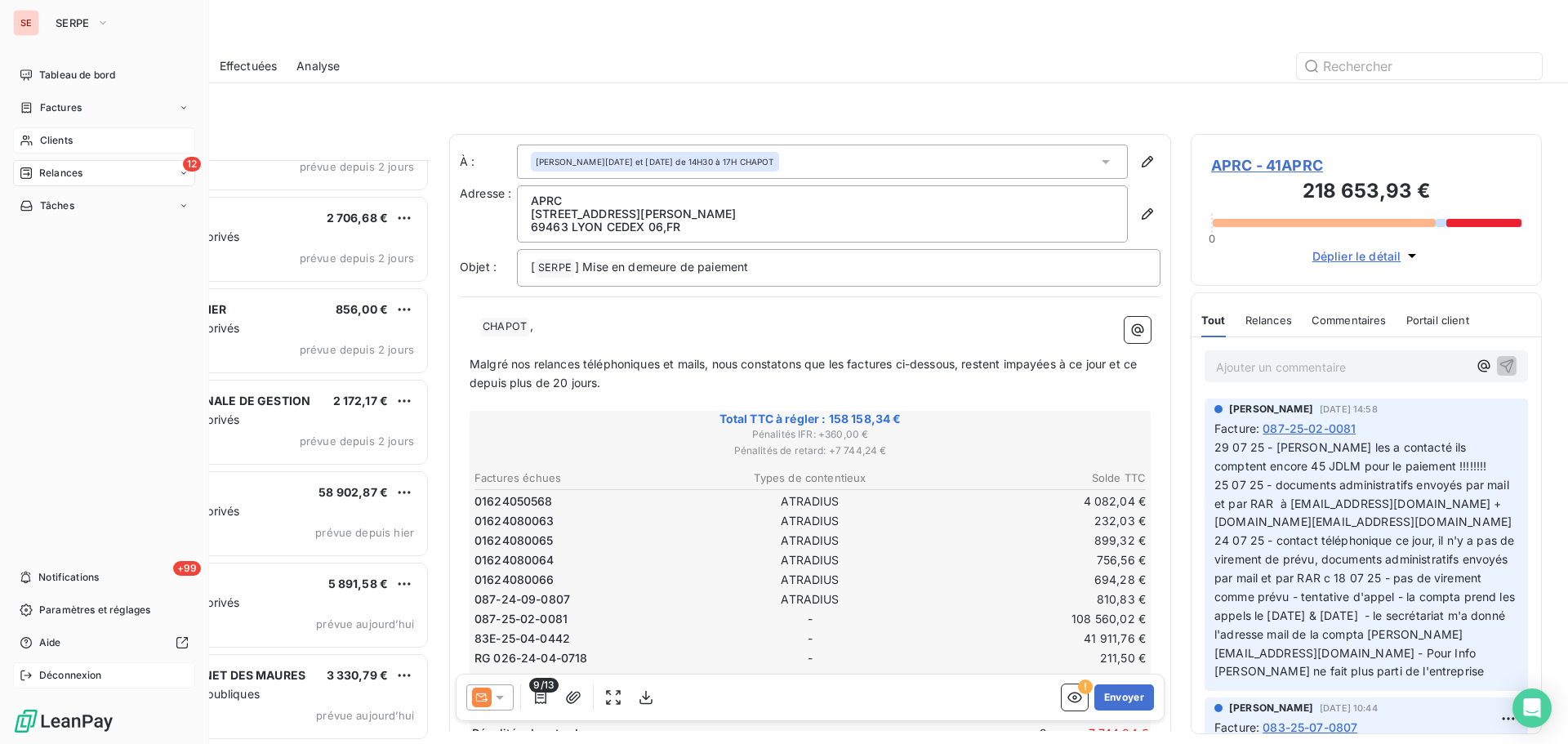
click at [47, 676] on span "Déconnexion" at bounding box center [70, 674] width 63 height 15
